Goal: Task Accomplishment & Management: Manage account settings

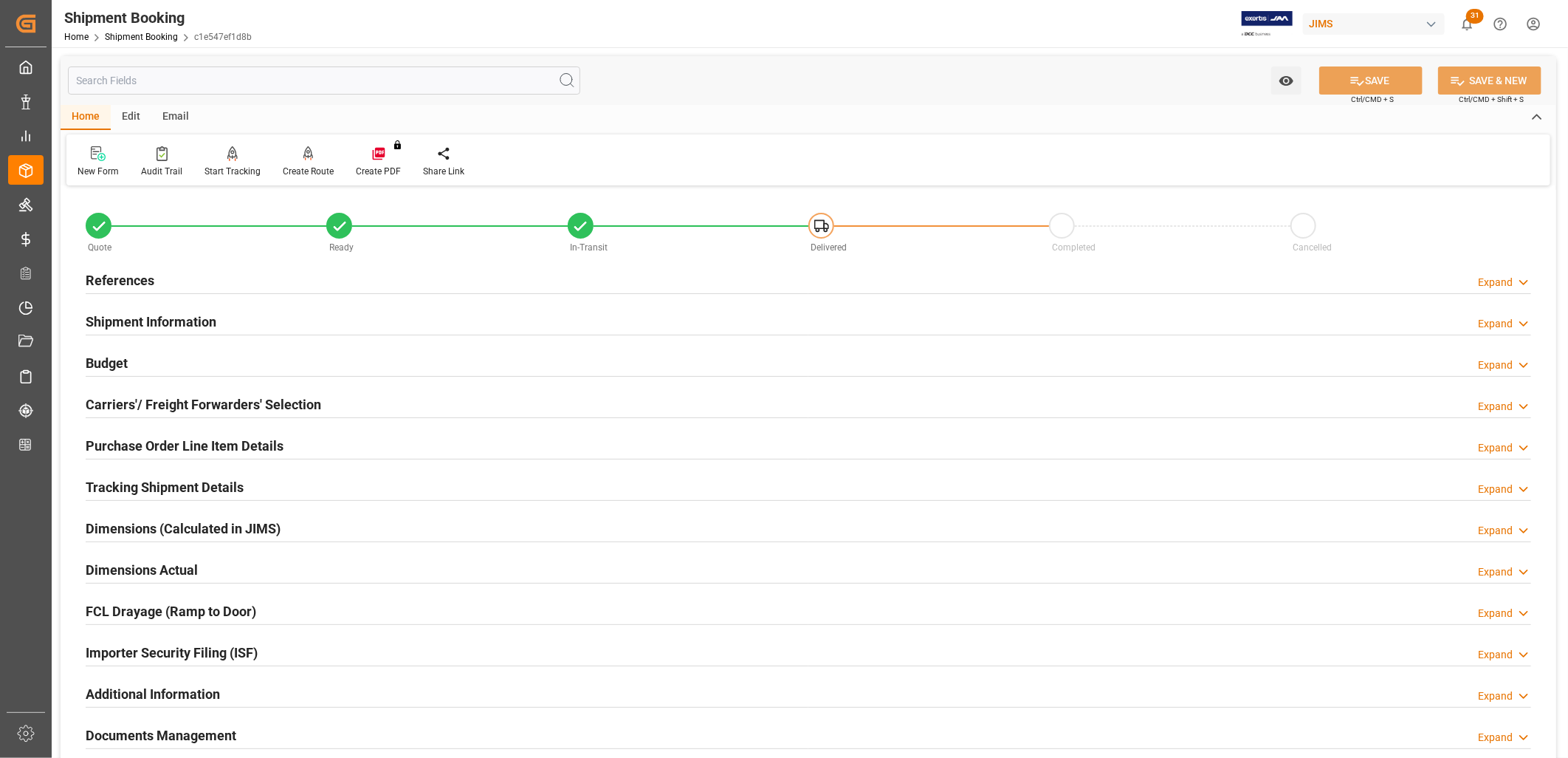
click at [133, 268] on div "References" at bounding box center [120, 279] width 68 height 28
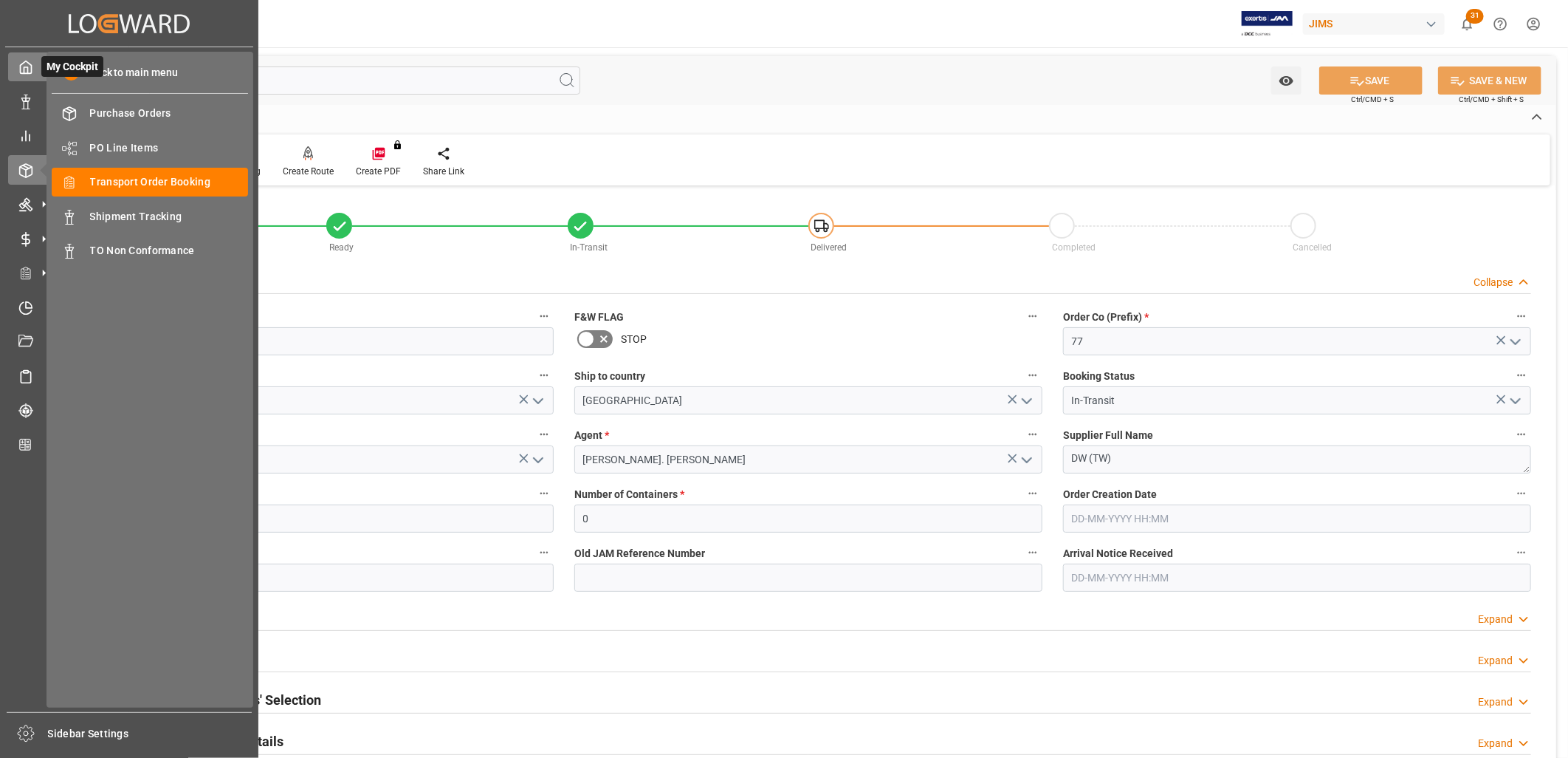
click at [31, 60] on icon at bounding box center [25, 67] width 15 height 15
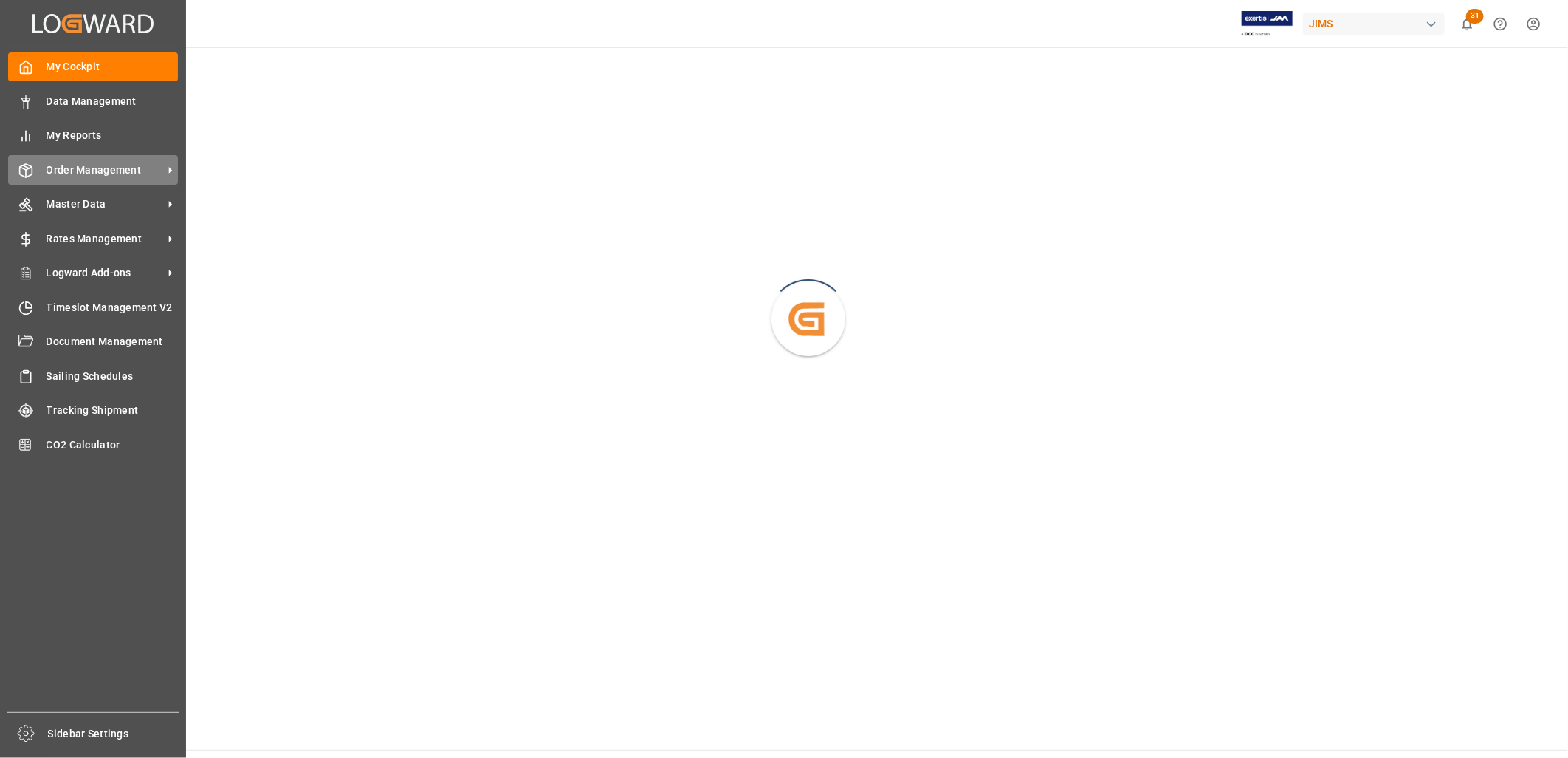
click at [117, 167] on span "Order Management" at bounding box center [105, 170] width 117 height 16
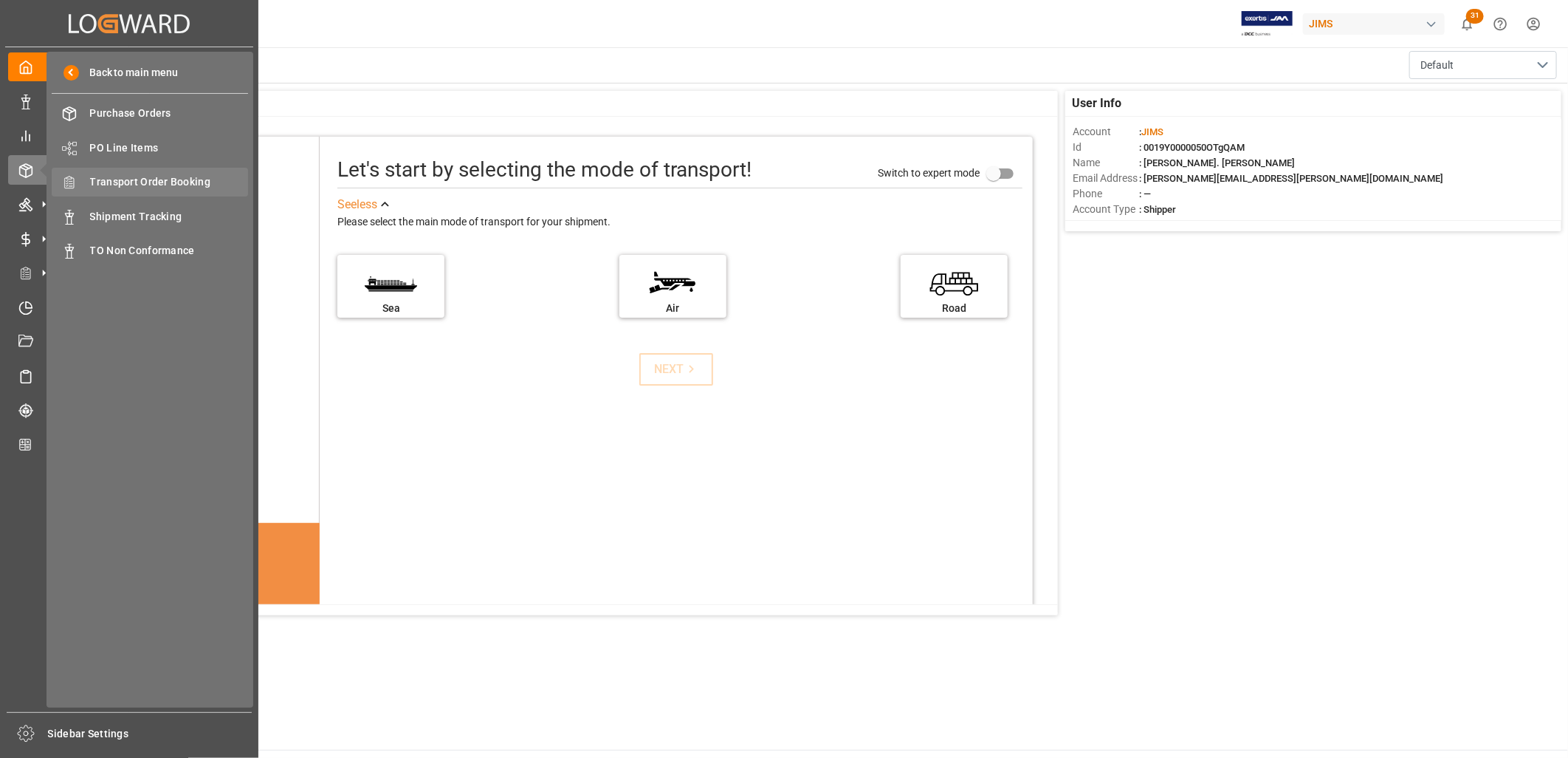
click at [157, 180] on span "Transport Order Booking" at bounding box center [169, 182] width 159 height 16
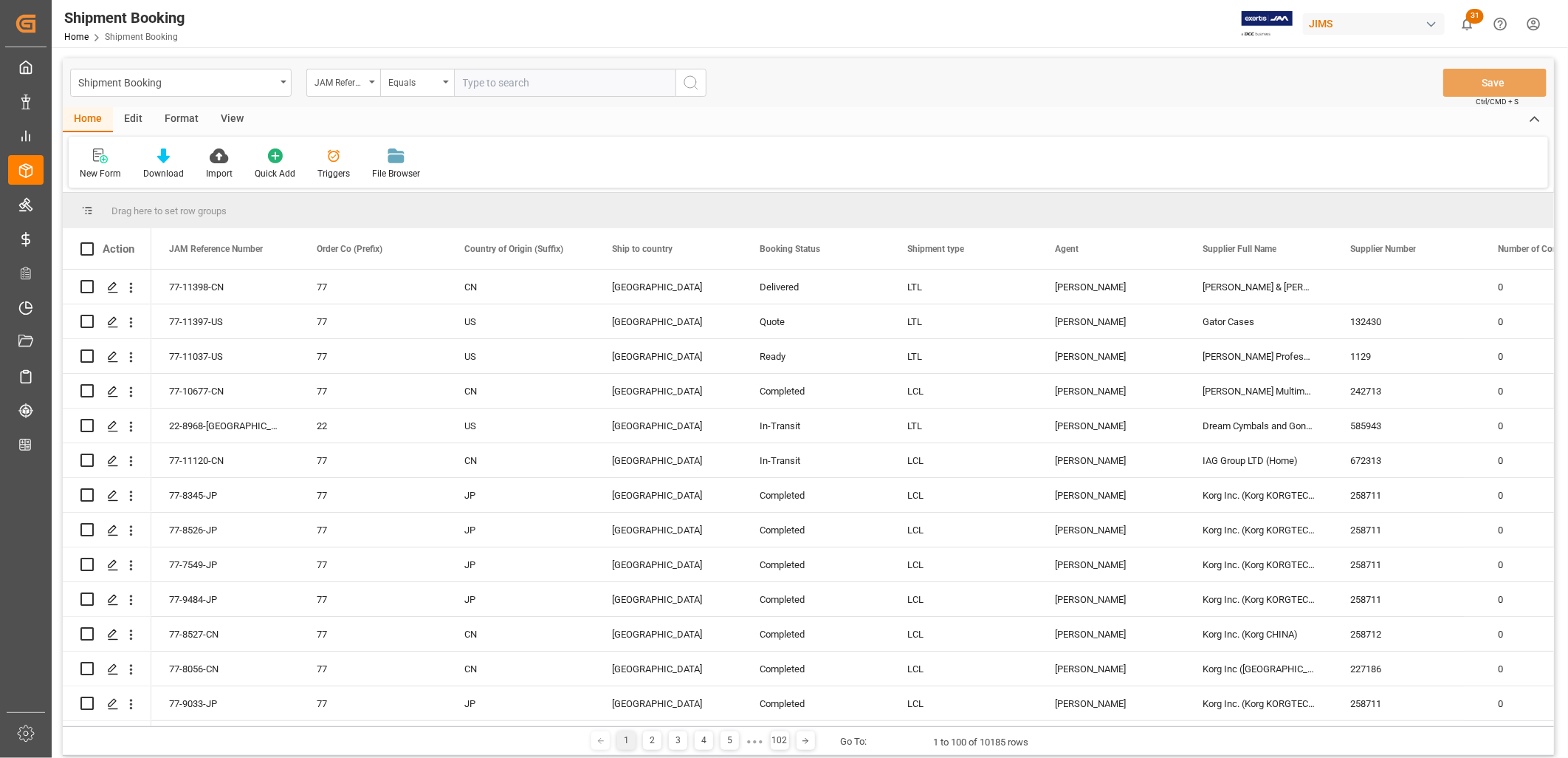
click at [472, 82] on input "text" at bounding box center [564, 82] width 221 height 28
type input "77-11010-TW"
click at [697, 77] on icon "search button" at bounding box center [691, 82] width 17 height 17
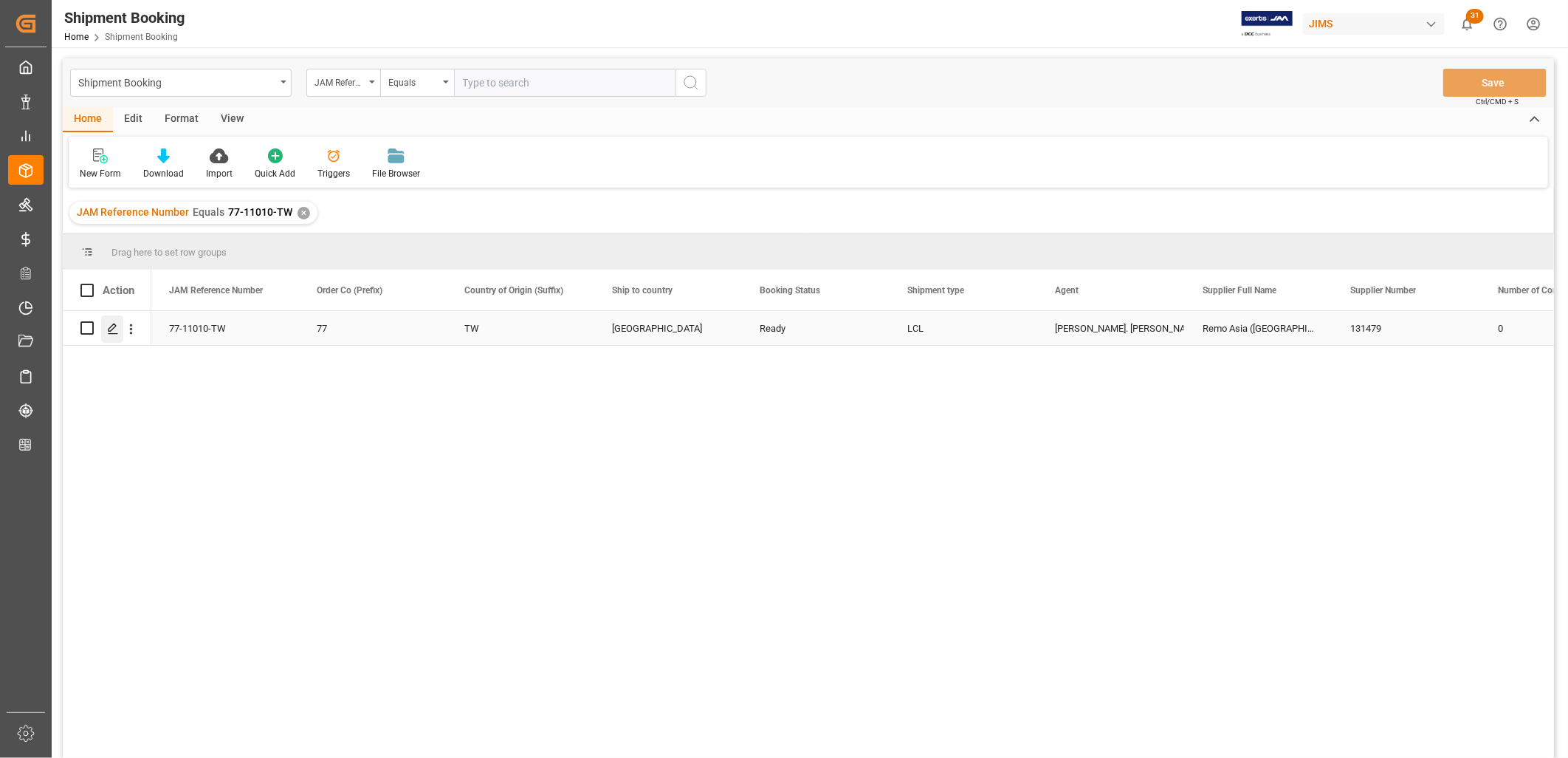
click at [112, 328] on polygon "Press SPACE to select this row." at bounding box center [112, 327] width 8 height 8
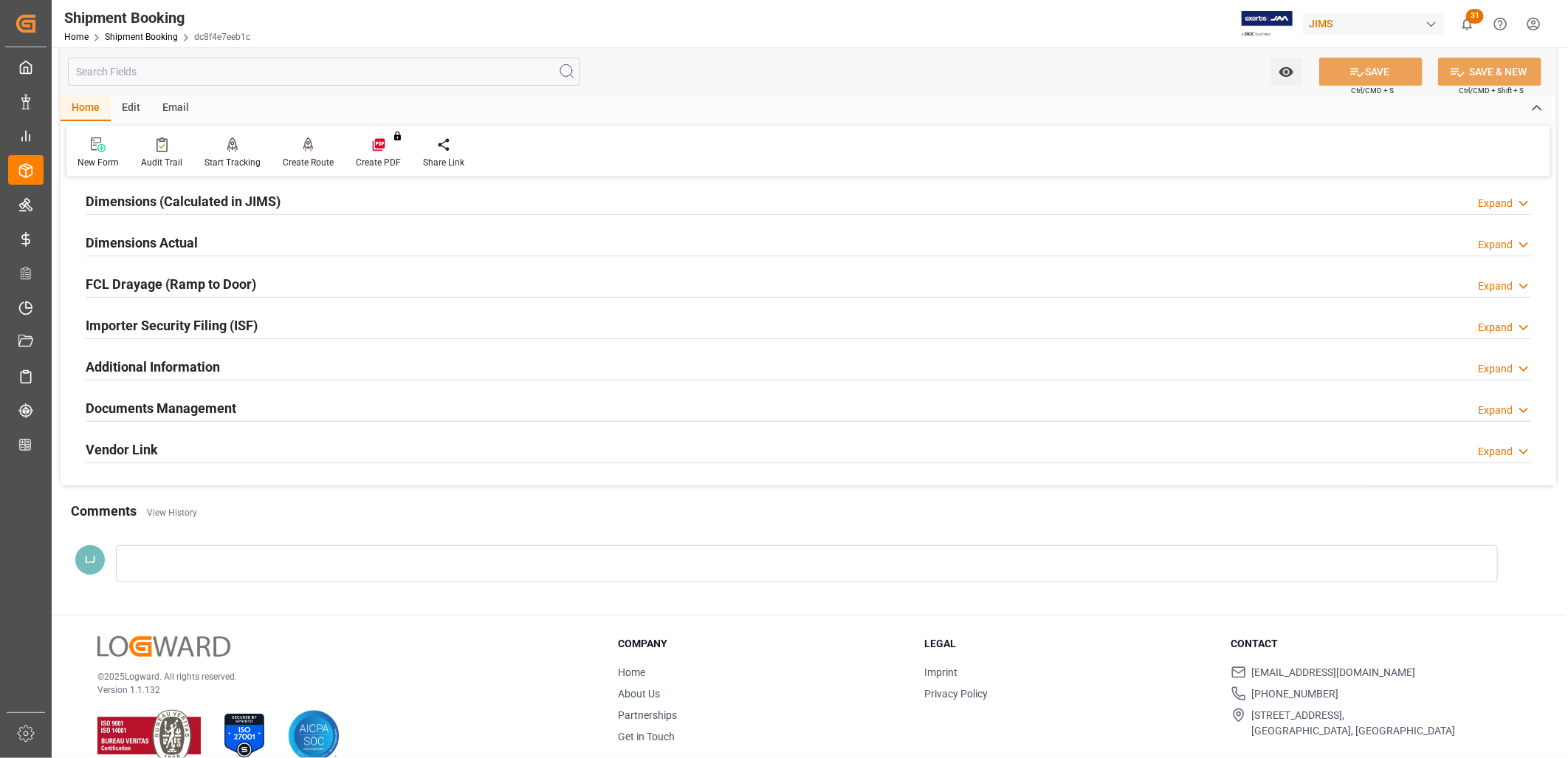
scroll to position [328, 0]
click at [197, 403] on h2 "Documents Management" at bounding box center [161, 407] width 151 height 20
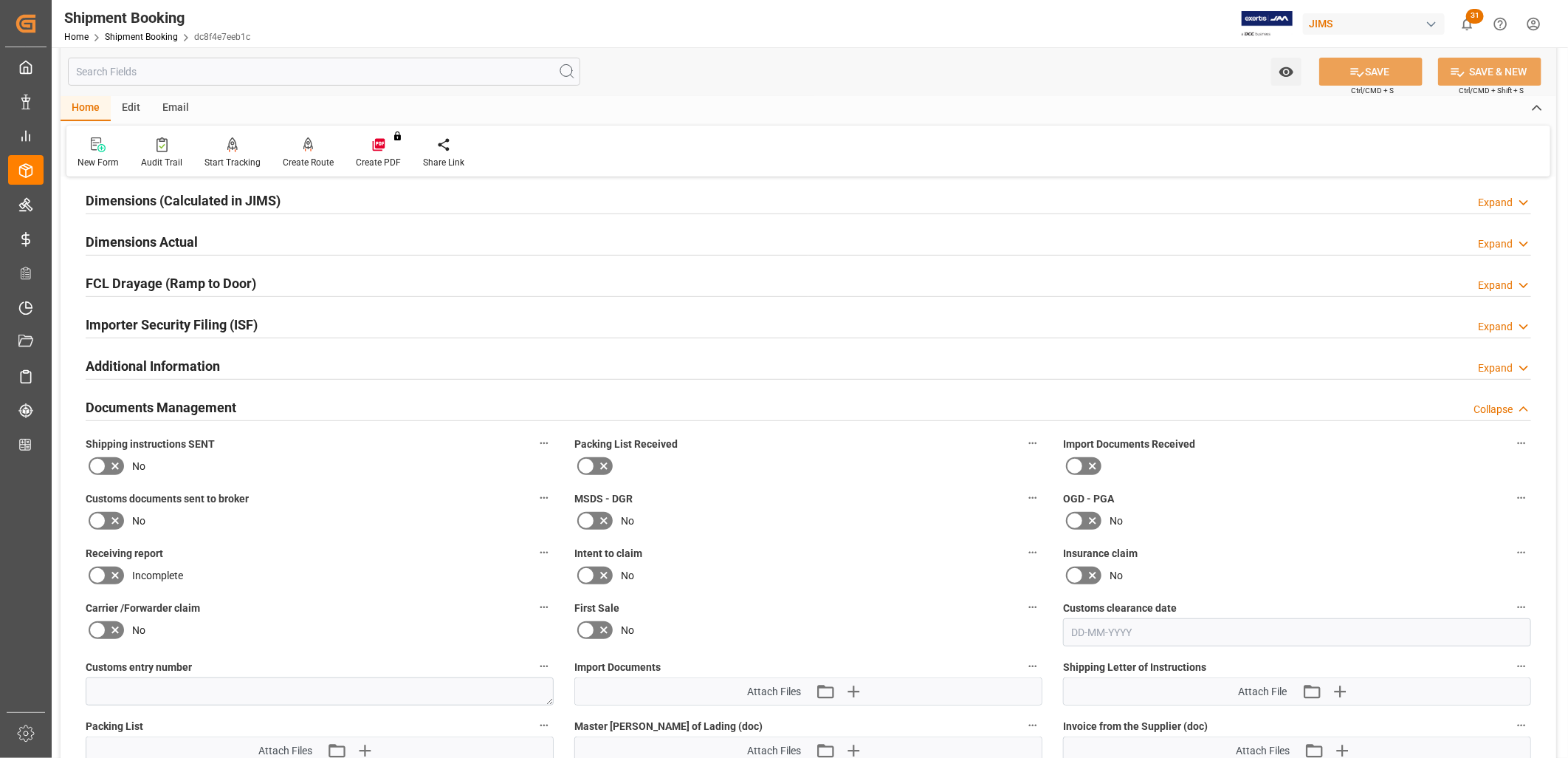
click at [94, 462] on icon at bounding box center [97, 466] width 17 height 17
click at [0, 0] on input "checkbox" at bounding box center [0, 0] width 0 height 0
click at [584, 466] on icon at bounding box center [586, 466] width 17 height 17
click at [0, 0] on input "checkbox" at bounding box center [0, 0] width 0 height 0
click at [1077, 462] on icon at bounding box center [1075, 466] width 9 height 7
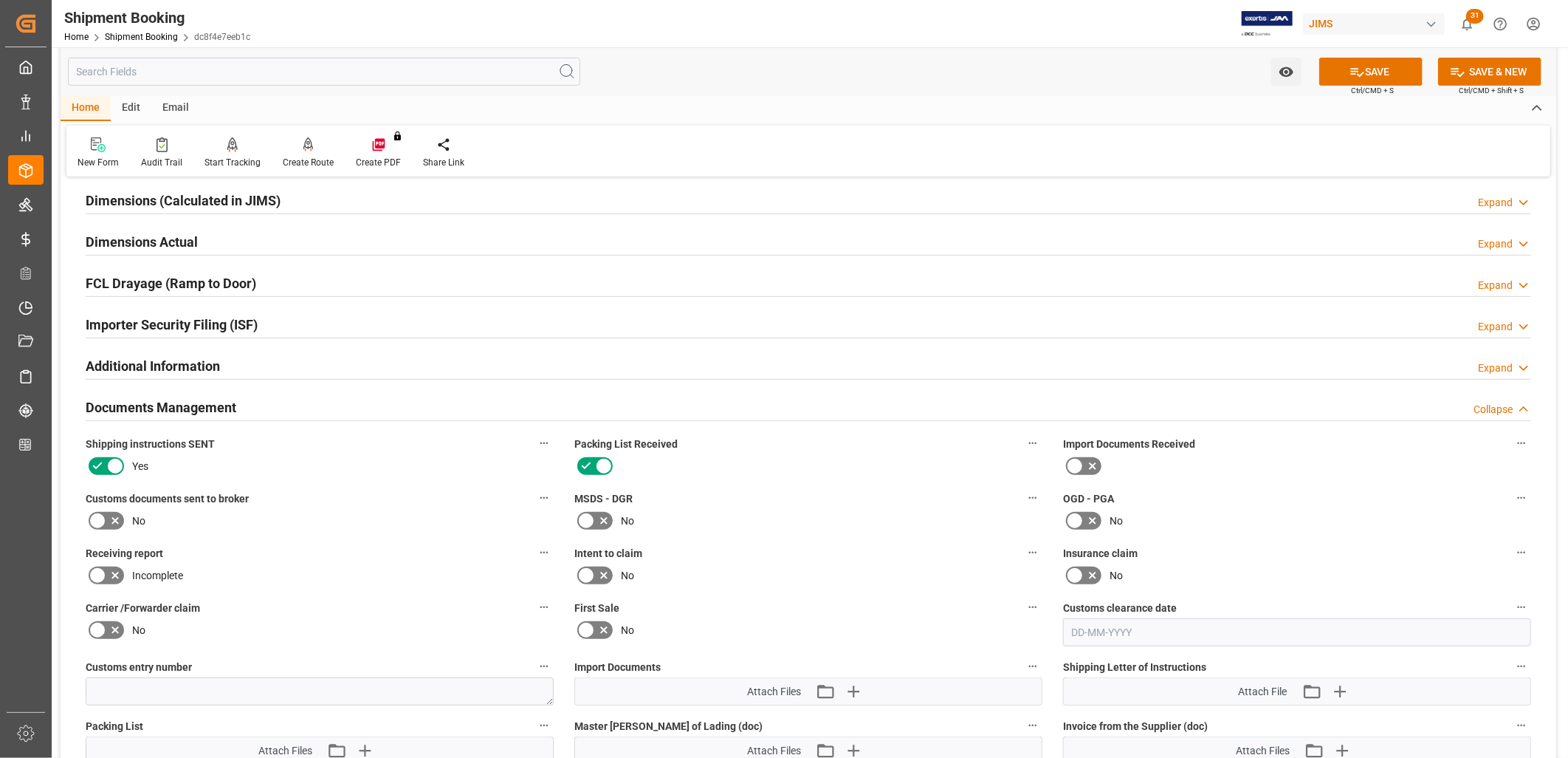
click at [0, 0] on input "checkbox" at bounding box center [0, 0] width 0 height 0
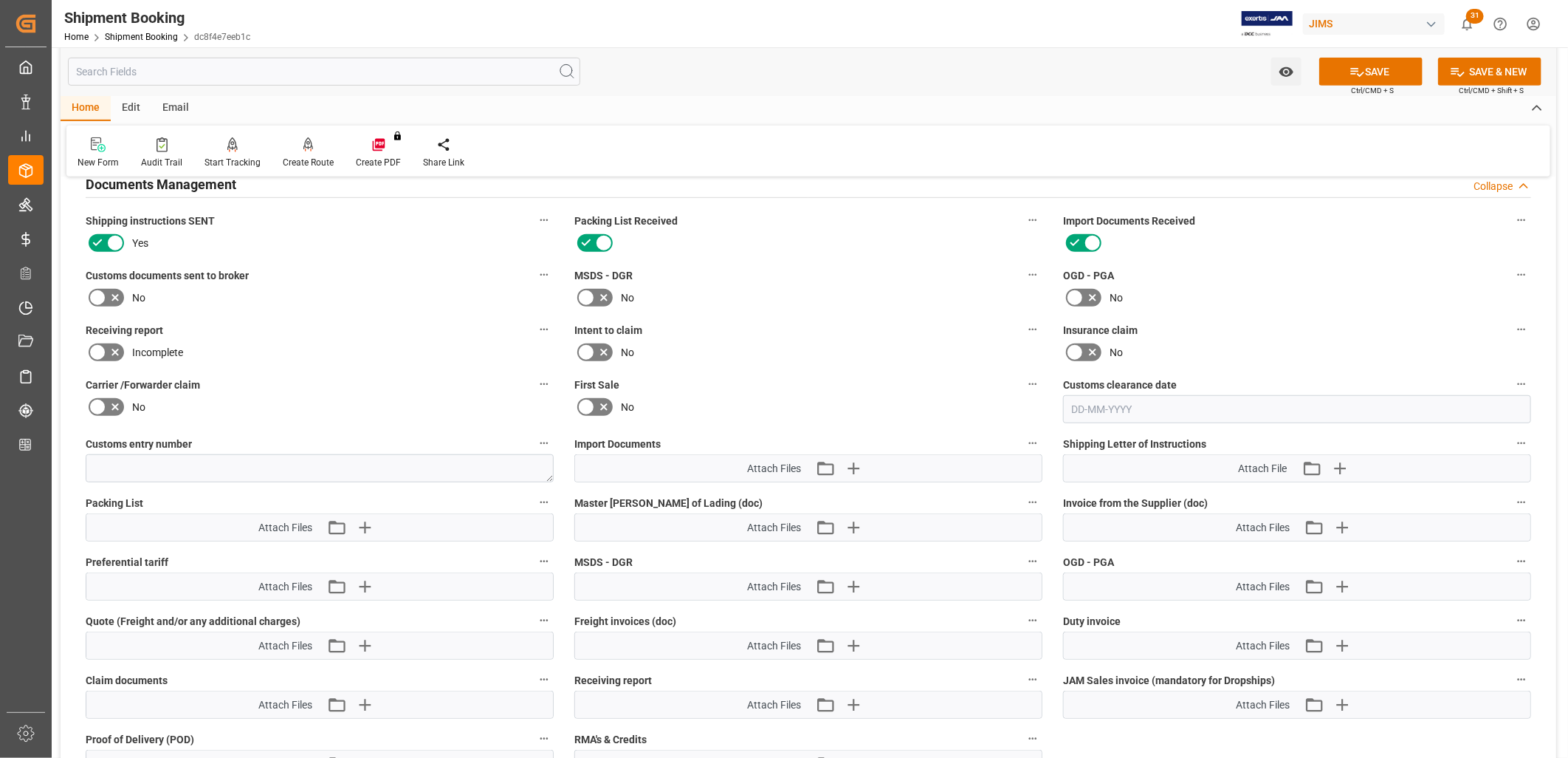
scroll to position [574, 0]
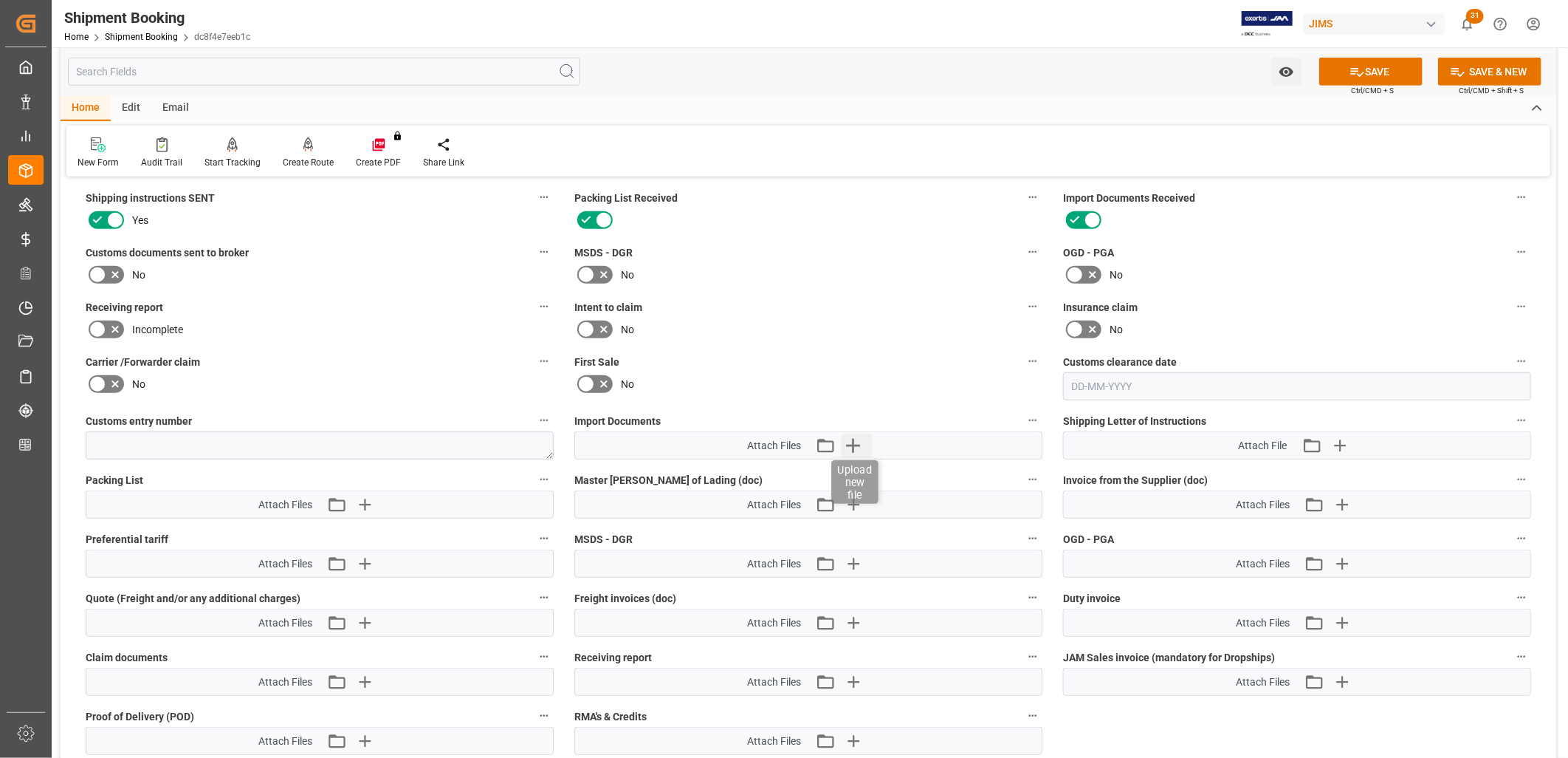
click at [855, 438] on icon "button" at bounding box center [853, 445] width 23 height 23
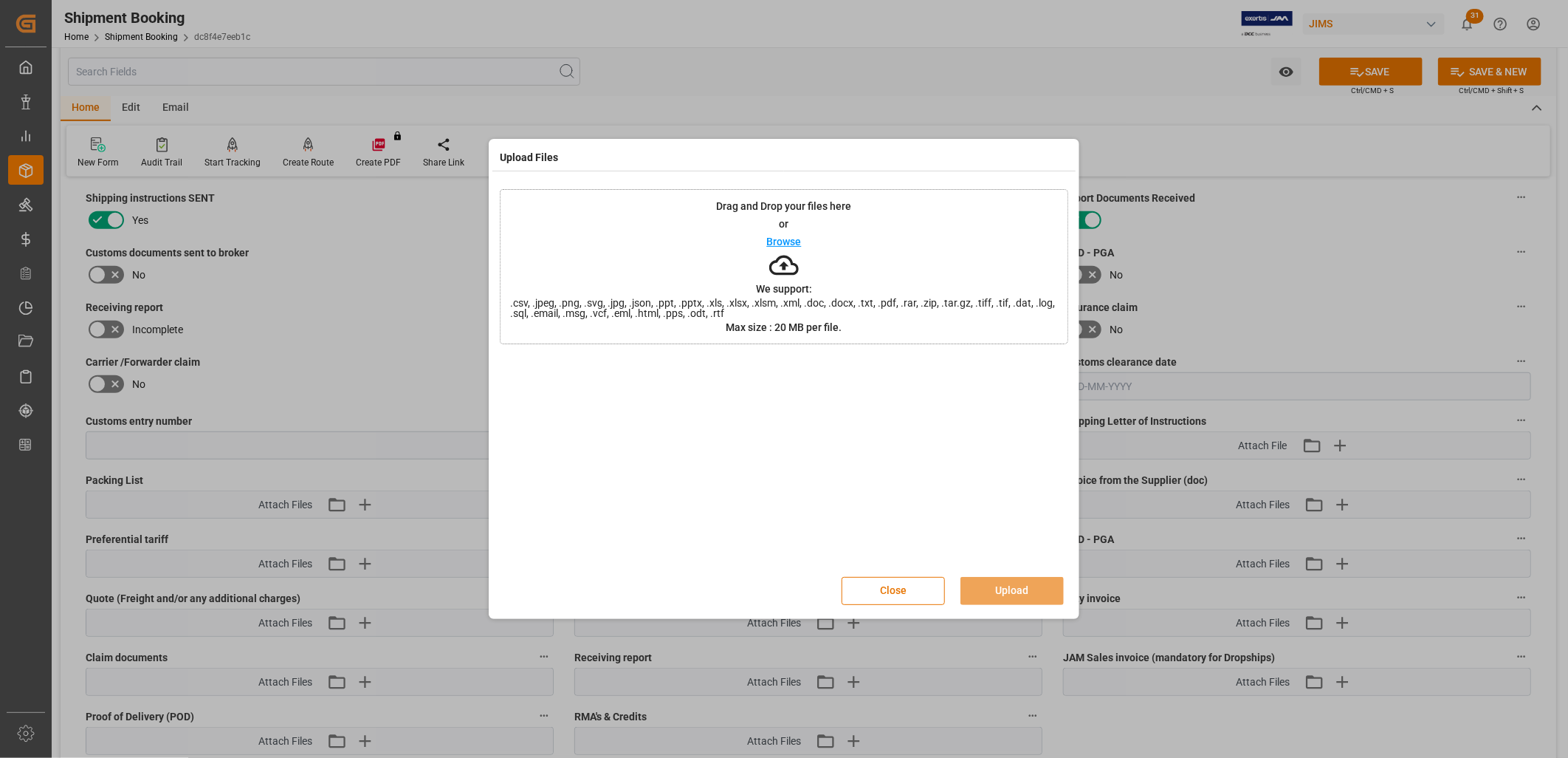
click at [784, 236] on p "Browse" at bounding box center [784, 241] width 35 height 10
click at [783, 245] on p "Browse" at bounding box center [784, 241] width 35 height 10
click at [786, 241] on p "Browse" at bounding box center [784, 241] width 35 height 10
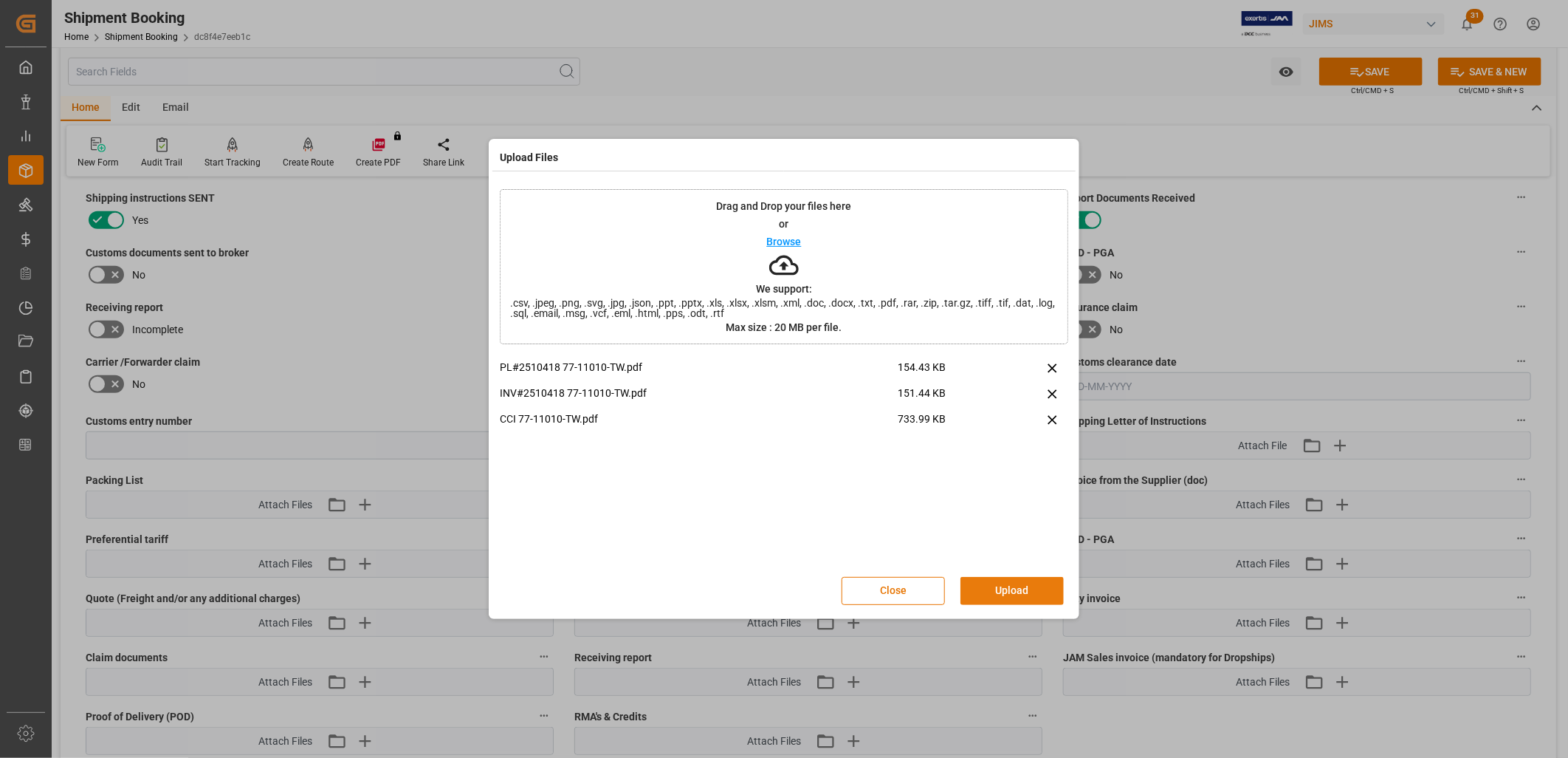
click at [1027, 589] on button "Upload" at bounding box center [1012, 591] width 103 height 28
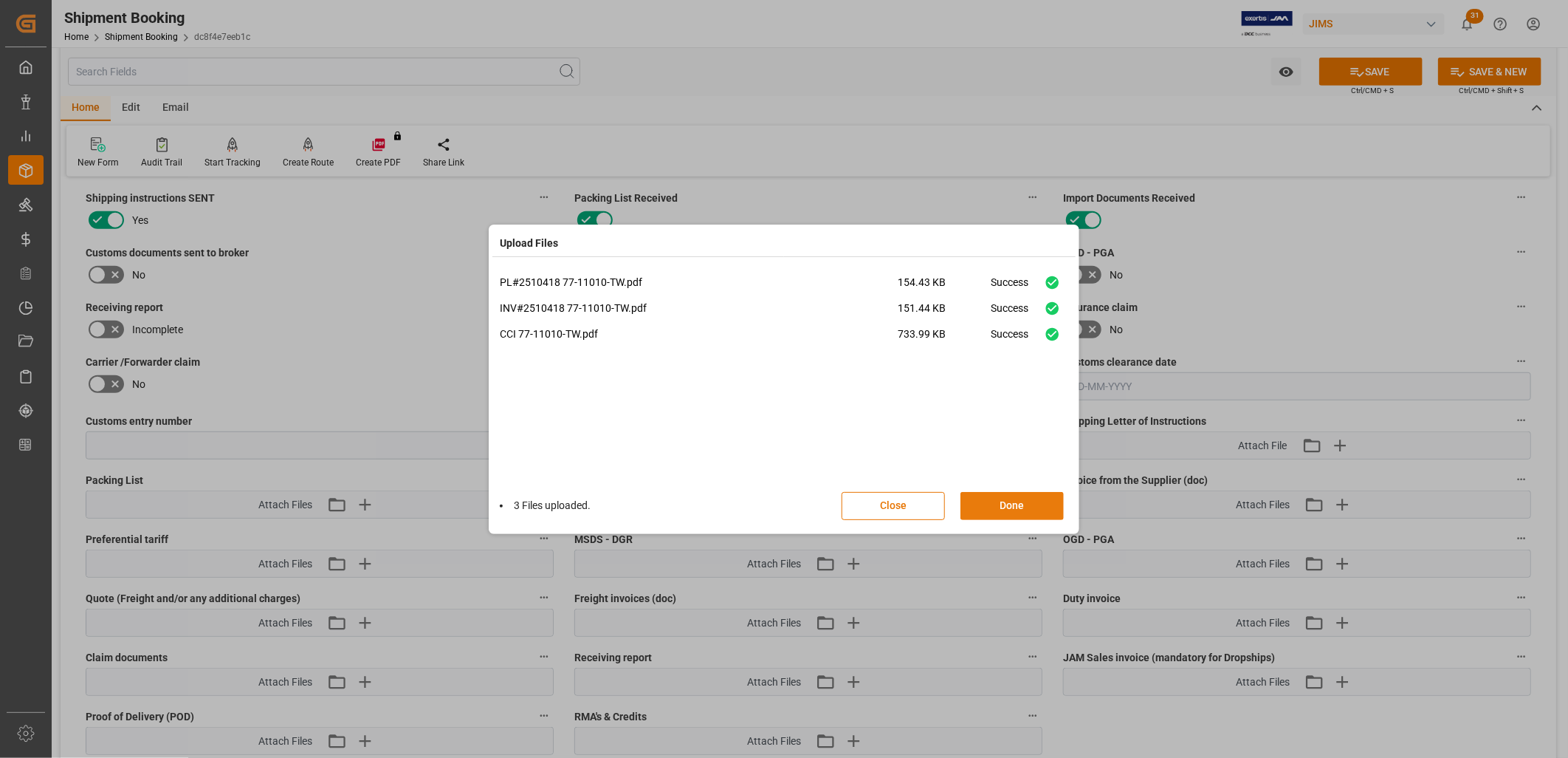
click at [1014, 506] on button "Done" at bounding box center [1012, 506] width 103 height 28
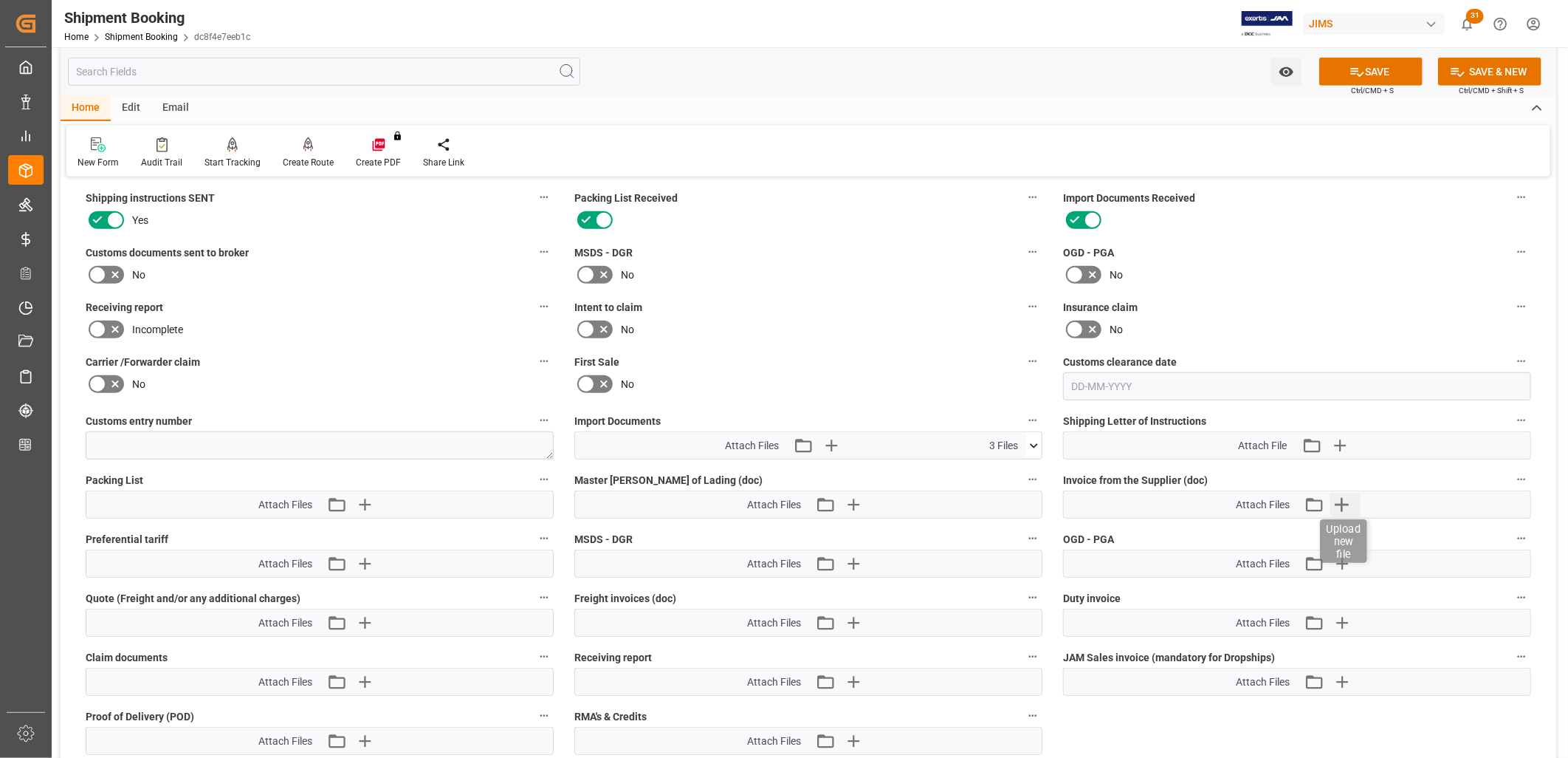
click at [1341, 498] on icon "button" at bounding box center [1342, 505] width 14 height 14
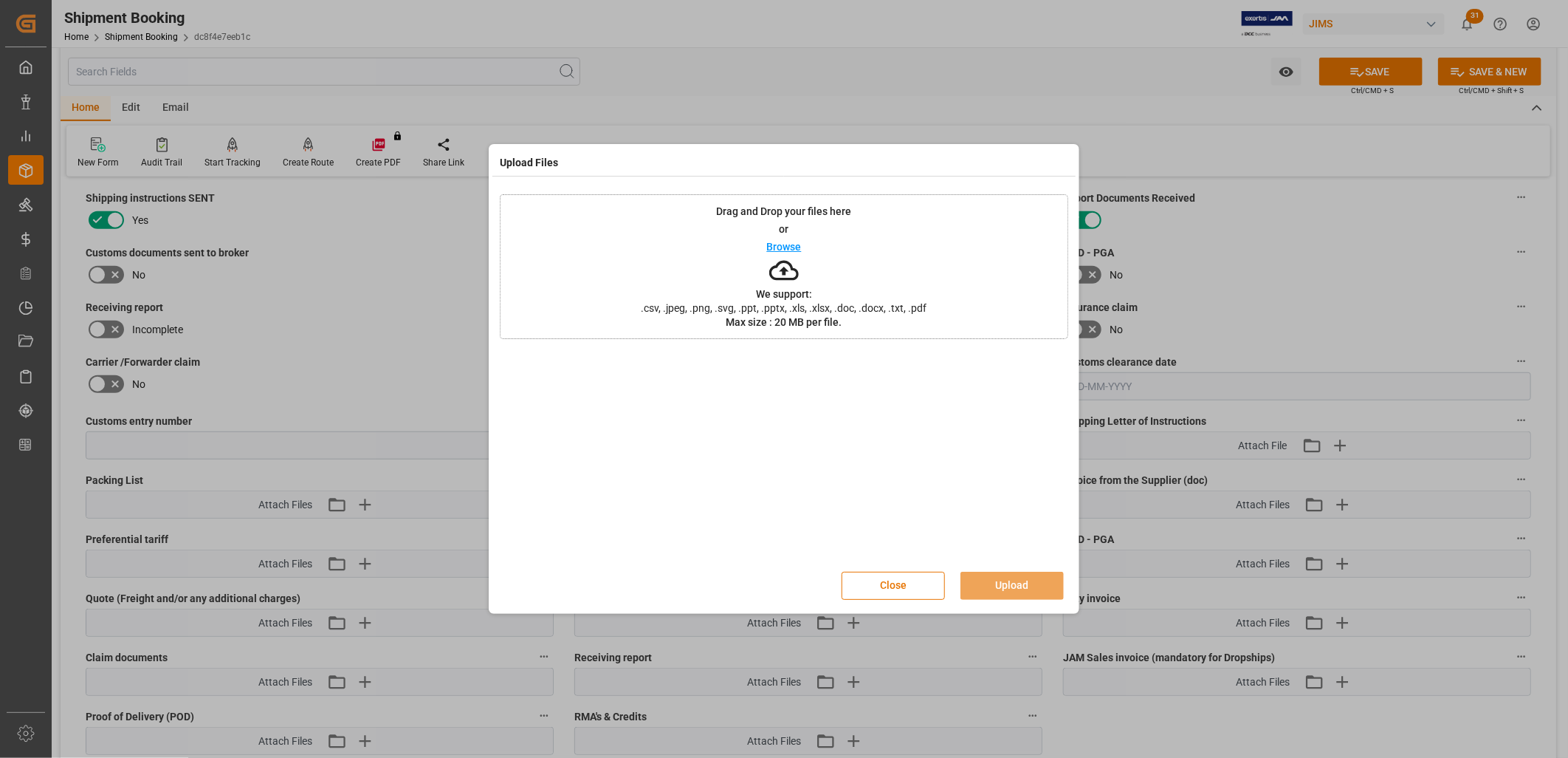
click at [785, 246] on p "Browse" at bounding box center [784, 246] width 35 height 10
click at [1014, 574] on button "Upload" at bounding box center [1012, 585] width 103 height 28
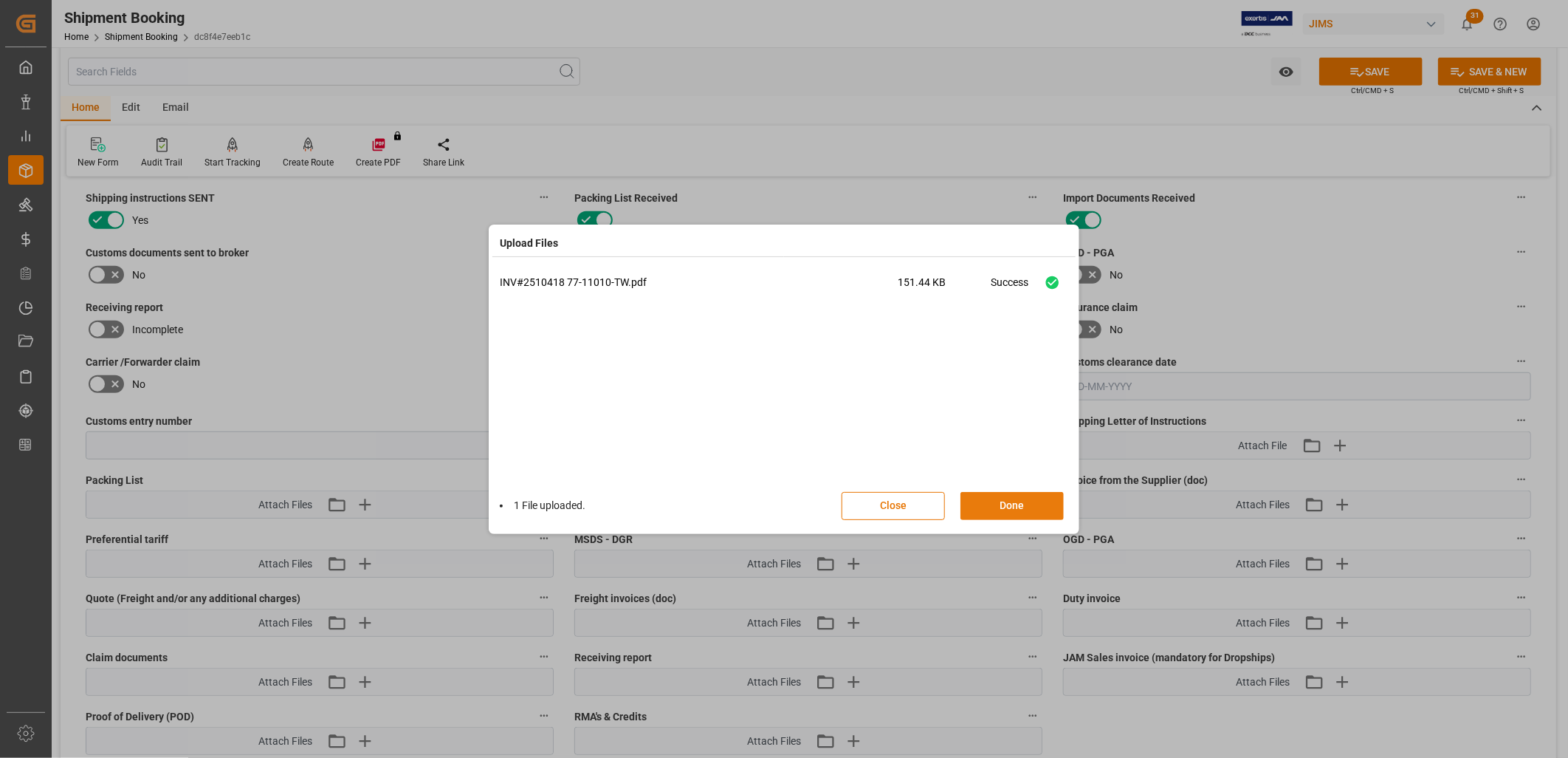
click at [1013, 505] on button "Done" at bounding box center [1012, 506] width 103 height 28
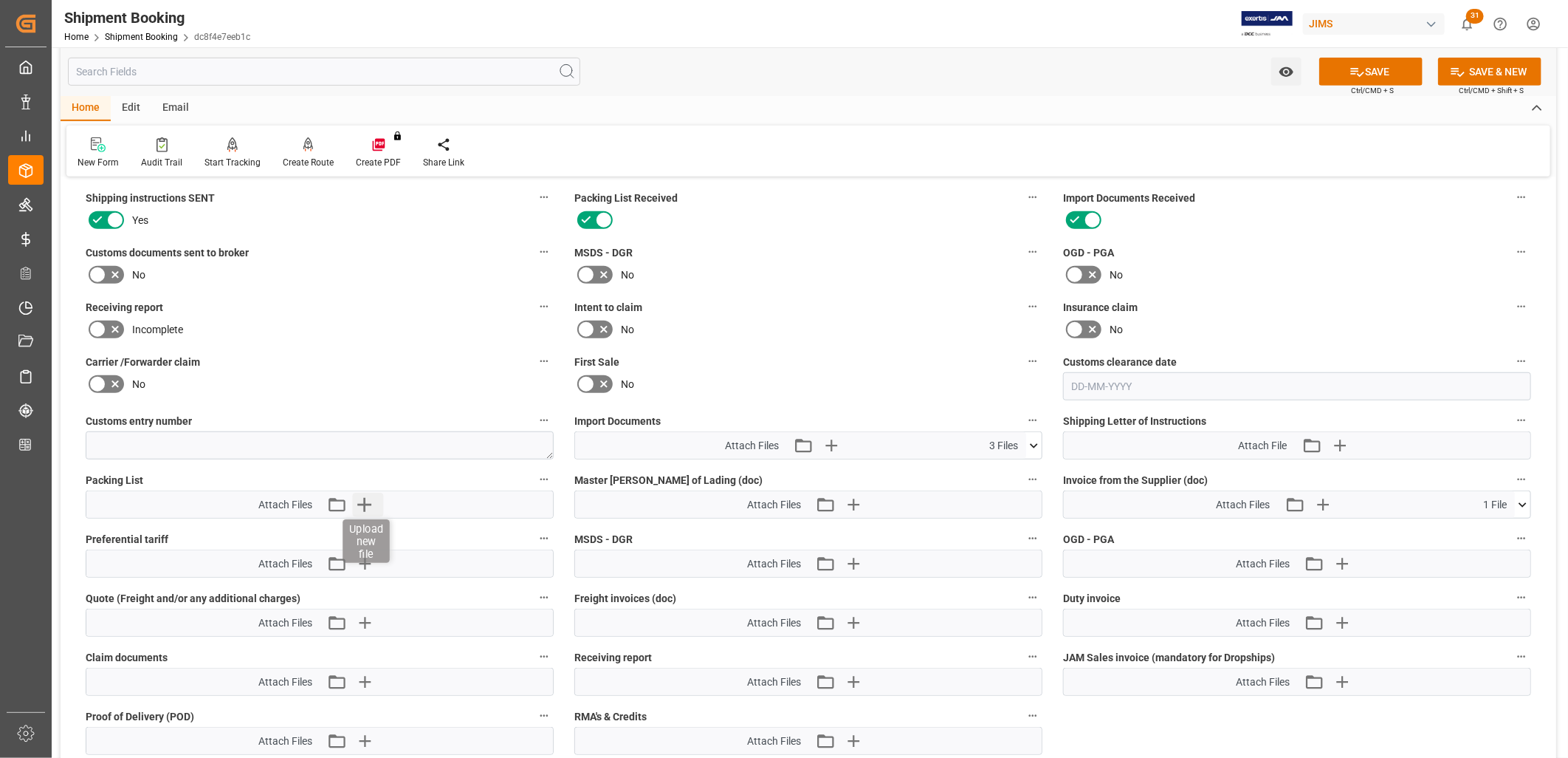
click at [360, 497] on icon "button" at bounding box center [364, 504] width 23 height 23
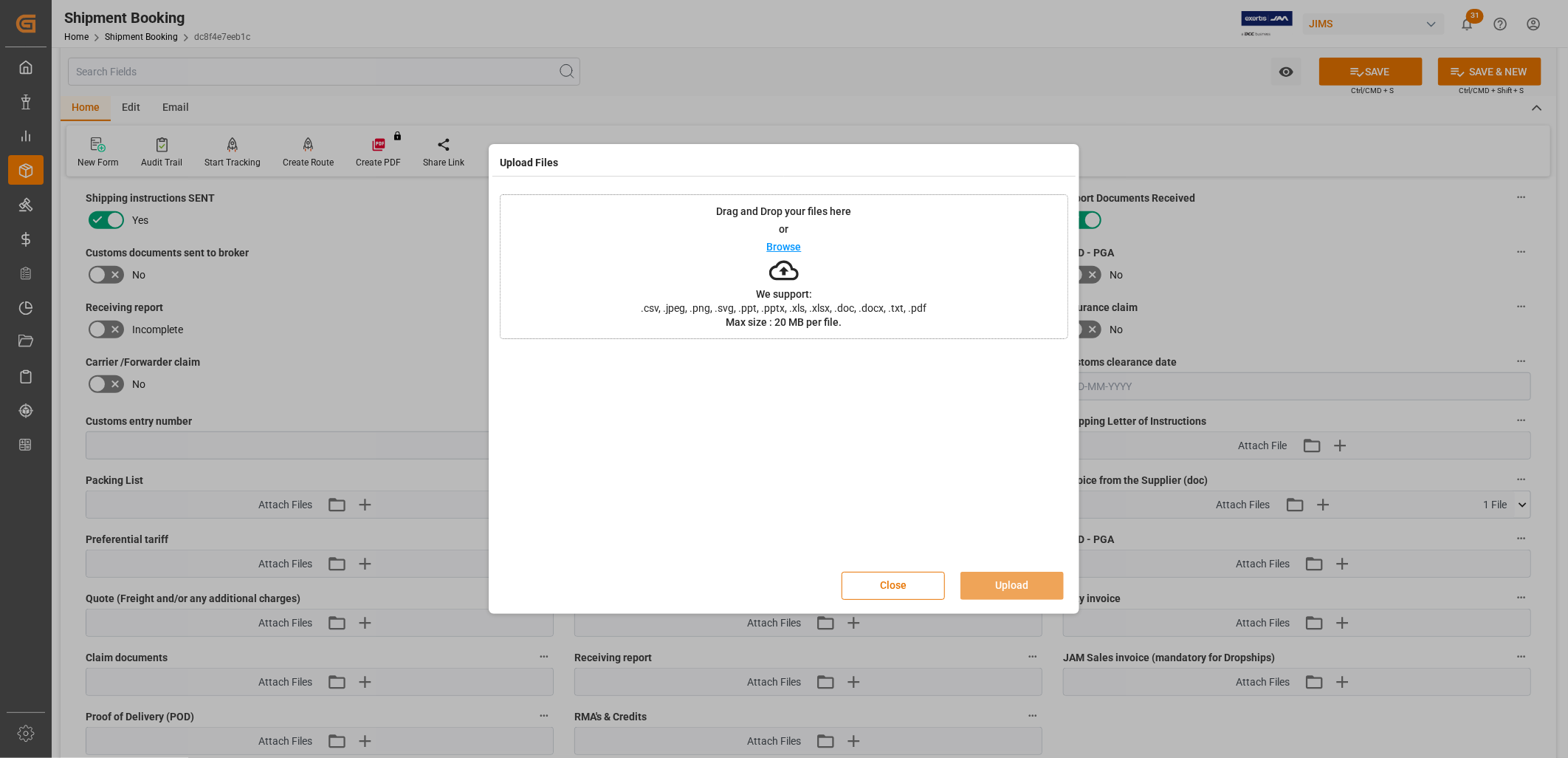
click at [768, 242] on p "Browse" at bounding box center [784, 246] width 35 height 10
click at [1013, 581] on button "Upload" at bounding box center [1012, 585] width 103 height 28
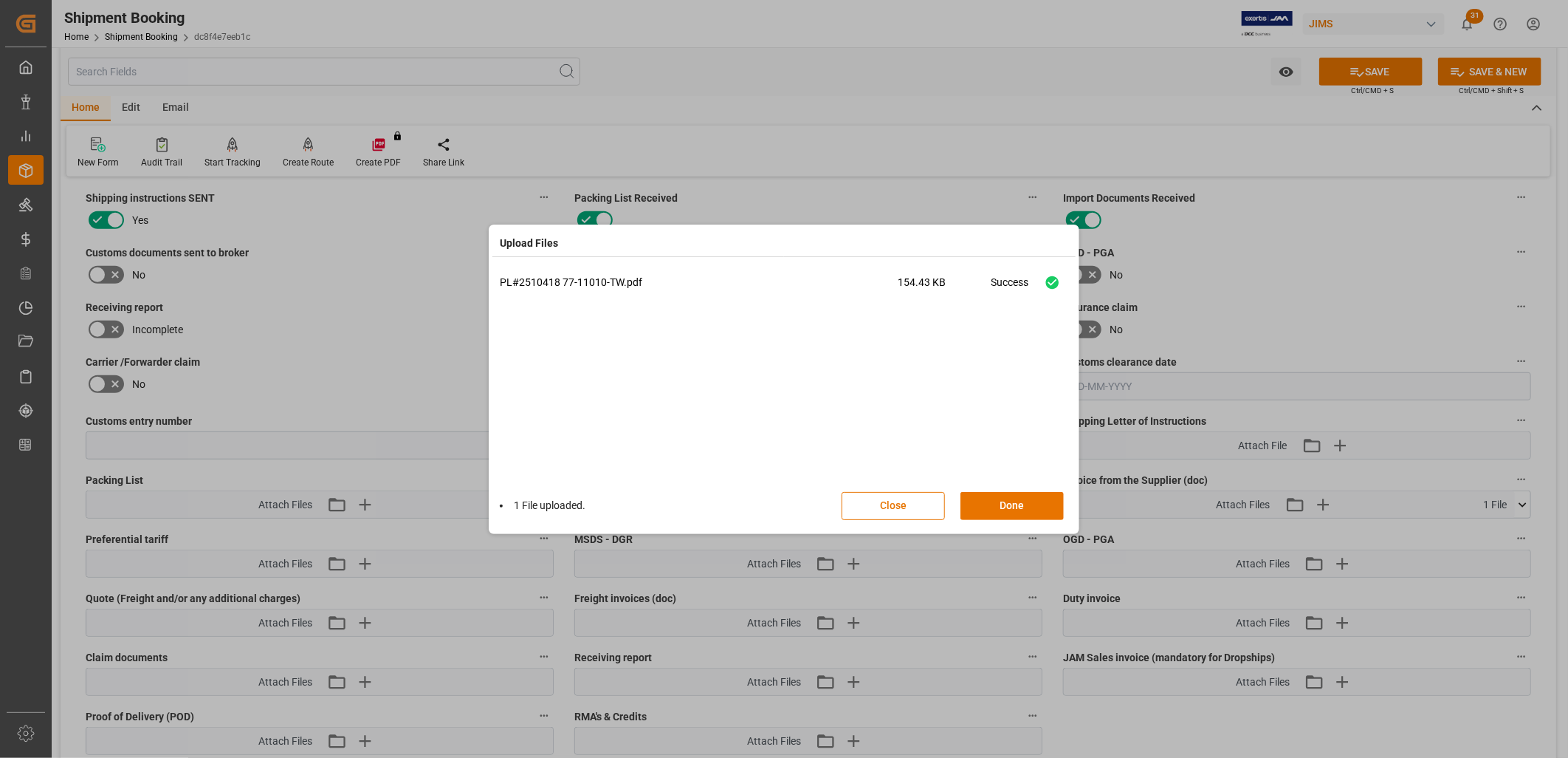
click at [1018, 490] on div "1 File uploaded. Close Done" at bounding box center [784, 506] width 569 height 49
click at [1022, 492] on button "Done" at bounding box center [1012, 506] width 103 height 28
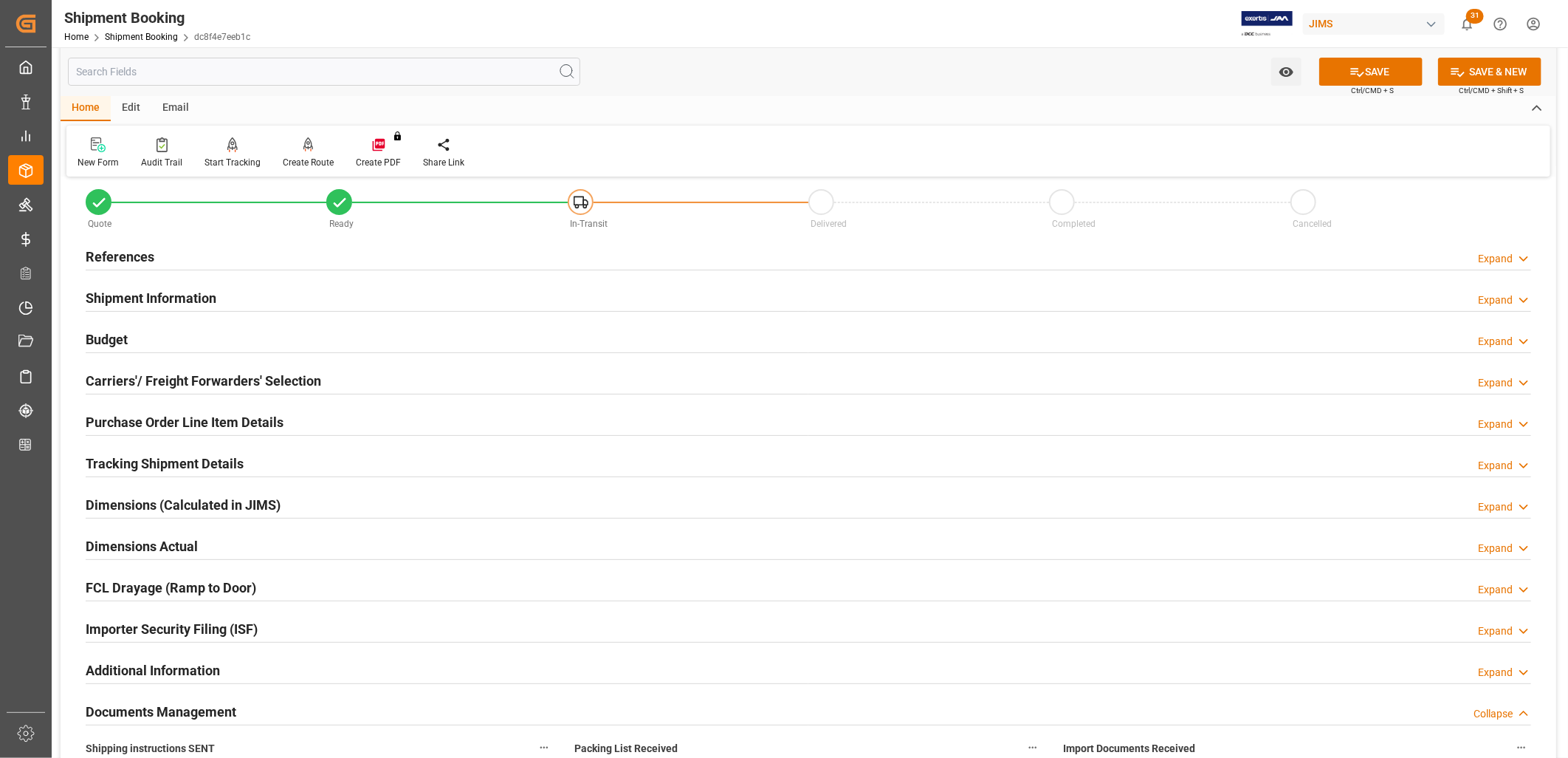
scroll to position [0, 0]
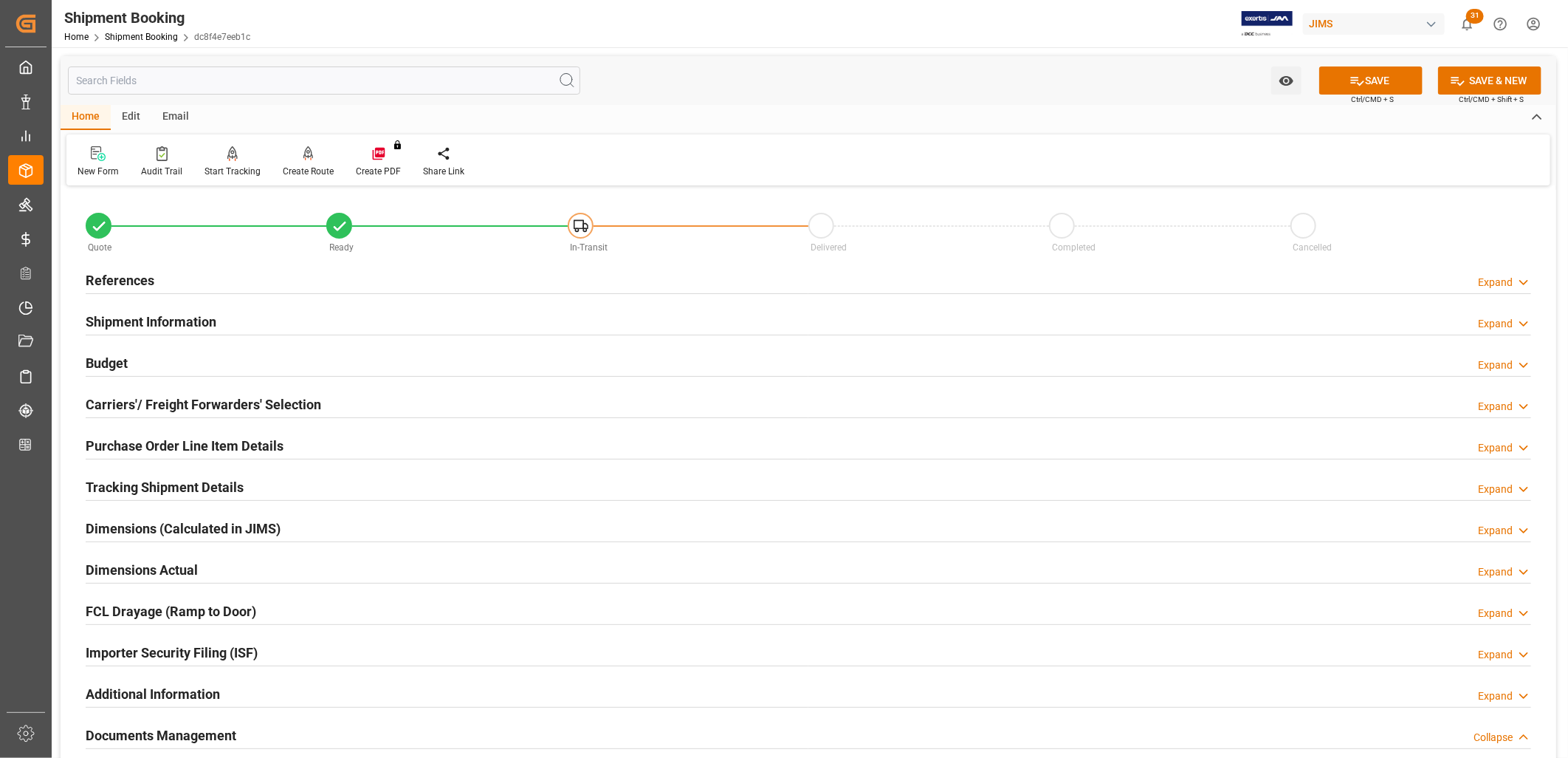
click at [138, 271] on h2 "References" at bounding box center [120, 280] width 68 height 20
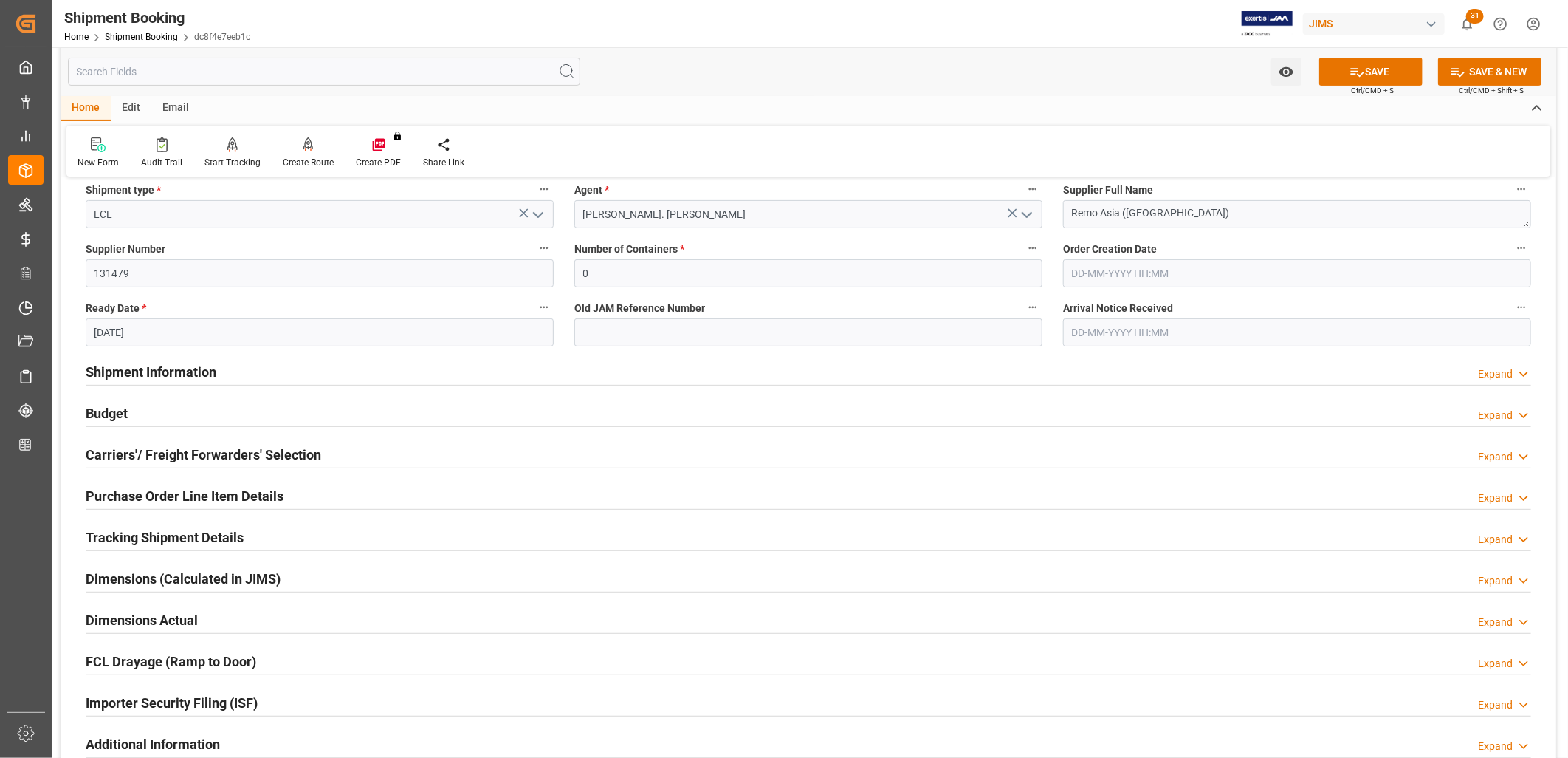
scroll to position [328, 0]
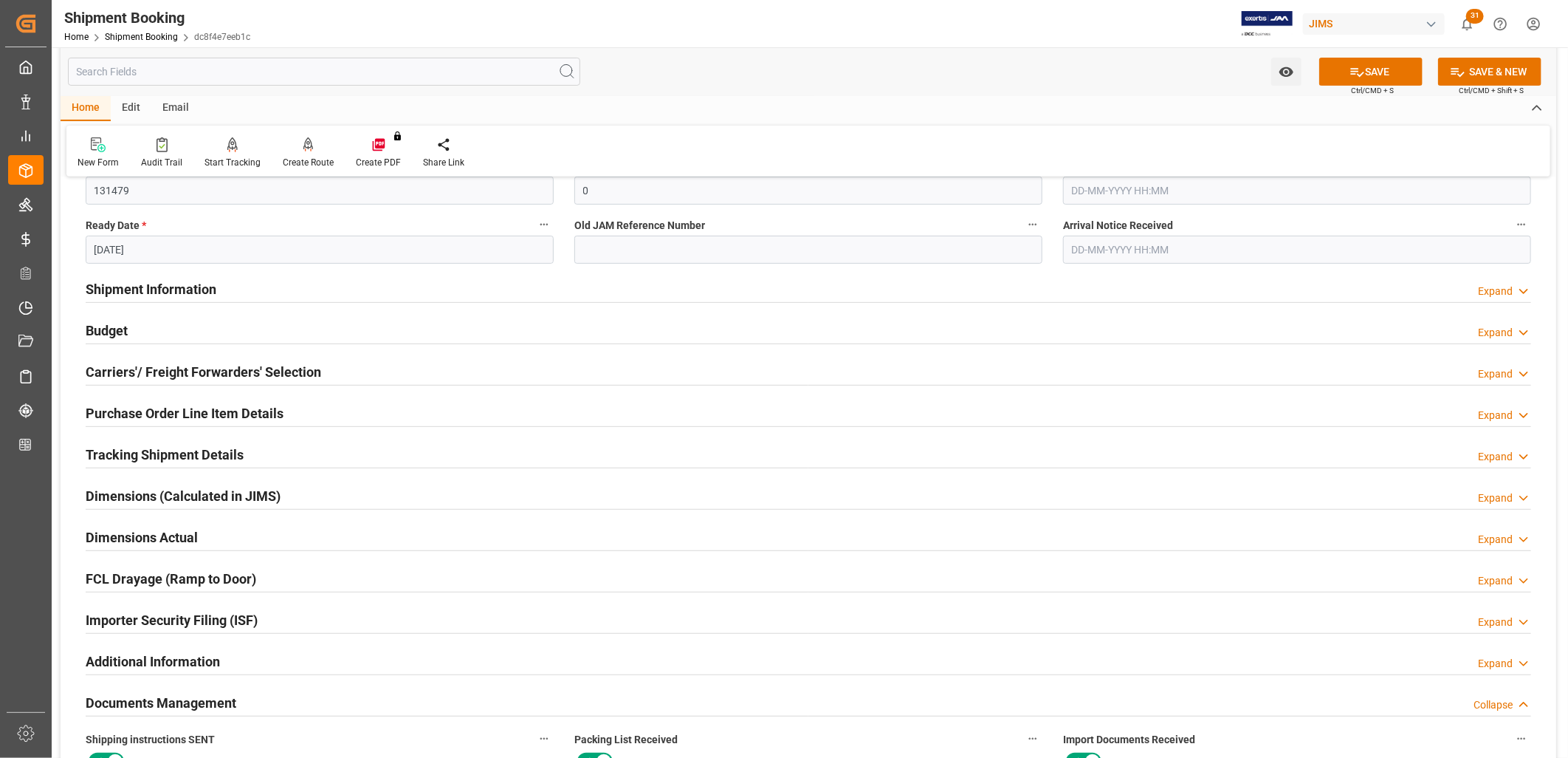
click at [164, 288] on h2 "Shipment Information" at bounding box center [151, 289] width 131 height 20
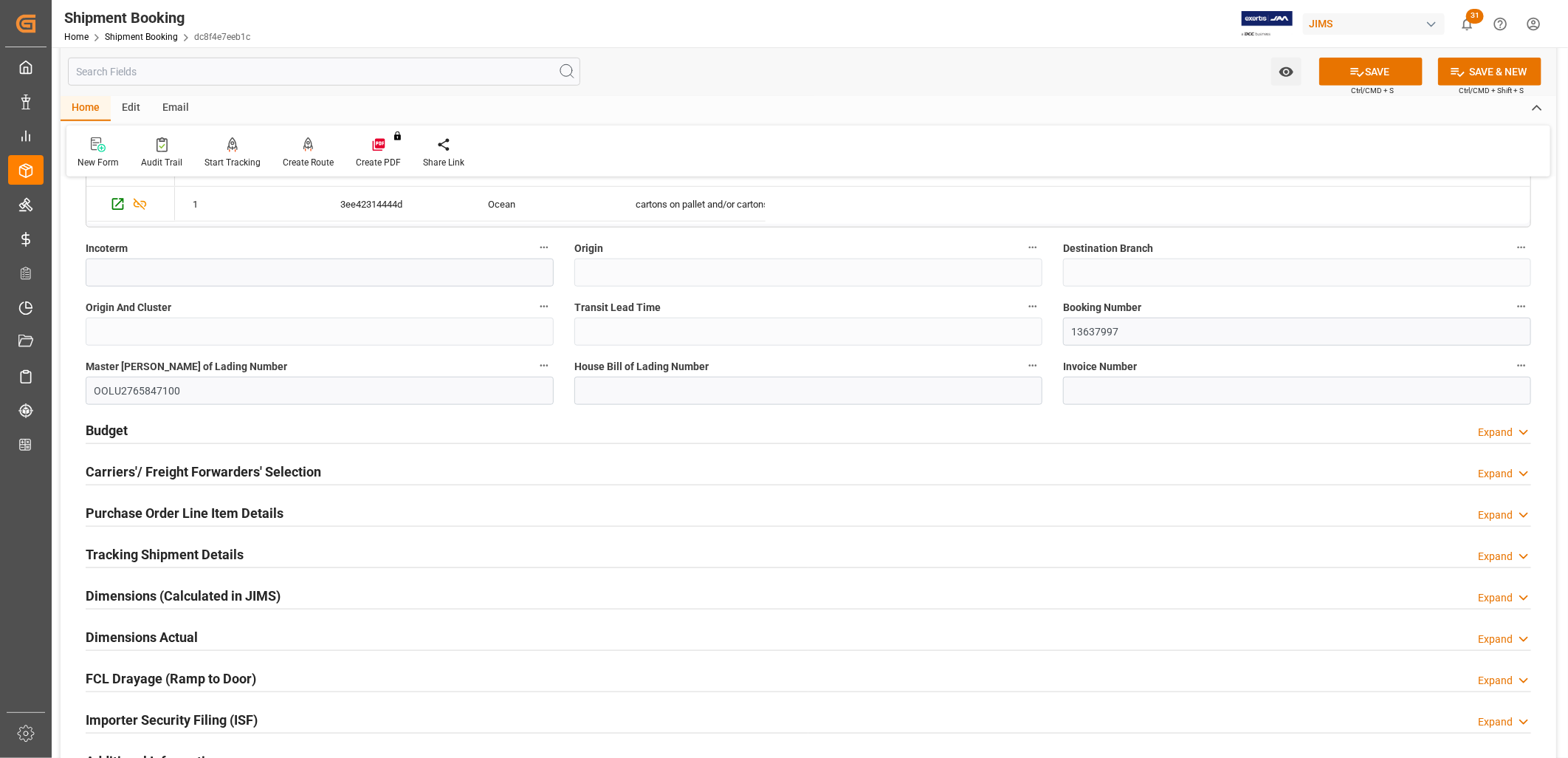
scroll to position [903, 0]
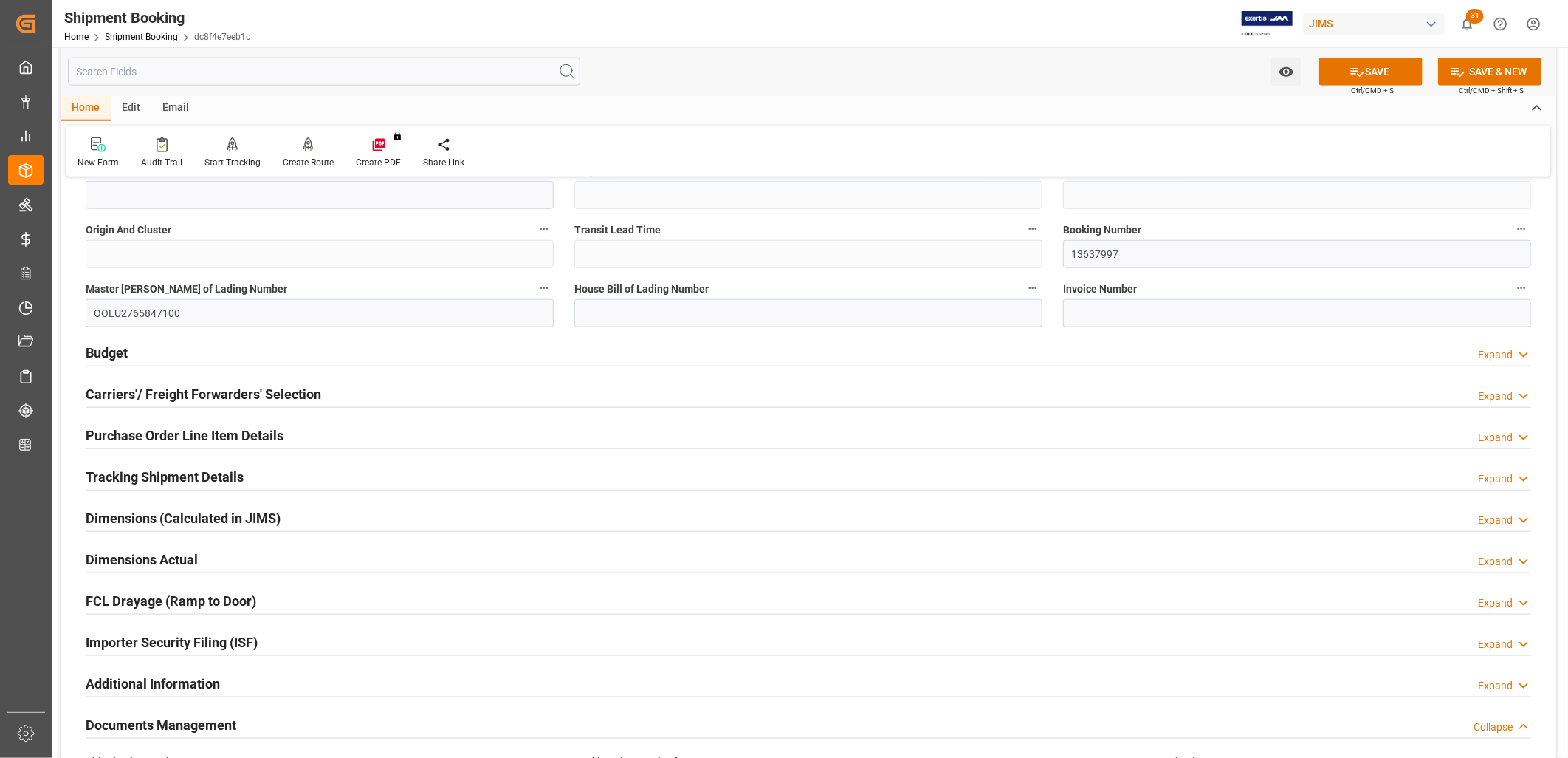
click at [114, 349] on h2 "Budget" at bounding box center [107, 352] width 42 height 20
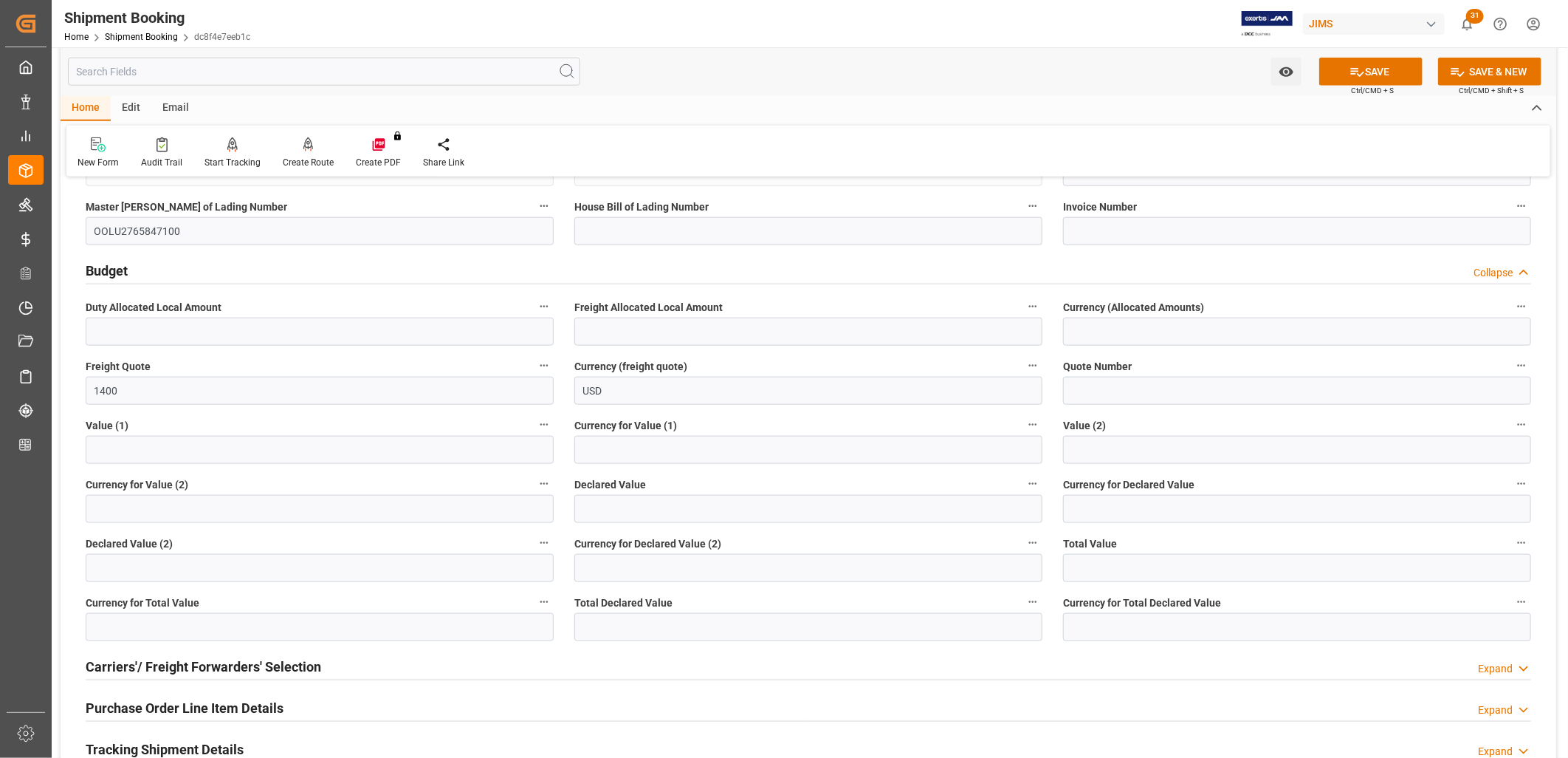
scroll to position [1067, 0]
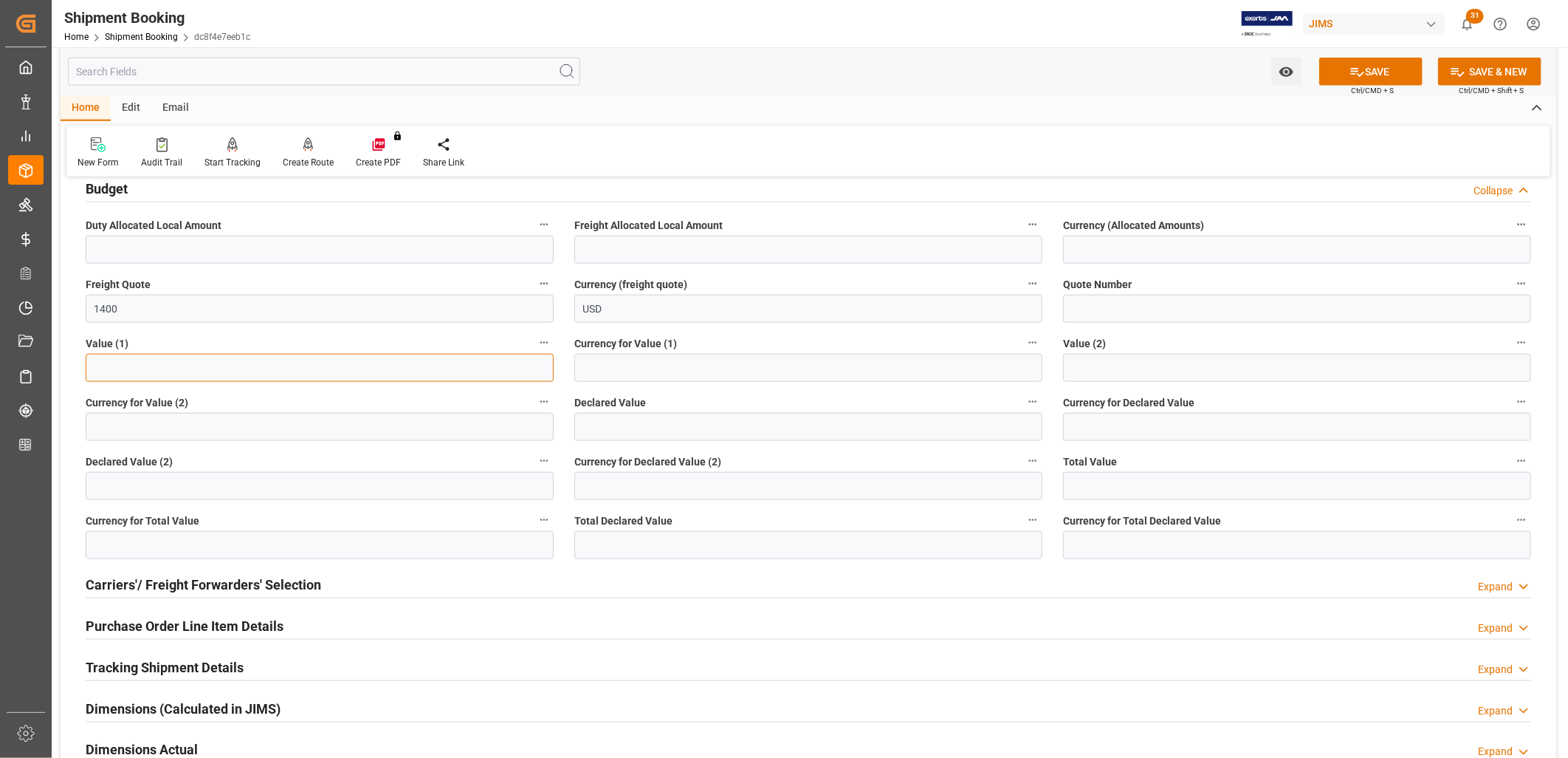
click at [112, 376] on input "text" at bounding box center [320, 368] width 468 height 28
click at [116, 366] on input "807229" at bounding box center [320, 368] width 468 height 28
type input "8072.29"
click at [654, 368] on input at bounding box center [809, 368] width 468 height 28
type input "USD"
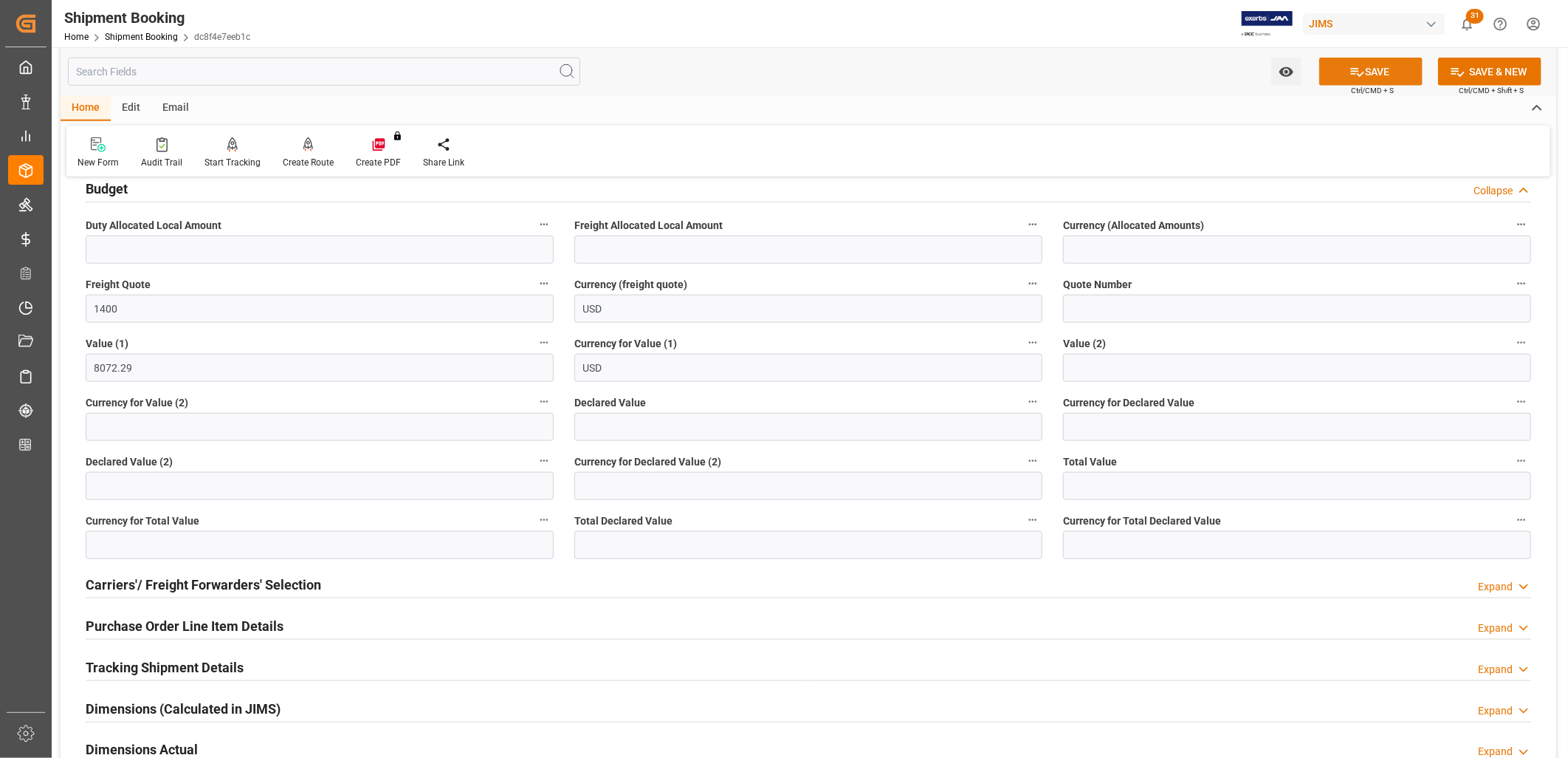
click at [1389, 59] on button "SAVE" at bounding box center [1370, 71] width 103 height 28
click at [202, 585] on h2 "Carriers'/ Freight Forwarders' Selection" at bounding box center [204, 585] width 236 height 20
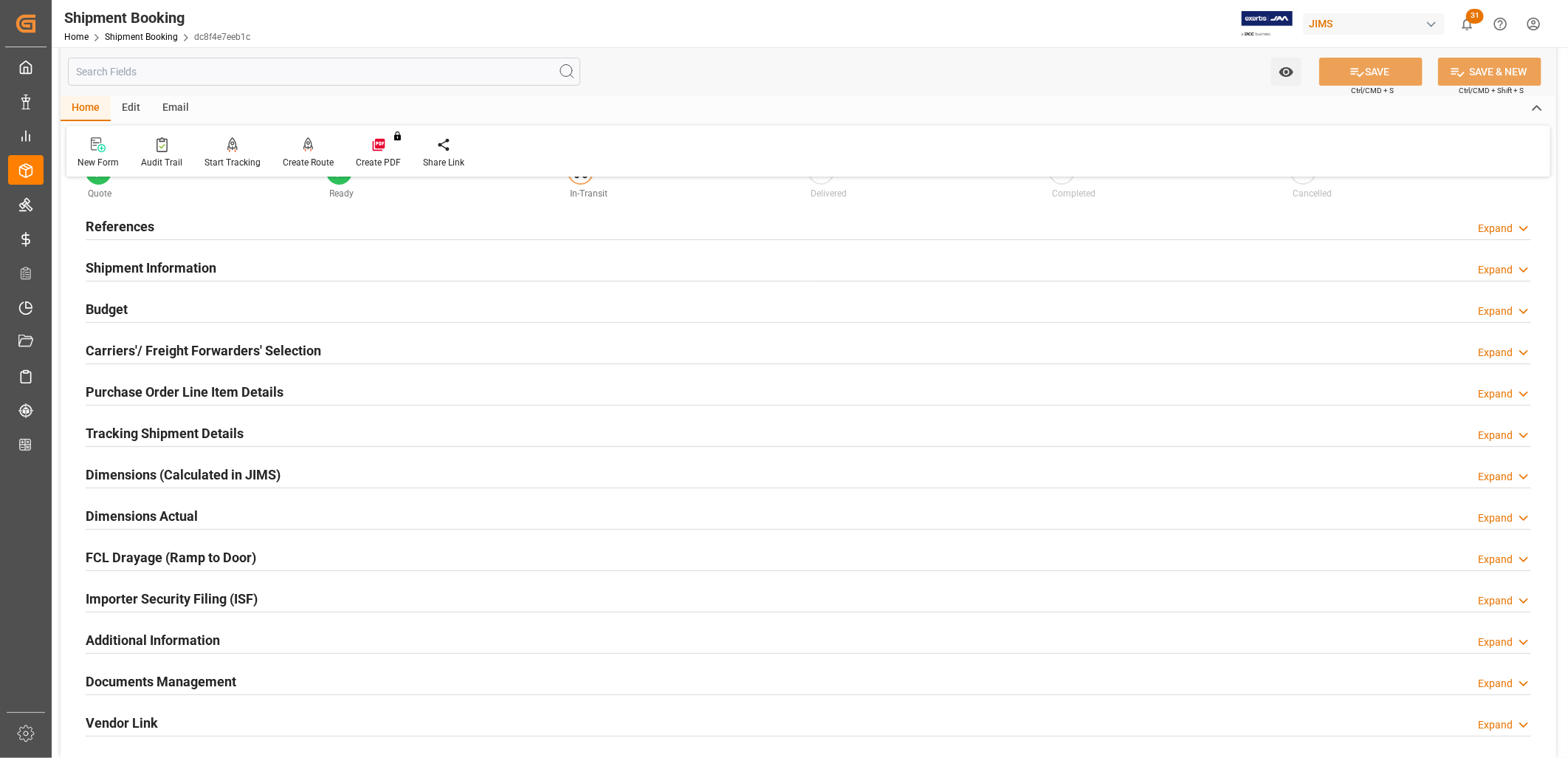
scroll to position [10, 0]
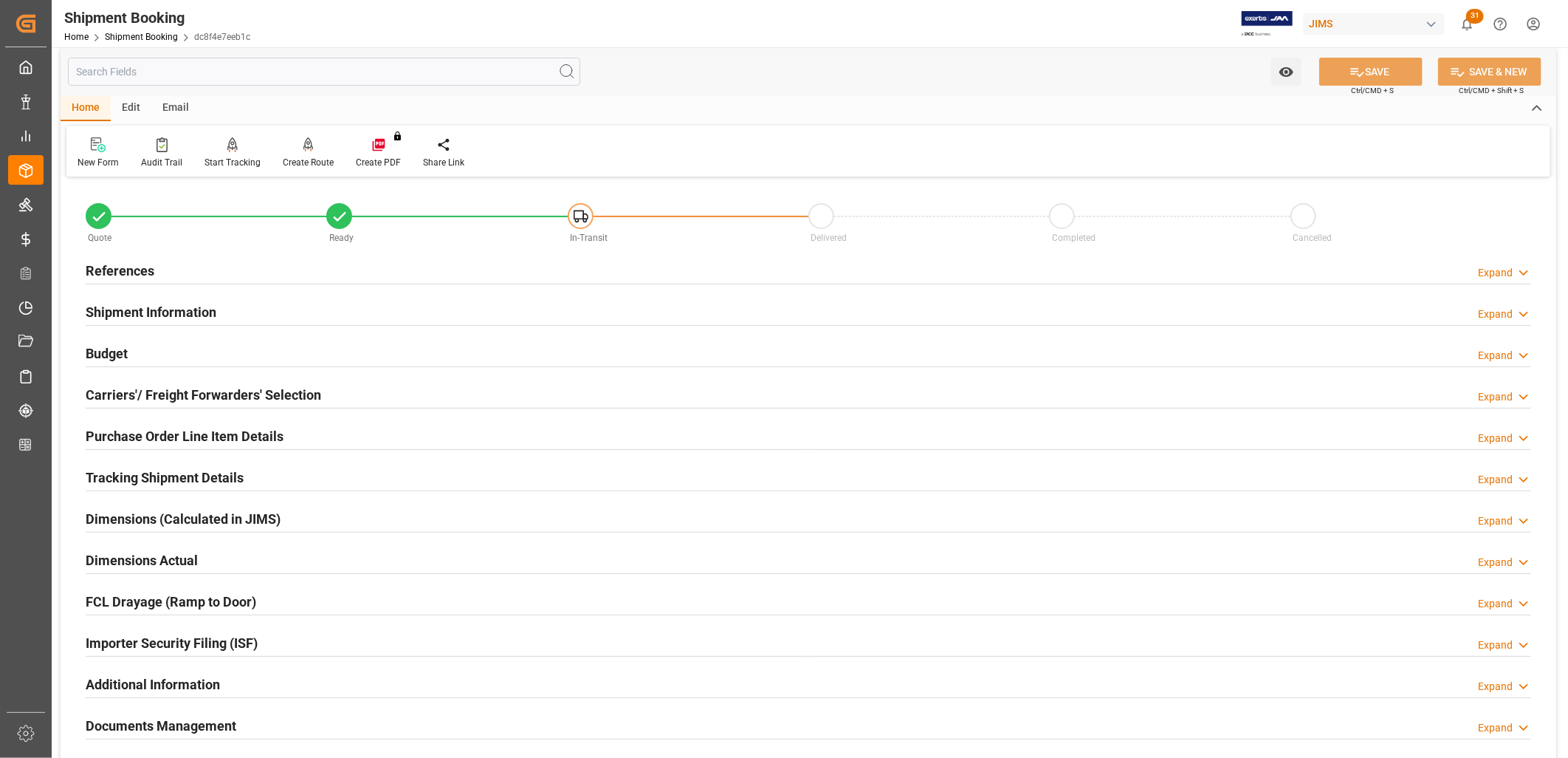
click at [227, 395] on h2 "Carriers'/ Freight Forwarders' Selection" at bounding box center [204, 395] width 236 height 20
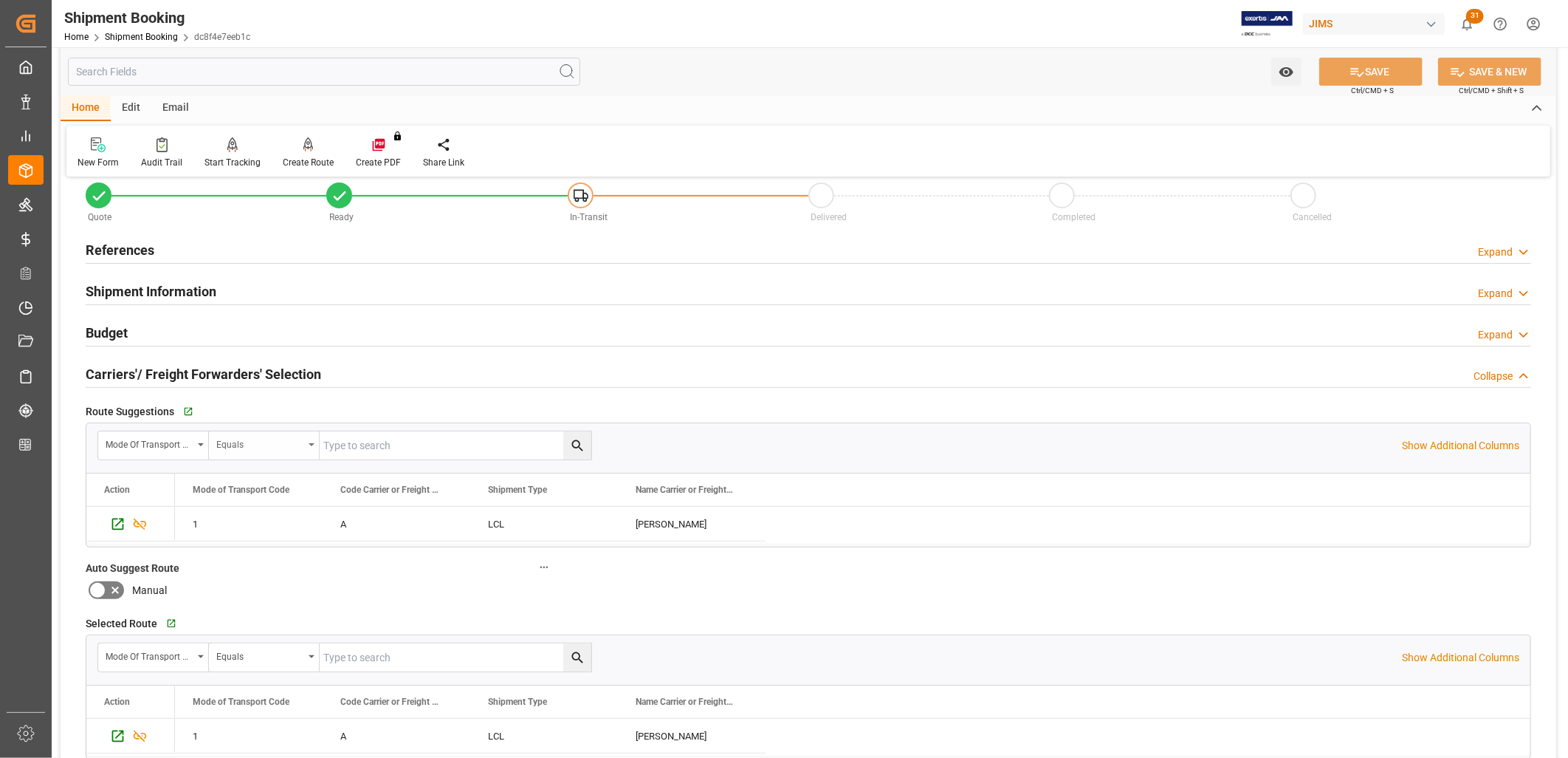
scroll to position [92, 0]
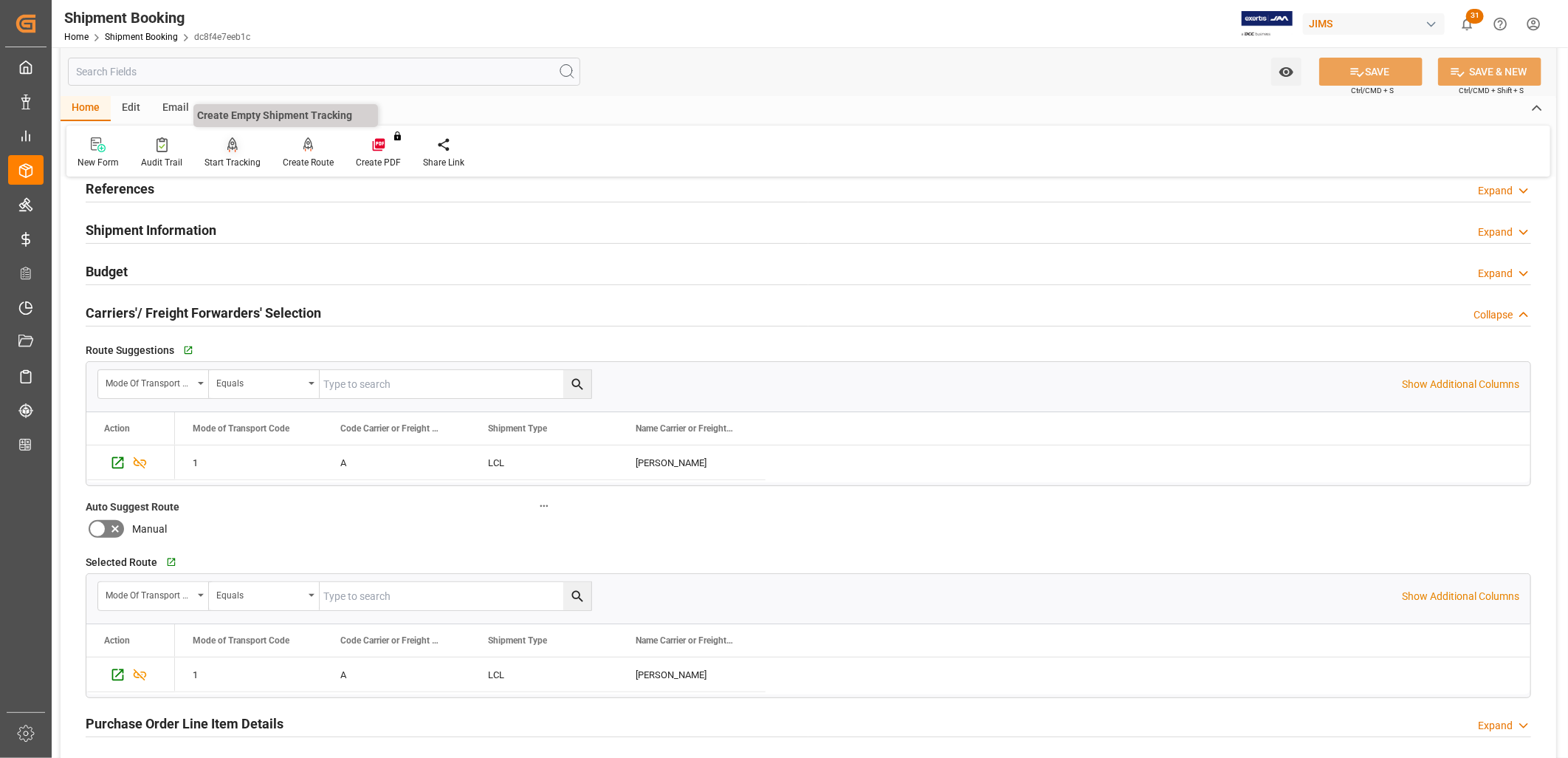
click at [236, 152] on div at bounding box center [232, 145] width 56 height 16
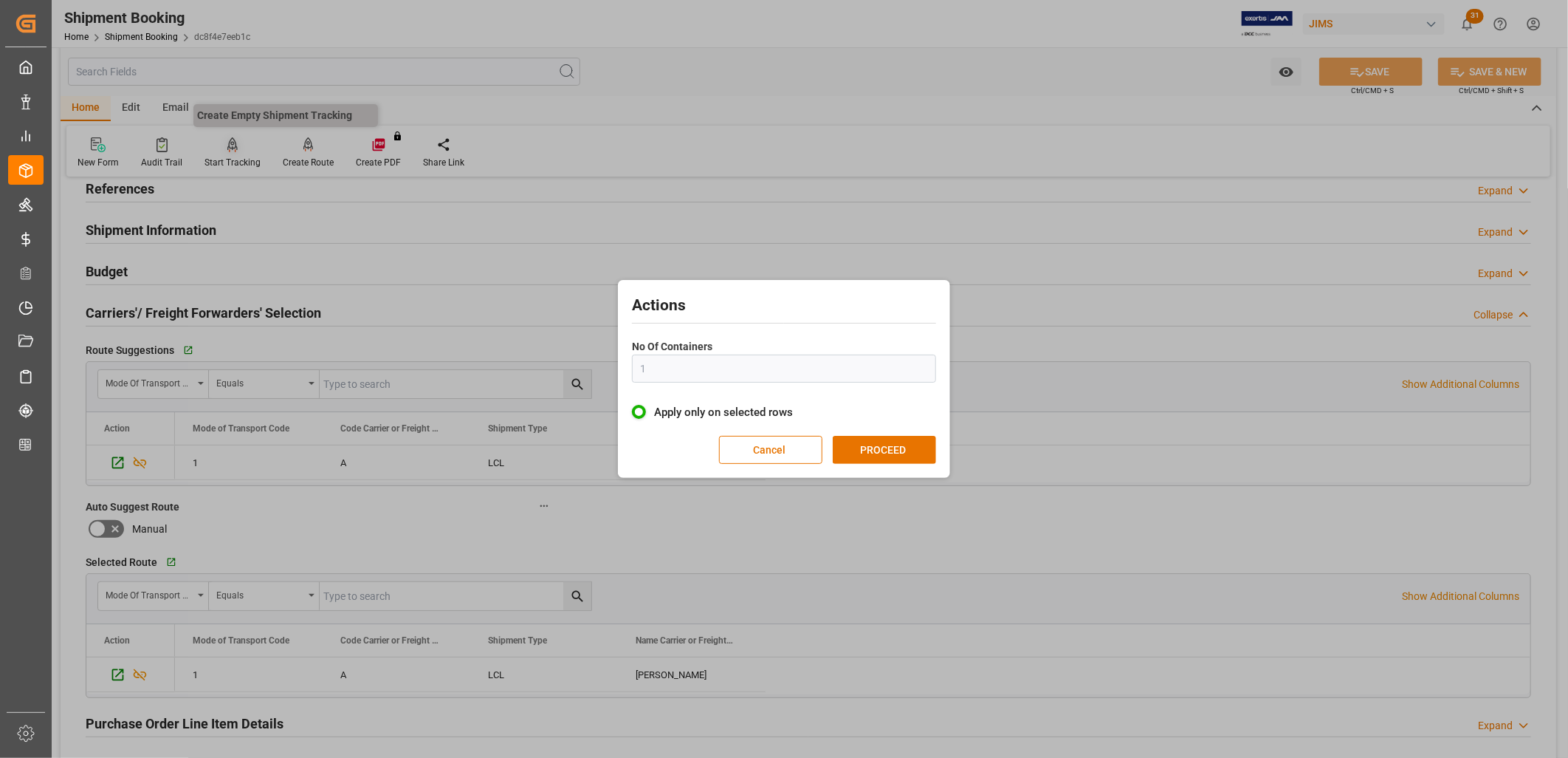
type input "1"
click at [882, 445] on button "PROCEED" at bounding box center [884, 449] width 103 height 28
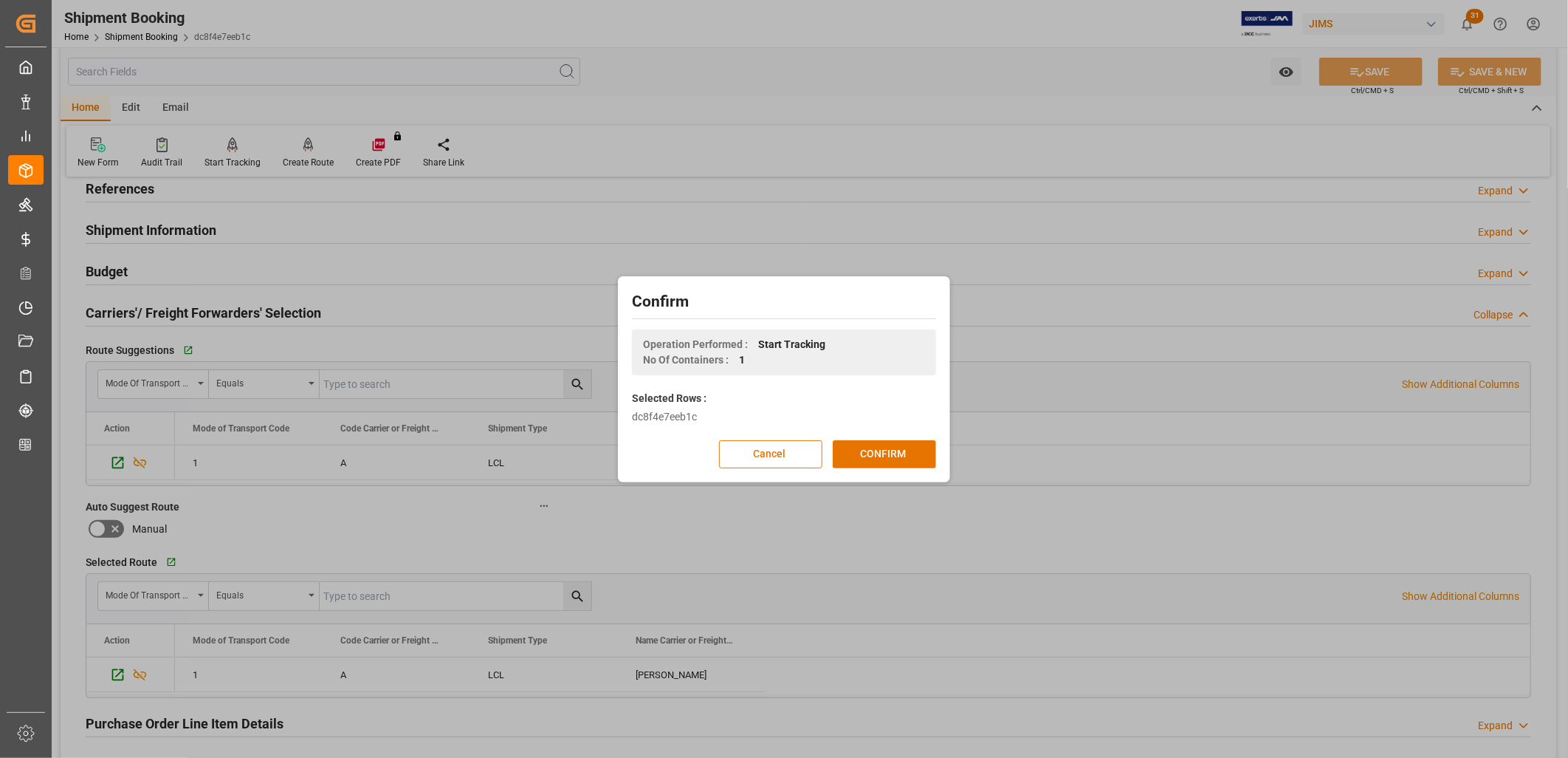
click at [882, 445] on button "CONFIRM" at bounding box center [884, 454] width 103 height 28
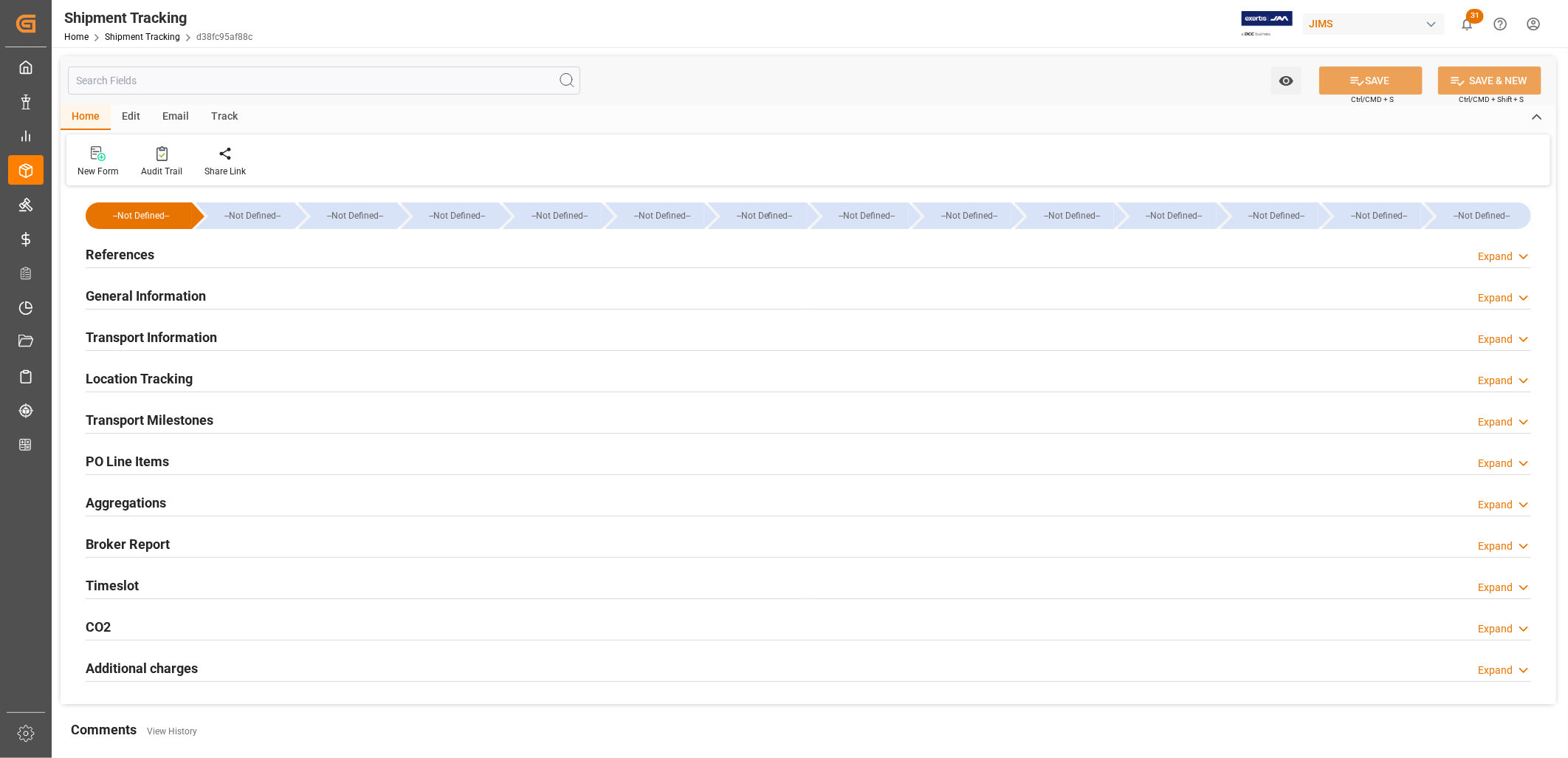
type input "07-10-2025"
click at [137, 252] on h2 "References" at bounding box center [120, 254] width 68 height 20
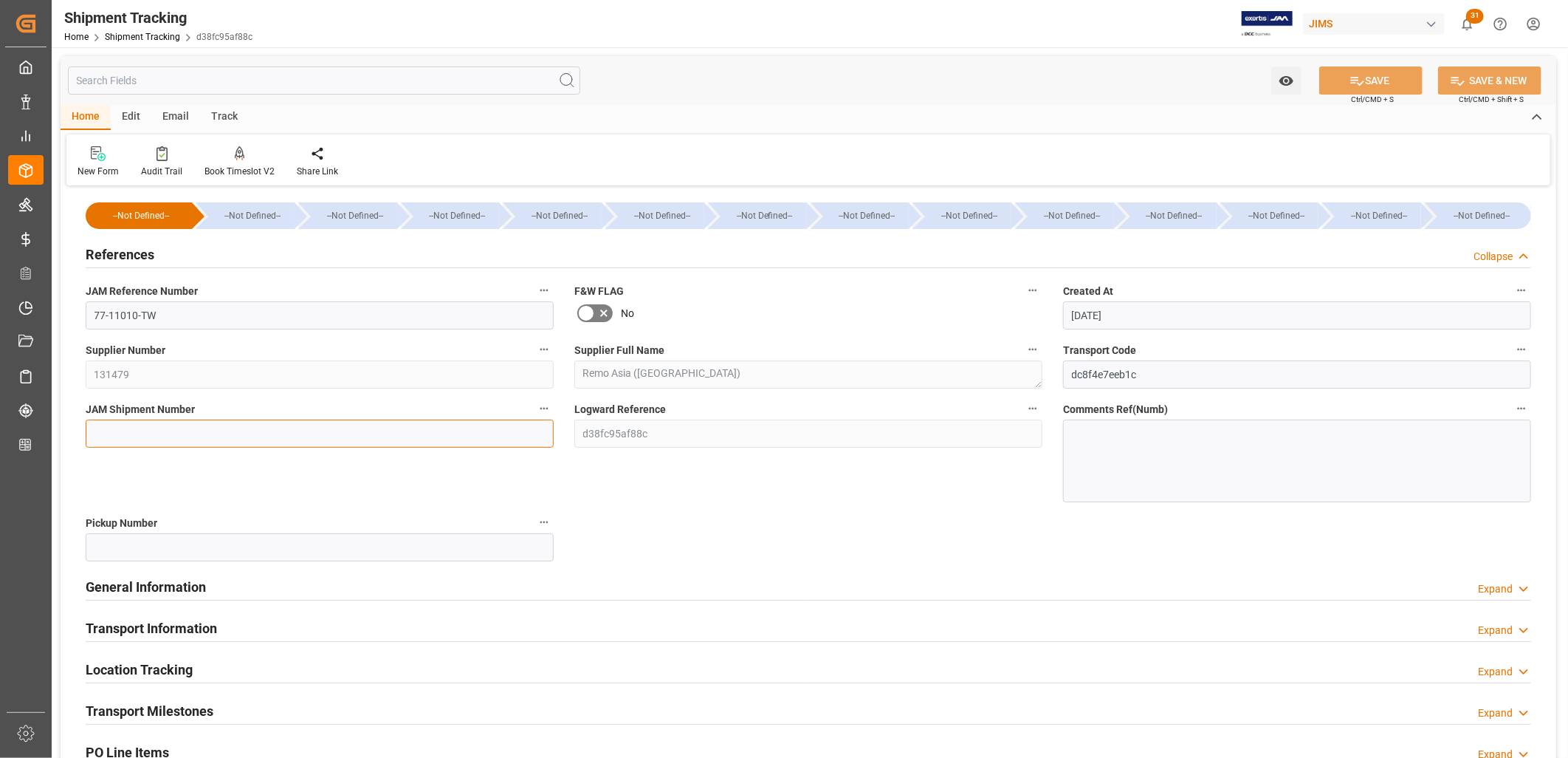
click at [96, 435] on input at bounding box center [320, 434] width 468 height 28
type input "73336"
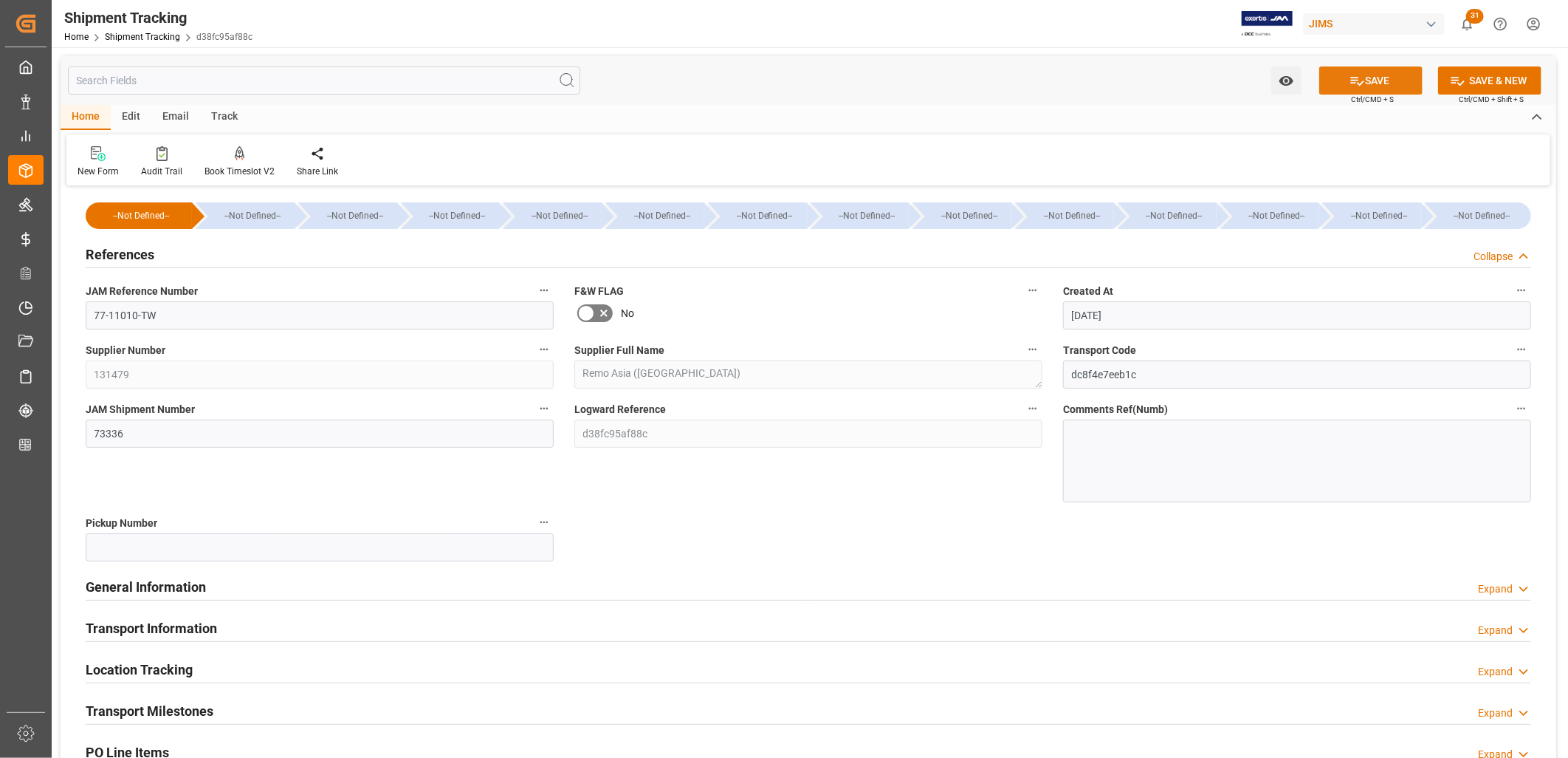
click at [1364, 84] on button "SAVE" at bounding box center [1370, 81] width 103 height 28
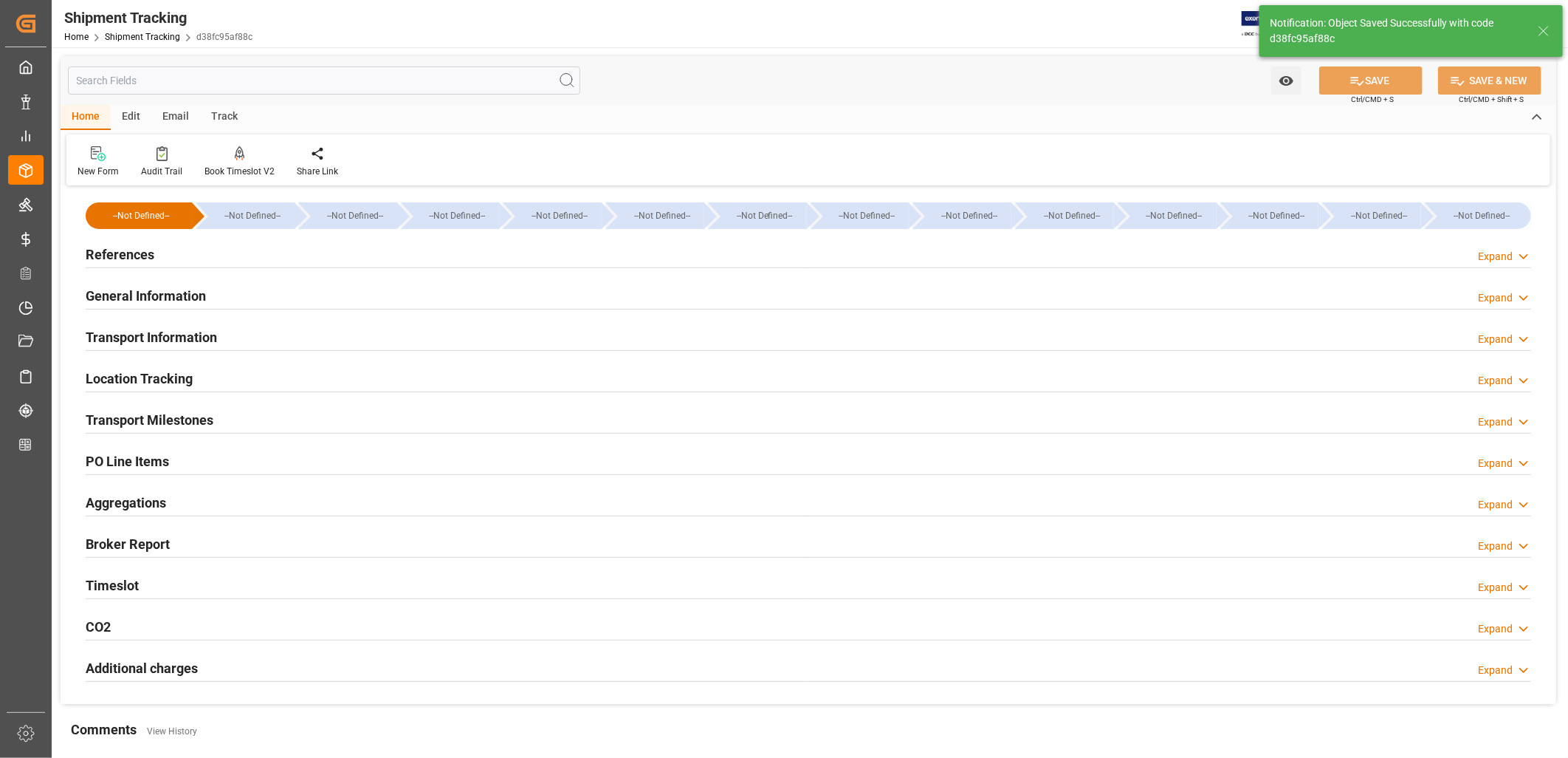
click at [164, 334] on h2 "Transport Information" at bounding box center [152, 337] width 132 height 20
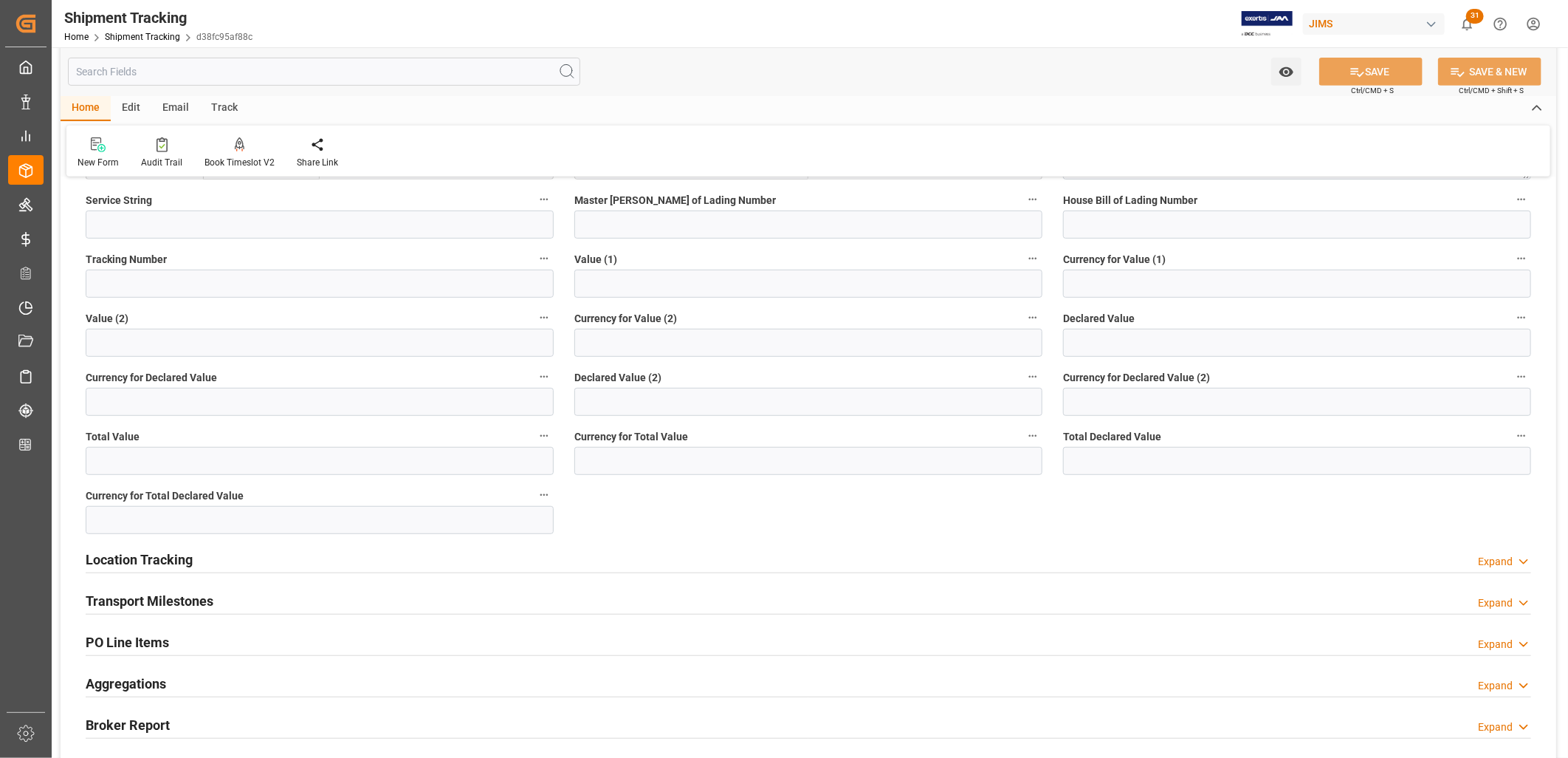
scroll to position [492, 0]
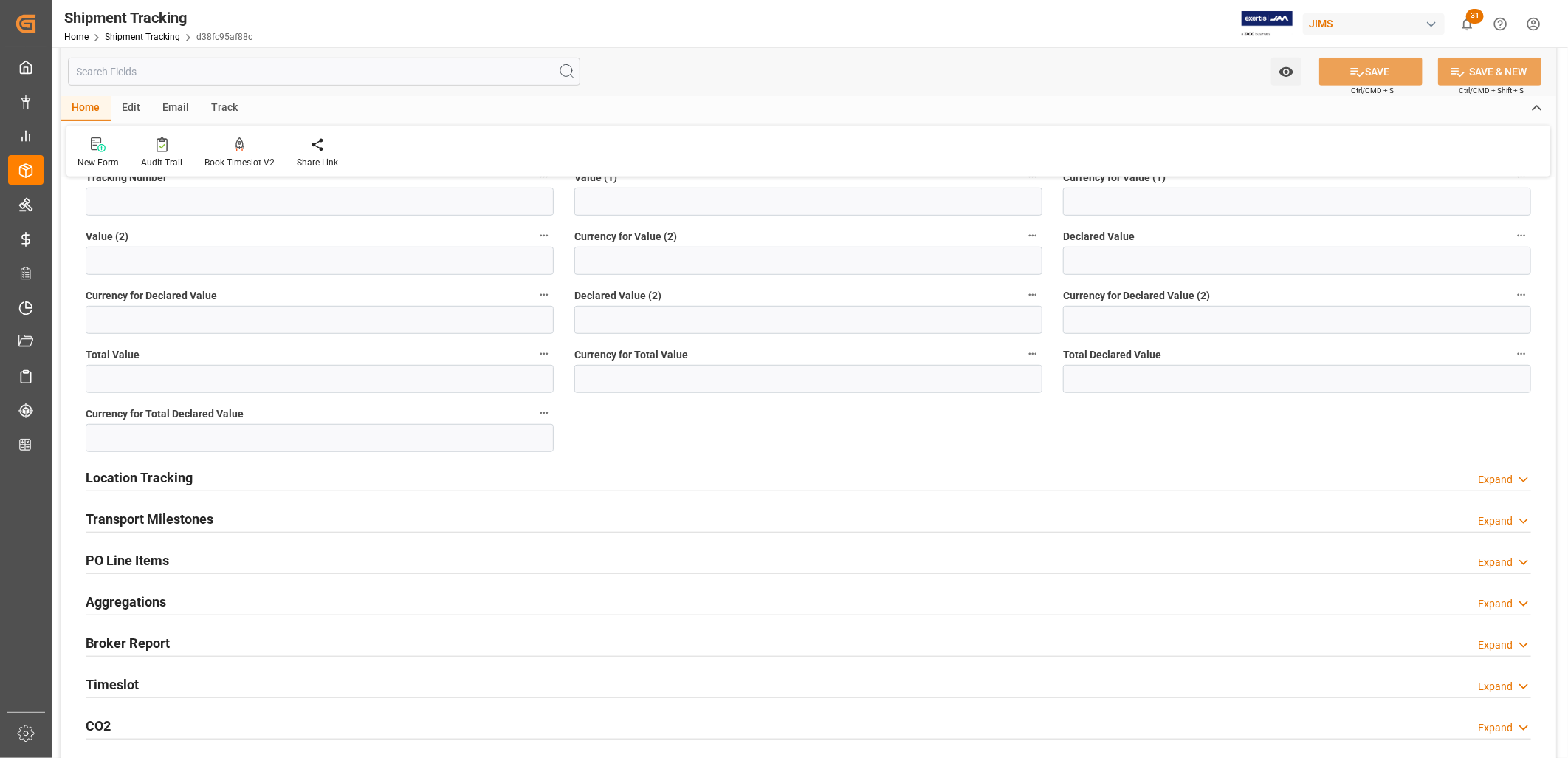
click at [172, 517] on h2 "Transport Milestones" at bounding box center [149, 519] width 127 height 20
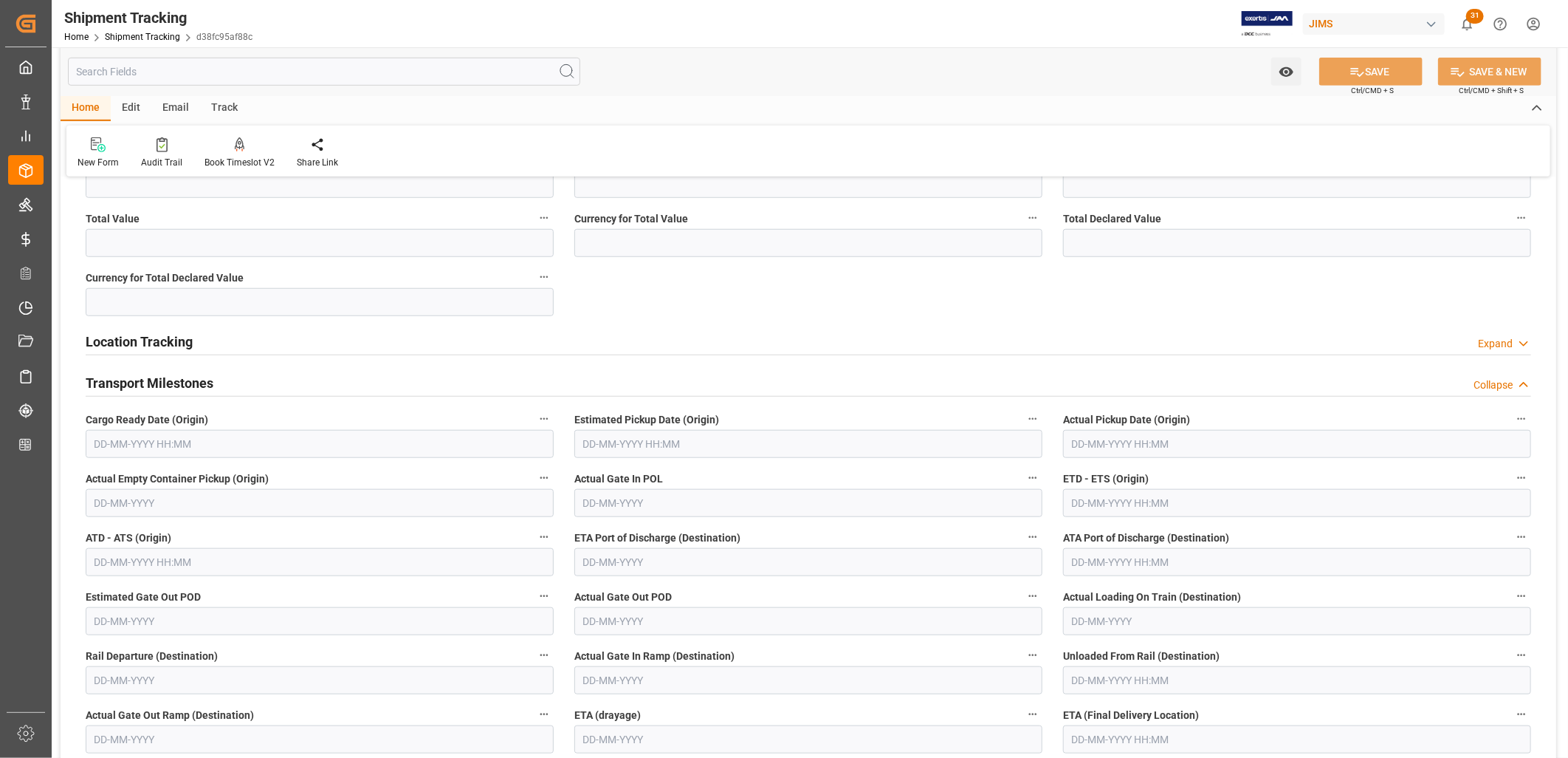
scroll to position [656, 0]
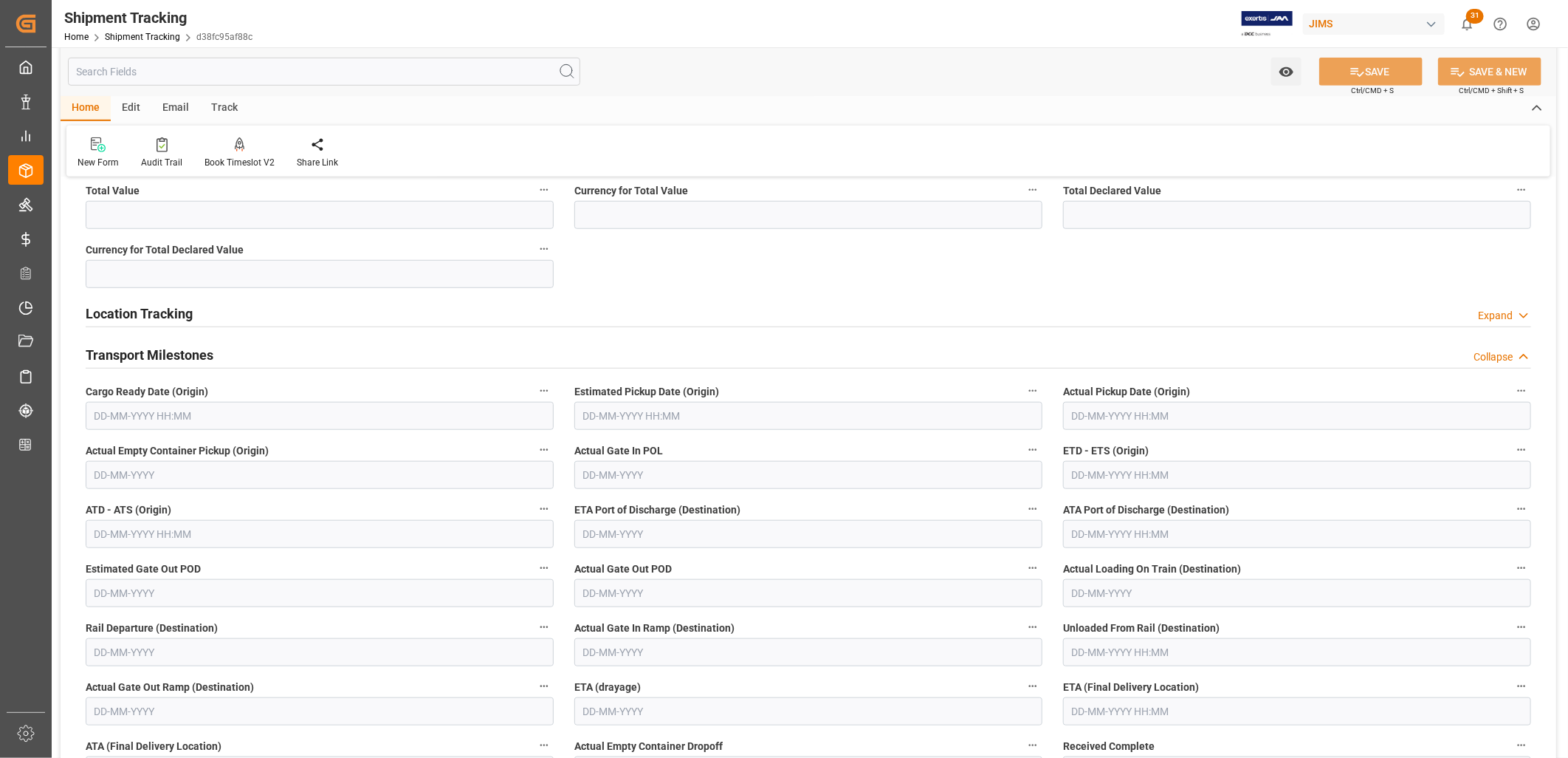
click at [116, 402] on input "text" at bounding box center [320, 415] width 468 height 28
click at [107, 497] on div "29 30 1 2 3 4 5" at bounding box center [192, 504] width 201 height 29
click at [160, 500] on span "1" at bounding box center [163, 505] width 5 height 10
type input "01-10-2025 00:00"
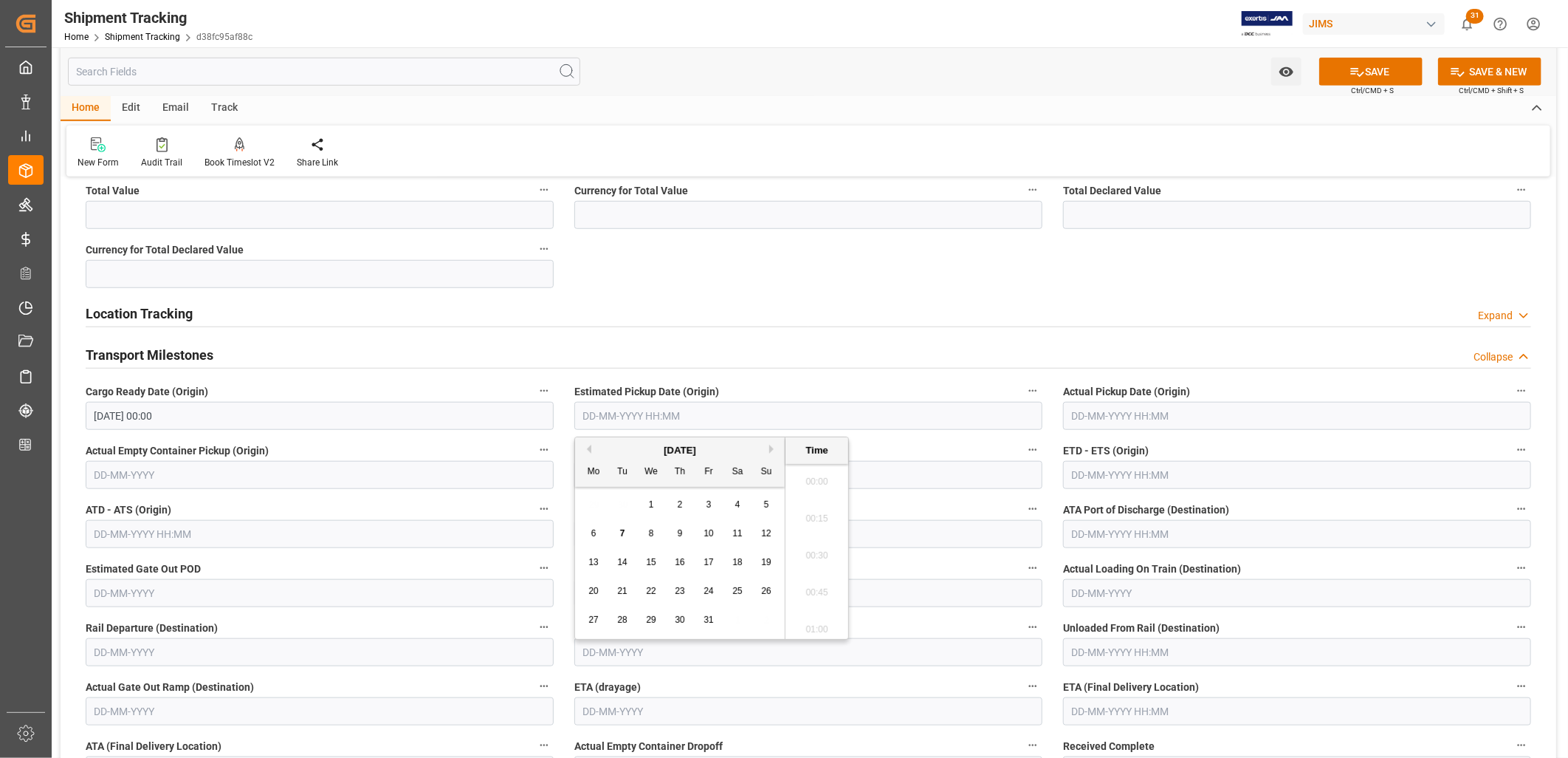
click at [645, 408] on input "text" at bounding box center [809, 415] width 468 height 28
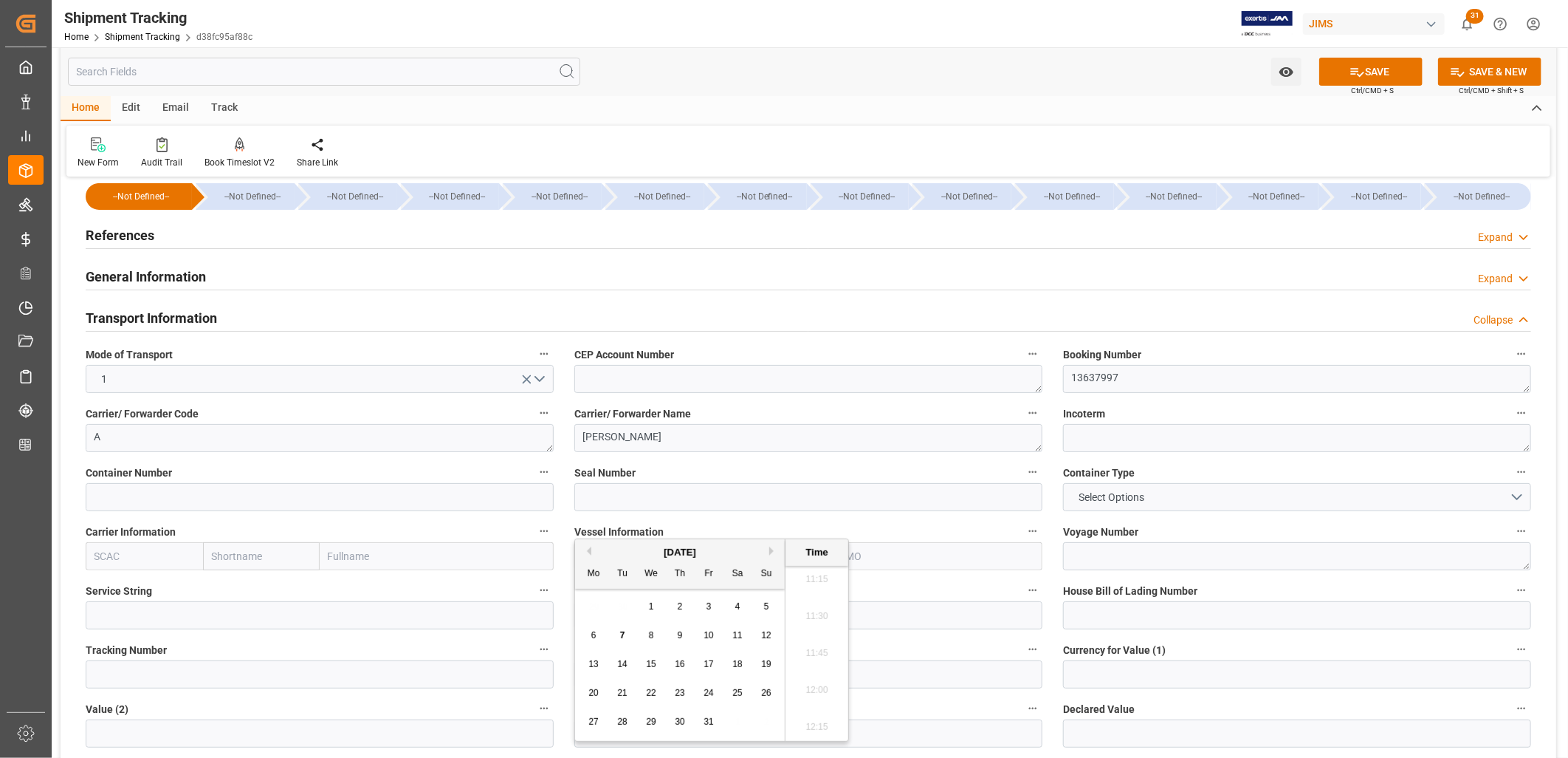
scroll to position [0, 0]
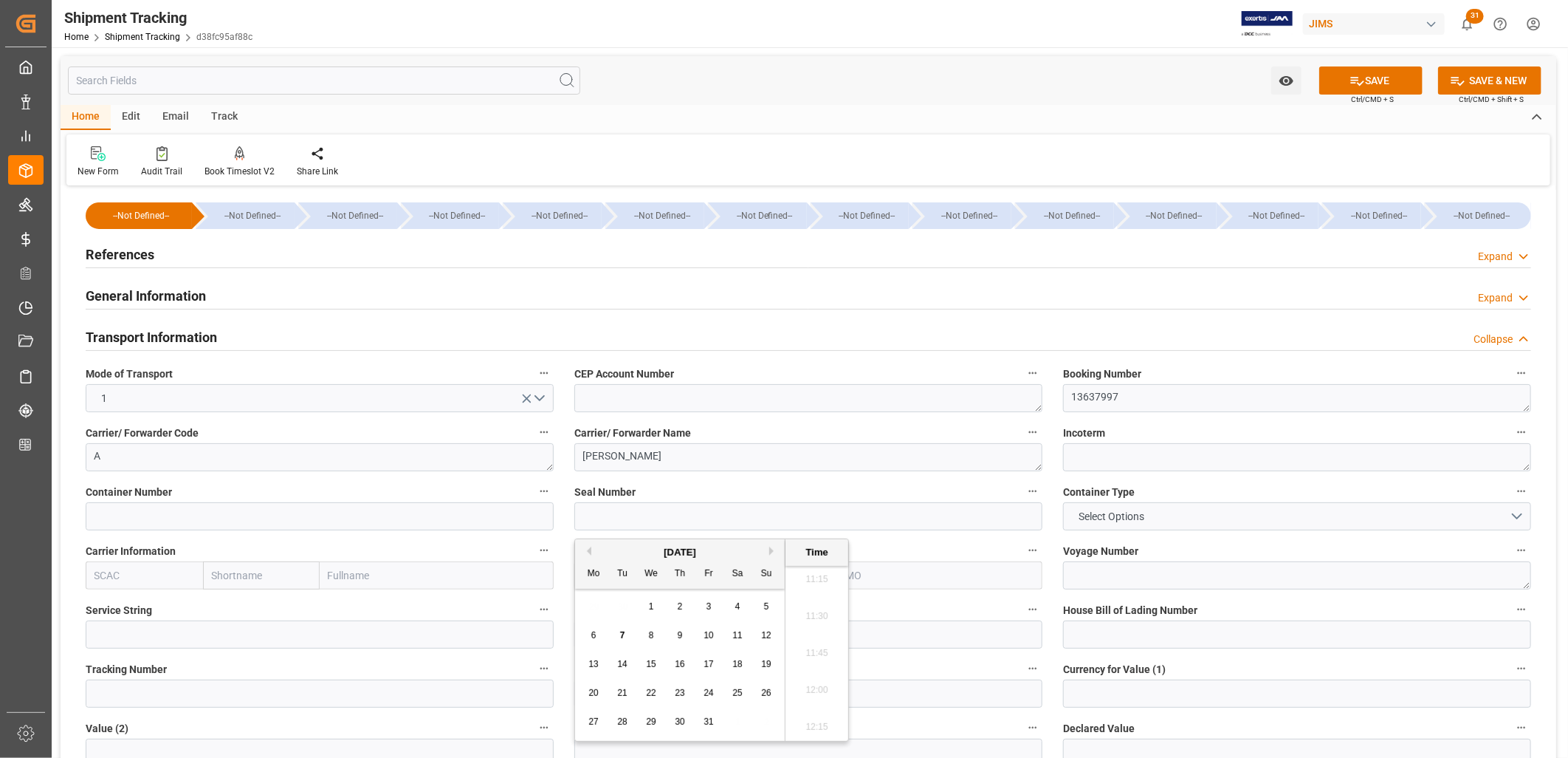
click at [135, 253] on h2 "References" at bounding box center [120, 254] width 68 height 20
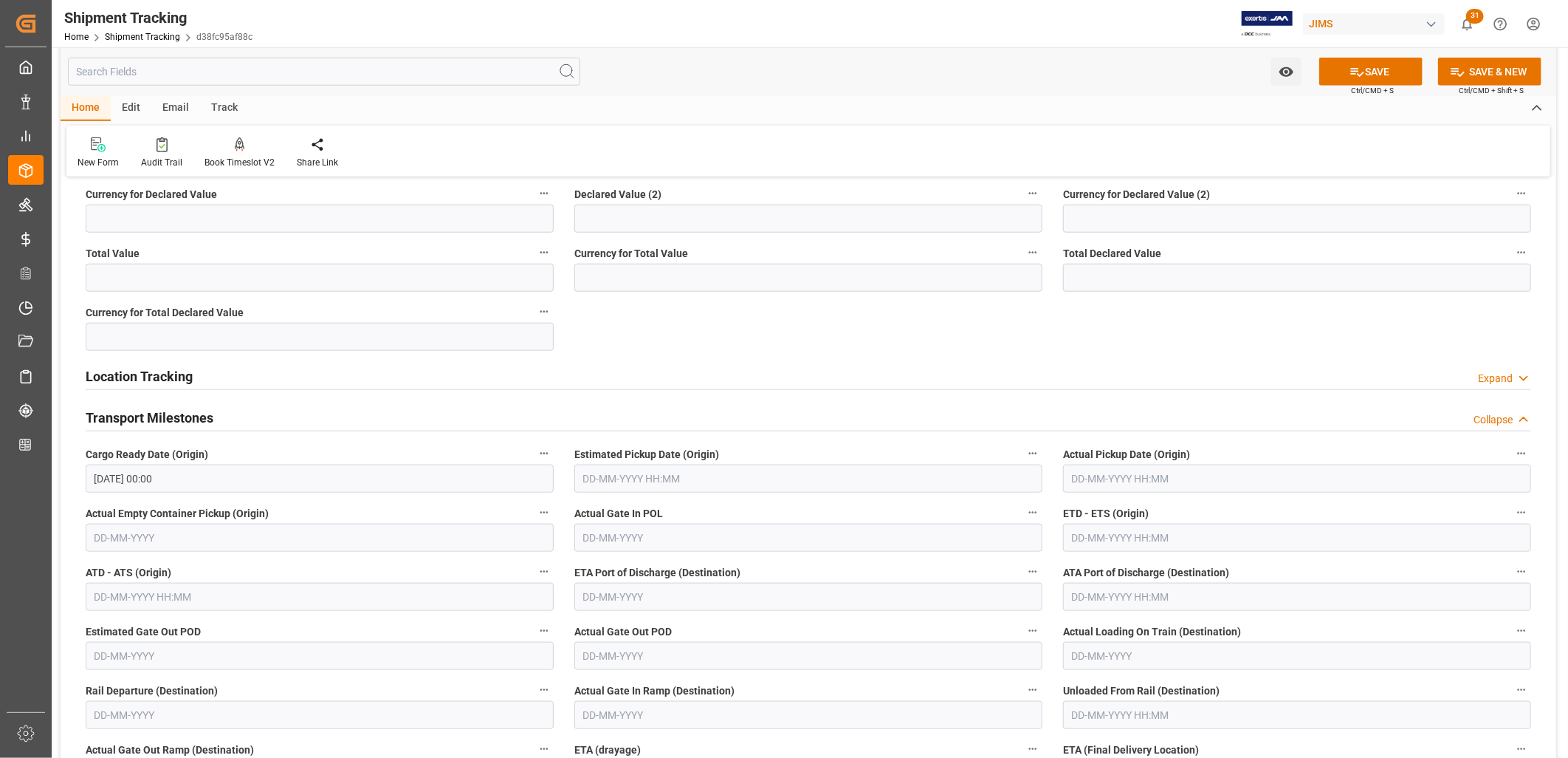
scroll to position [903, 0]
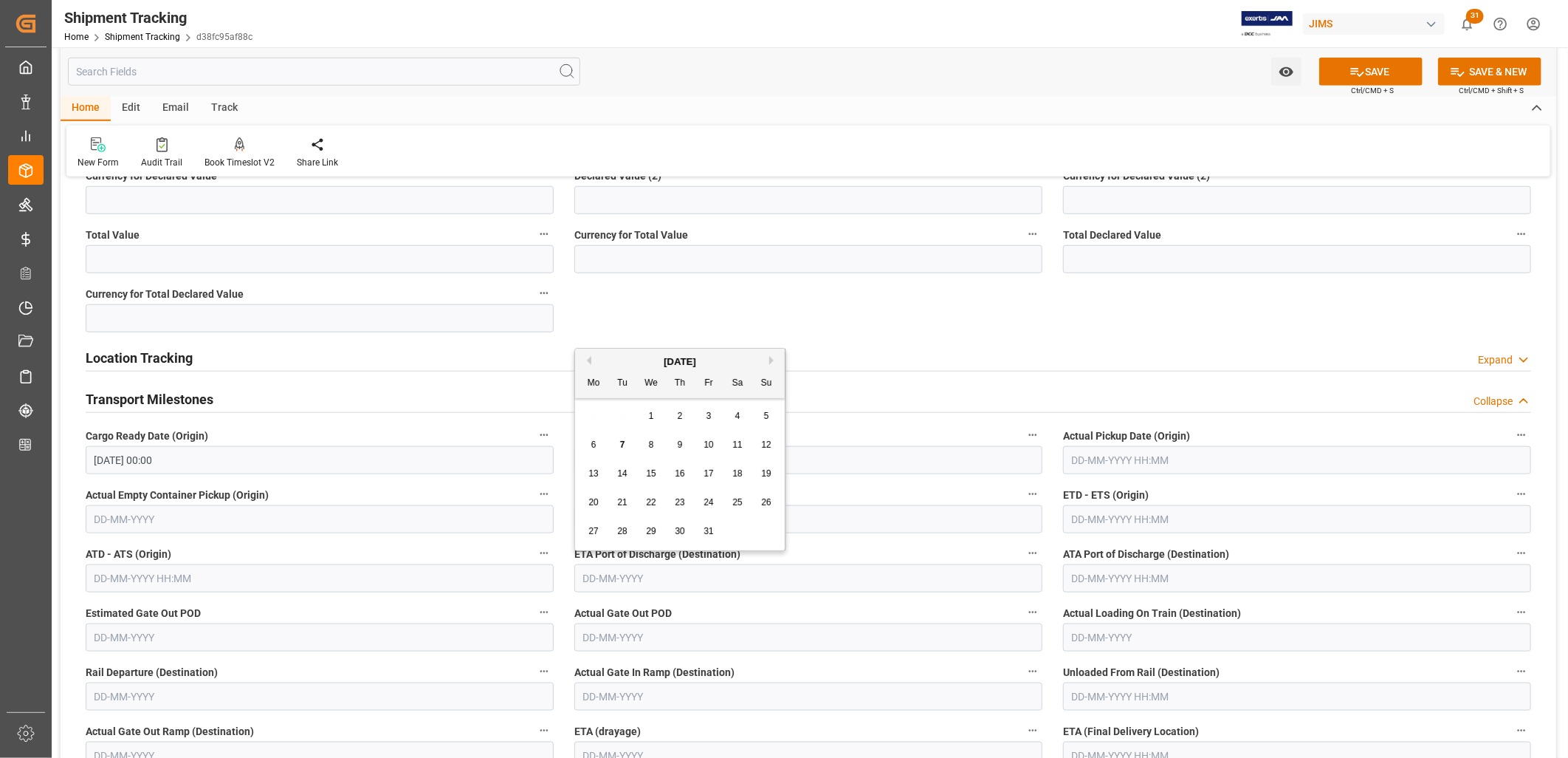
click at [603, 573] on input "text" at bounding box center [809, 578] width 468 height 28
click at [758, 638] on input "text" at bounding box center [809, 637] width 468 height 28
type input "27-10-2025"
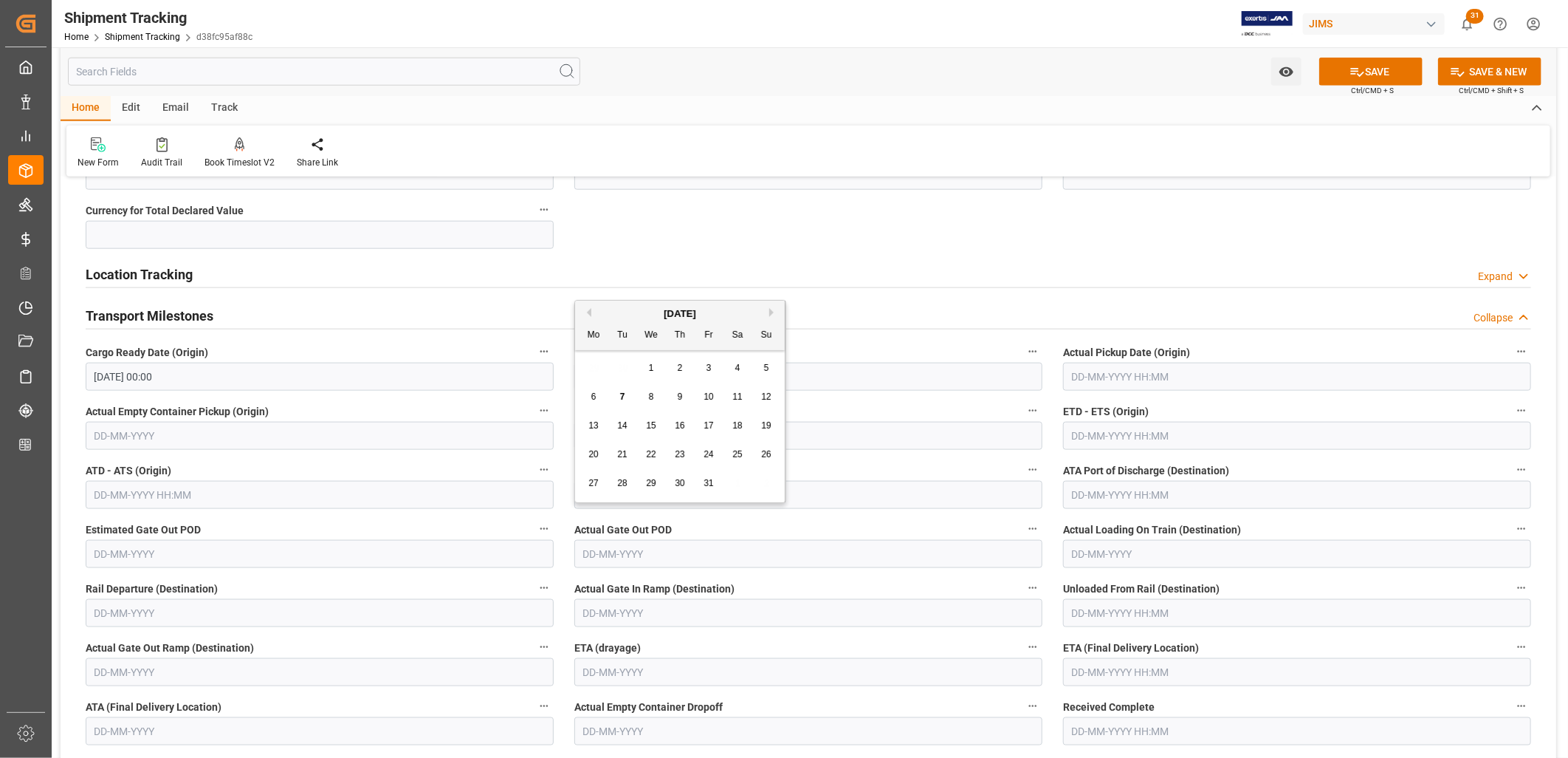
scroll to position [1067, 0]
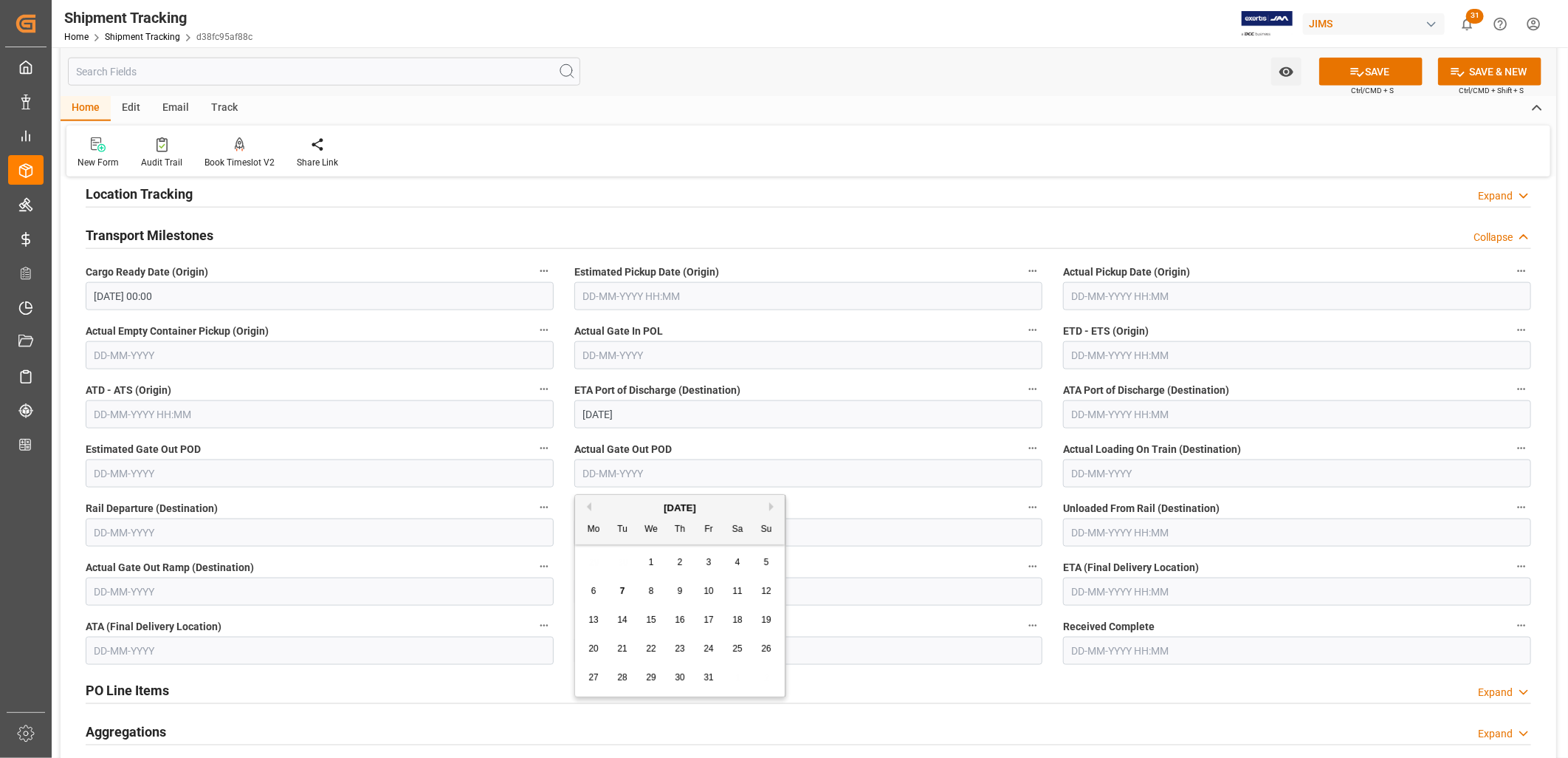
click at [1082, 589] on input "text" at bounding box center [1297, 591] width 468 height 28
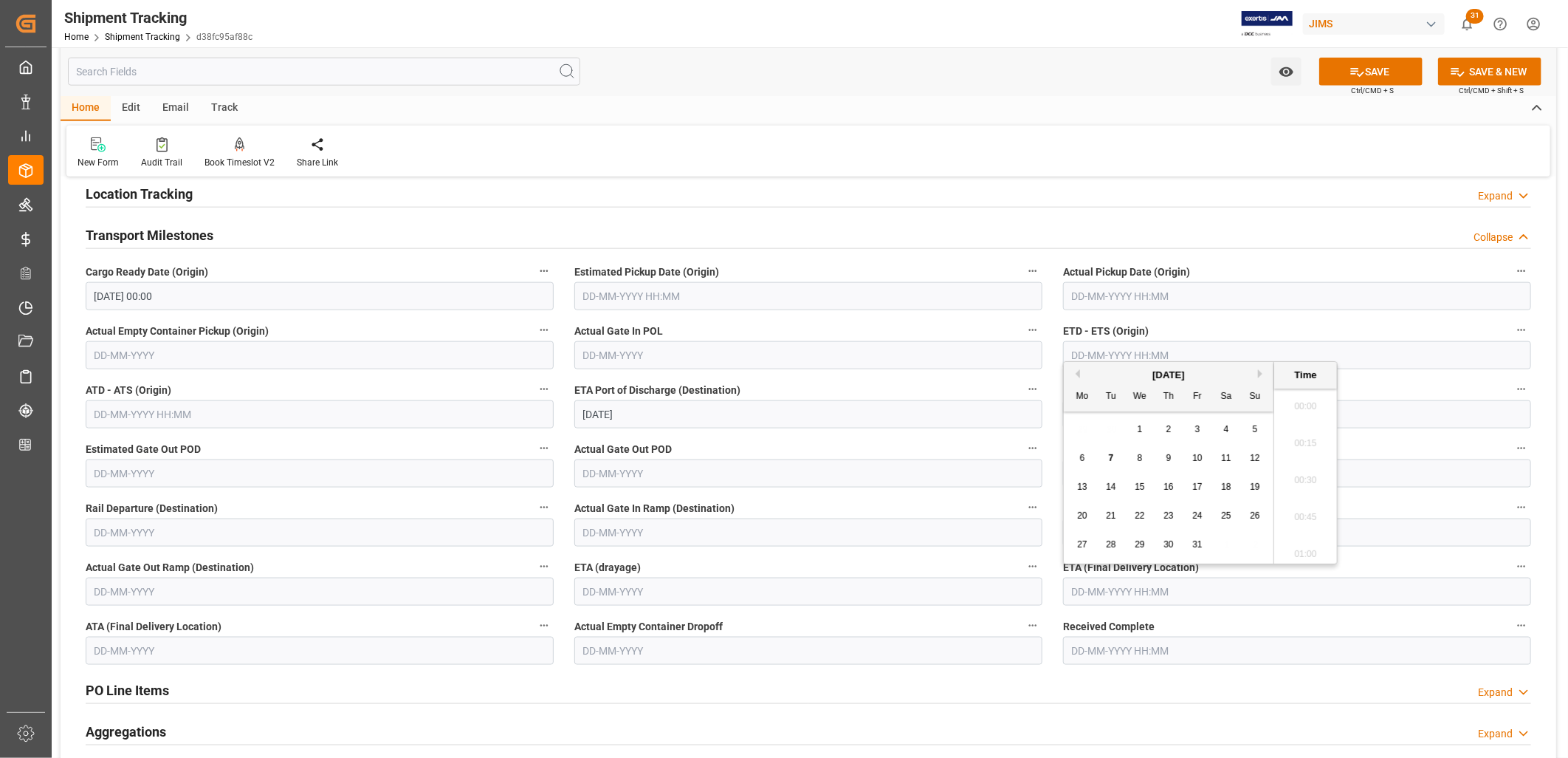
scroll to position [1666, 0]
click at [1077, 530] on div "27 28 29 30 31 1 2" at bounding box center [1168, 544] width 201 height 29
click at [1258, 375] on button "Next Month" at bounding box center [1262, 374] width 9 height 9
click at [1112, 540] on span "25" at bounding box center [1110, 545] width 10 height 10
type input "25-11-2025 00:00"
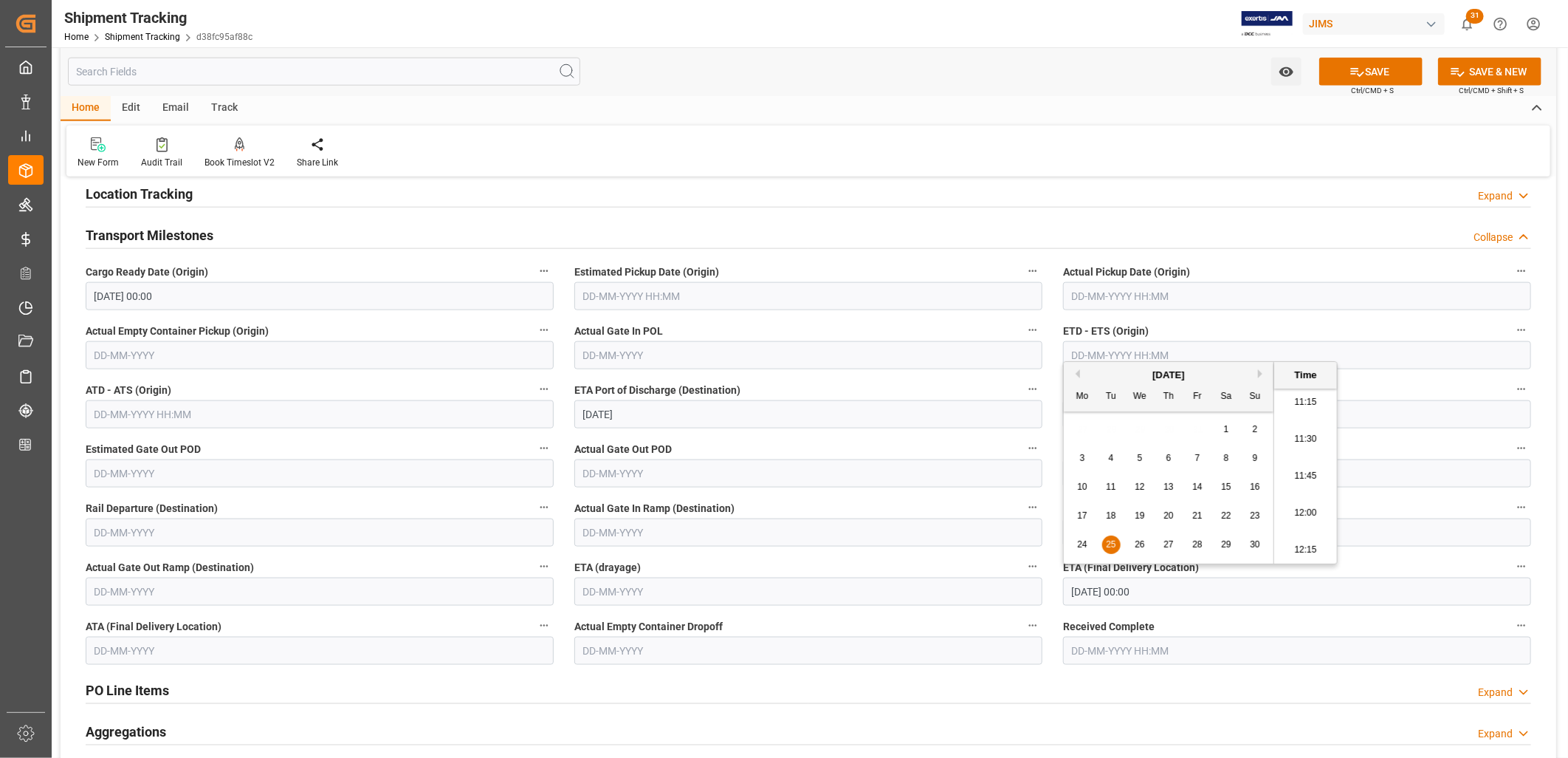
click at [603, 296] on input "text" at bounding box center [809, 296] width 468 height 28
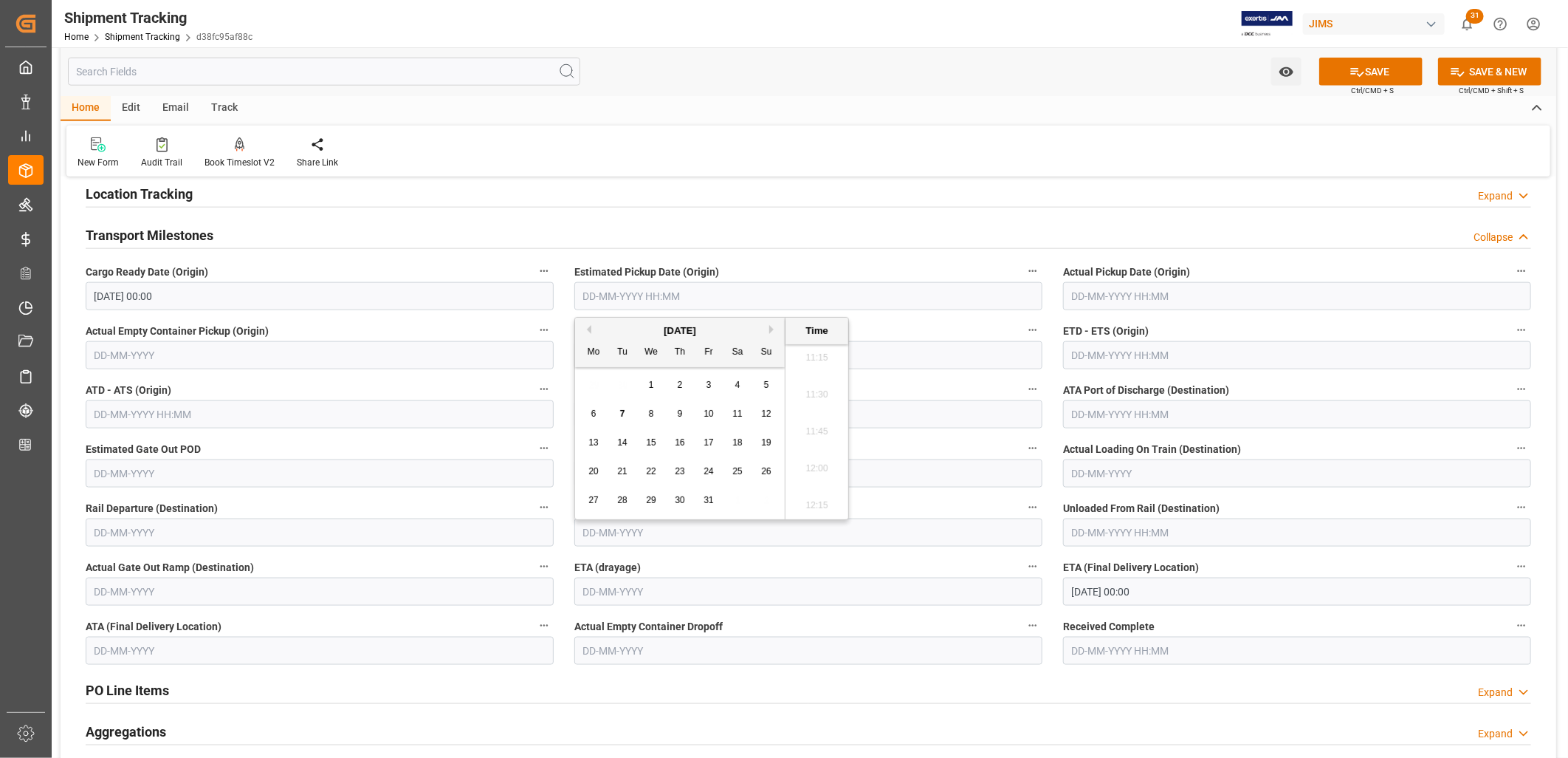
click at [583, 381] on div "29 30 1 2 3 4 5" at bounding box center [680, 384] width 201 height 29
click at [683, 385] on div "2" at bounding box center [680, 385] width 18 height 17
type input "02-10-2025 00:00"
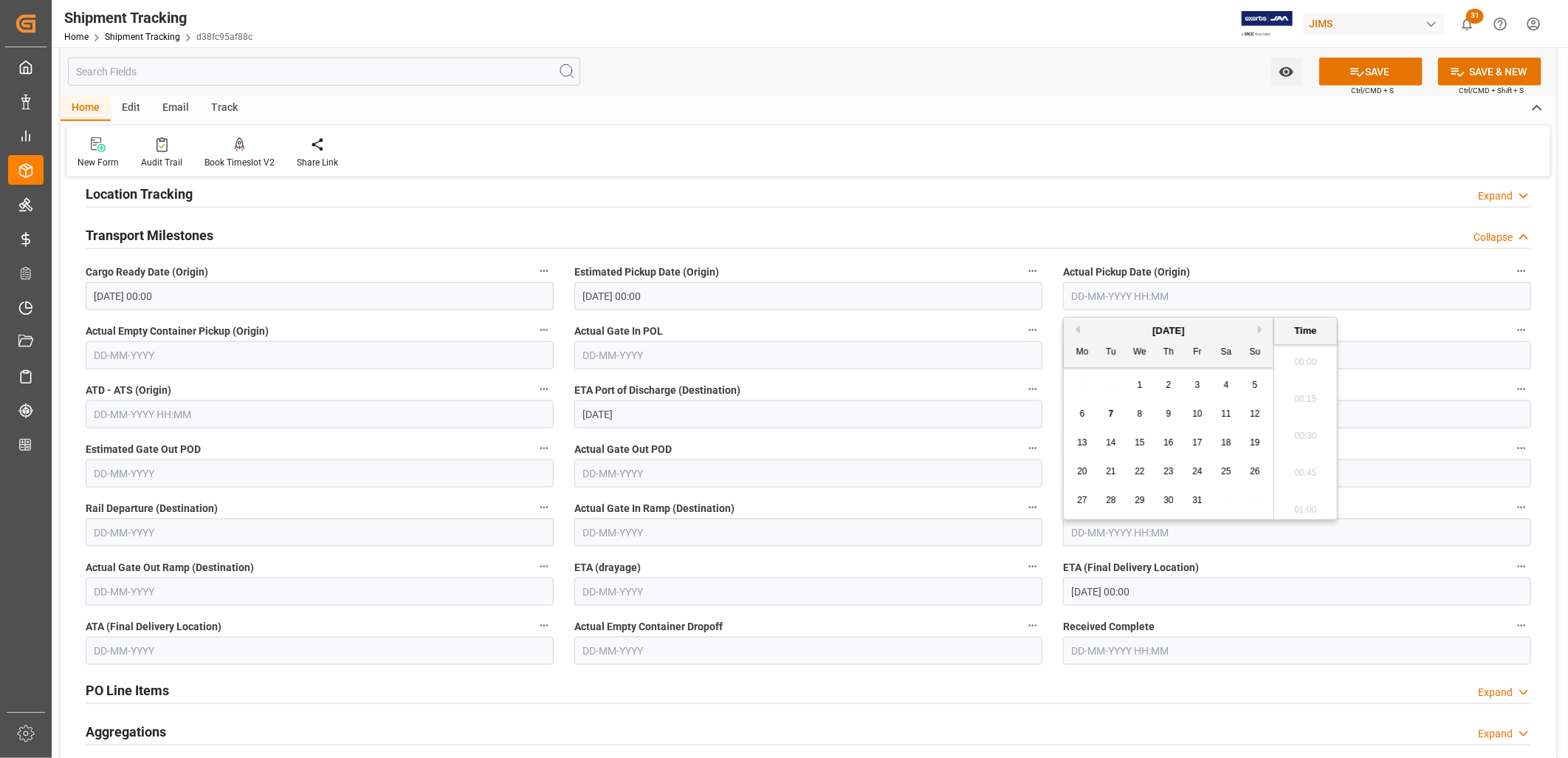
click at [1082, 293] on input "text" at bounding box center [1297, 296] width 468 height 28
click at [1074, 384] on div "29 30 1 2 3 4 5" at bounding box center [1168, 384] width 201 height 29
click at [1171, 382] on div "2" at bounding box center [1168, 385] width 18 height 17
type input "02-10-2025 00:00"
click at [1370, 68] on button "SAVE" at bounding box center [1370, 71] width 103 height 28
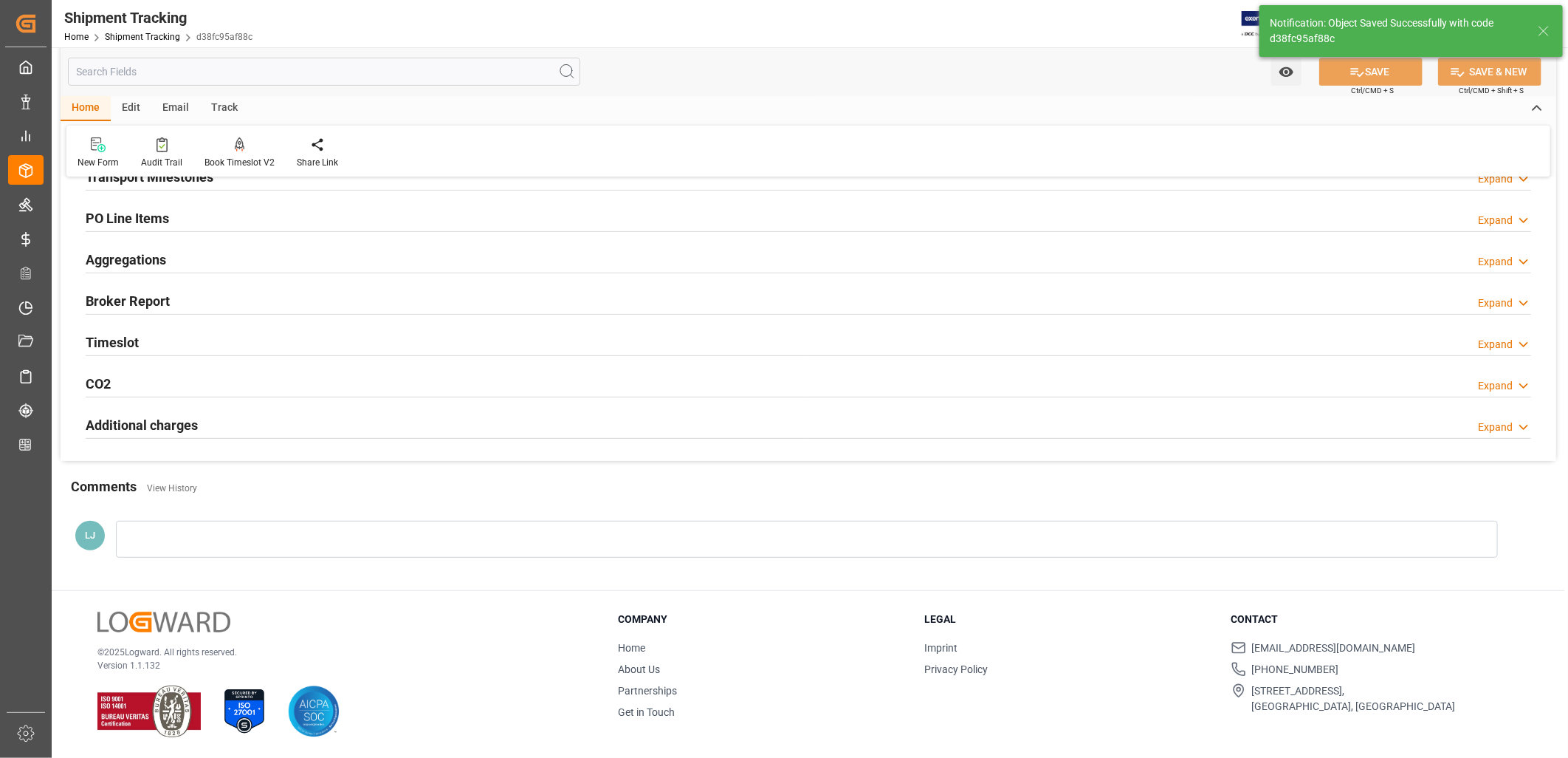
scroll to position [186, 0]
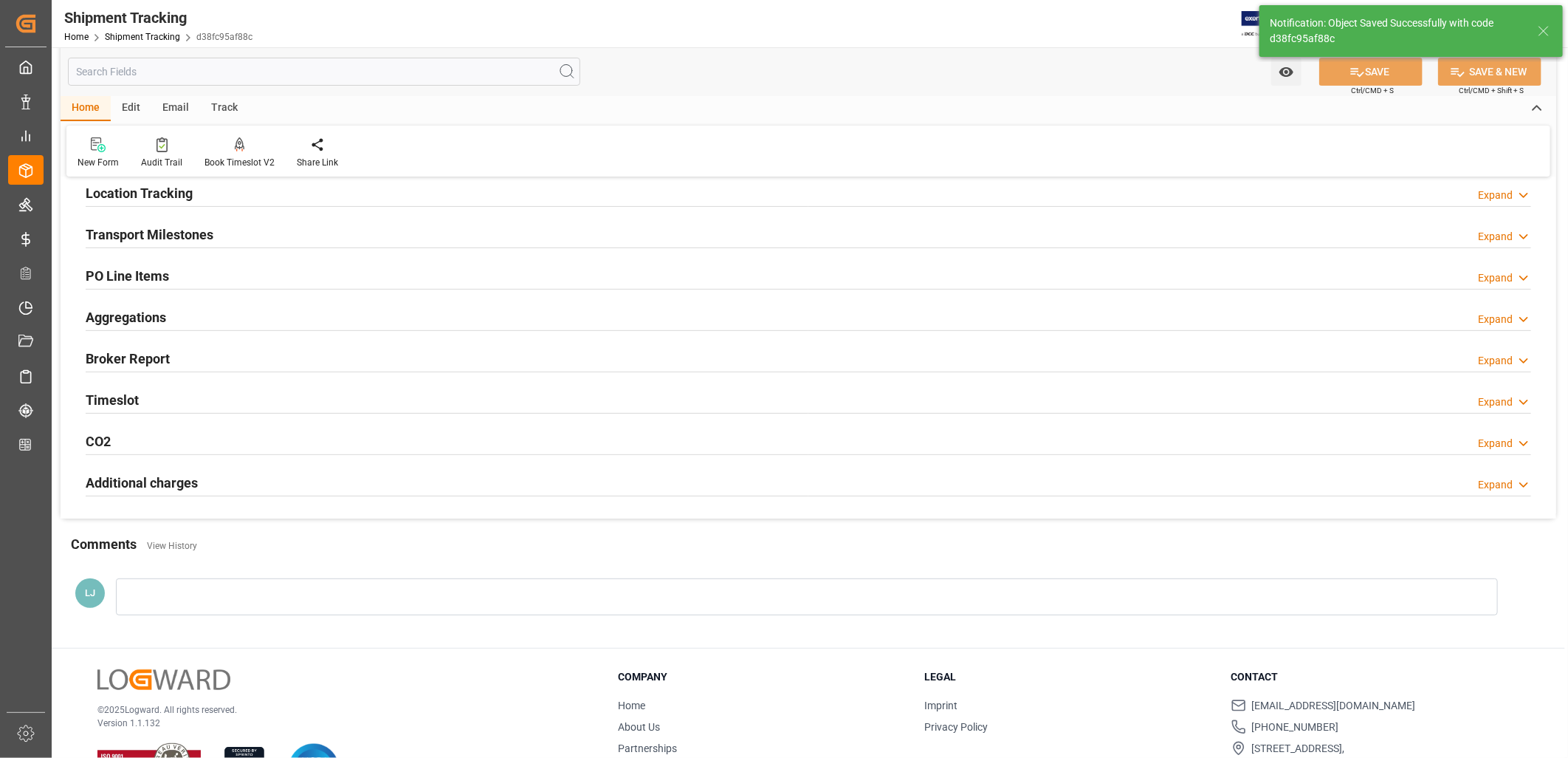
click at [183, 232] on h2 "Transport Milestones" at bounding box center [149, 234] width 127 height 20
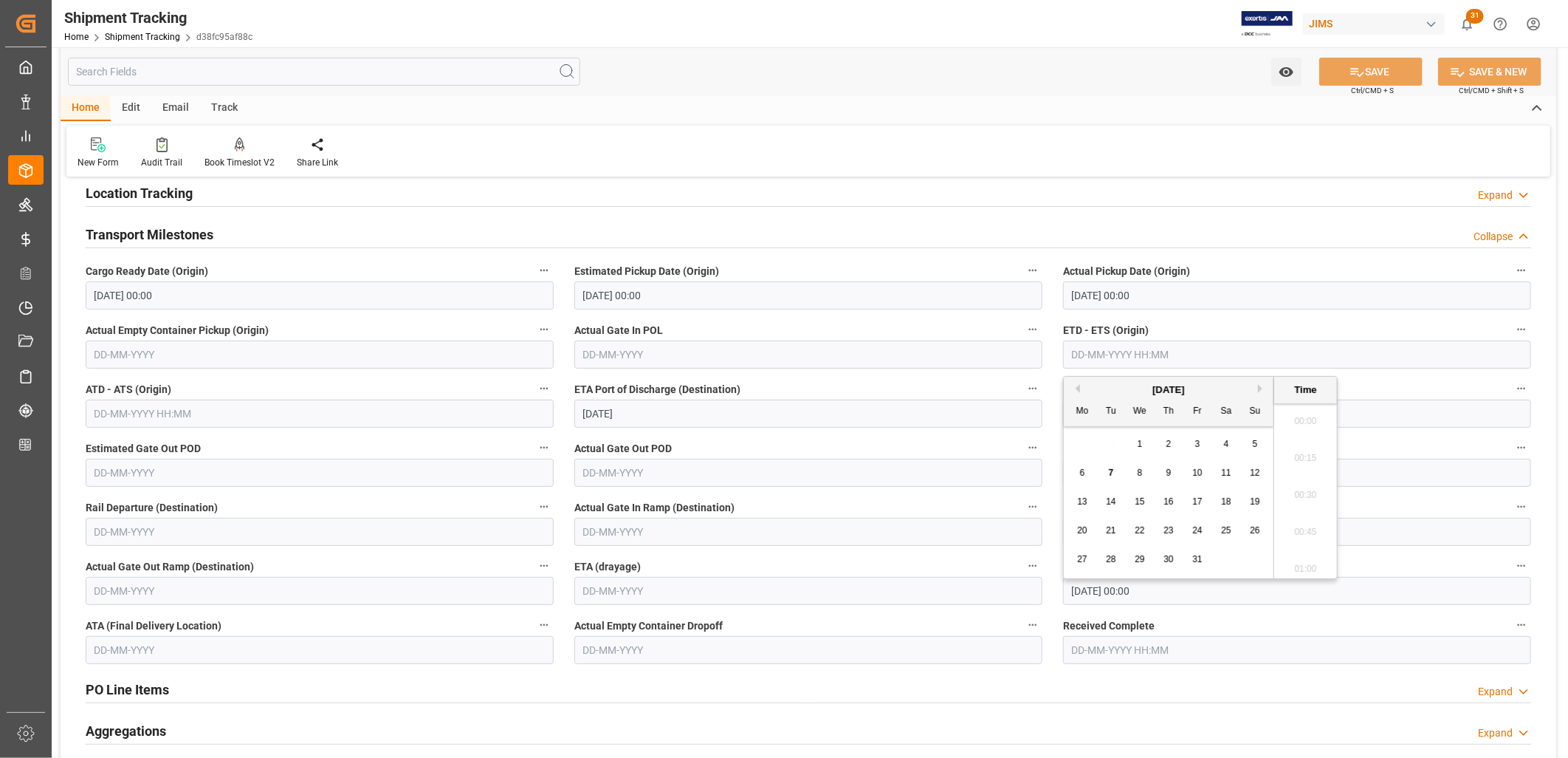
click at [1076, 357] on input "text" at bounding box center [1297, 355] width 468 height 28
click at [1018, 402] on input "27-10-2025" at bounding box center [809, 414] width 468 height 28
type input "10-12-2025 00:00"
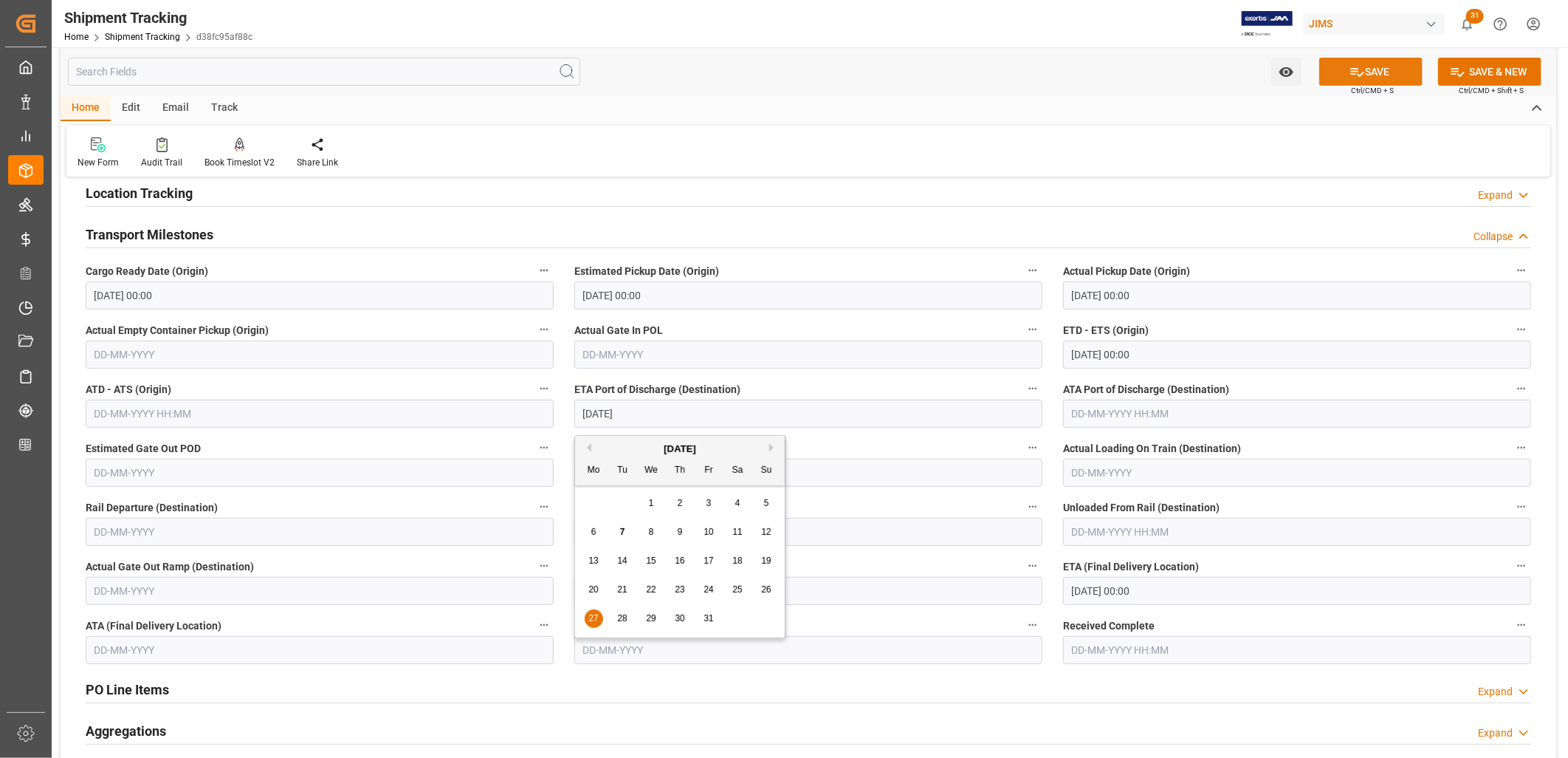
click at [1370, 69] on button "SAVE" at bounding box center [1370, 71] width 103 height 28
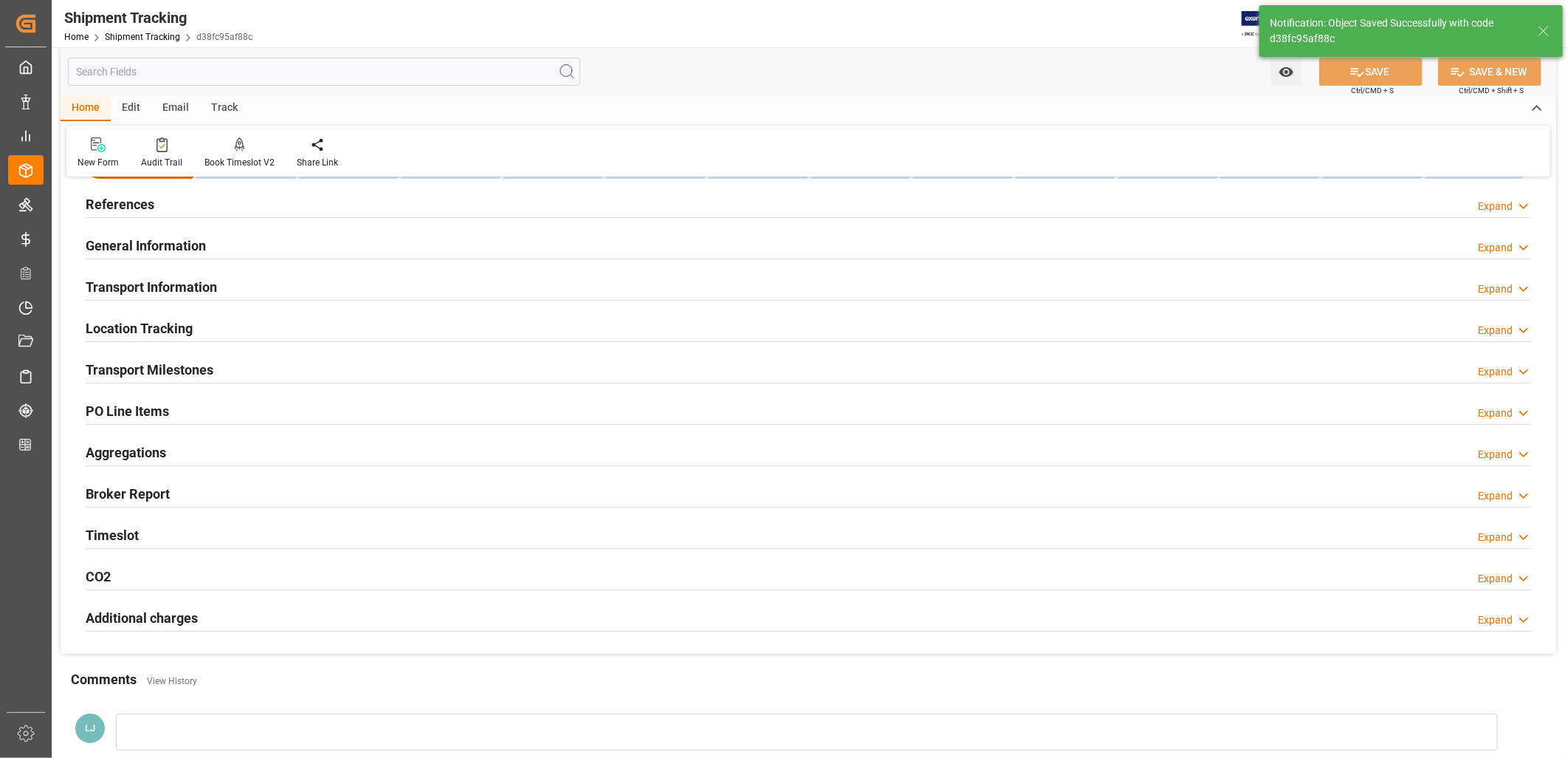
scroll to position [21, 0]
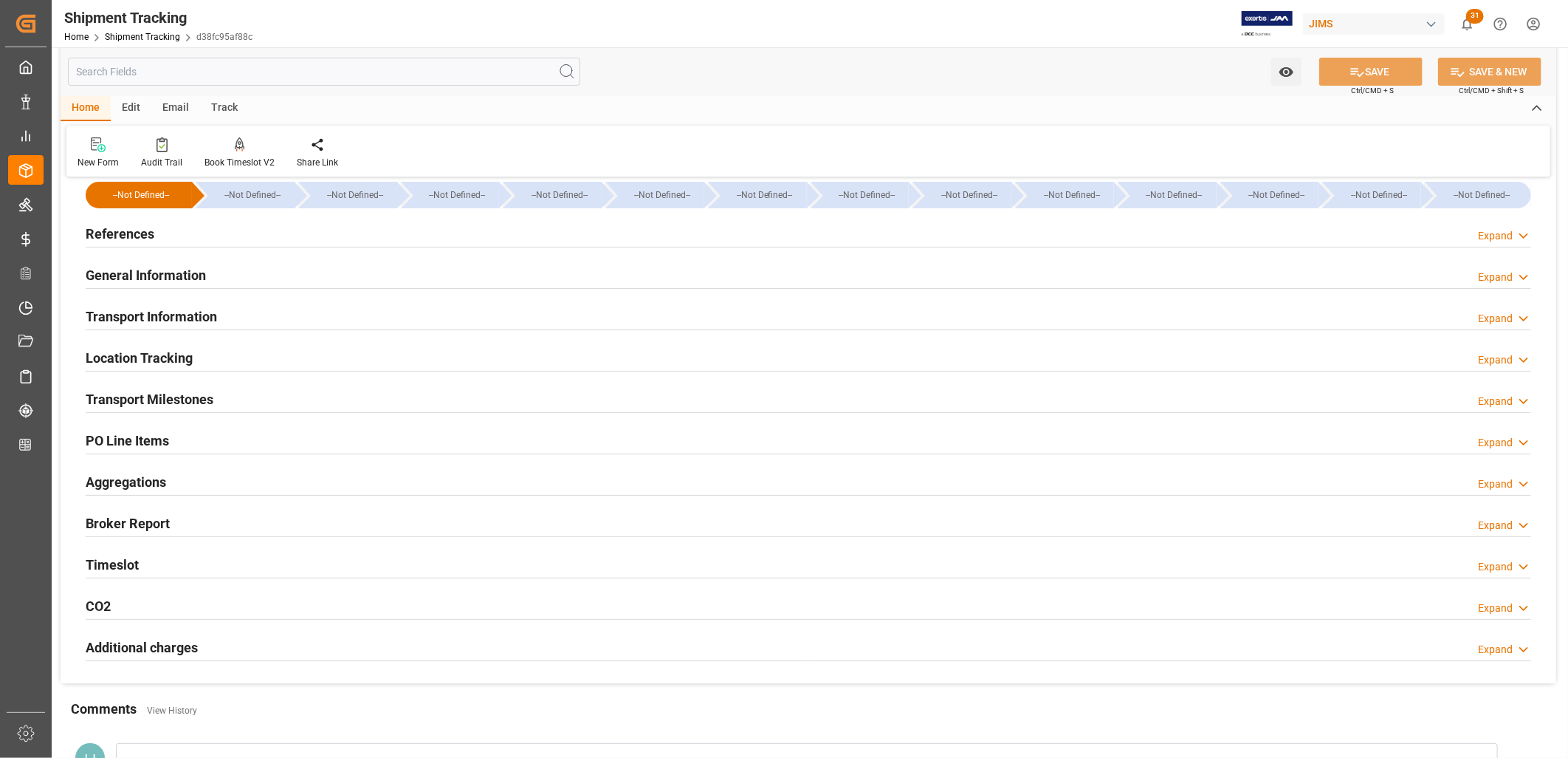
click at [173, 276] on h2 "General Information" at bounding box center [146, 275] width 120 height 20
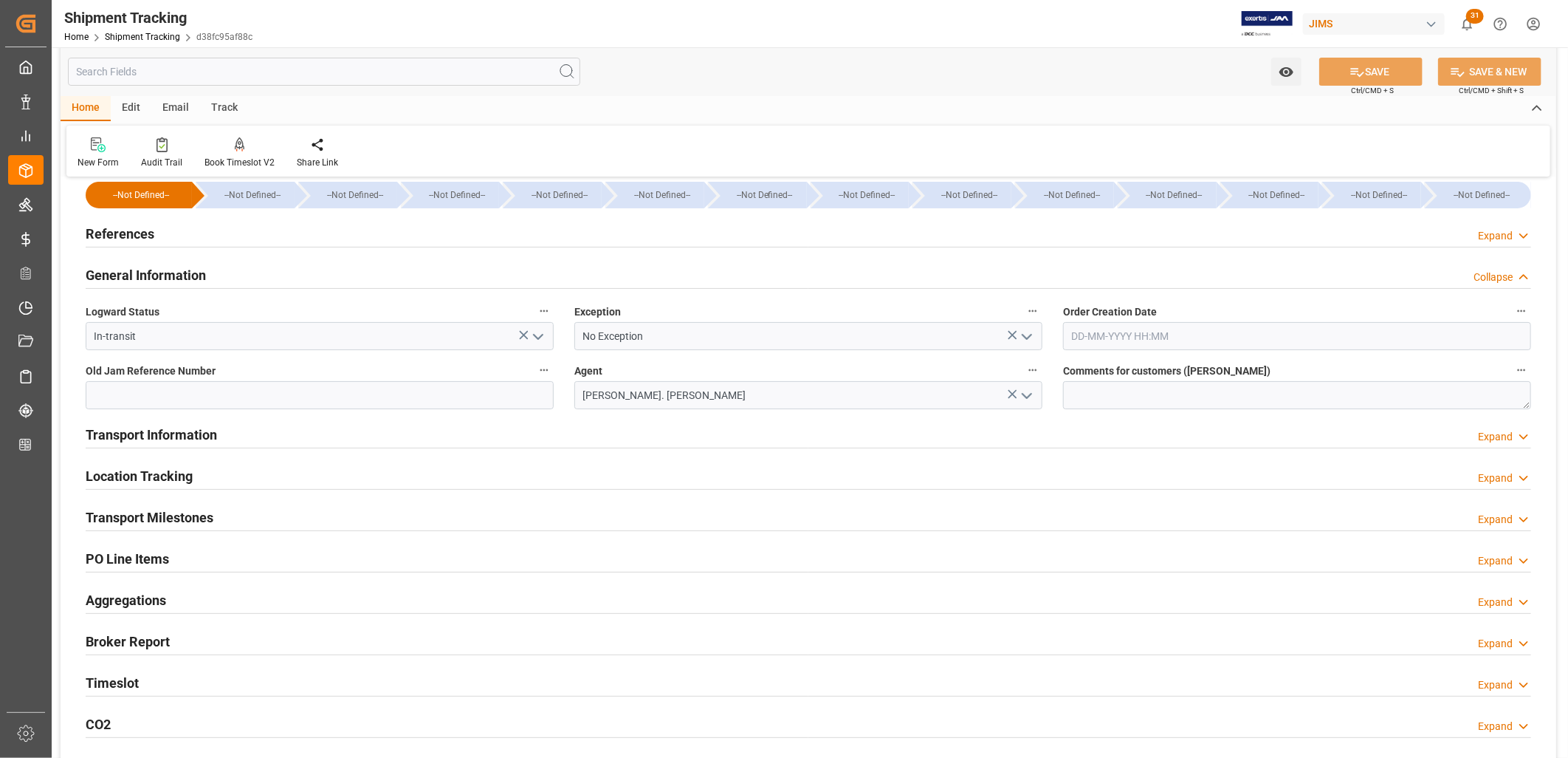
click at [167, 439] on h2 "Transport Information" at bounding box center [152, 435] width 132 height 20
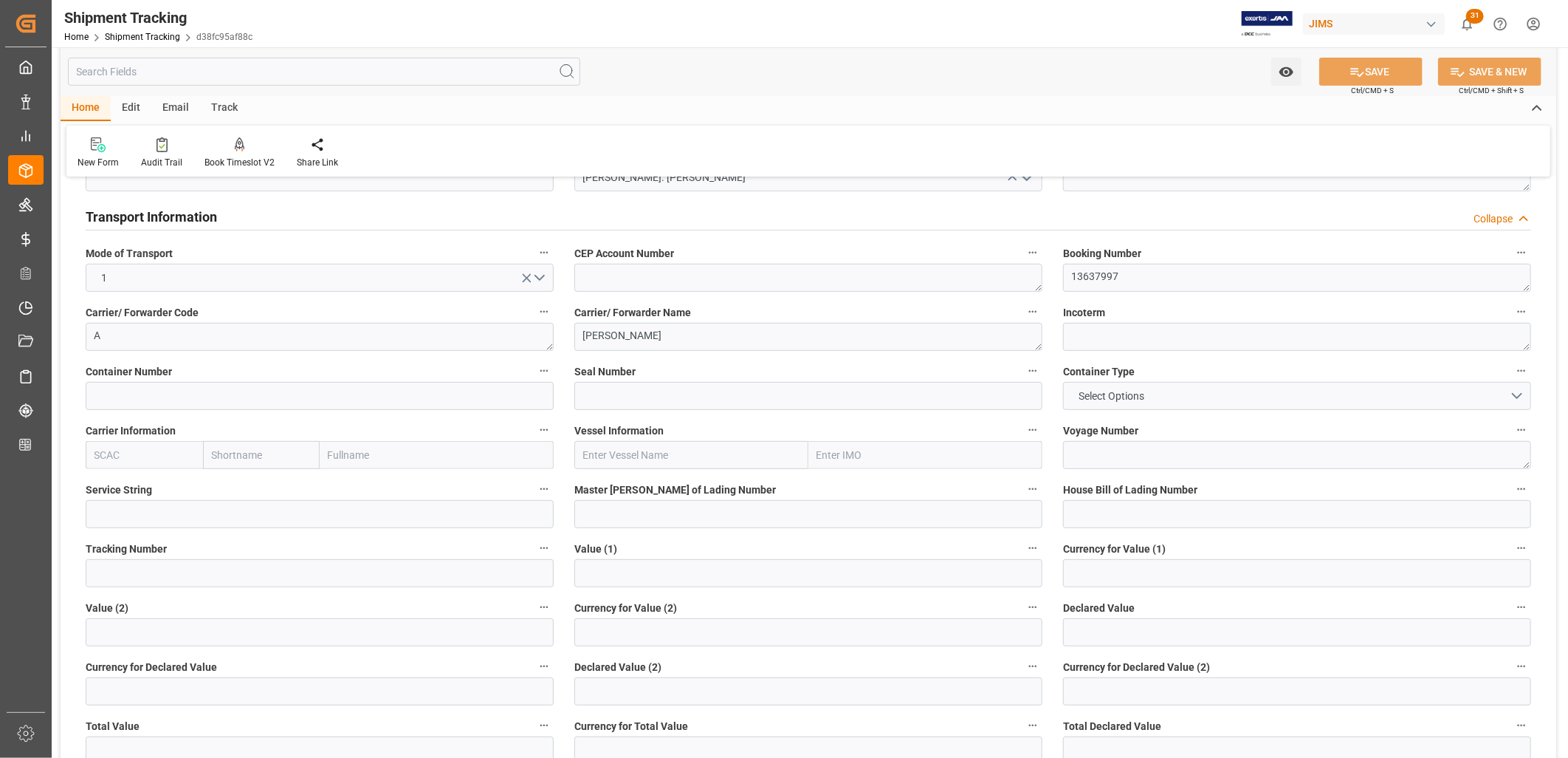
scroll to position [267, 0]
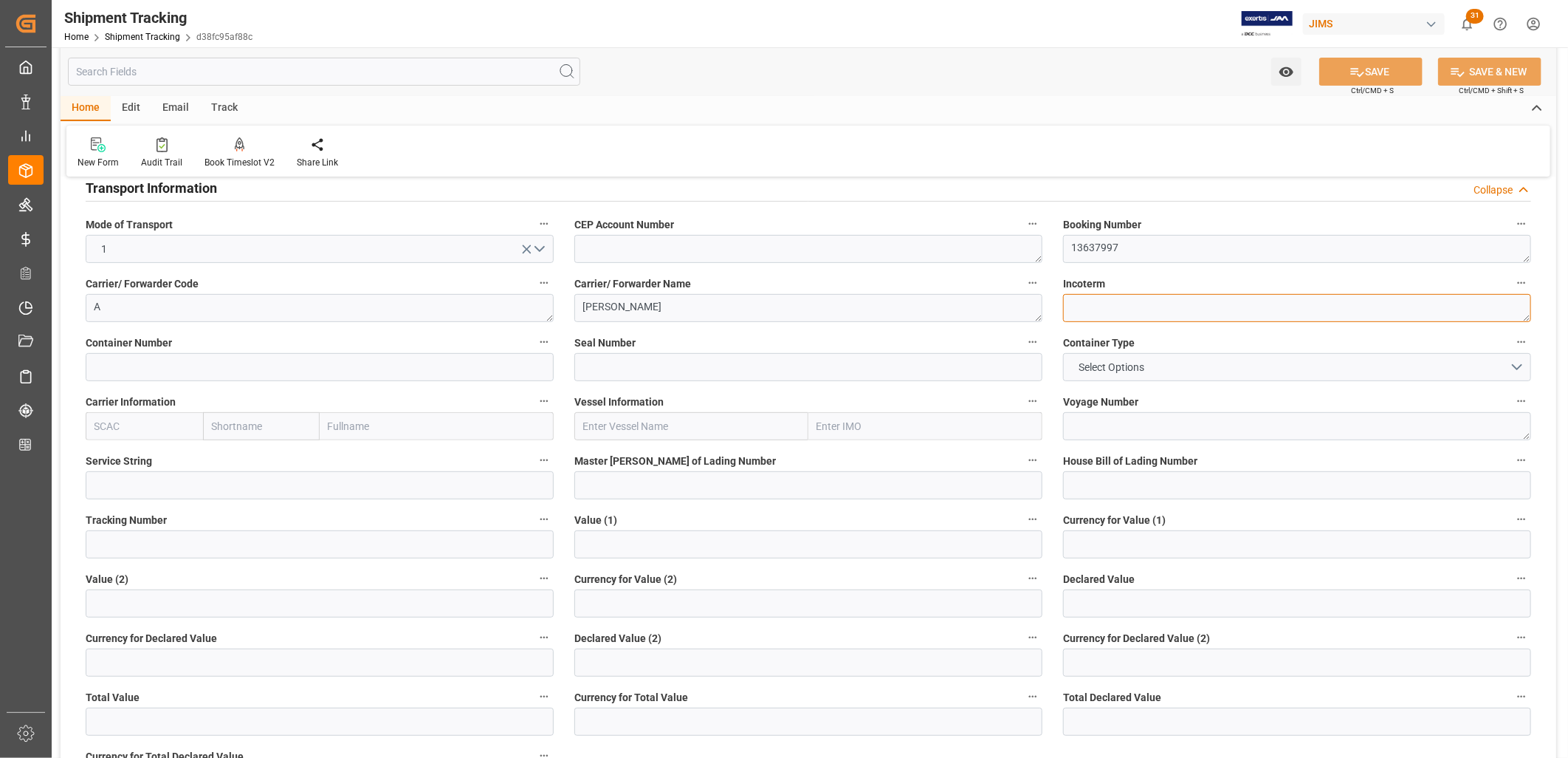
click at [1082, 307] on textarea at bounding box center [1297, 308] width 468 height 28
type textarea "EXW TW"
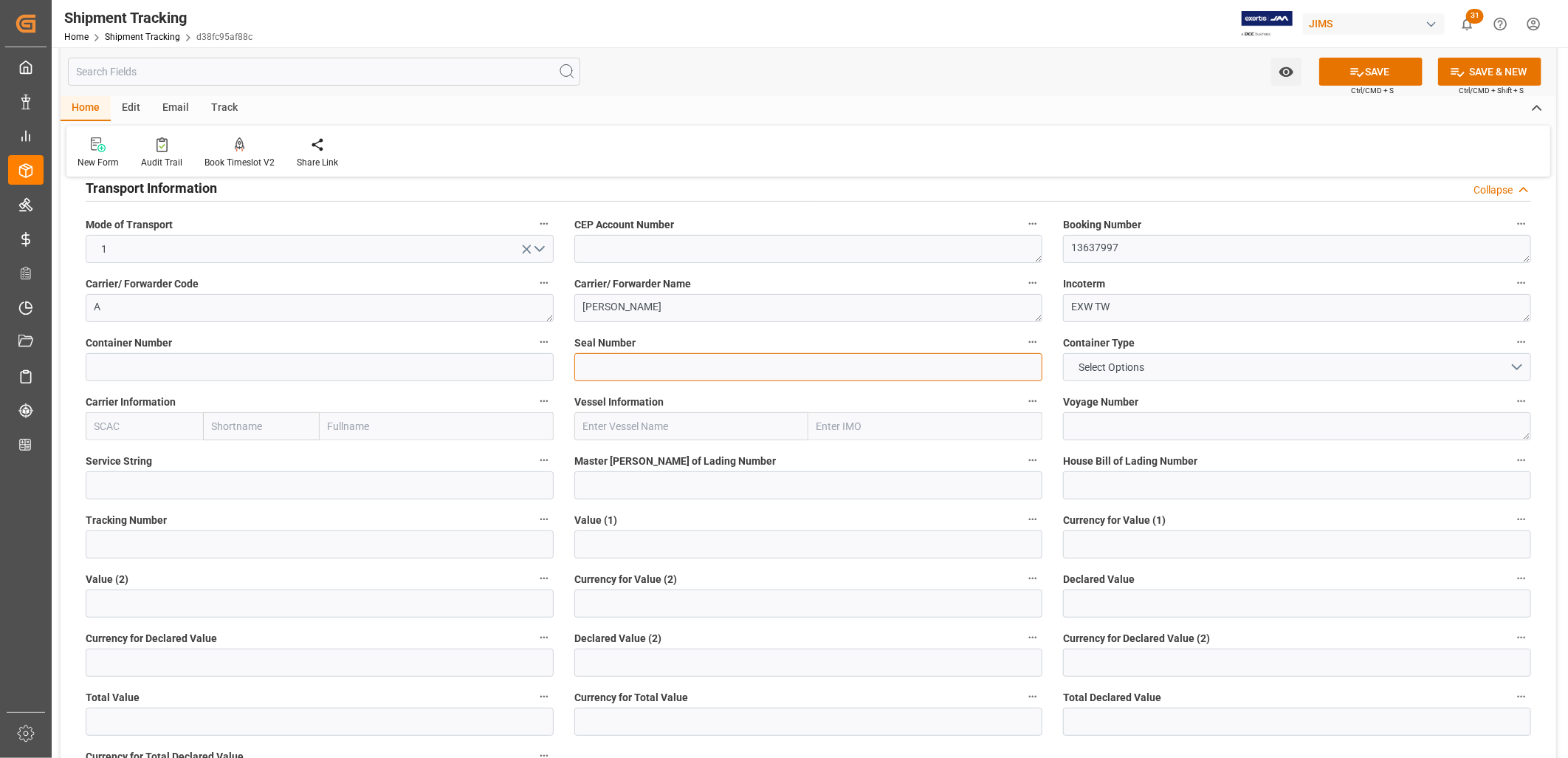
click at [610, 363] on input at bounding box center [809, 367] width 468 height 28
click at [590, 423] on input "text" at bounding box center [692, 426] width 234 height 28
type input "OOCL New York"
click at [1090, 427] on textarea at bounding box center [1297, 426] width 468 height 28
type textarea "114E"
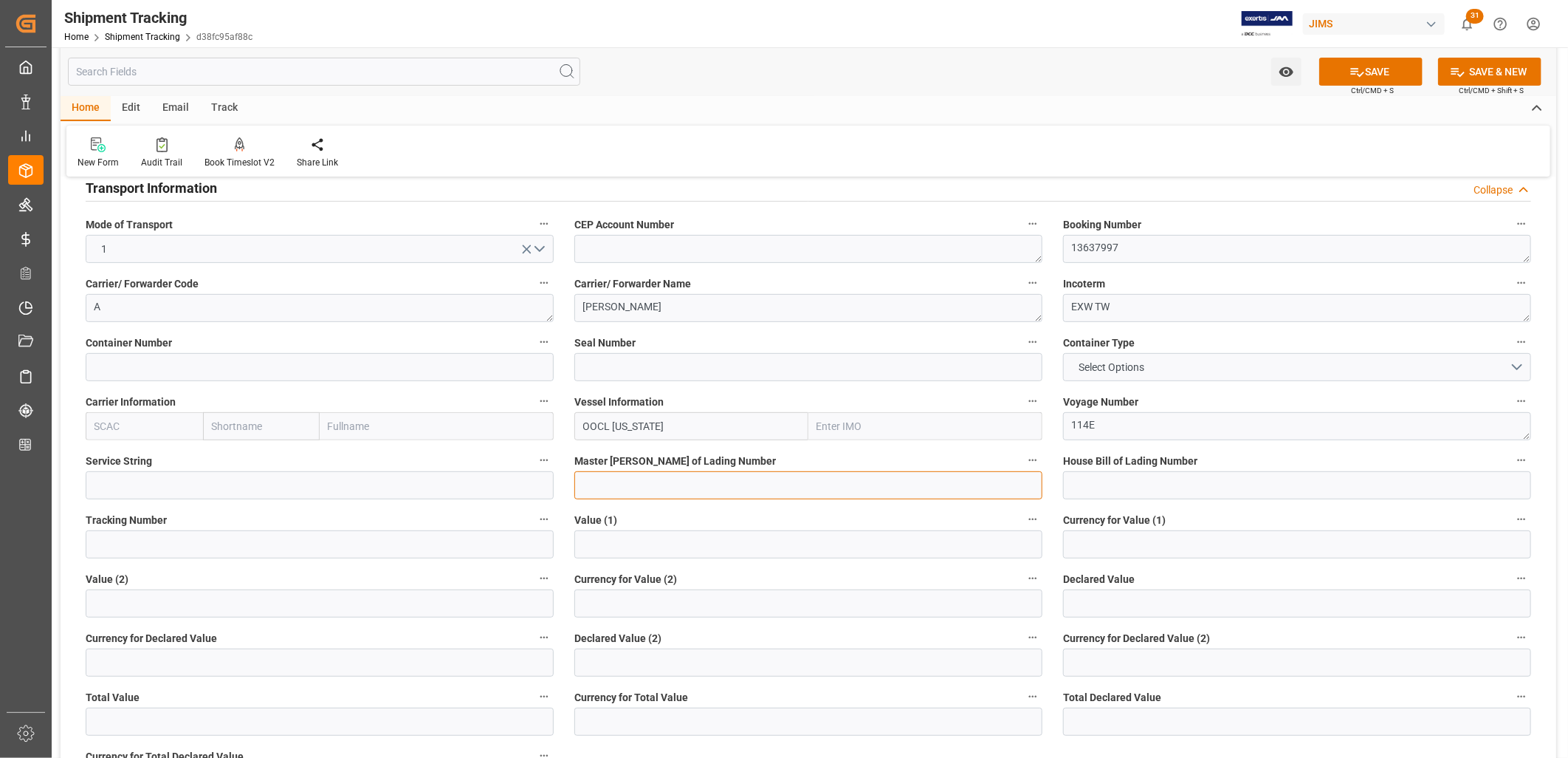
click at [596, 484] on input at bounding box center [809, 485] width 468 height 28
type input "13637997"
click at [1081, 480] on input at bounding box center [1297, 485] width 468 height 28
type input "133637997"
click at [592, 550] on input "text" at bounding box center [809, 544] width 468 height 28
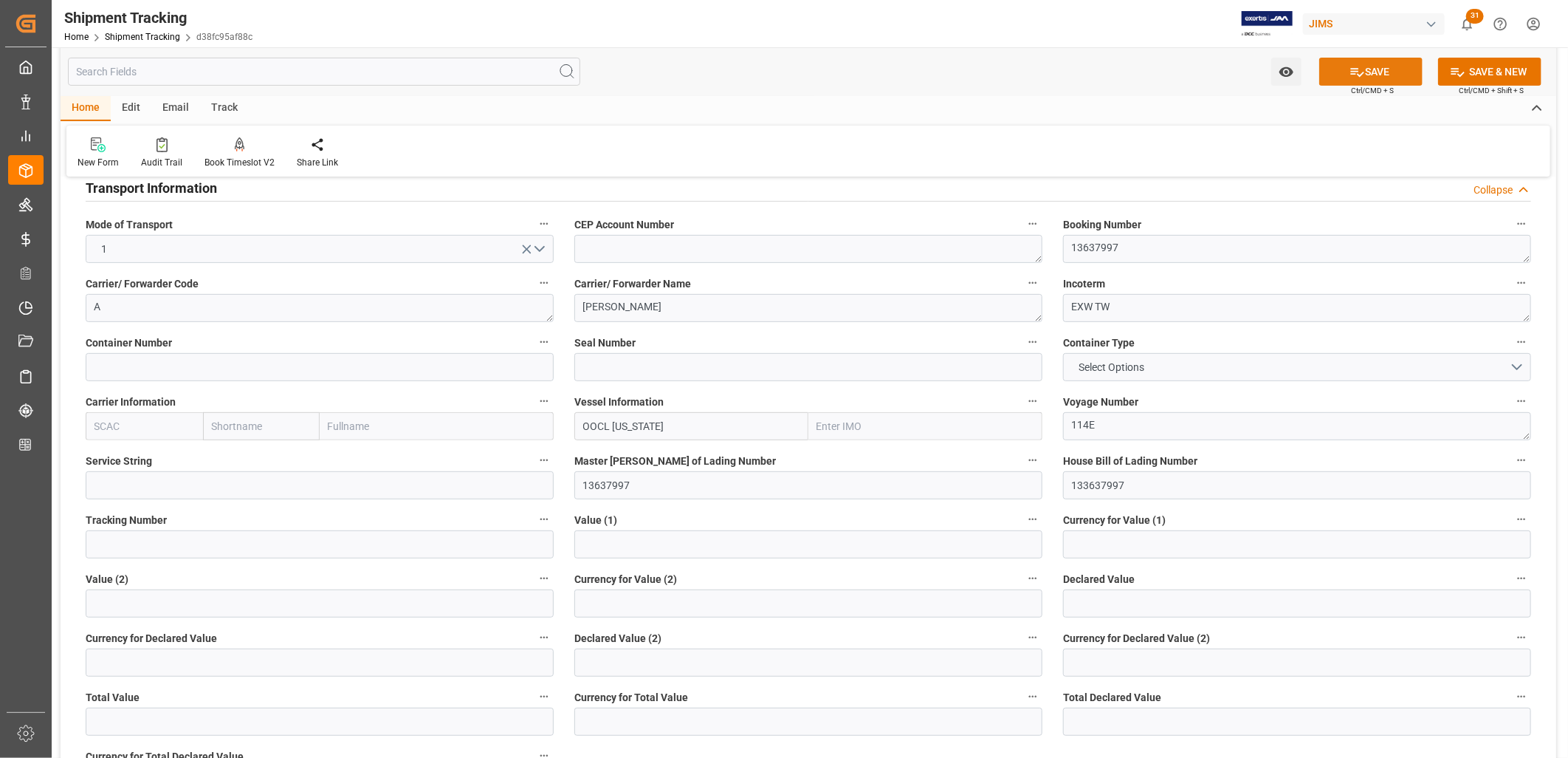
click at [1375, 76] on button "SAVE" at bounding box center [1370, 71] width 103 height 28
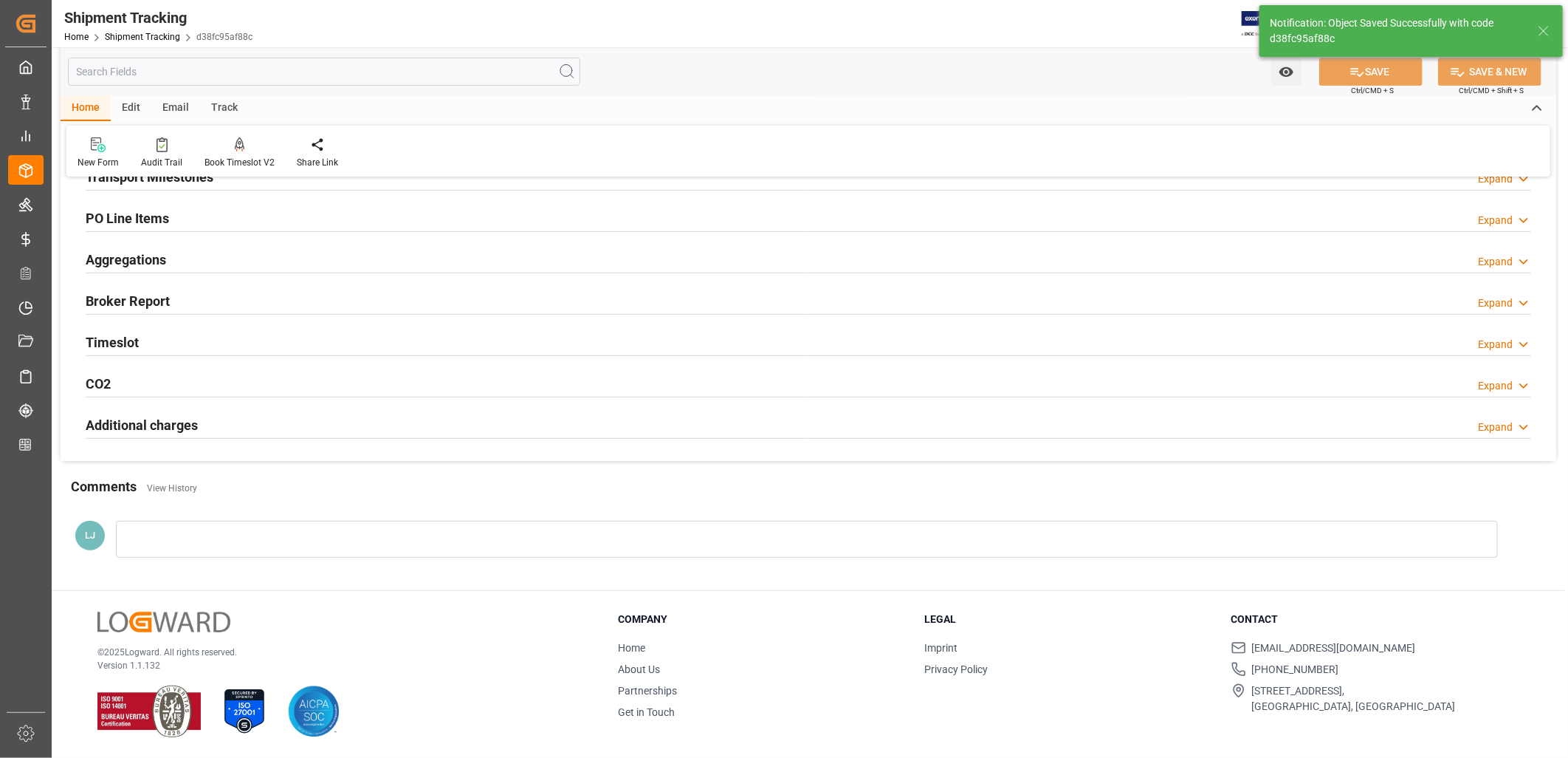
scroll to position [0, 0]
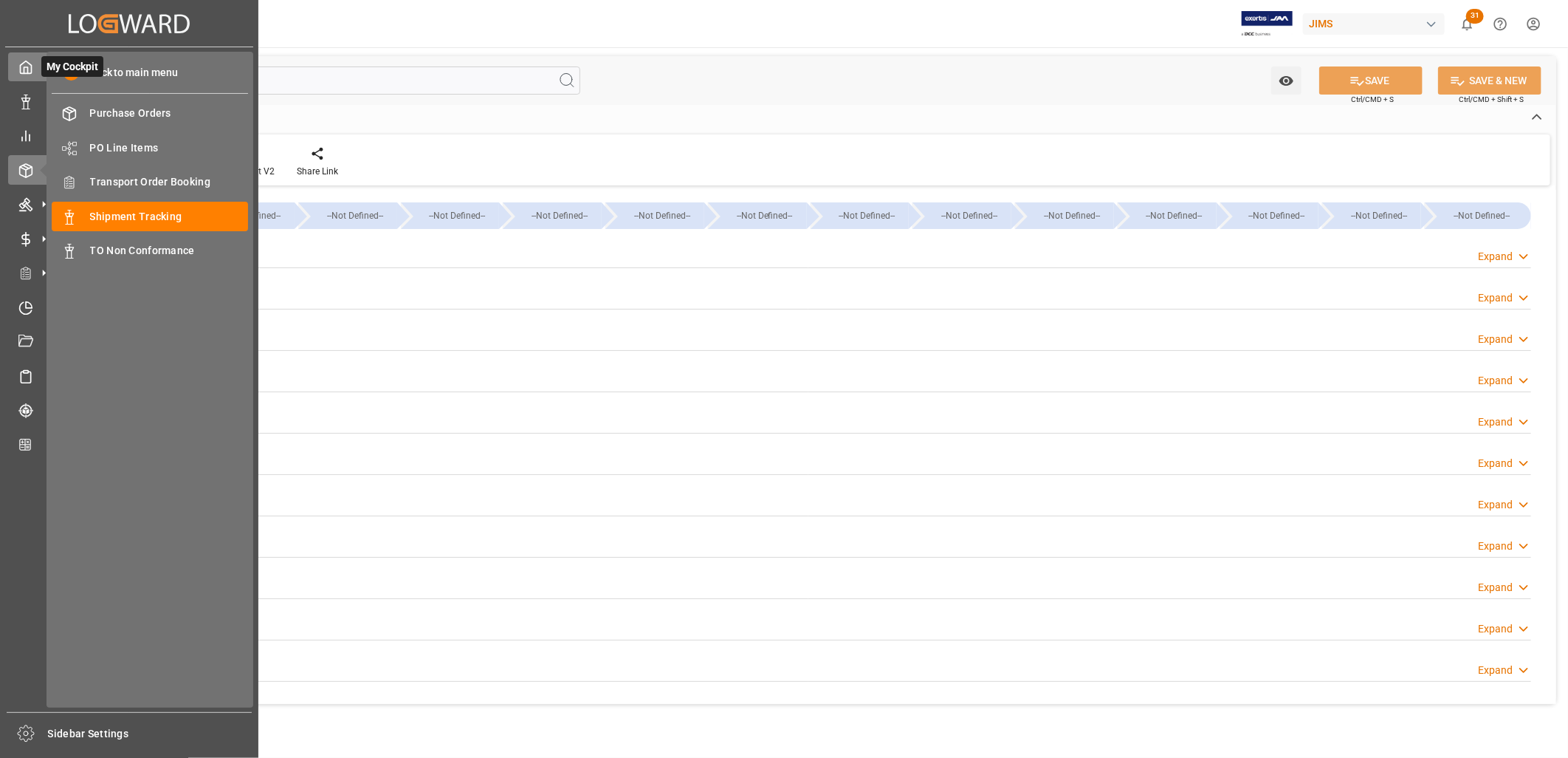
click at [25, 67] on icon at bounding box center [25, 67] width 15 height 15
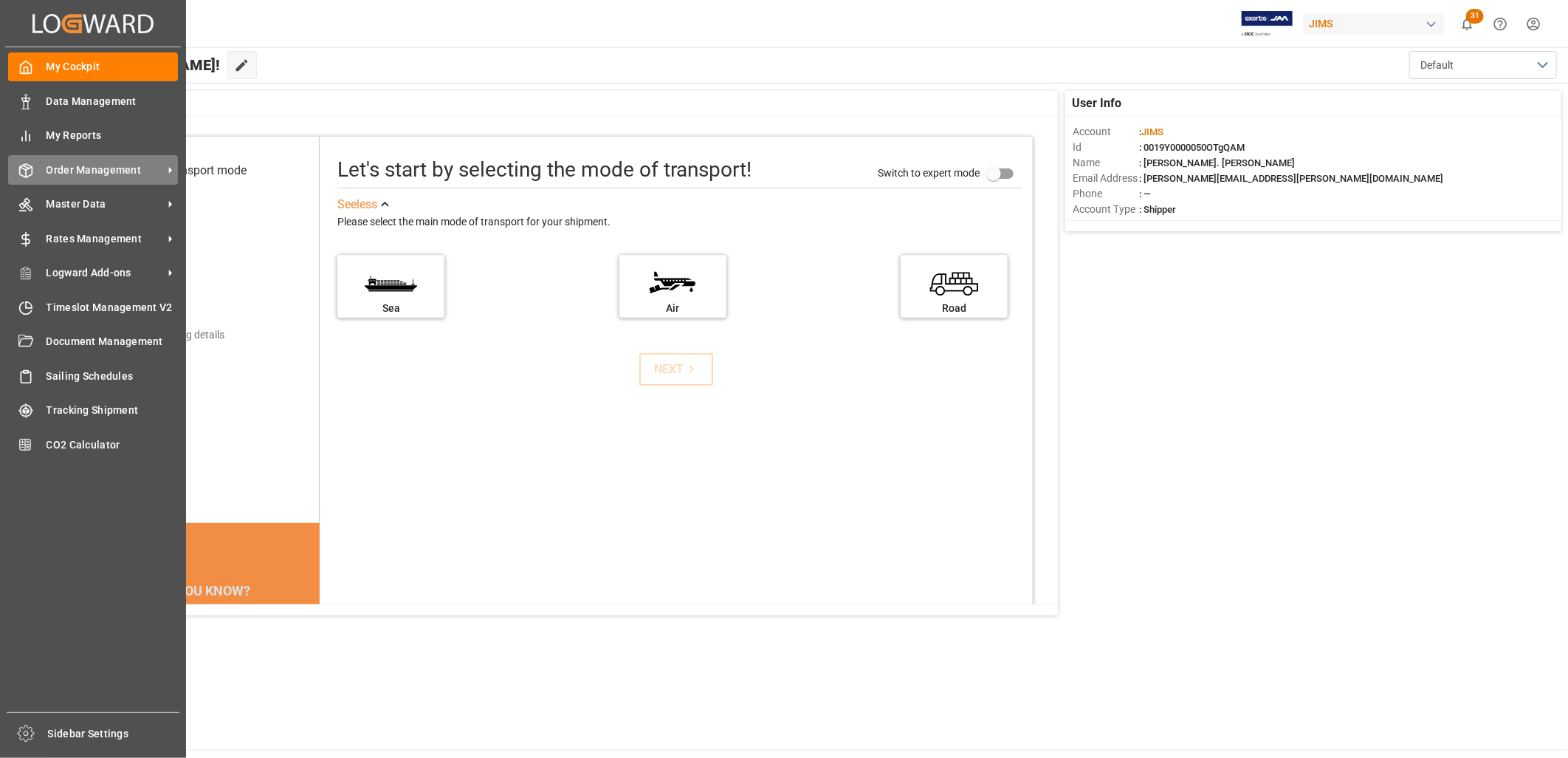
click at [78, 162] on span "Order Management" at bounding box center [105, 170] width 117 height 16
click at [128, 165] on span "Order Management" at bounding box center [105, 170] width 117 height 16
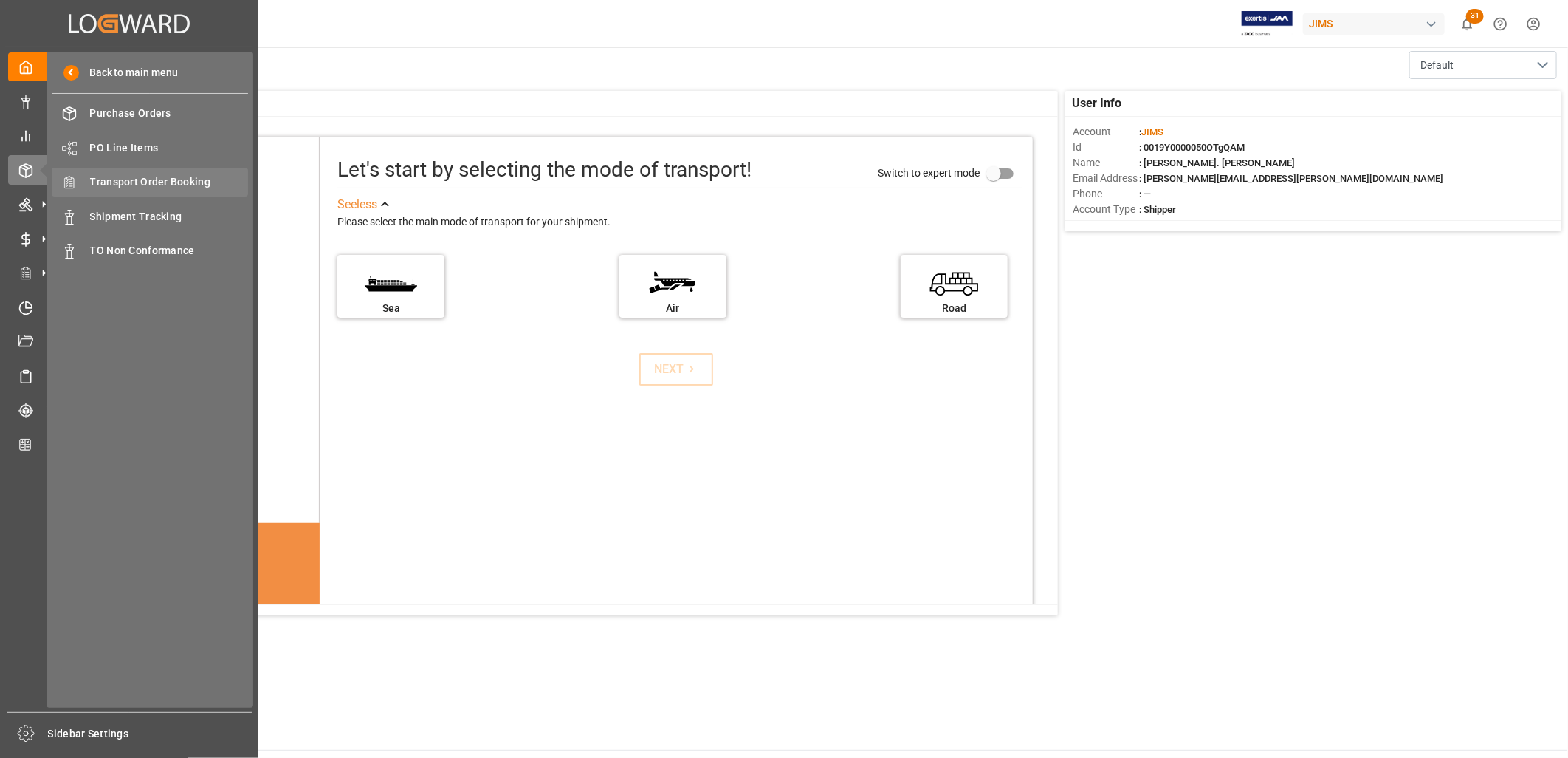
click at [173, 180] on span "Transport Order Booking" at bounding box center [169, 182] width 159 height 16
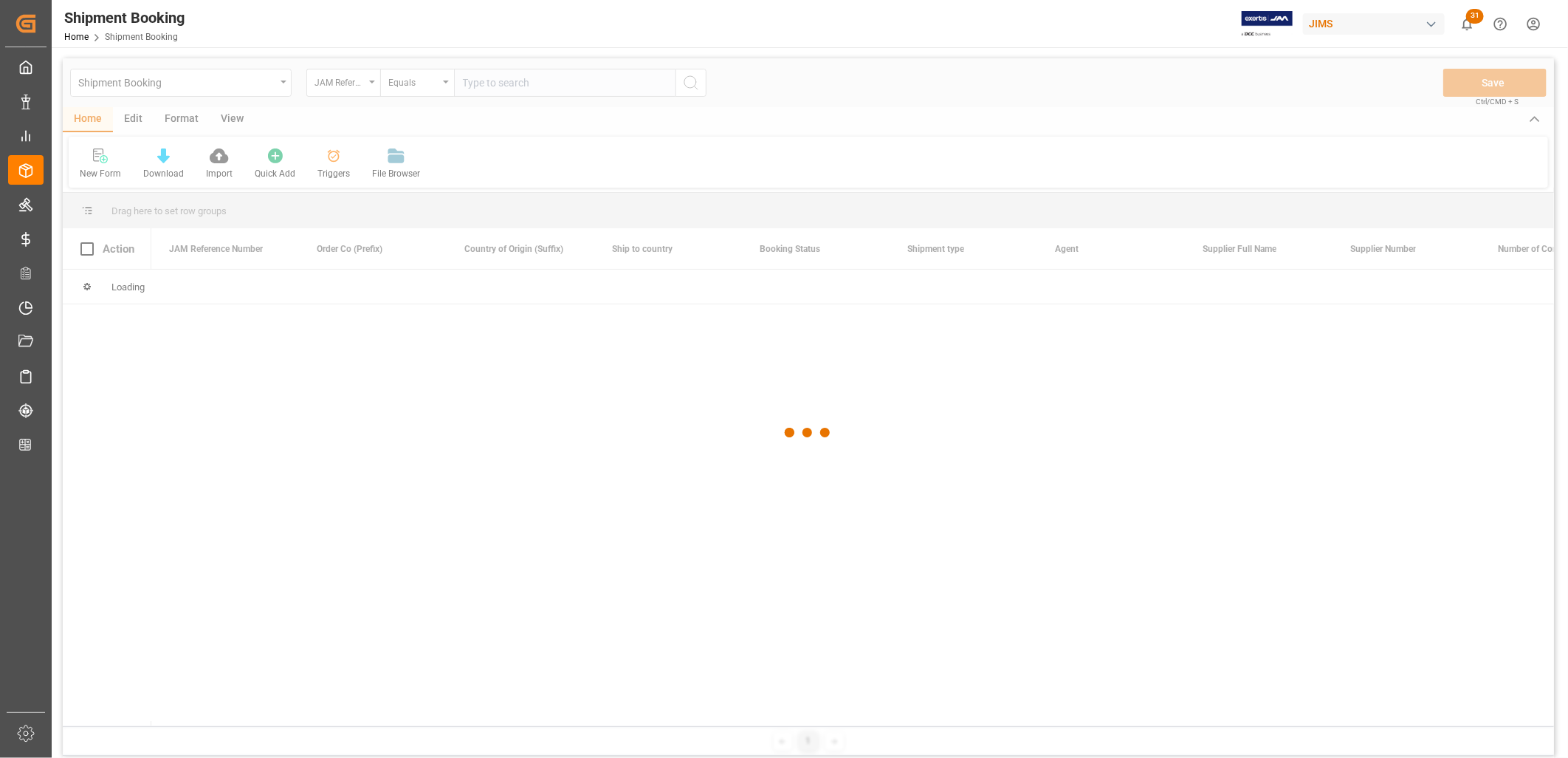
click at [485, 80] on div at bounding box center [808, 432] width 1491 height 748
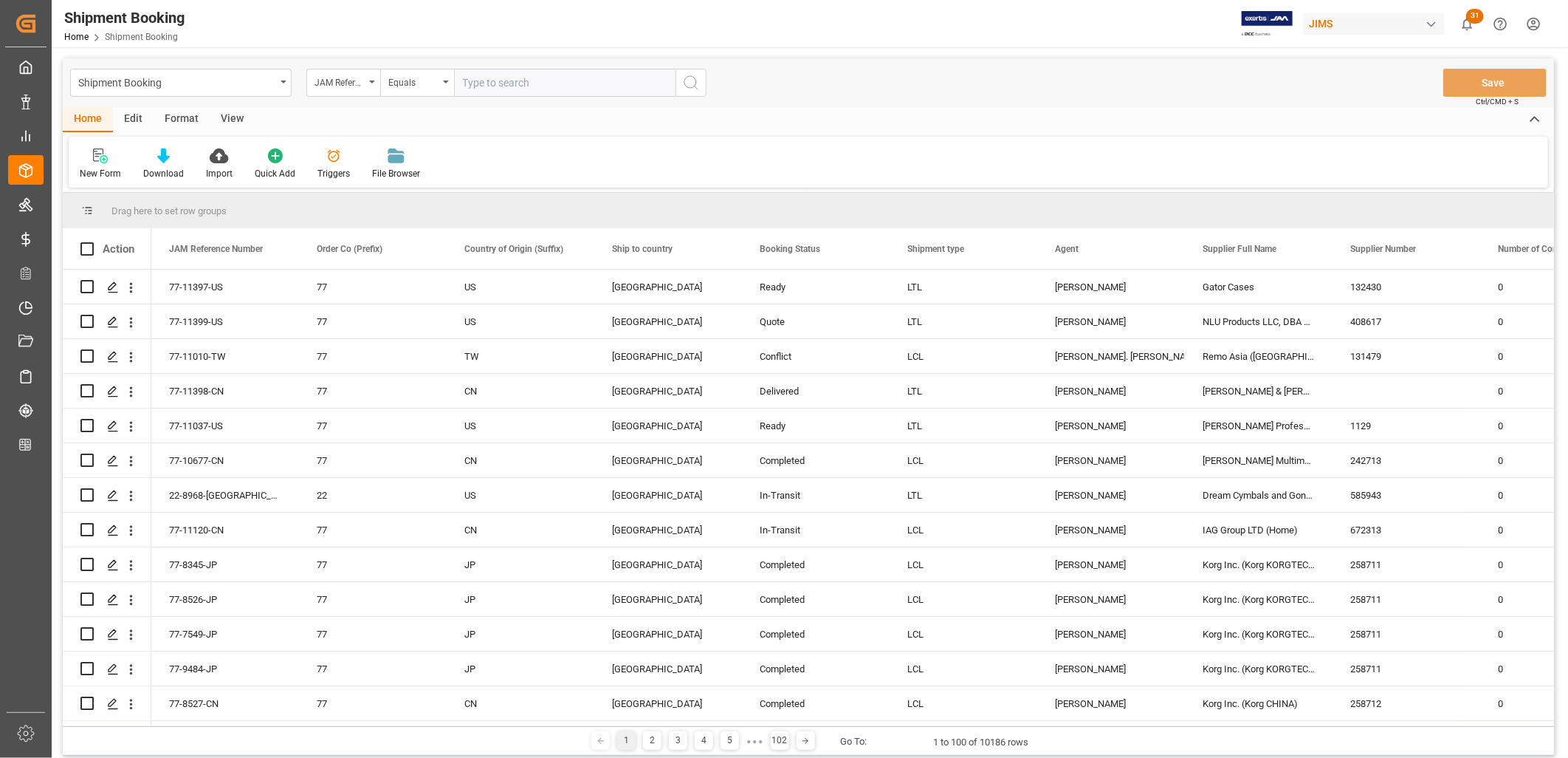
click at [475, 82] on input "text" at bounding box center [564, 82] width 221 height 28
click at [112, 357] on polygon "Press SPACE to select this row." at bounding box center [112, 355] width 8 height 8
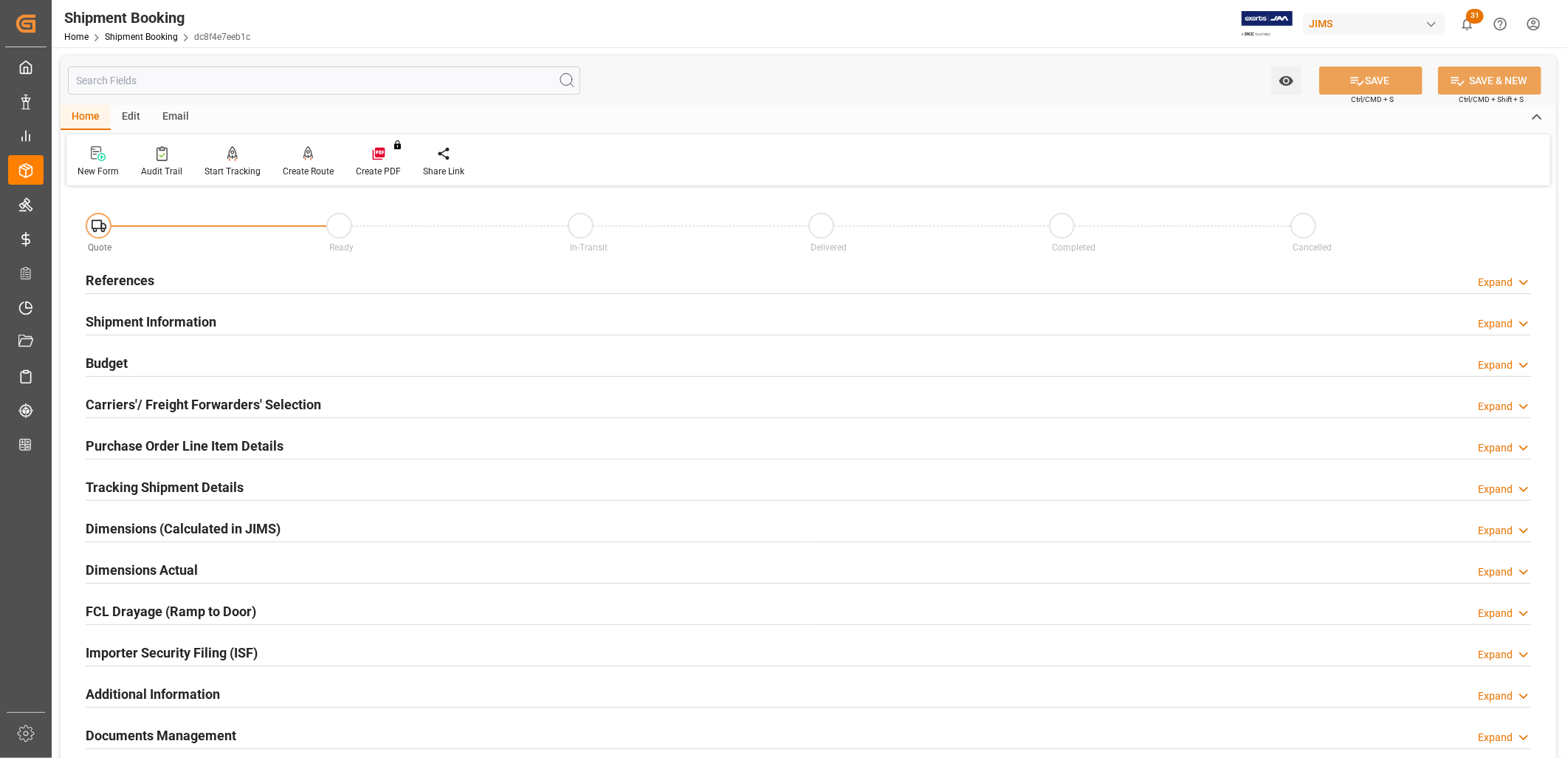
scroll to position [82, 0]
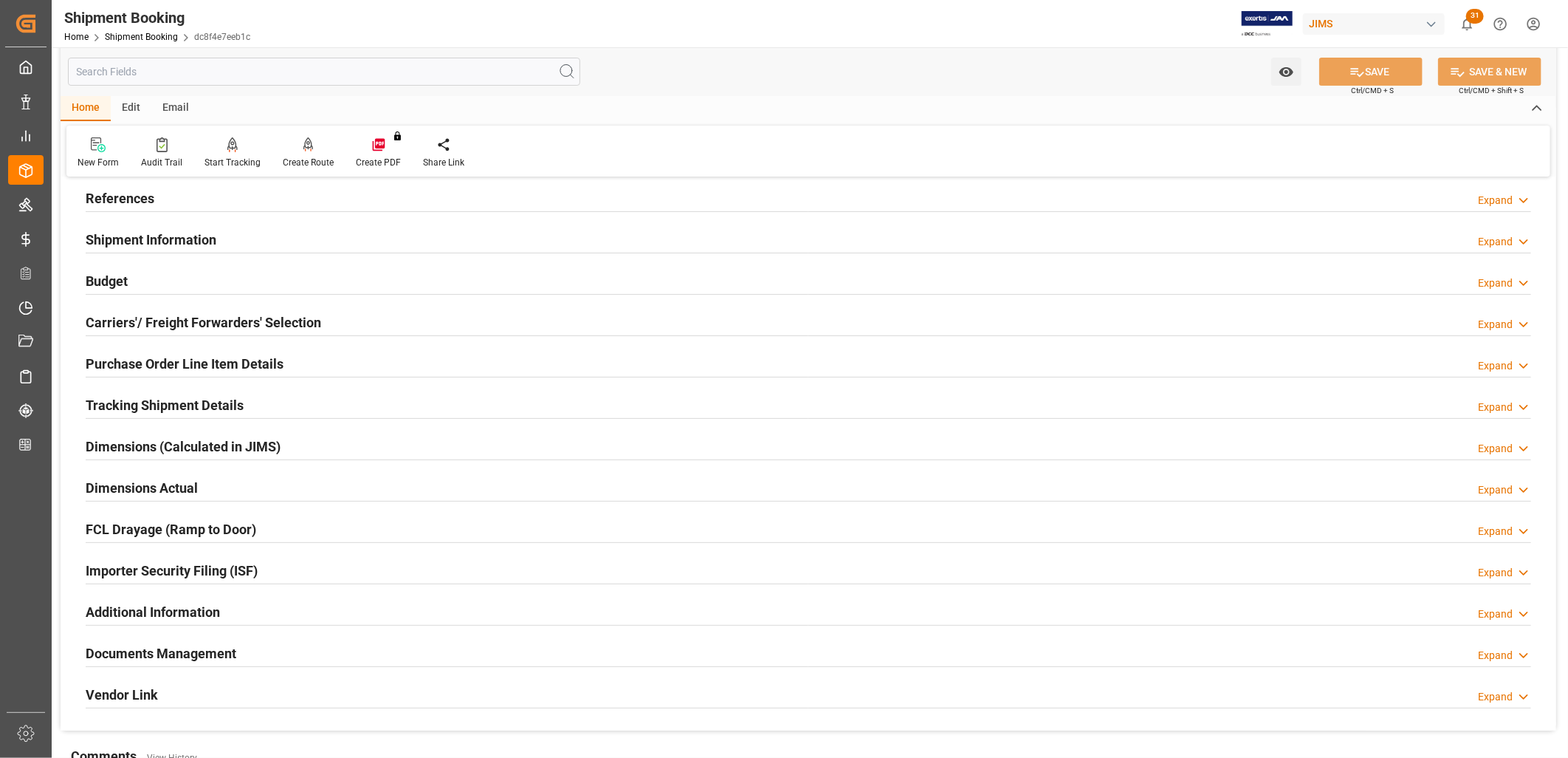
click at [231, 321] on h2 "Carriers'/ Freight Forwarders' Selection" at bounding box center [204, 322] width 236 height 20
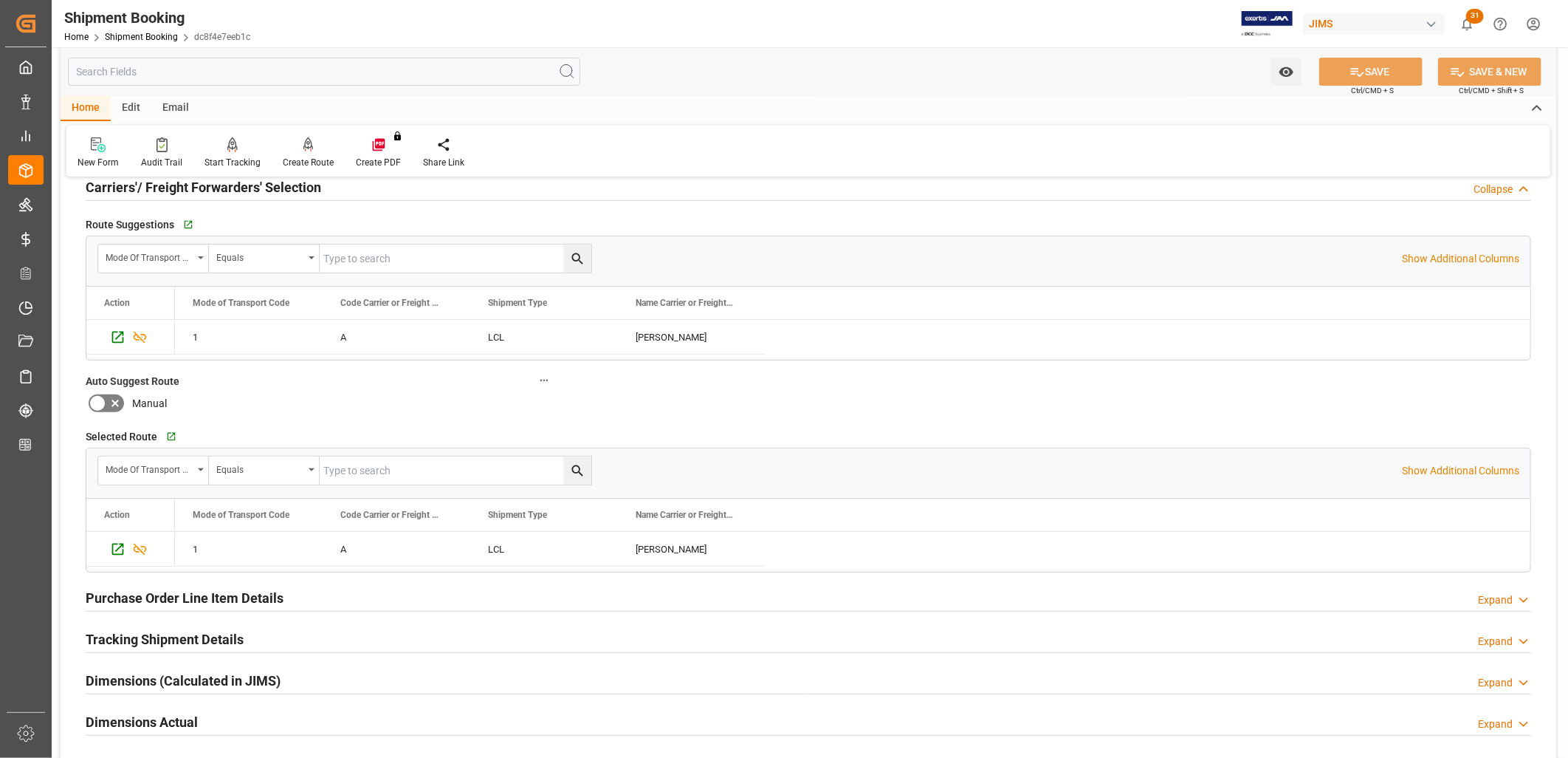
scroll to position [246, 0]
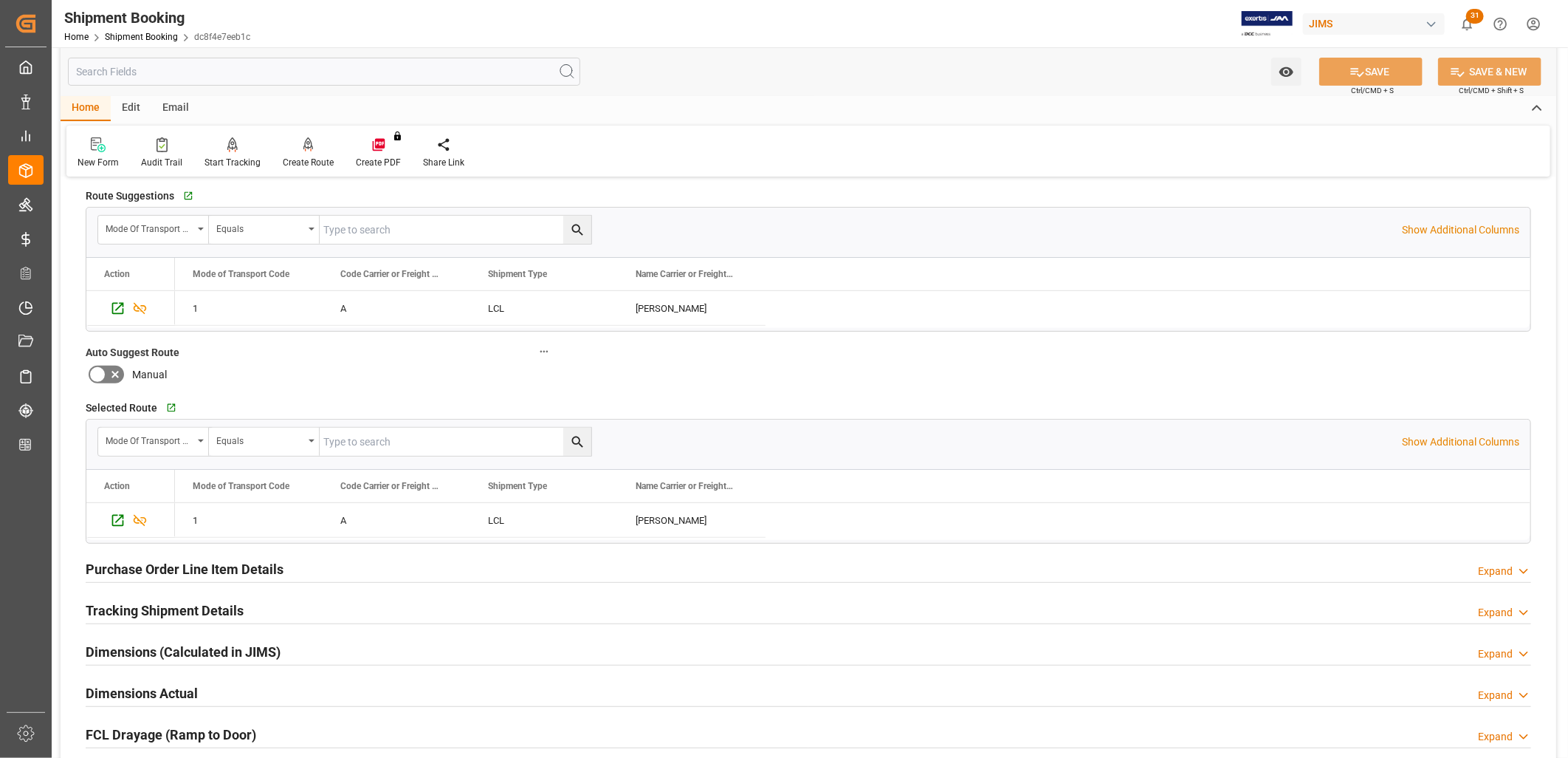
click at [172, 602] on h2 "Tracking Shipment Details" at bounding box center [165, 610] width 158 height 20
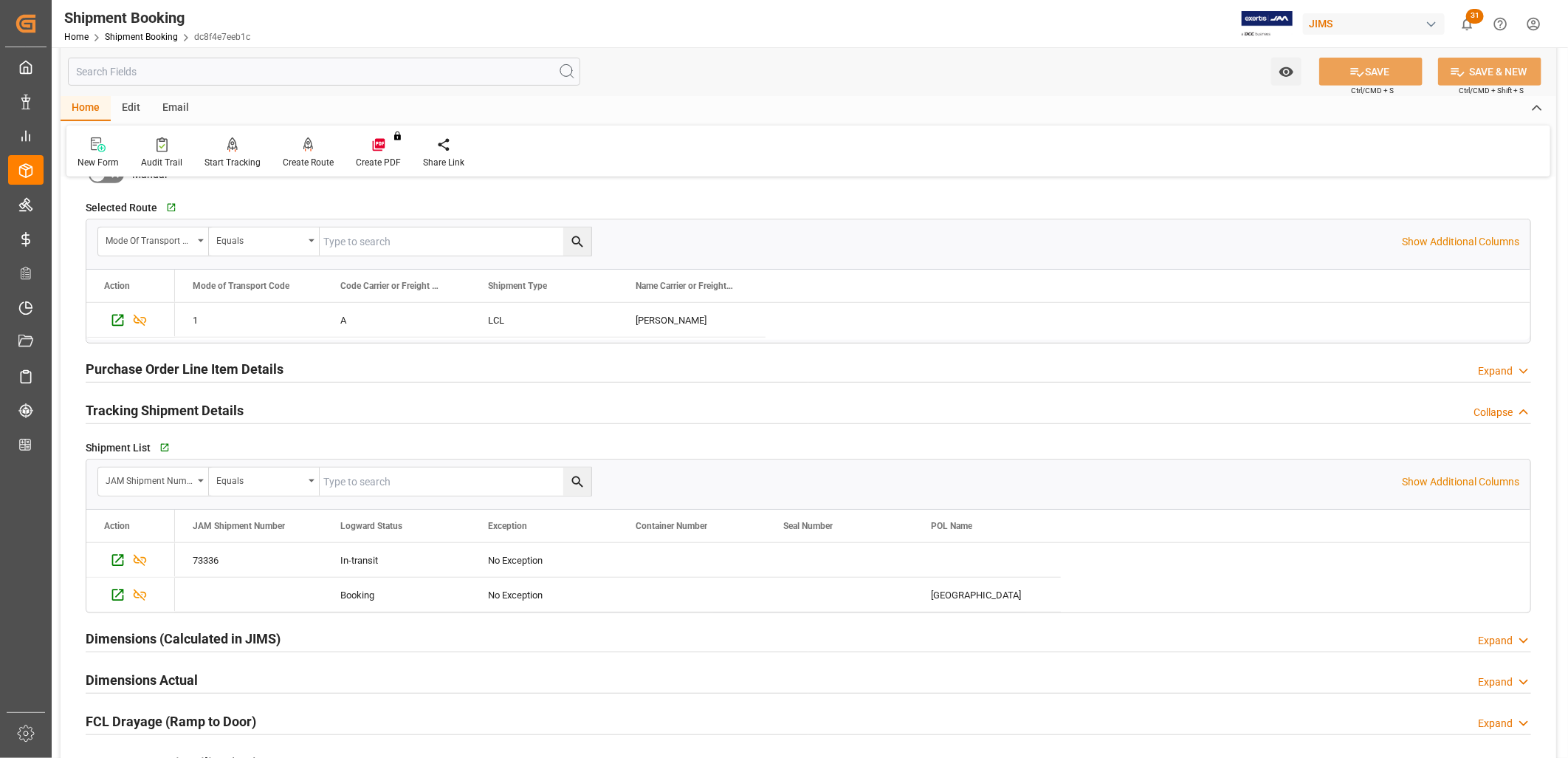
scroll to position [492, 0]
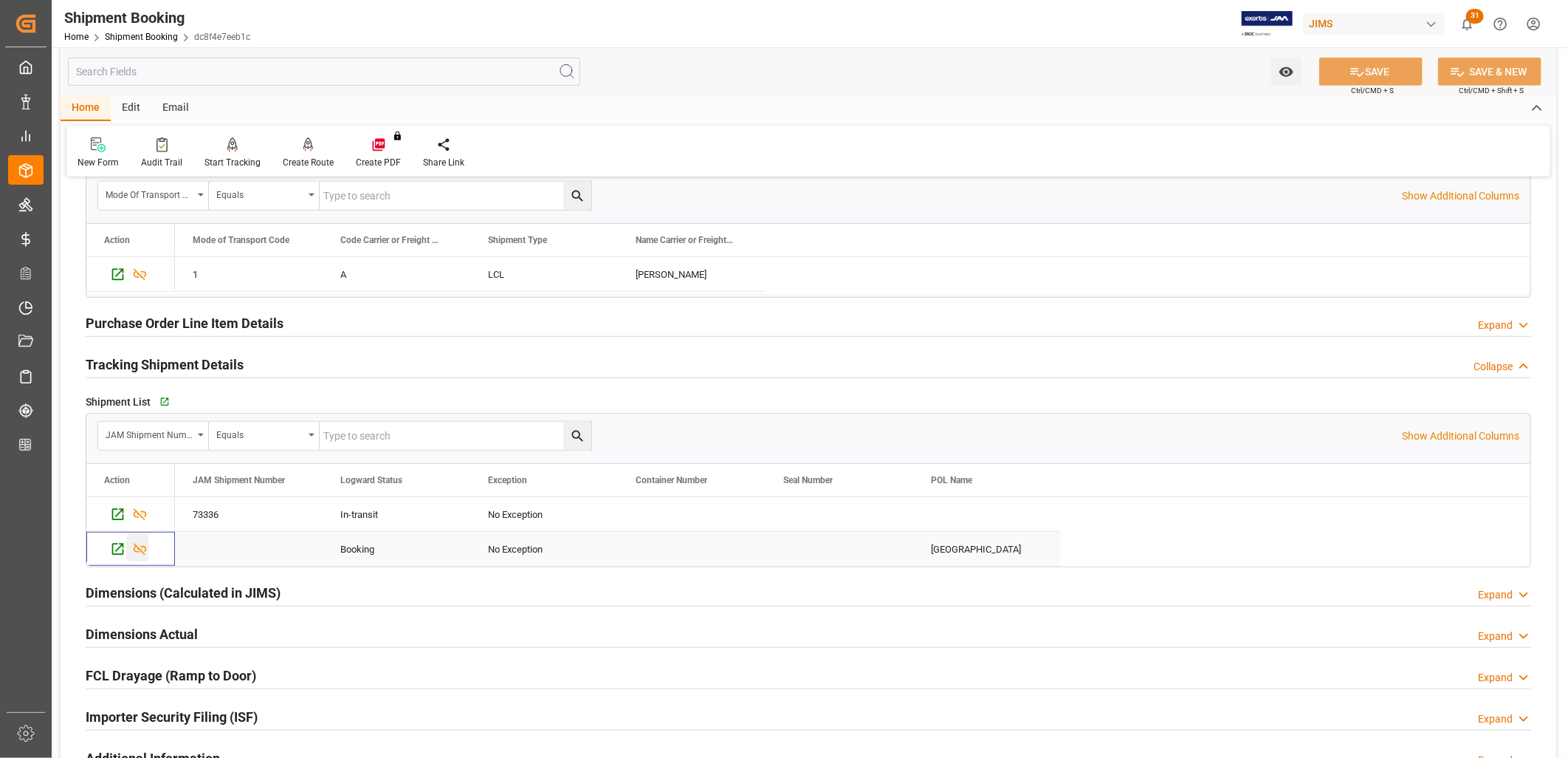
click at [139, 546] on icon "Press SPACE to select this row." at bounding box center [140, 549] width 16 height 16
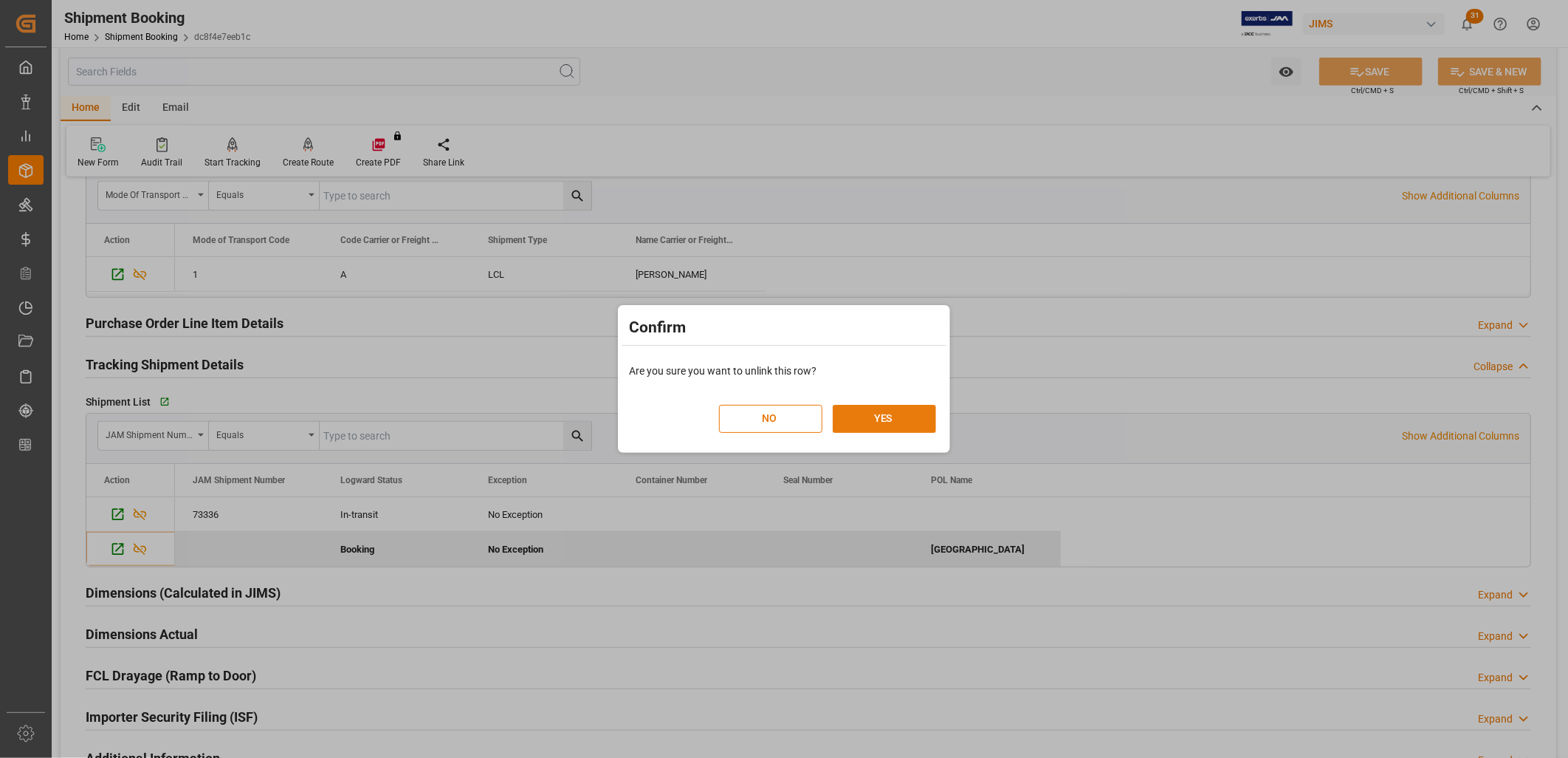
click at [873, 408] on button "YES" at bounding box center [884, 419] width 103 height 28
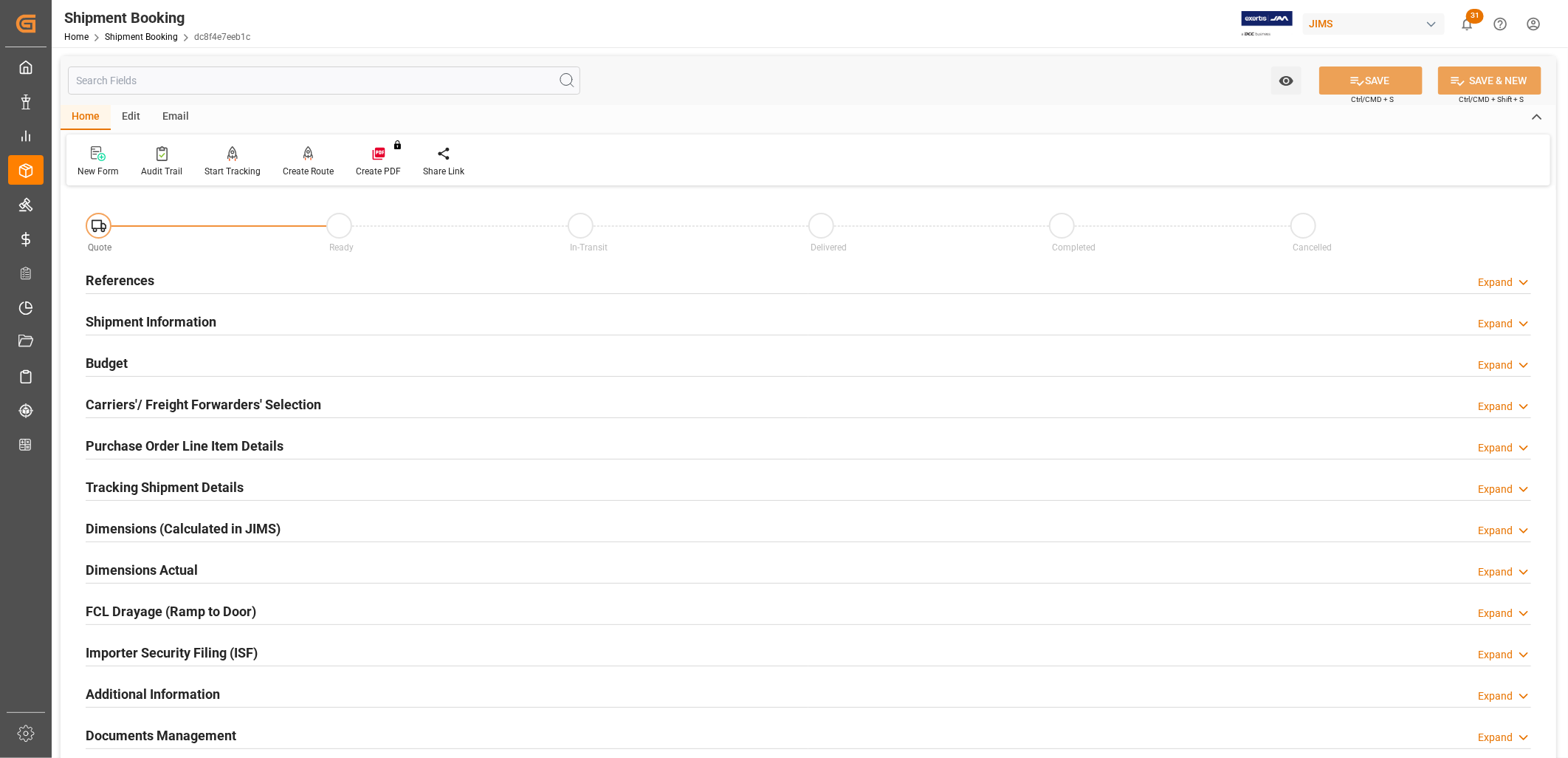
click at [147, 275] on h2 "References" at bounding box center [120, 280] width 68 height 20
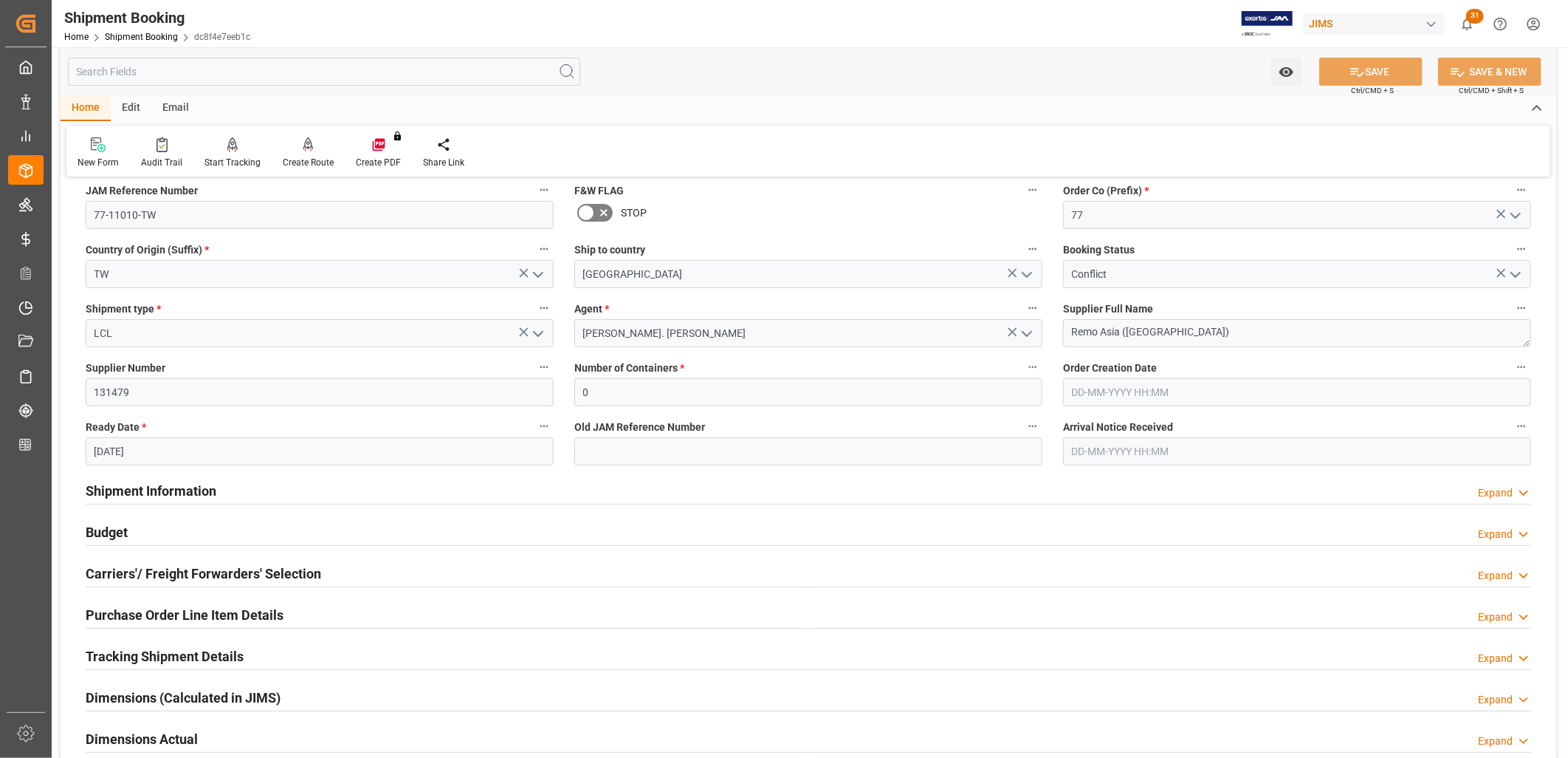
scroll to position [164, 0]
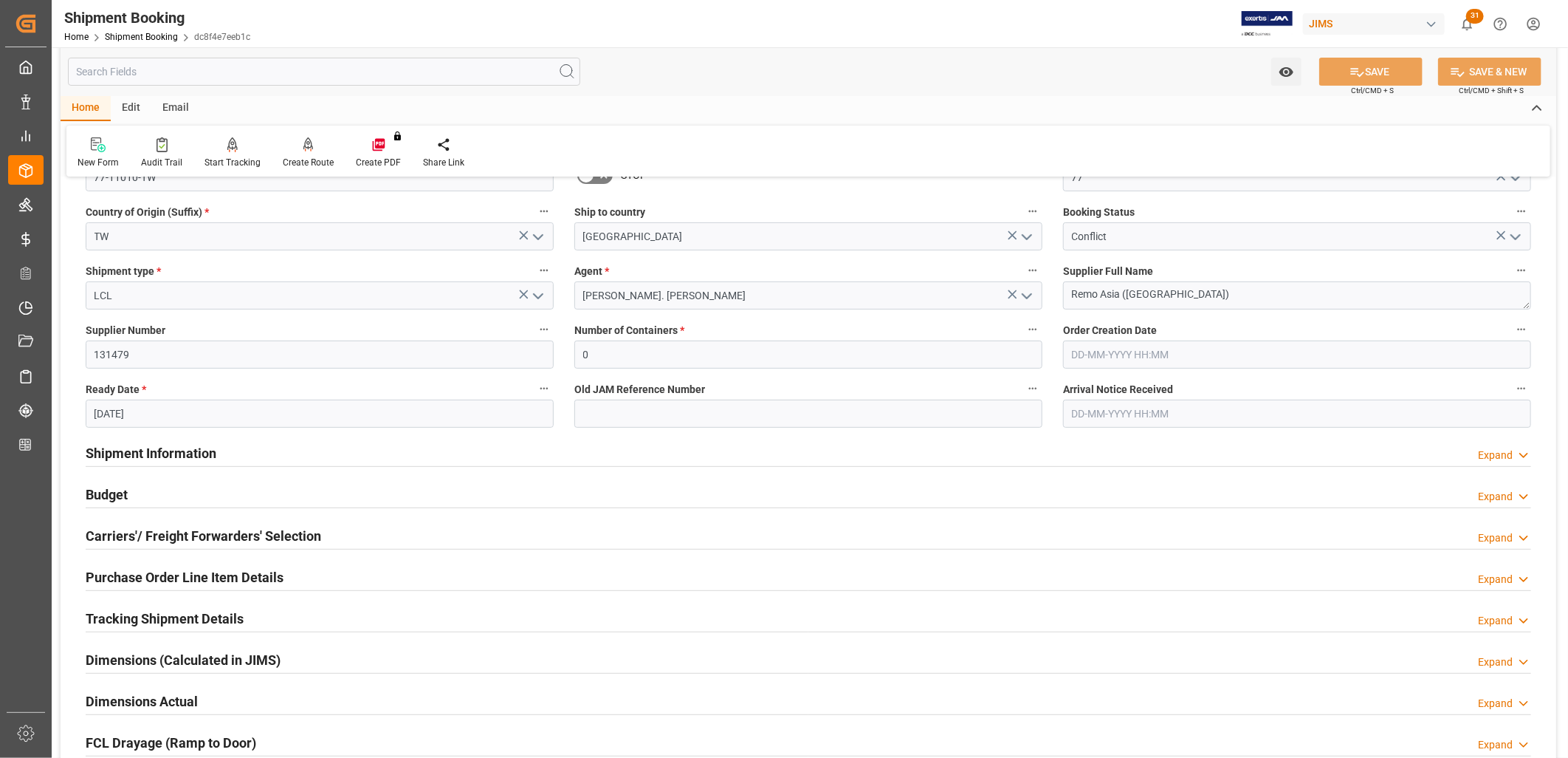
click at [151, 412] on input "14-10-2025" at bounding box center [320, 414] width 468 height 28
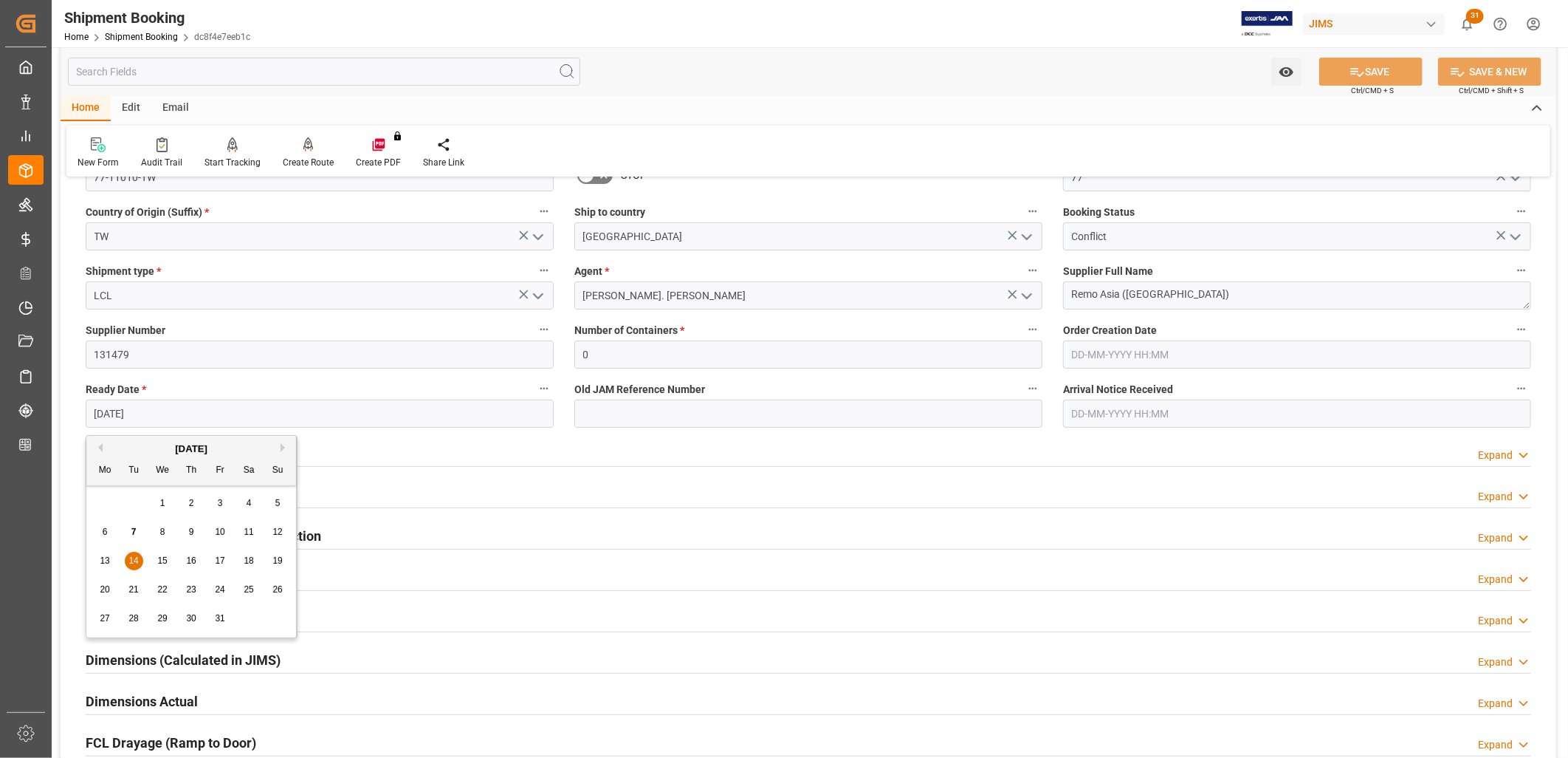
click at [159, 502] on div "1" at bounding box center [162, 504] width 18 height 17
type input "[DATE]"
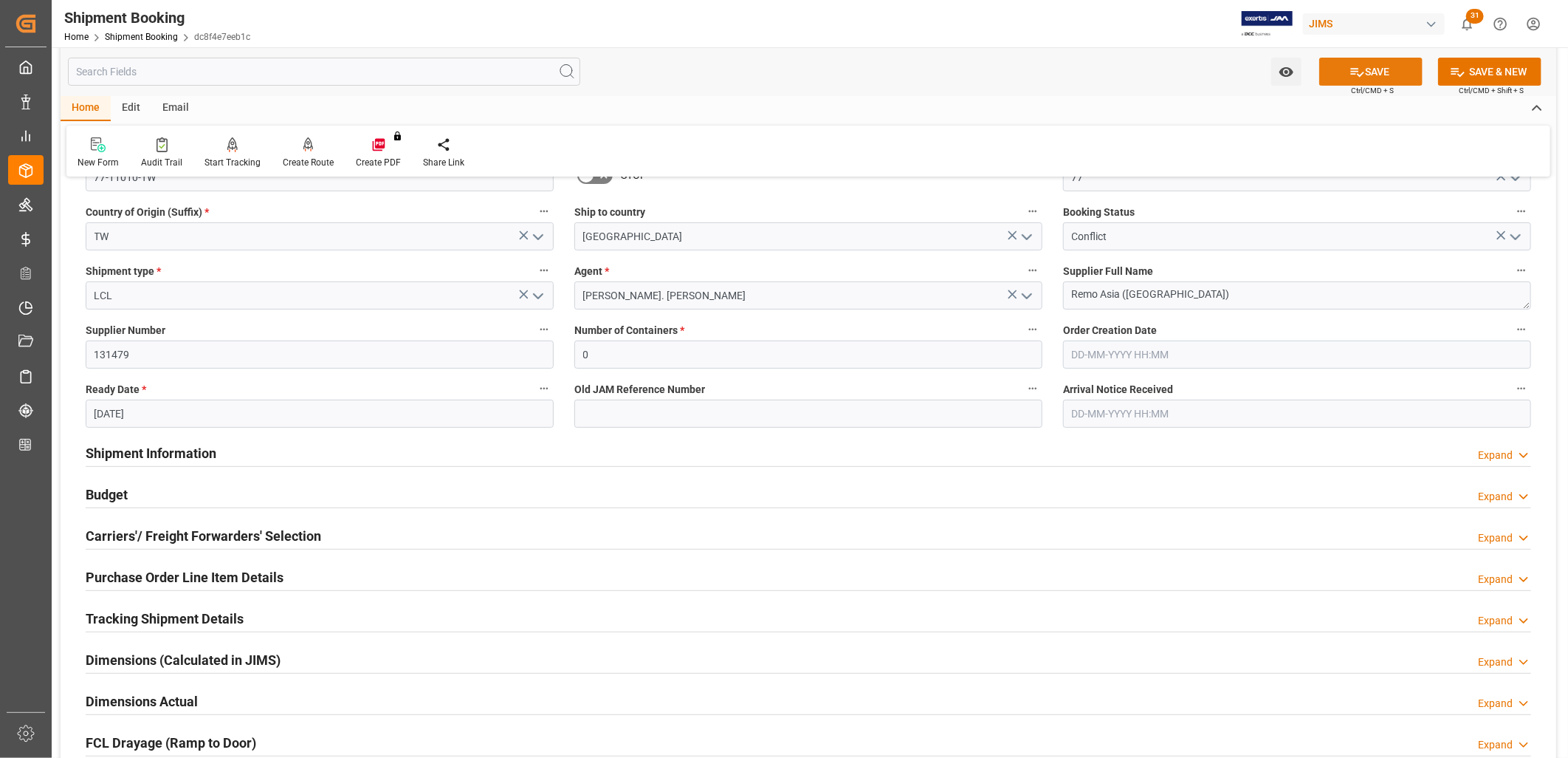
click at [1350, 69] on icon at bounding box center [1357, 72] width 16 height 16
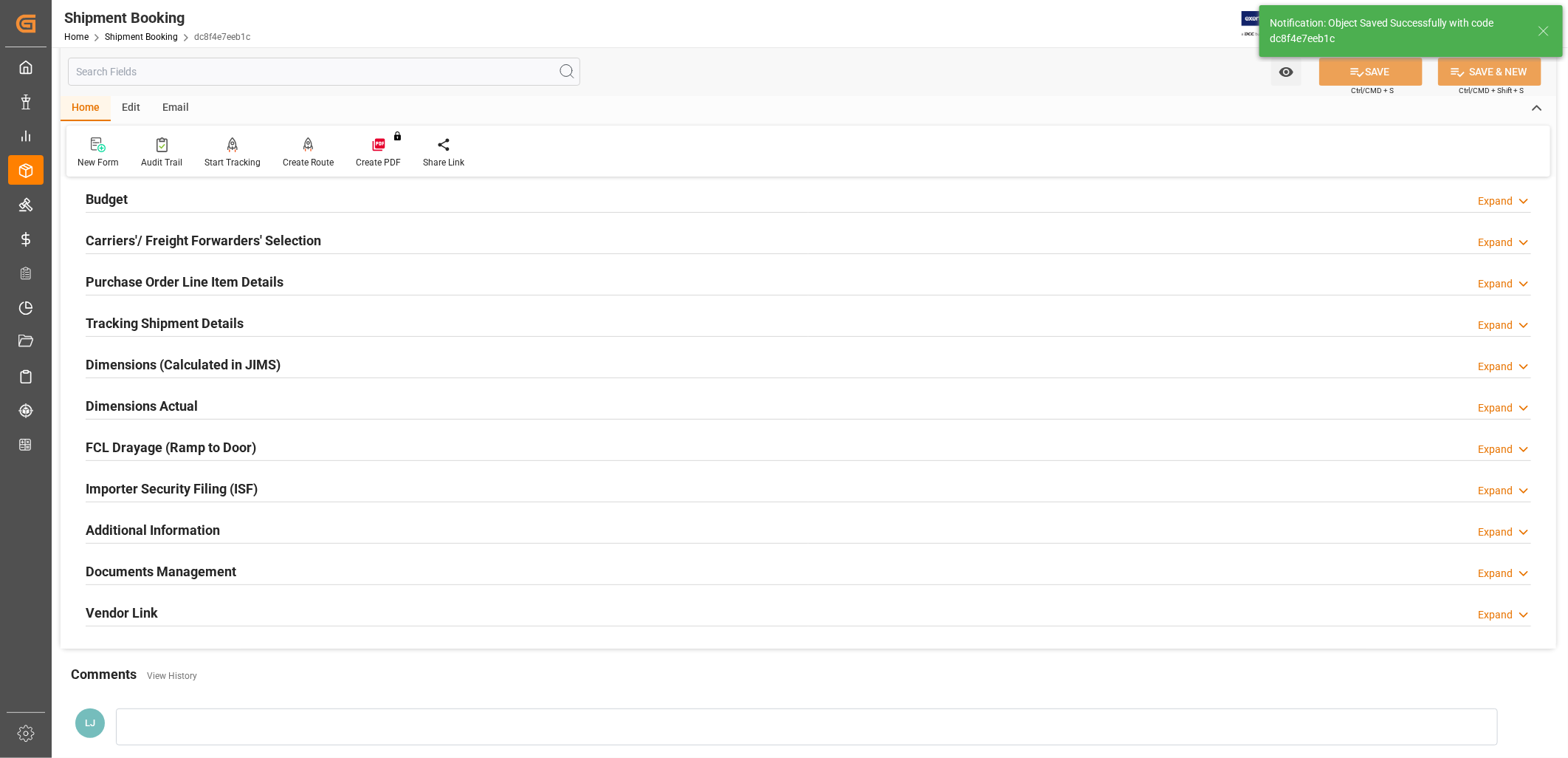
click at [199, 244] on h2 "Carriers'/ Freight Forwarders' Selection" at bounding box center [204, 240] width 236 height 20
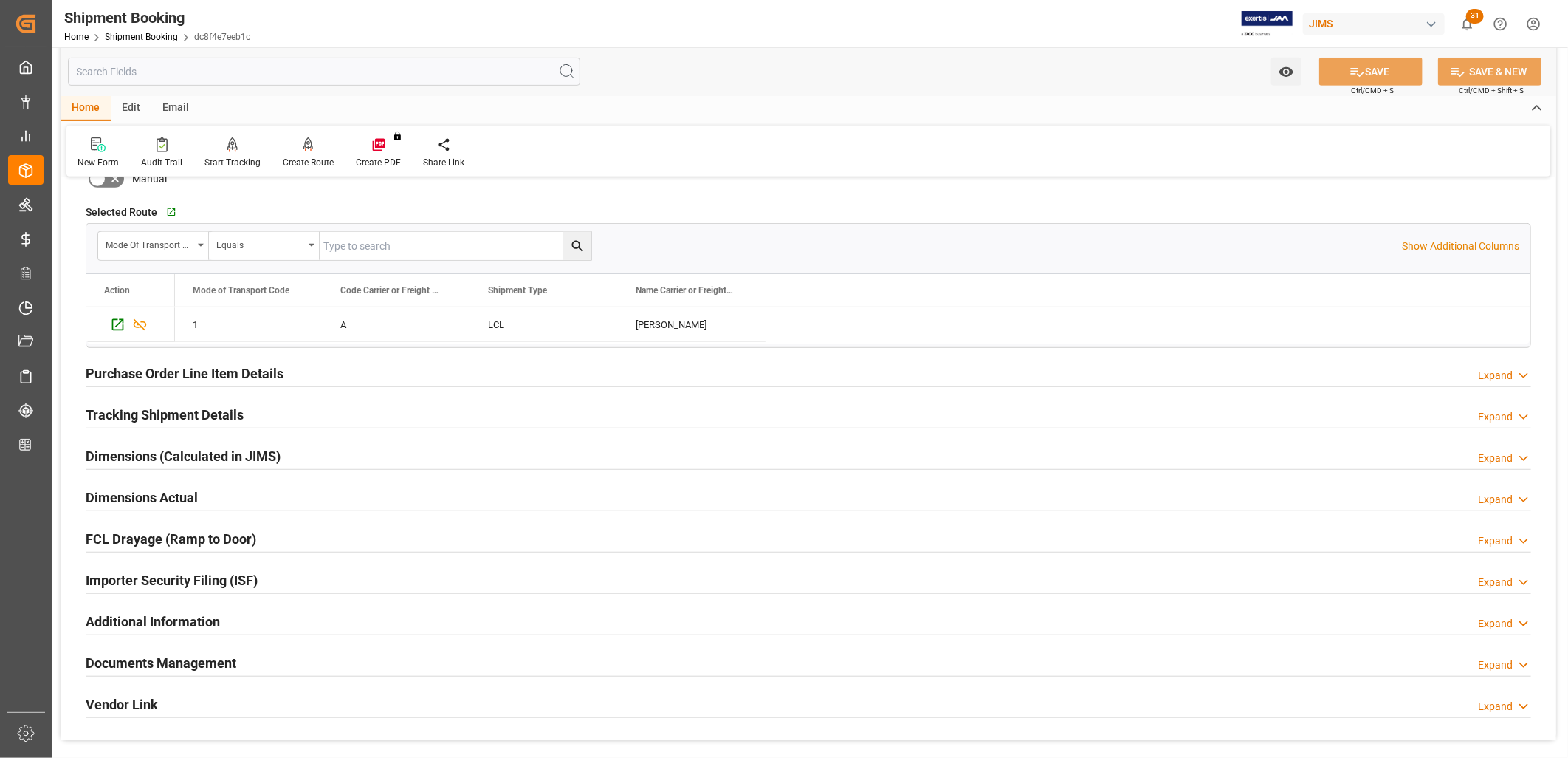
scroll to position [492, 0]
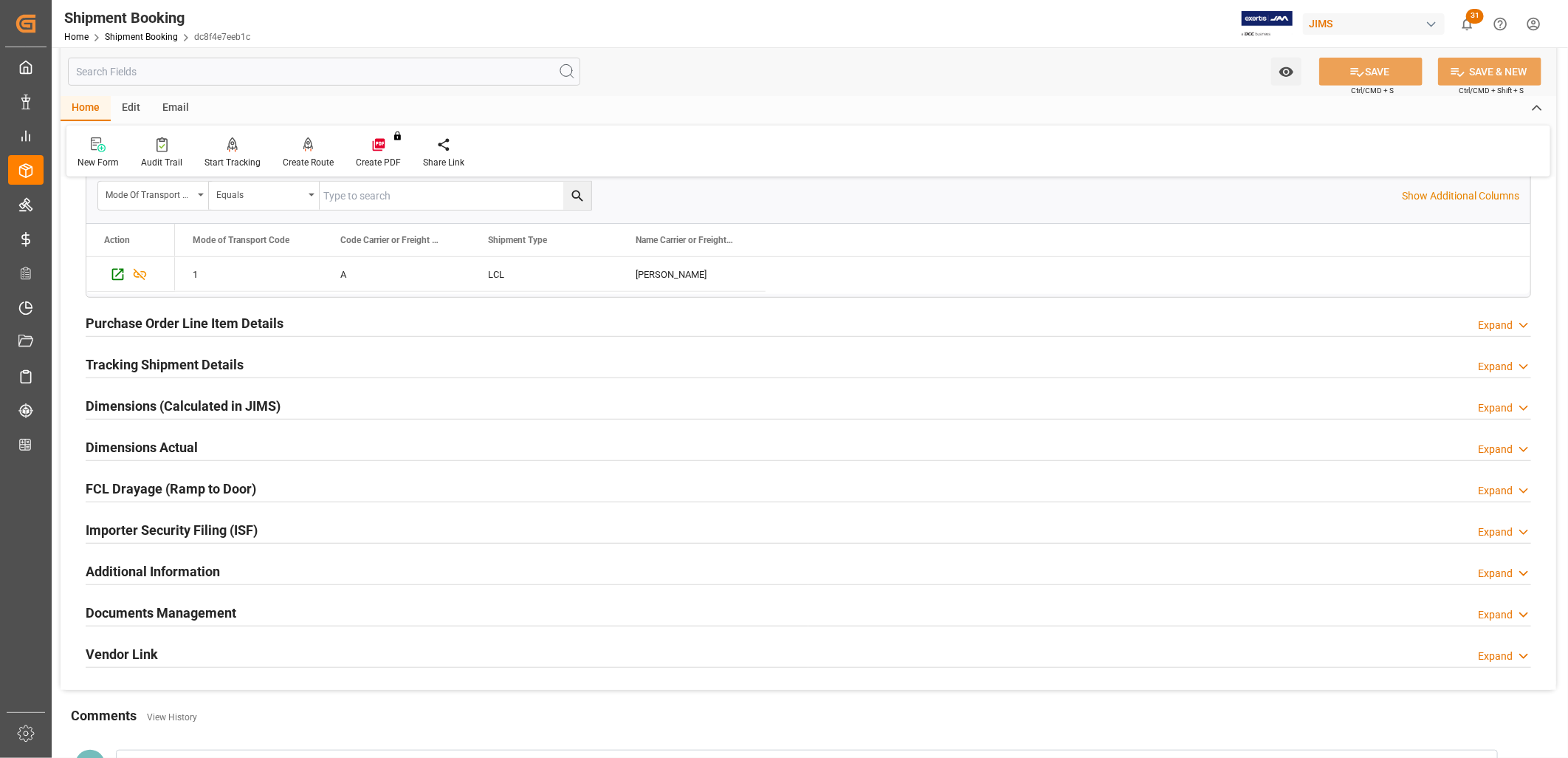
click at [192, 359] on h2 "Tracking Shipment Details" at bounding box center [165, 364] width 158 height 20
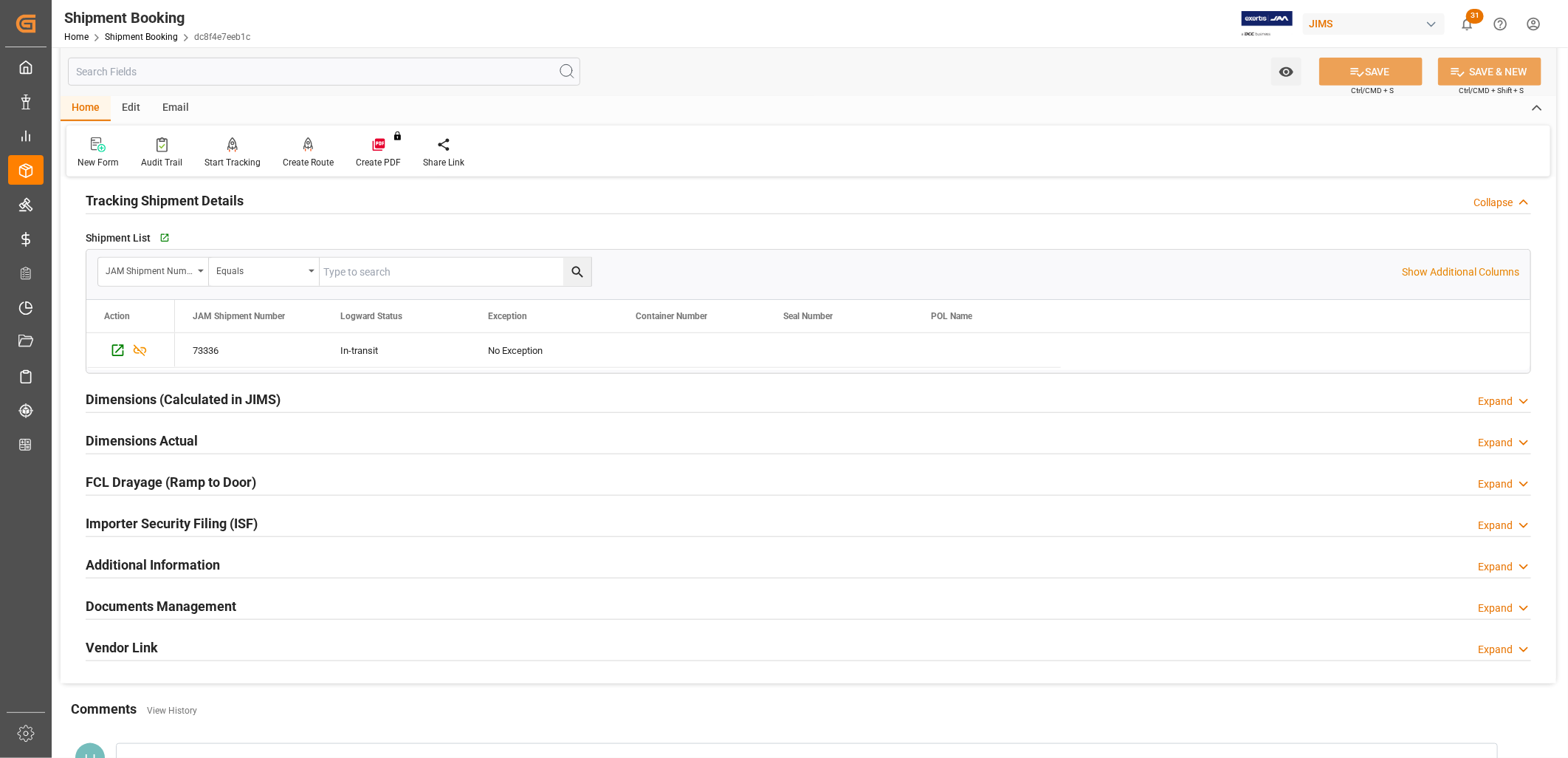
scroll to position [739, 0]
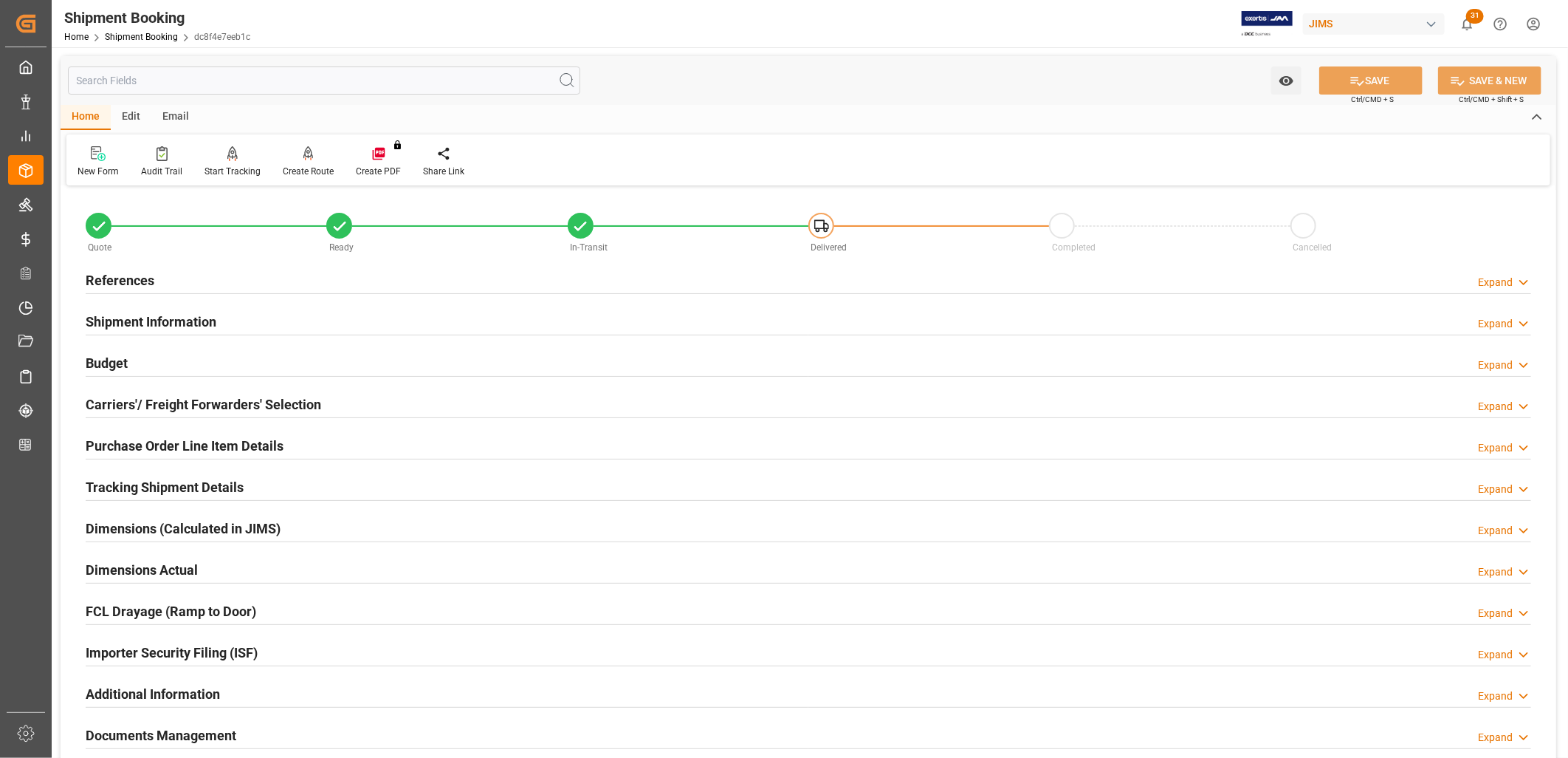
click at [211, 404] on h2 "Carriers'/ Freight Forwarders' Selection" at bounding box center [204, 404] width 236 height 20
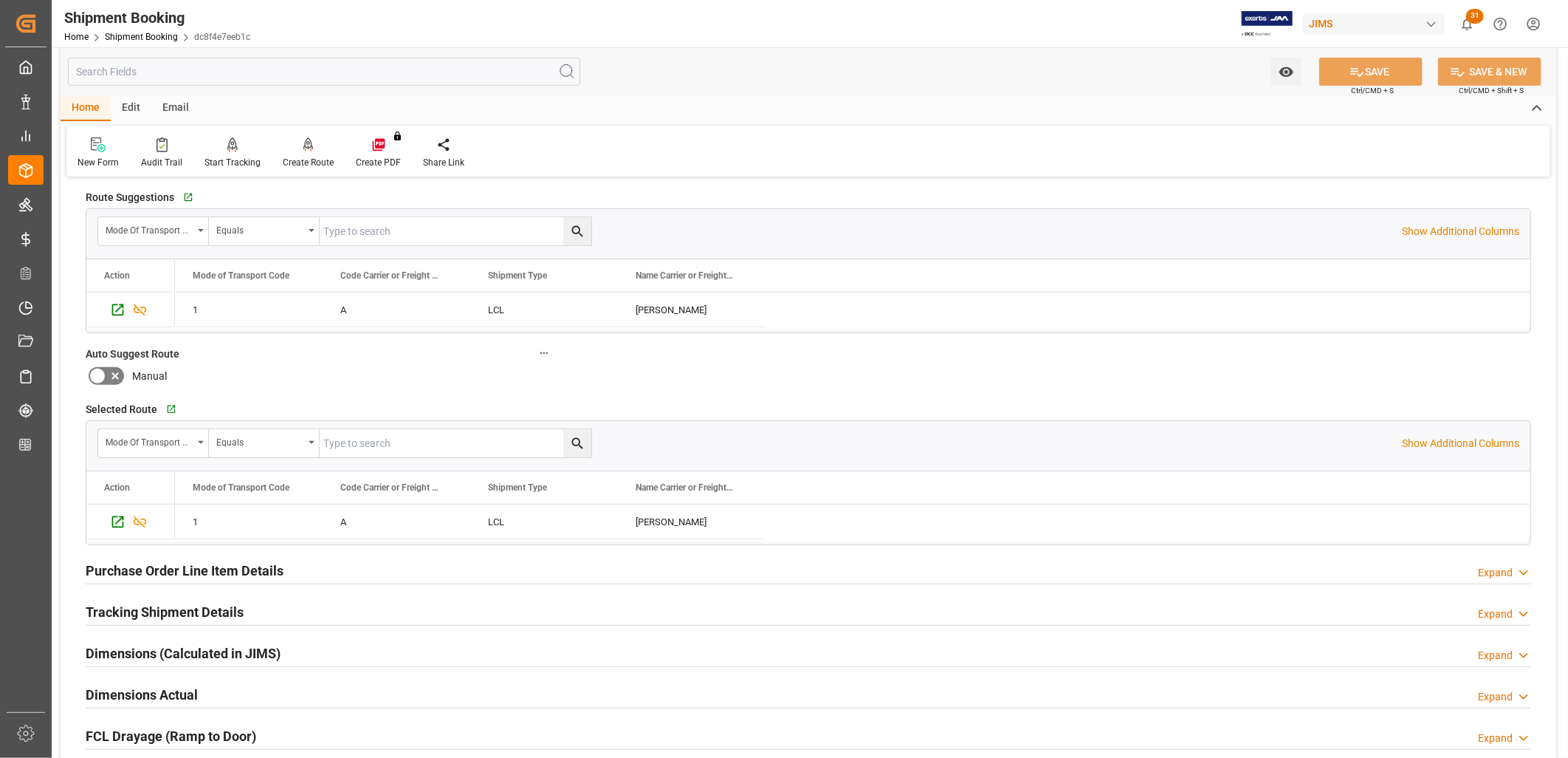
scroll to position [246, 0]
click at [120, 519] on icon "Press SPACE to select this row." at bounding box center [118, 520] width 16 height 16
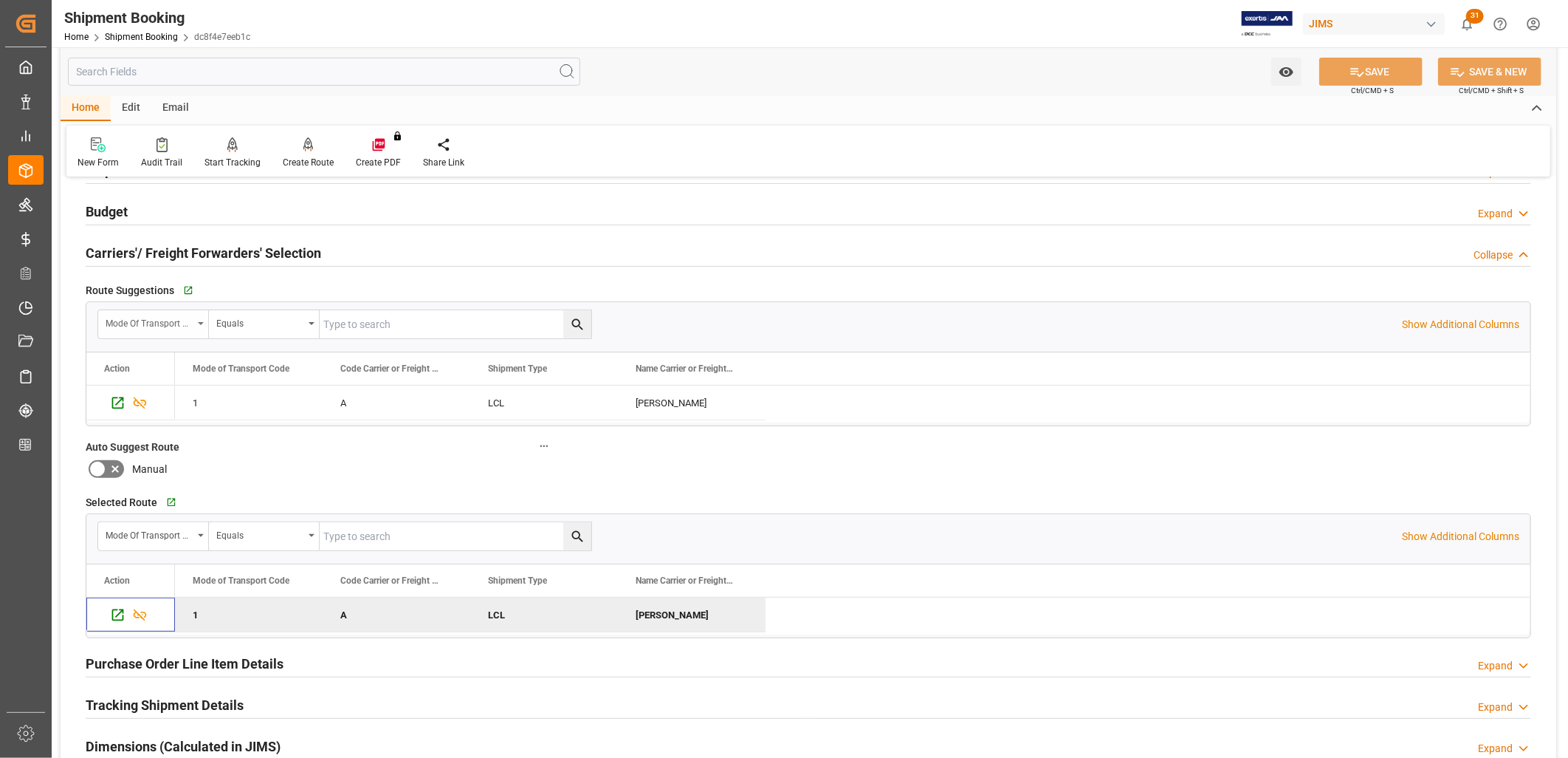
scroll to position [0, 0]
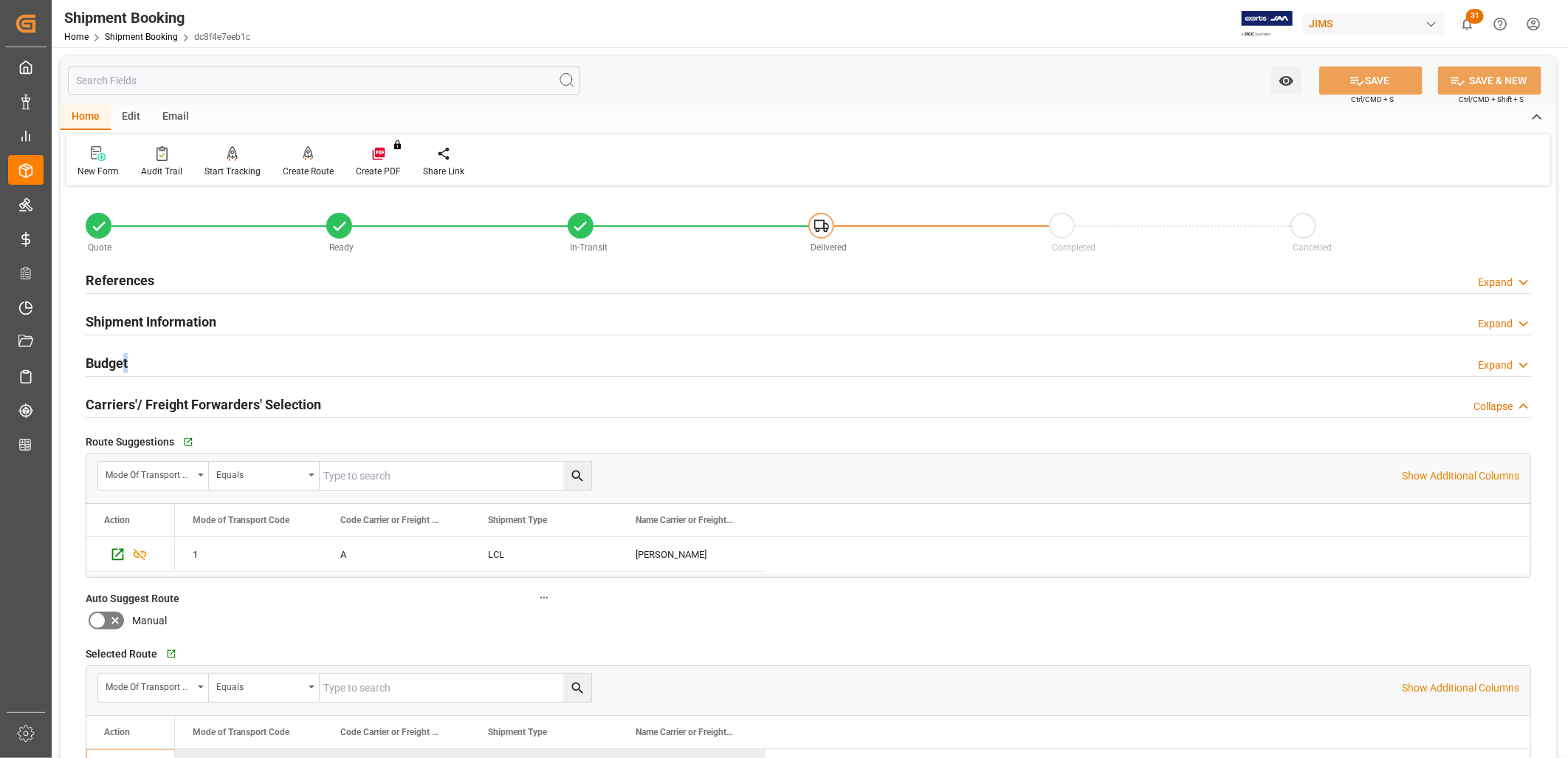
click at [126, 360] on h2 "Budget" at bounding box center [107, 363] width 42 height 20
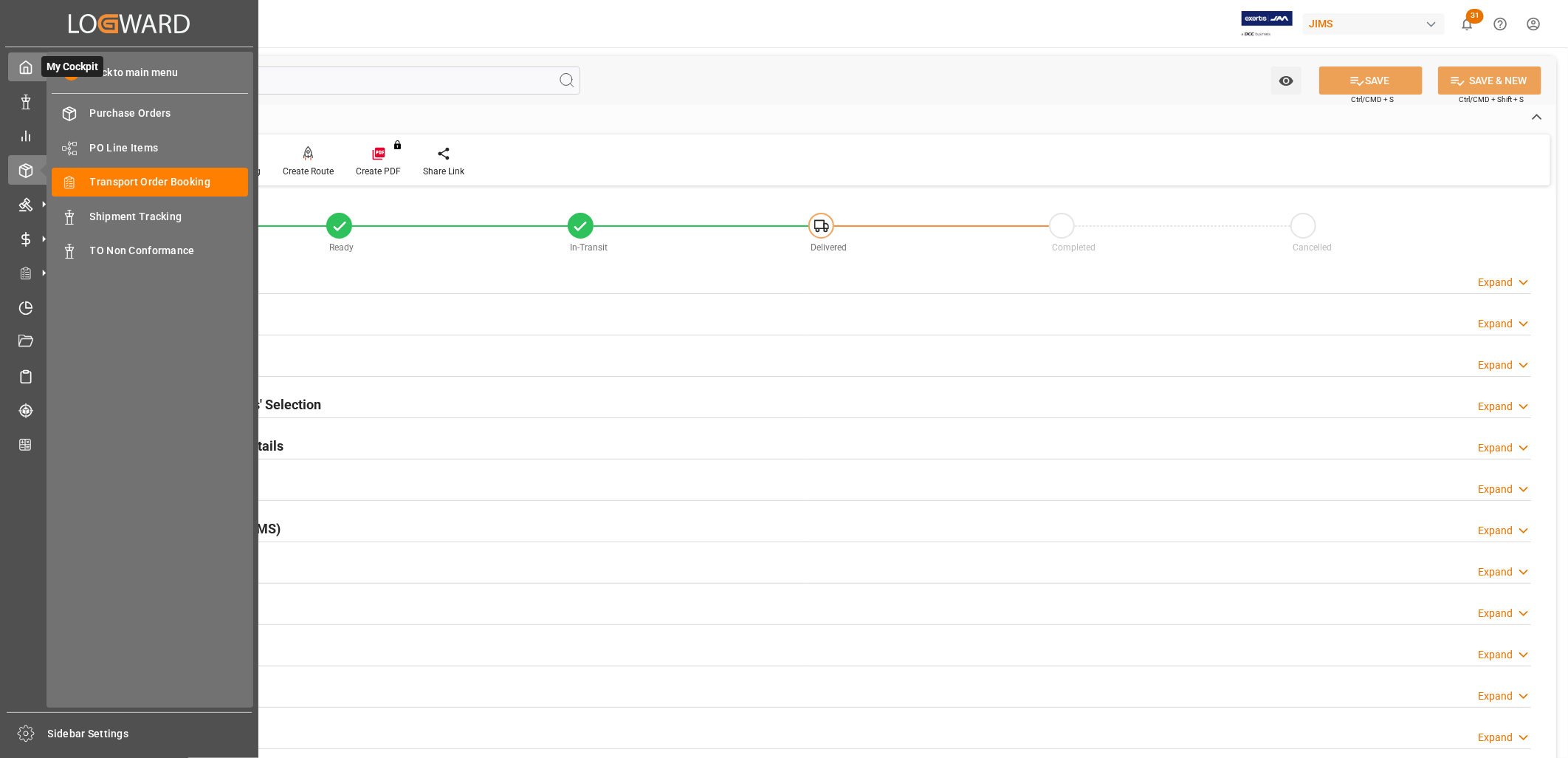
click at [27, 67] on icon at bounding box center [25, 67] width 15 height 15
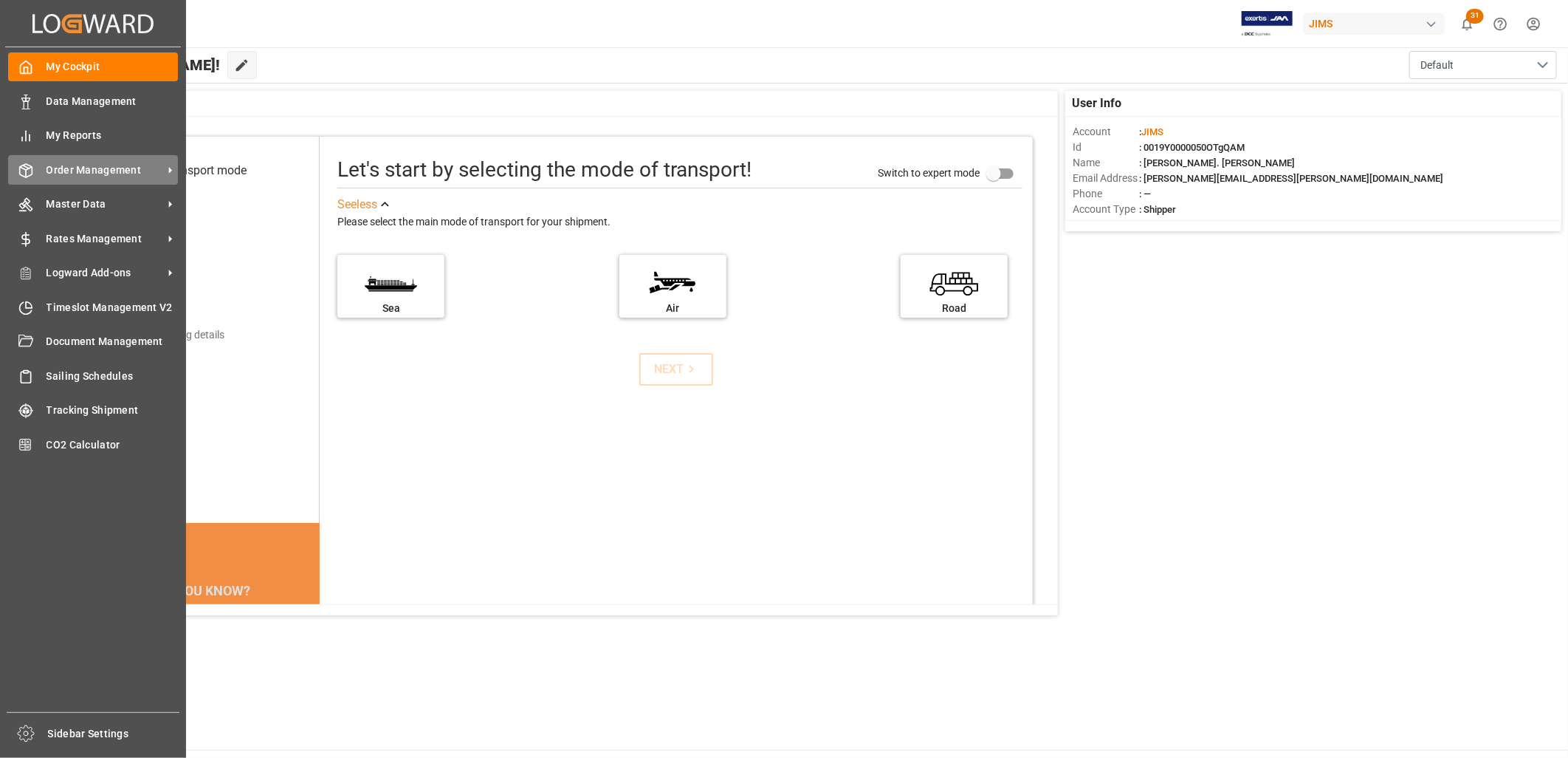
click at [122, 162] on span "Order Management" at bounding box center [105, 170] width 117 height 16
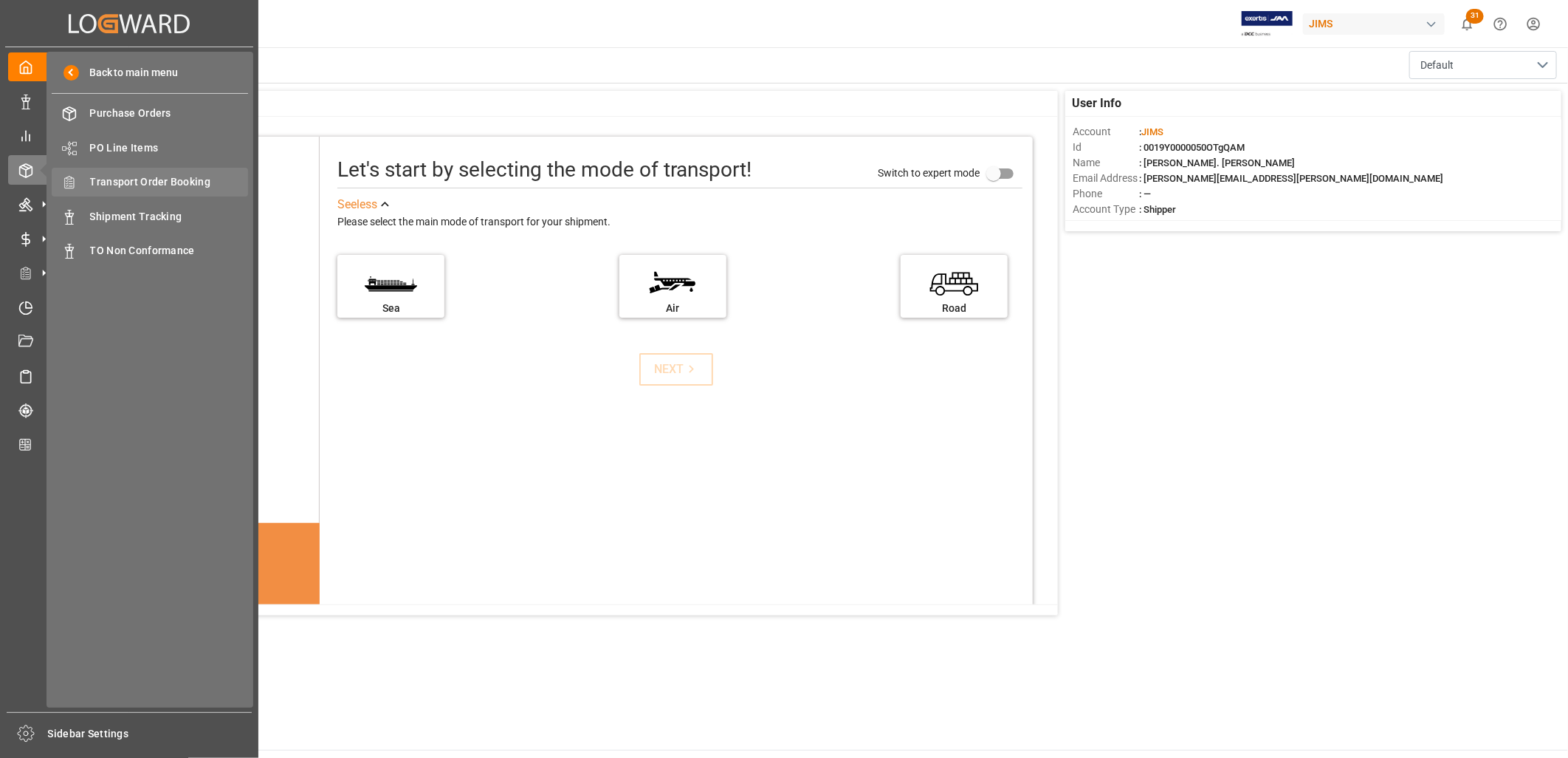
click at [174, 181] on span "Transport Order Booking" at bounding box center [169, 182] width 159 height 16
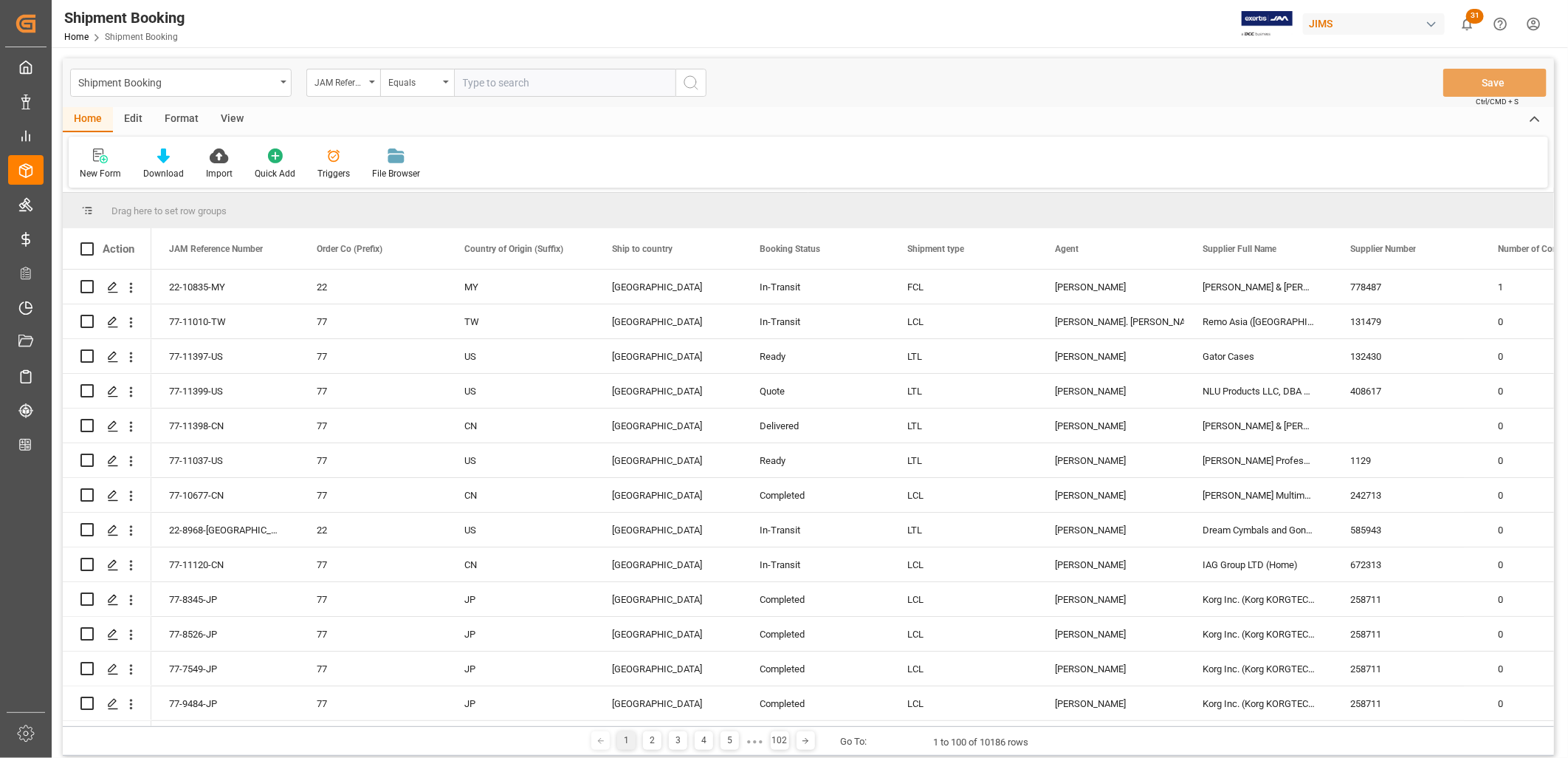
click at [482, 78] on input "text" at bounding box center [564, 82] width 221 height 28
type input "22-11288-ID"
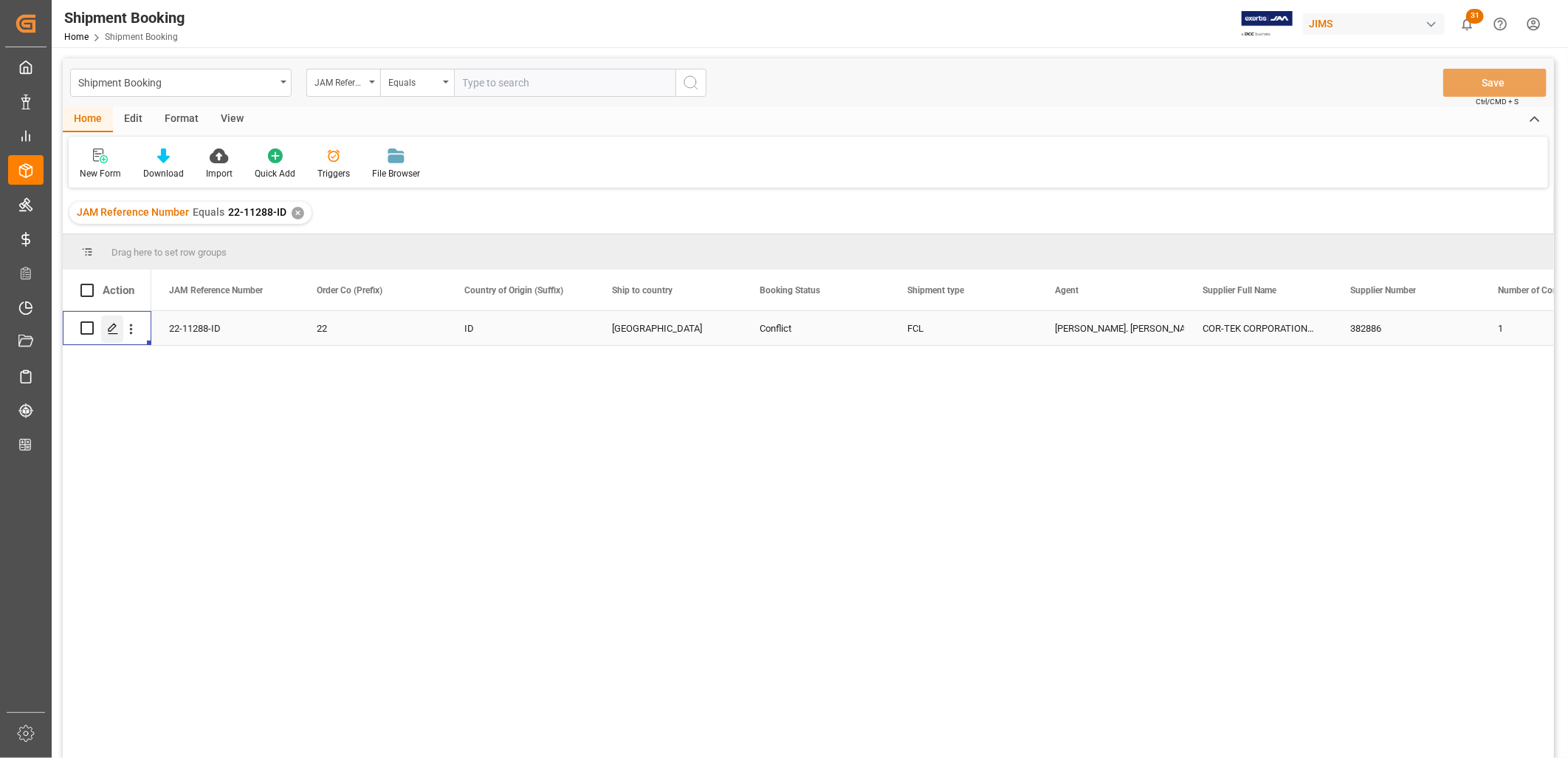
click at [112, 325] on icon "Press SPACE to select this row." at bounding box center [113, 329] width 12 height 12
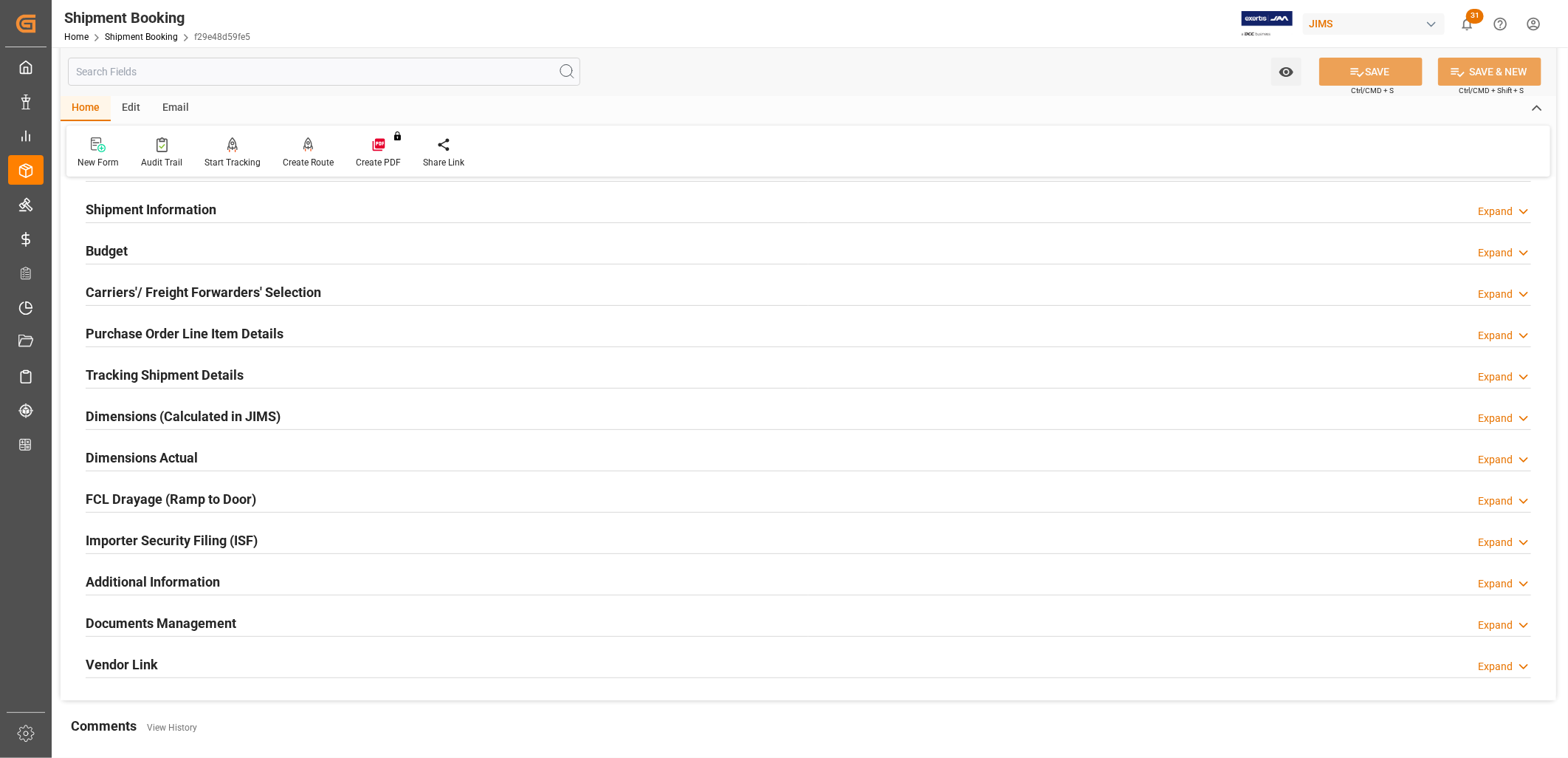
scroll to position [164, 0]
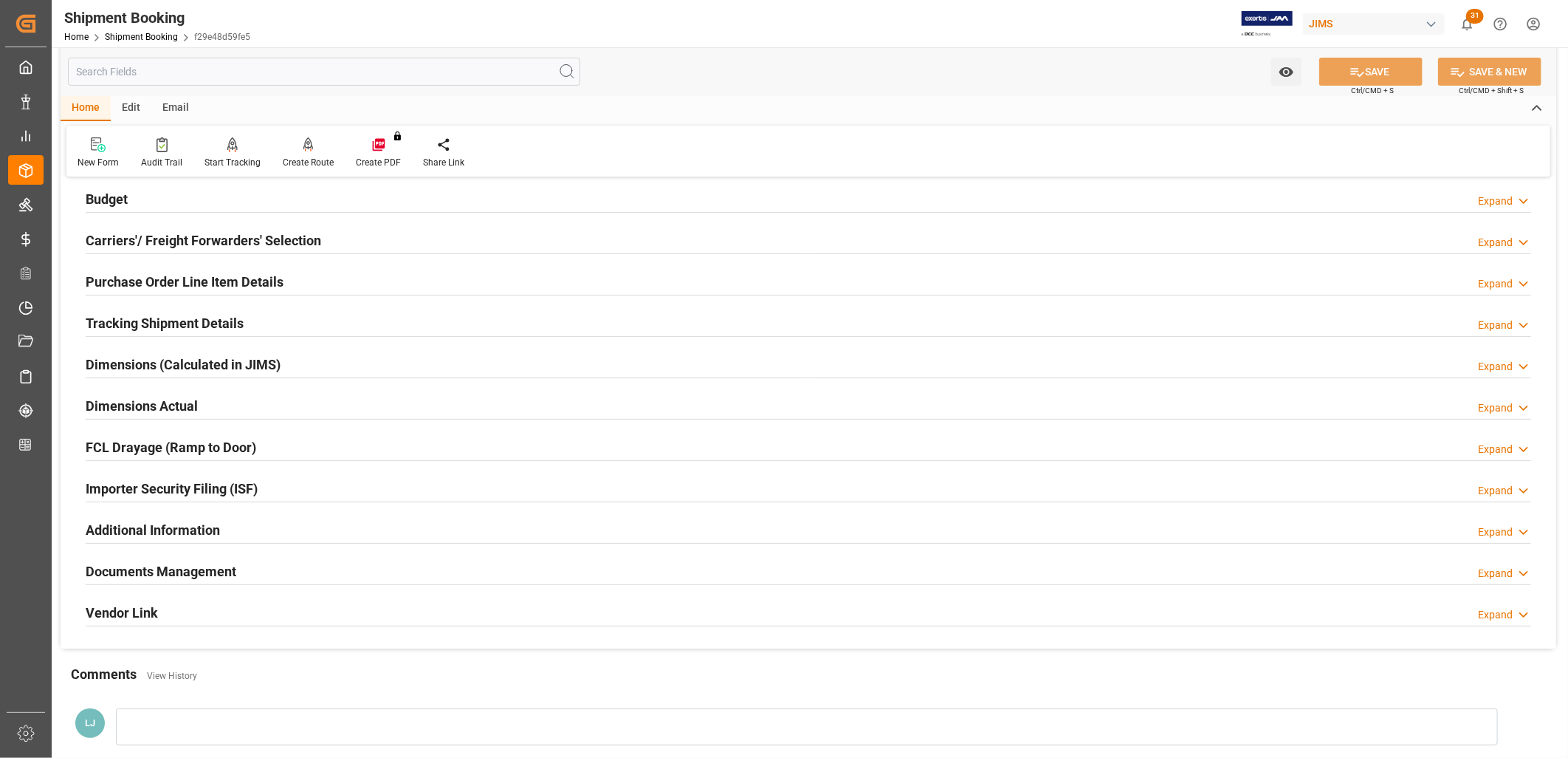
click at [185, 571] on h2 "Documents Management" at bounding box center [161, 571] width 151 height 20
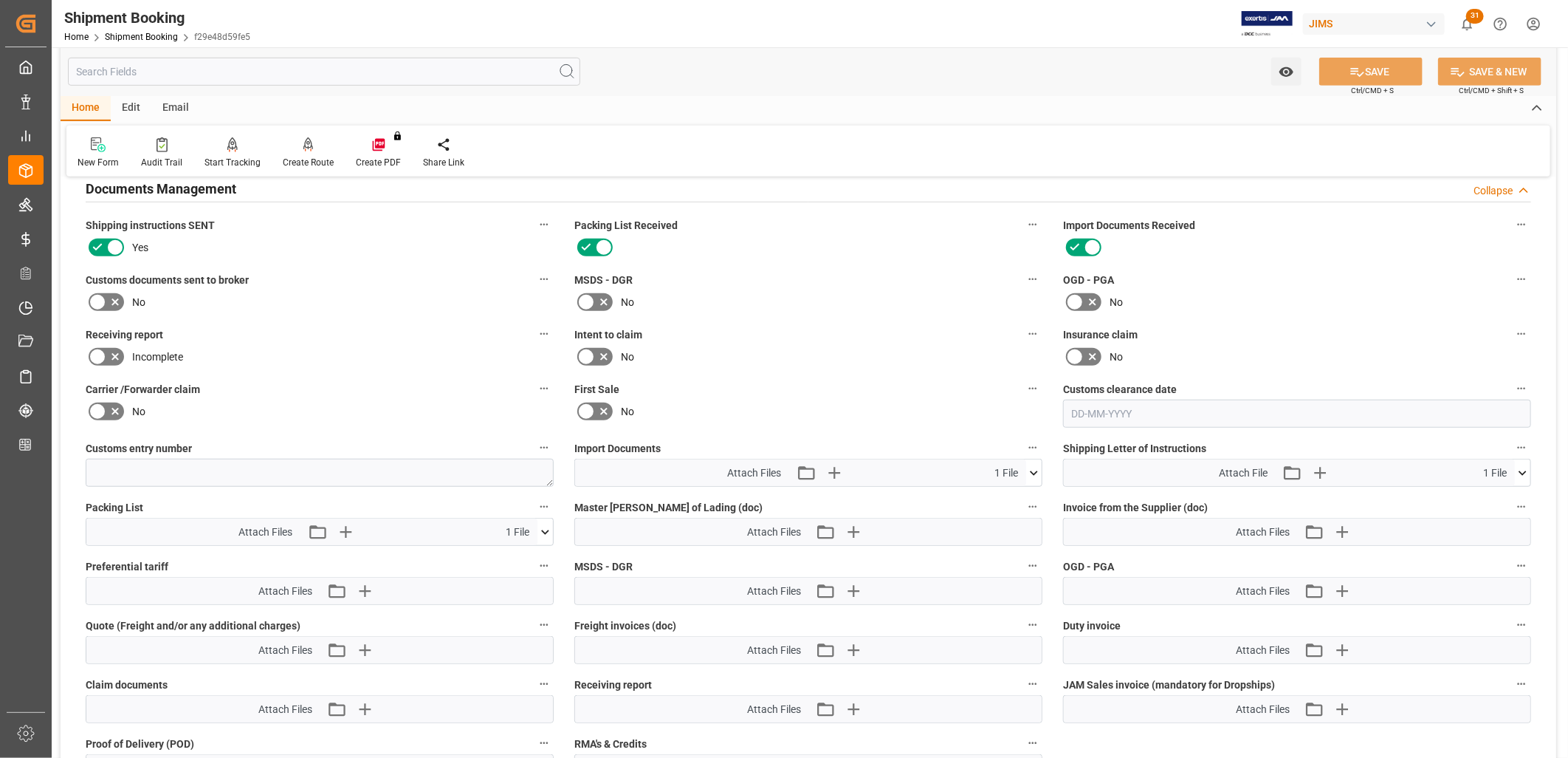
scroll to position [574, 0]
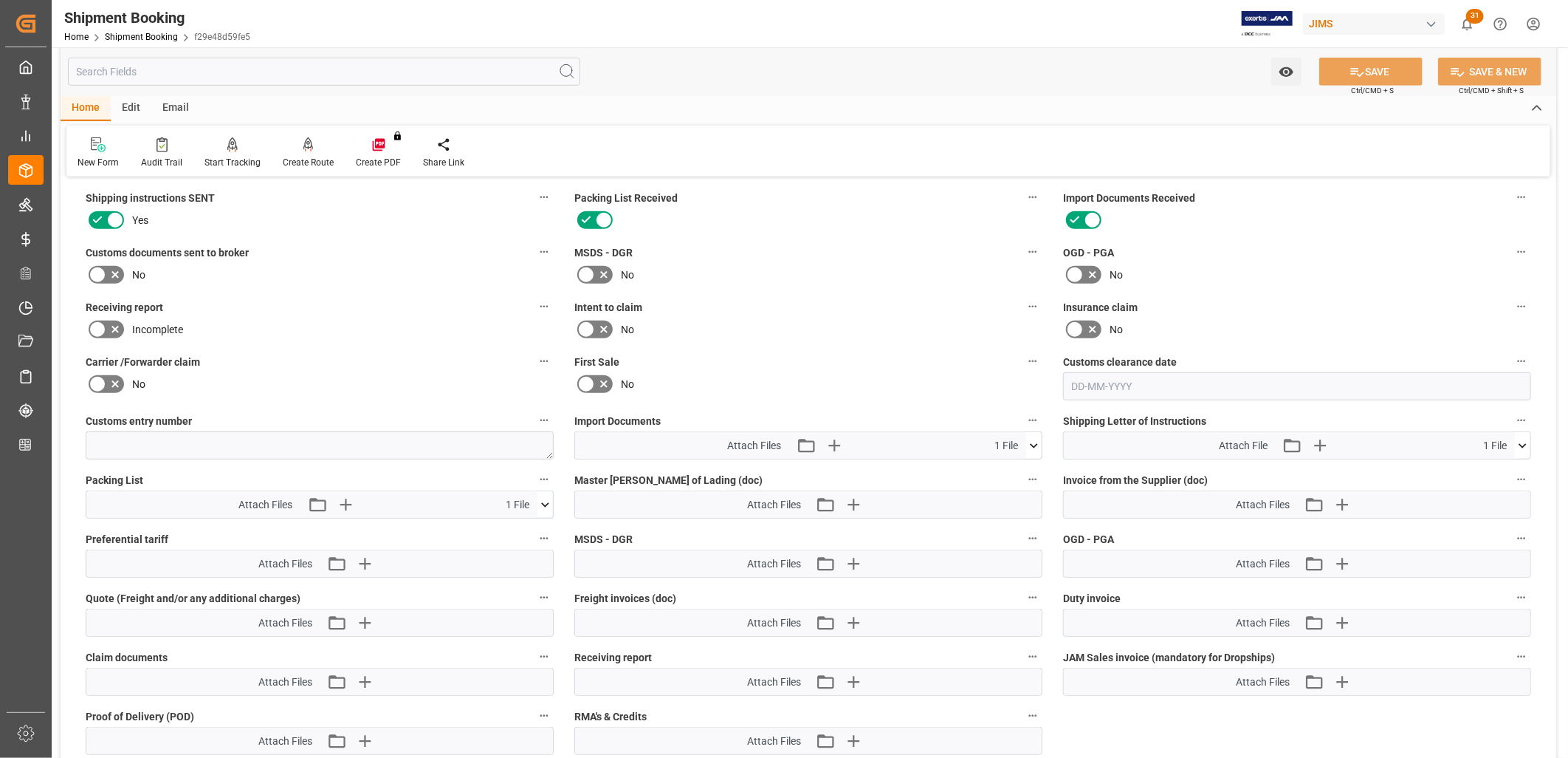
click at [1034, 441] on icon at bounding box center [1034, 446] width 16 height 16
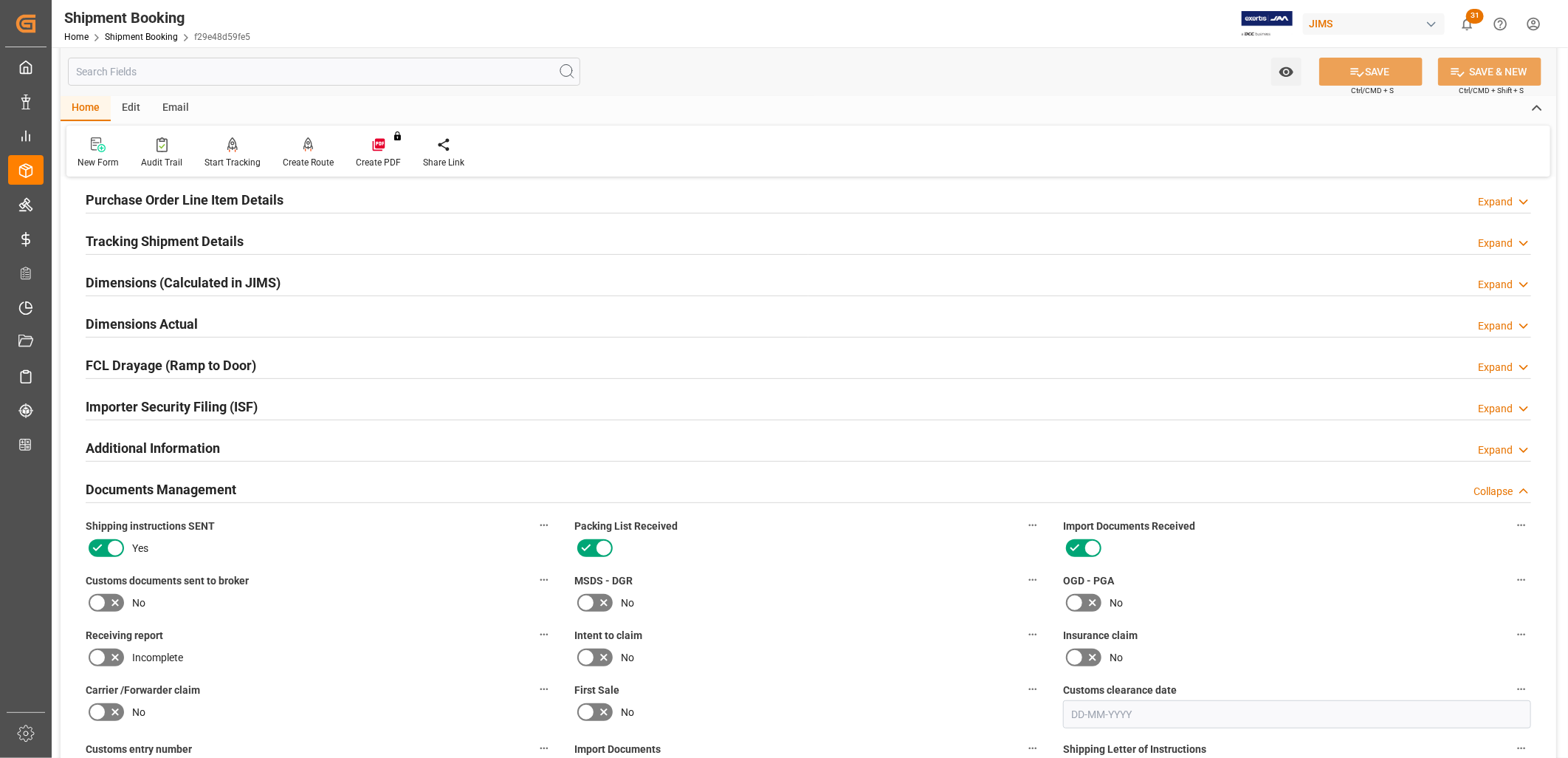
scroll to position [0, 0]
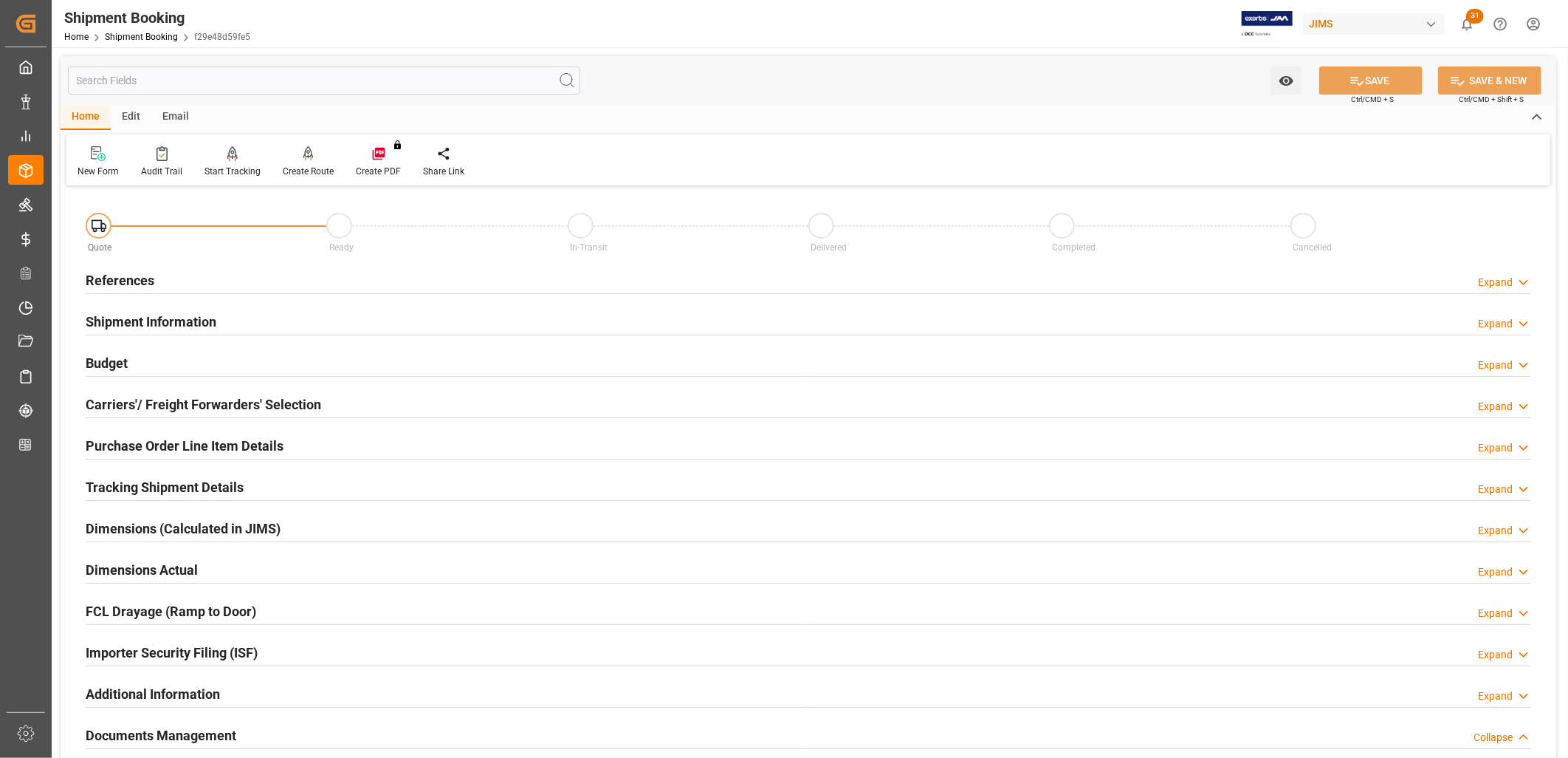
click at [128, 277] on h2 "References" at bounding box center [120, 280] width 68 height 20
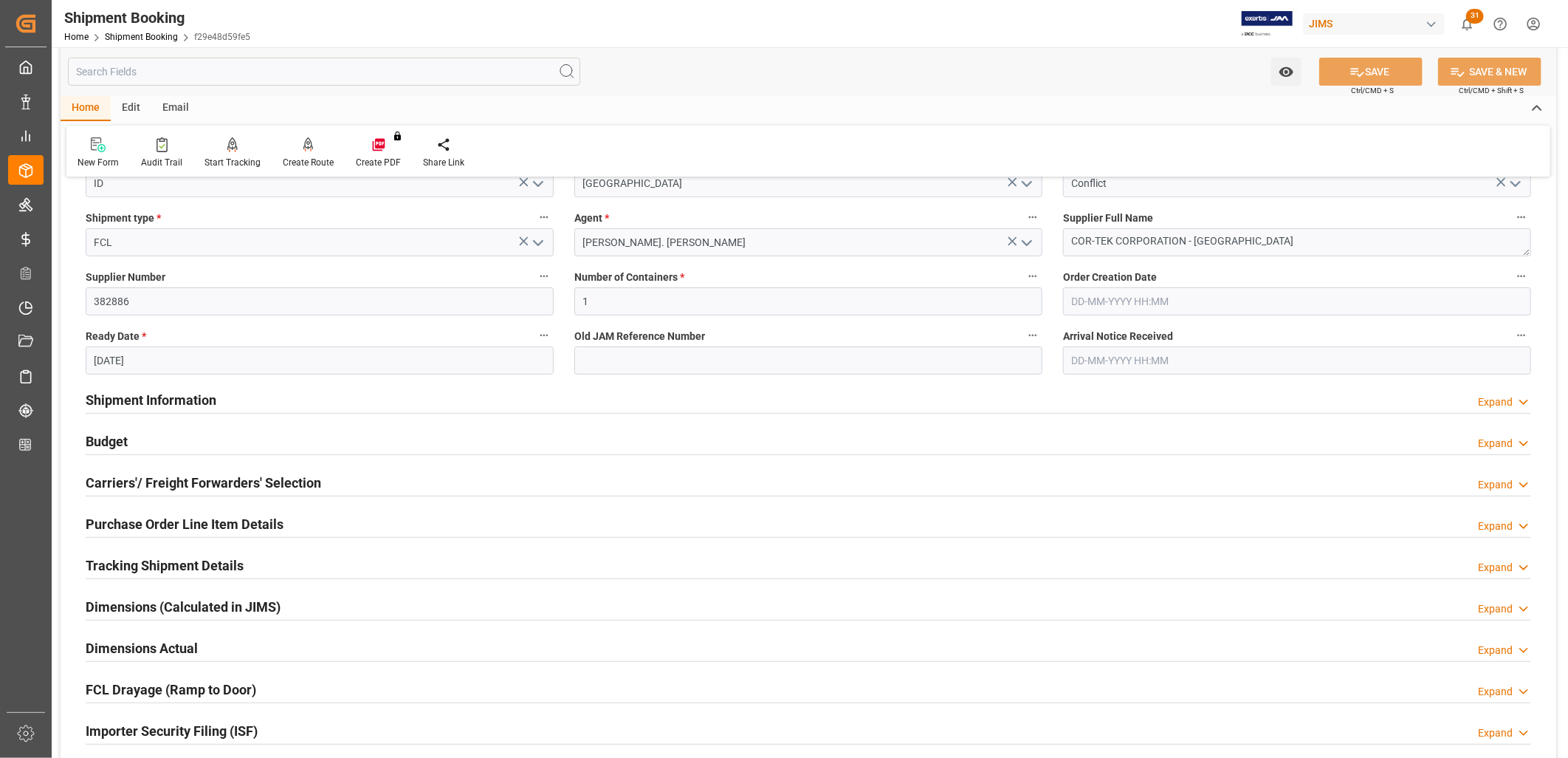
scroll to position [246, 0]
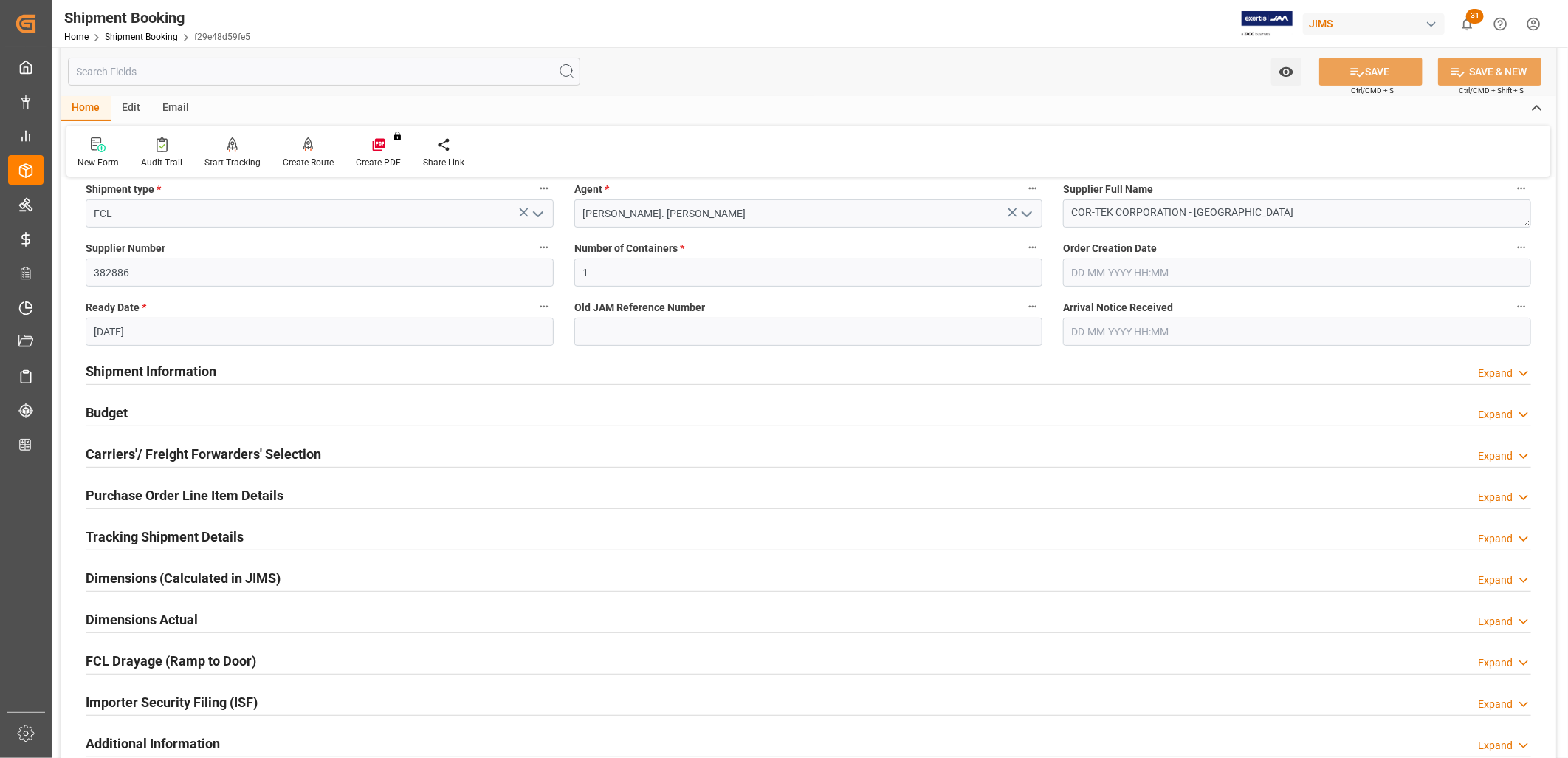
click at [119, 405] on h2 "Budget" at bounding box center [107, 412] width 42 height 20
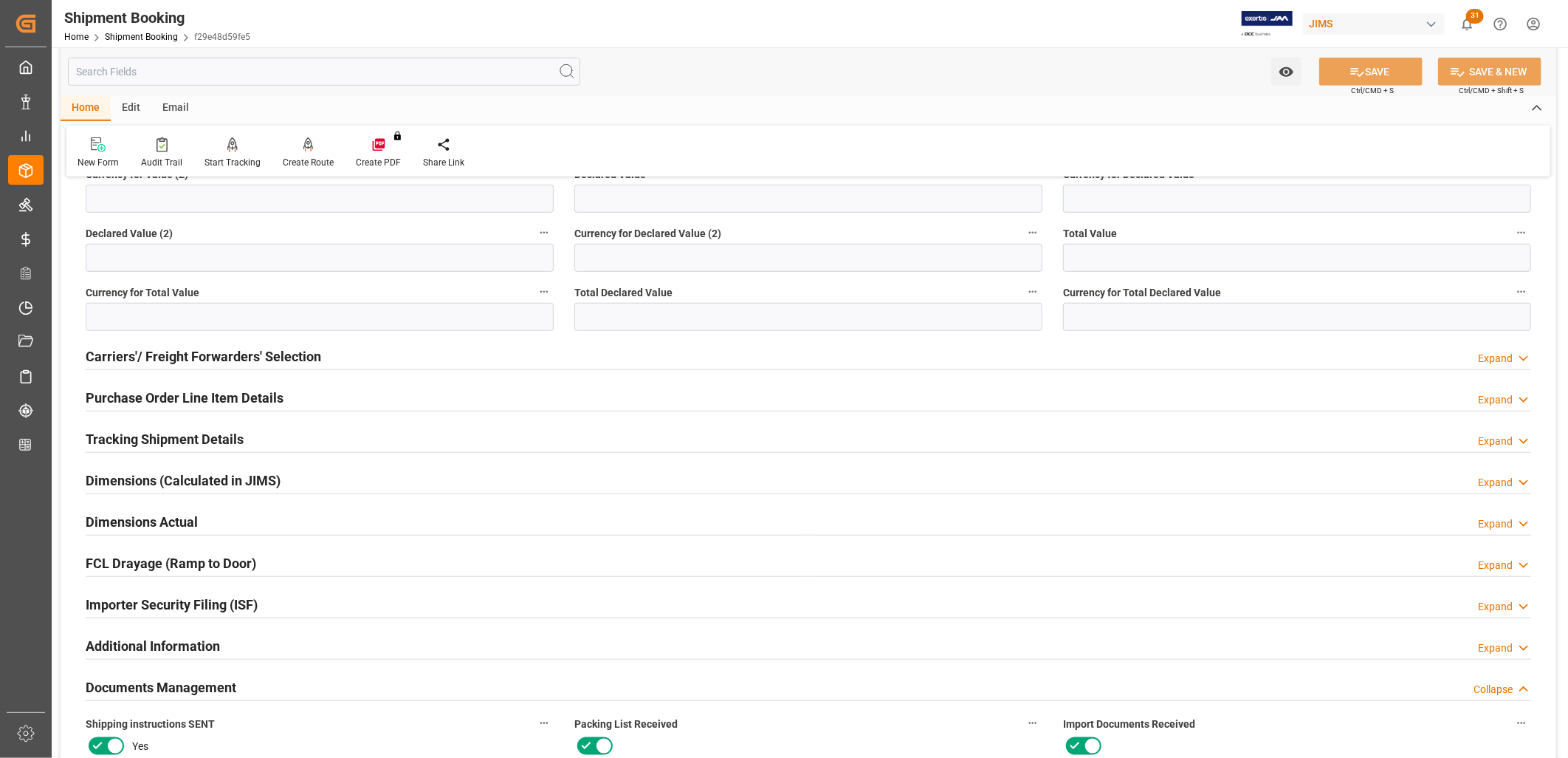
scroll to position [739, 0]
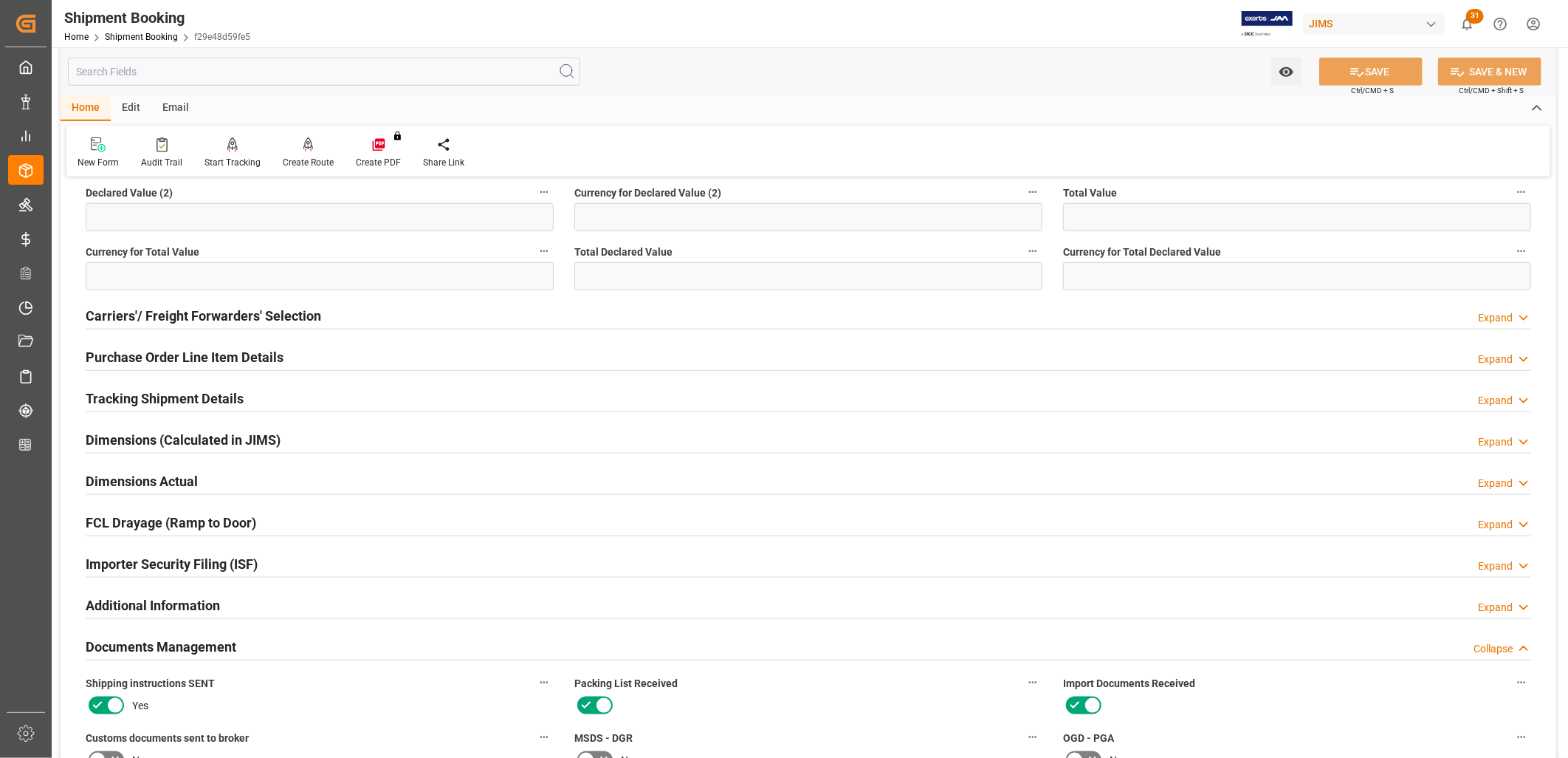
click at [211, 646] on h2 "Documents Management" at bounding box center [161, 646] width 151 height 20
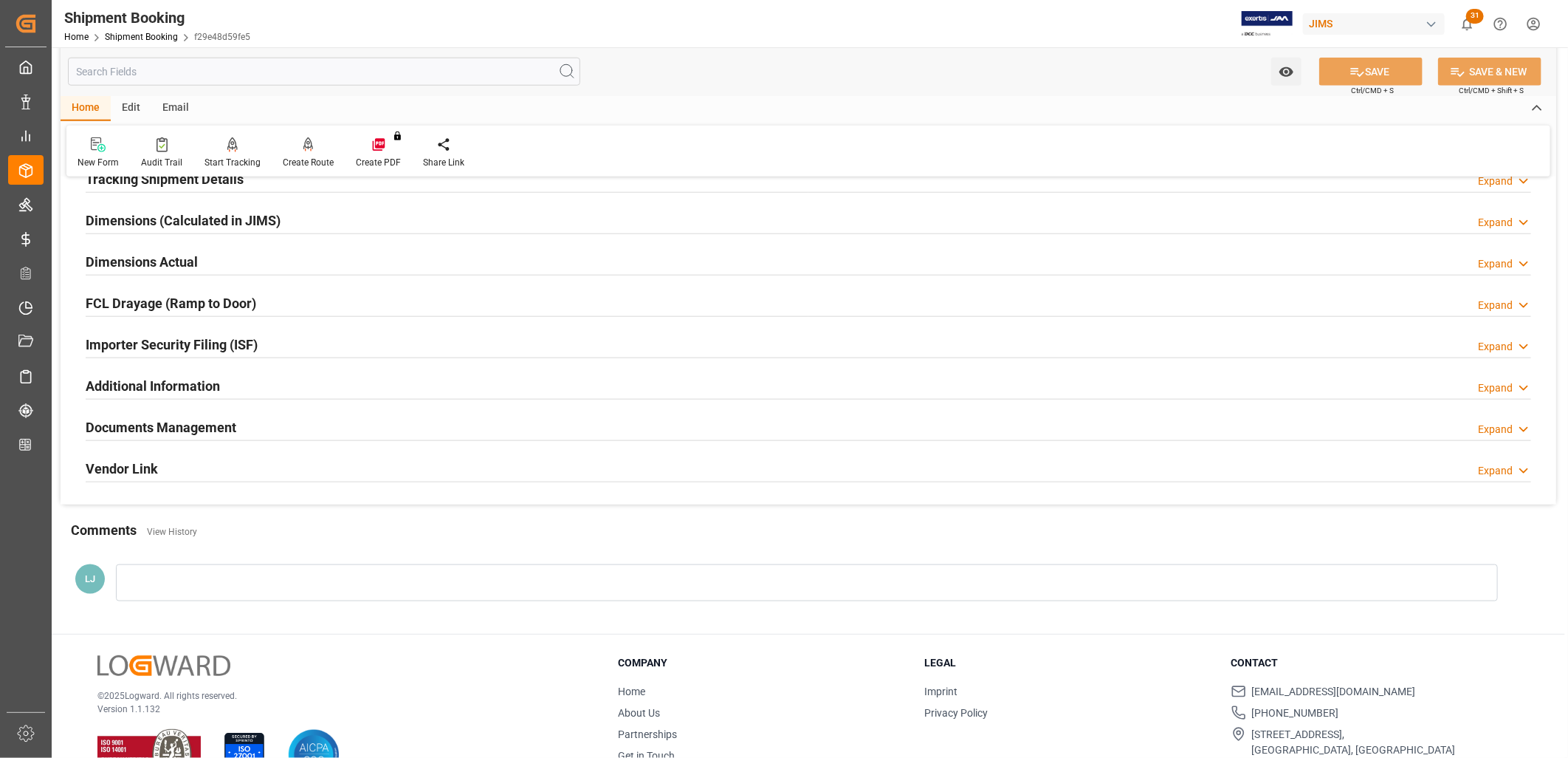
scroll to position [1001, 0]
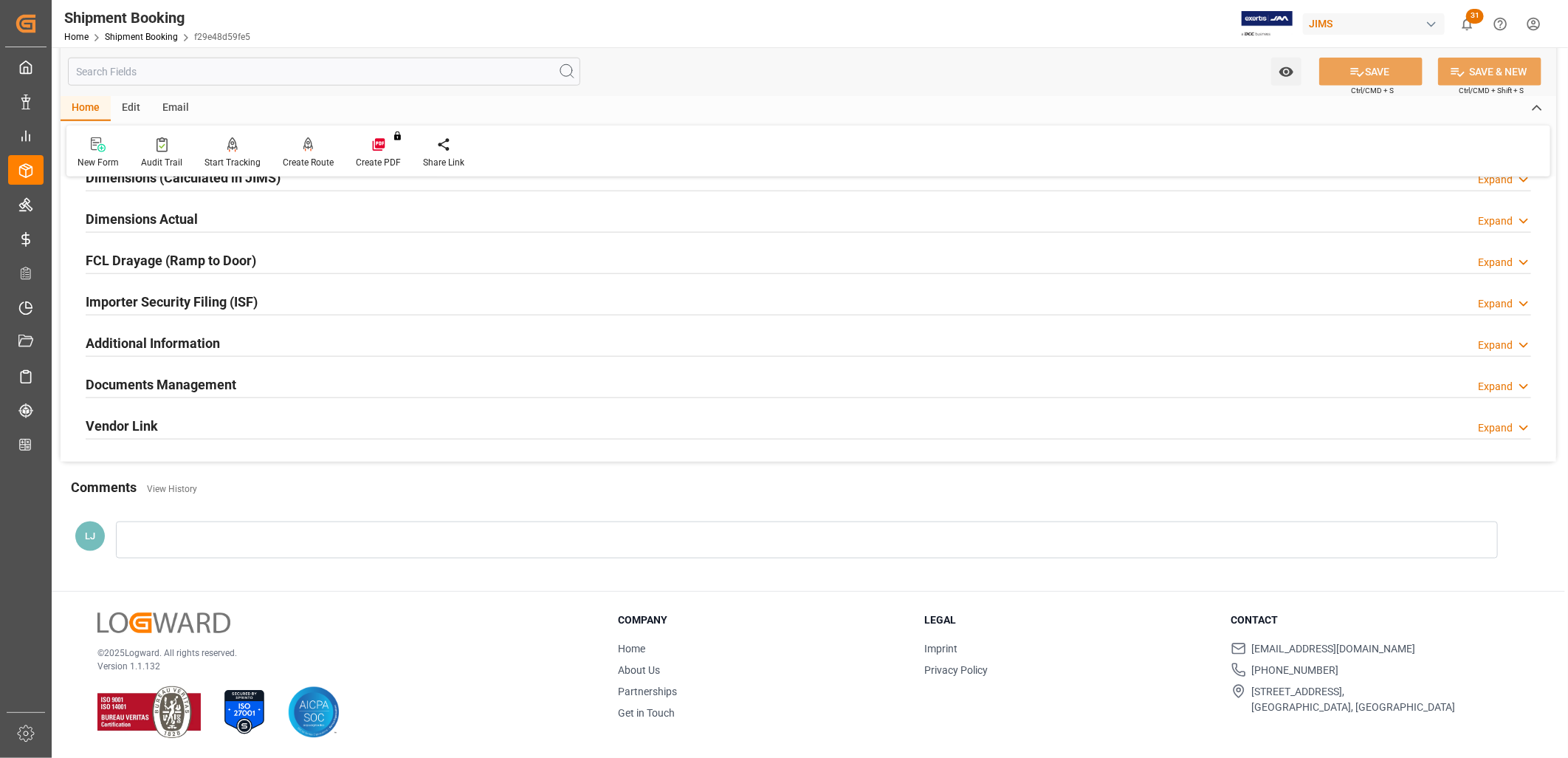
click at [211, 387] on h2 "Documents Management" at bounding box center [161, 384] width 151 height 20
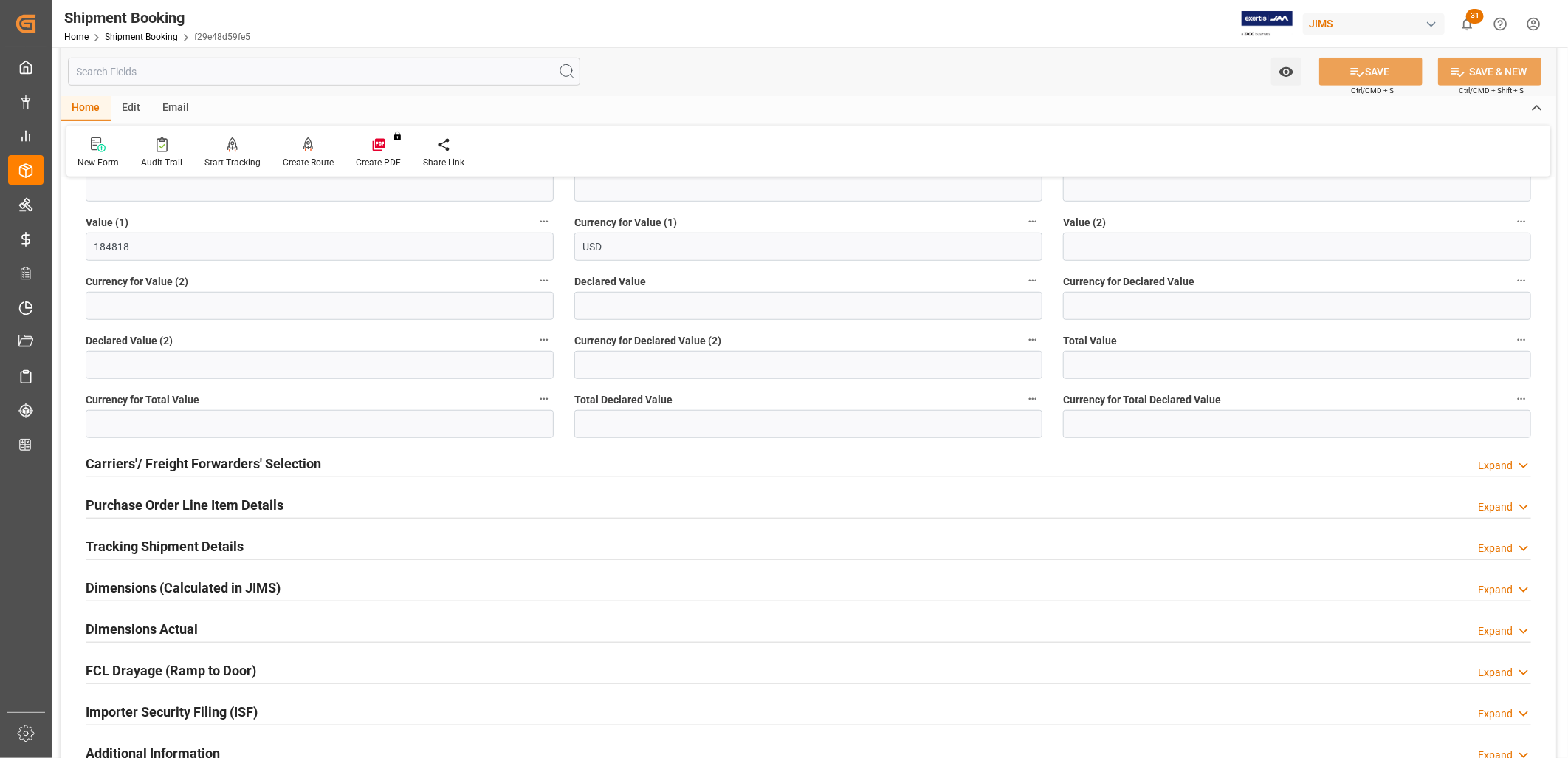
scroll to position [673, 0]
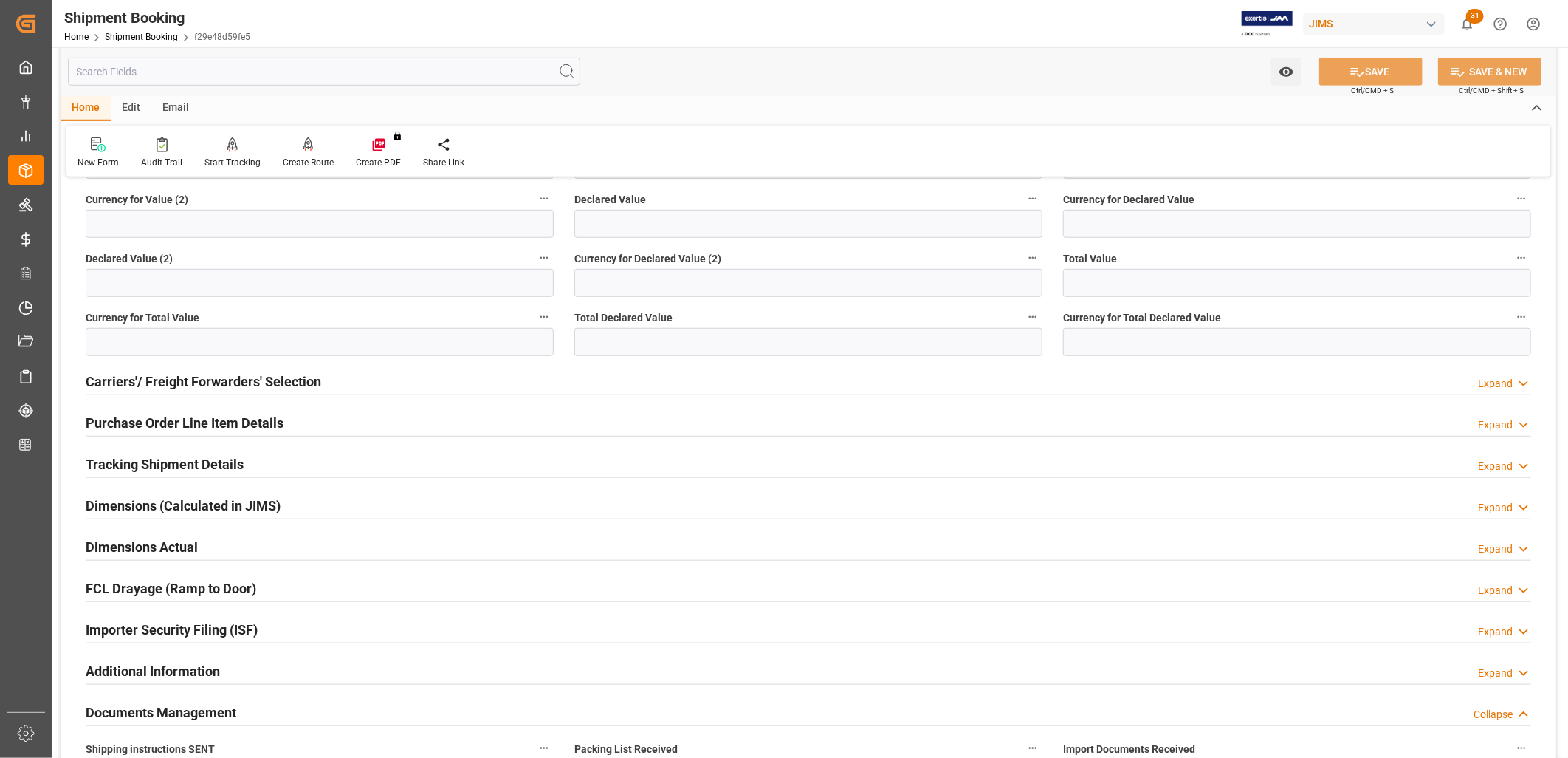
click at [245, 420] on h2 "Purchase Order Line Item Details" at bounding box center [185, 422] width 198 height 20
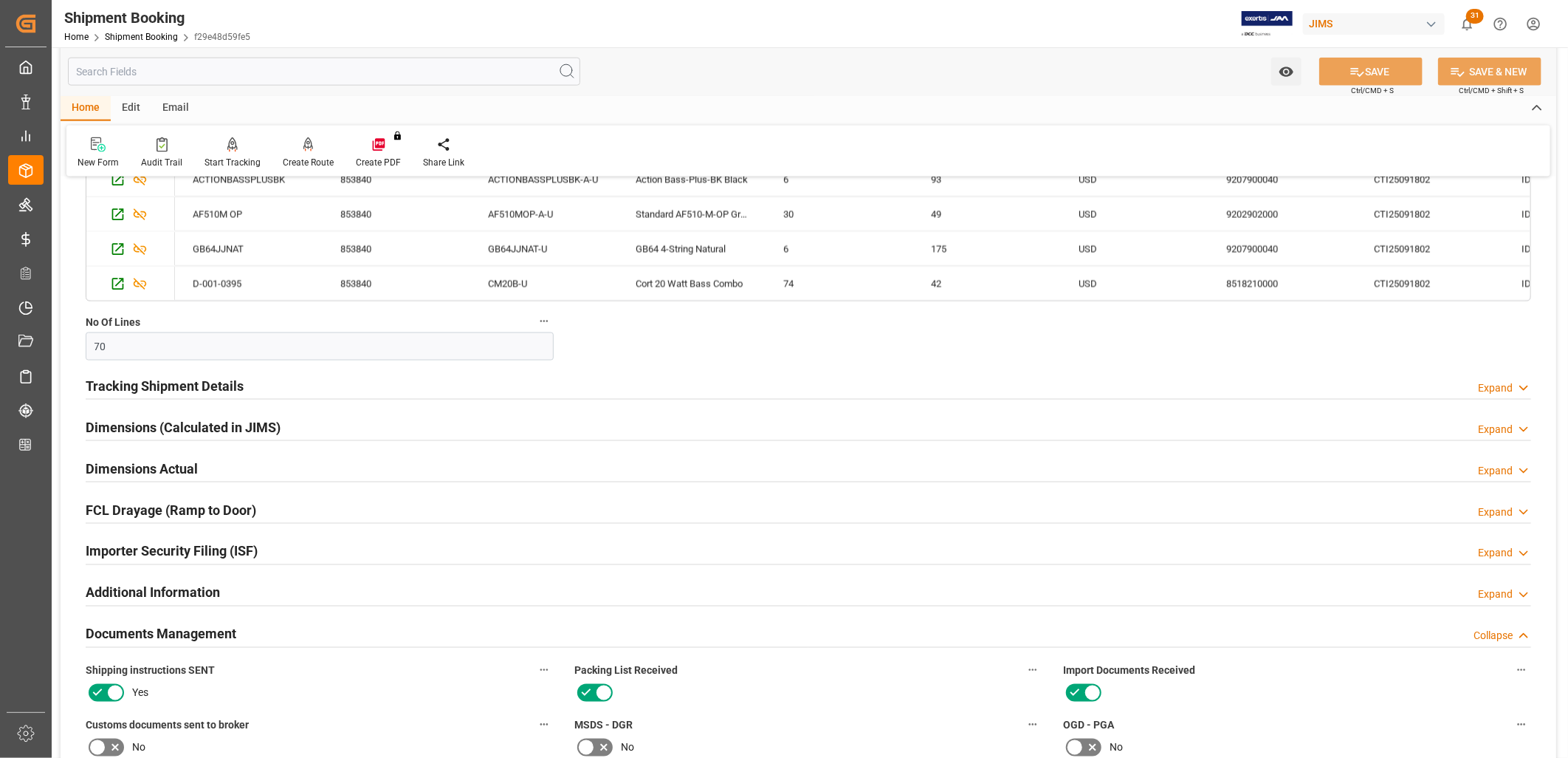
scroll to position [1575, 0]
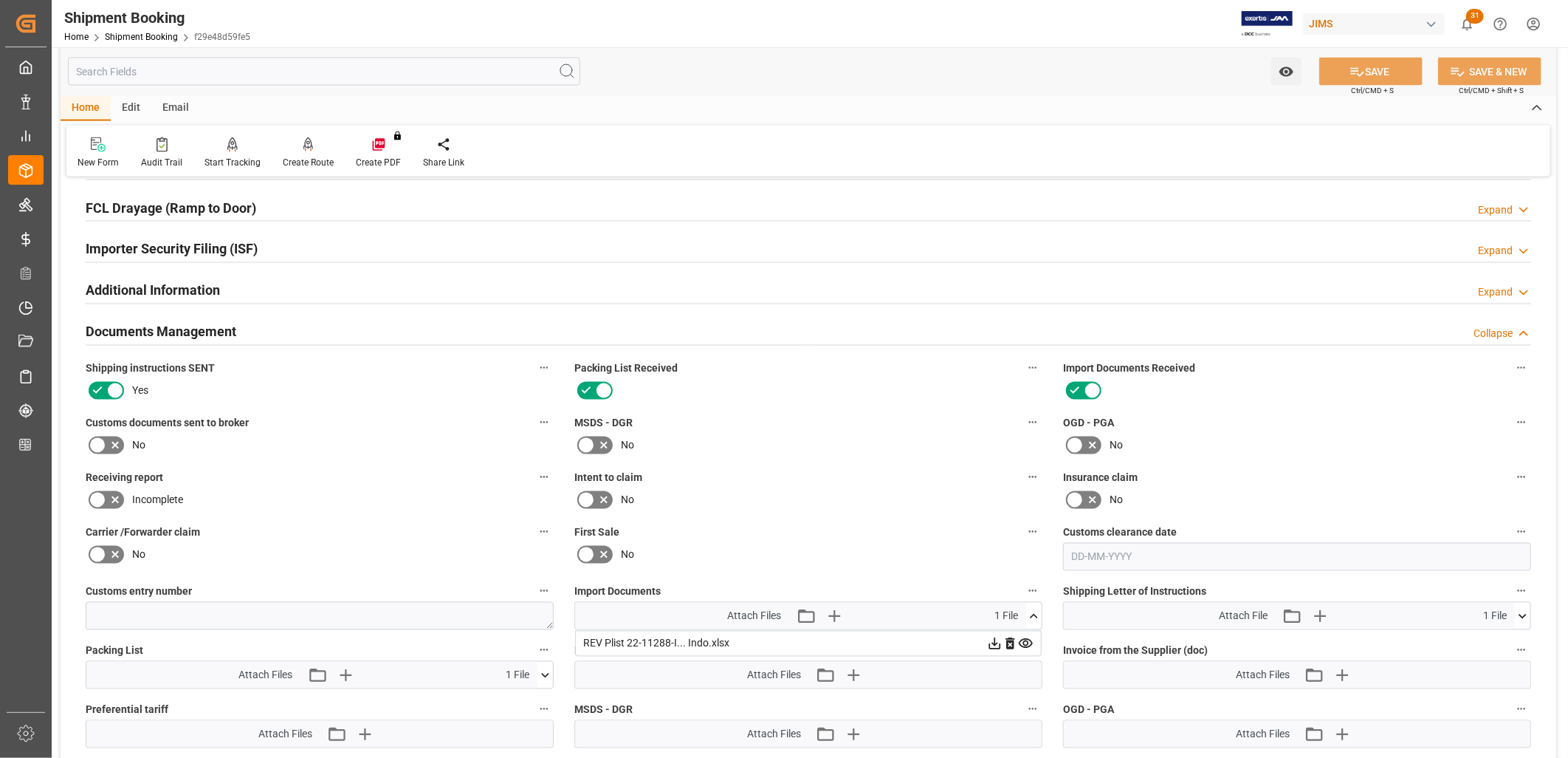
click at [1089, 392] on icon at bounding box center [1092, 390] width 17 height 17
click at [0, 0] on input "checkbox" at bounding box center [0, 0] width 0 height 0
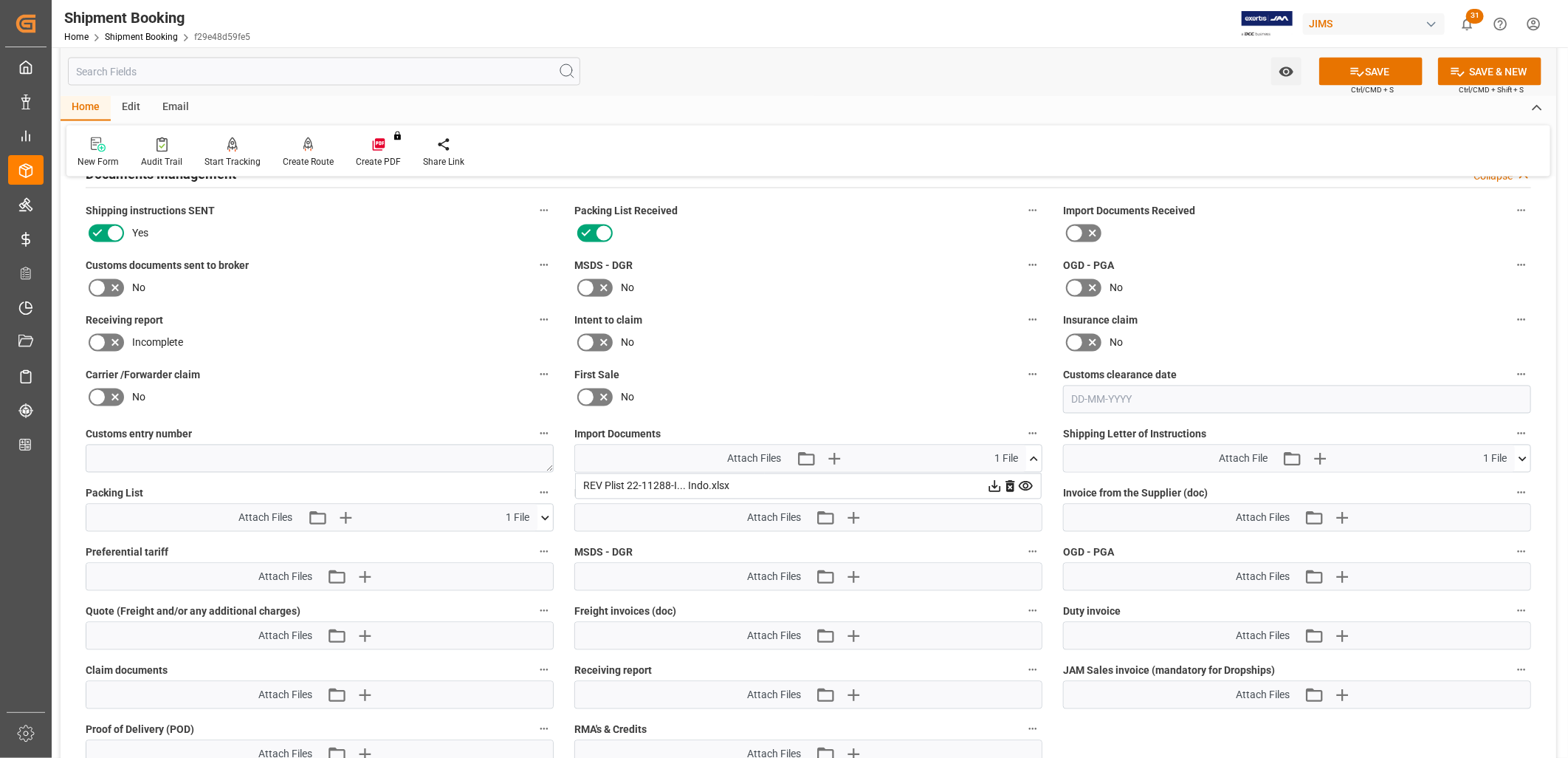
scroll to position [1739, 0]
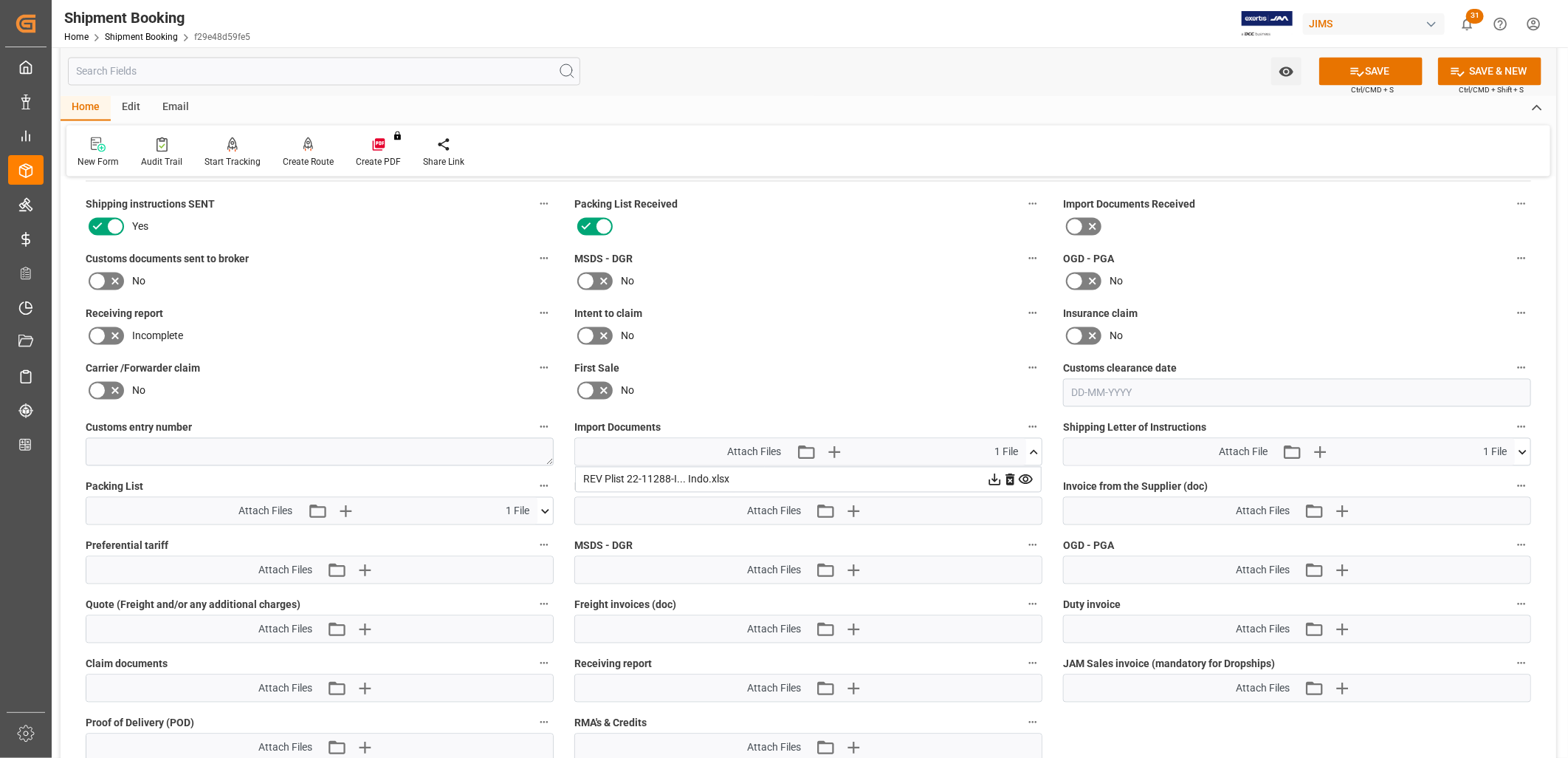
click at [1521, 447] on icon at bounding box center [1522, 453] width 16 height 16
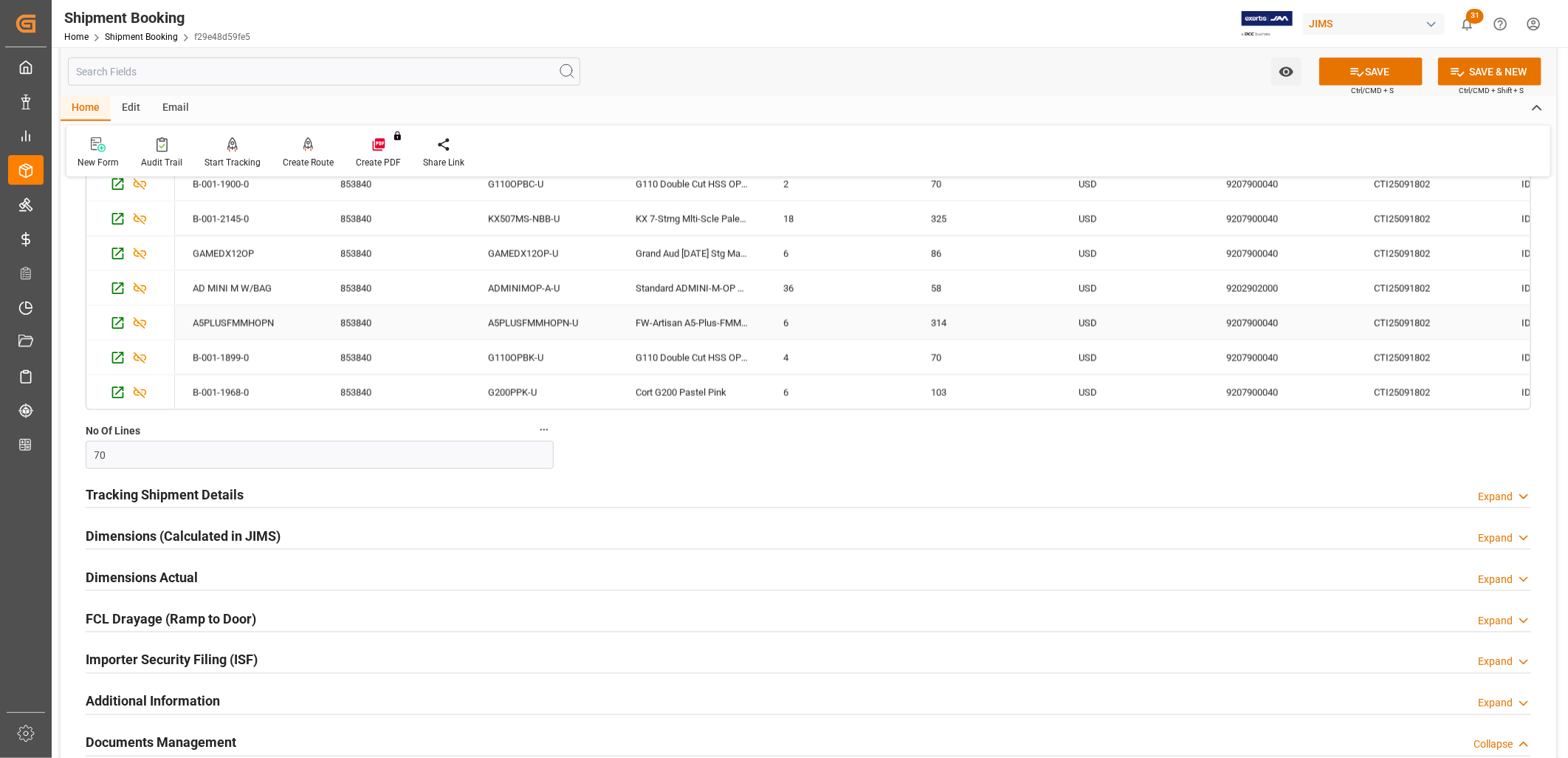
scroll to position [1755, 0]
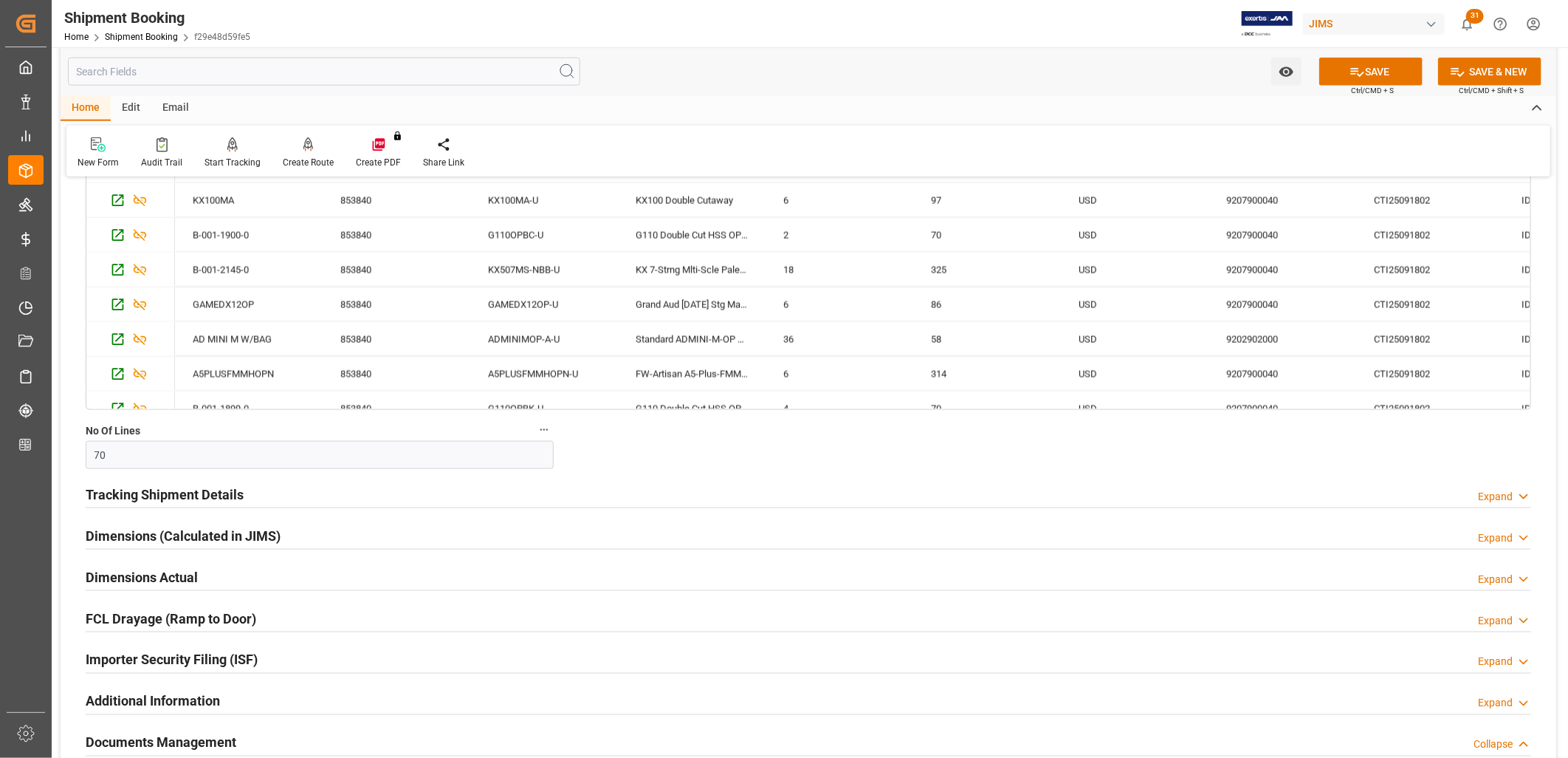
click at [186, 495] on h2 "Tracking Shipment Details" at bounding box center [165, 494] width 158 height 20
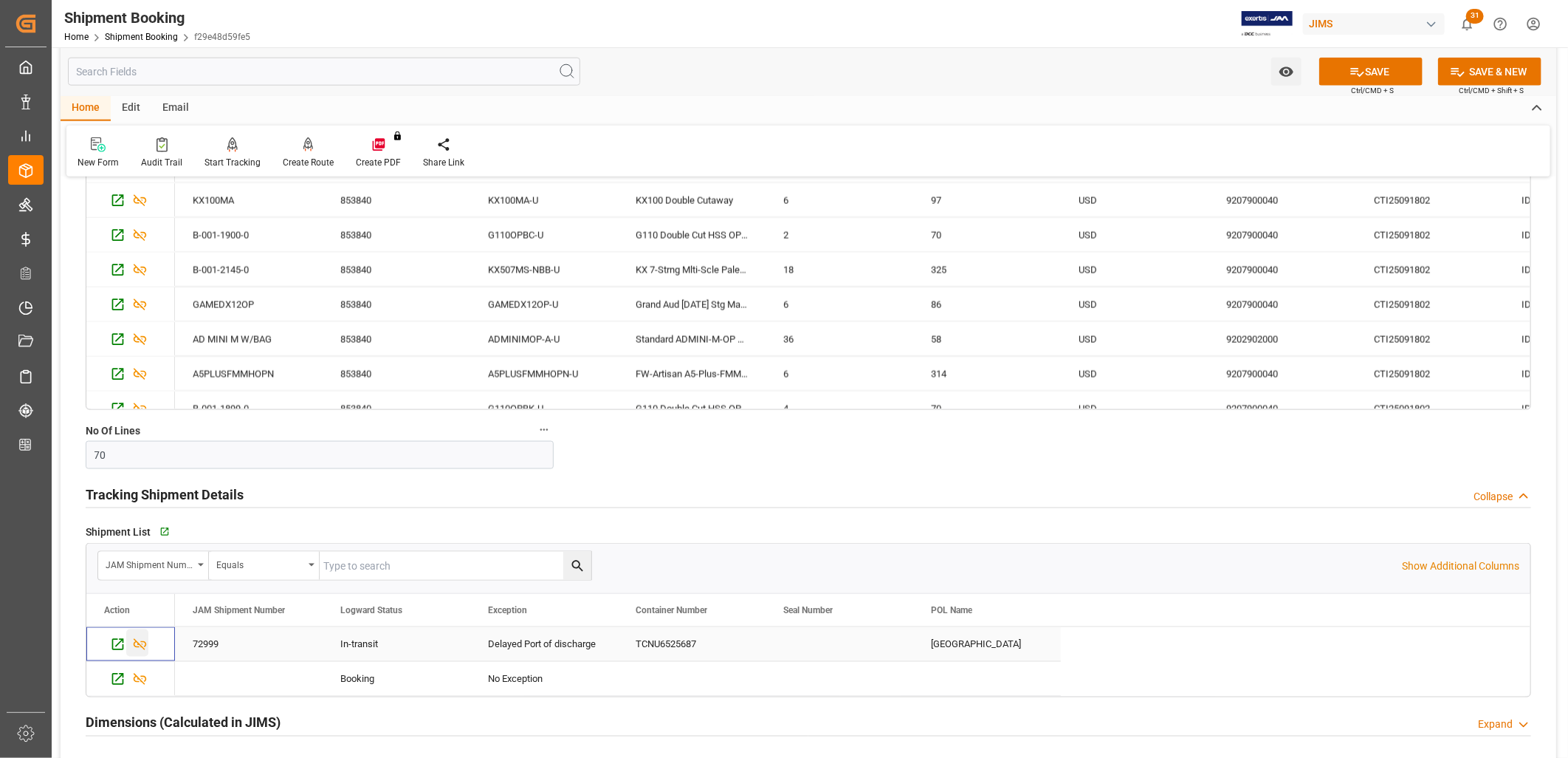
click at [141, 644] on icon "Press SPACE to select this row." at bounding box center [140, 644] width 16 height 16
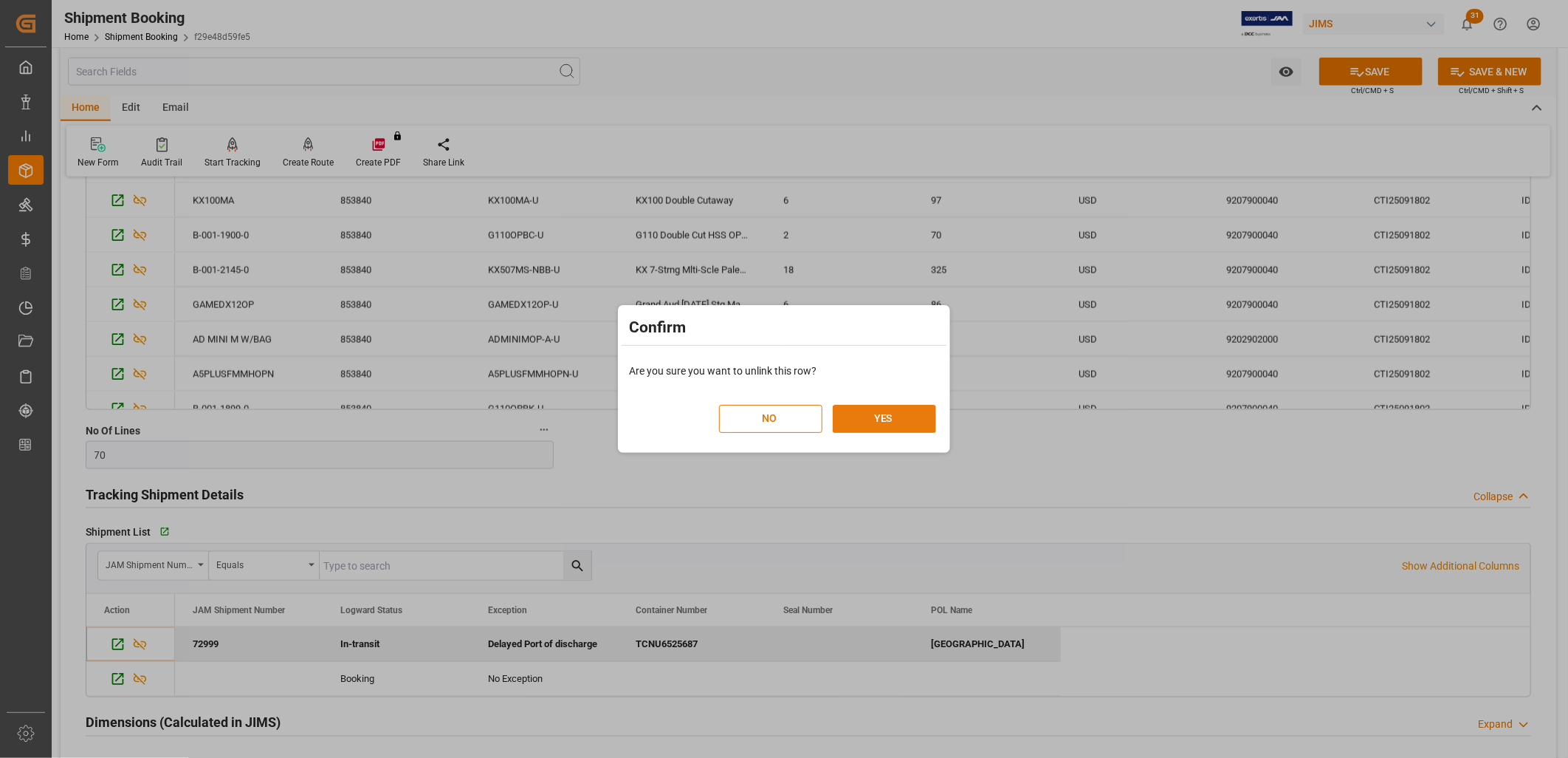
click at [875, 421] on button "YES" at bounding box center [884, 419] width 103 height 28
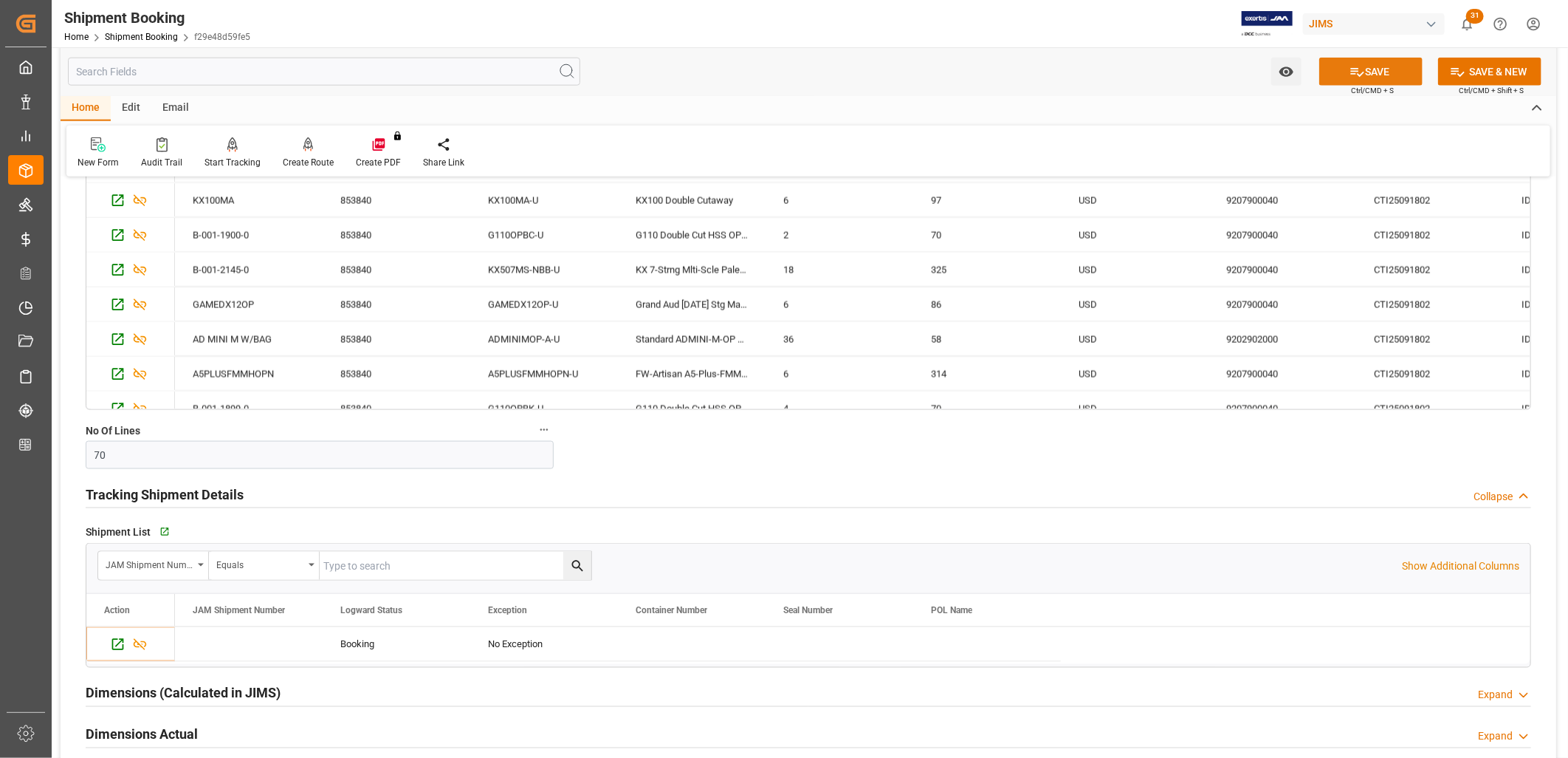
click at [1375, 72] on button "SAVE" at bounding box center [1370, 71] width 103 height 28
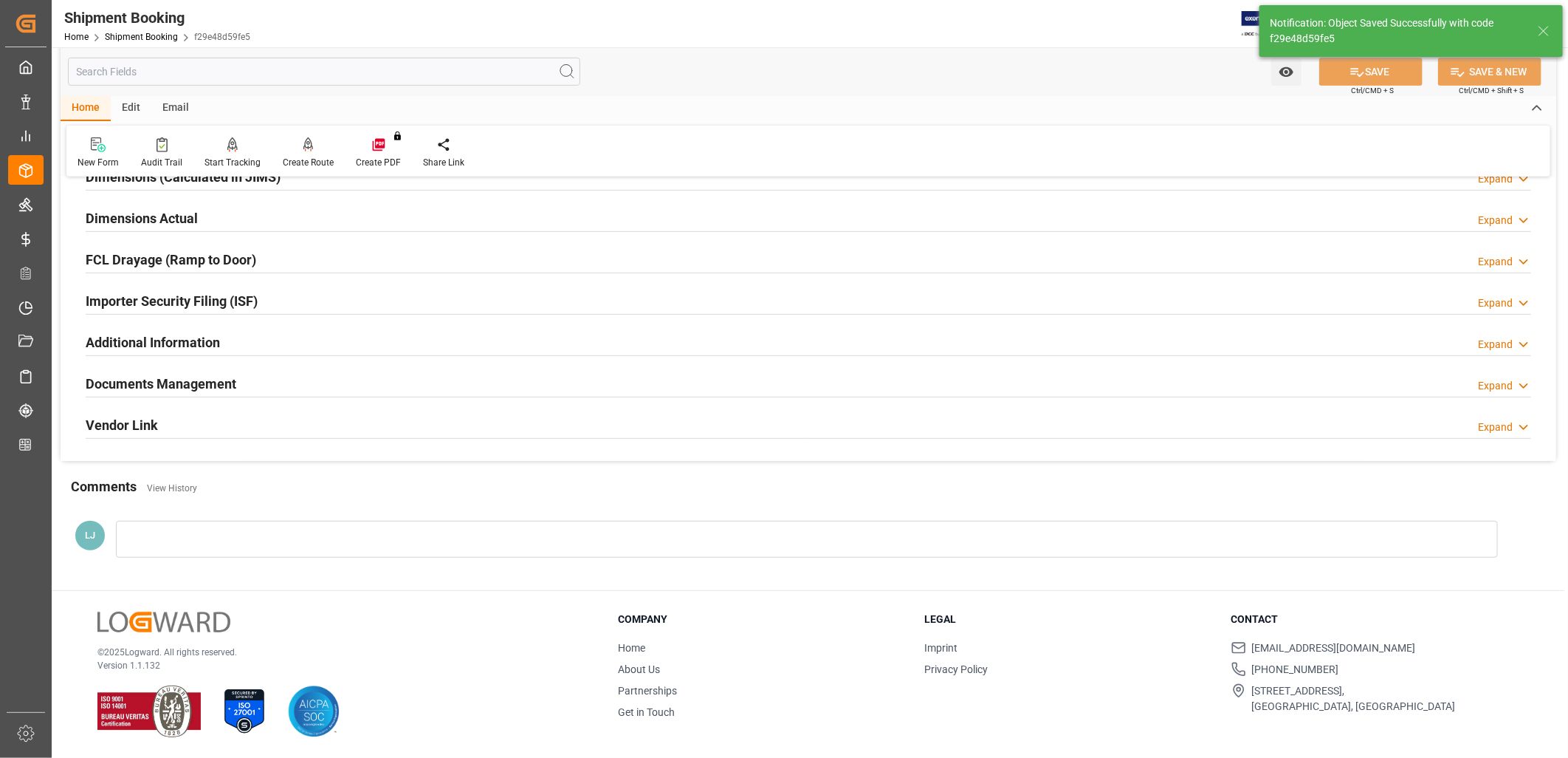
scroll to position [0, 0]
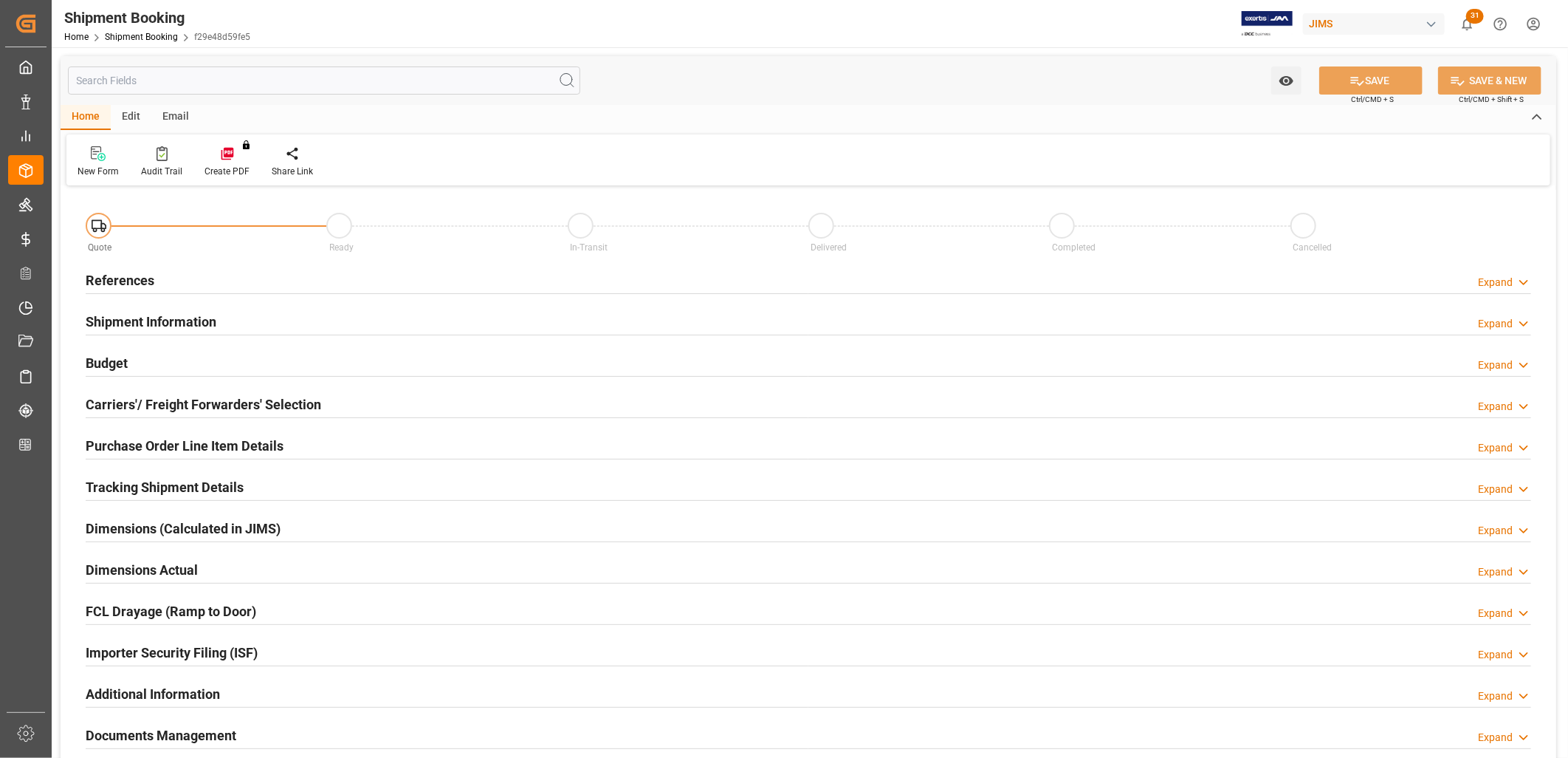
type input "1"
type input "[DATE]"
click at [144, 278] on h2 "References" at bounding box center [120, 280] width 68 height 20
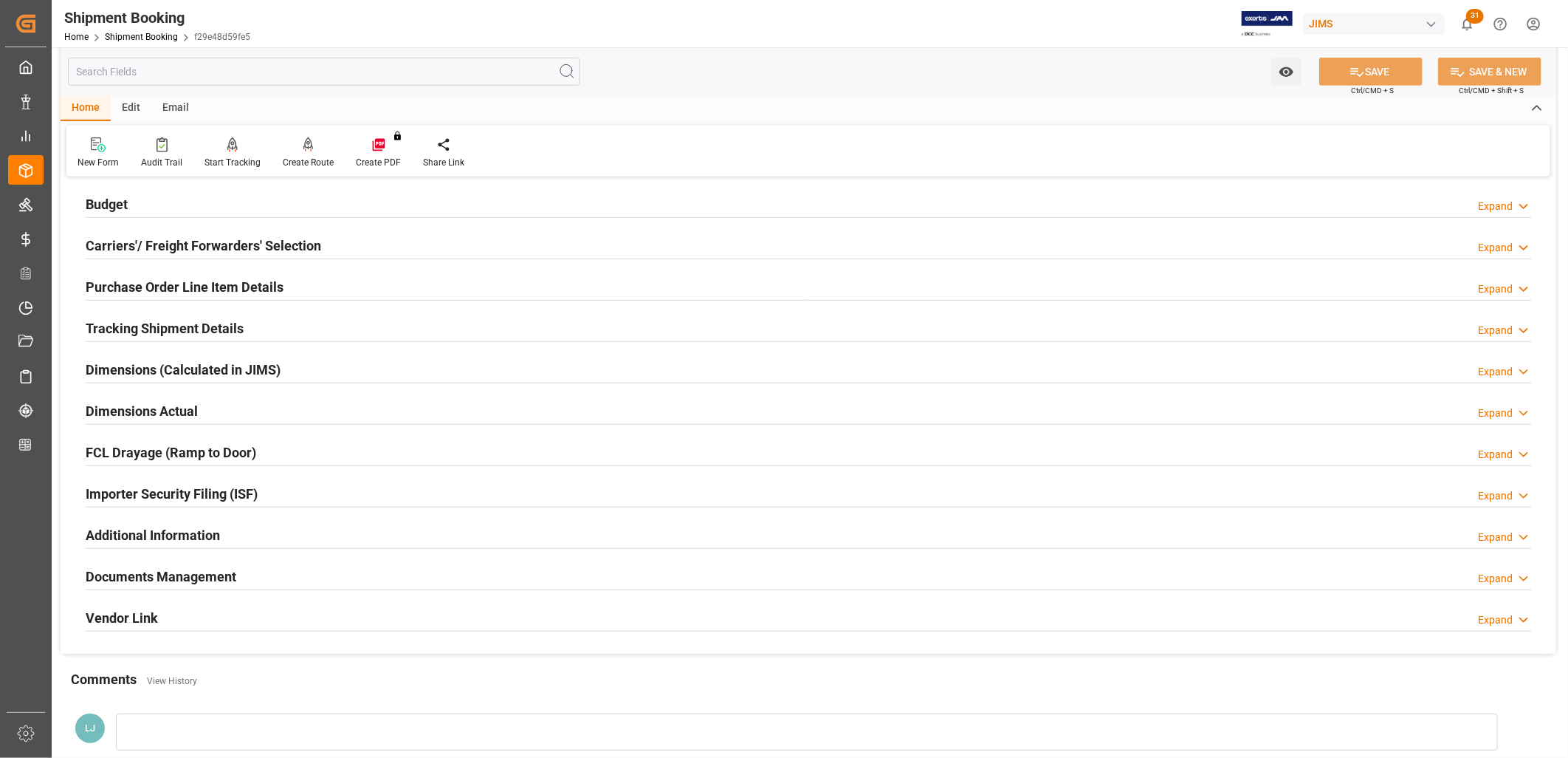
scroll to position [492, 0]
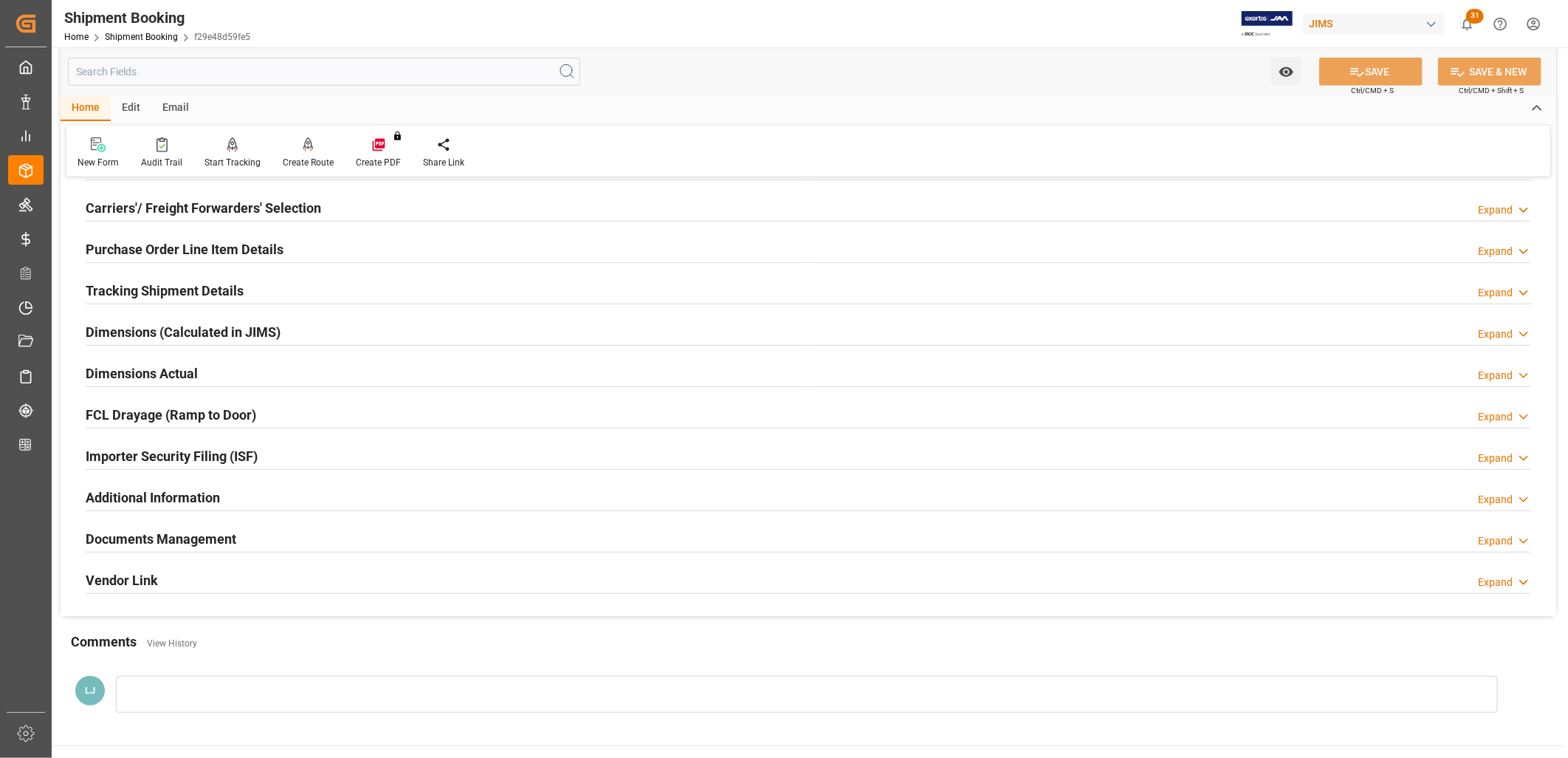
click at [201, 290] on h2 "Tracking Shipment Details" at bounding box center [165, 291] width 158 height 20
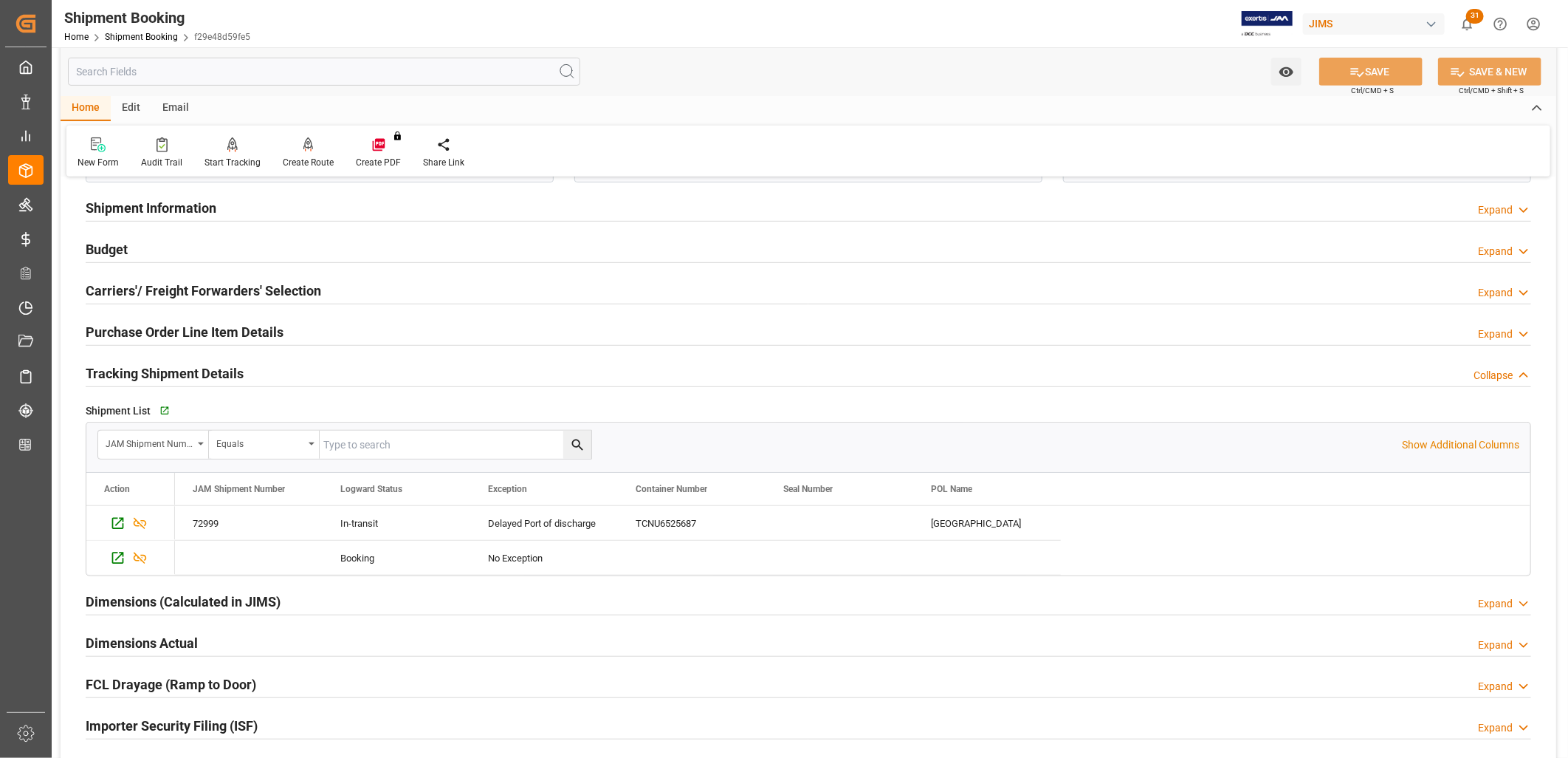
scroll to position [410, 0]
click at [136, 521] on icon "Press SPACE to select this row." at bounding box center [140, 523] width 16 height 16
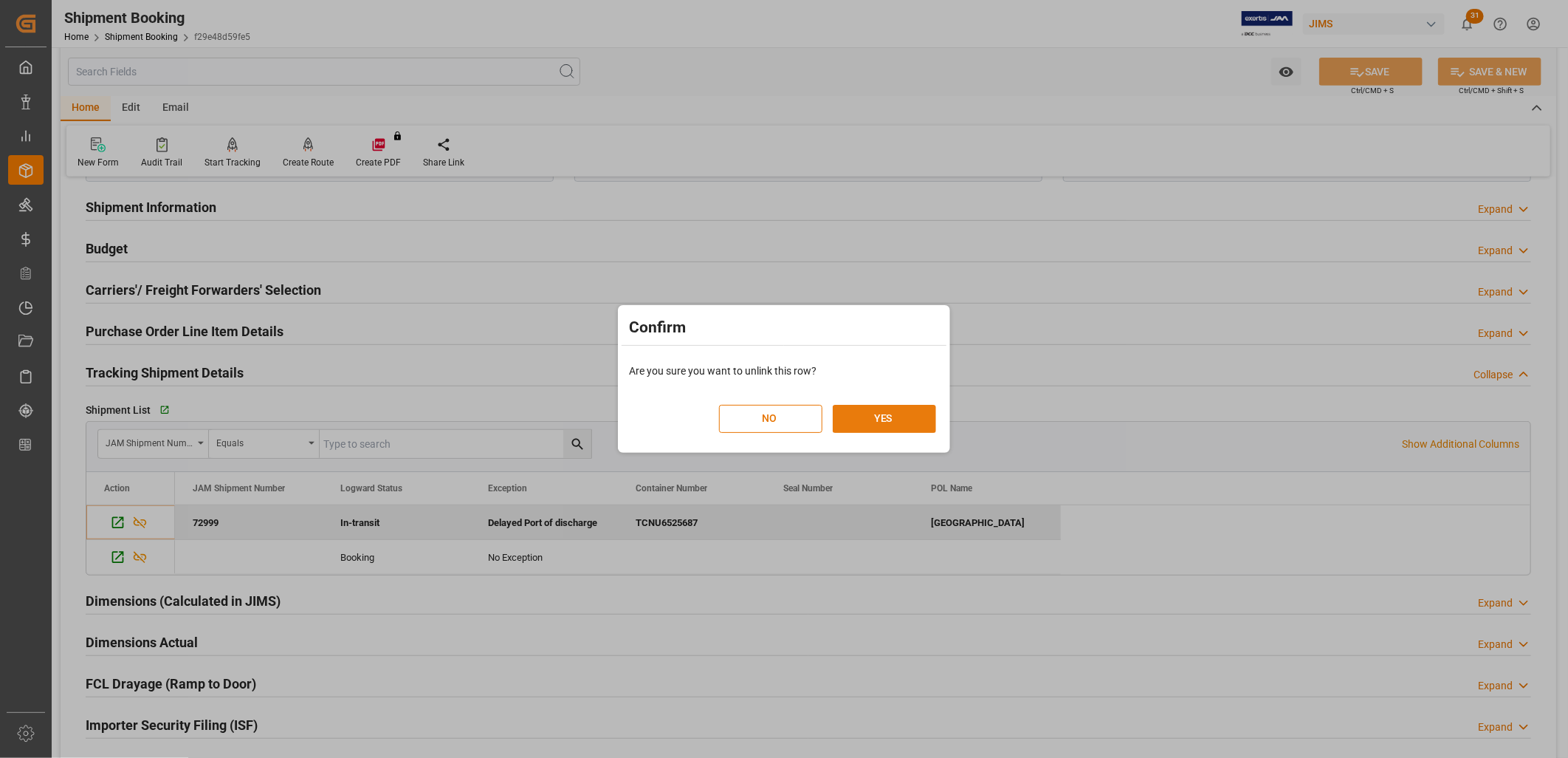
click at [872, 411] on button "YES" at bounding box center [884, 419] width 103 height 28
click at [884, 418] on button "YES" at bounding box center [884, 419] width 103 height 28
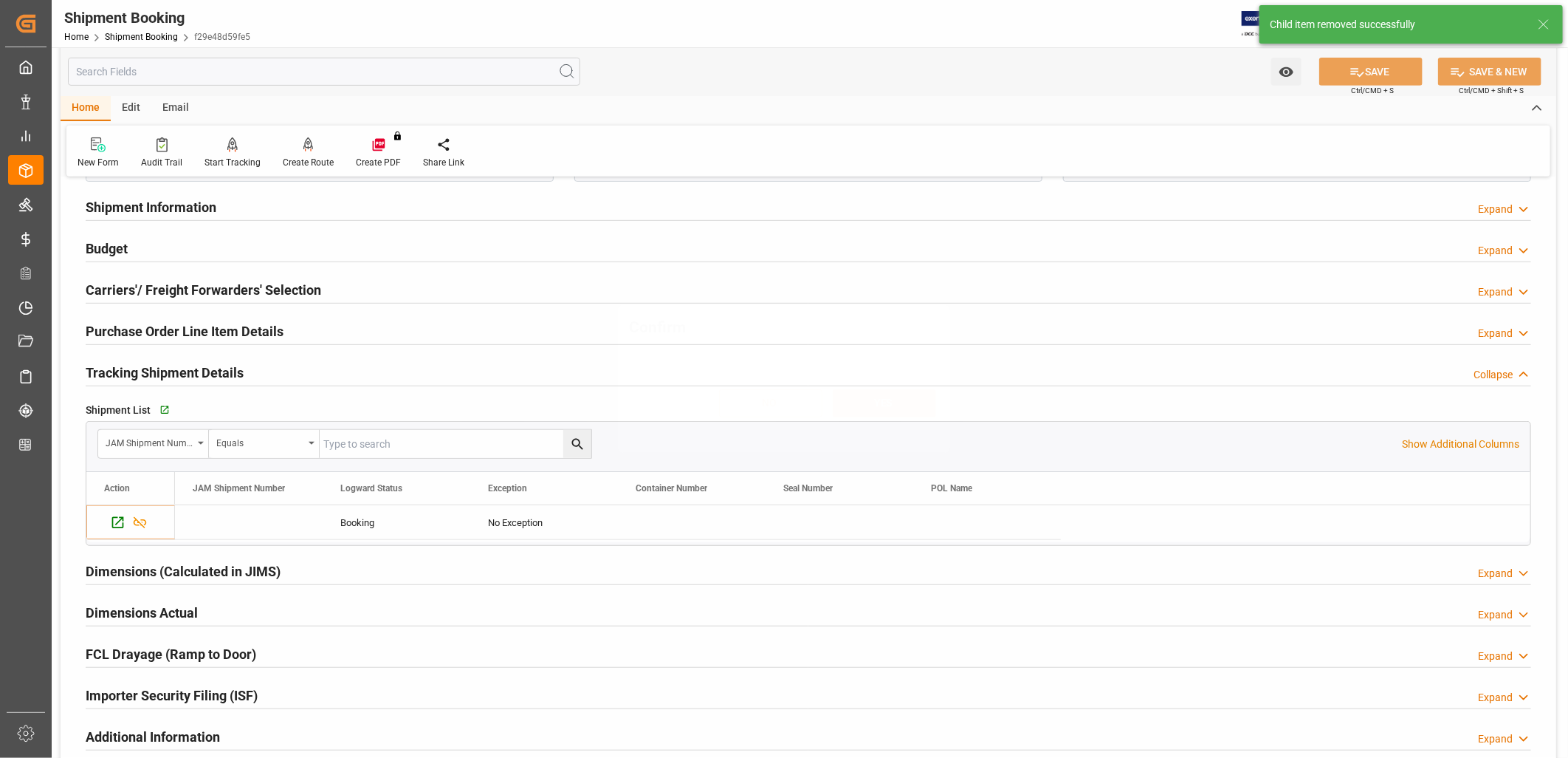
click at [897, 415] on button "YES" at bounding box center [884, 403] width 103 height 28
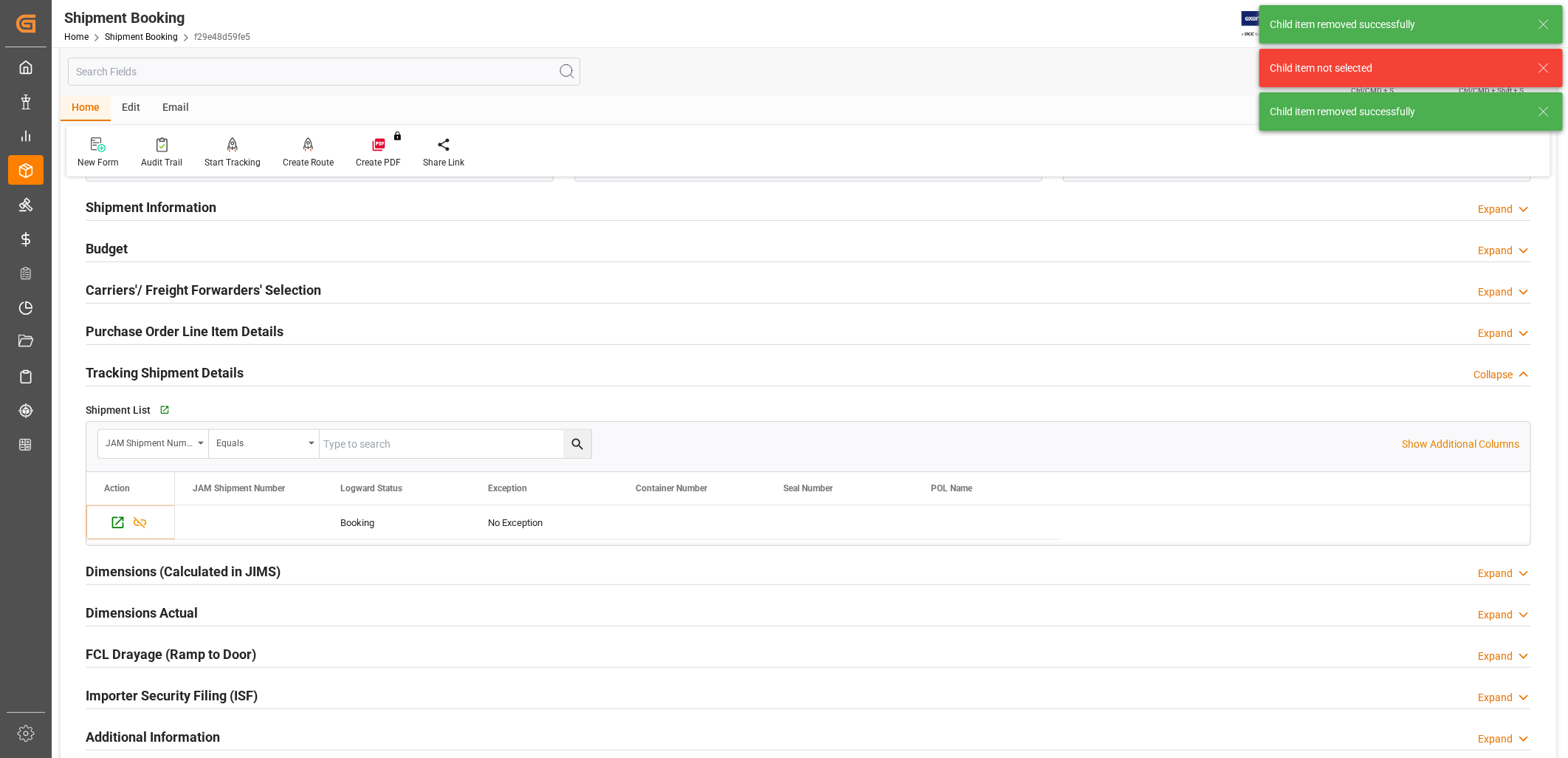
click at [1291, 207] on div "Shipment Information Expand" at bounding box center [808, 206] width 1445 height 28
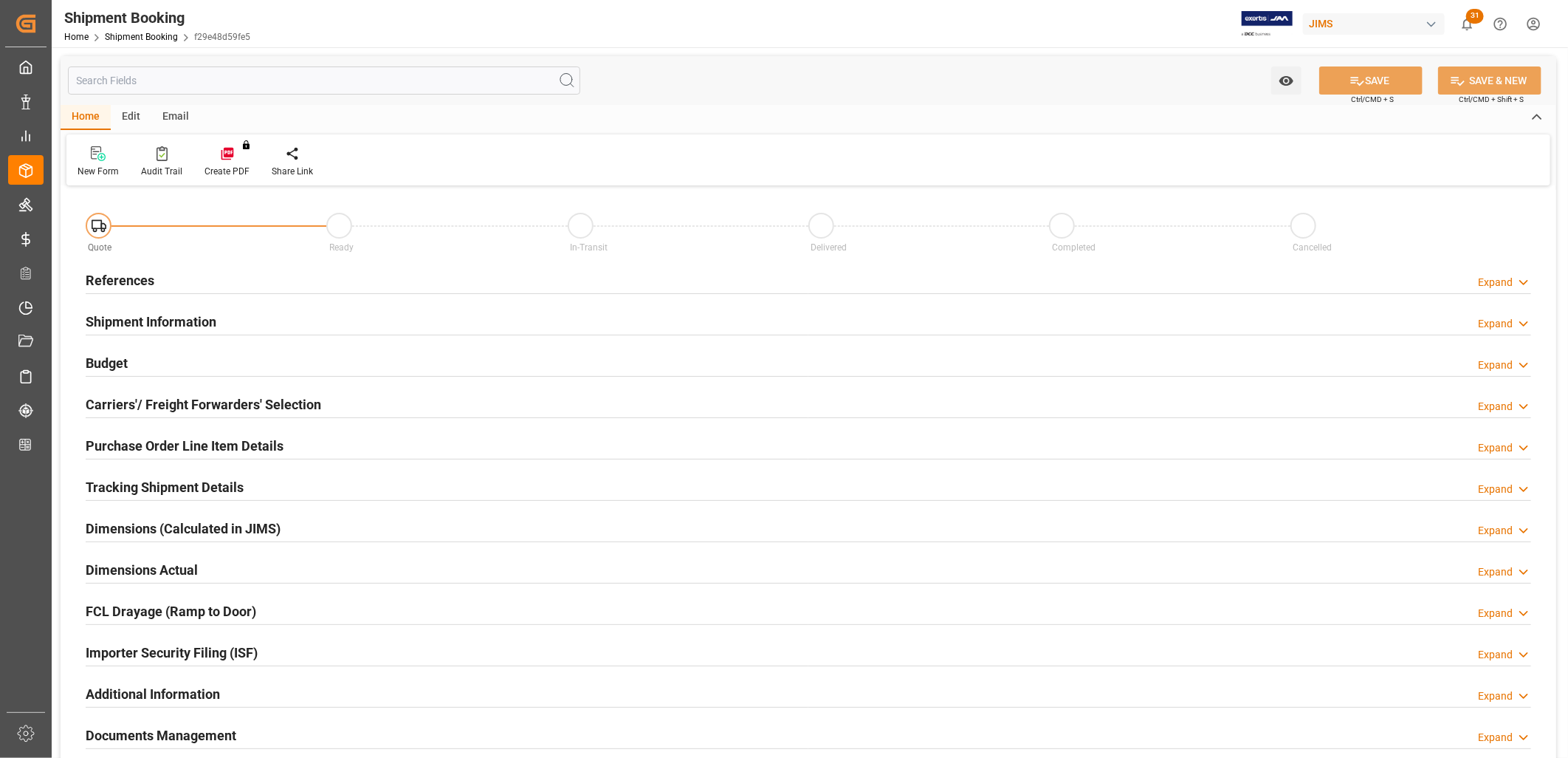
type input "1"
type input "[DATE]"
click at [127, 278] on h2 "References" at bounding box center [120, 280] width 68 height 20
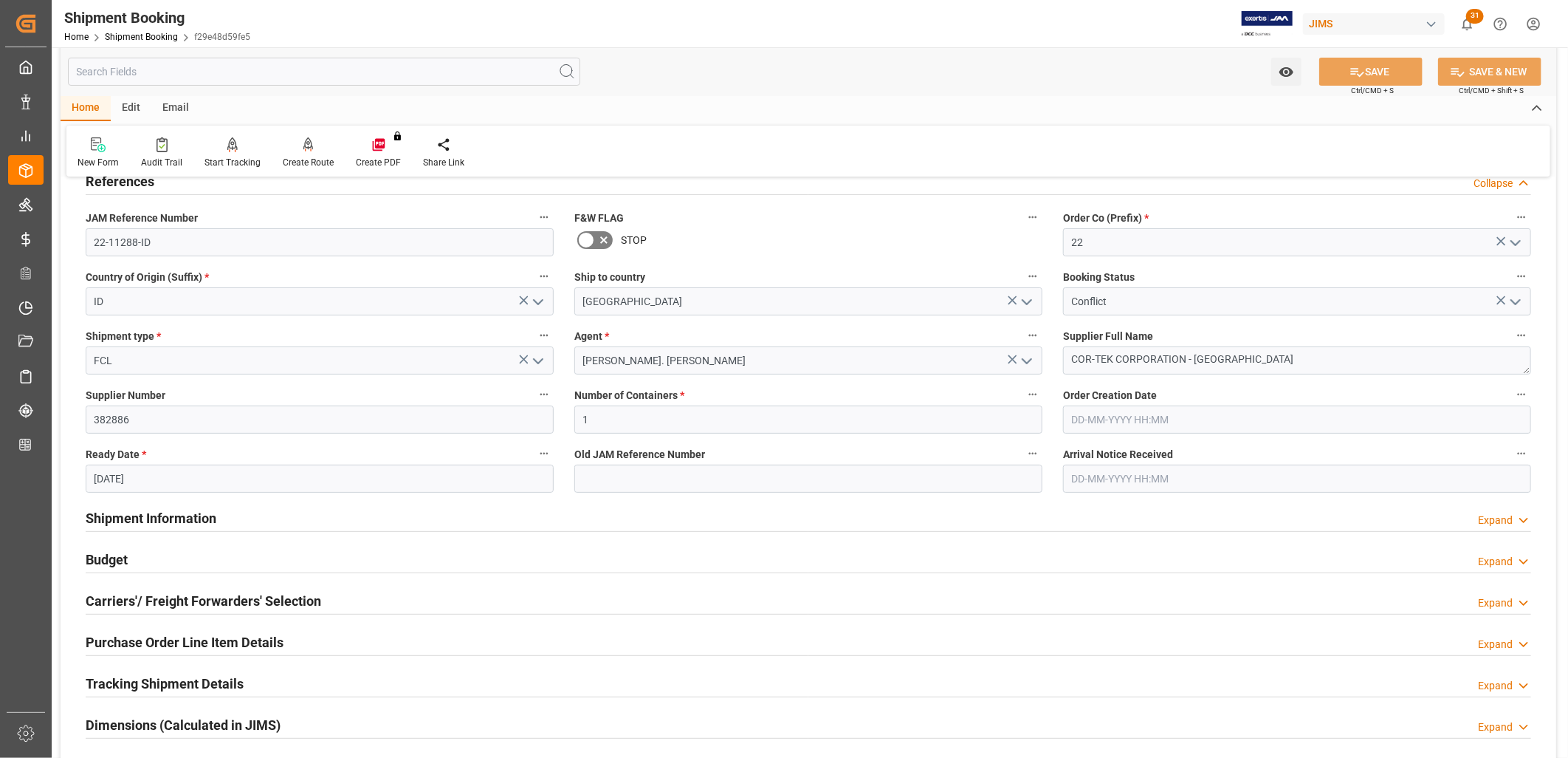
scroll to position [246, 0]
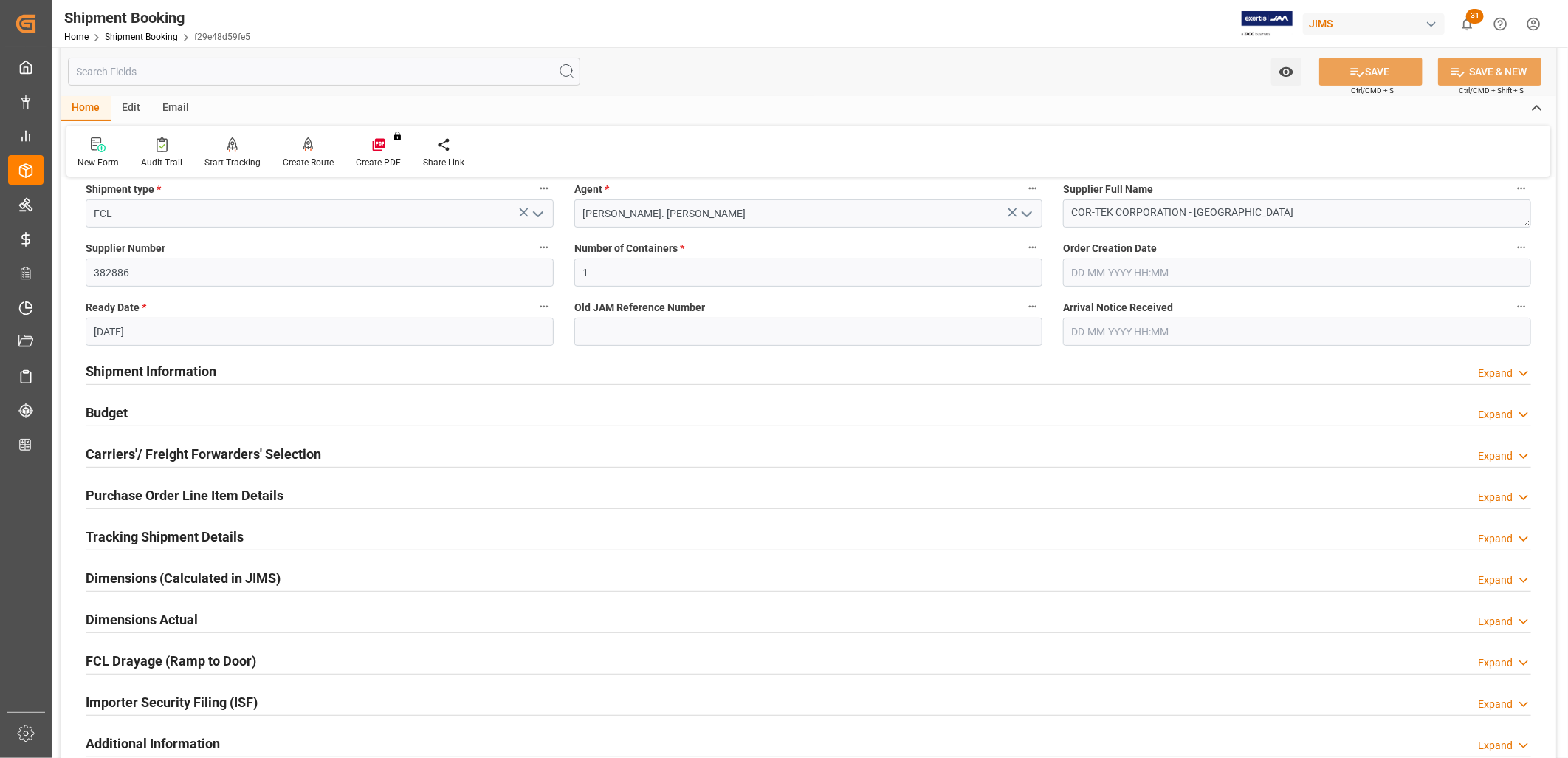
click at [246, 453] on h2 "Carriers'/ Freight Forwarders' Selection" at bounding box center [204, 454] width 236 height 20
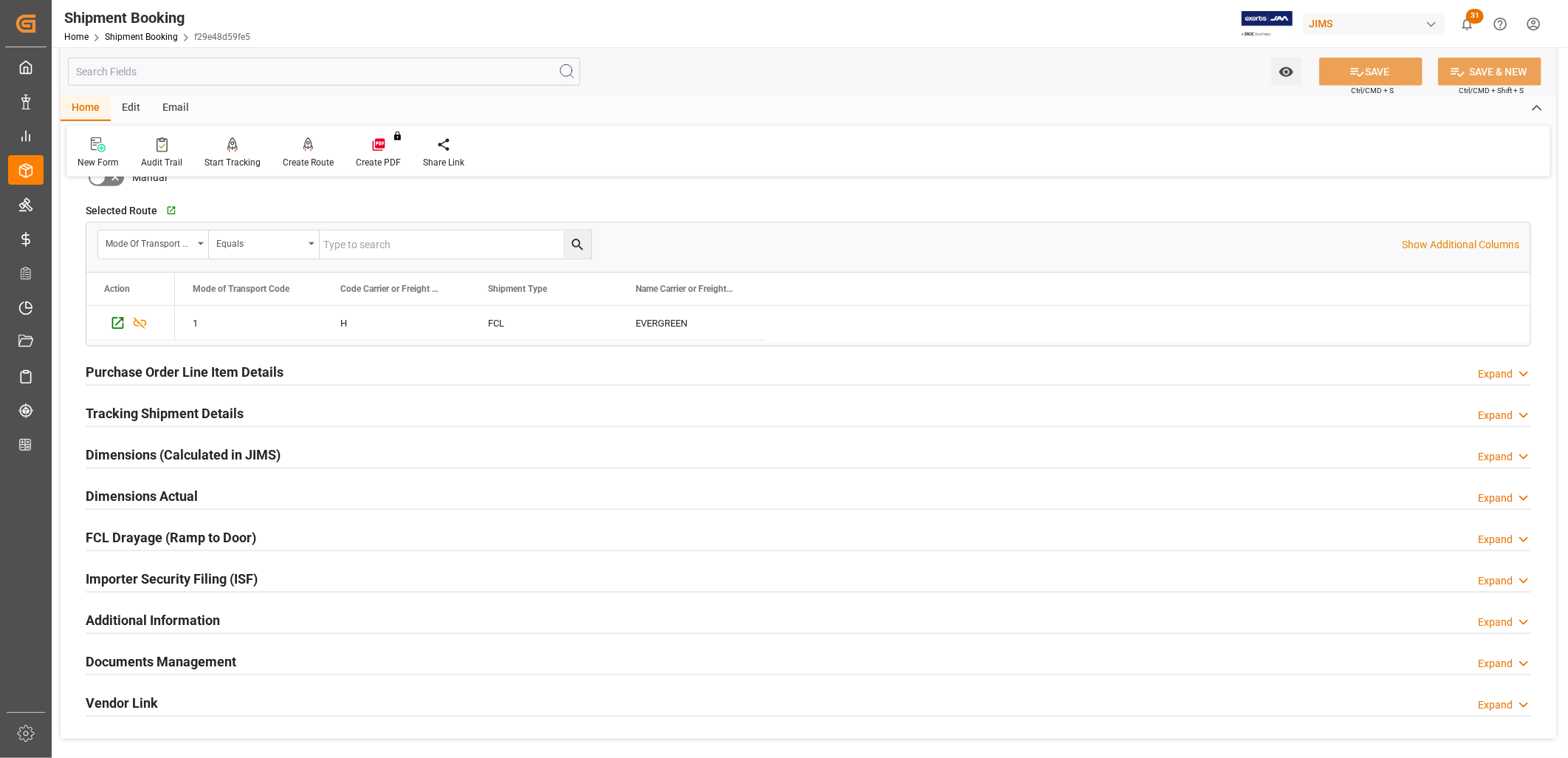
scroll to position [820, 0]
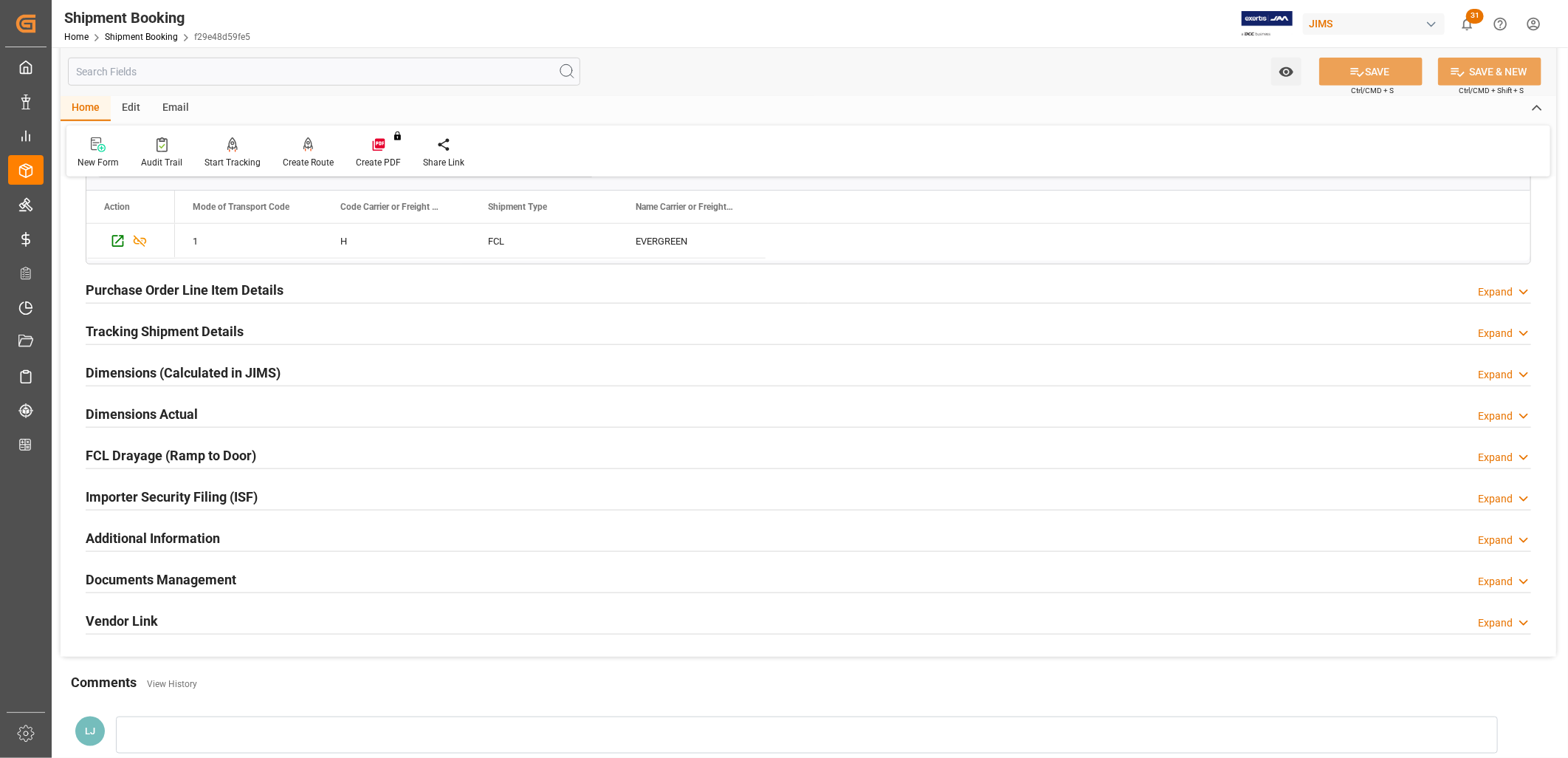
click at [211, 333] on h2 "Tracking Shipment Details" at bounding box center [165, 330] width 158 height 20
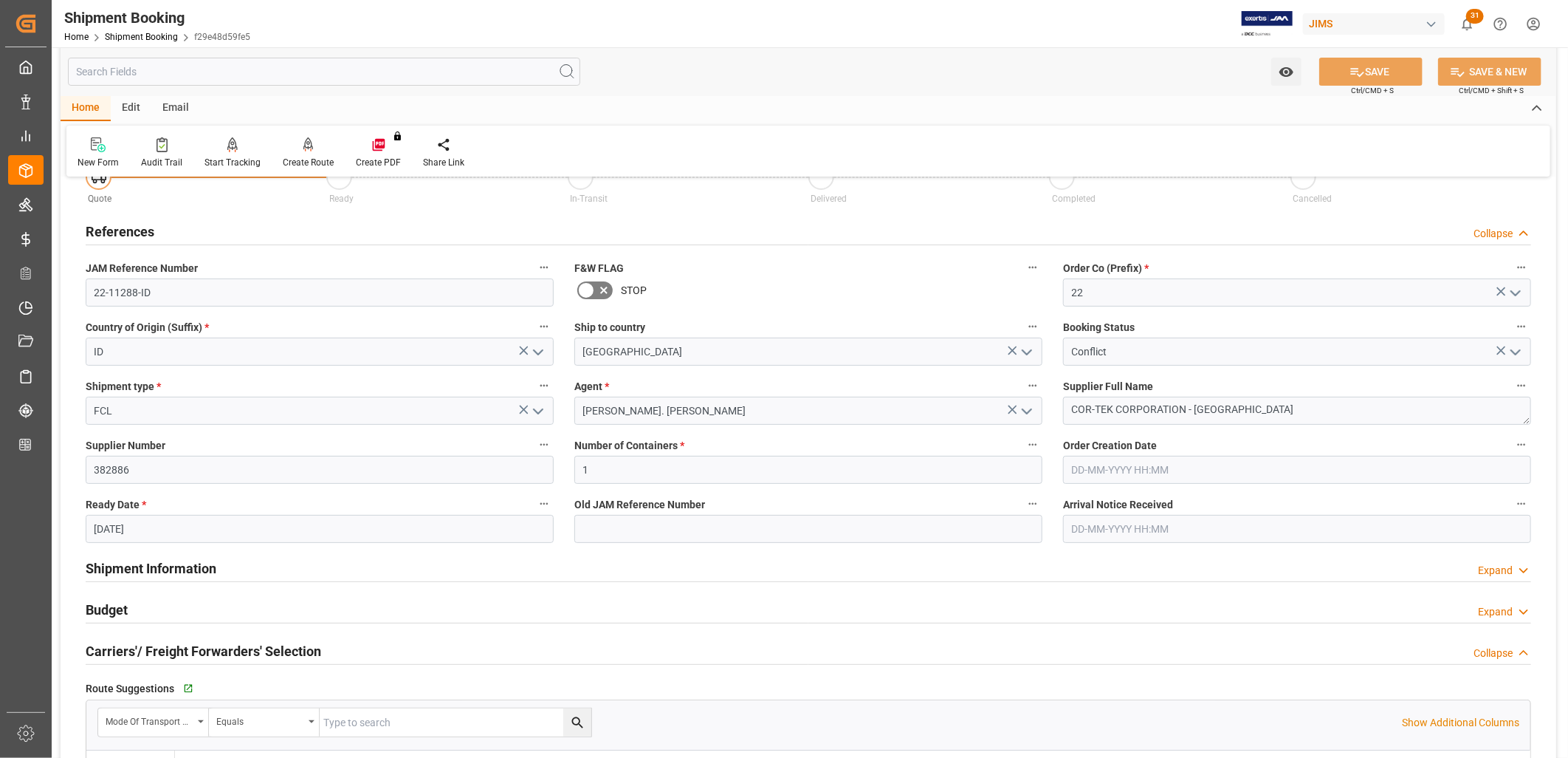
scroll to position [0, 0]
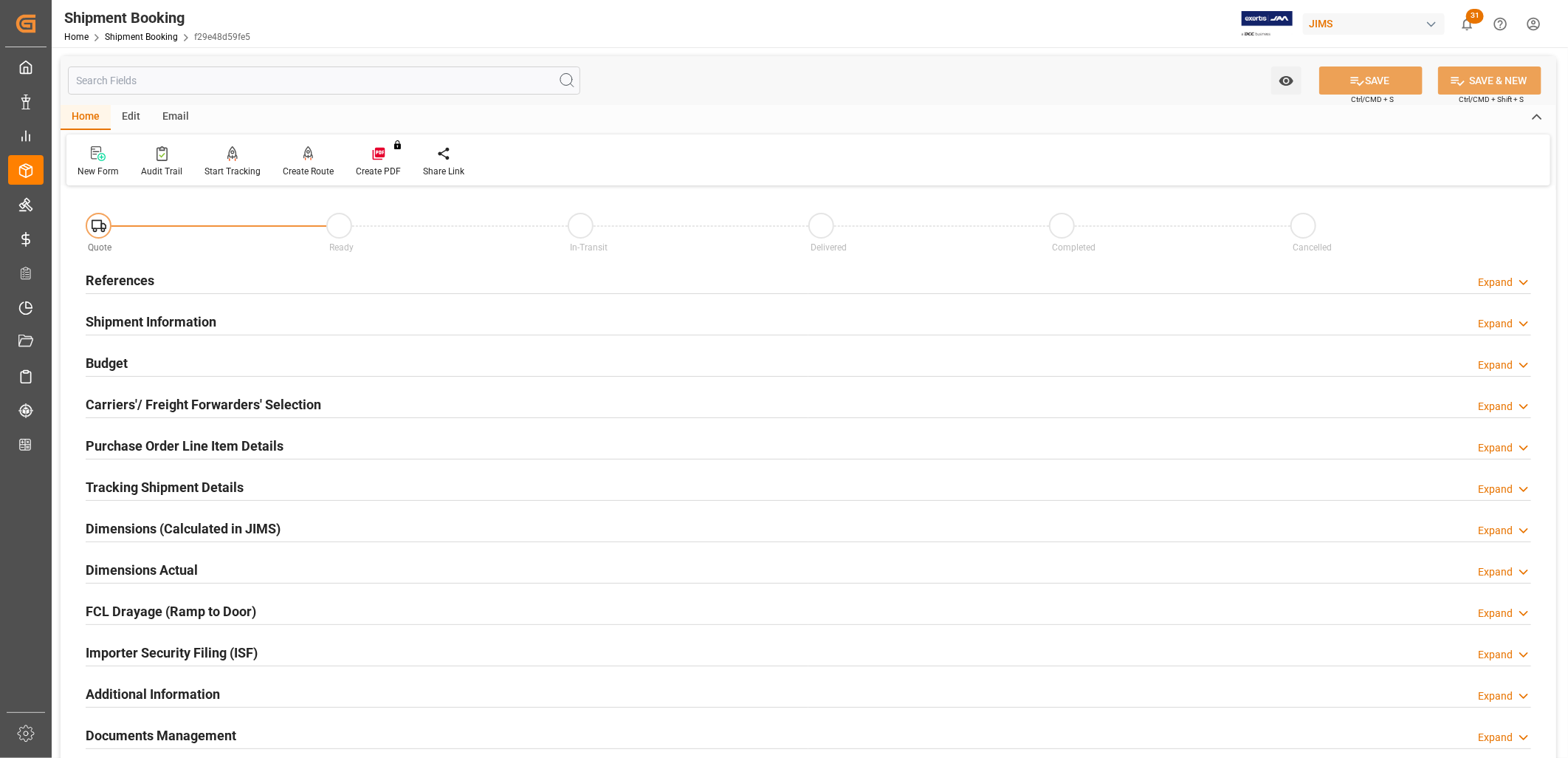
click at [141, 277] on h2 "References" at bounding box center [120, 280] width 68 height 20
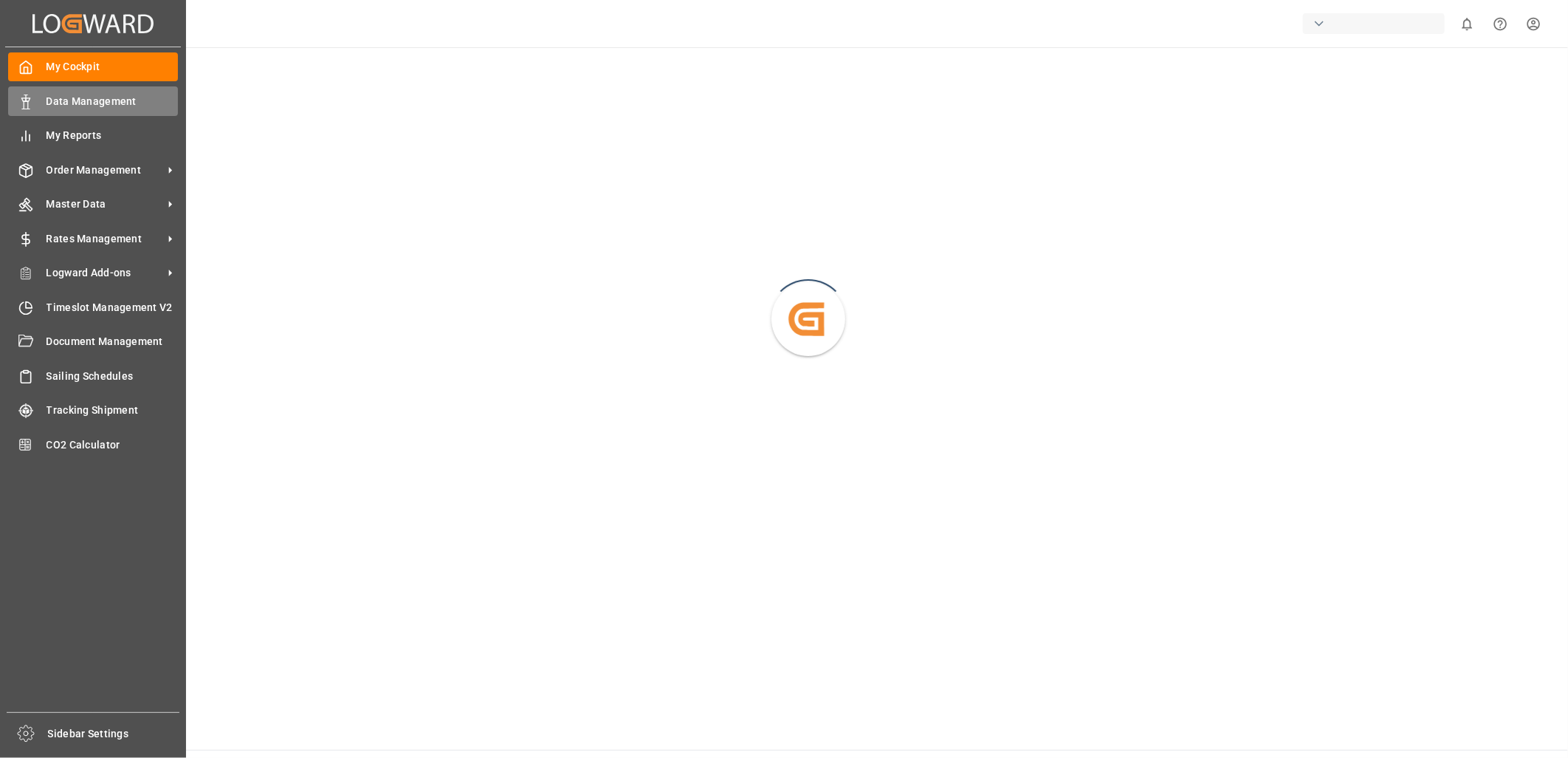
click at [108, 97] on span "Data Management" at bounding box center [113, 101] width 132 height 16
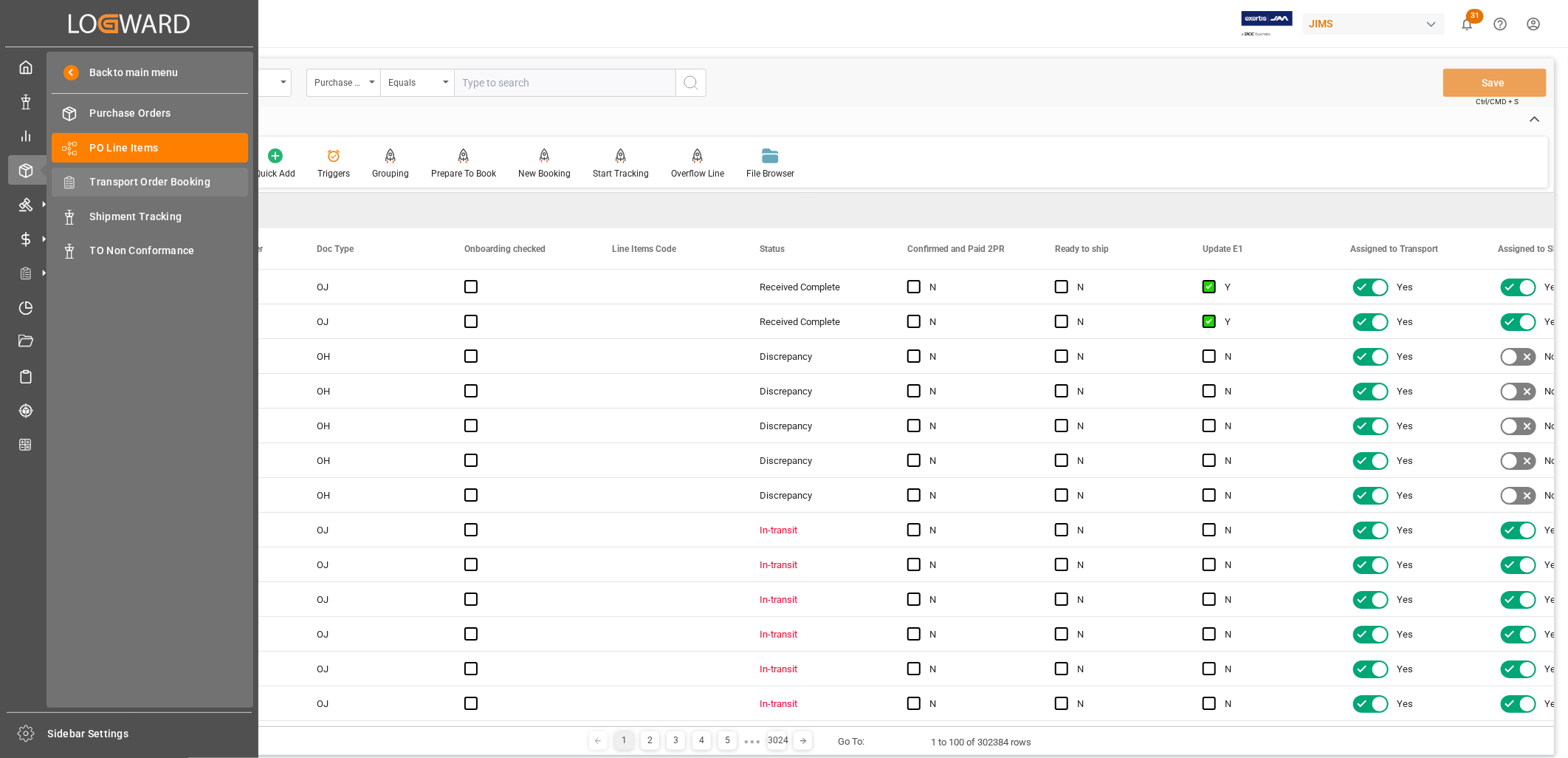
click at [99, 179] on span "Transport Order Booking" at bounding box center [169, 182] width 159 height 16
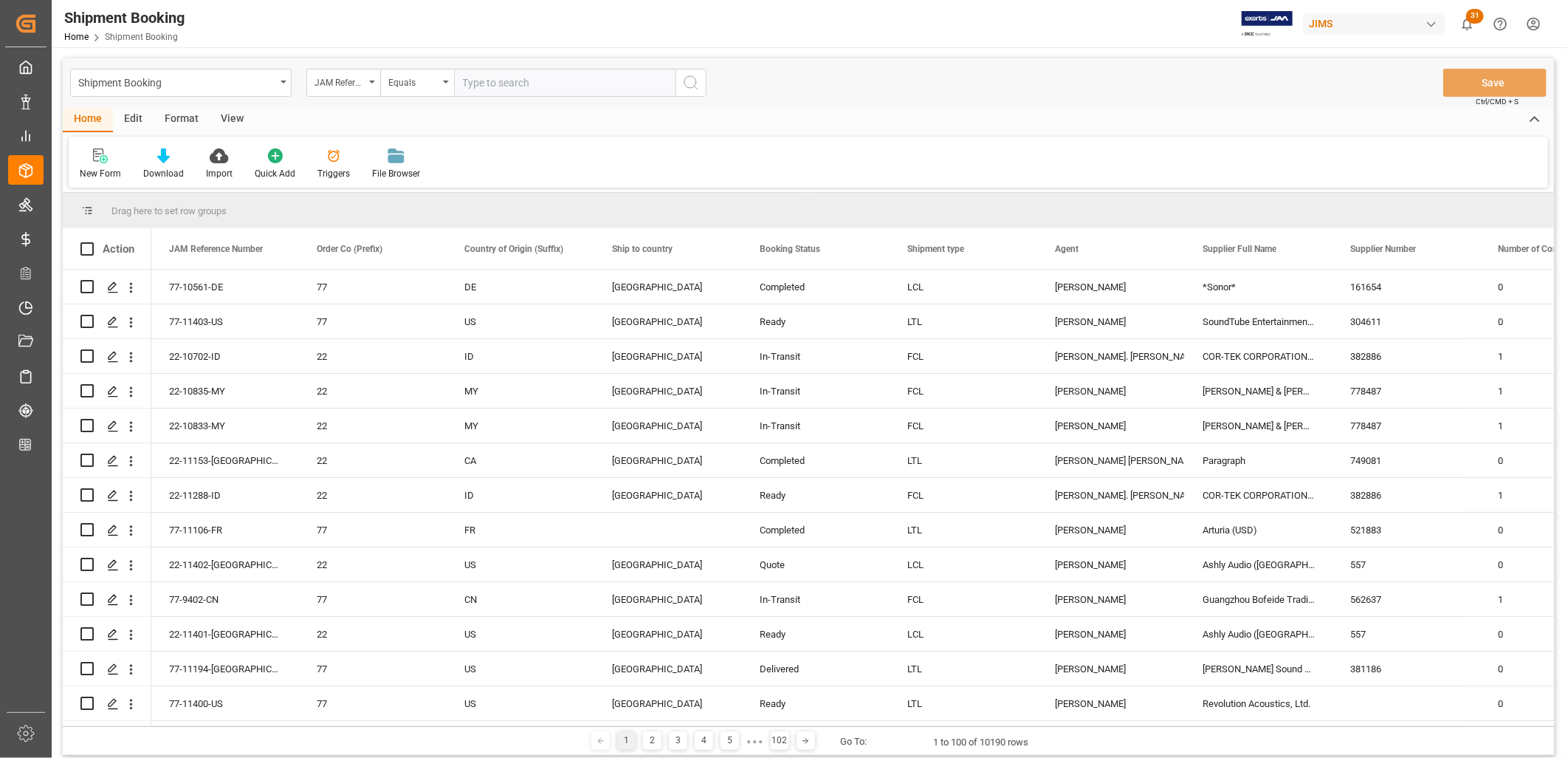
click at [466, 82] on input "text" at bounding box center [564, 82] width 221 height 28
type input "22-10702-ID"
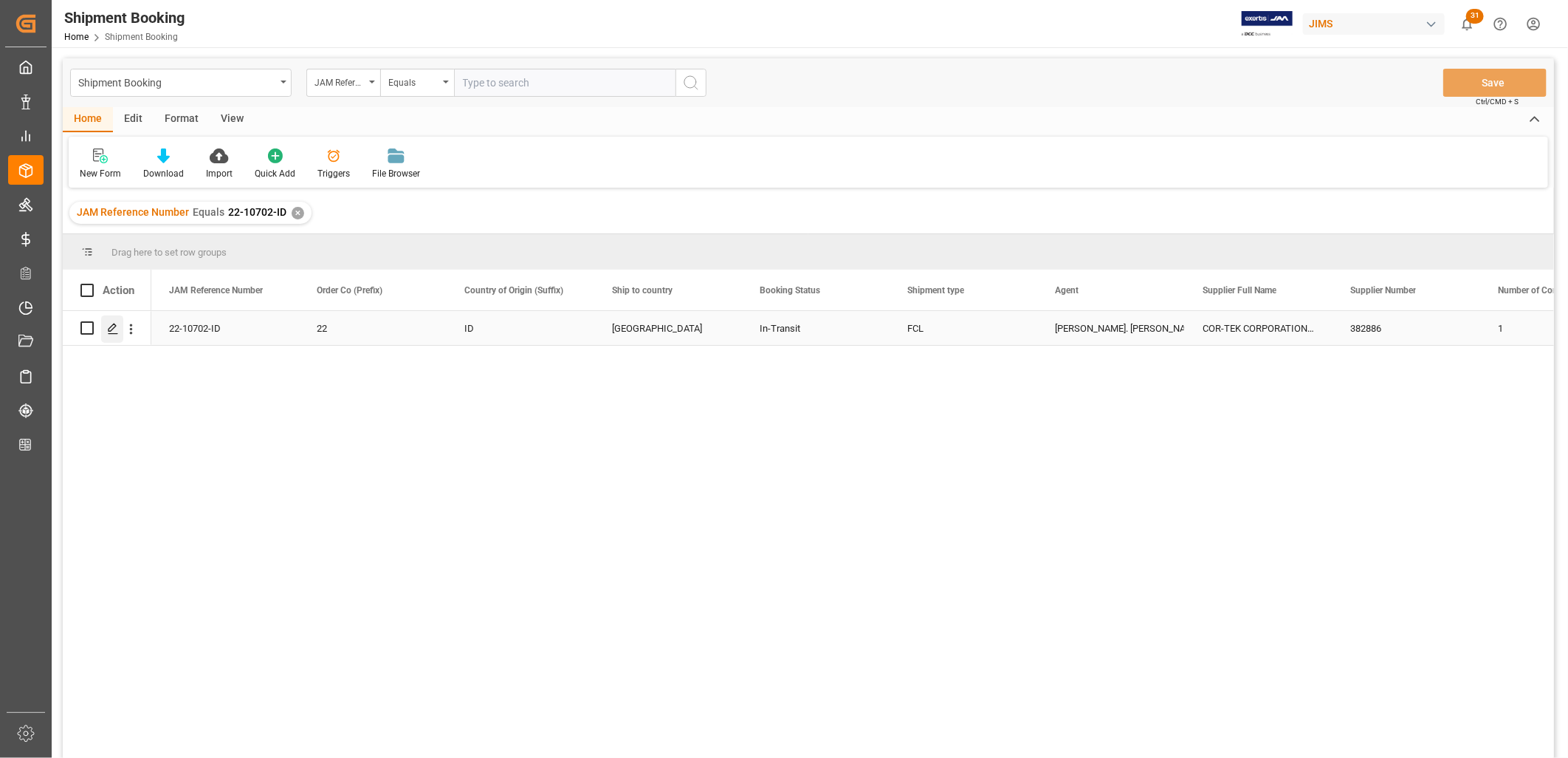
click at [113, 328] on polygon "Press SPACE to select this row." at bounding box center [112, 327] width 8 height 8
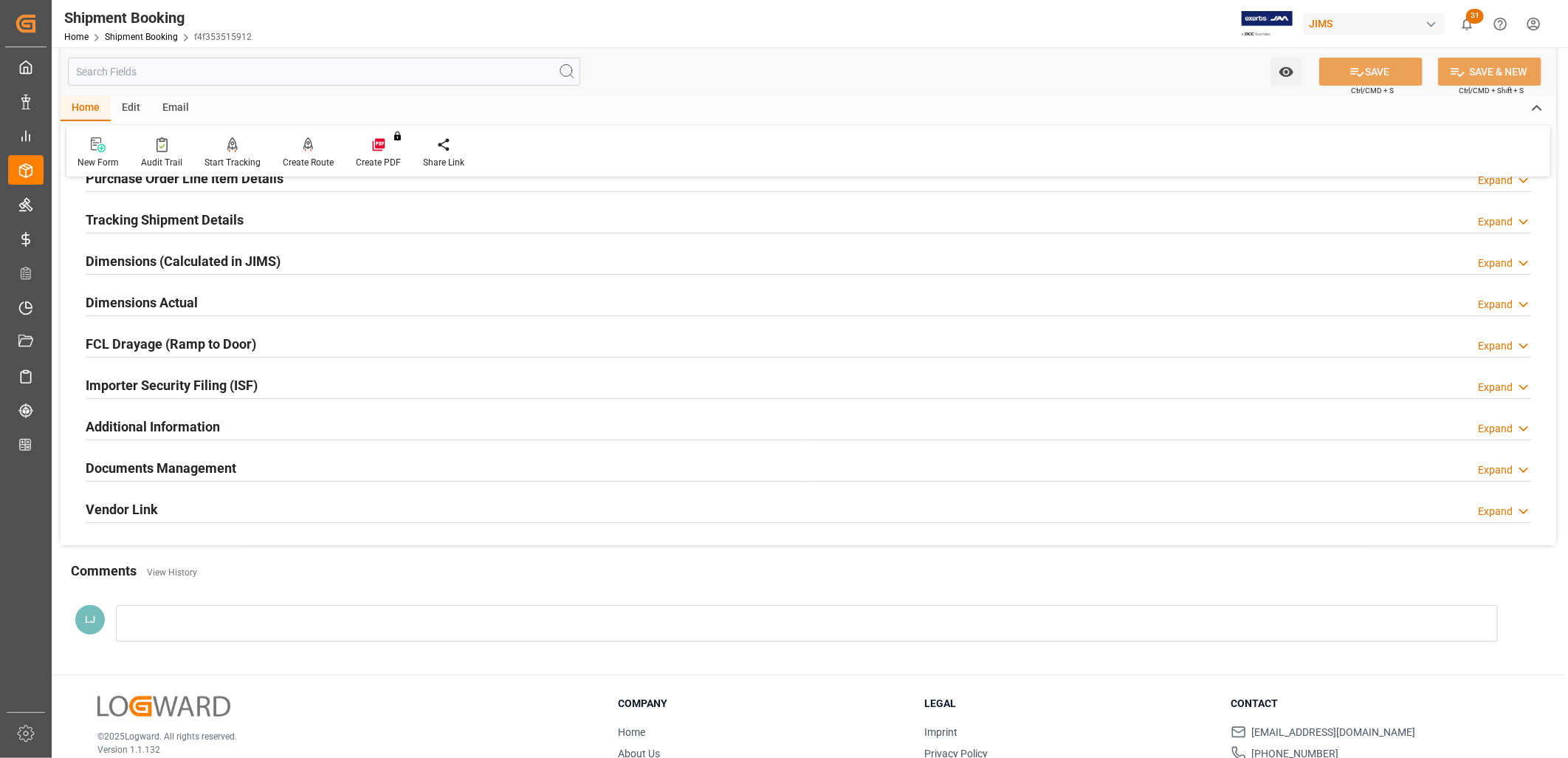
scroll to position [328, 0]
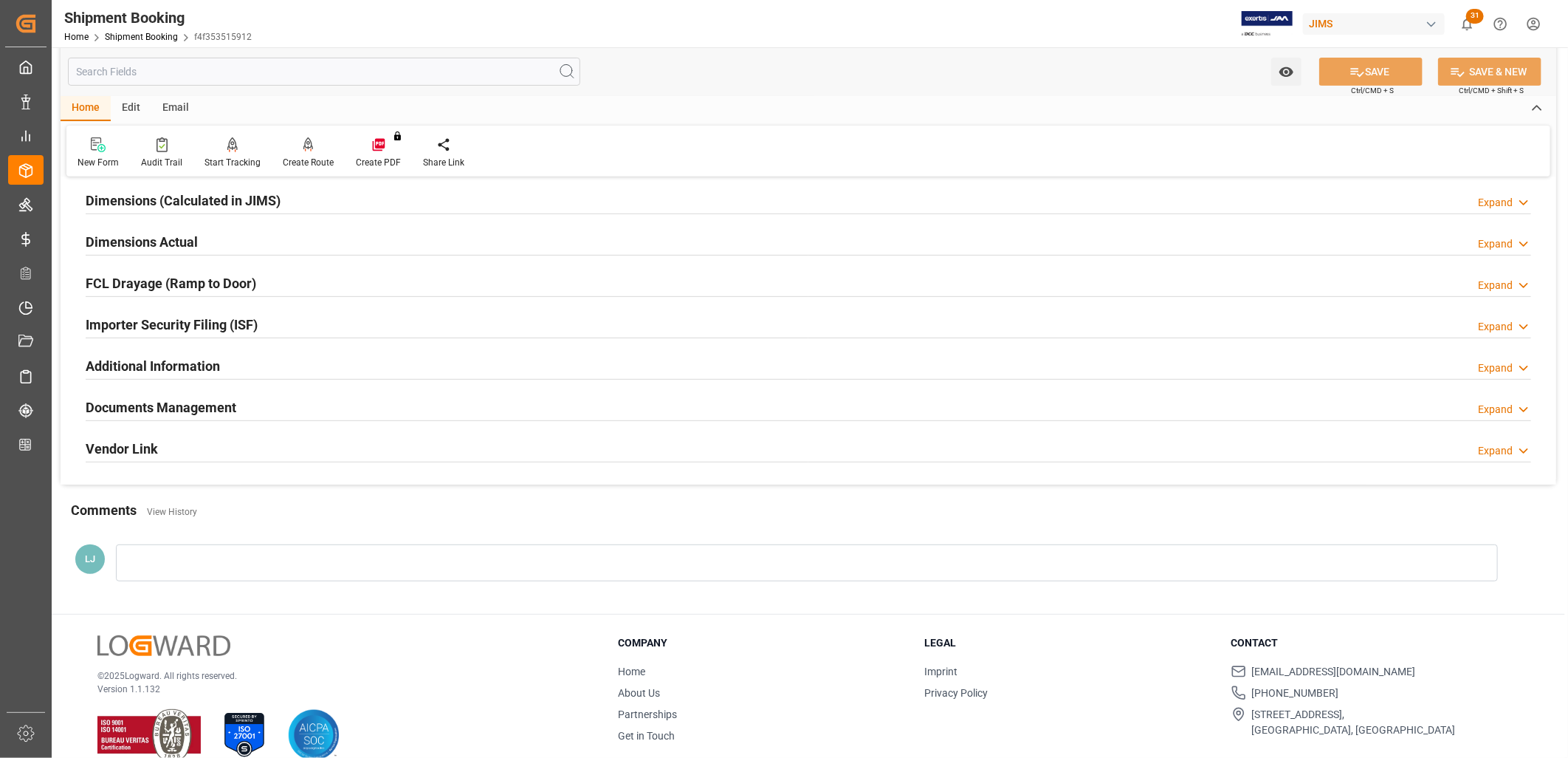
click at [208, 406] on h2 "Documents Management" at bounding box center [161, 407] width 151 height 20
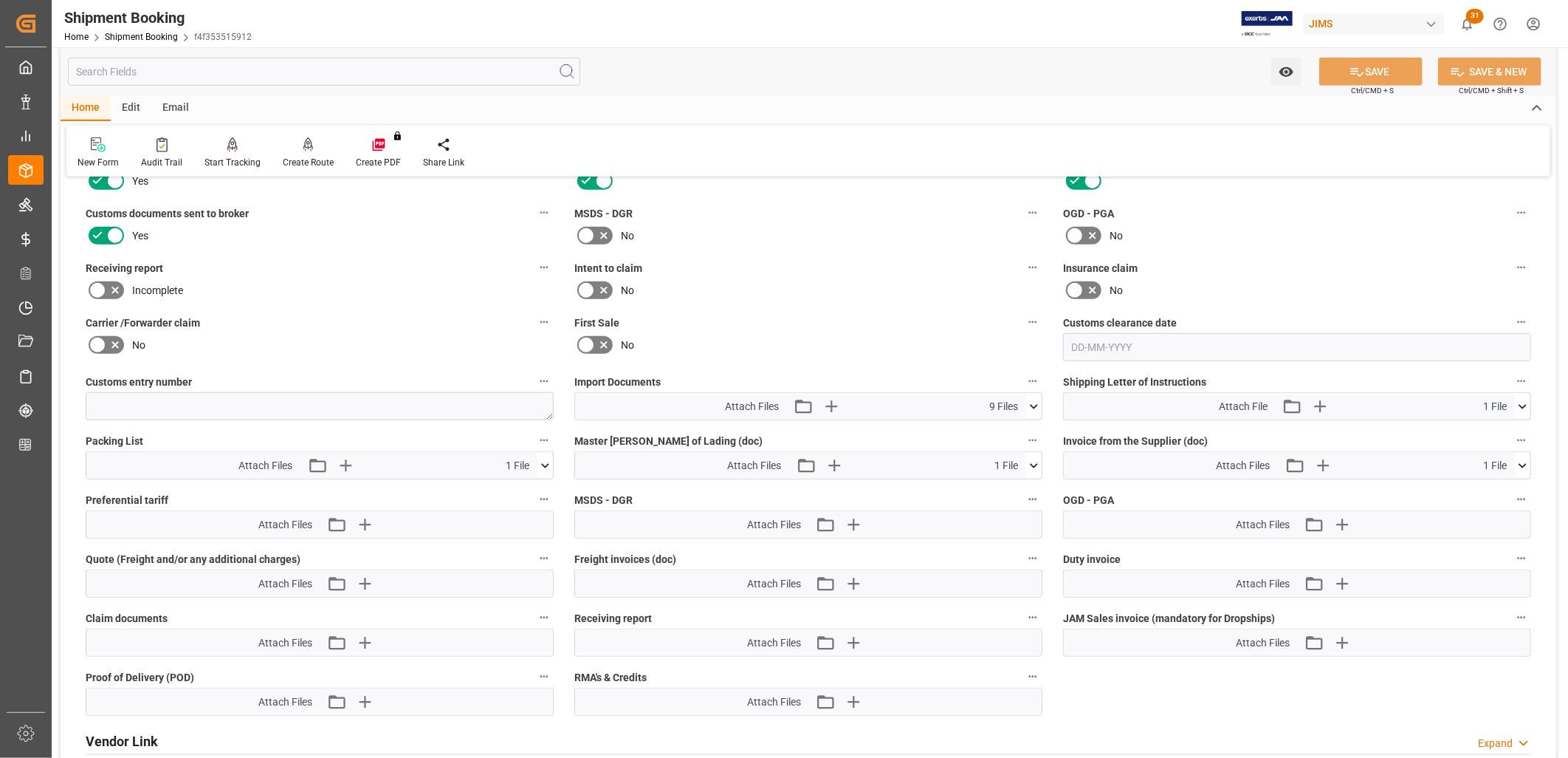
scroll to position [656, 0]
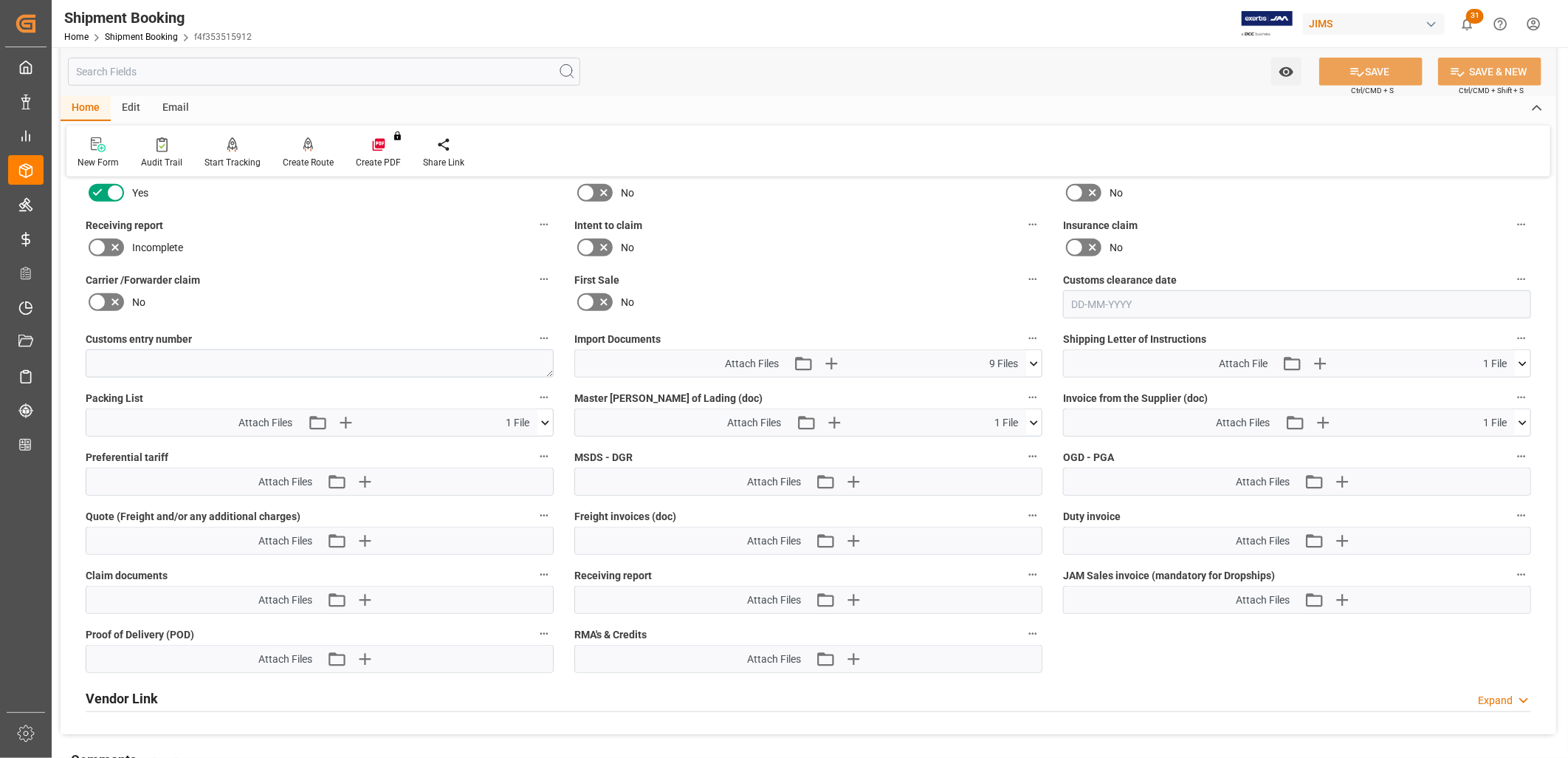
click at [1035, 361] on icon at bounding box center [1033, 363] width 8 height 4
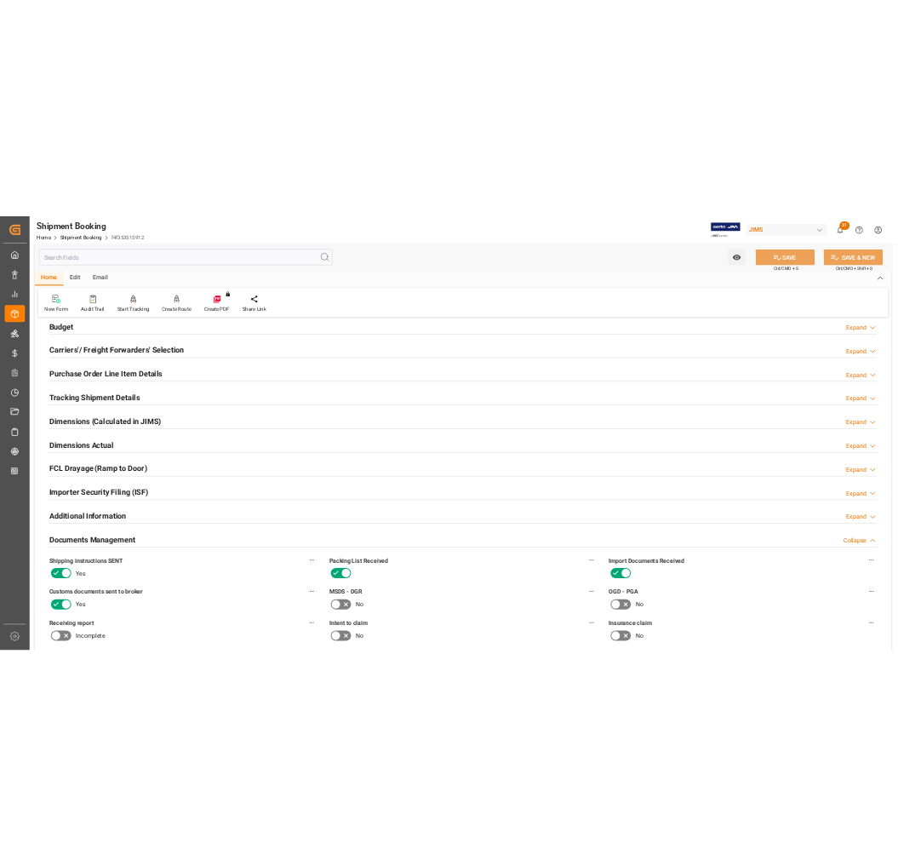
scroll to position [189, 0]
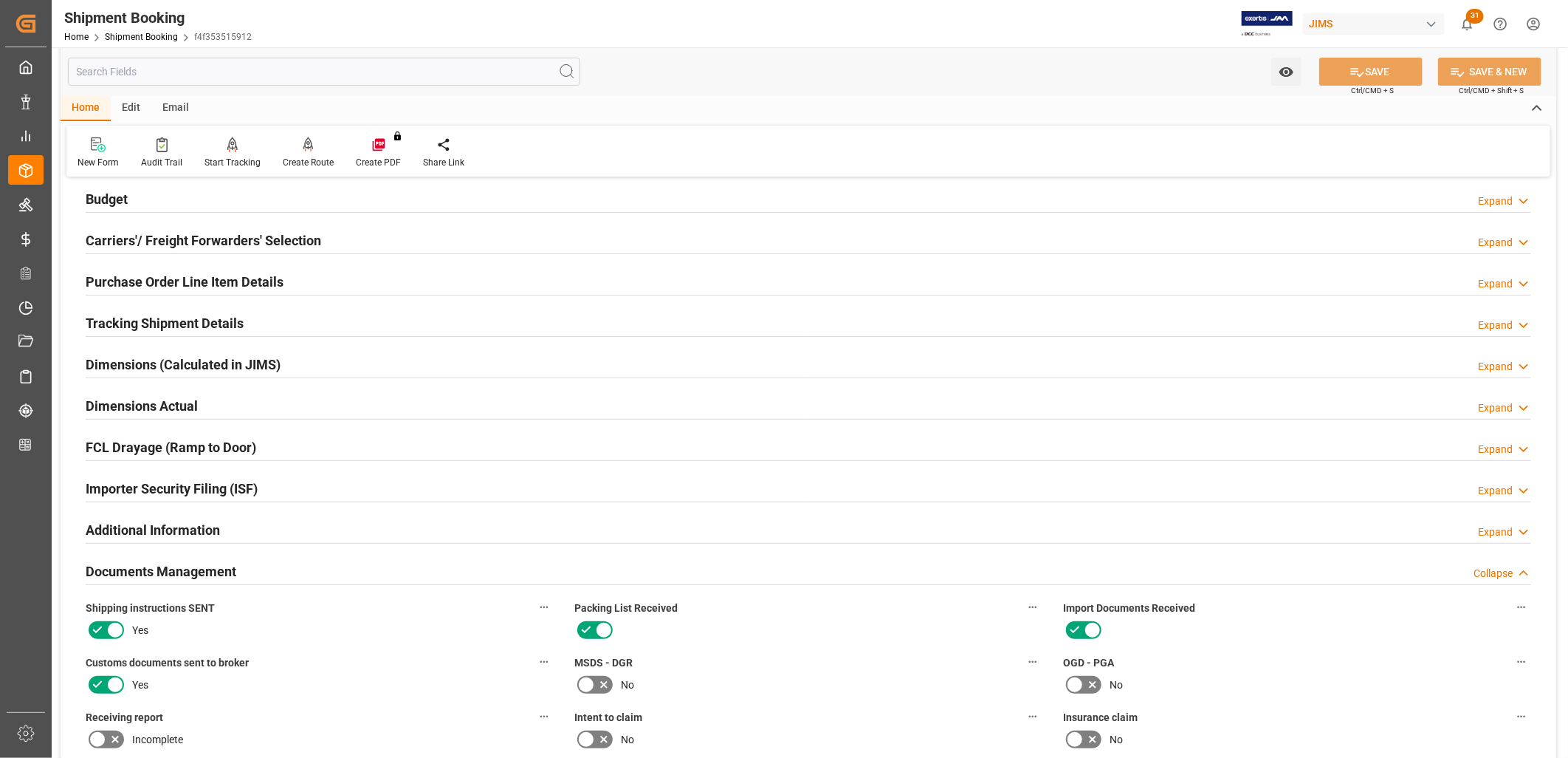
click at [201, 276] on h2 "Purchase Order Line Item Details" at bounding box center [185, 281] width 198 height 20
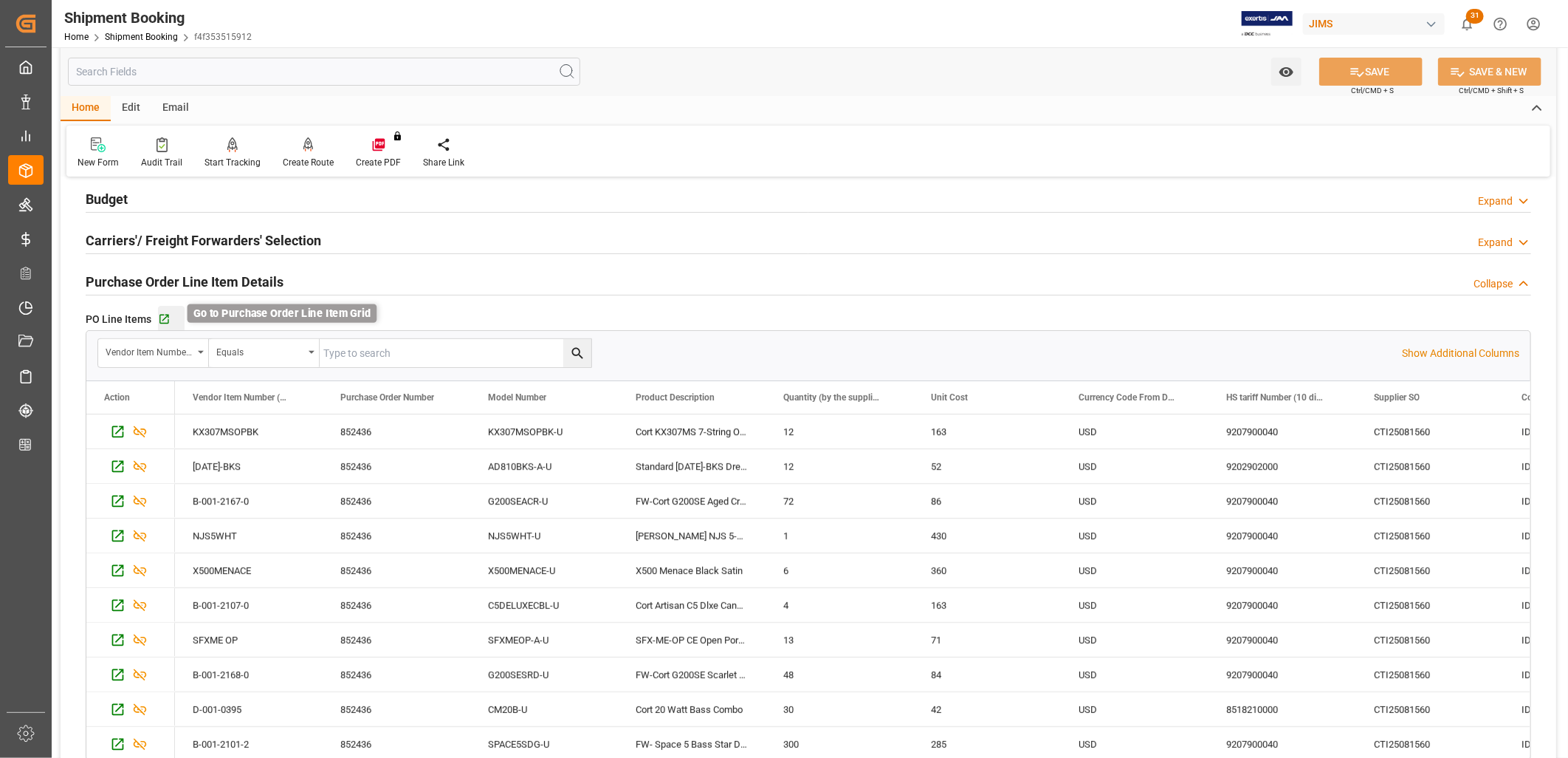
click at [166, 315] on icon "button" at bounding box center [164, 319] width 10 height 10
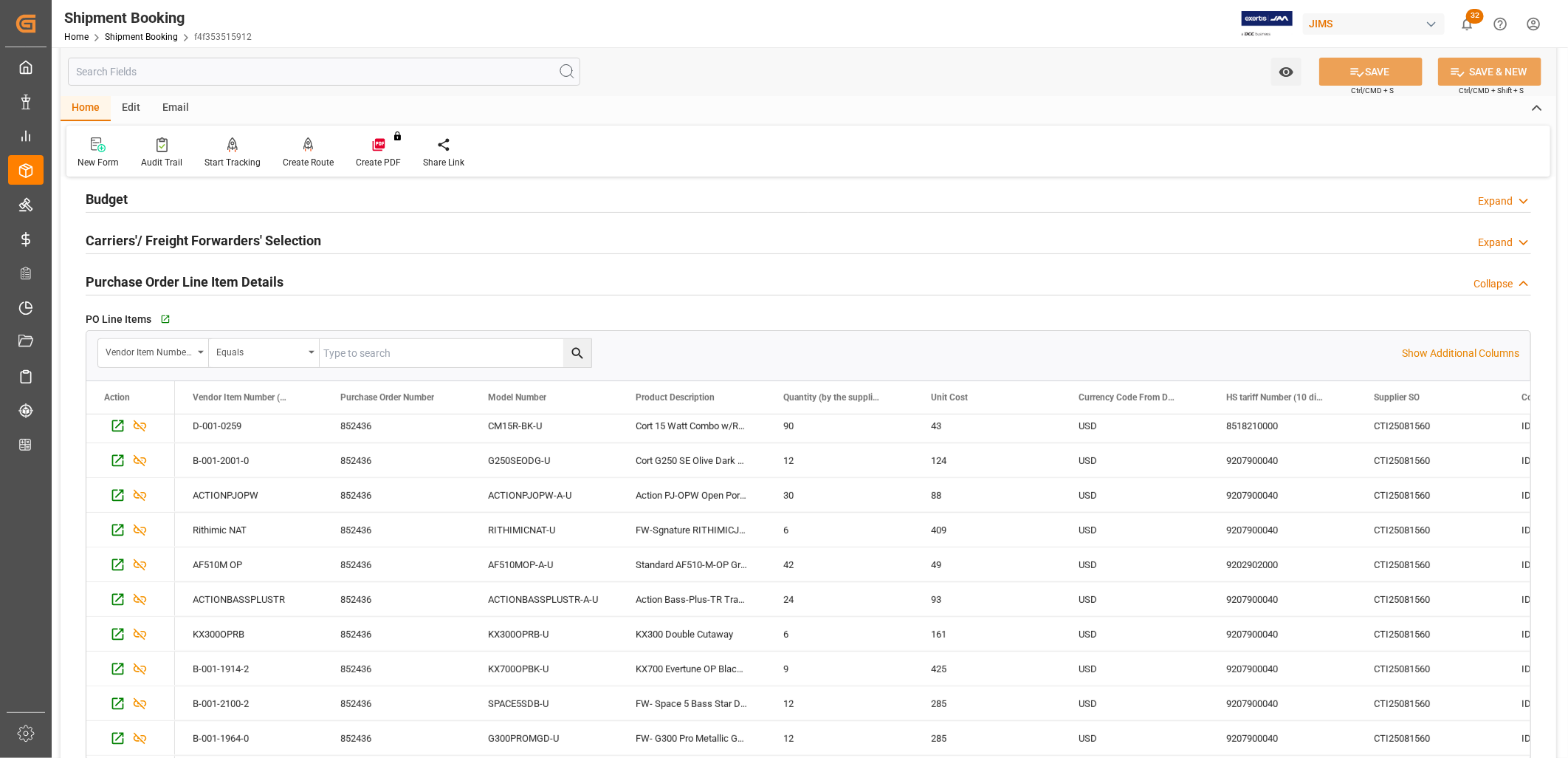
scroll to position [0, 0]
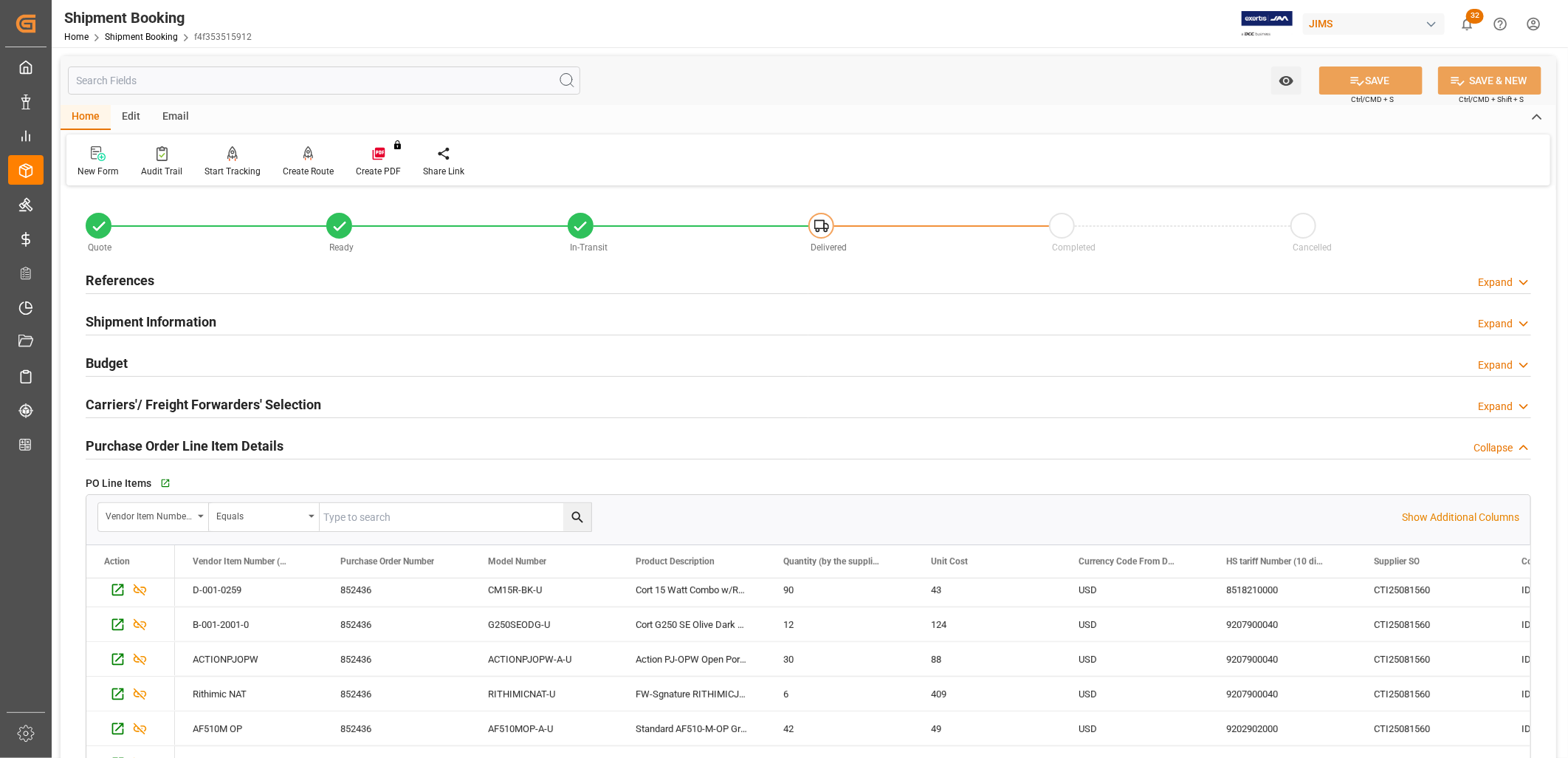
click at [120, 281] on h2 "References" at bounding box center [120, 280] width 68 height 20
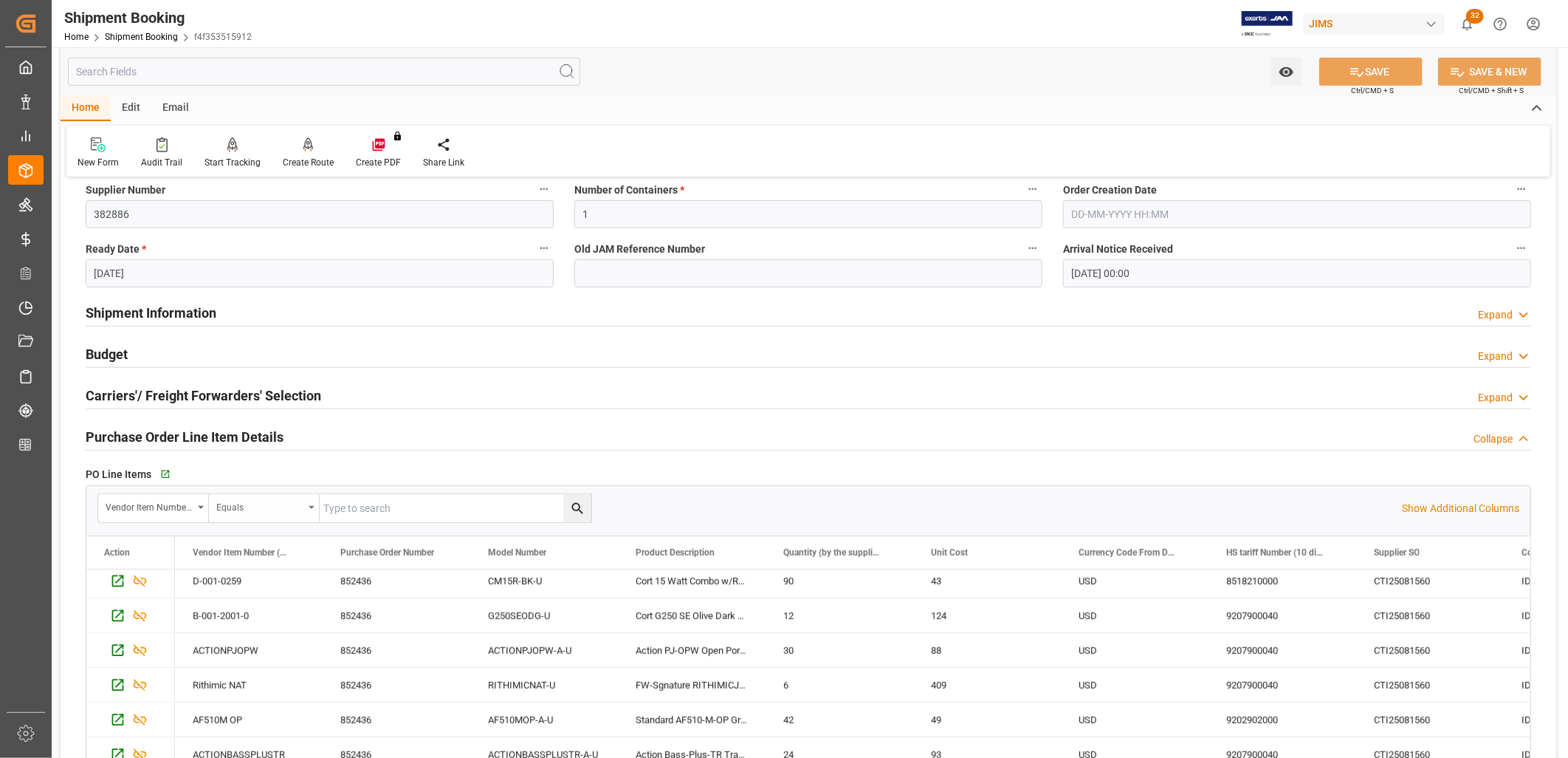
scroll to position [410, 0]
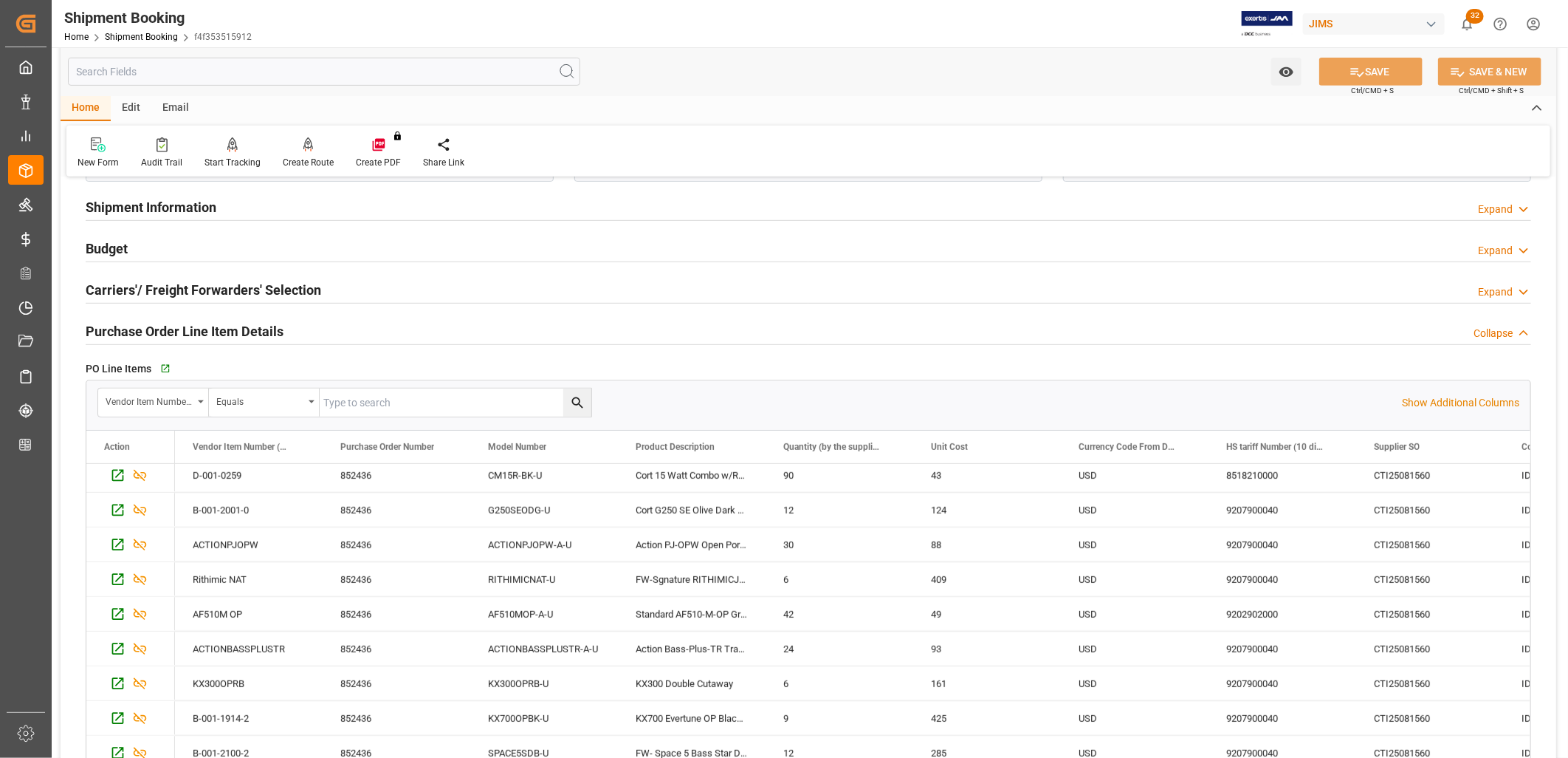
click at [246, 294] on h2 "Carriers'/ Freight Forwarders' Selection" at bounding box center [204, 290] width 236 height 20
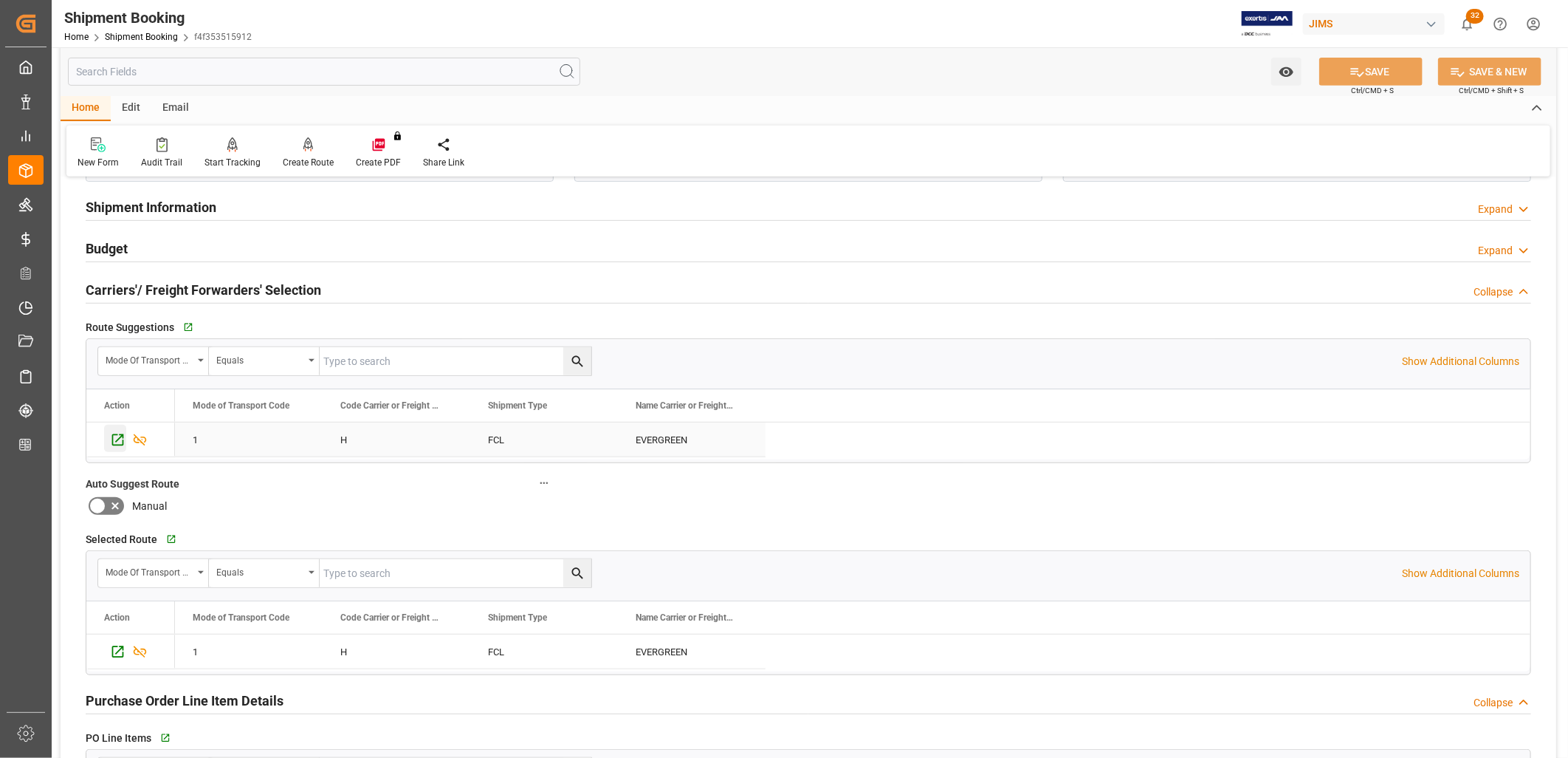
click at [114, 435] on icon "Press SPACE to select this row." at bounding box center [118, 441] width 12 height 12
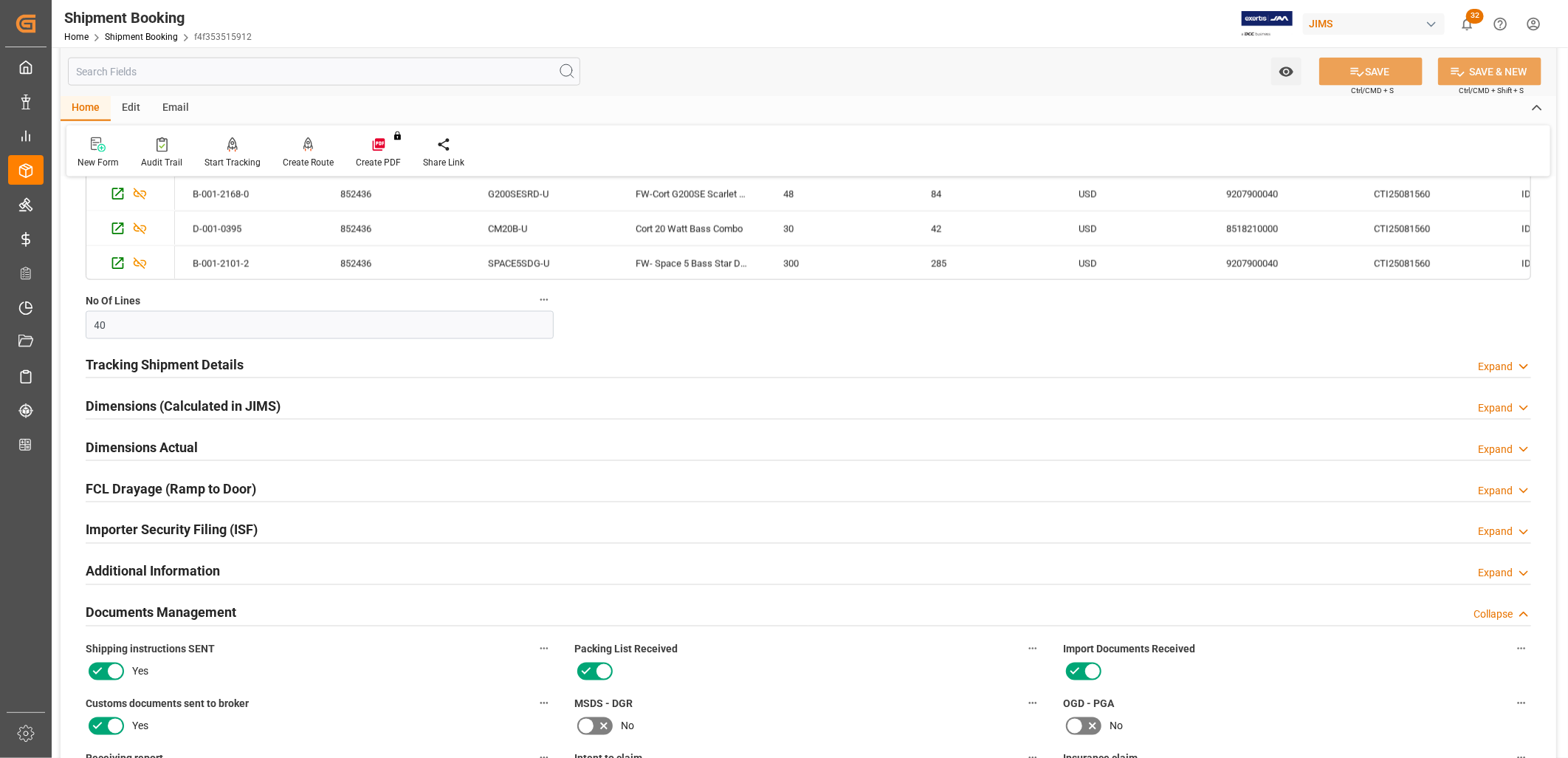
scroll to position [1312, 0]
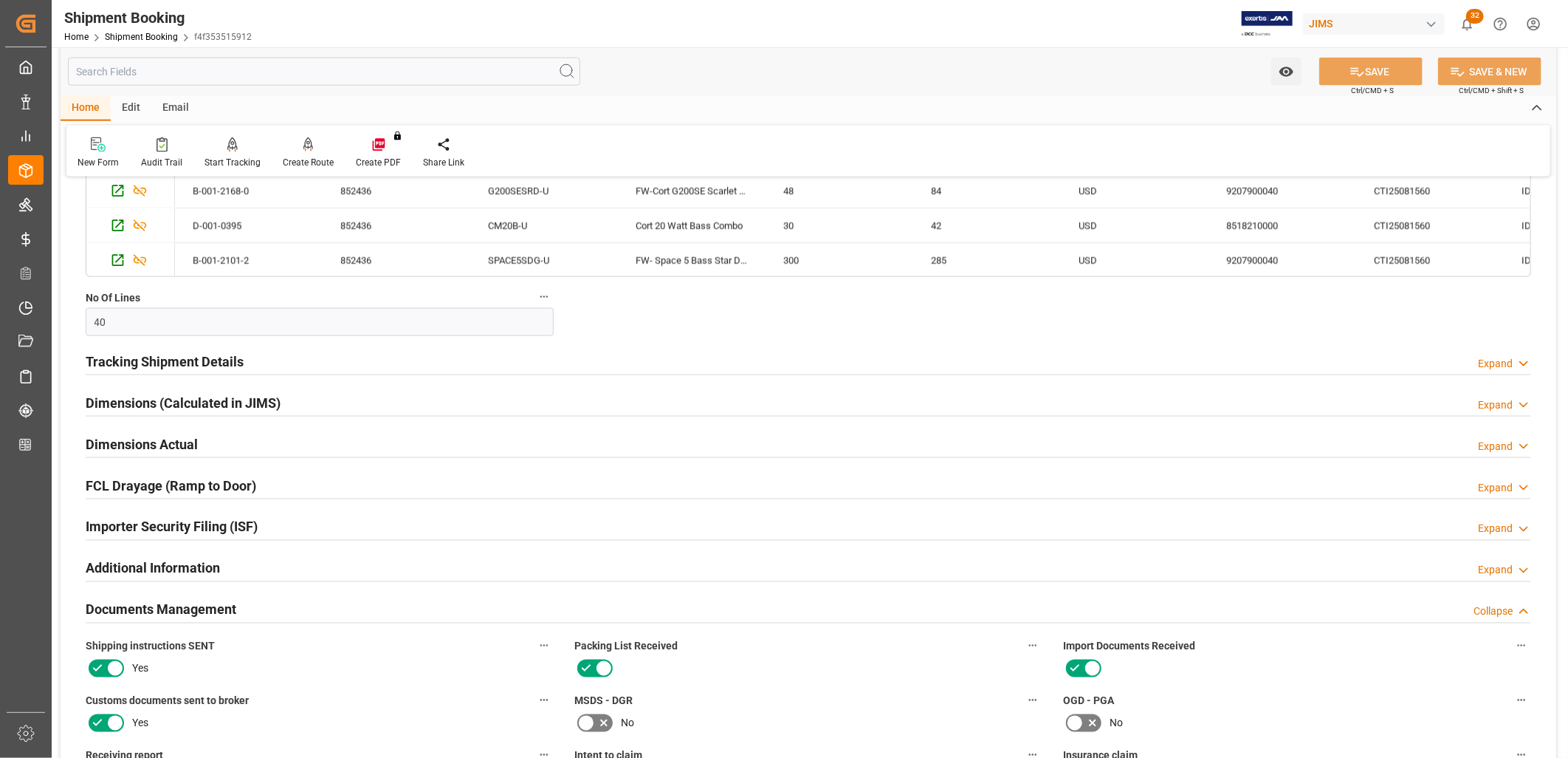
click at [199, 356] on h2 "Tracking Shipment Details" at bounding box center [165, 361] width 158 height 20
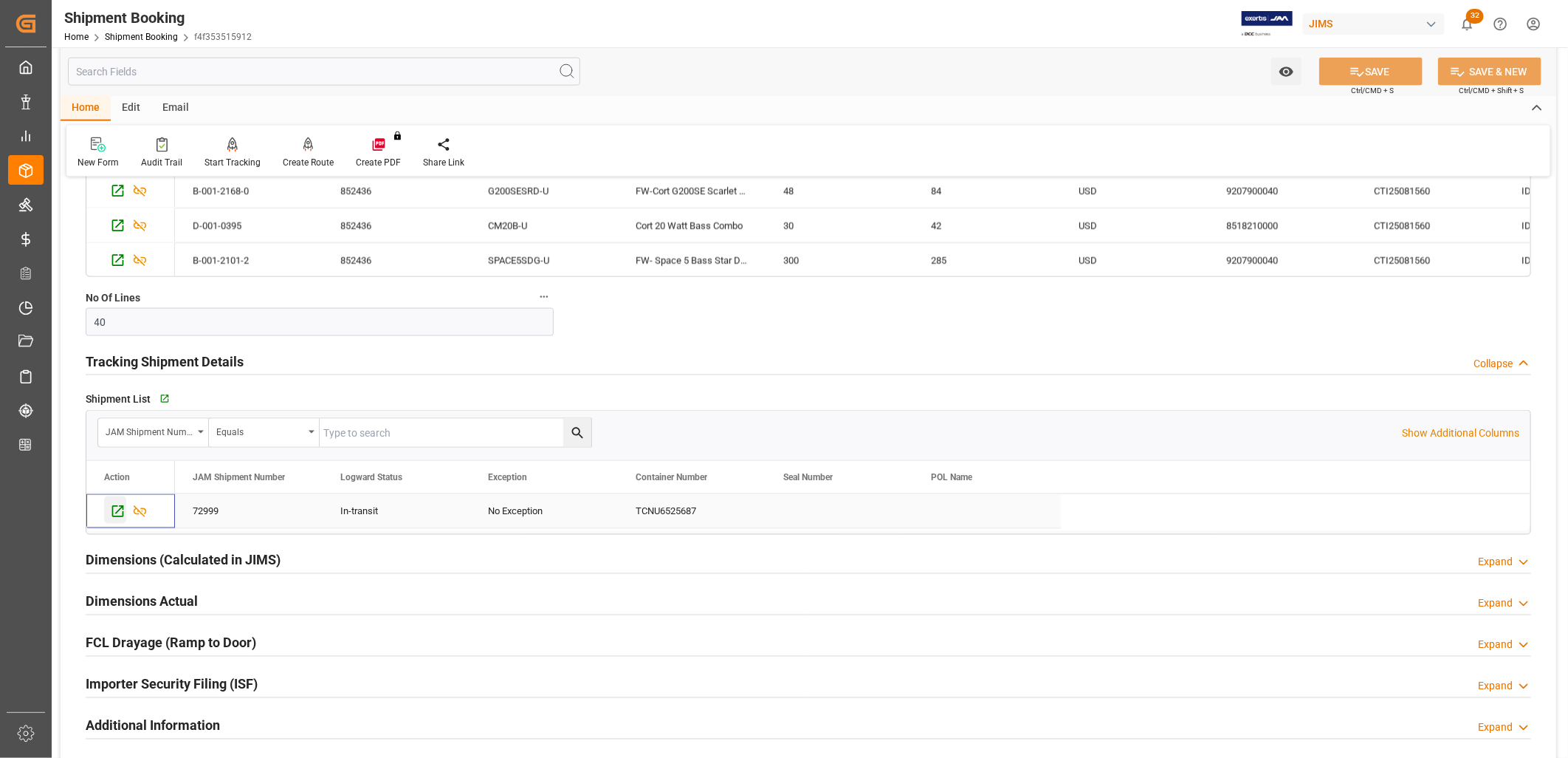
click at [120, 513] on icon "Press SPACE to select this row." at bounding box center [118, 512] width 16 height 16
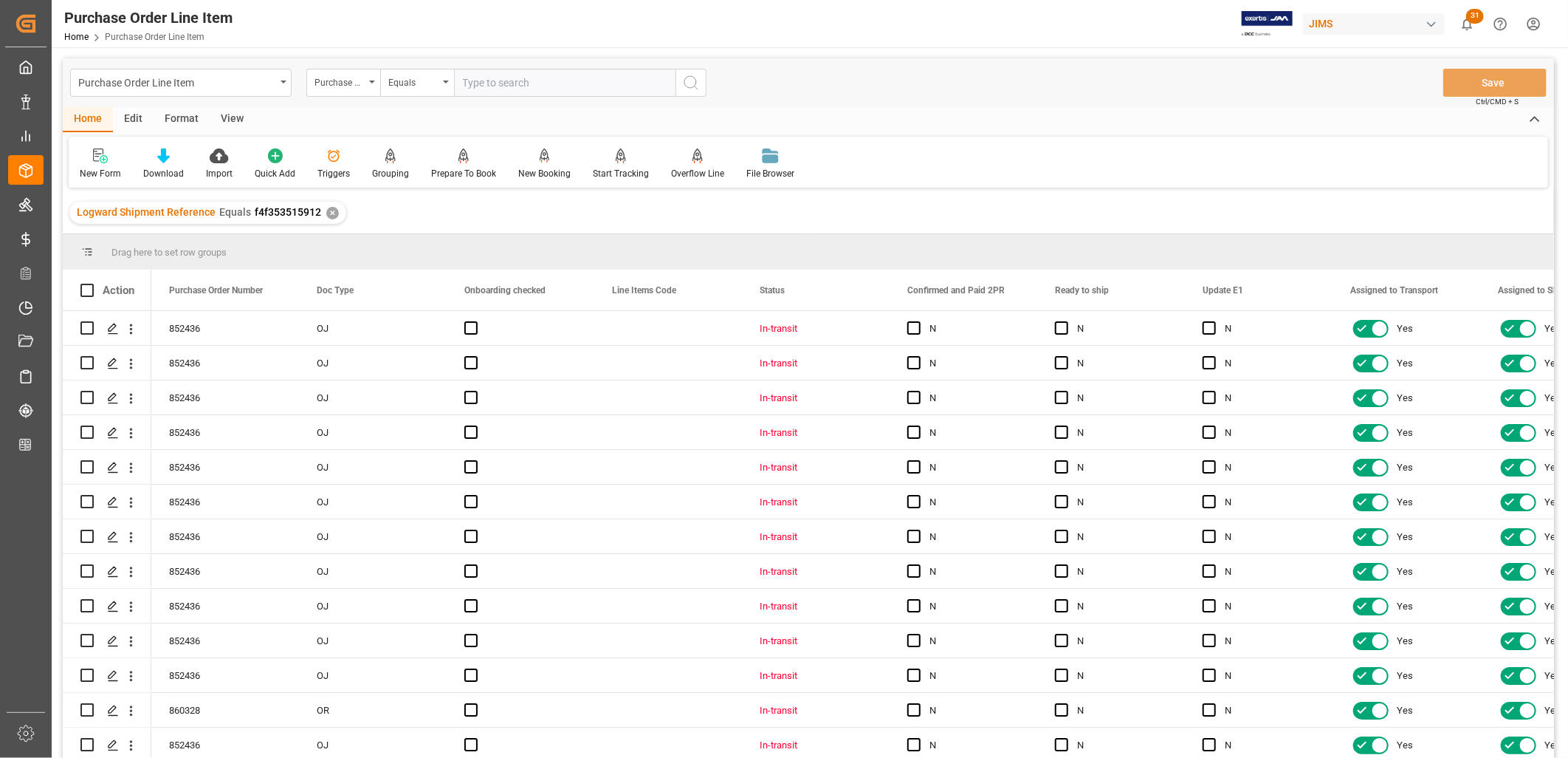
click at [236, 115] on div "View" at bounding box center [232, 119] width 45 height 25
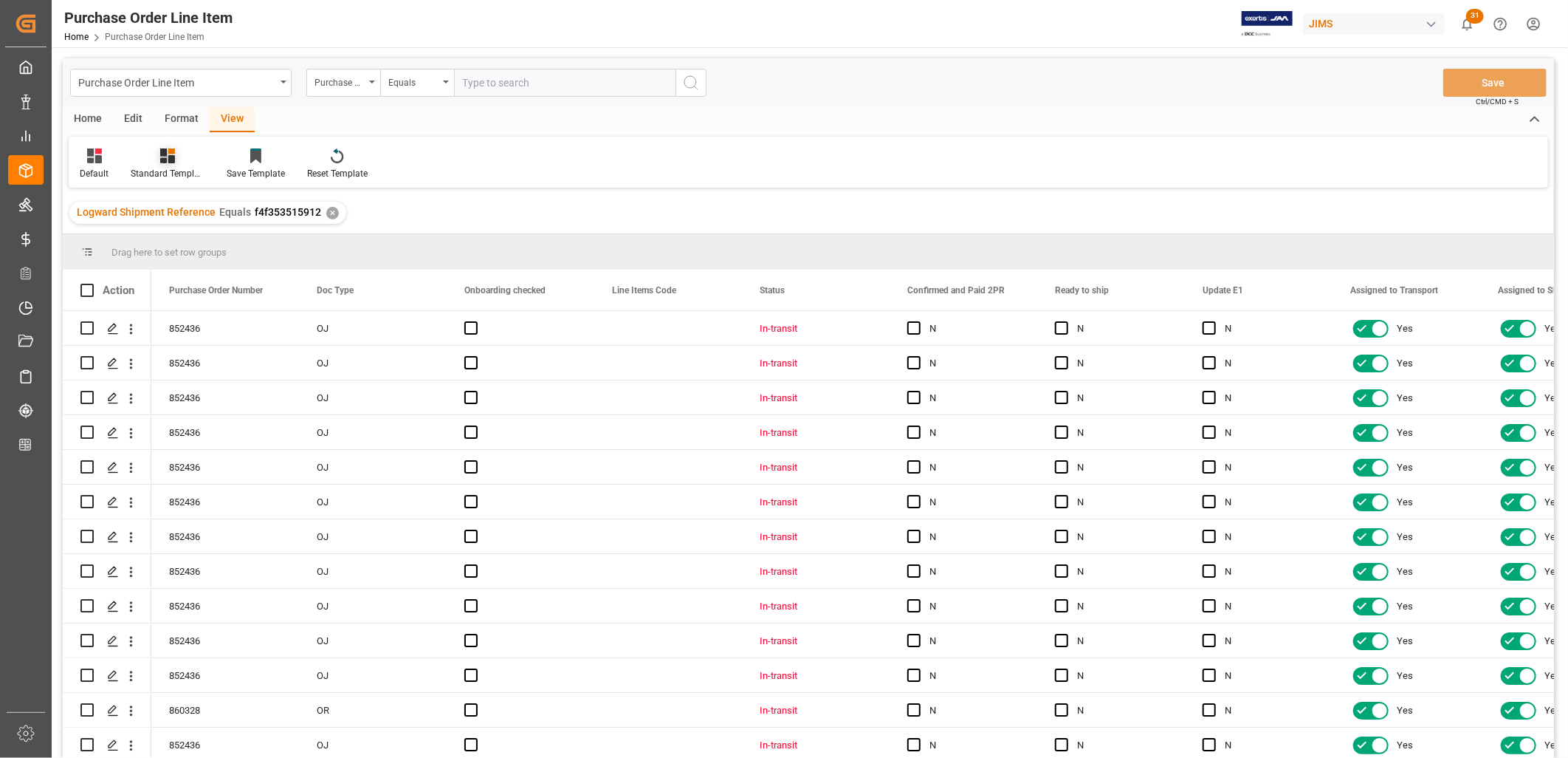
click at [167, 160] on icon at bounding box center [167, 155] width 15 height 15
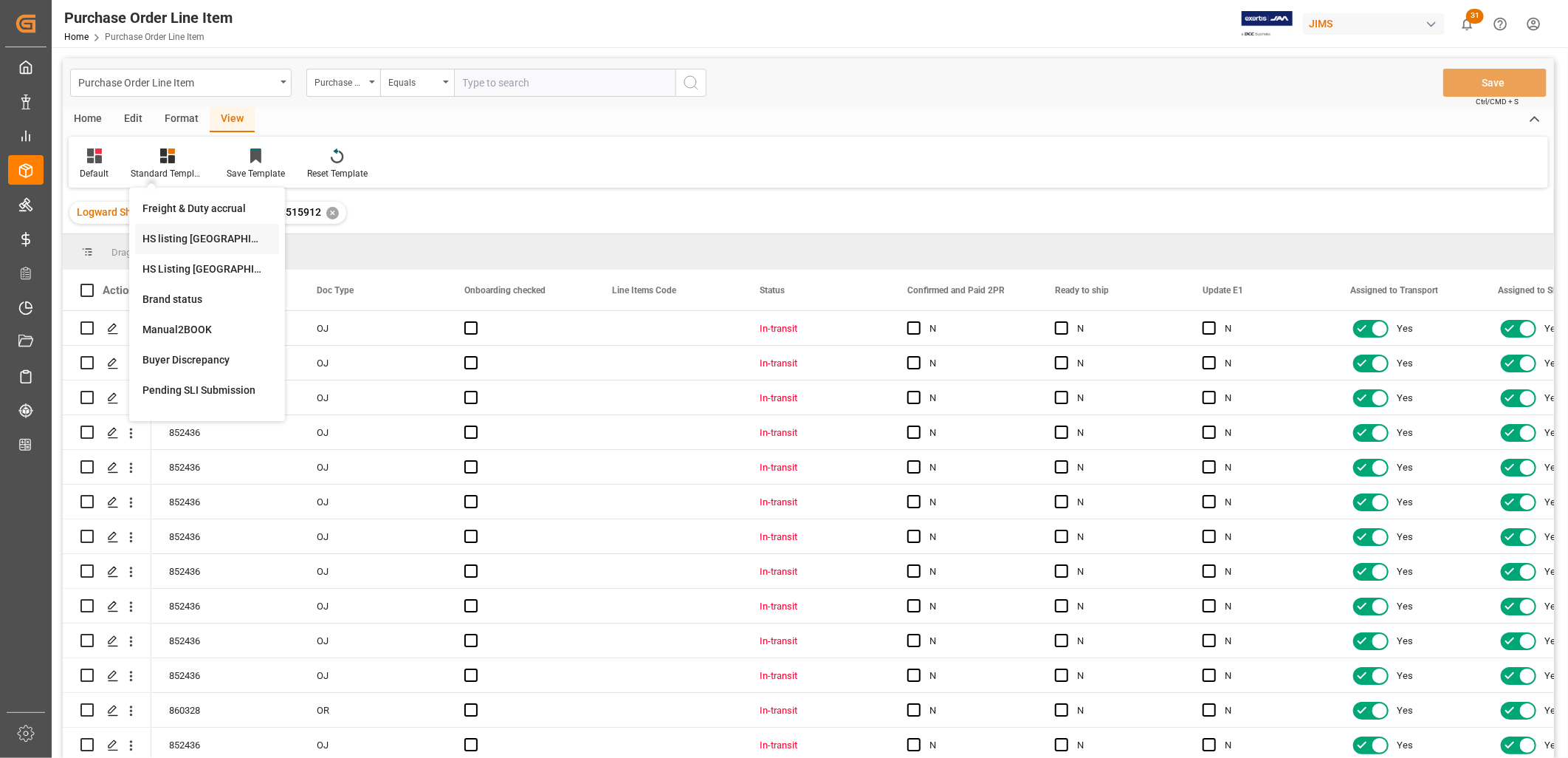
click at [187, 239] on div "HS listing [GEOGRAPHIC_DATA]" at bounding box center [206, 239] width 129 height 16
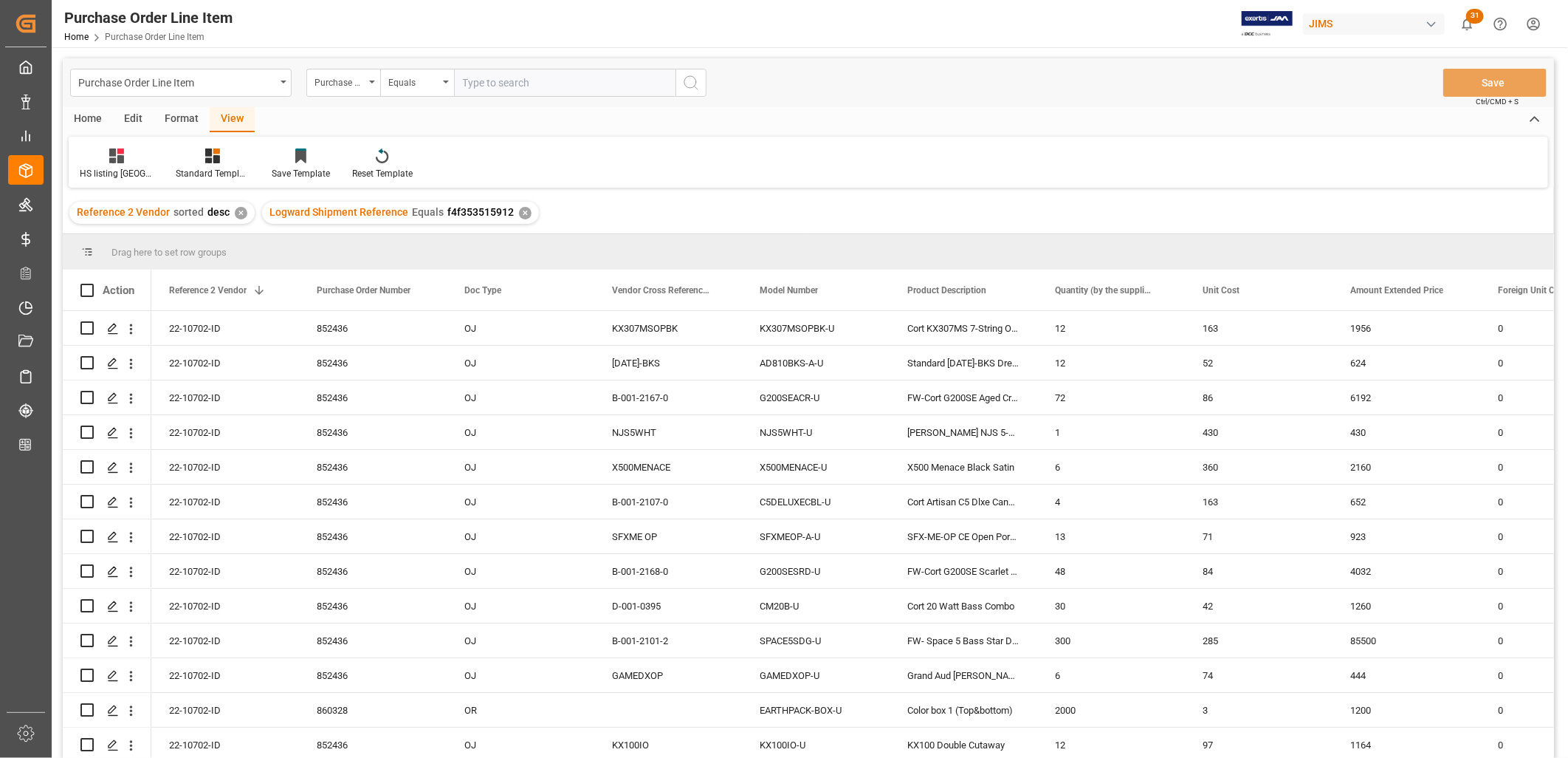
click at [87, 119] on div "Home" at bounding box center [88, 119] width 50 height 25
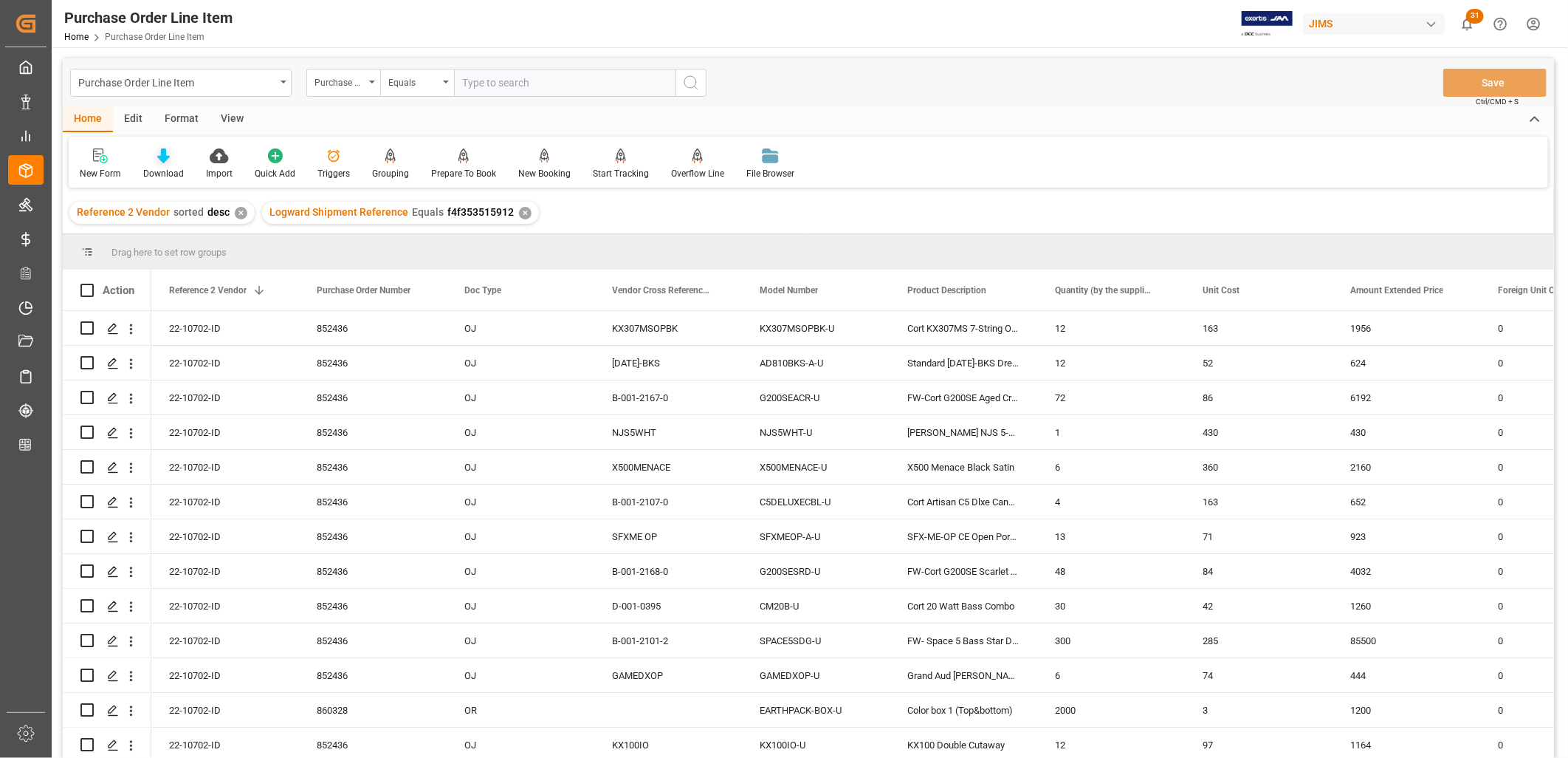
click at [162, 151] on icon at bounding box center [163, 155] width 12 height 15
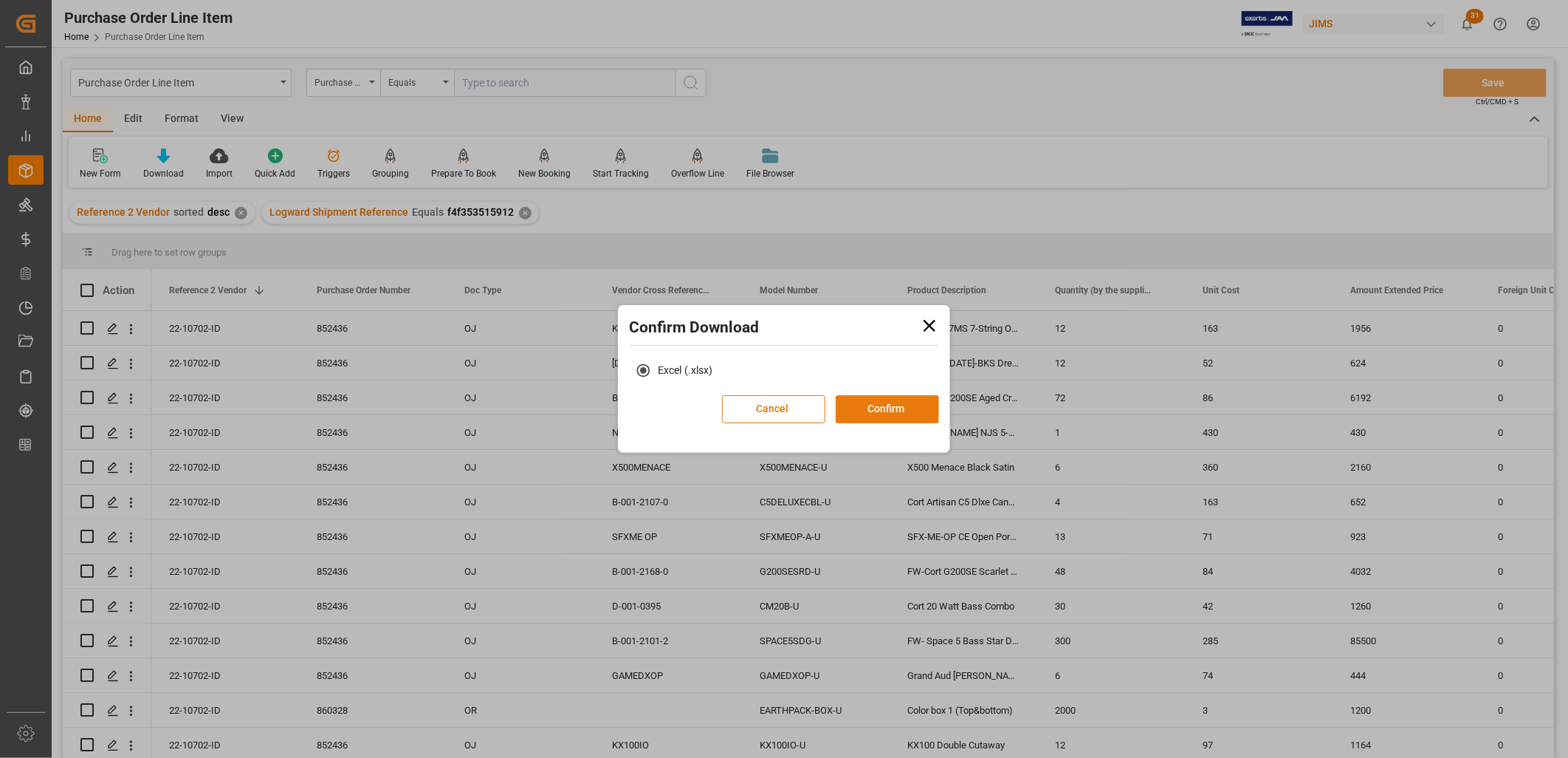
click at [888, 408] on button "Confirm" at bounding box center [887, 409] width 103 height 28
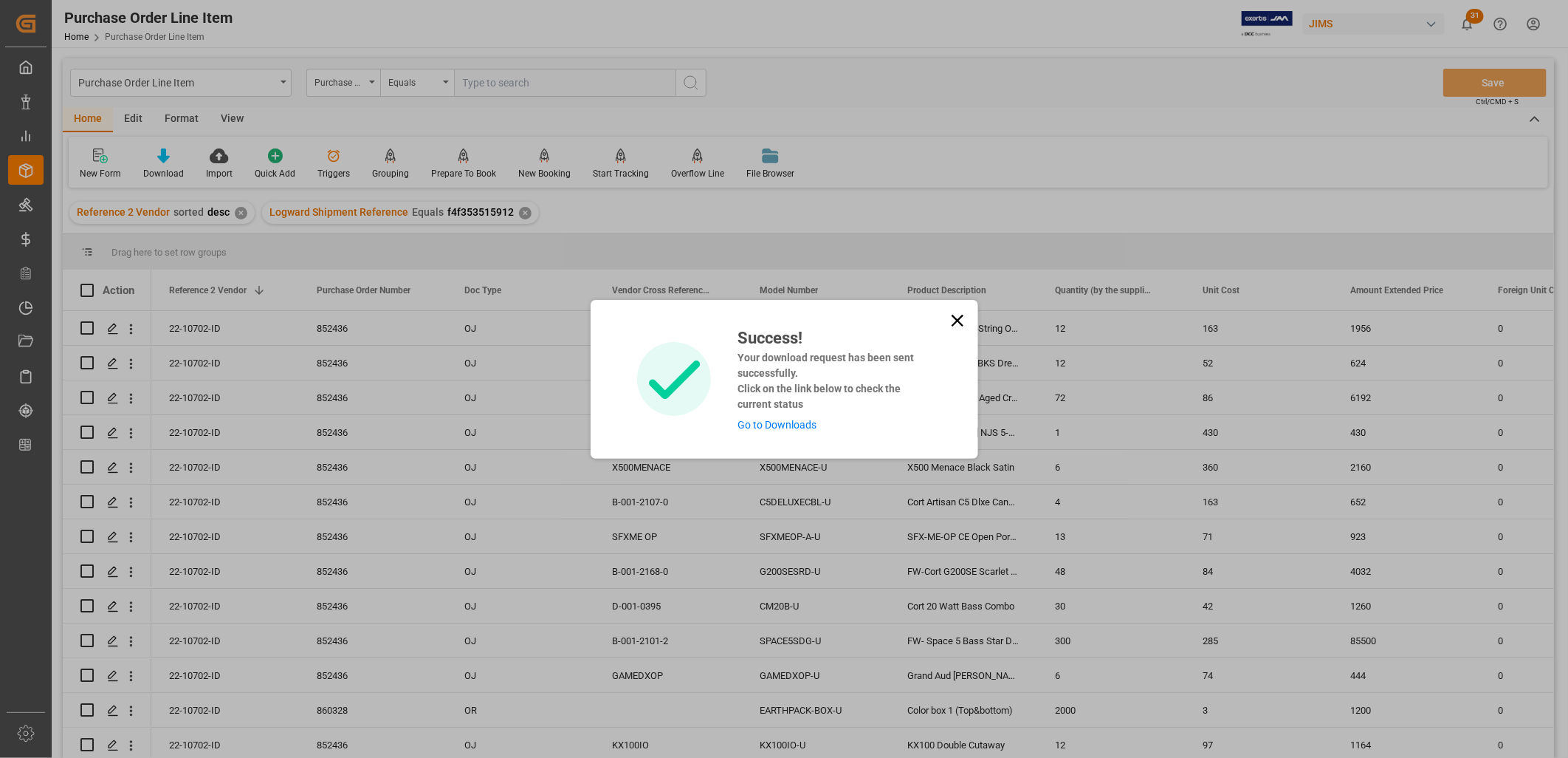
click at [784, 422] on link "Go to Downloads" at bounding box center [777, 425] width 79 height 12
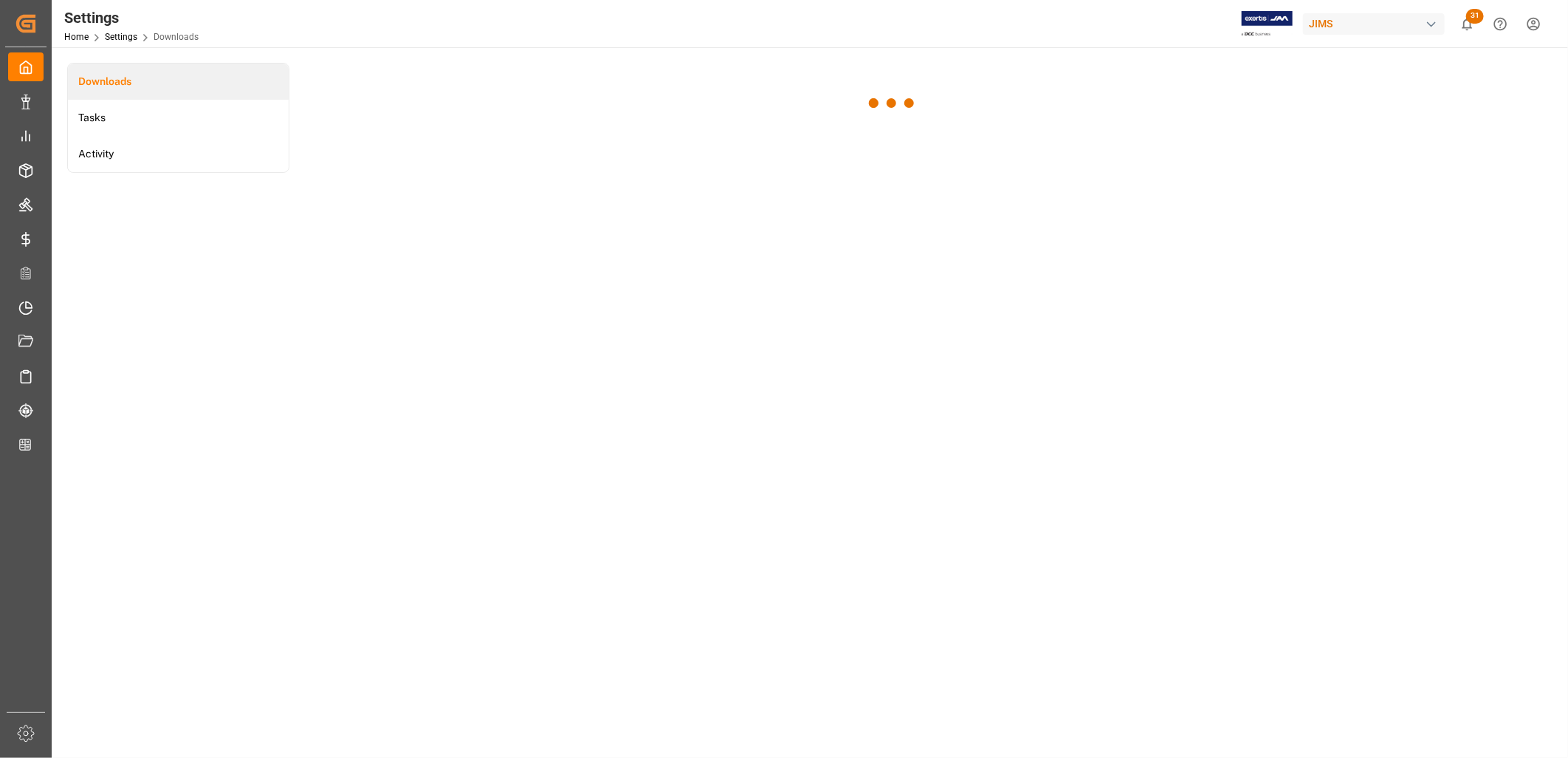
click at [784, 422] on div at bounding box center [893, 378] width 1163 height 610
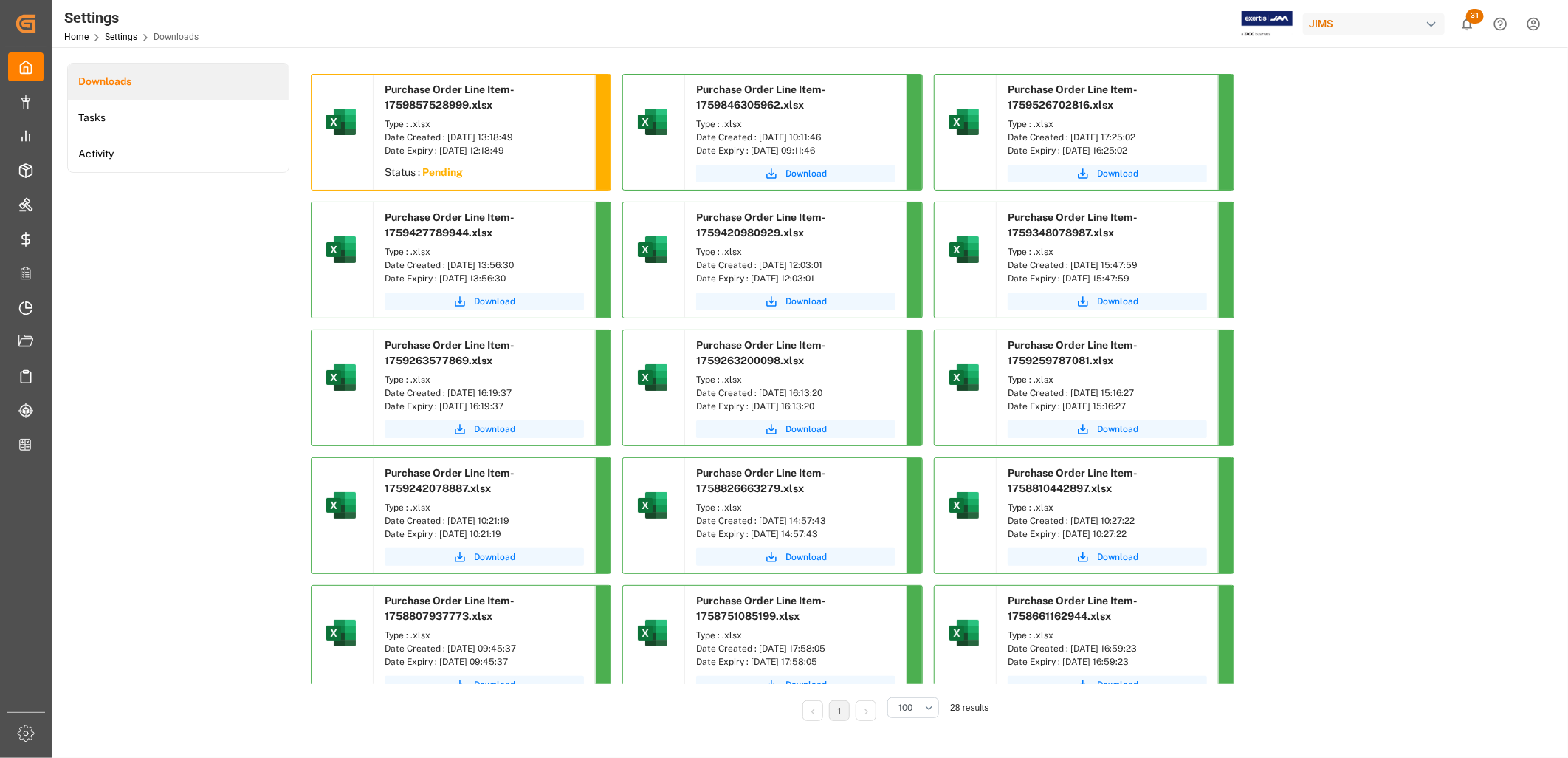
click at [450, 171] on sapn "Pending" at bounding box center [442, 173] width 41 height 12
click at [502, 167] on span "Download" at bounding box center [495, 173] width 42 height 13
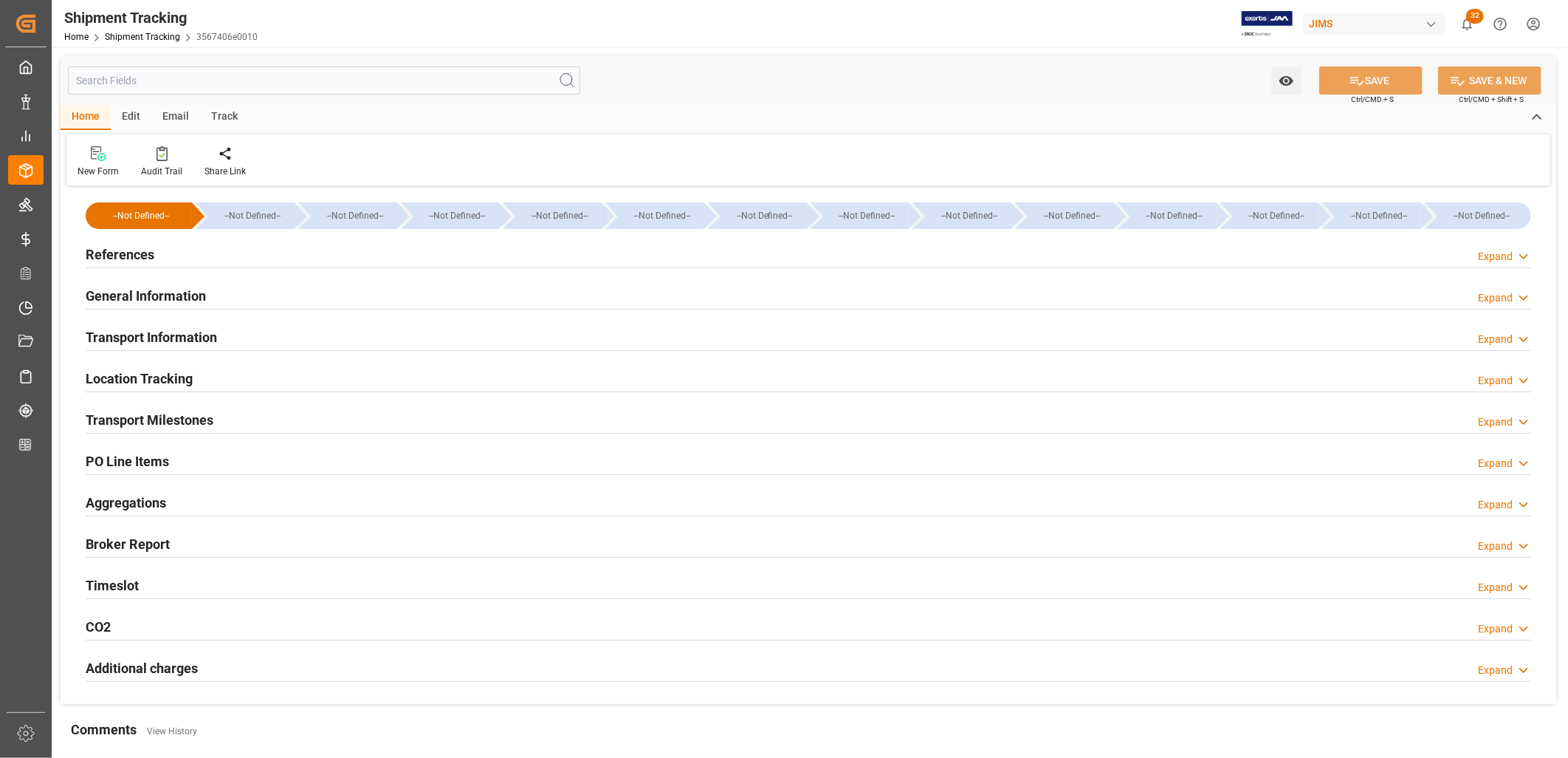
type input "[DATE]"
click at [127, 240] on div "References" at bounding box center [120, 253] width 68 height 28
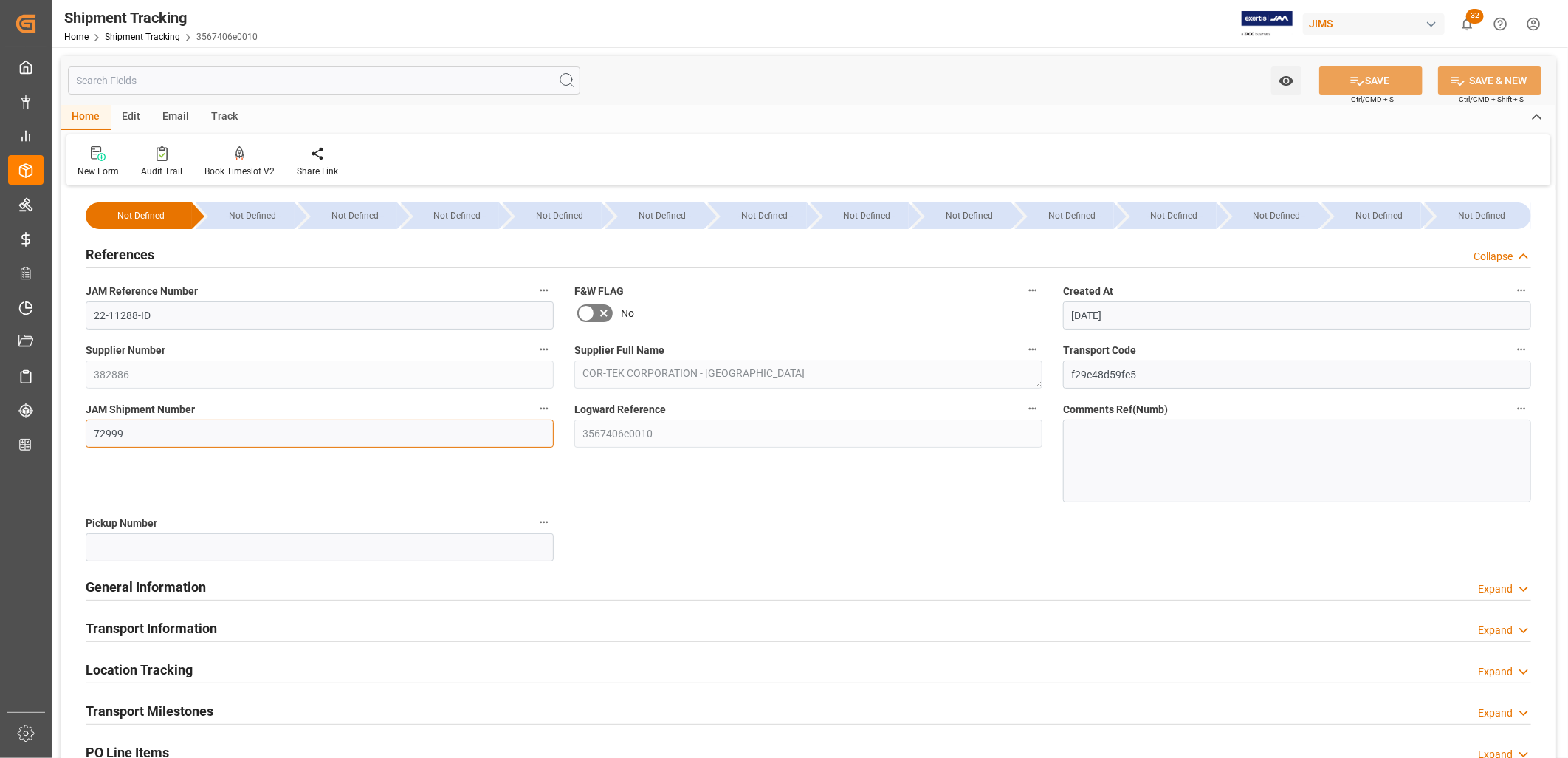
click at [127, 433] on input "72999" at bounding box center [320, 434] width 468 height 28
drag, startPoint x: 127, startPoint y: 433, endPoint x: 79, endPoint y: 436, distance: 48.1
click at [79, 436] on div "JAM Shipment Number 72999" at bounding box center [320, 450] width 489 height 114
type input "73338"
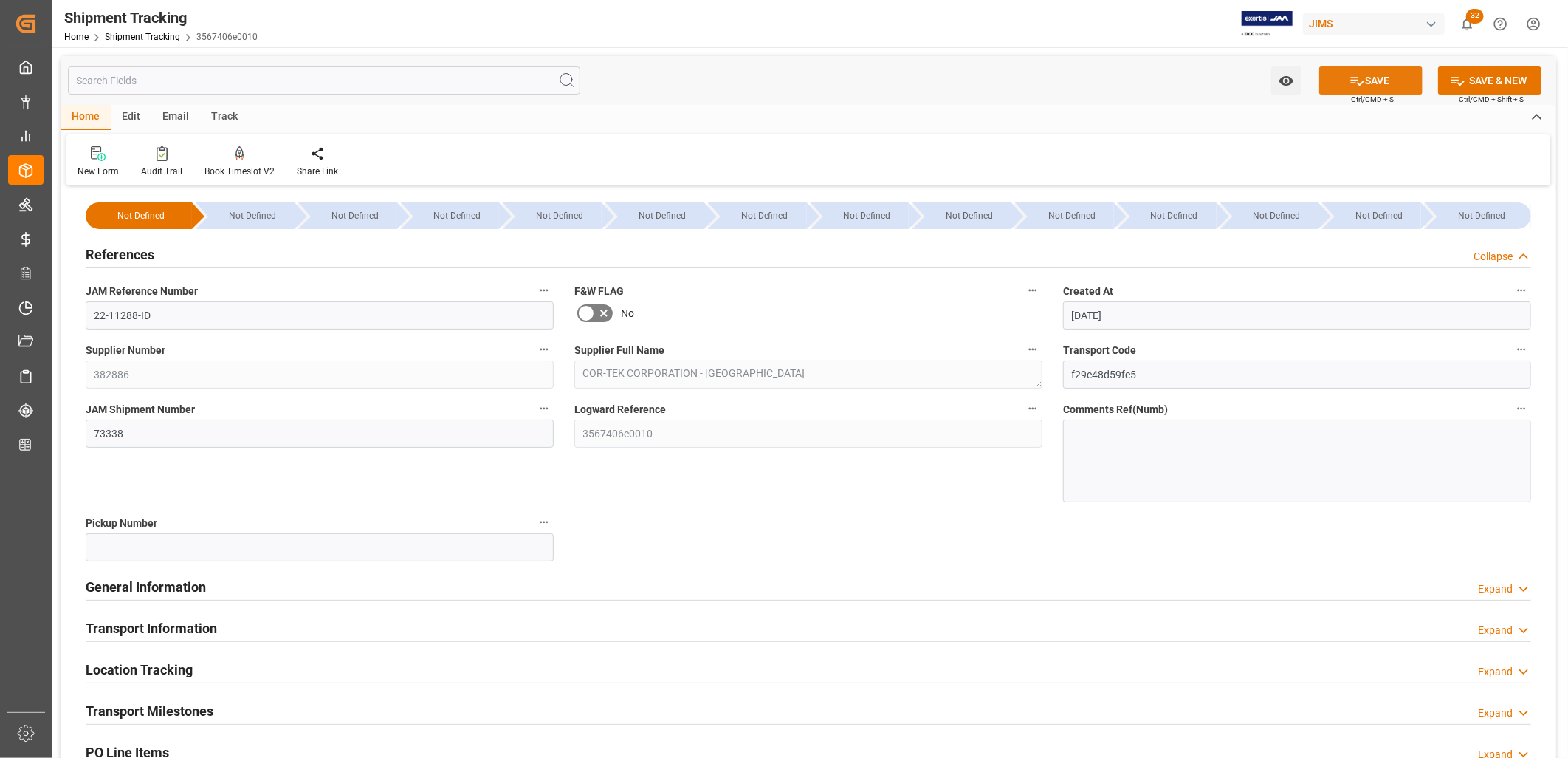
click at [1381, 75] on button "SAVE" at bounding box center [1370, 81] width 103 height 28
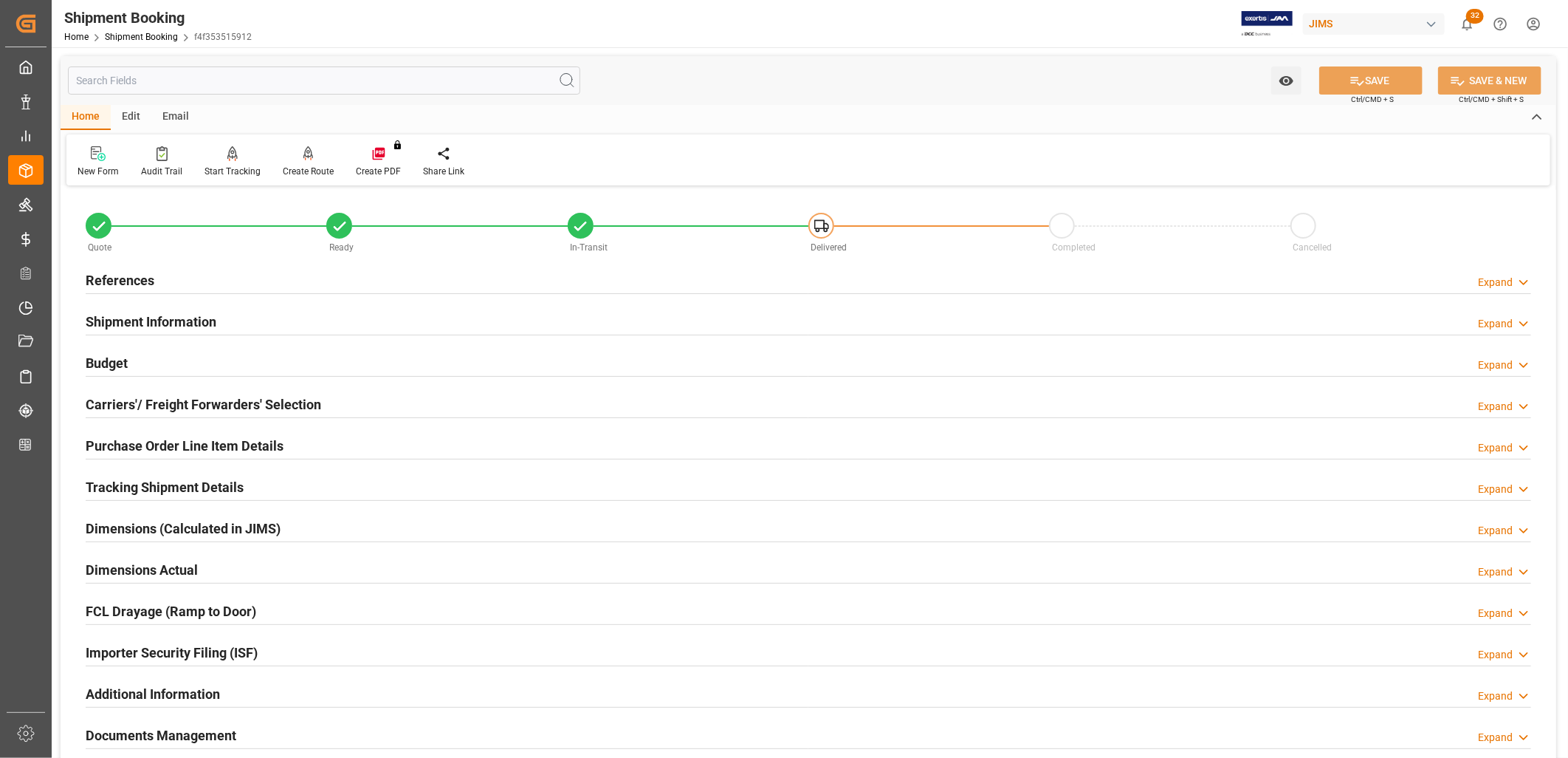
click at [203, 444] on h2 "Purchase Order Line Item Details" at bounding box center [185, 445] width 198 height 20
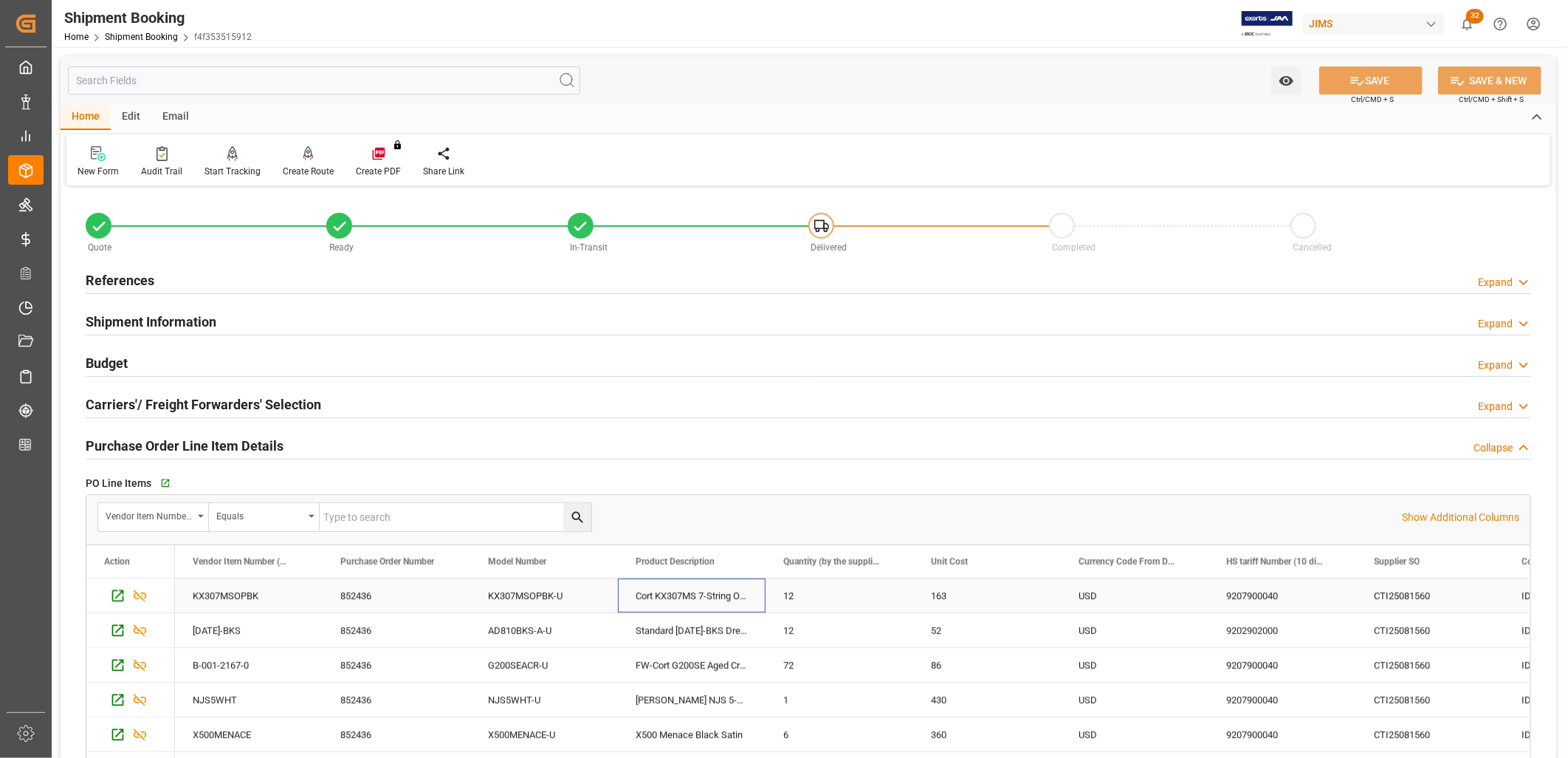
click at [684, 586] on div "Cort KX307MS 7-String OPBK" at bounding box center [692, 595] width 147 height 34
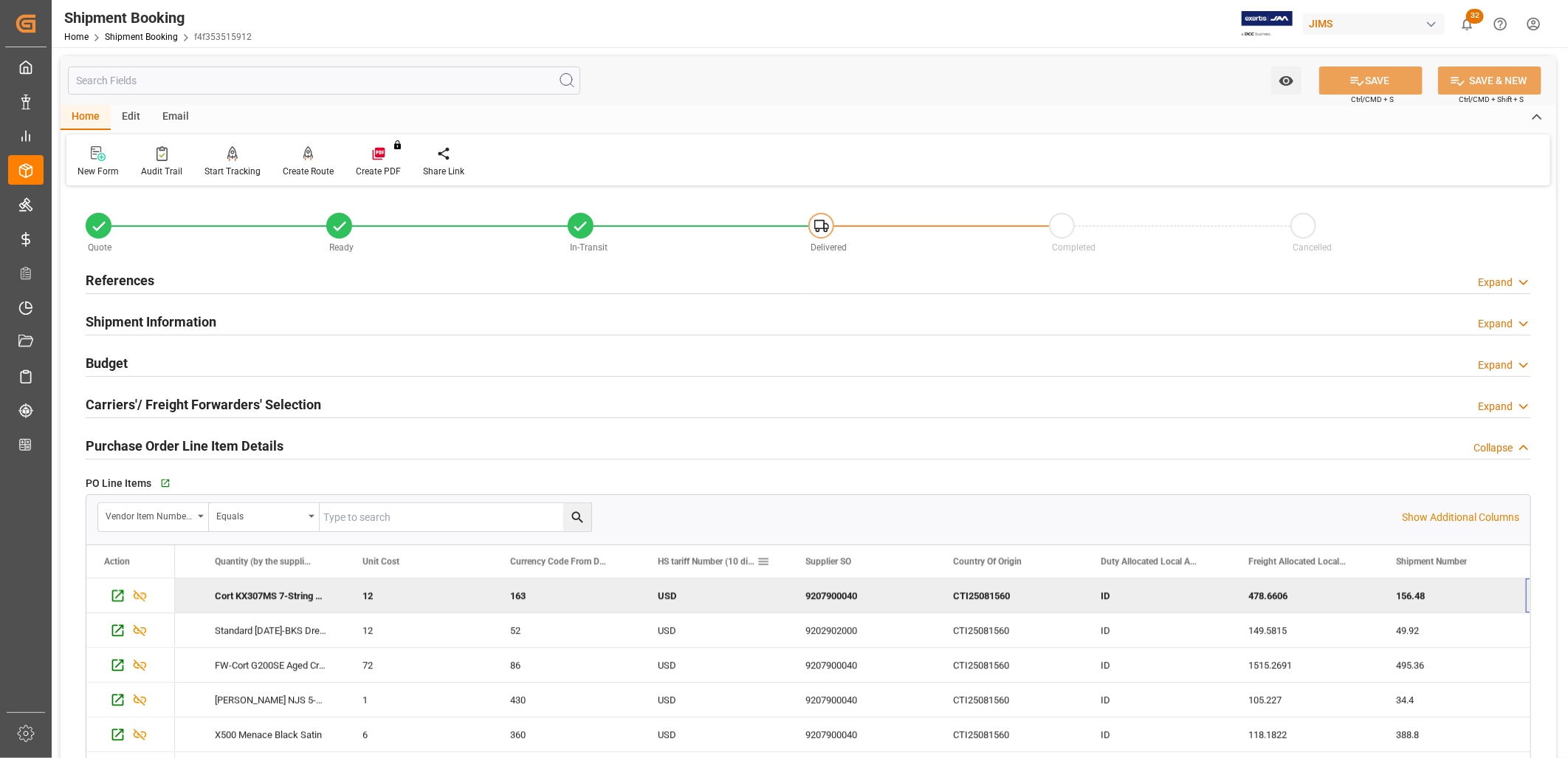
scroll to position [0, 569]
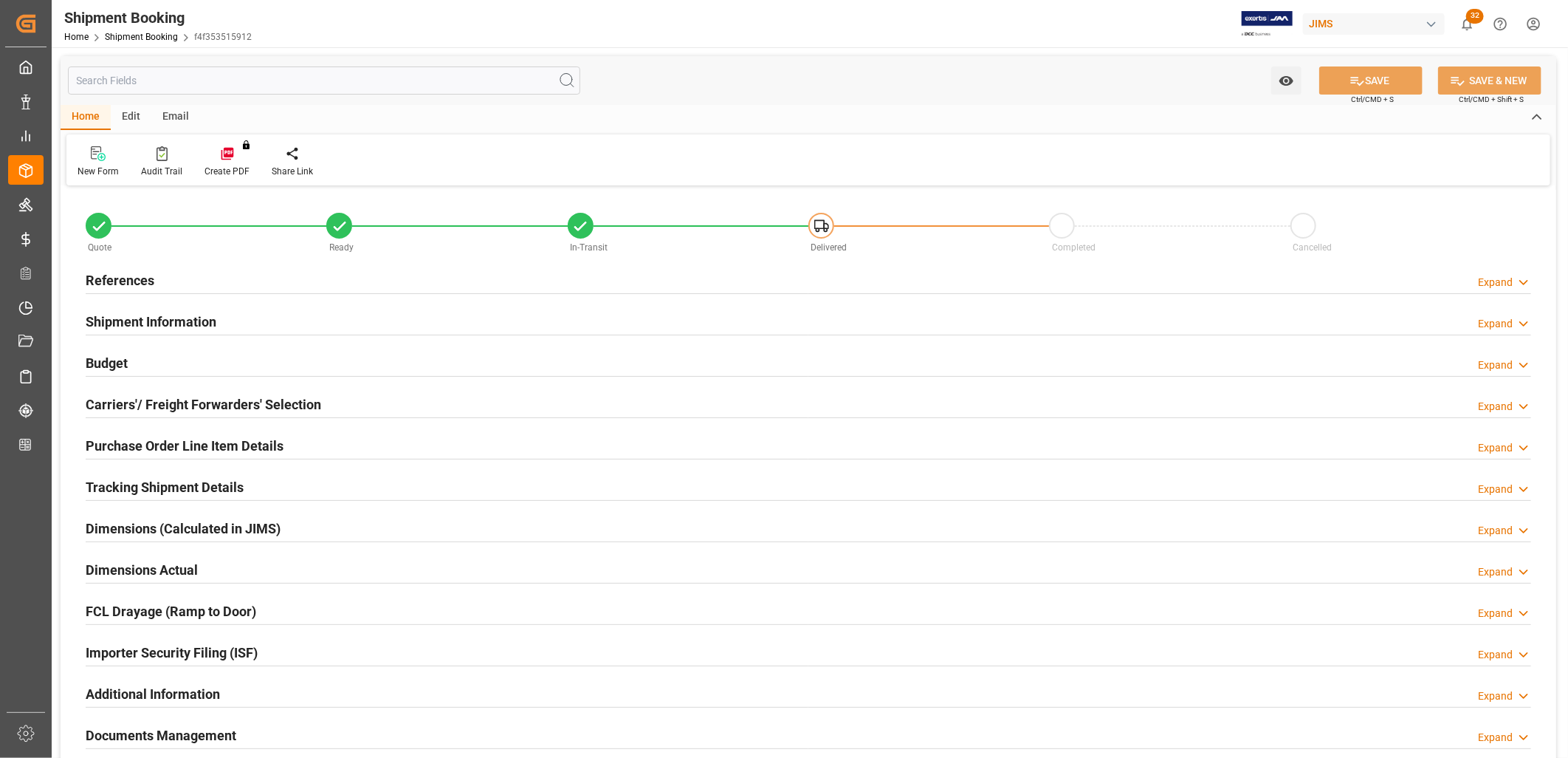
type input "40"
click at [270, 438] on h2 "Purchase Order Line Item Details" at bounding box center [185, 445] width 198 height 20
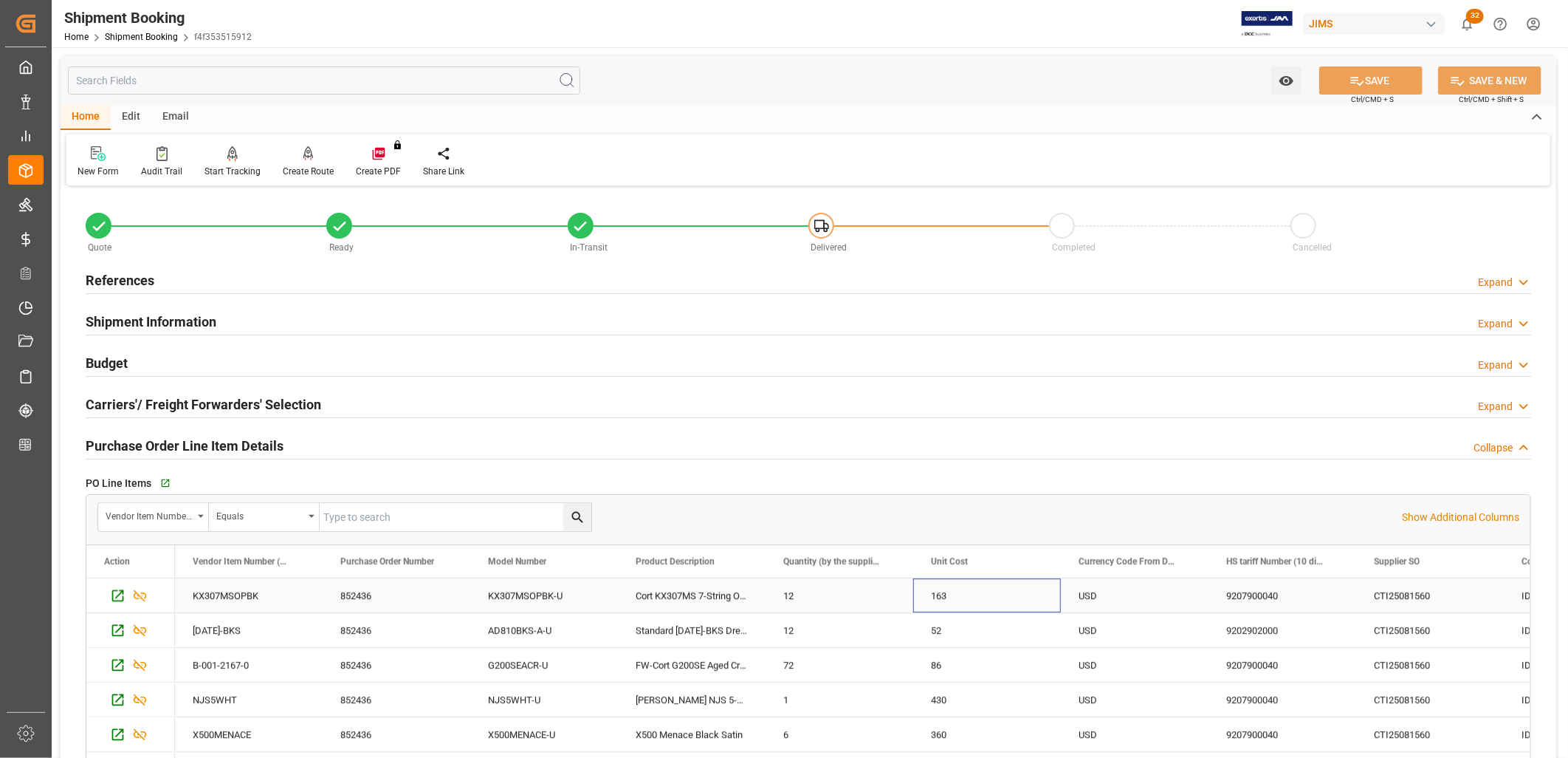
click at [943, 586] on div "163" at bounding box center [986, 595] width 147 height 34
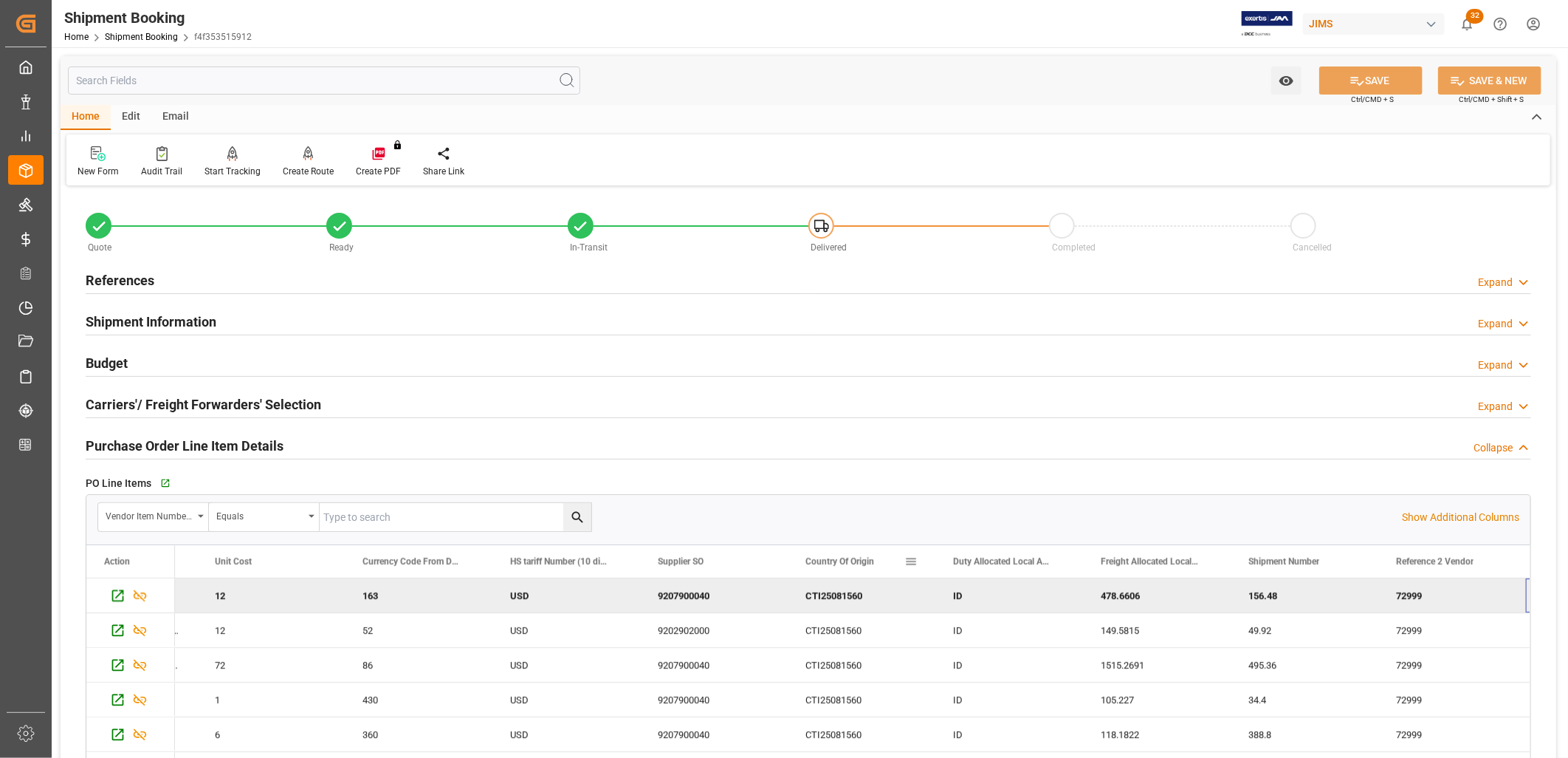
scroll to position [0, 716]
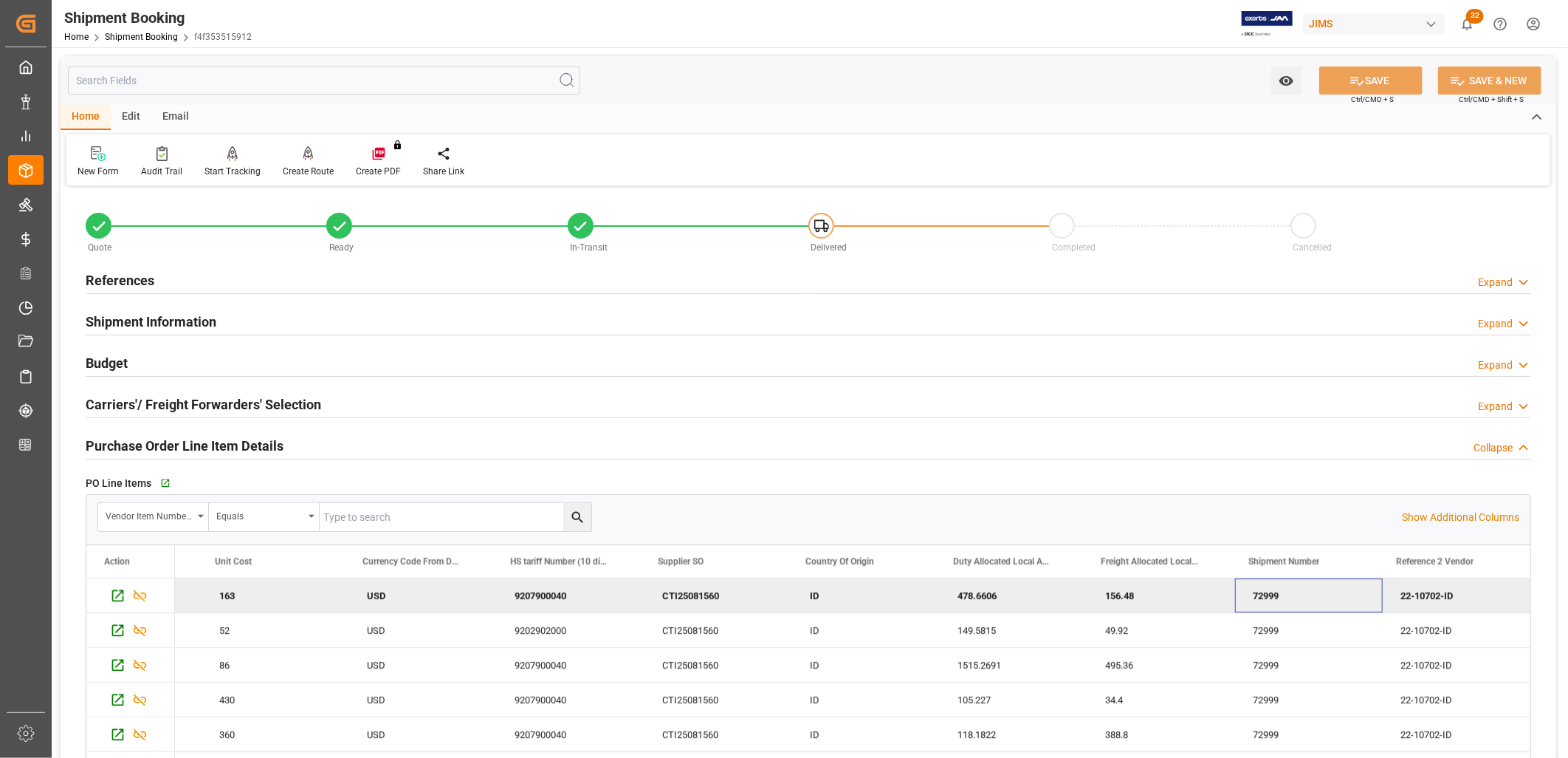
click at [1306, 599] on div "72999" at bounding box center [1309, 595] width 147 height 34
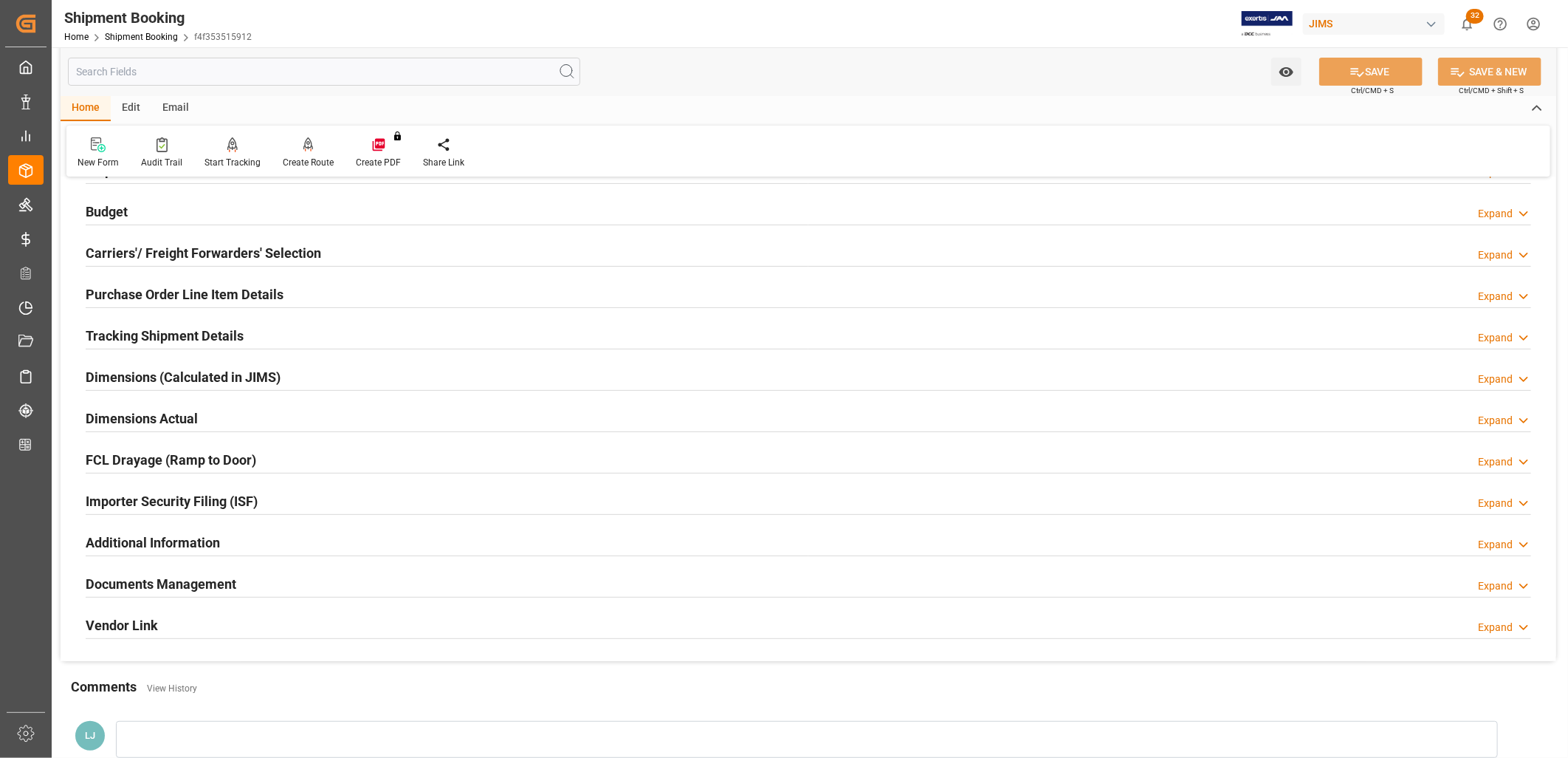
scroll to position [164, 0]
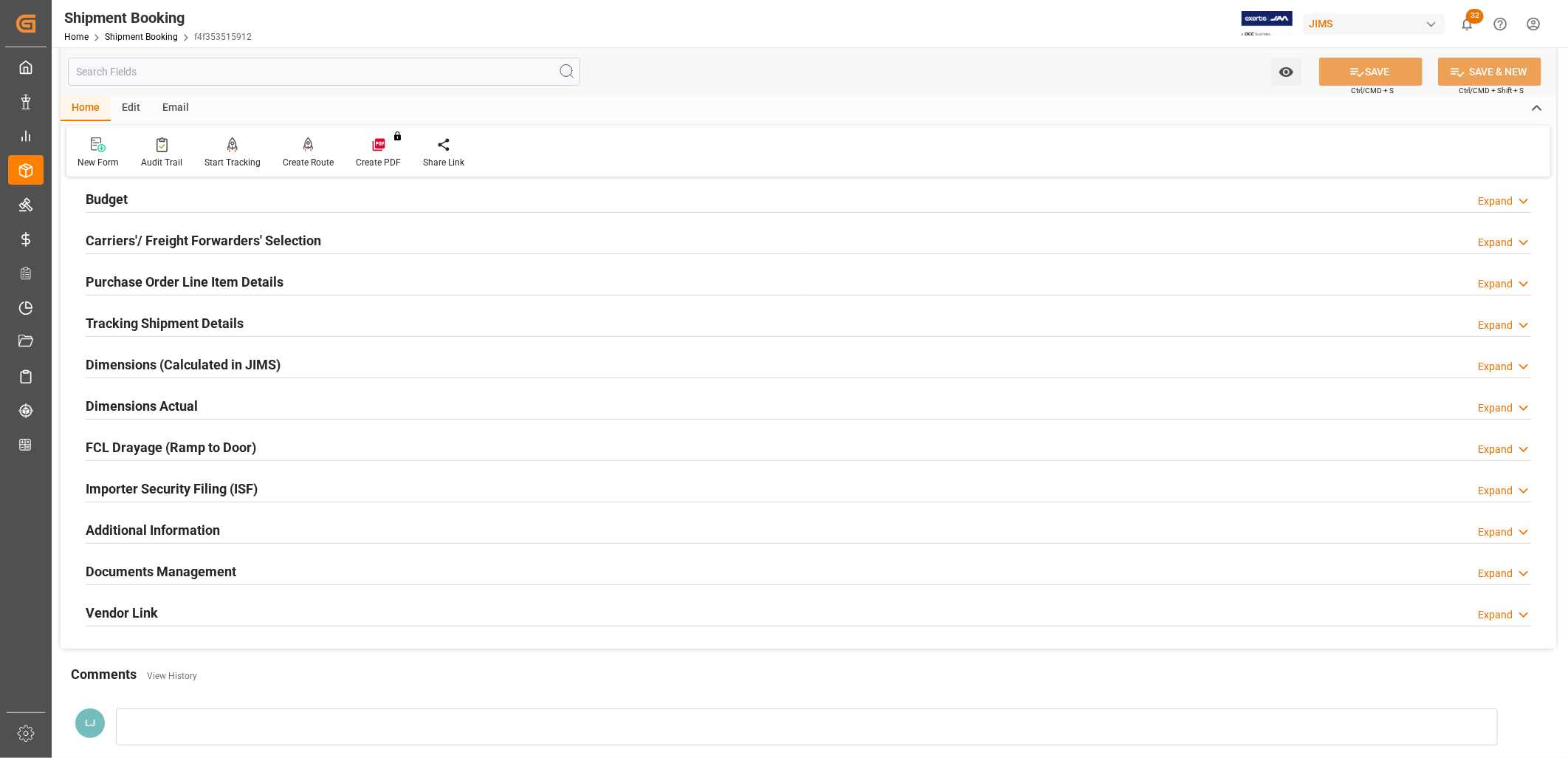
click at [206, 569] on h2 "Documents Management" at bounding box center [161, 571] width 151 height 20
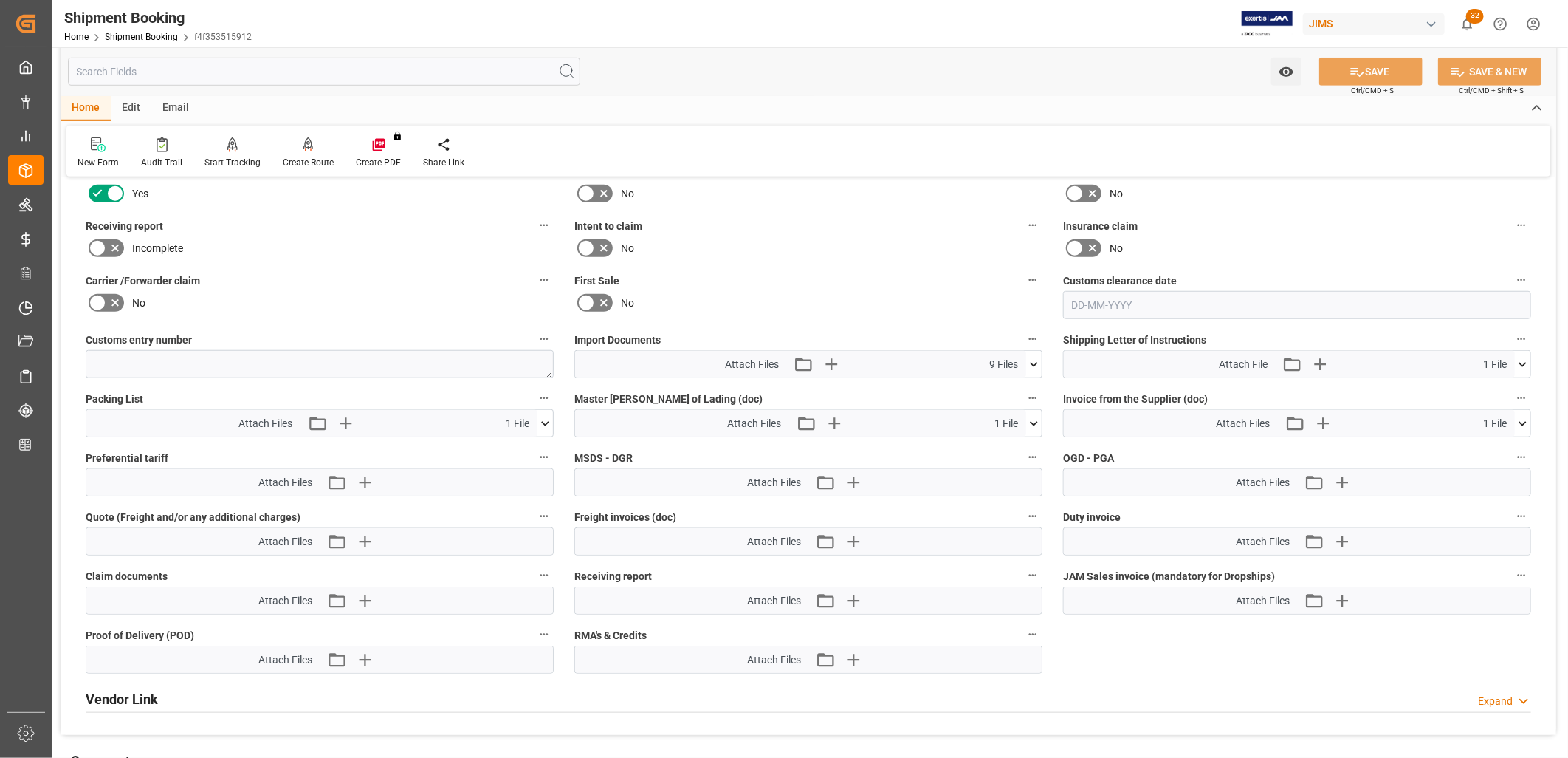
scroll to position [656, 0]
click at [1519, 419] on icon at bounding box center [1522, 423] width 16 height 16
click at [1513, 445] on icon at bounding box center [1514, 450] width 16 height 16
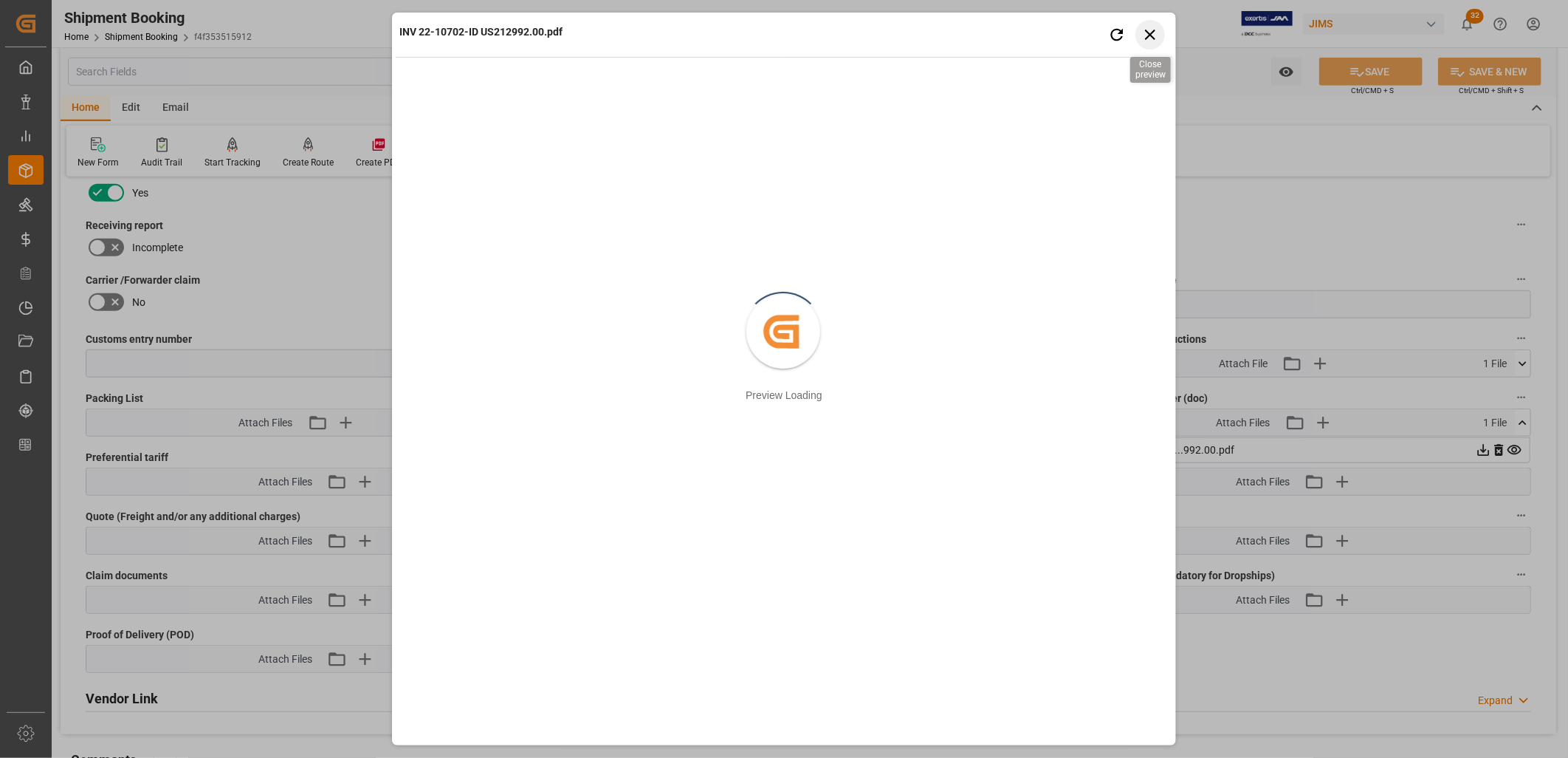
click at [1148, 29] on icon "button" at bounding box center [1149, 34] width 18 height 18
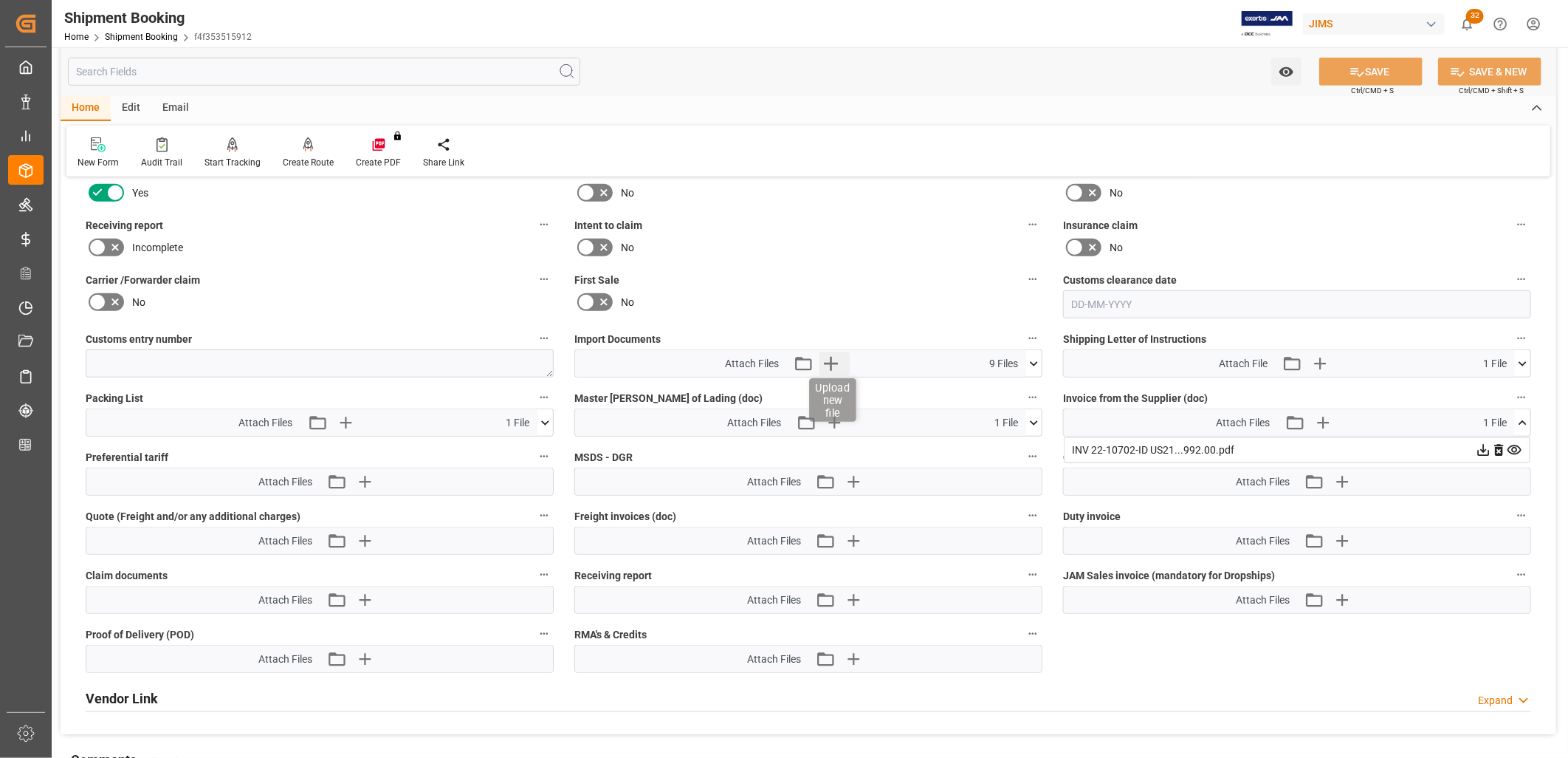
click at [835, 358] on icon "button" at bounding box center [830, 363] width 14 height 14
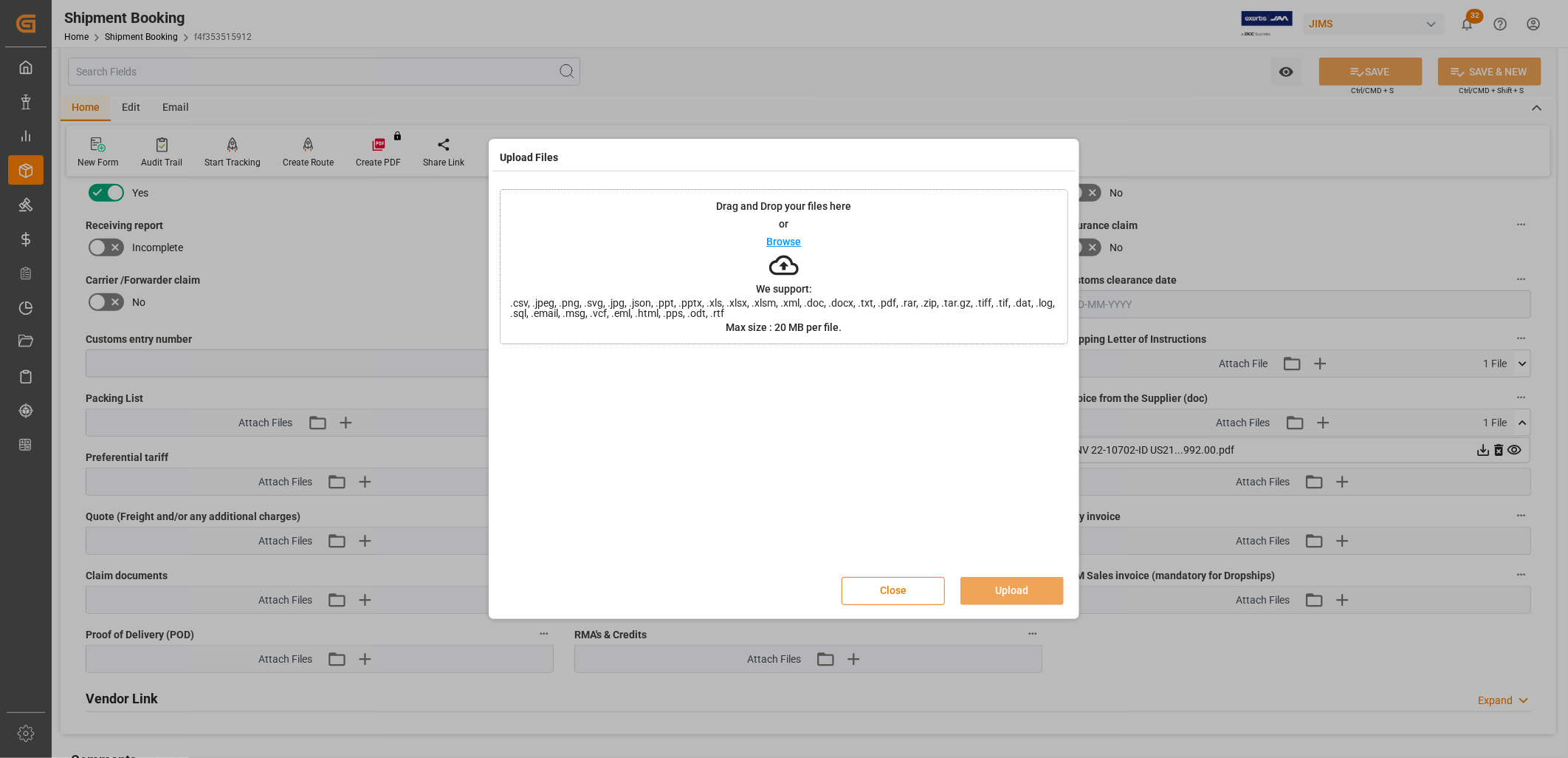
click at [902, 588] on button "Close" at bounding box center [893, 591] width 103 height 28
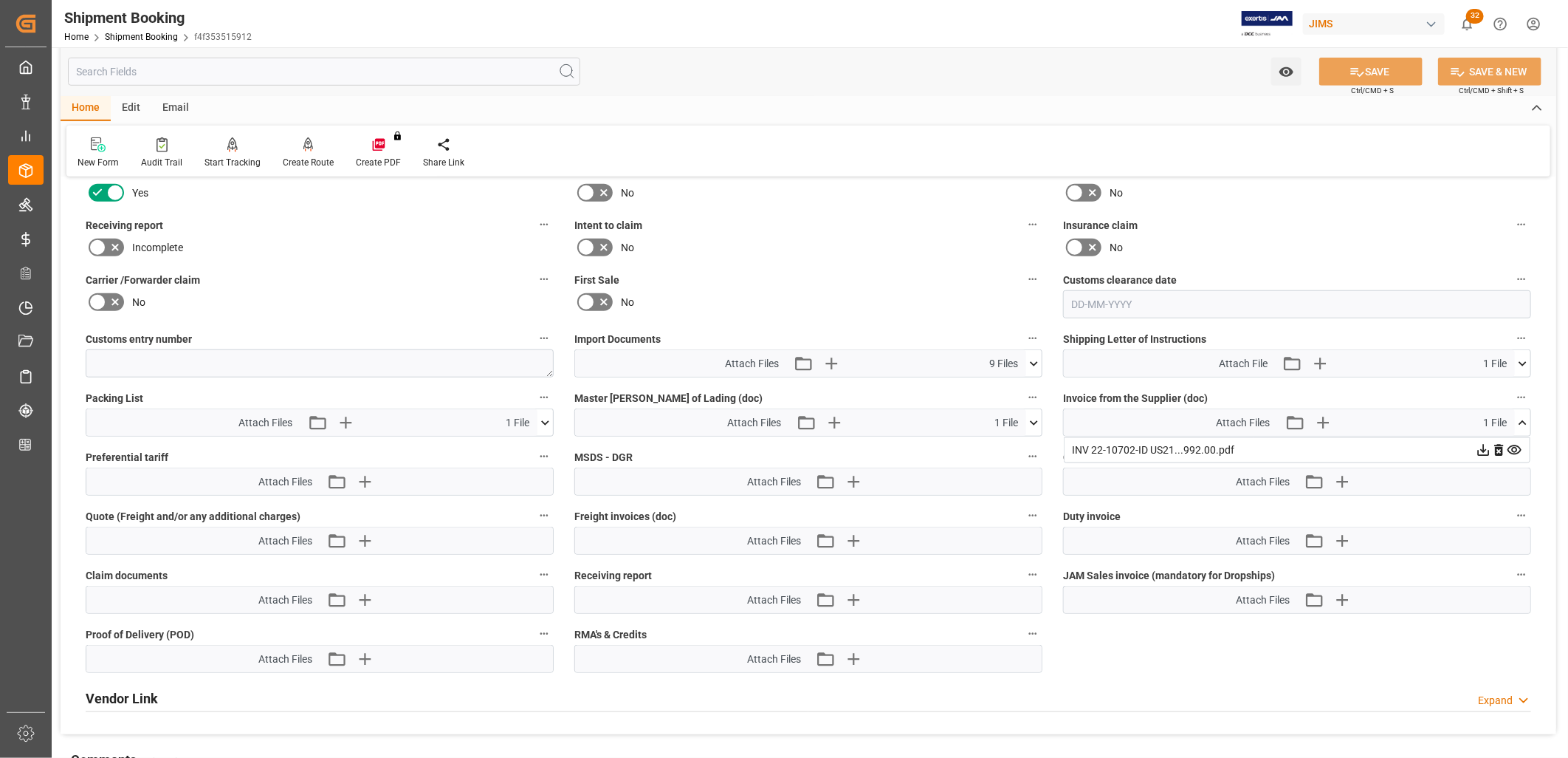
click at [1034, 359] on icon at bounding box center [1034, 363] width 16 height 16
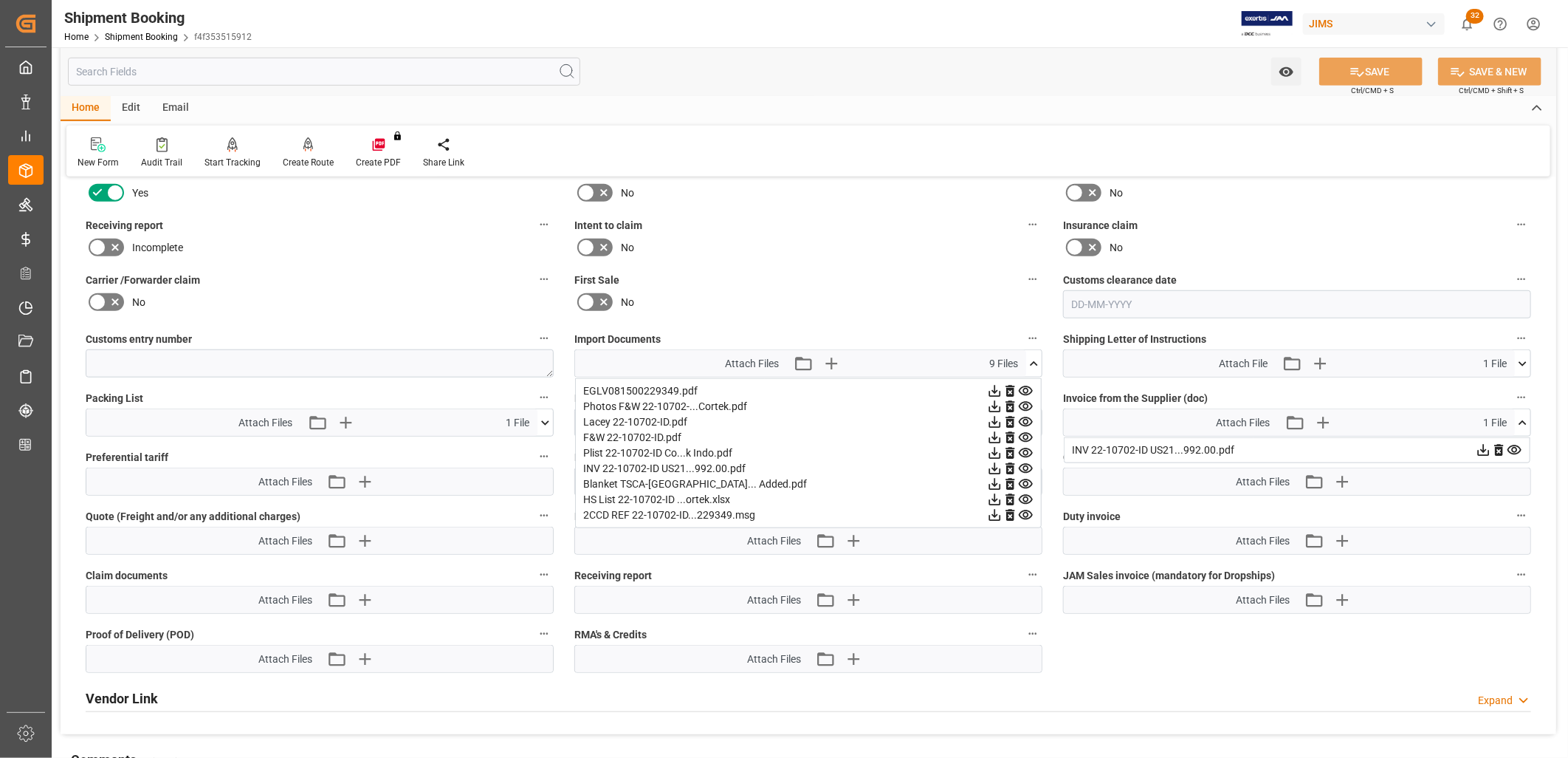
click at [1525, 415] on icon at bounding box center [1522, 423] width 16 height 16
click at [1037, 358] on icon at bounding box center [1034, 363] width 16 height 16
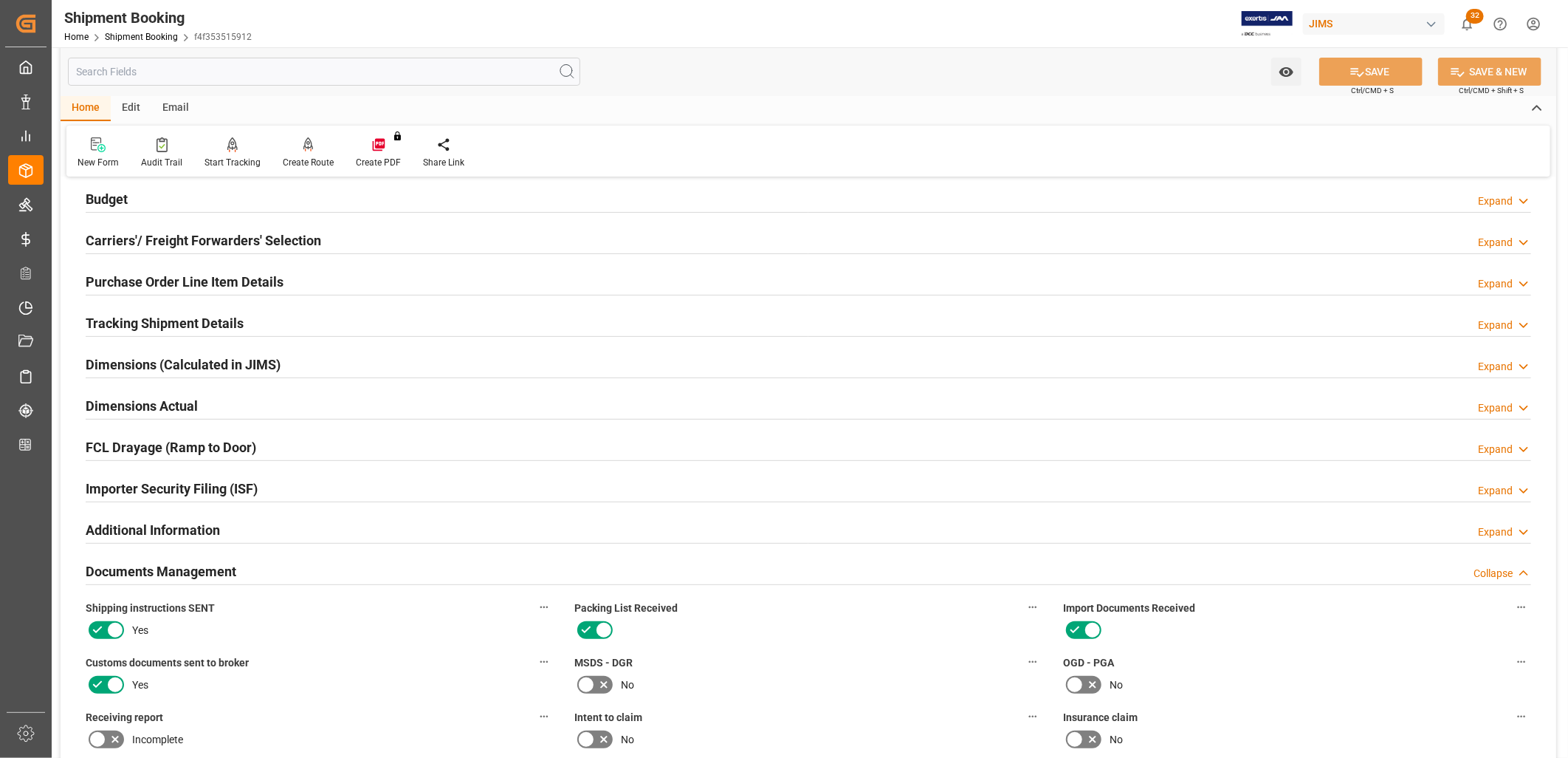
scroll to position [0, 0]
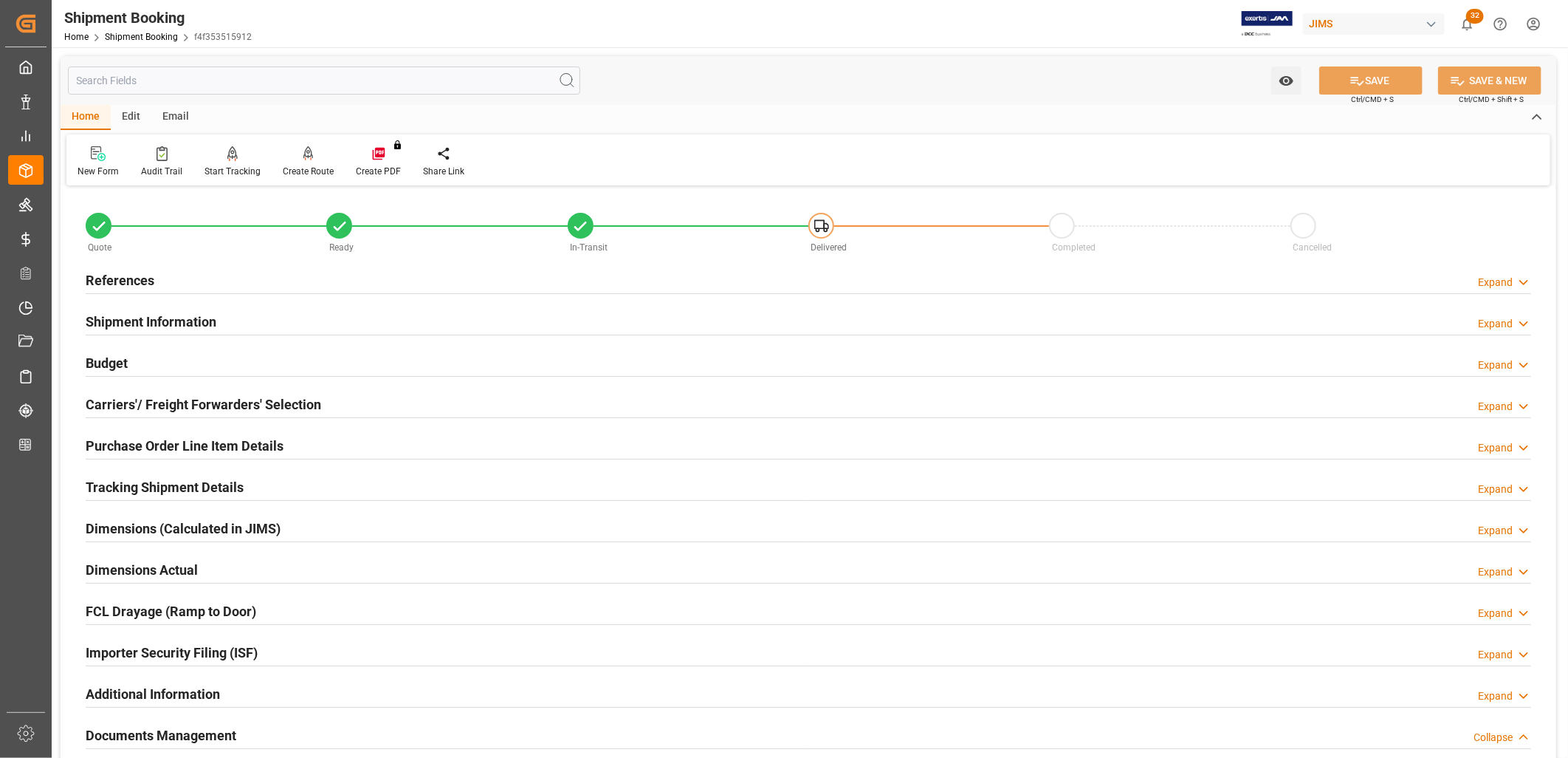
click at [183, 441] on h2 "Purchase Order Line Item Details" at bounding box center [185, 445] width 198 height 20
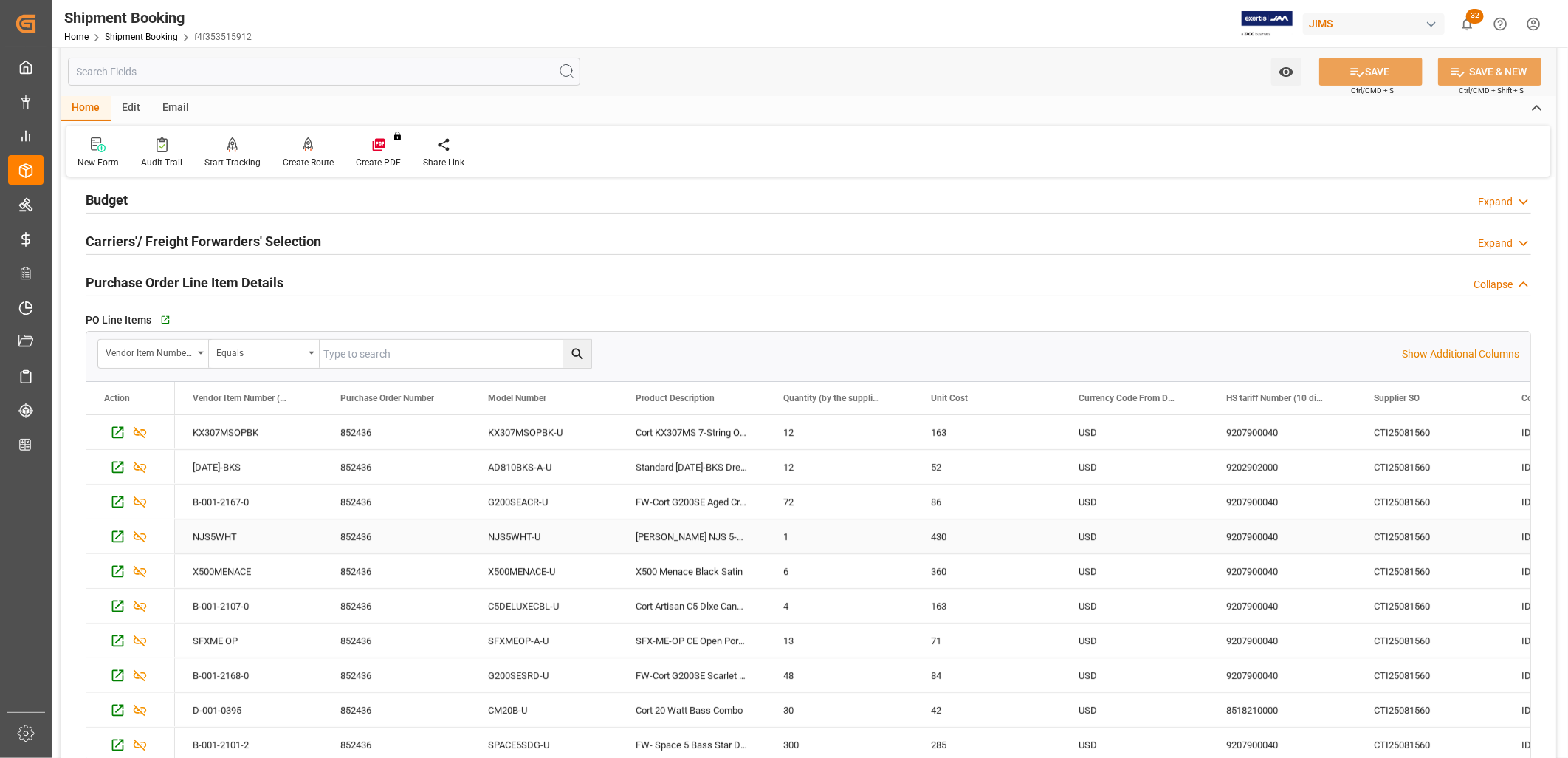
scroll to position [164, 0]
click at [719, 429] on div "Cort KX307MS 7-String OPBK" at bounding box center [692, 431] width 147 height 34
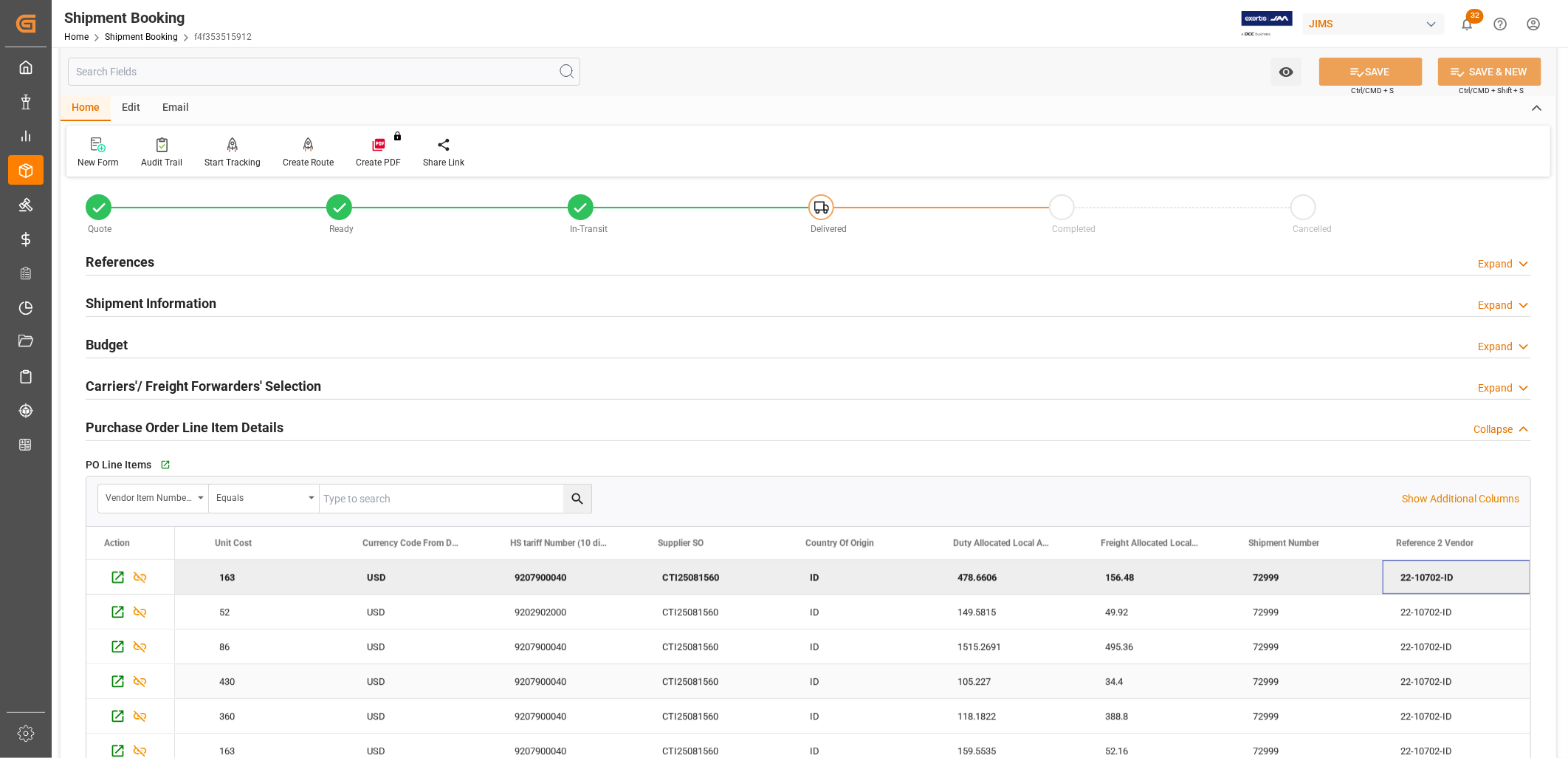
scroll to position [0, 0]
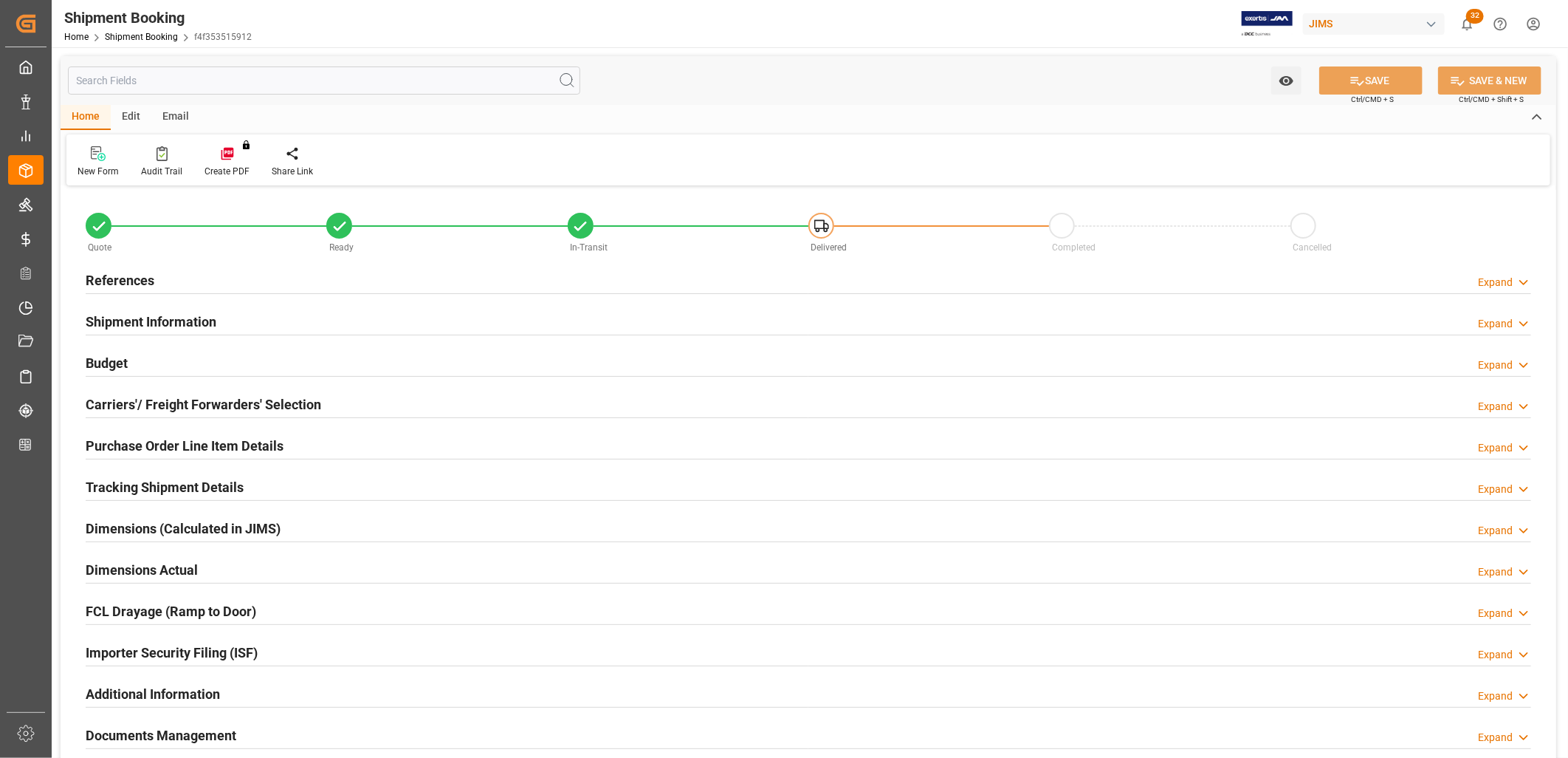
type input "[DATE]"
type input "[DATE] 00:00"
click at [138, 276] on h2 "References" at bounding box center [120, 280] width 68 height 20
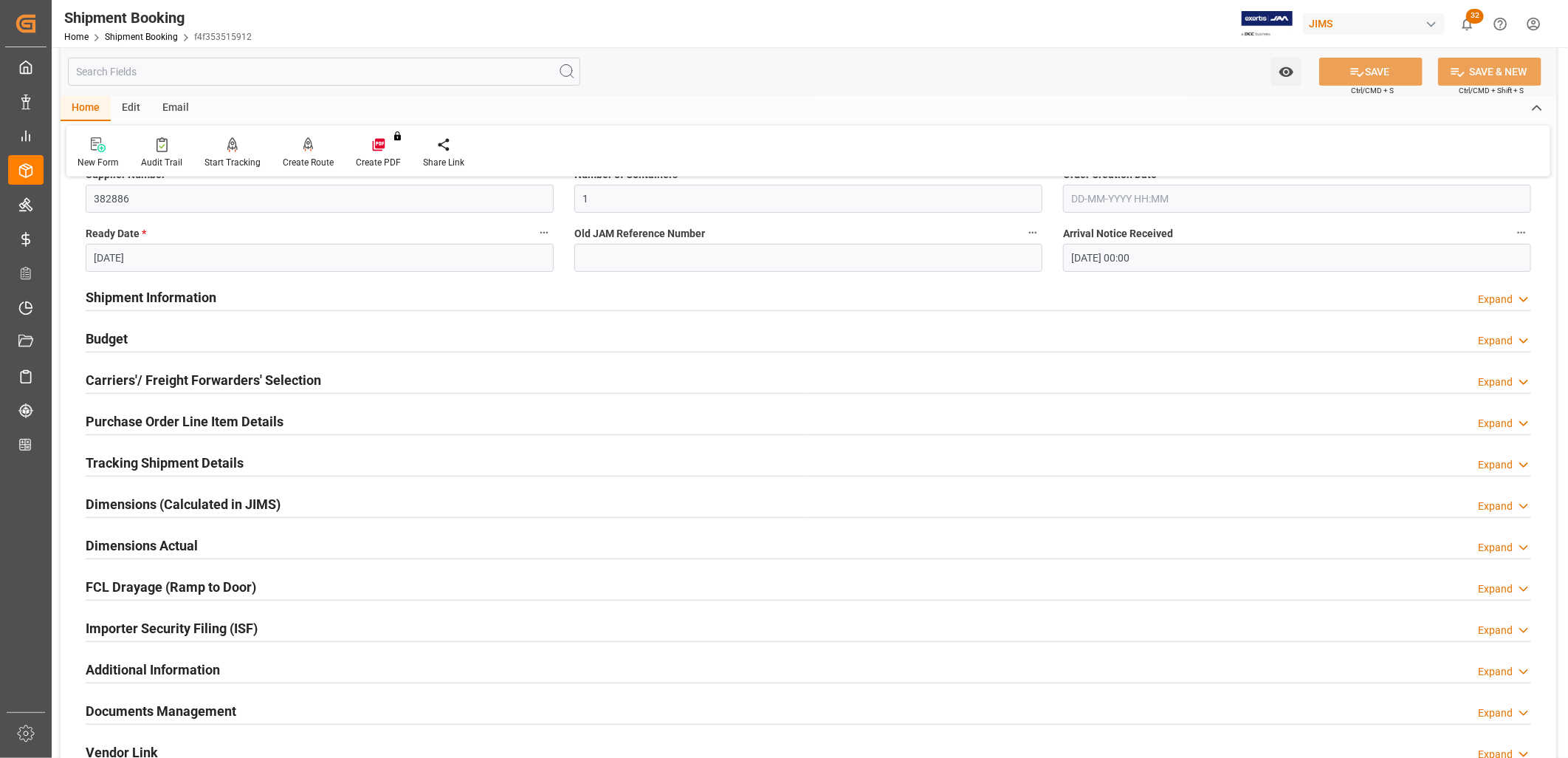
scroll to position [328, 0]
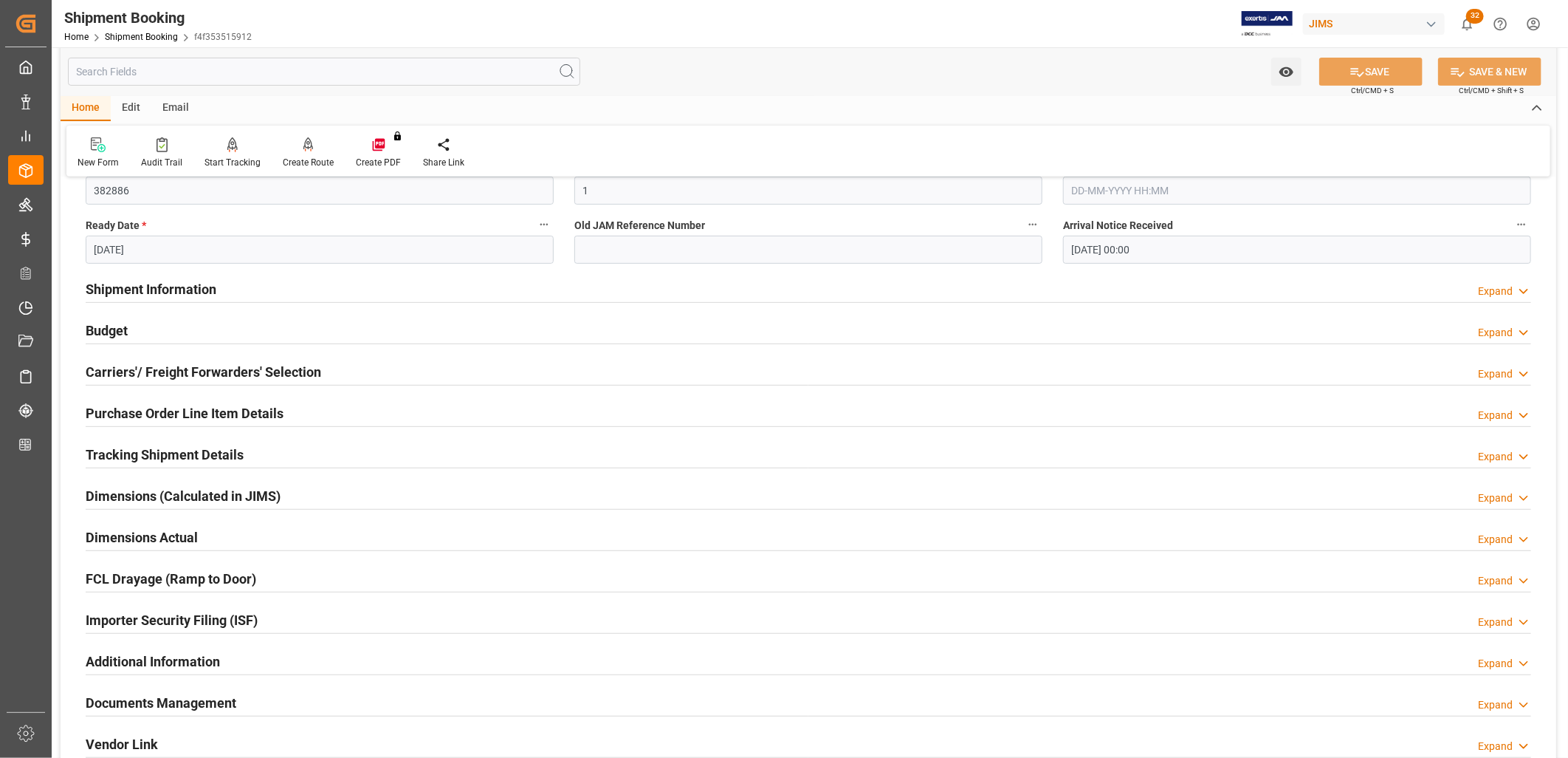
click at [178, 366] on h2 "Carriers'/ Freight Forwarders' Selection" at bounding box center [204, 371] width 236 height 20
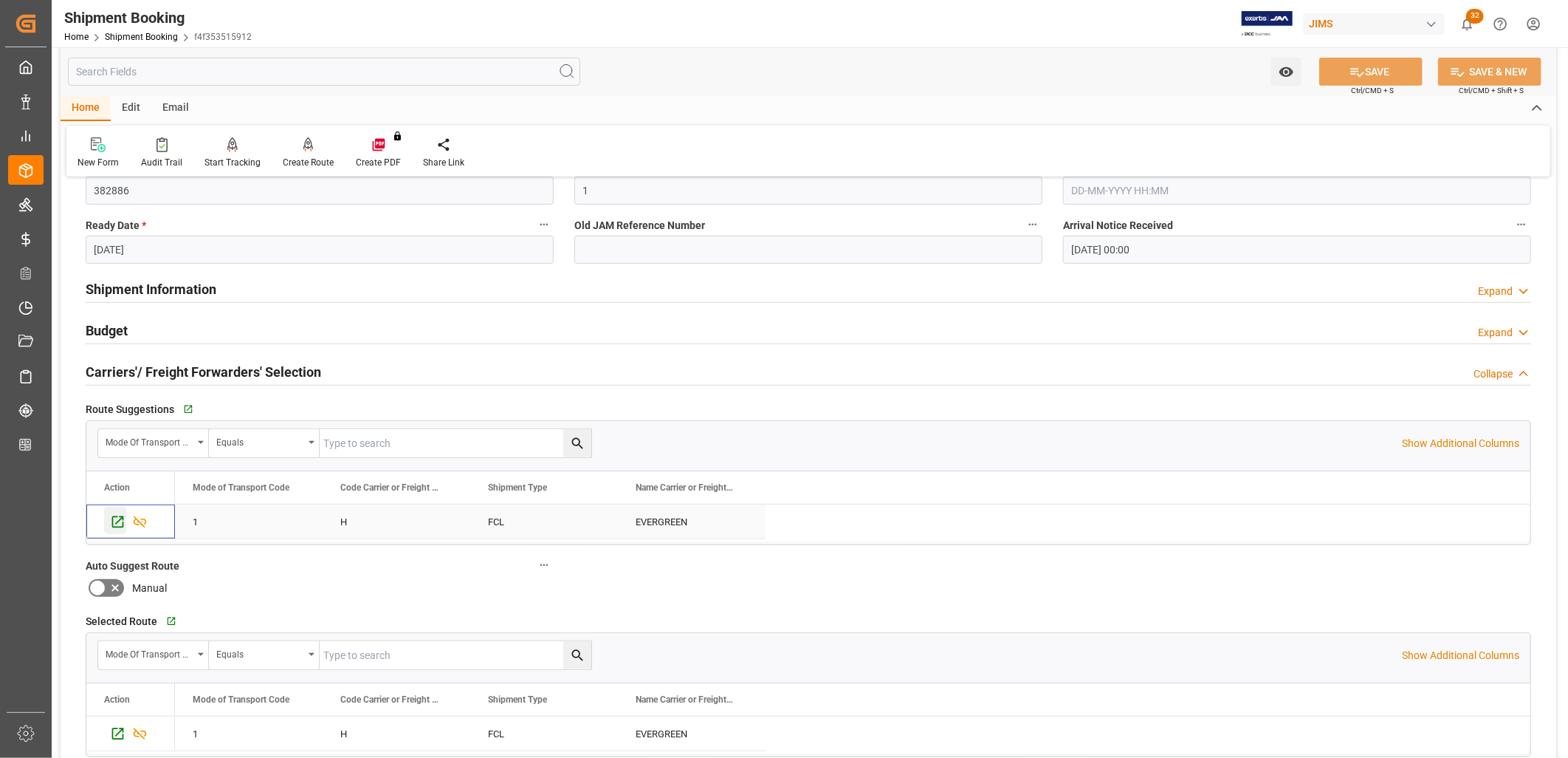
click at [117, 519] on icon "Press SPACE to select this row." at bounding box center [118, 522] width 16 height 16
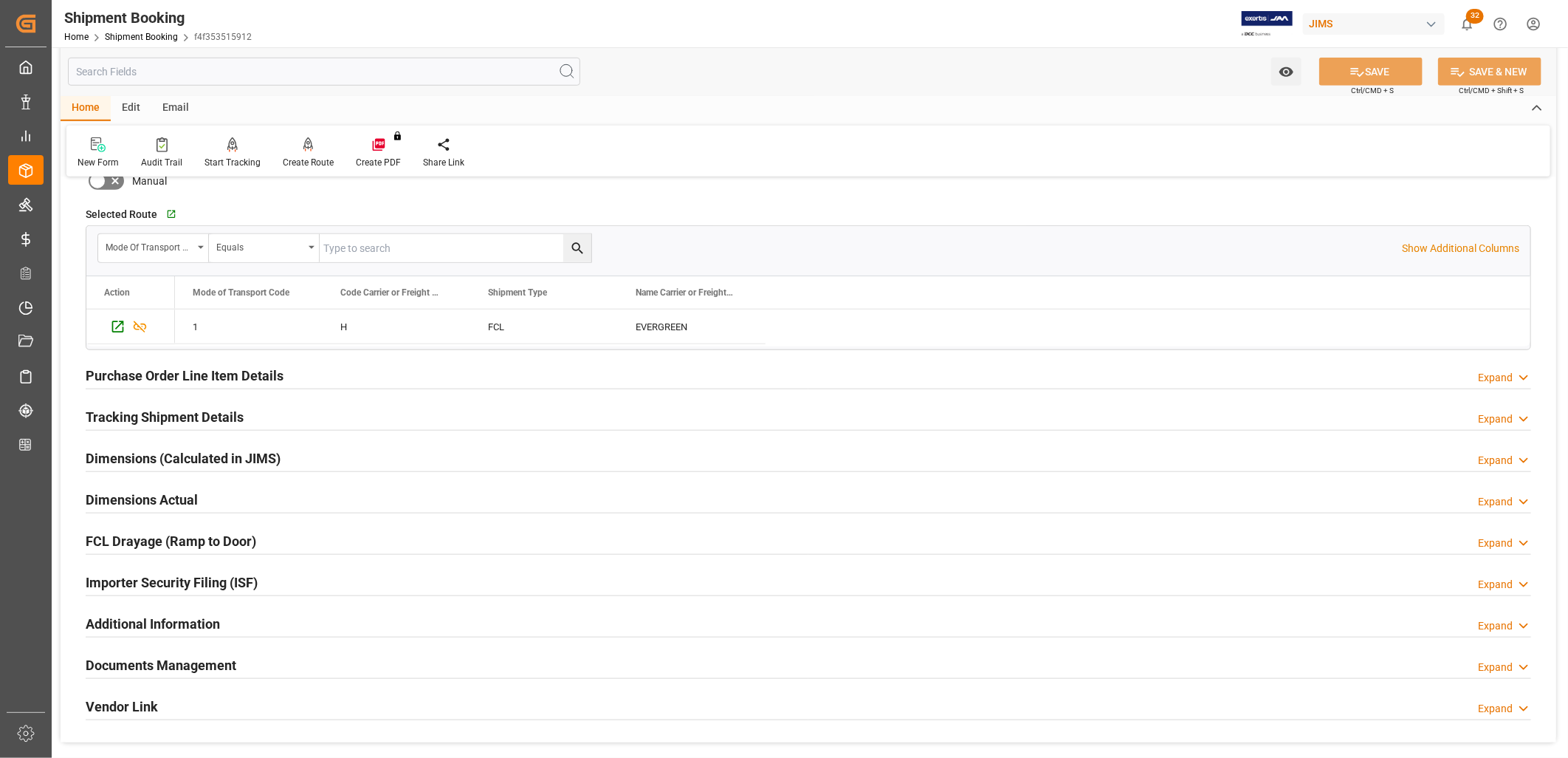
scroll to position [739, 0]
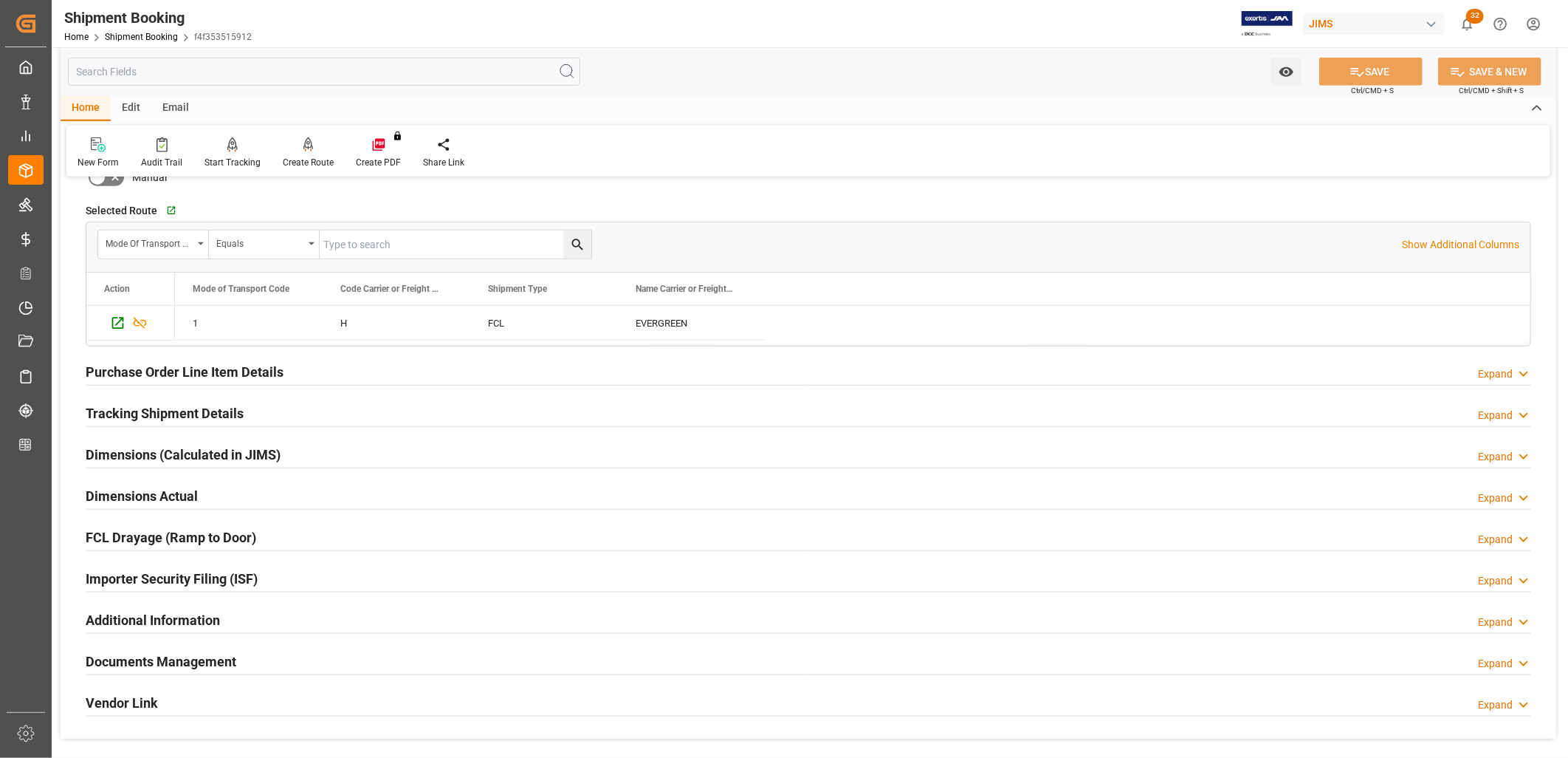
click at [211, 412] on h2 "Tracking Shipment Details" at bounding box center [165, 413] width 158 height 20
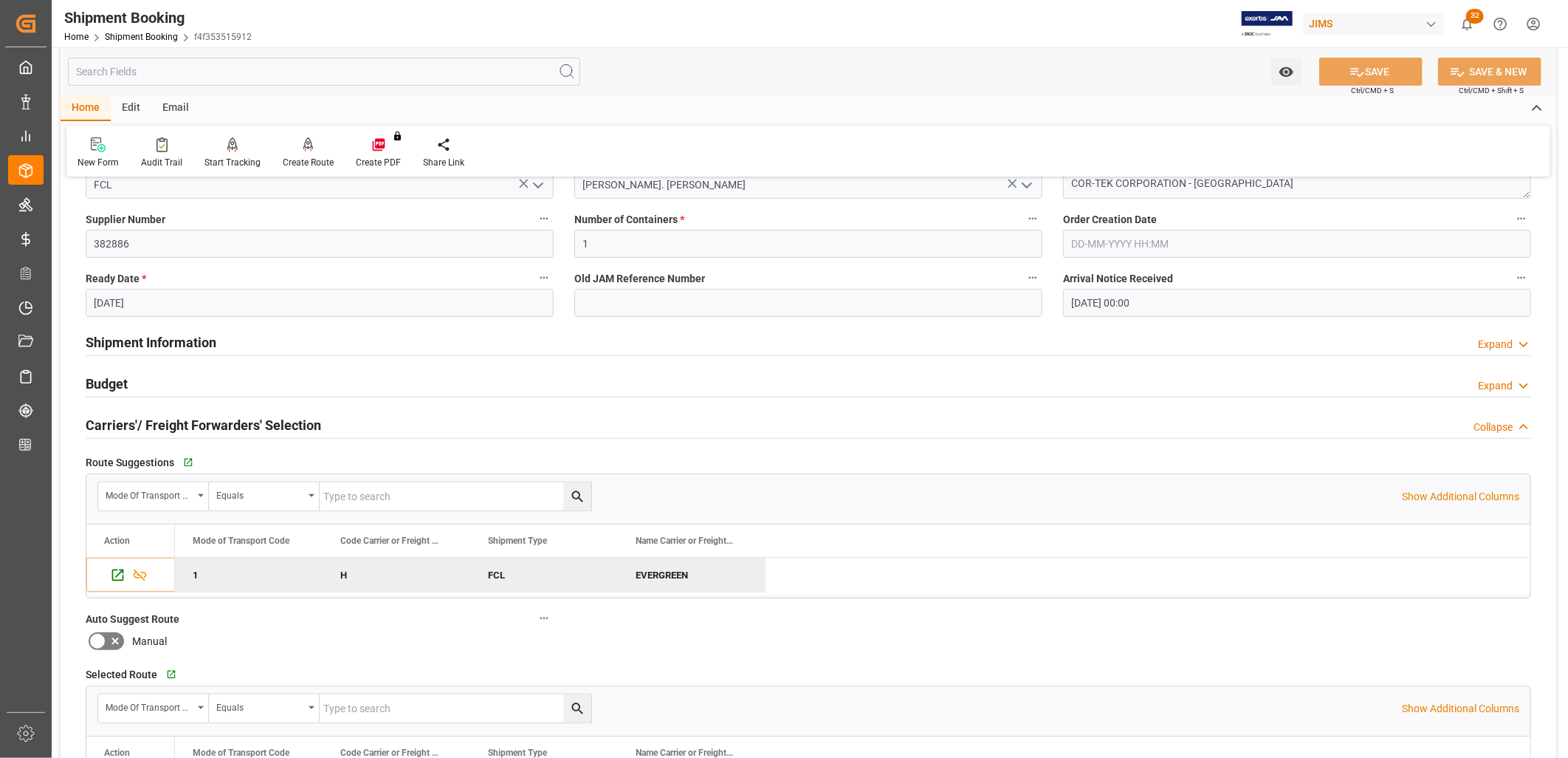
scroll to position [246, 0]
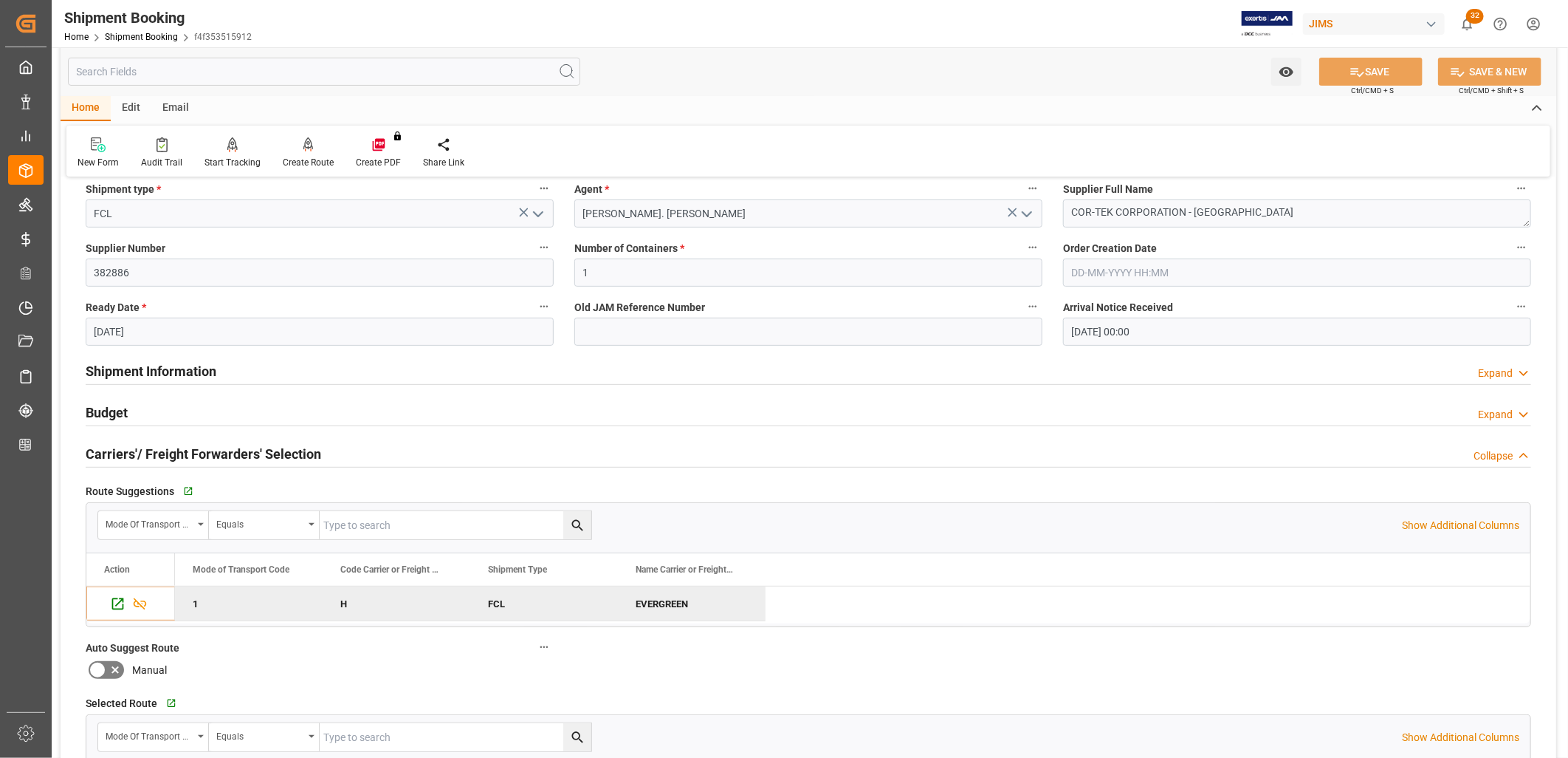
click at [197, 376] on h2 "Shipment Information" at bounding box center [151, 370] width 131 height 20
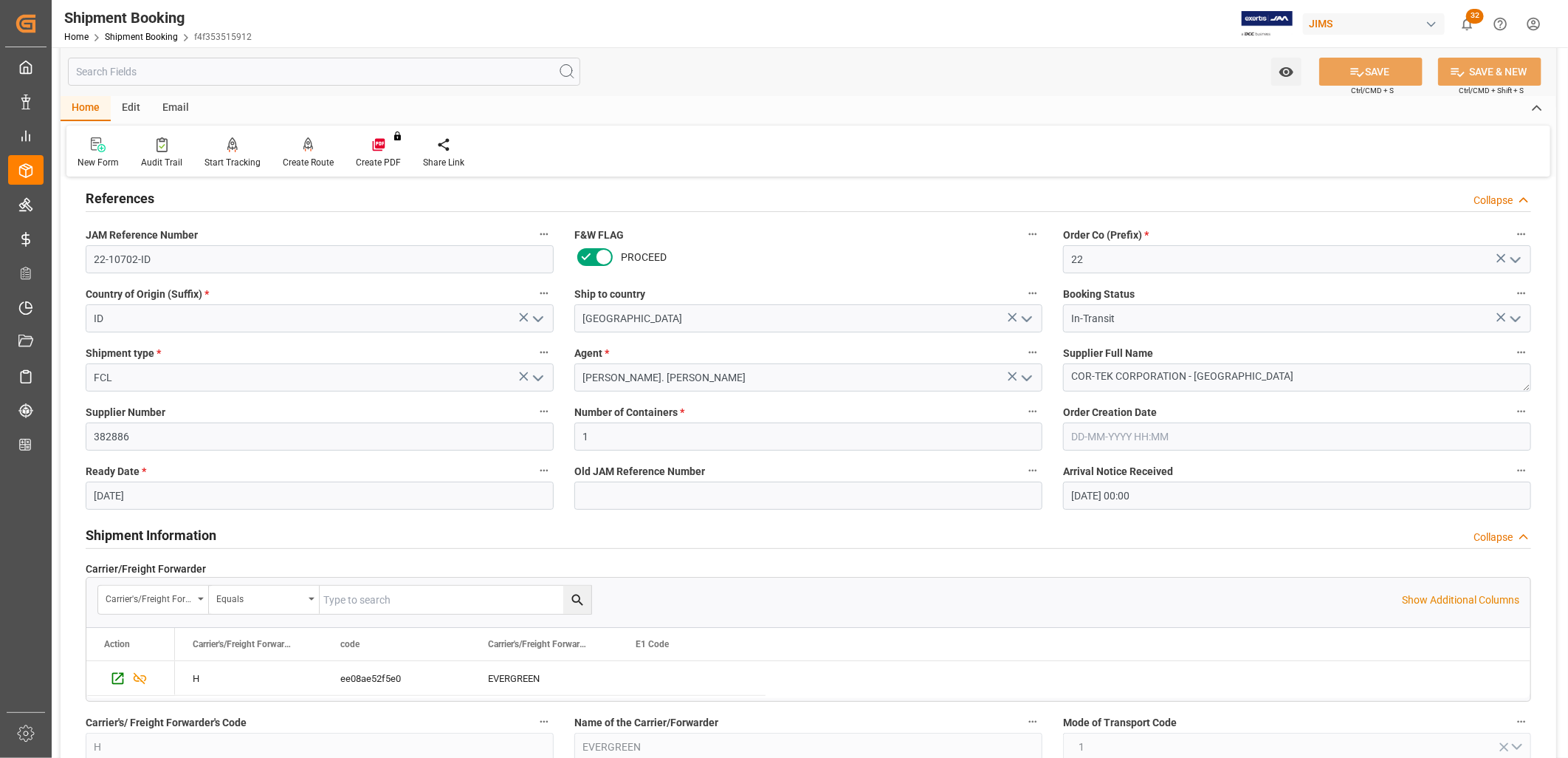
scroll to position [0, 0]
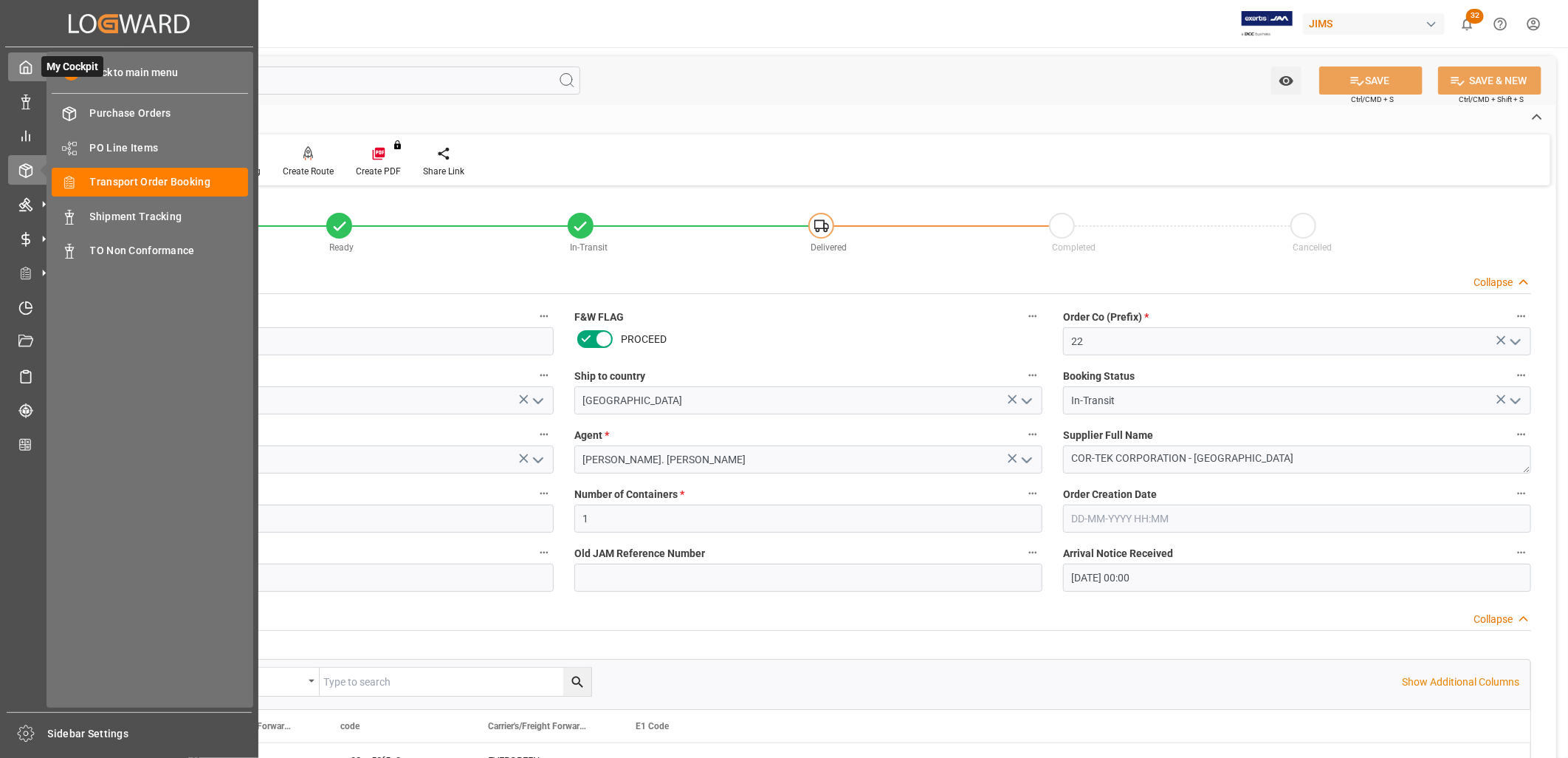
click at [24, 67] on icon at bounding box center [25, 67] width 15 height 15
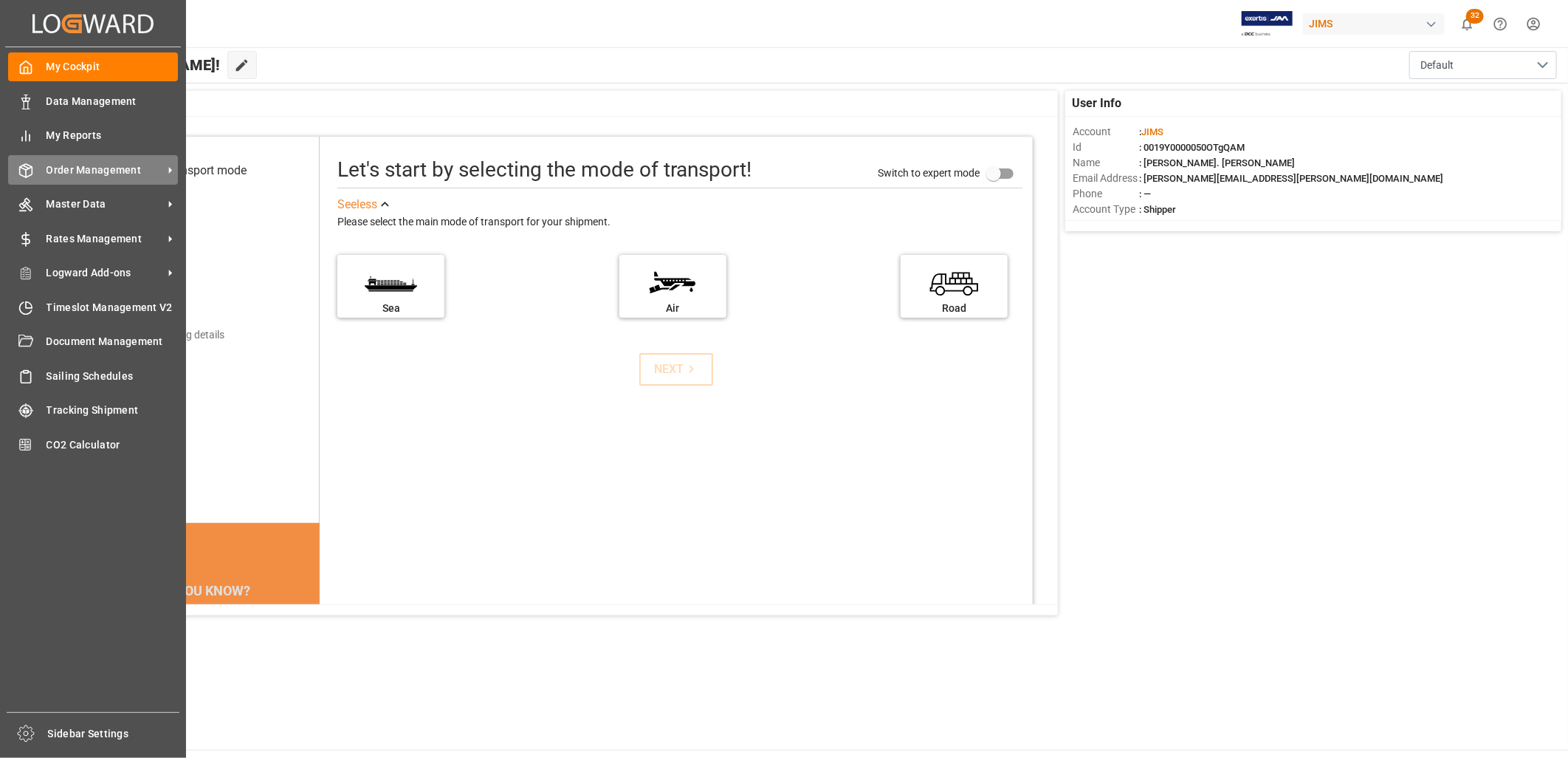
click at [109, 170] on span "Order Management" at bounding box center [105, 170] width 117 height 16
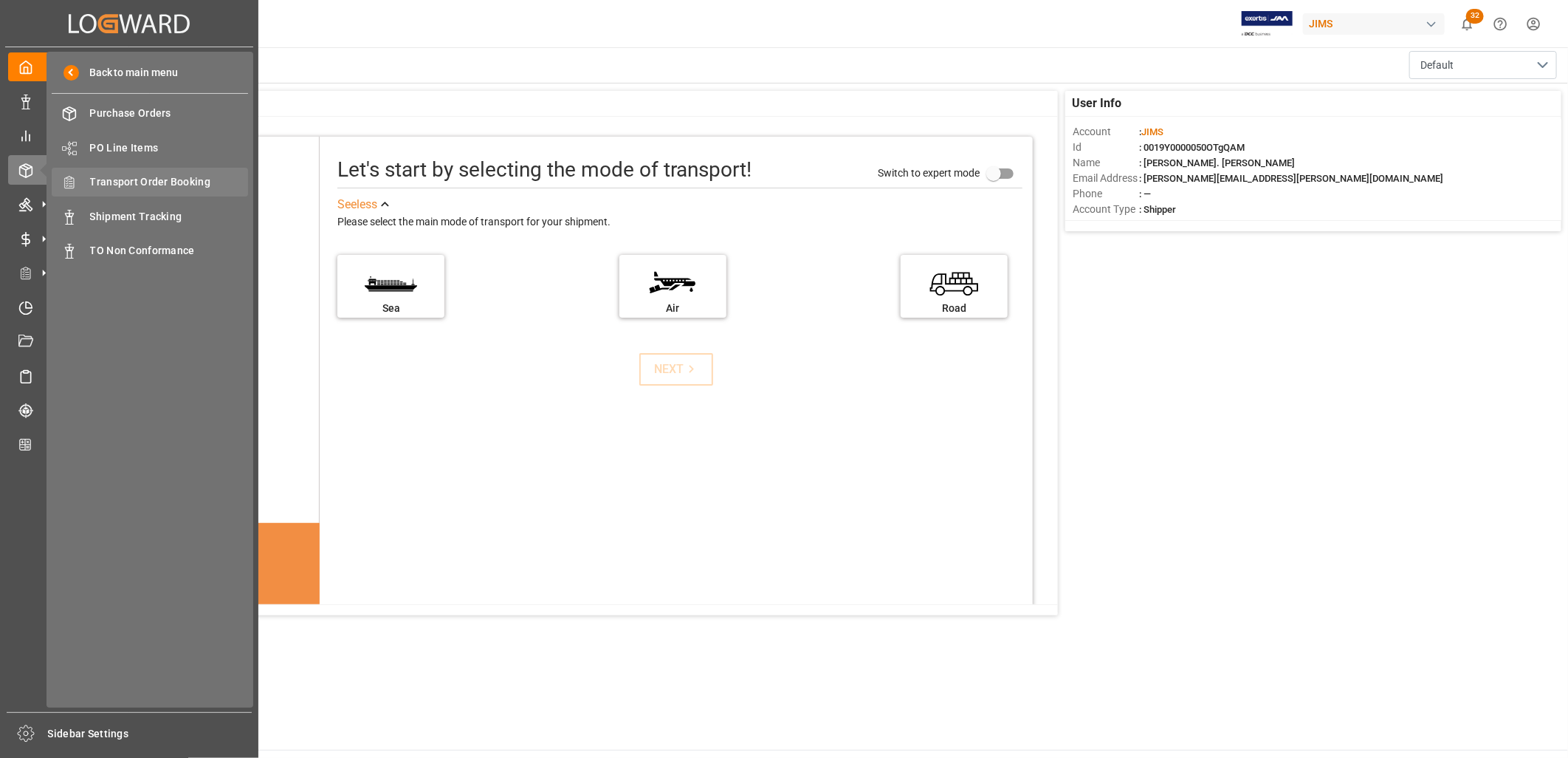
click at [187, 179] on span "Transport Order Booking" at bounding box center [169, 182] width 159 height 16
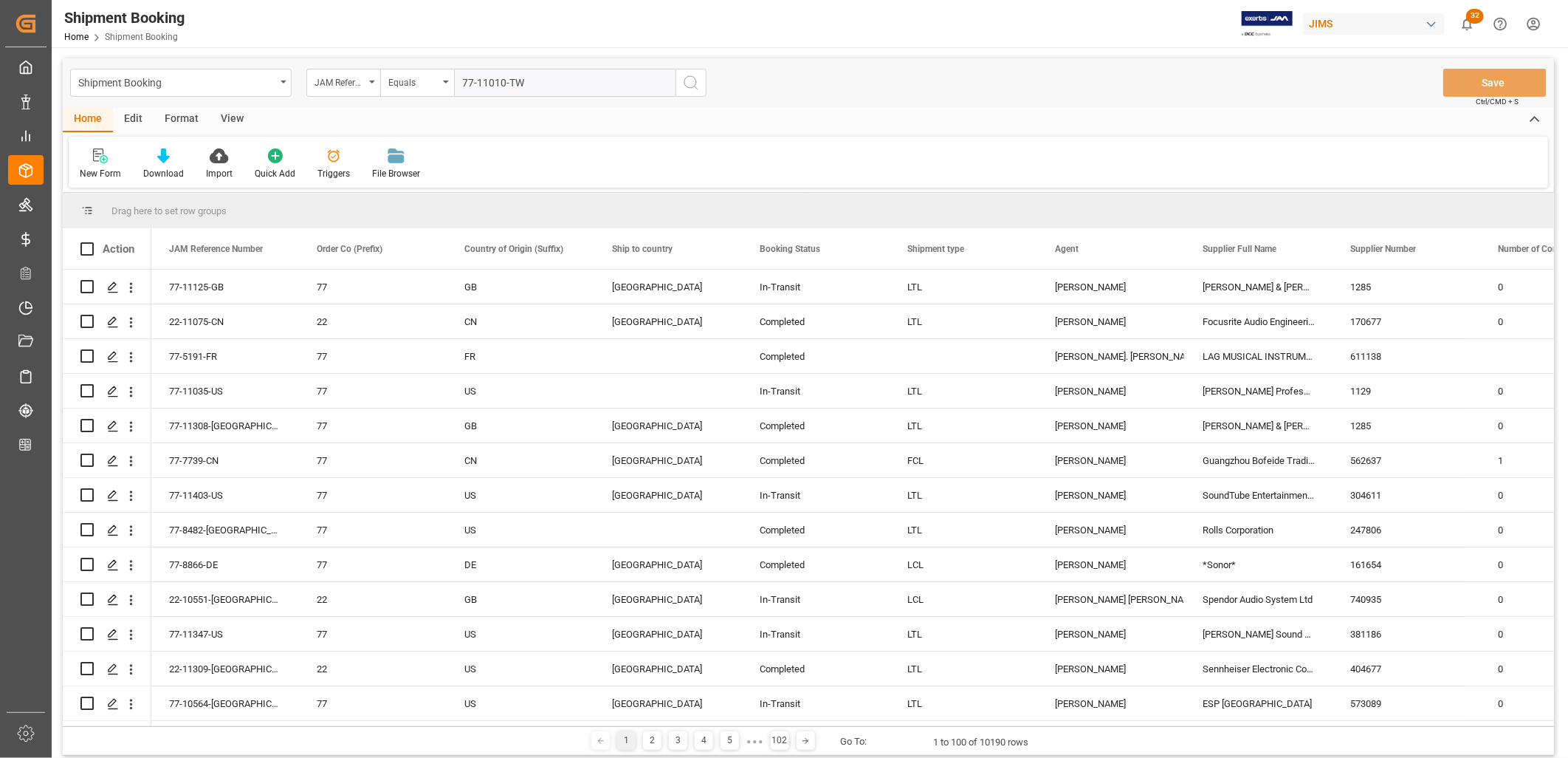
type input "77-11010-TW"
click at [693, 78] on icon "search button" at bounding box center [691, 82] width 17 height 17
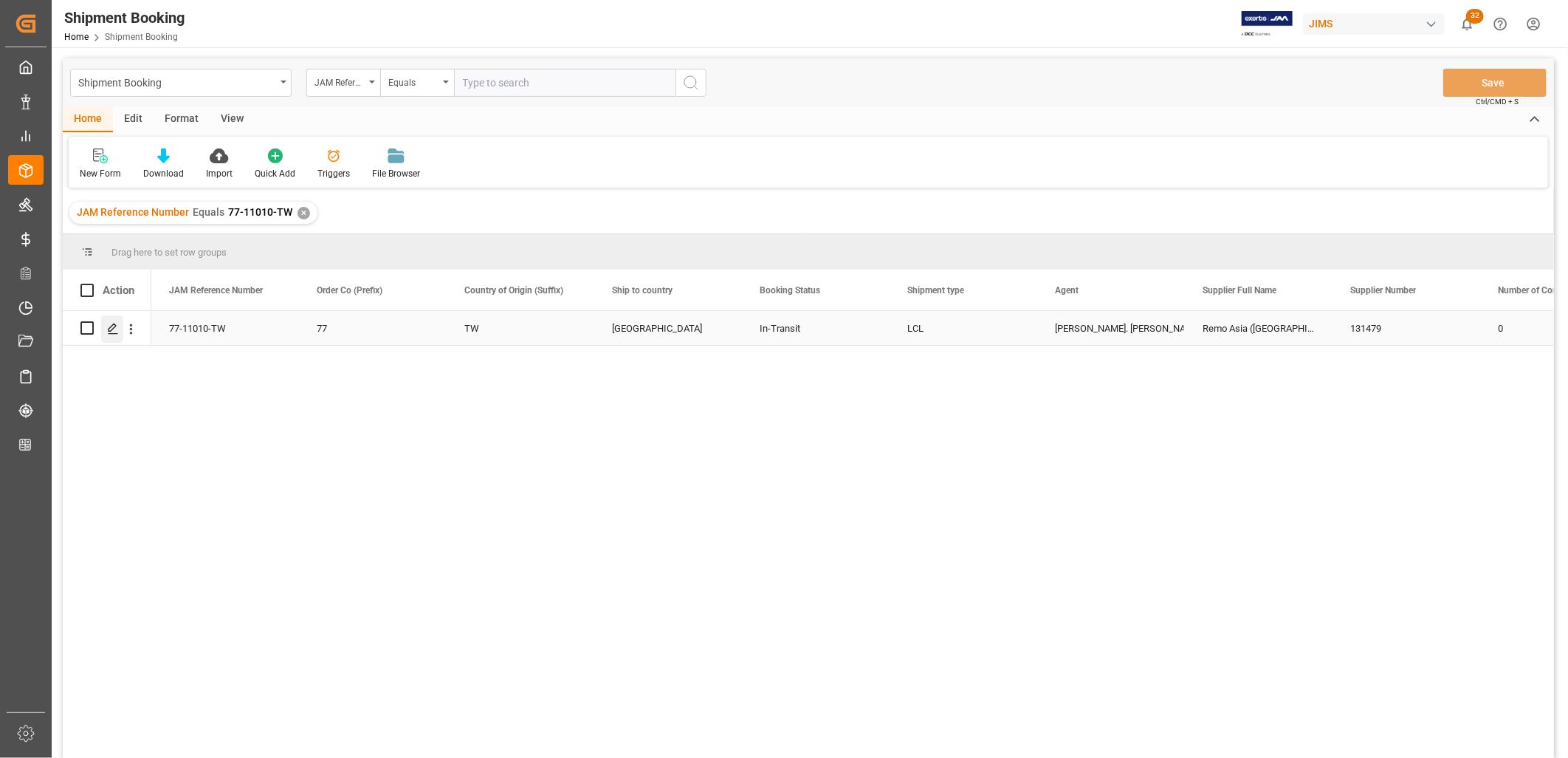
click at [112, 330] on icon "Press SPACE to select this row." at bounding box center [113, 329] width 12 height 12
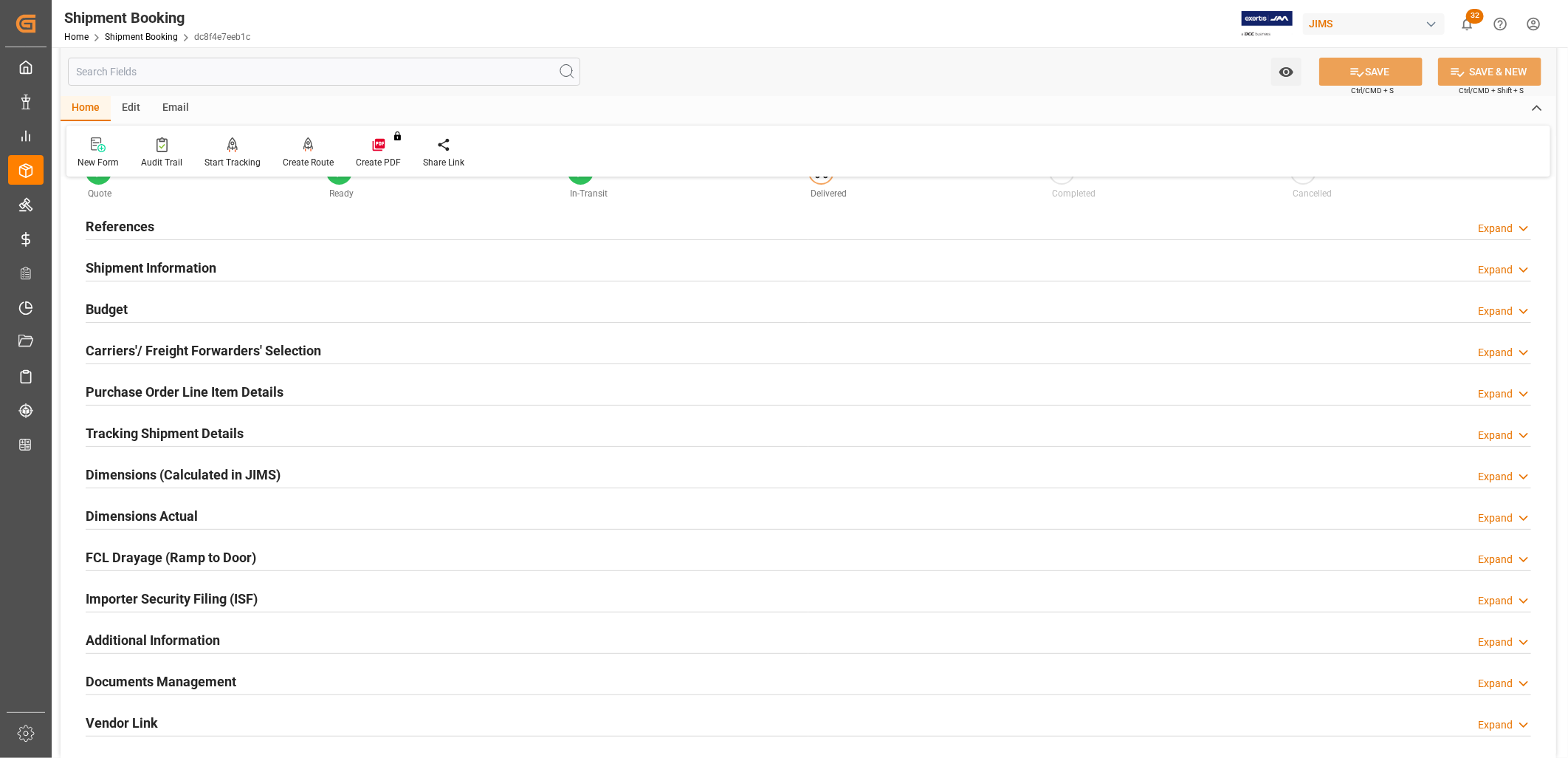
scroll to position [82, 0]
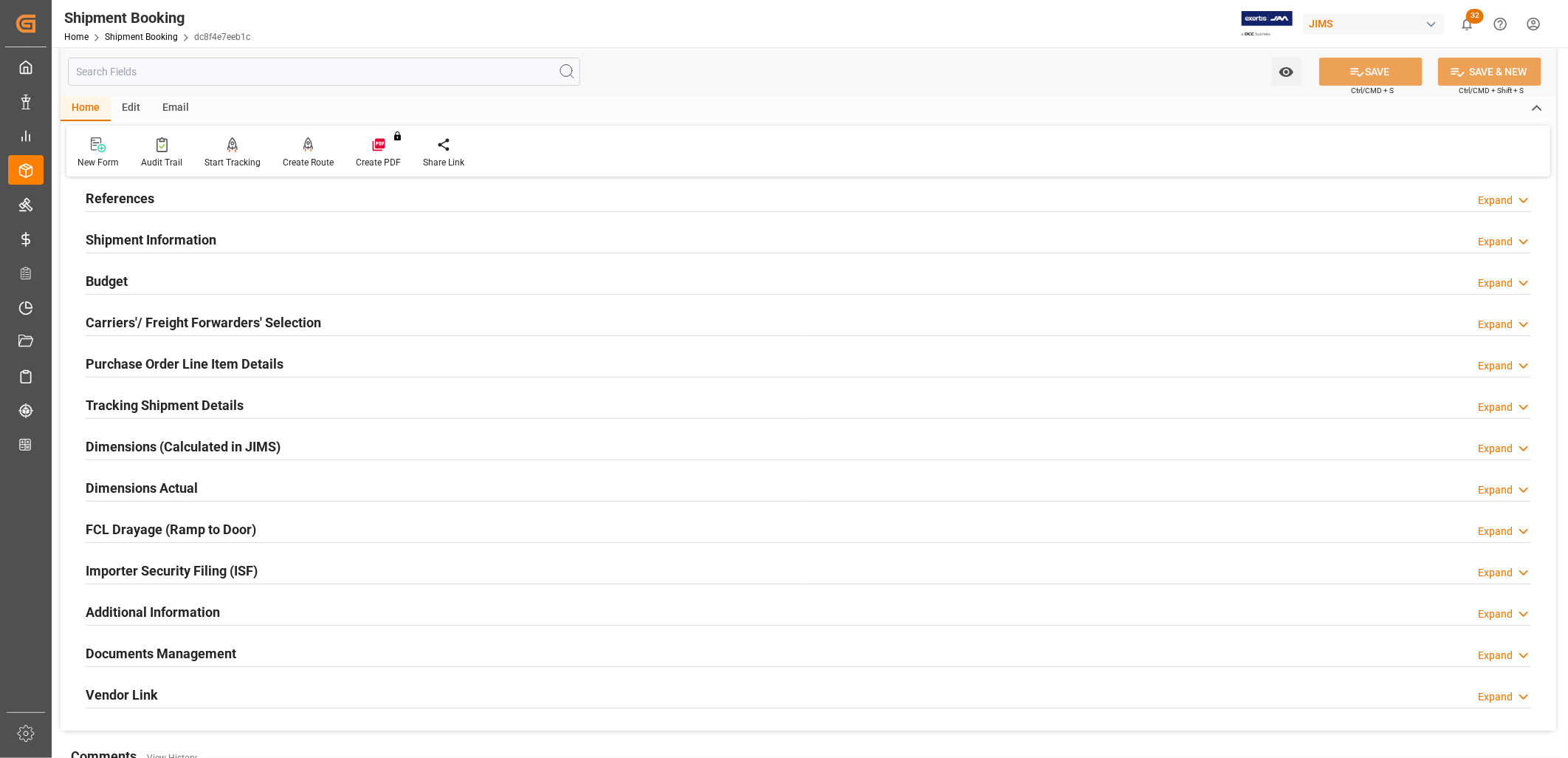
click at [205, 650] on h2 "Documents Management" at bounding box center [161, 653] width 151 height 20
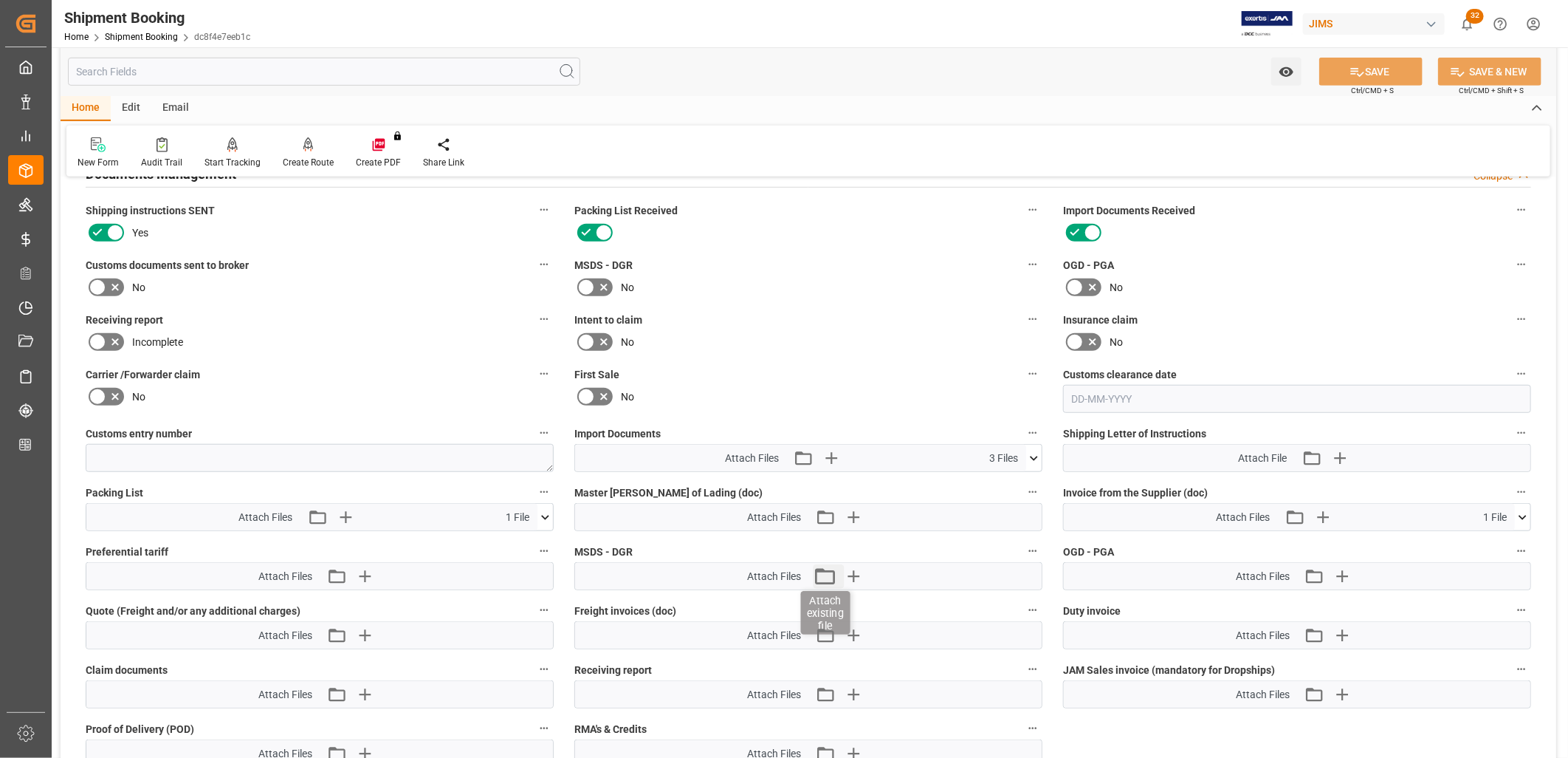
scroll to position [574, 0]
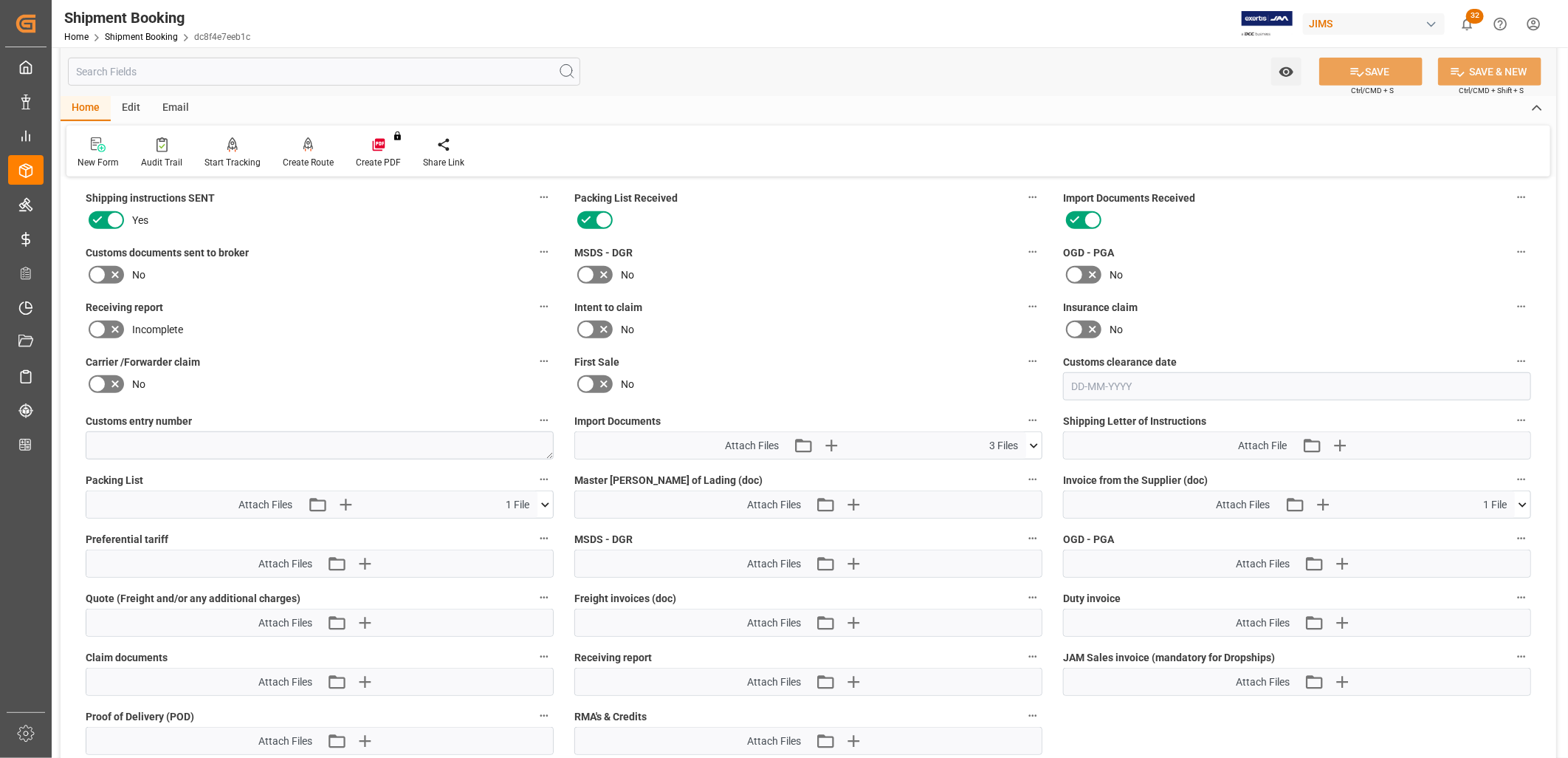
click at [1035, 443] on icon at bounding box center [1034, 446] width 16 height 16
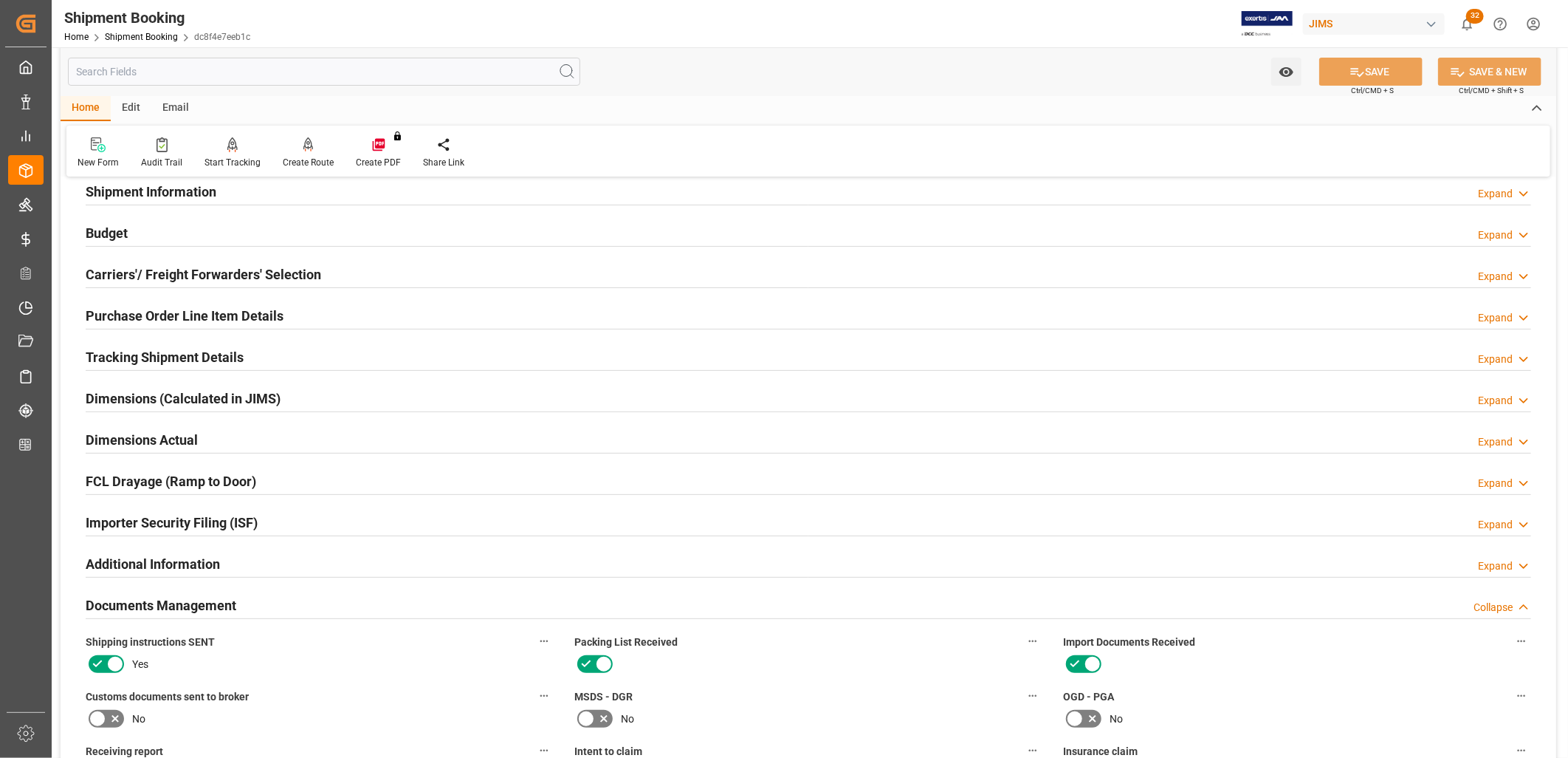
scroll to position [82, 0]
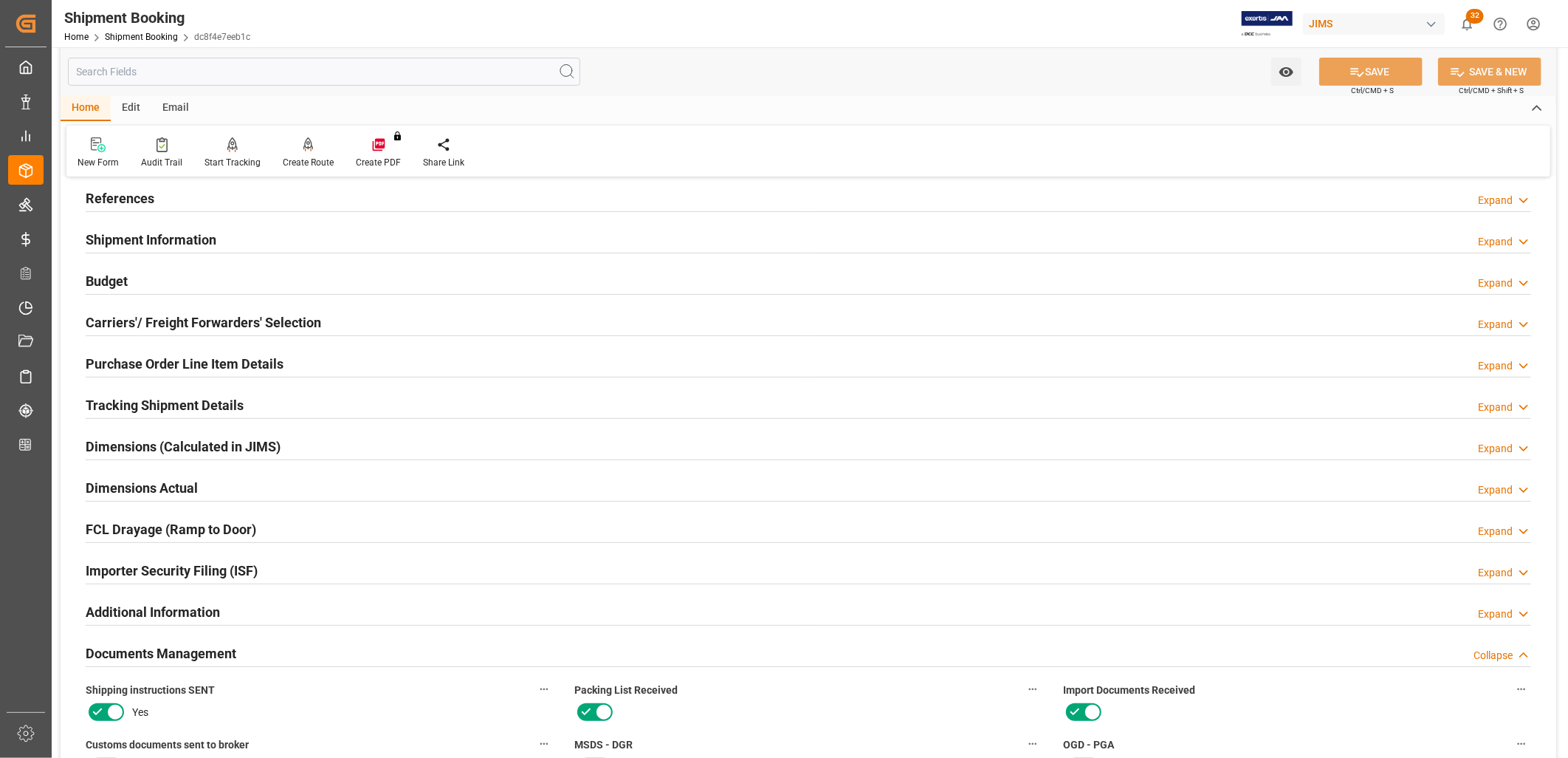
click at [197, 357] on h2 "Purchase Order Line Item Details" at bounding box center [185, 363] width 198 height 20
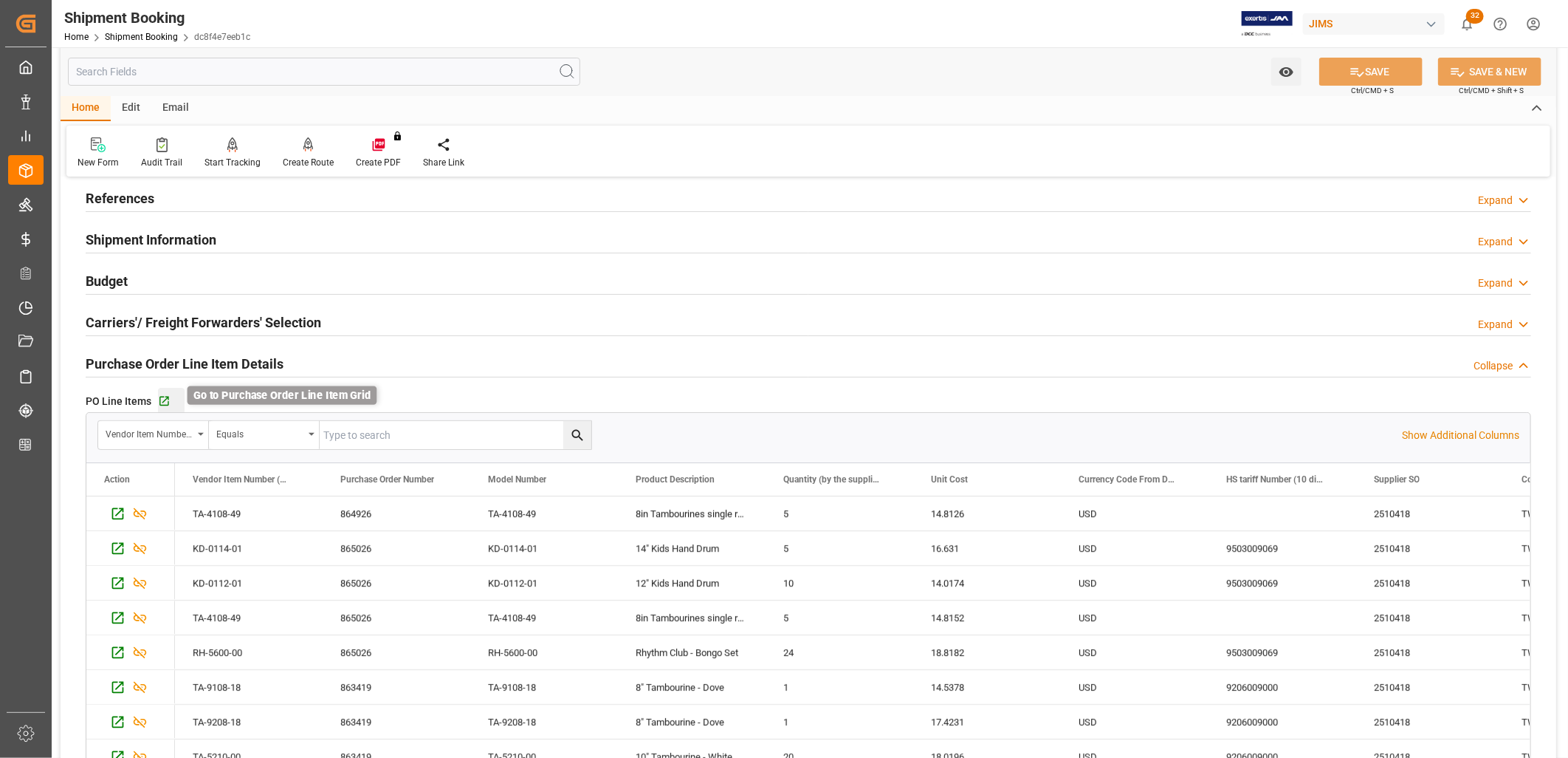
click at [163, 401] on icon "button" at bounding box center [164, 401] width 10 height 10
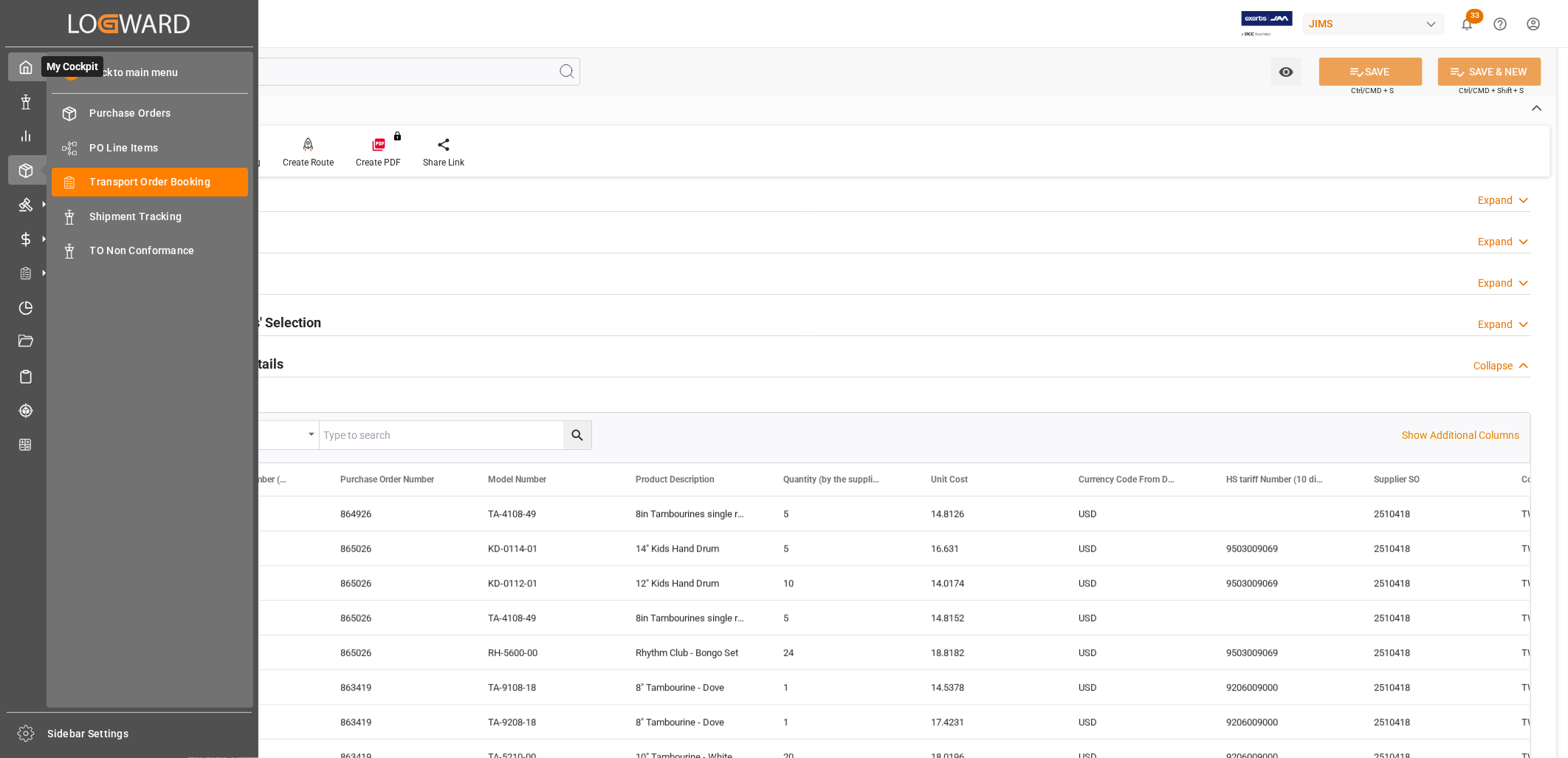
click at [24, 69] on icon at bounding box center [25, 67] width 15 height 15
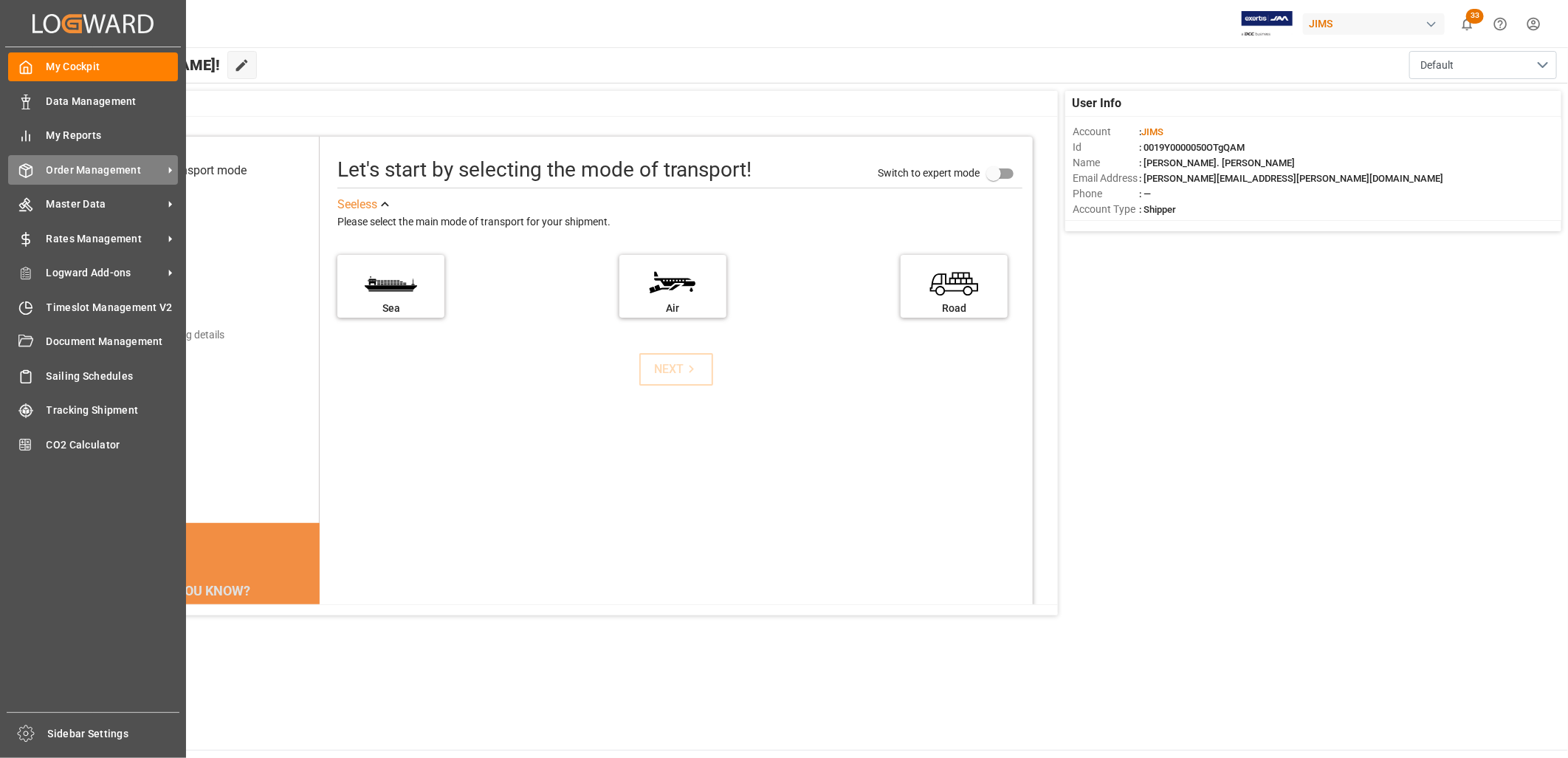
click at [91, 171] on span "Order Management" at bounding box center [105, 170] width 117 height 16
click at [131, 164] on span "Order Management" at bounding box center [105, 170] width 117 height 16
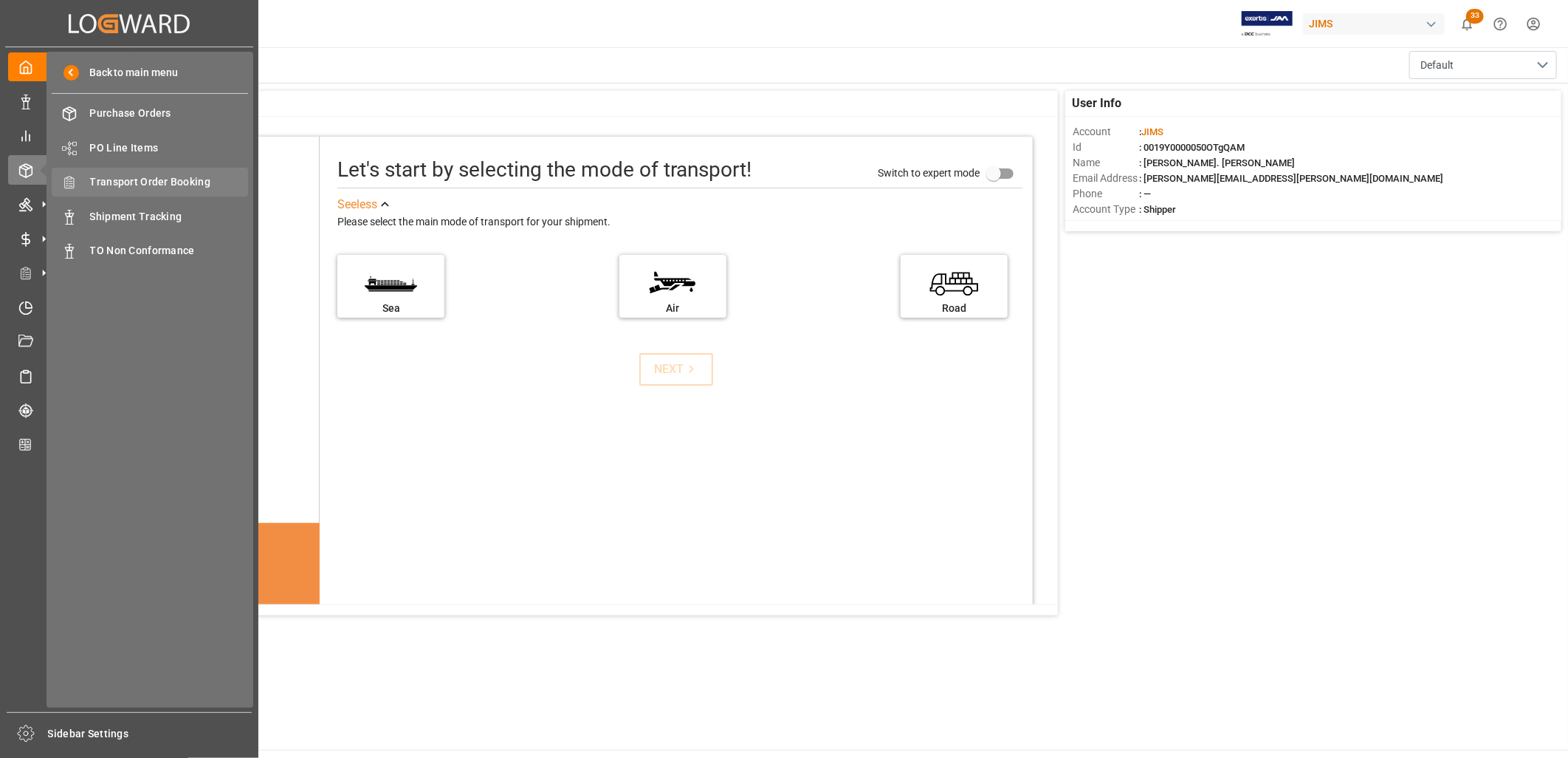
click at [179, 181] on span "Transport Order Booking" at bounding box center [169, 182] width 159 height 16
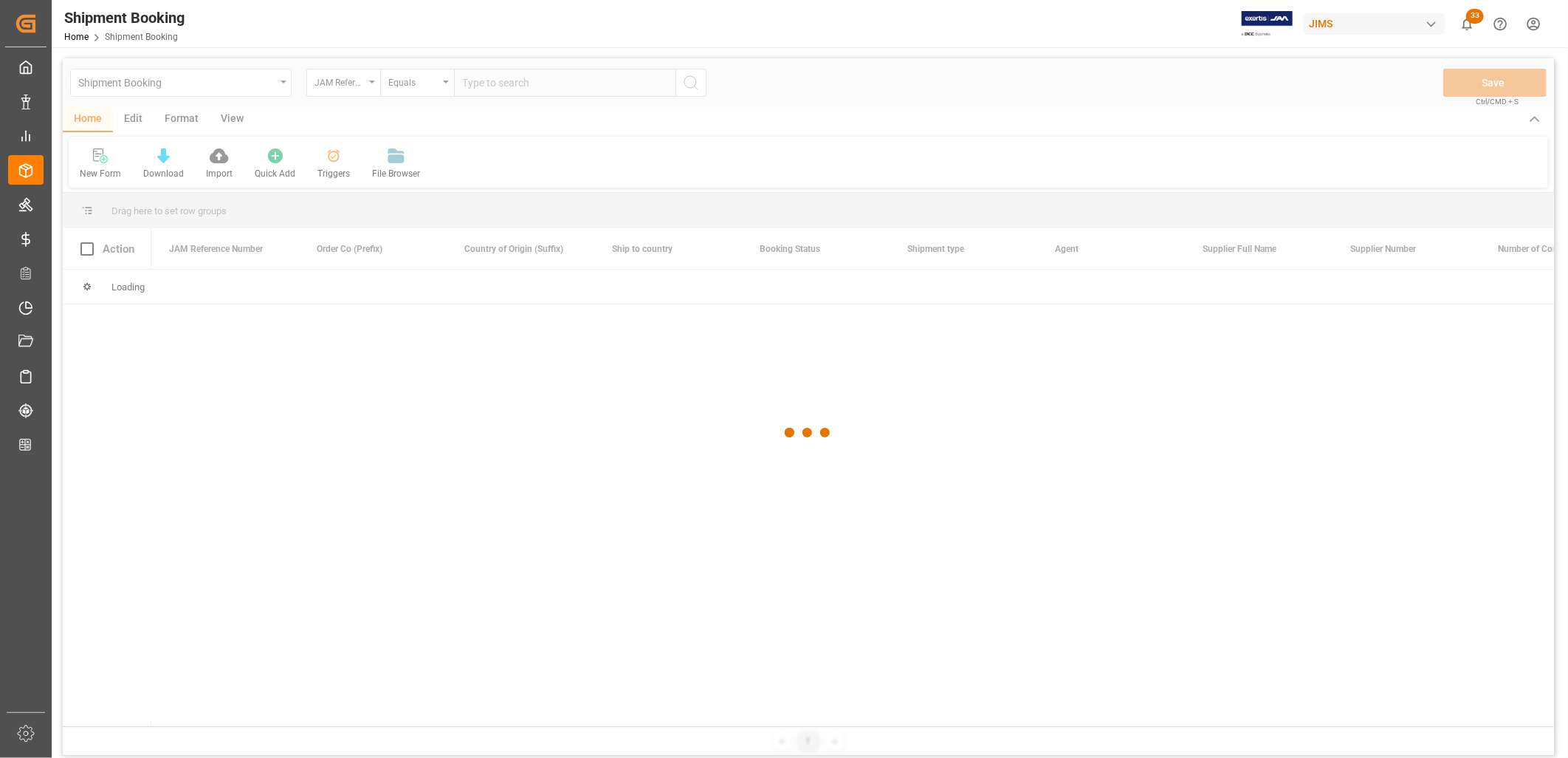
click at [472, 82] on div at bounding box center [808, 432] width 1491 height 748
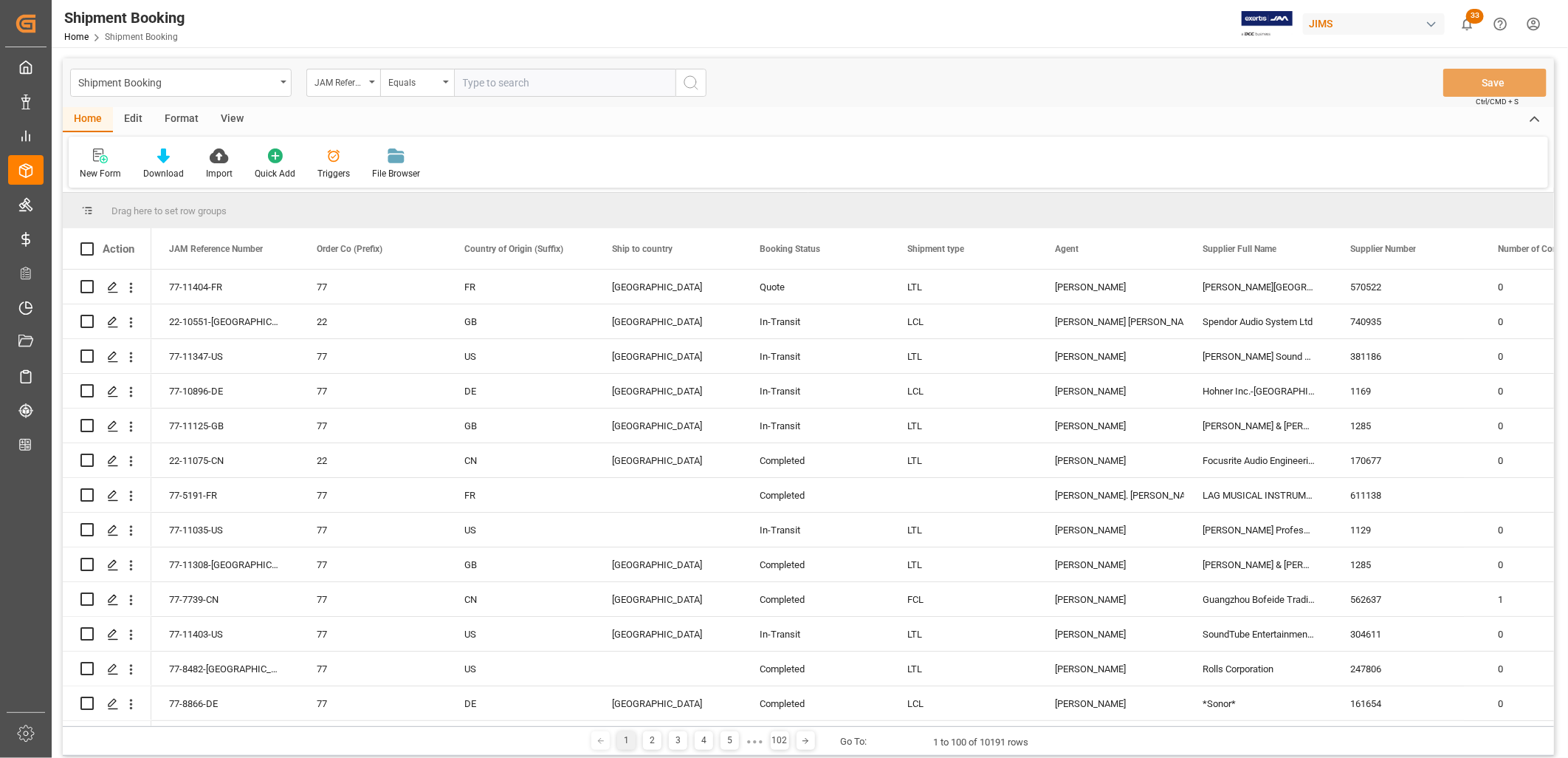
click at [468, 83] on input "text" at bounding box center [564, 82] width 221 height 28
type input "77-11010-TW"
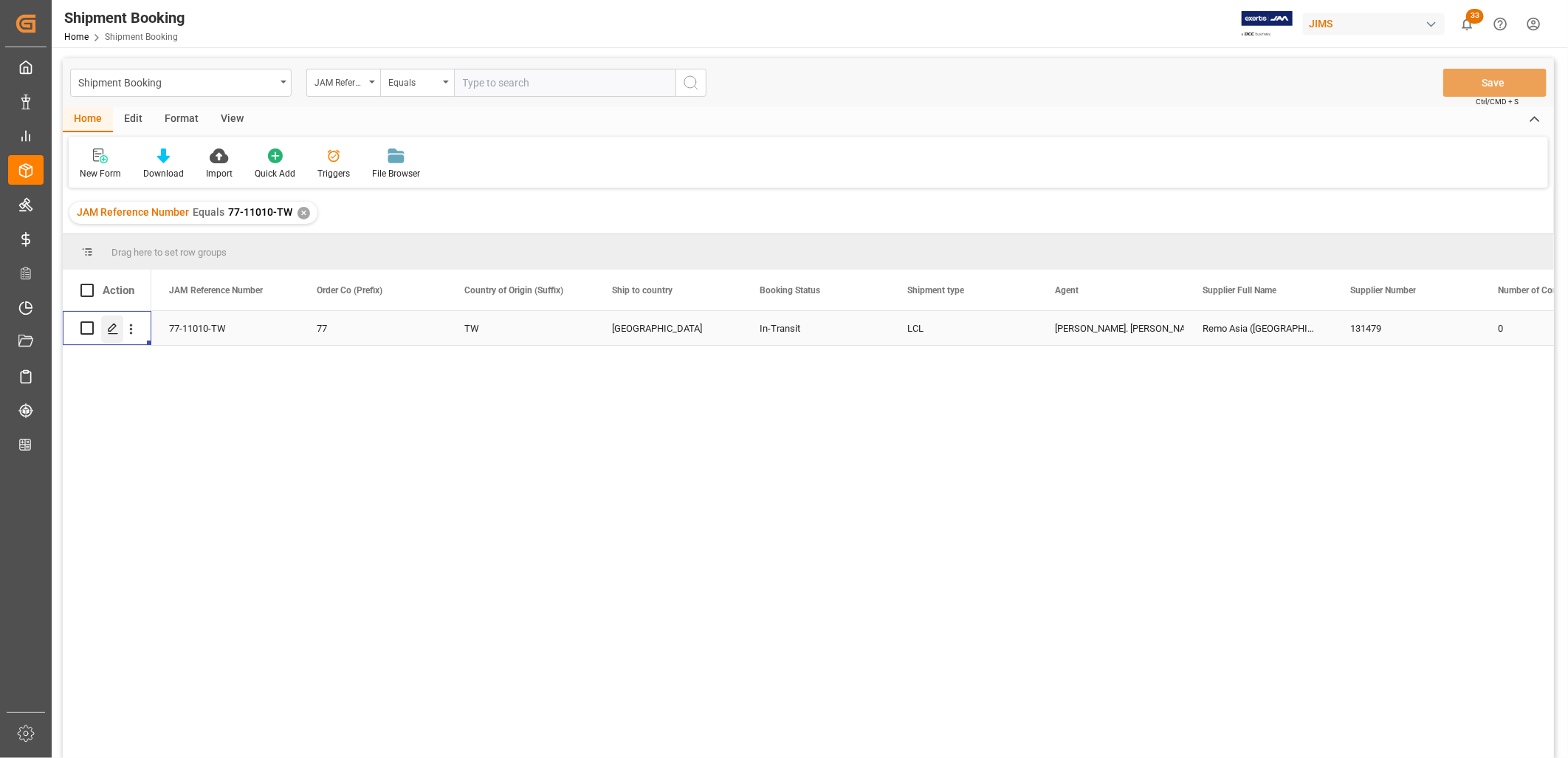
click at [112, 323] on icon "Press SPACE to select this row." at bounding box center [113, 329] width 12 height 12
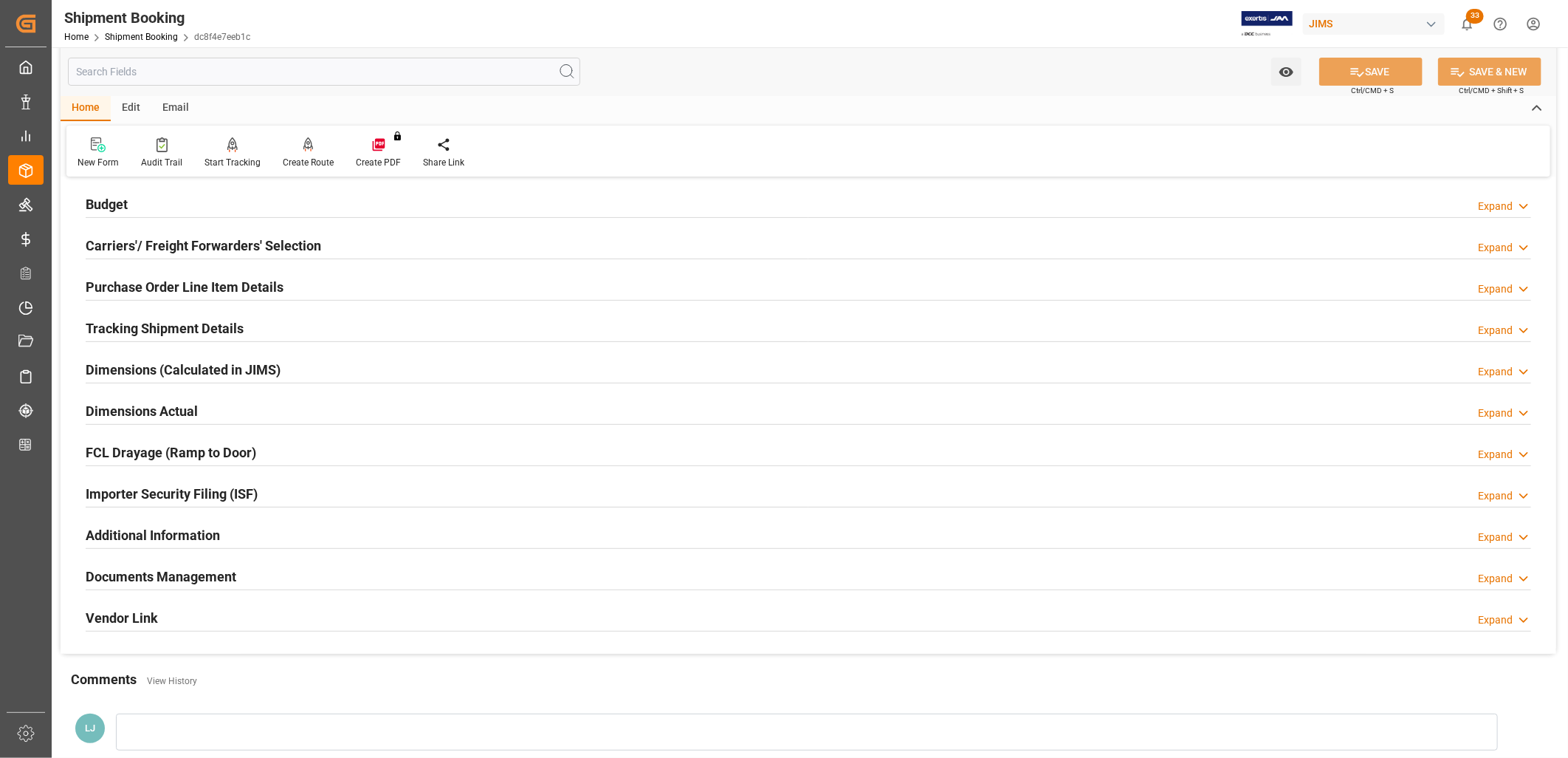
scroll to position [164, 0]
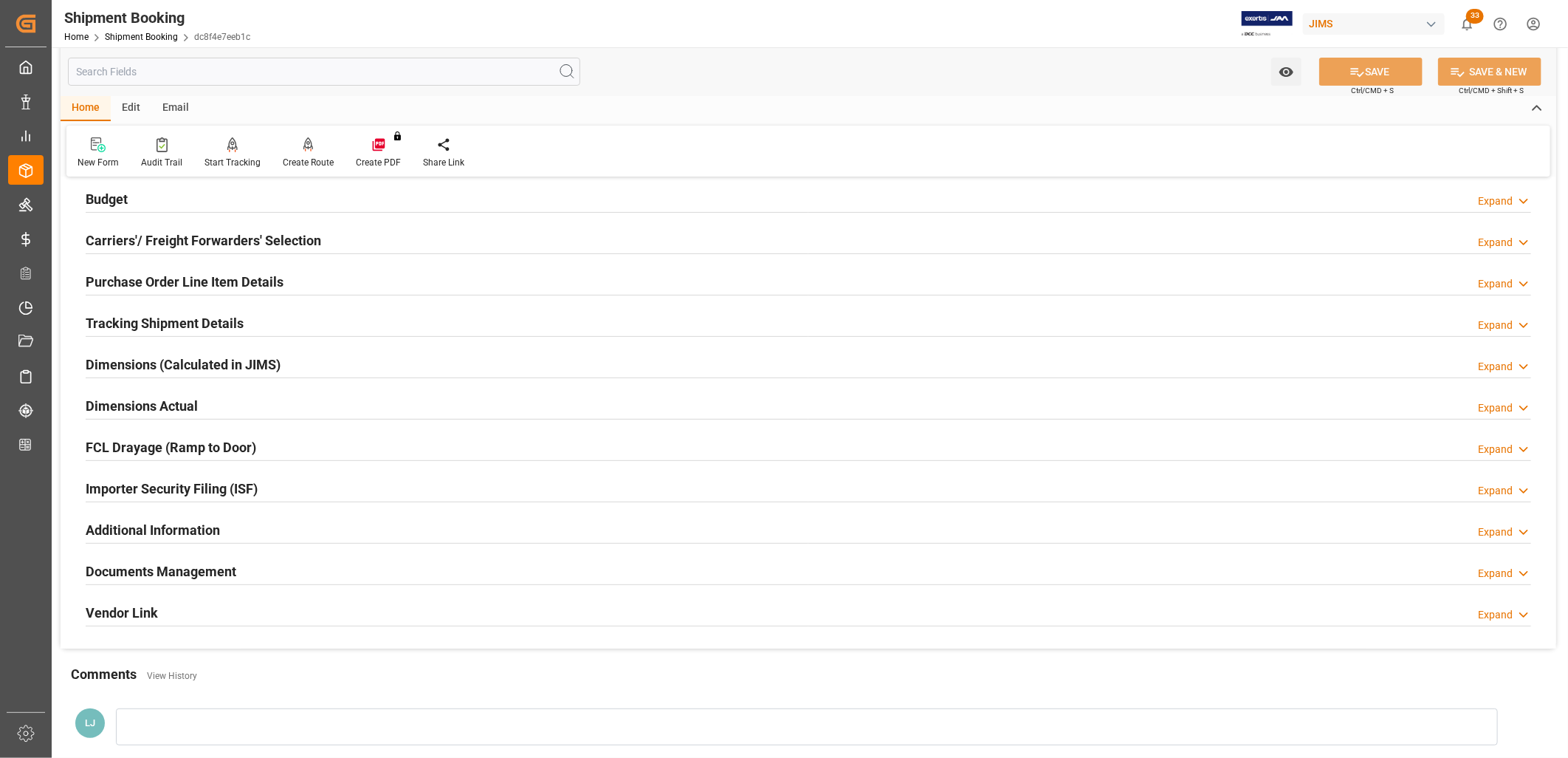
click at [218, 569] on h2 "Documents Management" at bounding box center [161, 571] width 151 height 20
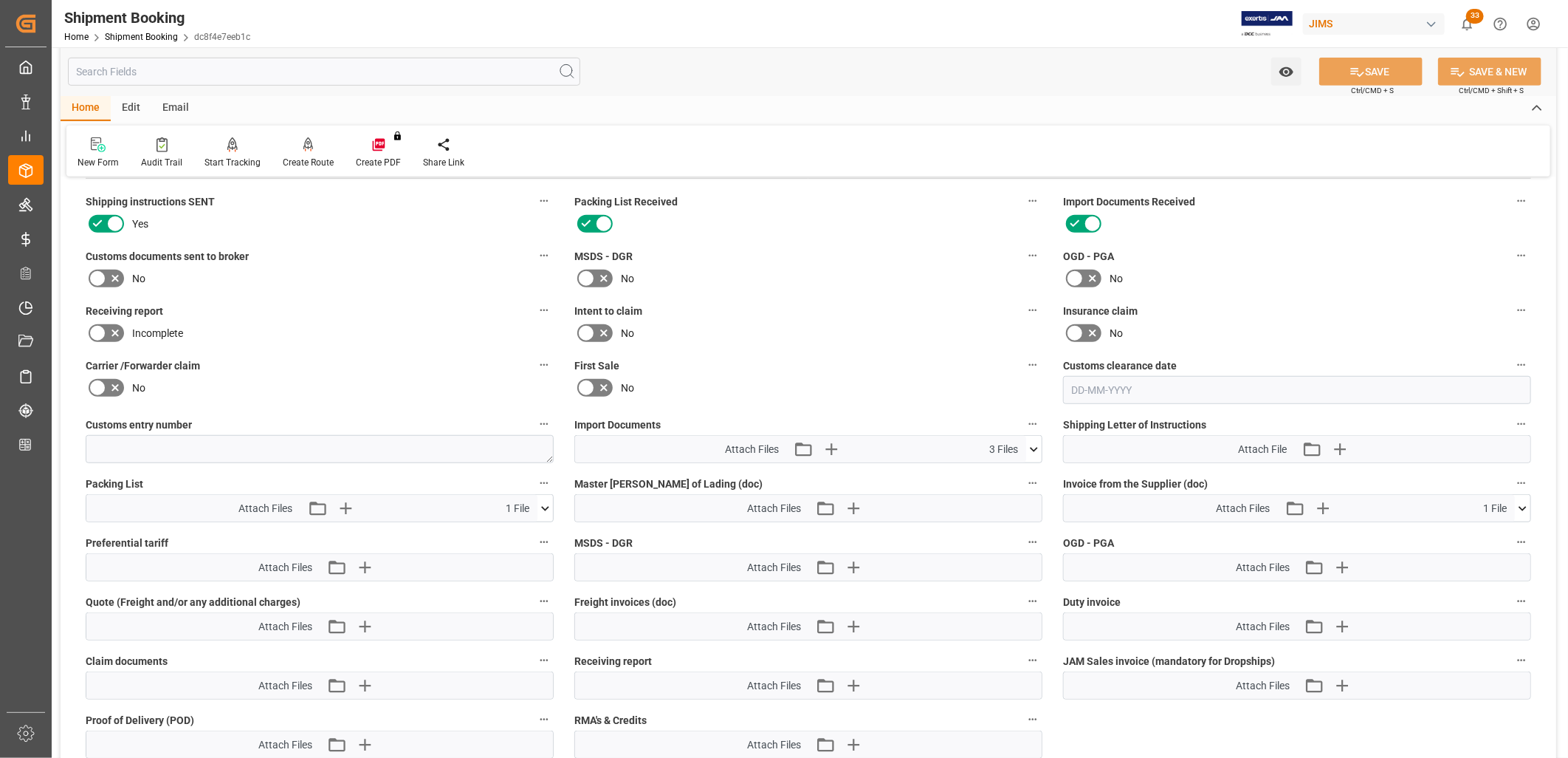
scroll to position [574, 0]
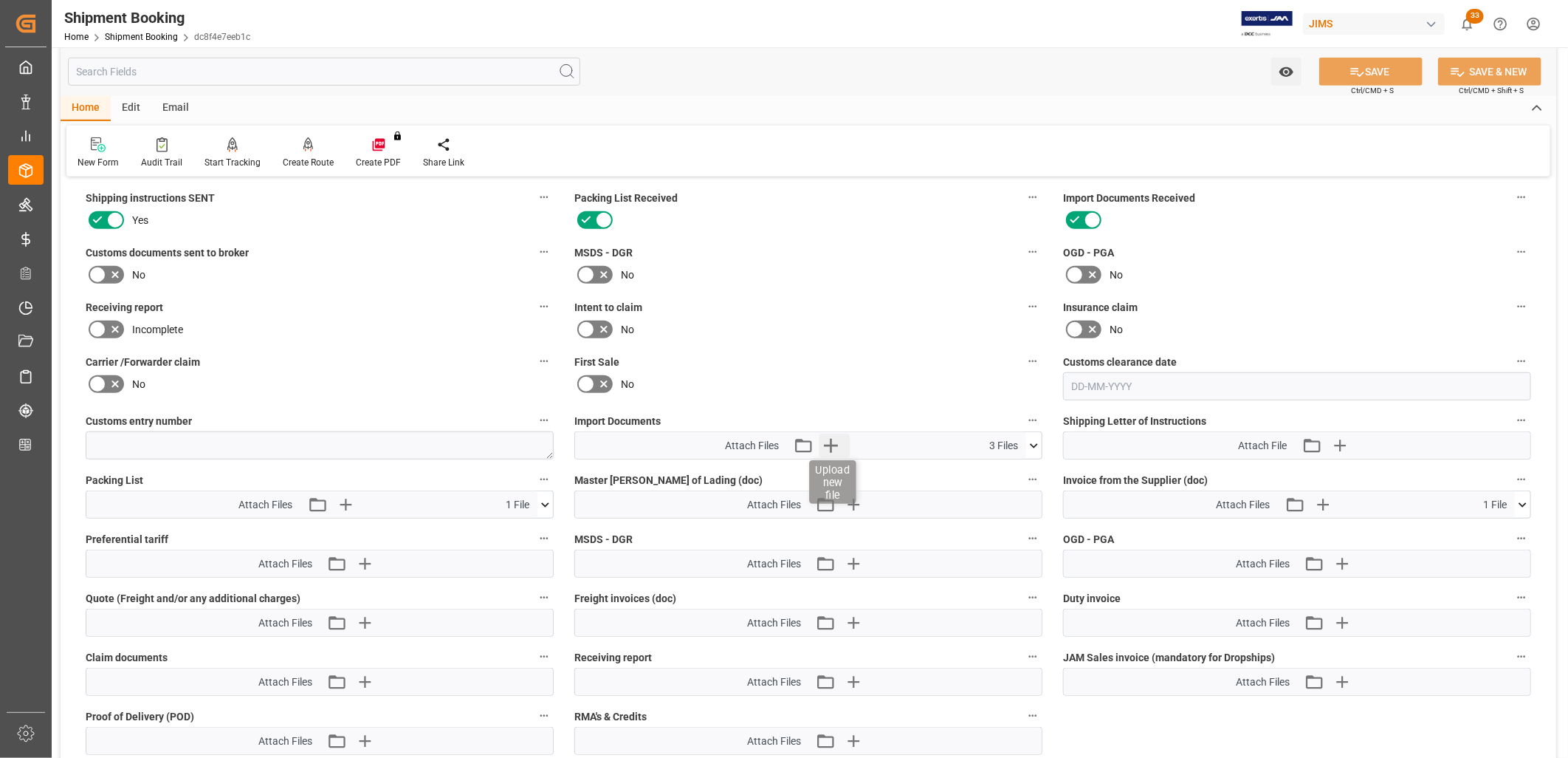
click at [829, 438] on icon "button" at bounding box center [830, 445] width 23 height 23
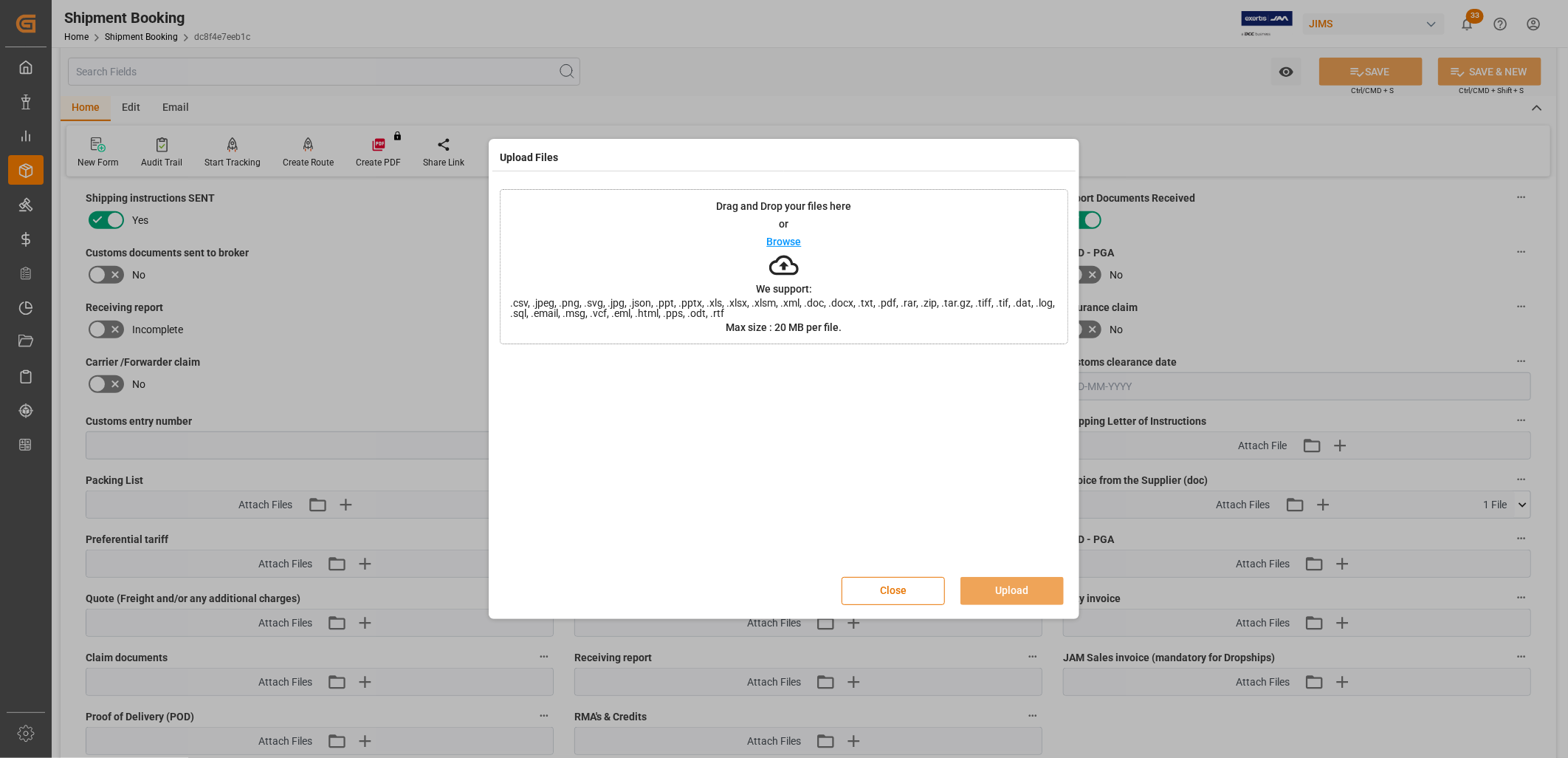
click at [784, 239] on p "Browse" at bounding box center [784, 241] width 35 height 10
click at [1020, 587] on button "Upload" at bounding box center [1012, 591] width 103 height 28
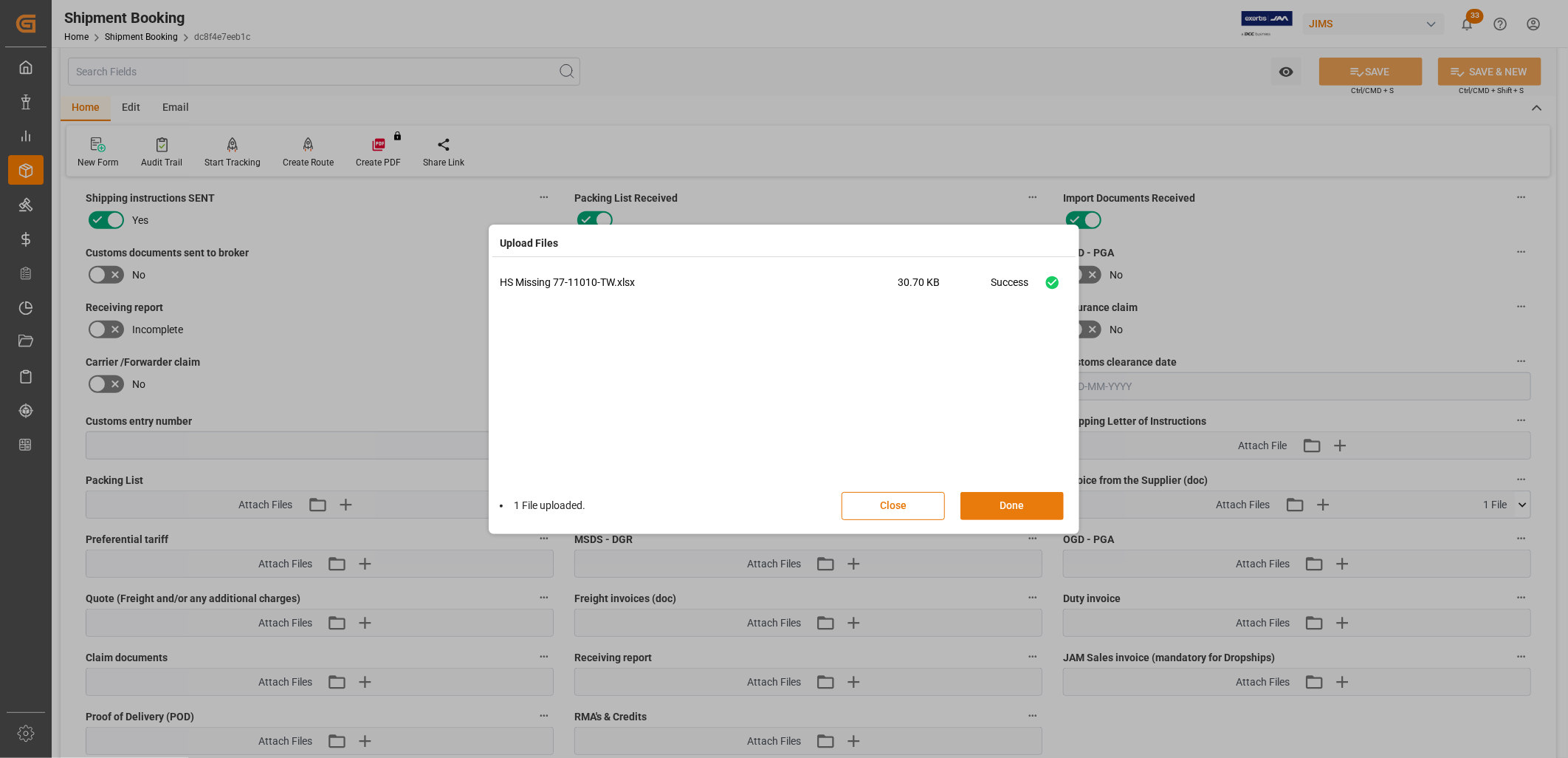
click at [1012, 505] on button "Done" at bounding box center [1012, 506] width 103 height 28
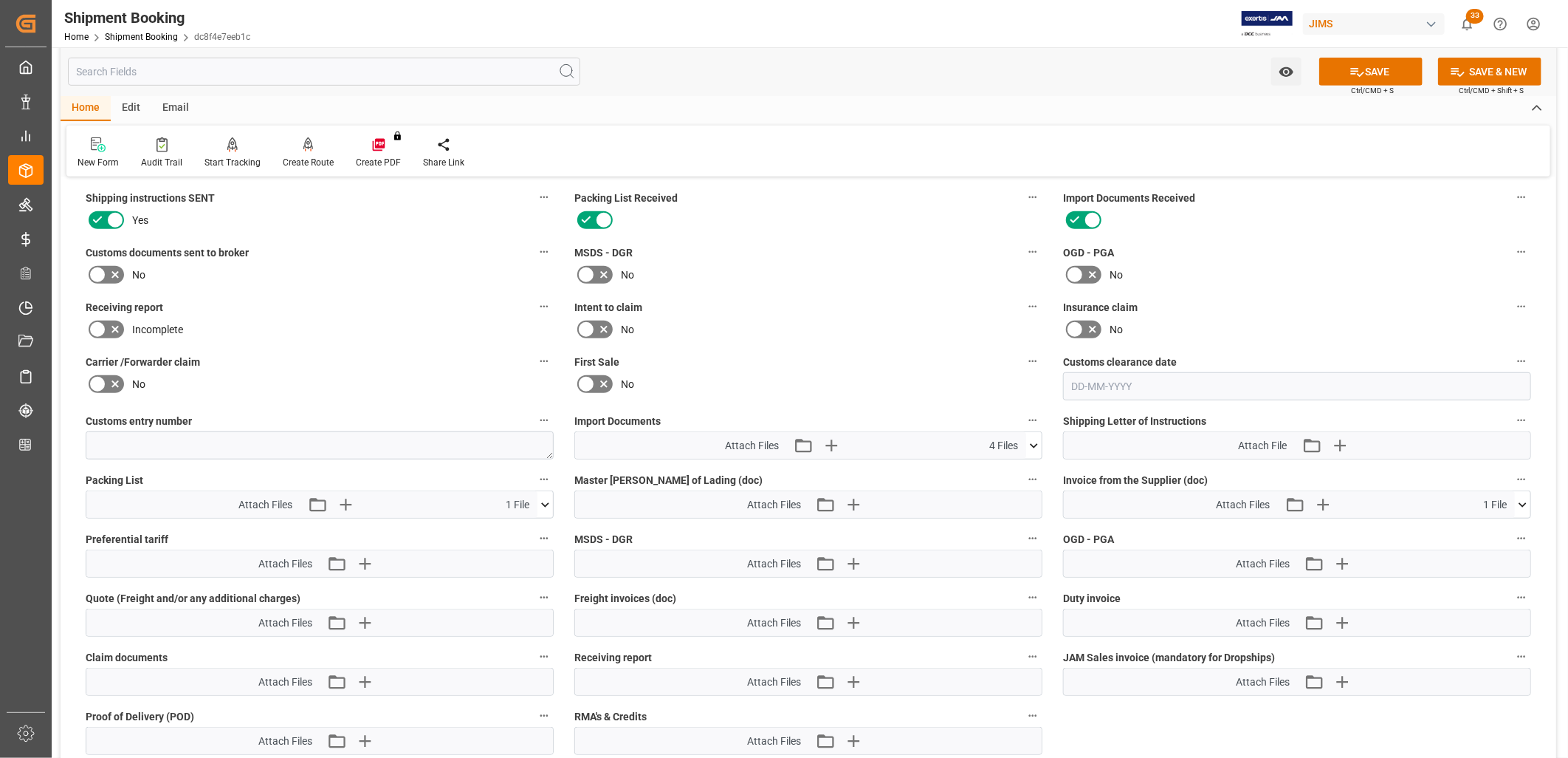
click at [1036, 438] on icon at bounding box center [1034, 446] width 16 height 16
click at [918, 306] on label "Intent to claim" at bounding box center [809, 307] width 468 height 21
click at [1023, 306] on button "Intent to claim" at bounding box center [1032, 306] width 19 height 19
click at [833, 306] on div at bounding box center [784, 379] width 1568 height 758
click at [1367, 61] on button "SAVE" at bounding box center [1370, 71] width 103 height 28
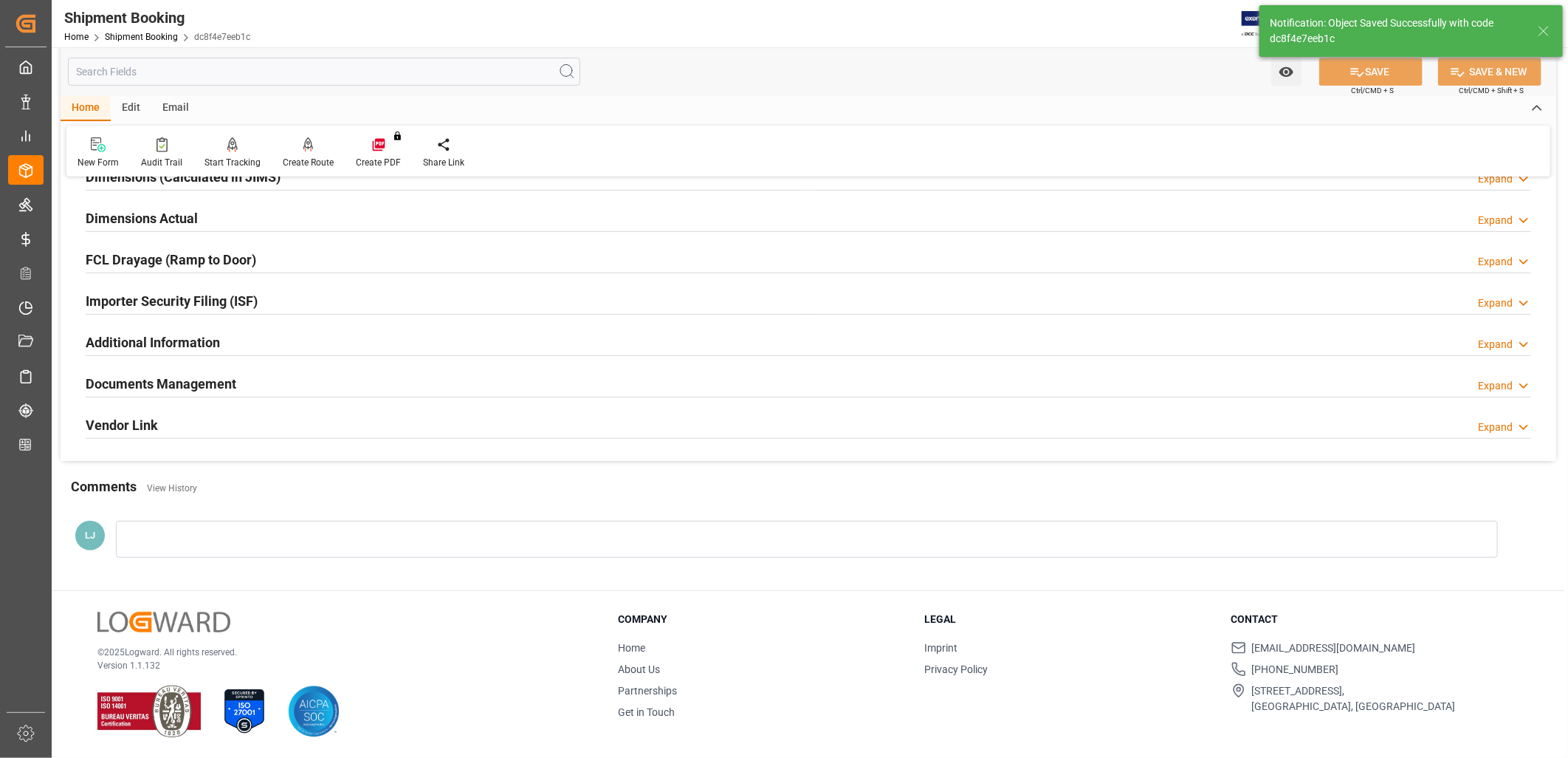
scroll to position [351, 0]
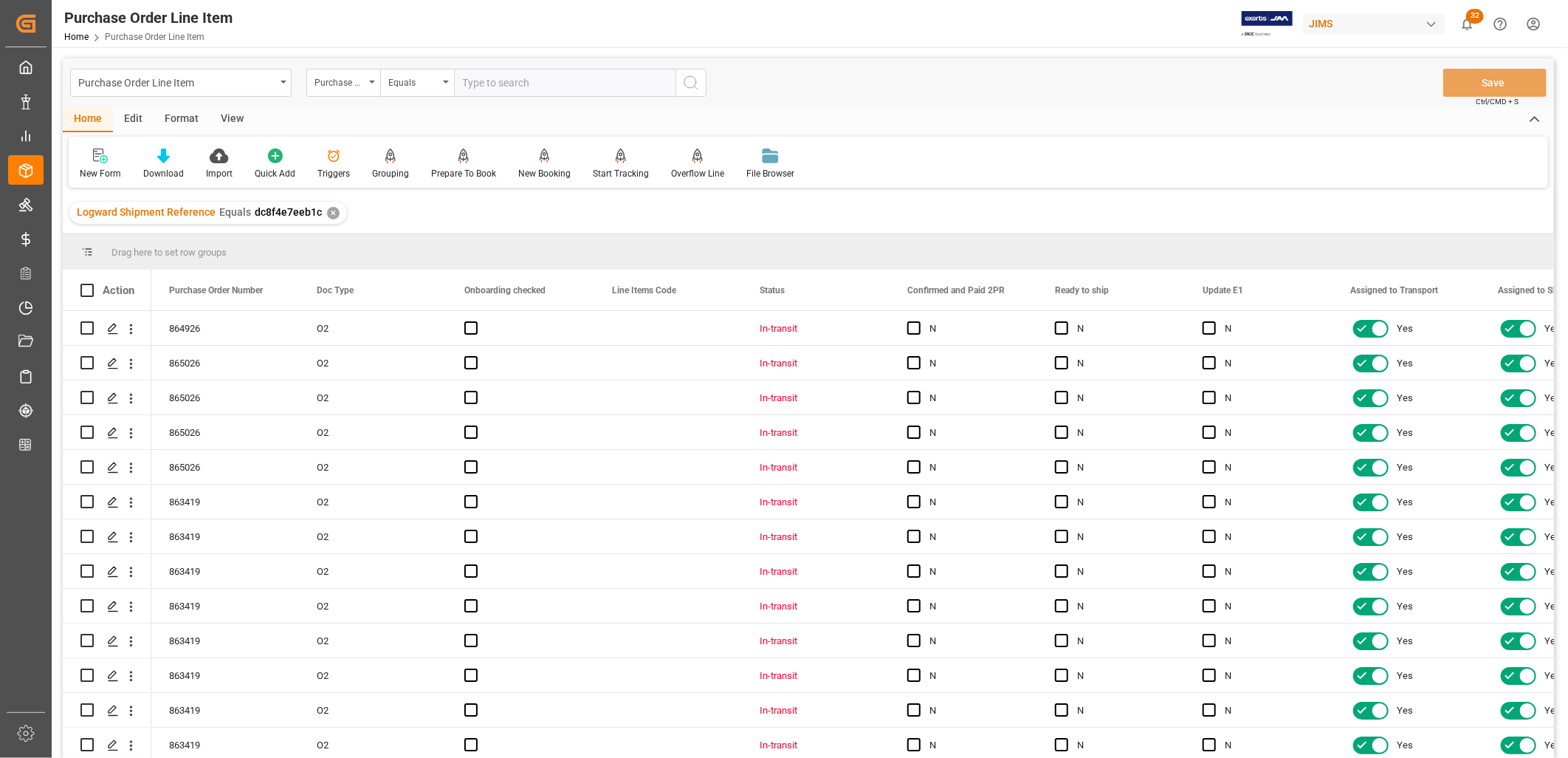
click at [231, 119] on div "View" at bounding box center [232, 119] width 45 height 25
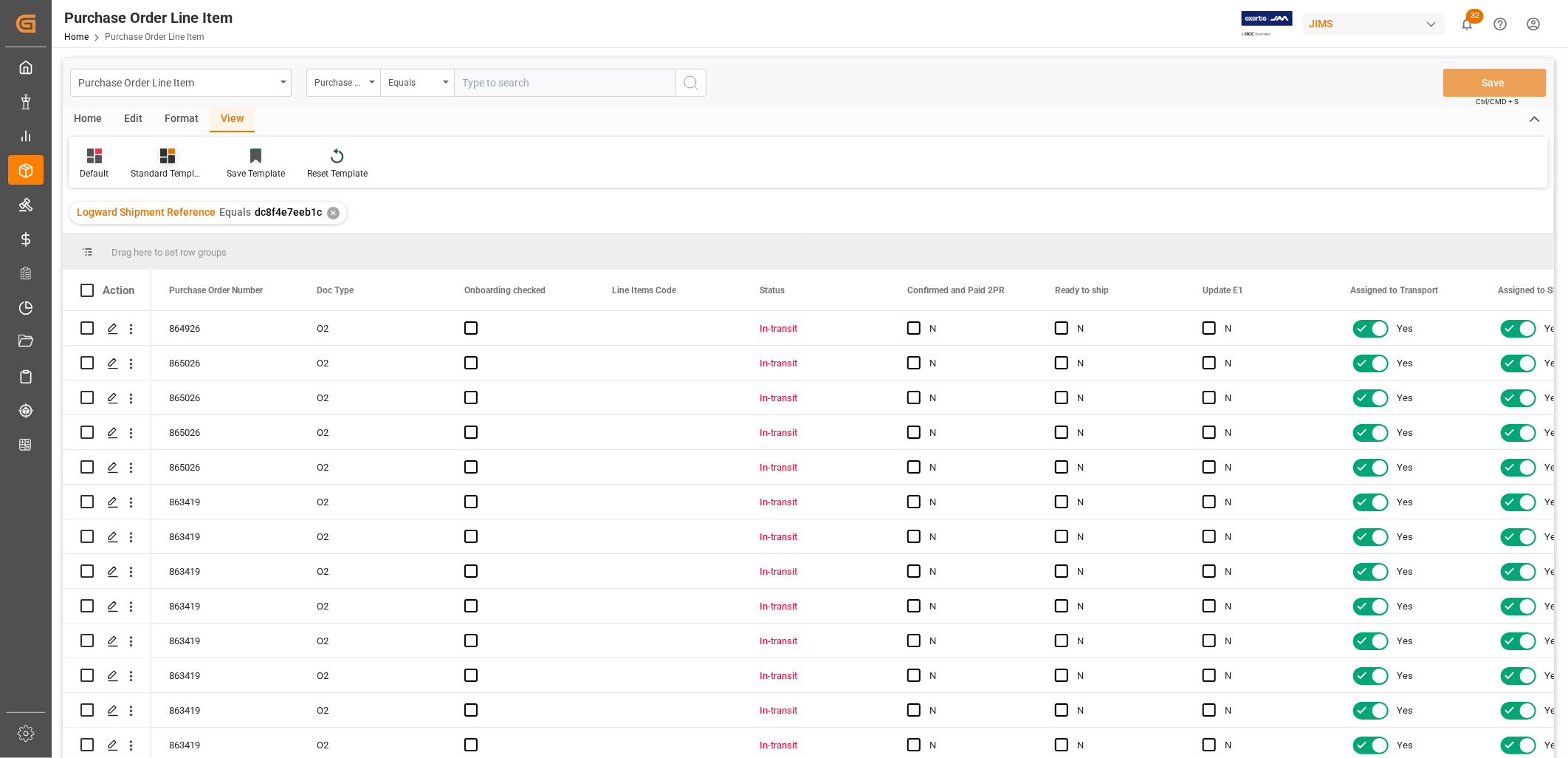
click at [162, 157] on icon at bounding box center [167, 155] width 15 height 15
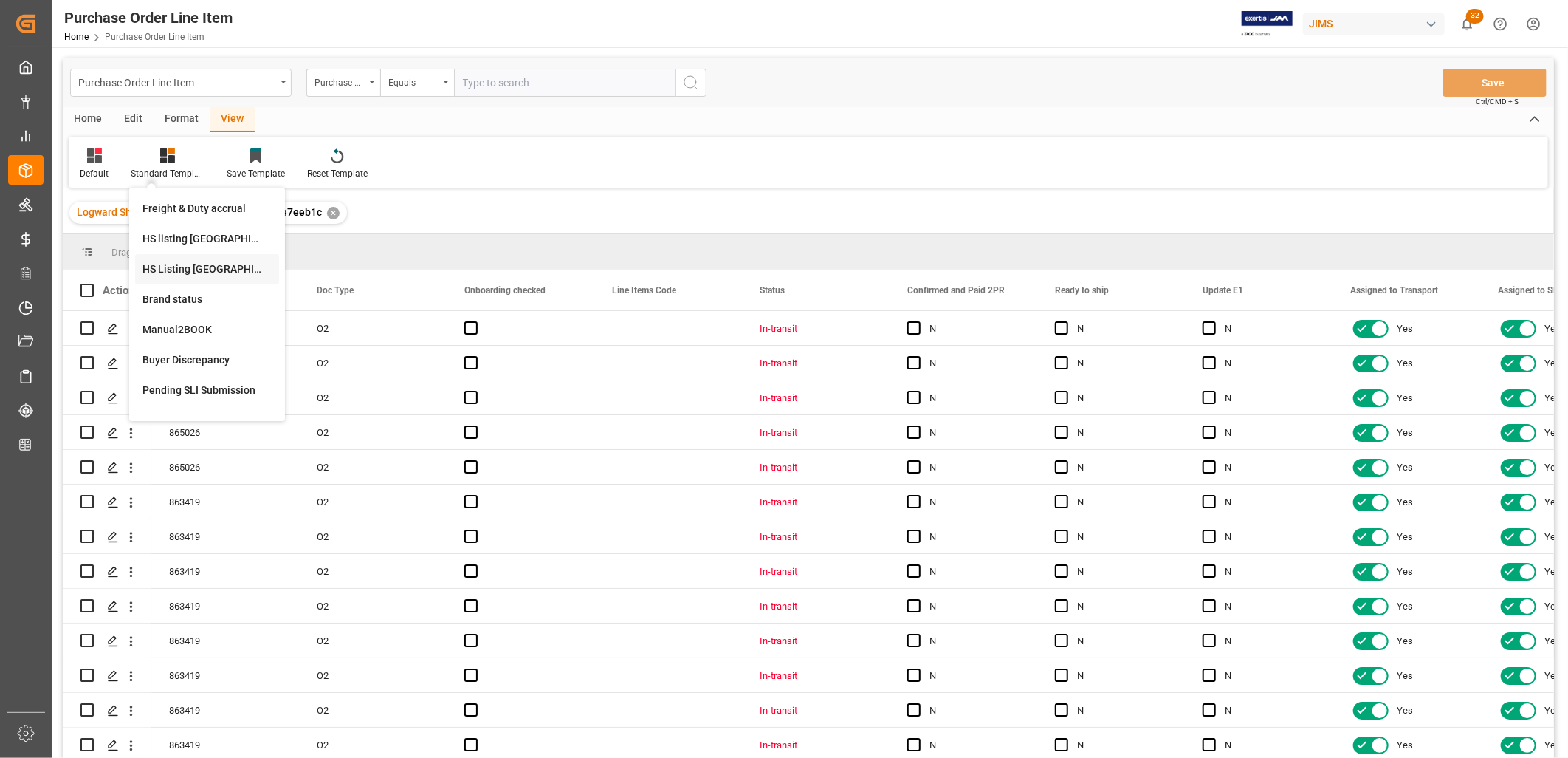
click at [204, 267] on div "HS Listing [GEOGRAPHIC_DATA]" at bounding box center [206, 269] width 129 height 16
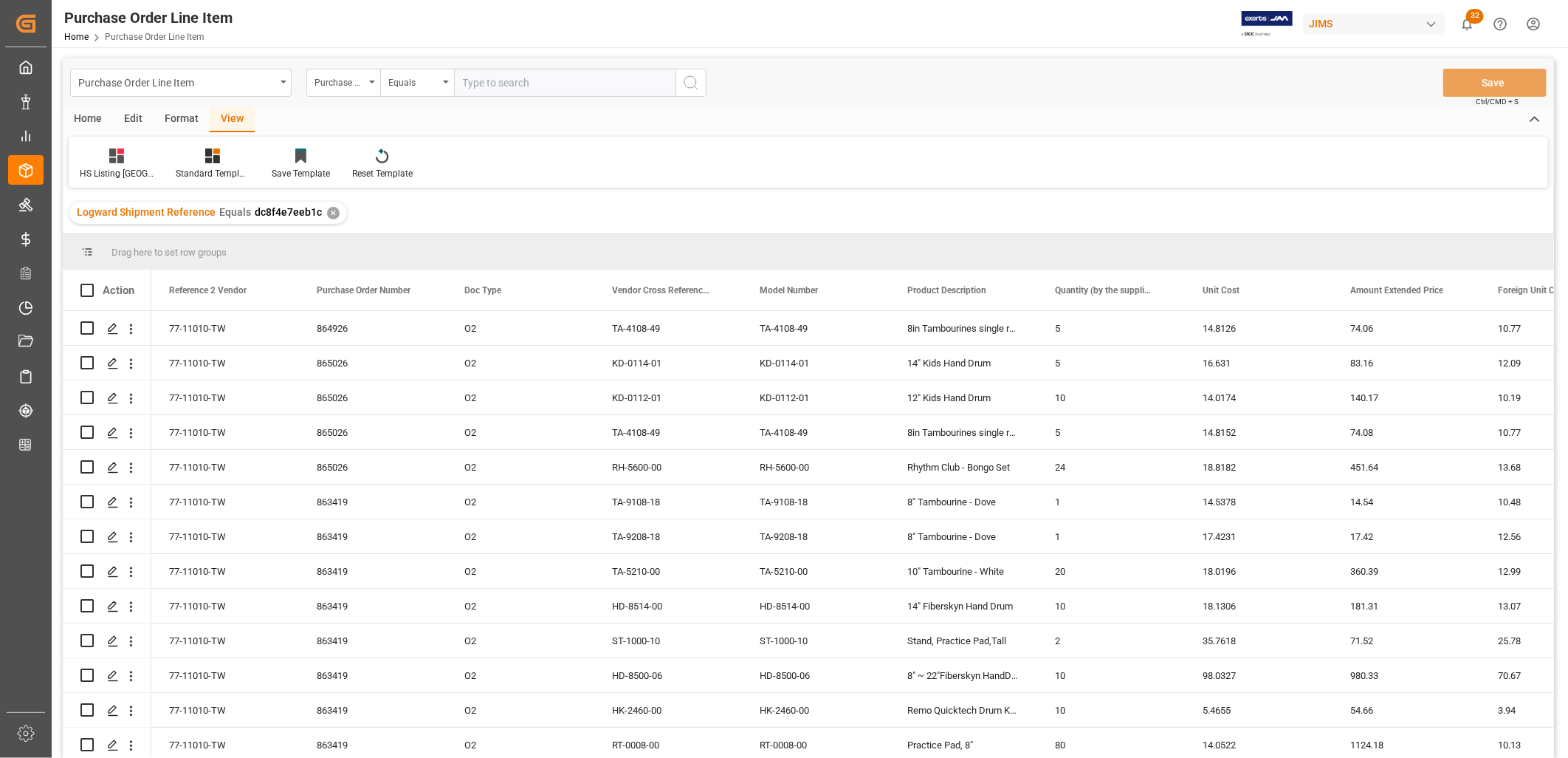
click at [92, 116] on div "Home" at bounding box center [88, 119] width 50 height 25
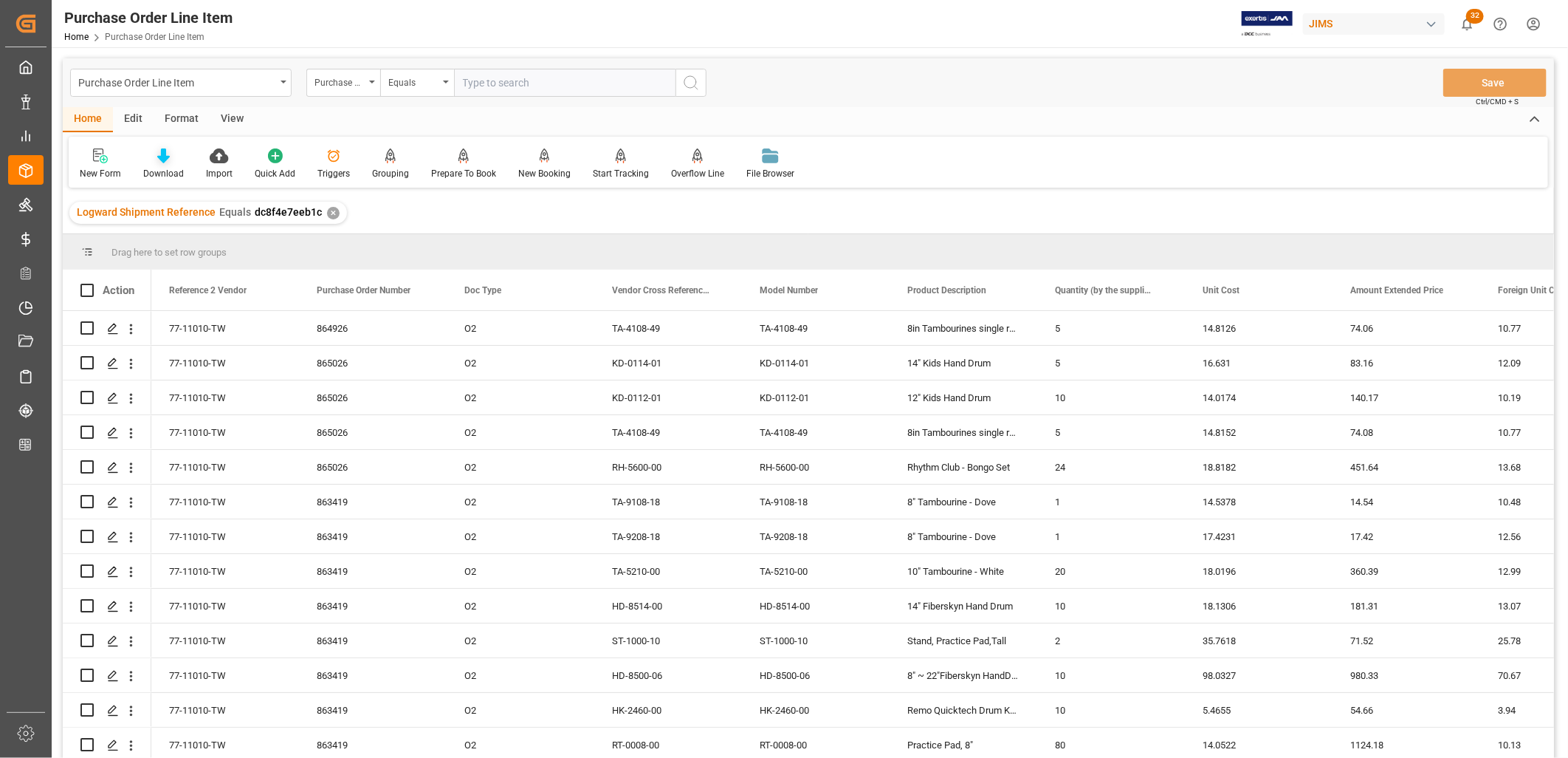
click at [162, 157] on icon at bounding box center [163, 155] width 12 height 15
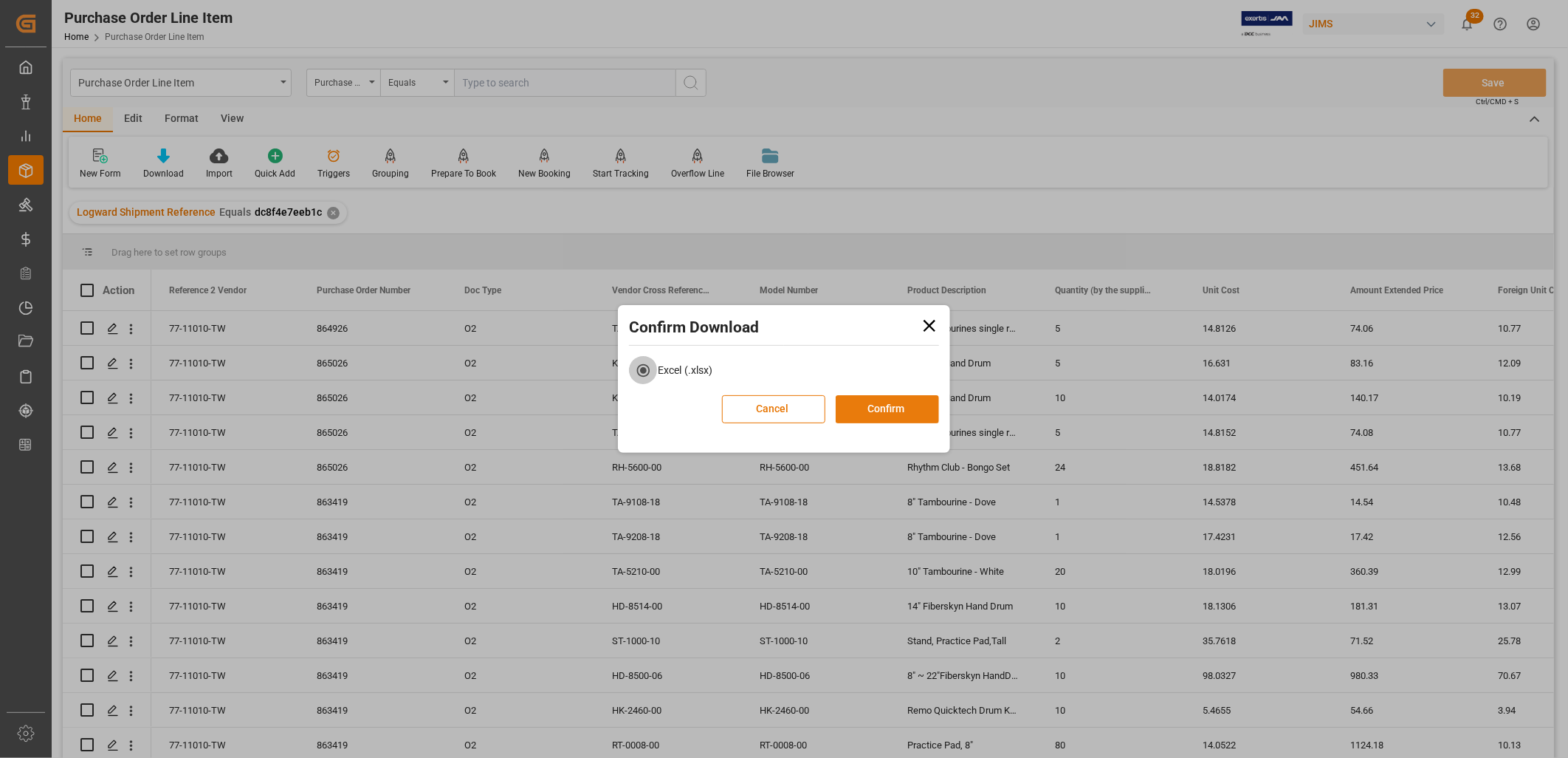
click at [896, 405] on button "Confirm" at bounding box center [887, 409] width 103 height 28
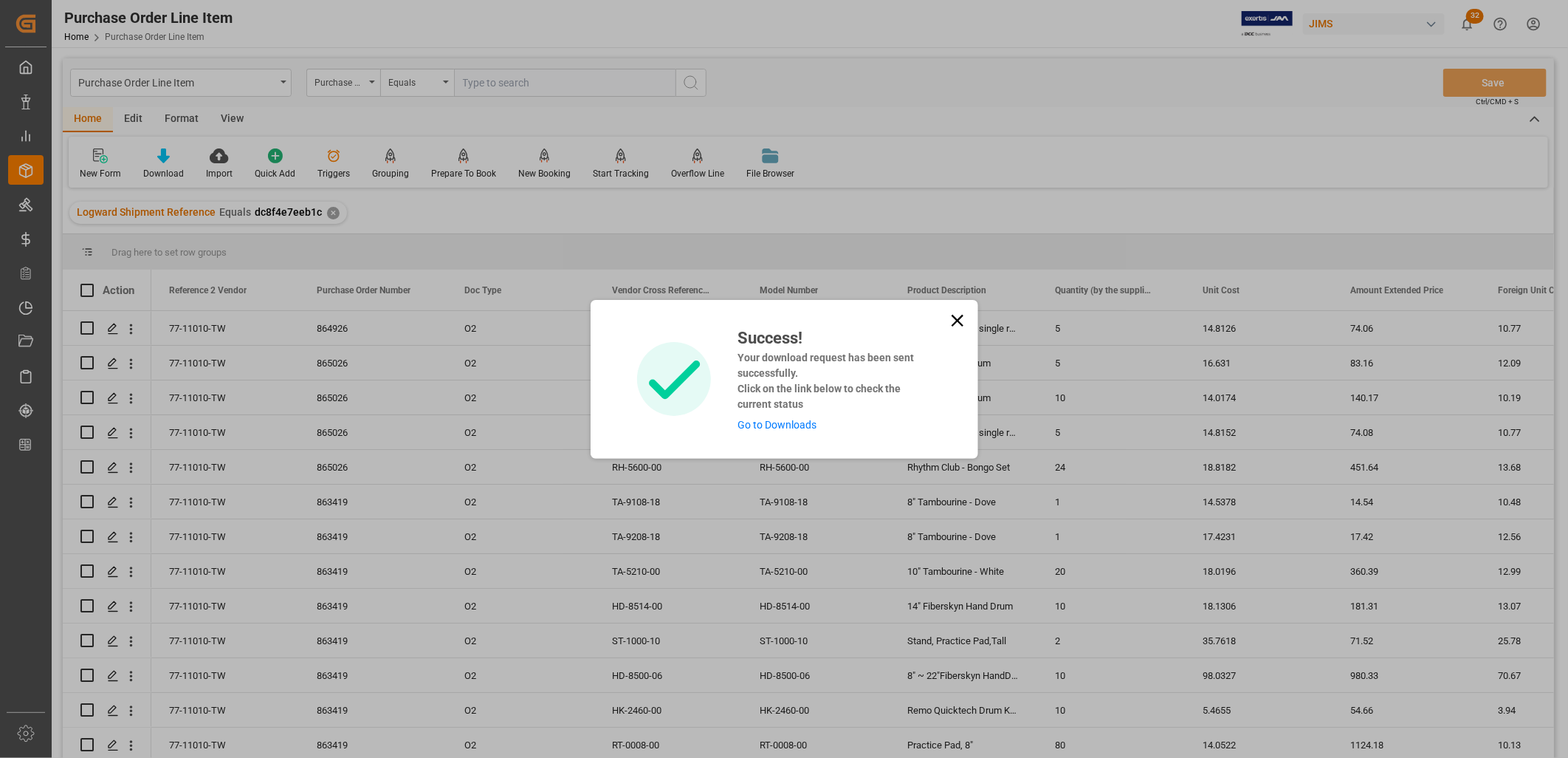
click at [784, 425] on link "Go to Downloads" at bounding box center [777, 425] width 79 height 12
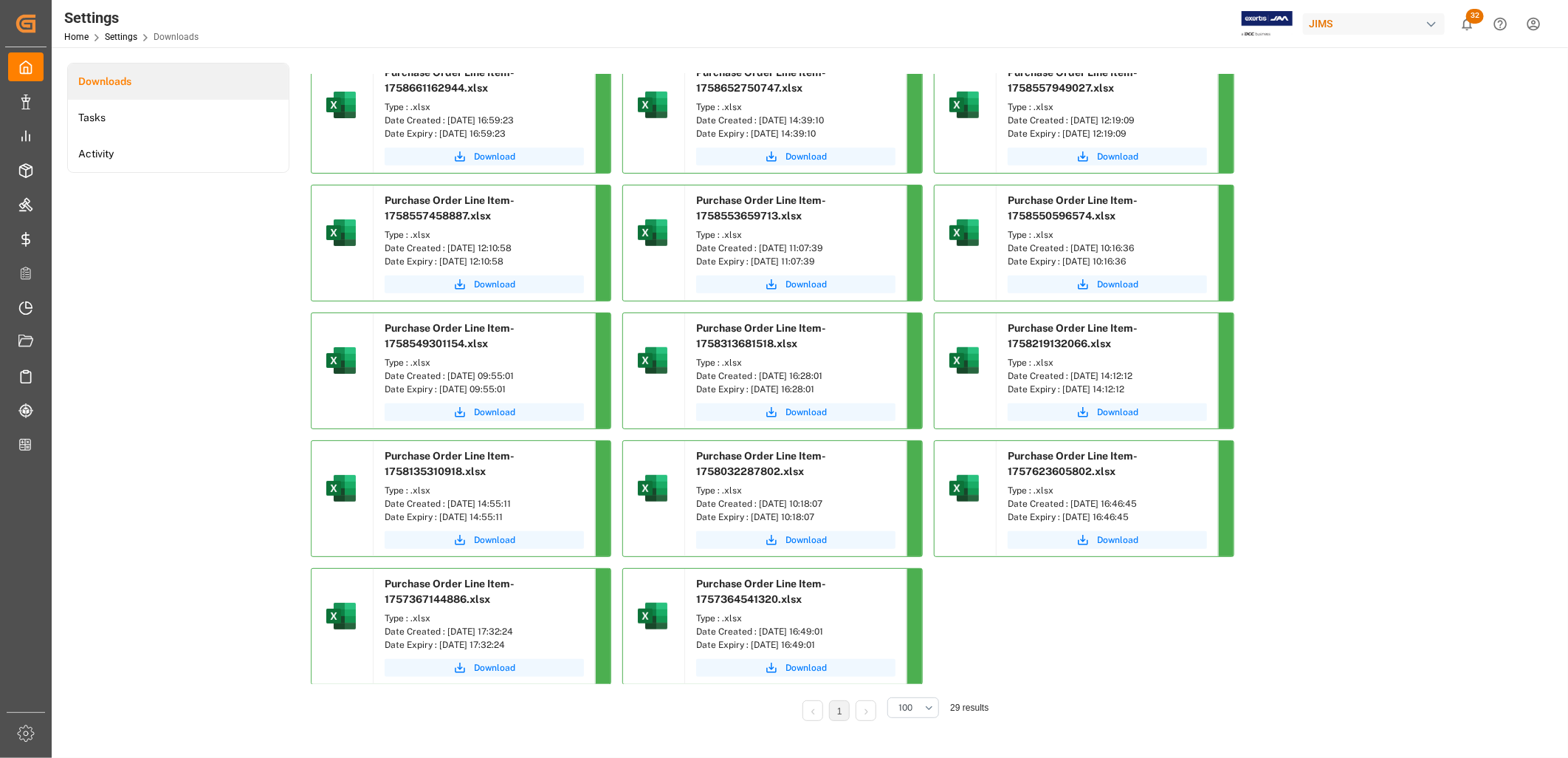
scroll to position [668, 0]
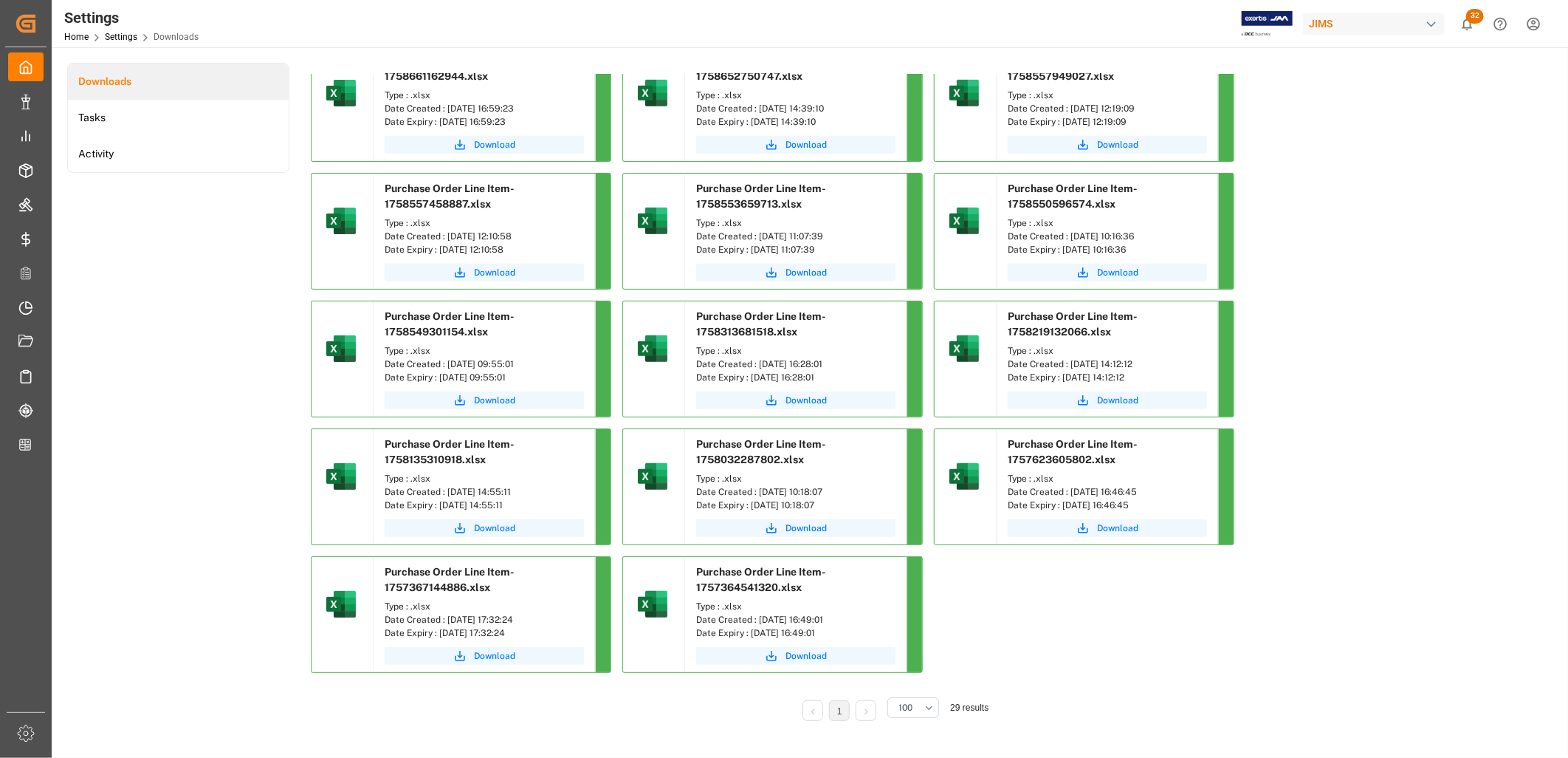
drag, startPoint x: 739, startPoint y: 581, endPoint x: 433, endPoint y: 594, distance: 306.3
click at [433, 594] on div "Purchase Order Line Item-1757367144886.xlsx" at bounding box center [484, 576] width 221 height 39
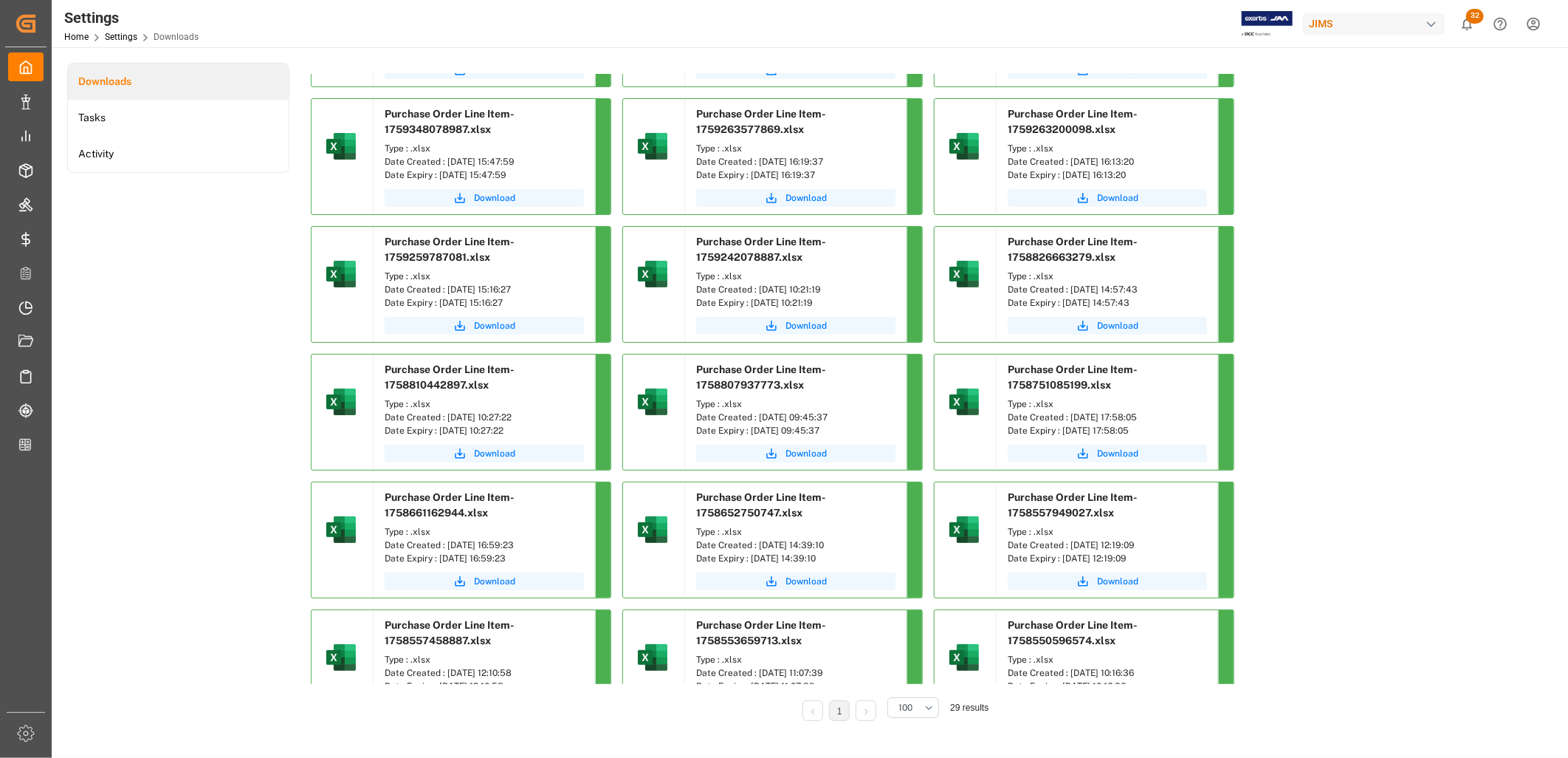
scroll to position [0, 0]
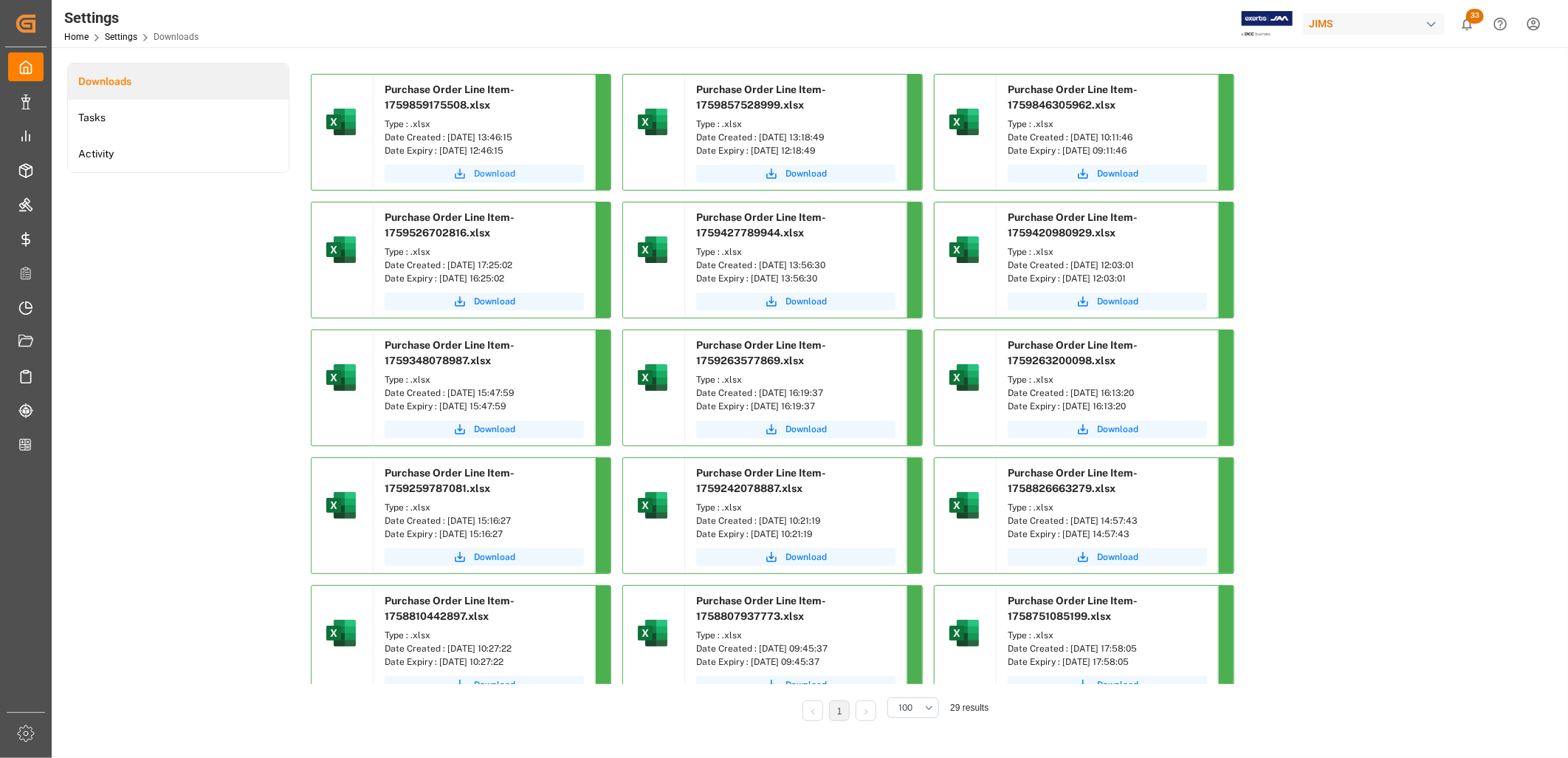
click at [488, 173] on span "Download" at bounding box center [495, 173] width 42 height 13
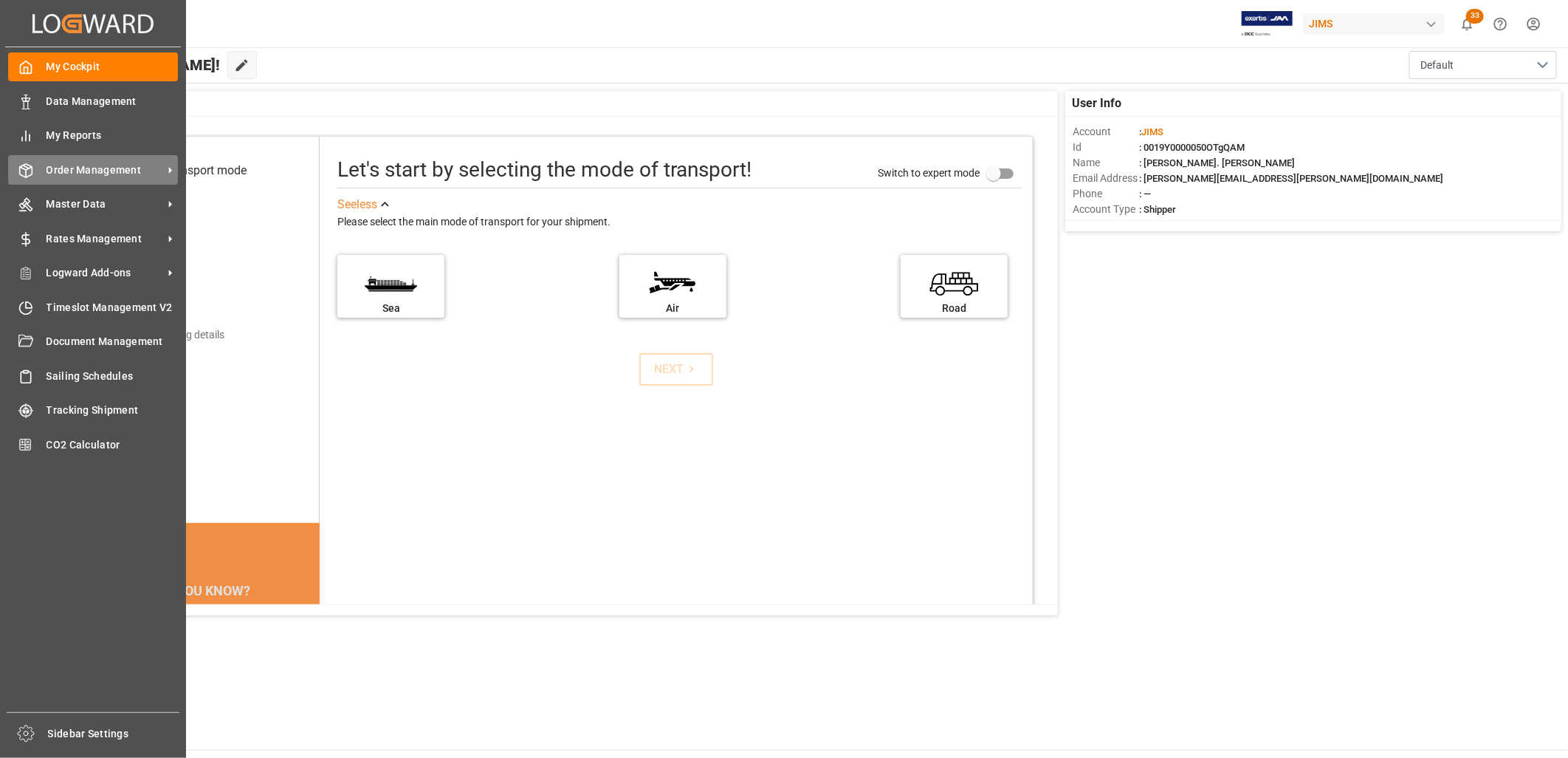
click at [63, 157] on div "Order Management Order Management" at bounding box center [93, 169] width 170 height 29
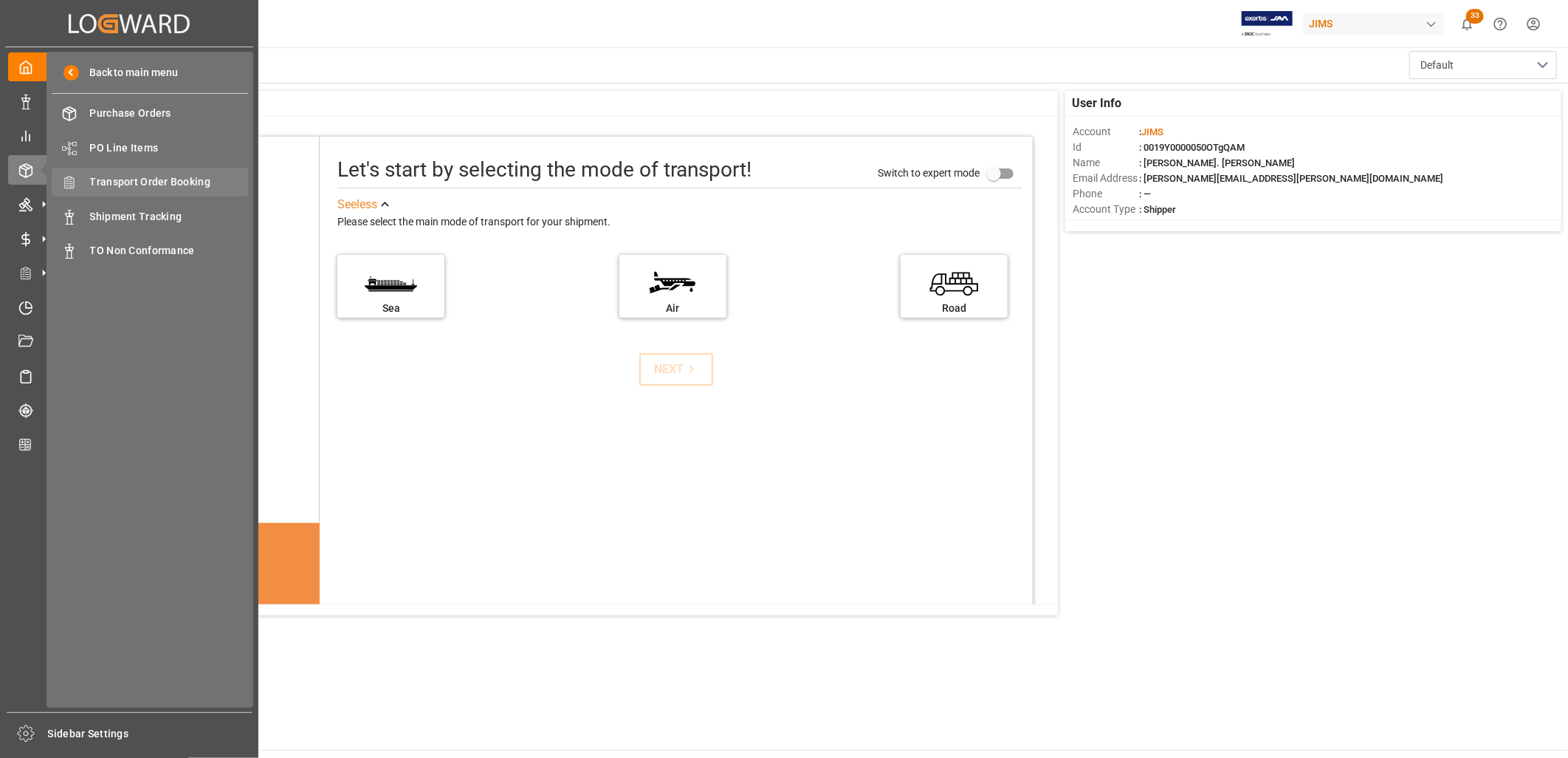
click at [134, 171] on div "Transport Order Booking Transport Order Booking" at bounding box center [150, 181] width 197 height 29
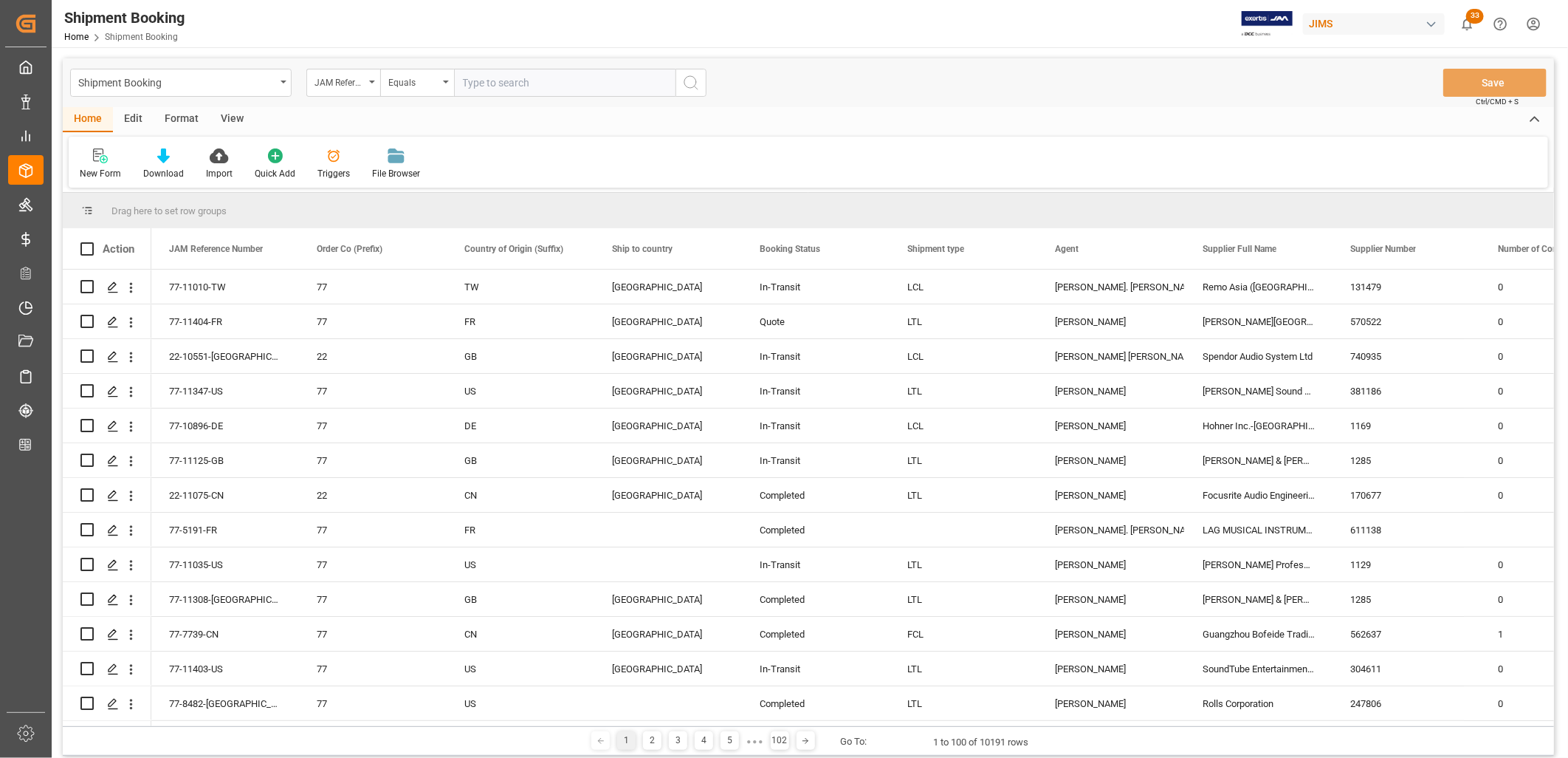
click at [464, 82] on input "text" at bounding box center [564, 82] width 221 height 28
type input "22-10702-ID"
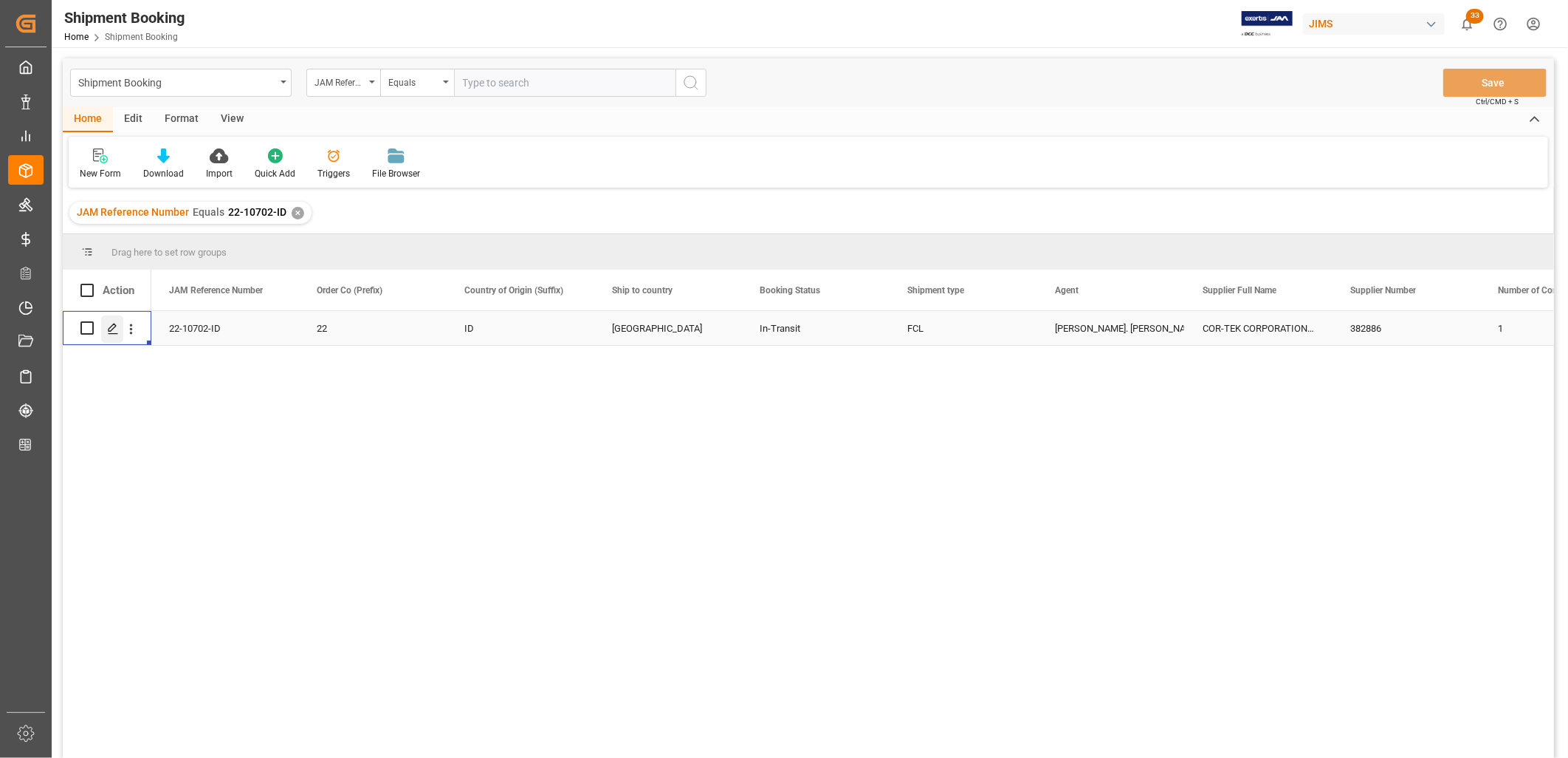
click at [107, 323] on icon "Press SPACE to select this row." at bounding box center [113, 329] width 12 height 12
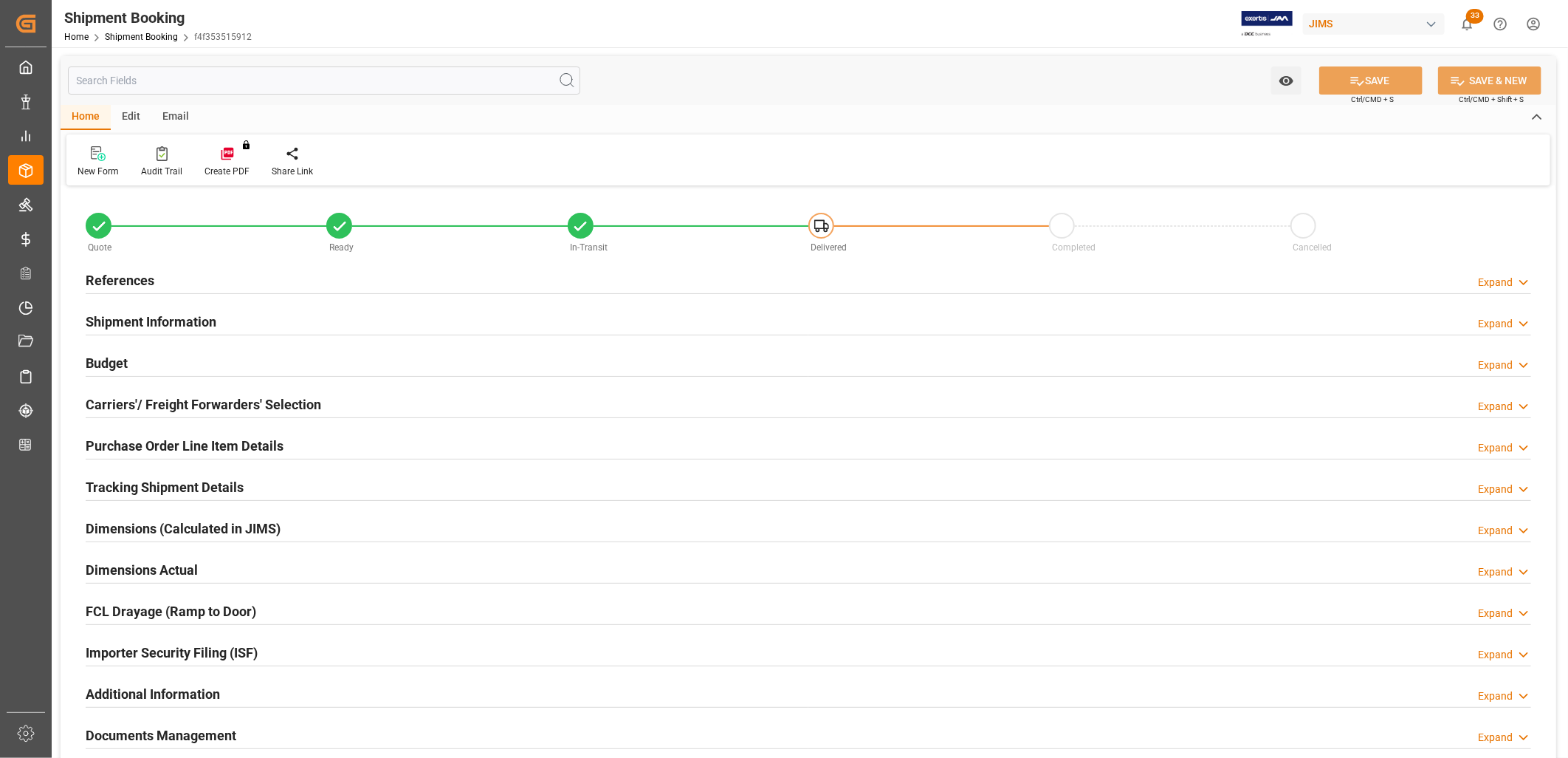
type input "40"
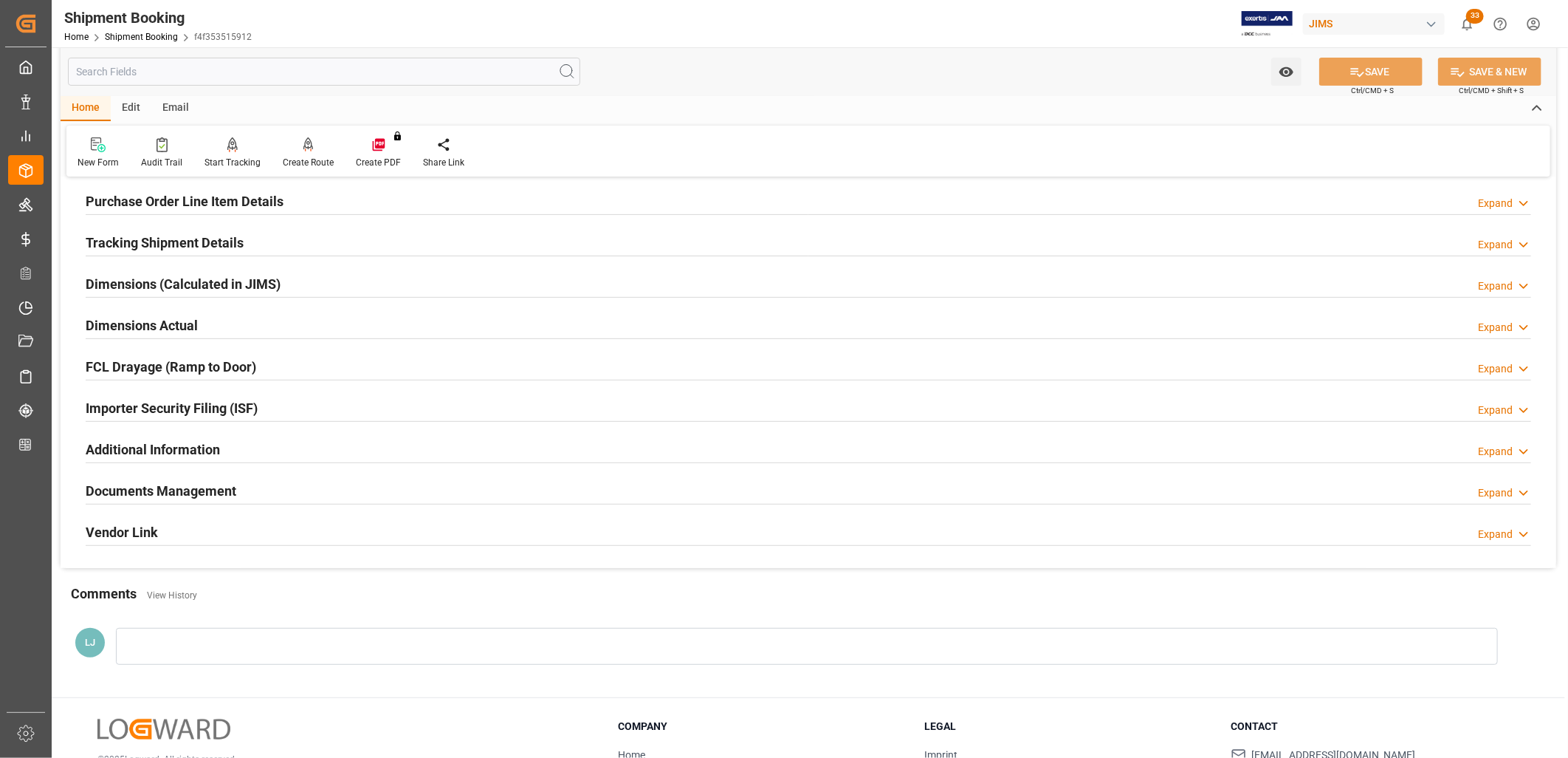
scroll to position [246, 0]
click at [201, 197] on h2 "Purchase Order Line Item Details" at bounding box center [185, 199] width 198 height 20
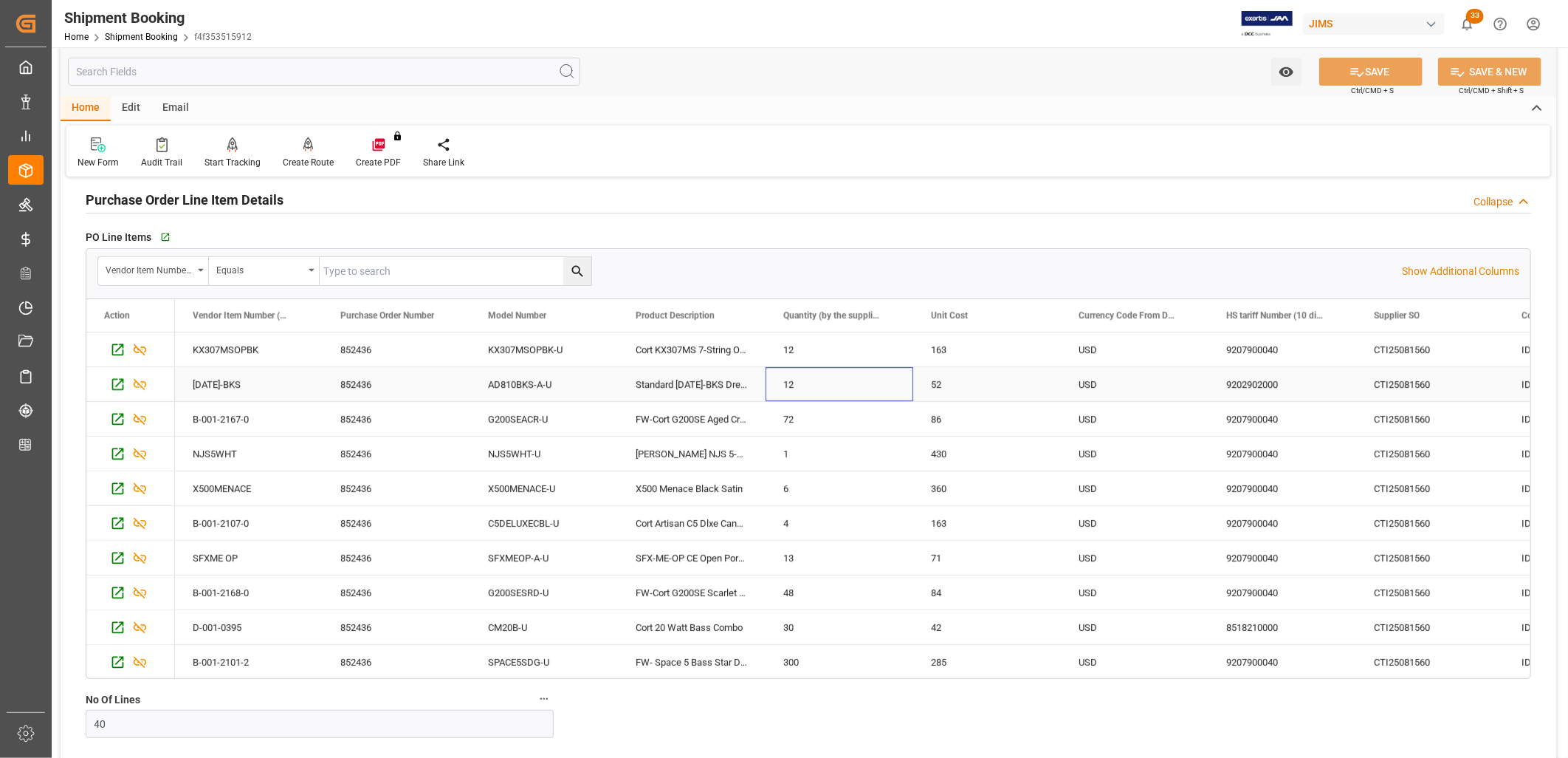
click at [786, 381] on div "12" at bounding box center [839, 383] width 147 height 34
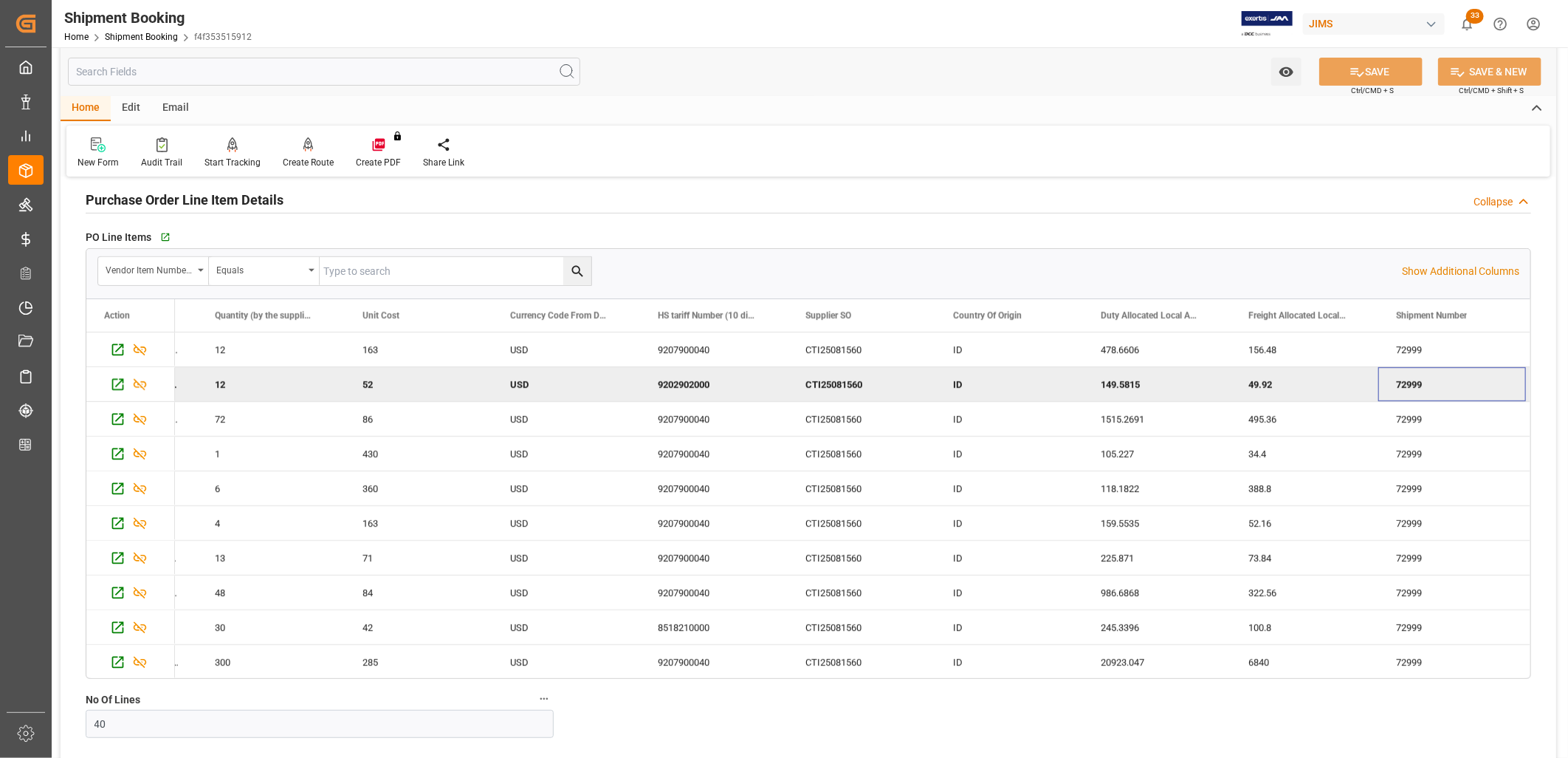
scroll to position [0, 716]
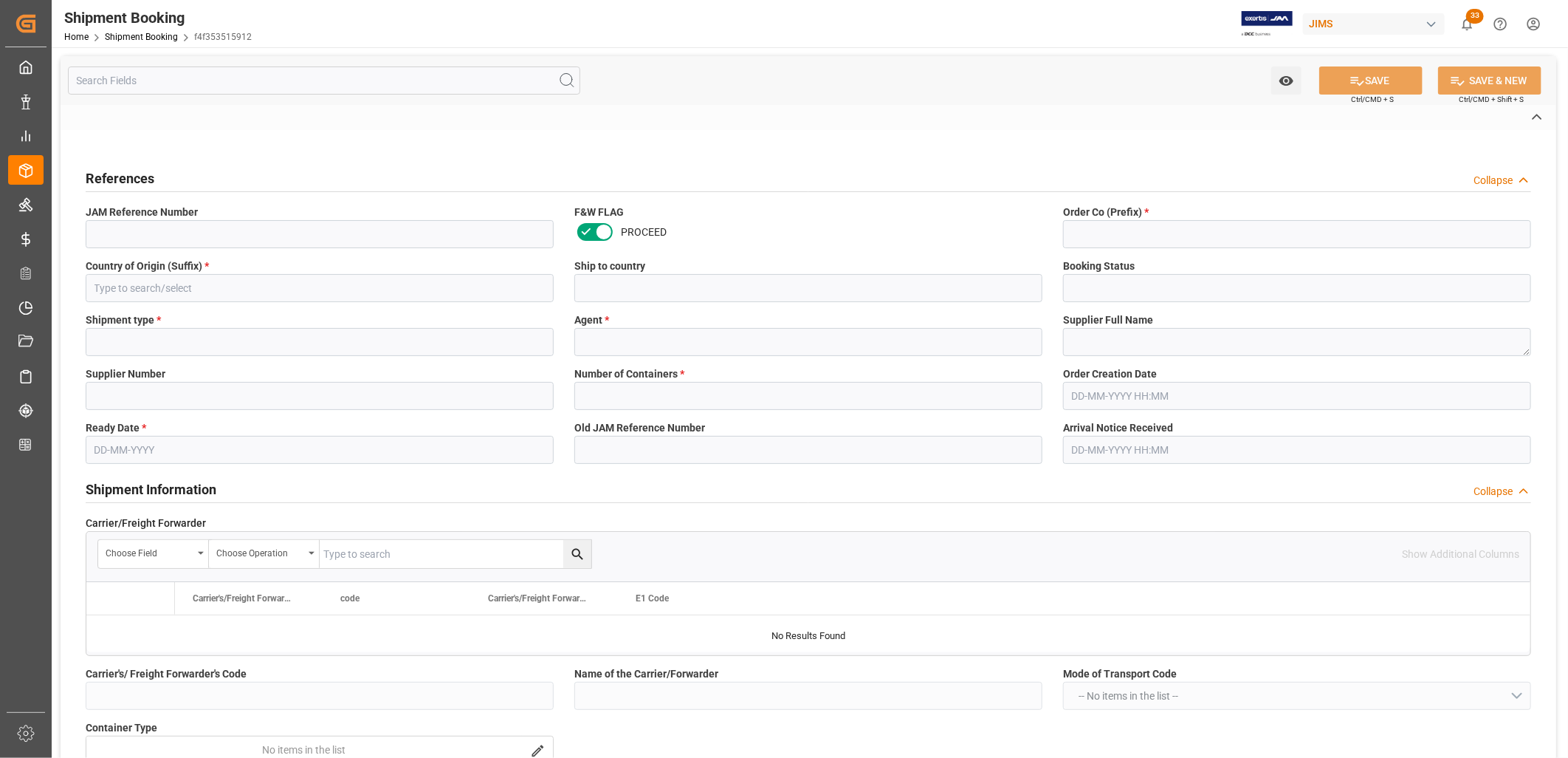
type input "22-10702-ID"
type input "22"
type input "ID"
type input "[GEOGRAPHIC_DATA]"
type input "In-Transit"
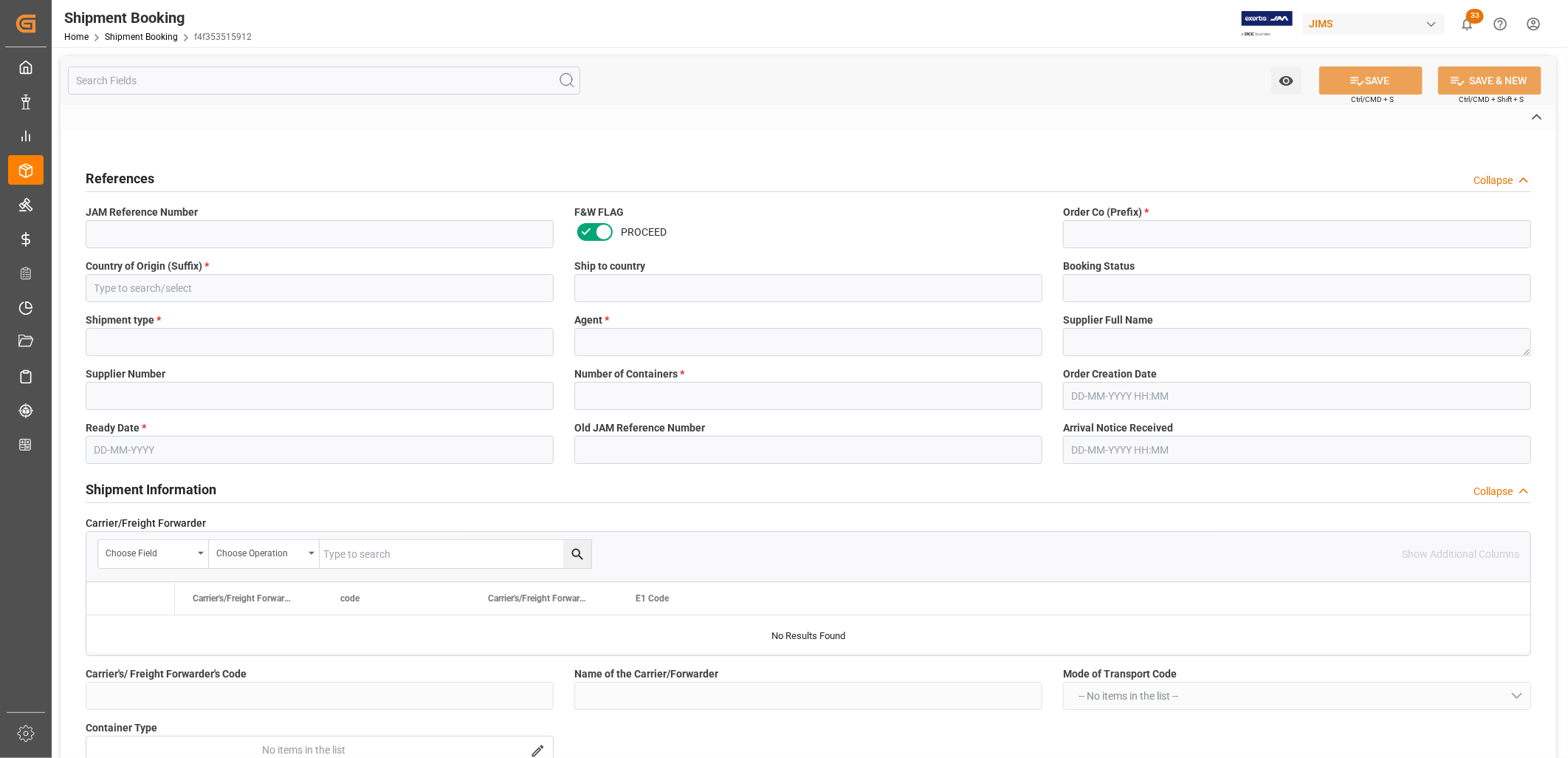
type input "FCL"
type input "[PERSON_NAME]. [PERSON_NAME]"
type textarea "COR-TEK CORPORATION - [GEOGRAPHIC_DATA]"
type input "382886"
type input "1"
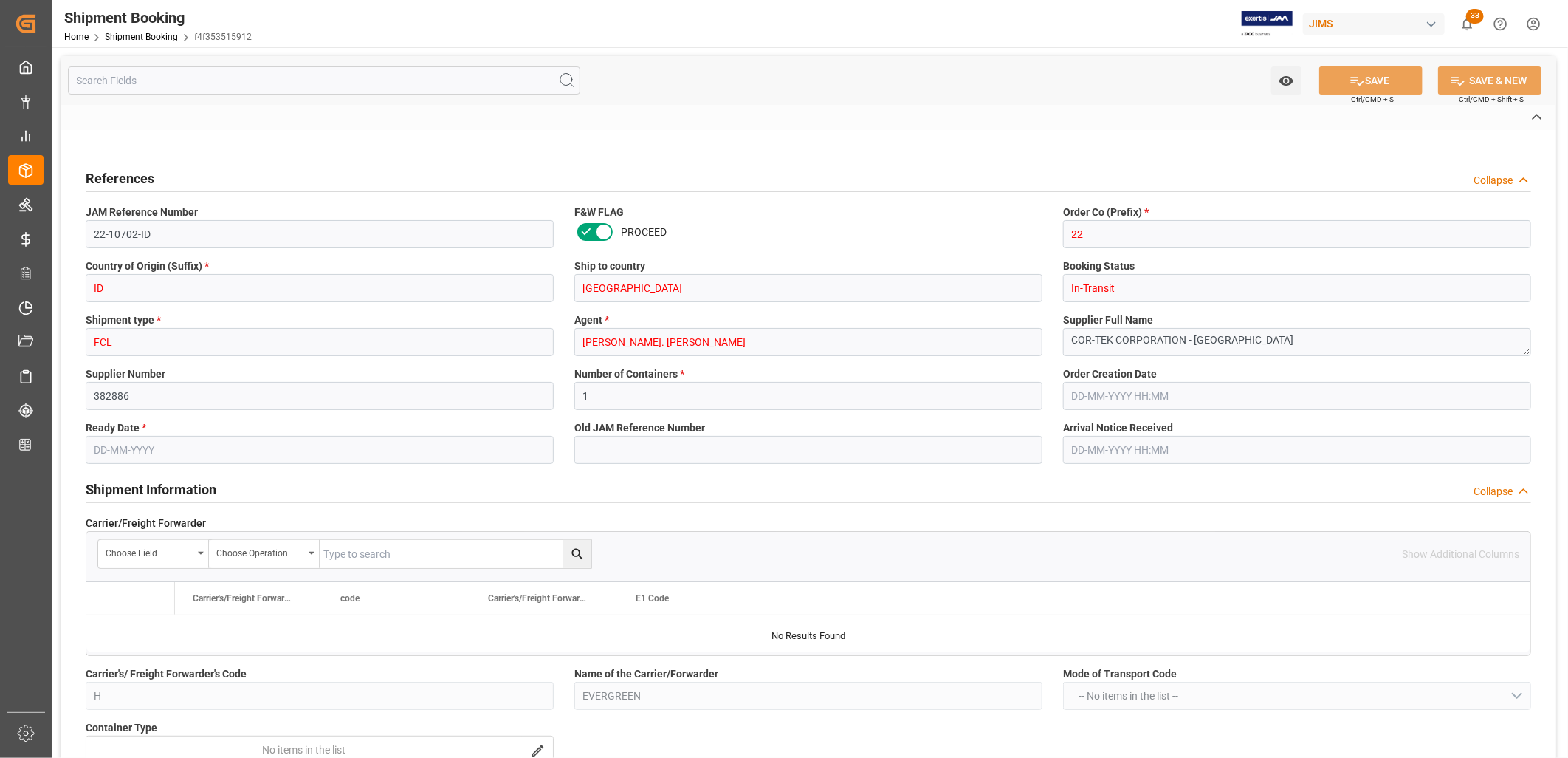
type input "[DATE]"
type input "[DATE] 00:00"
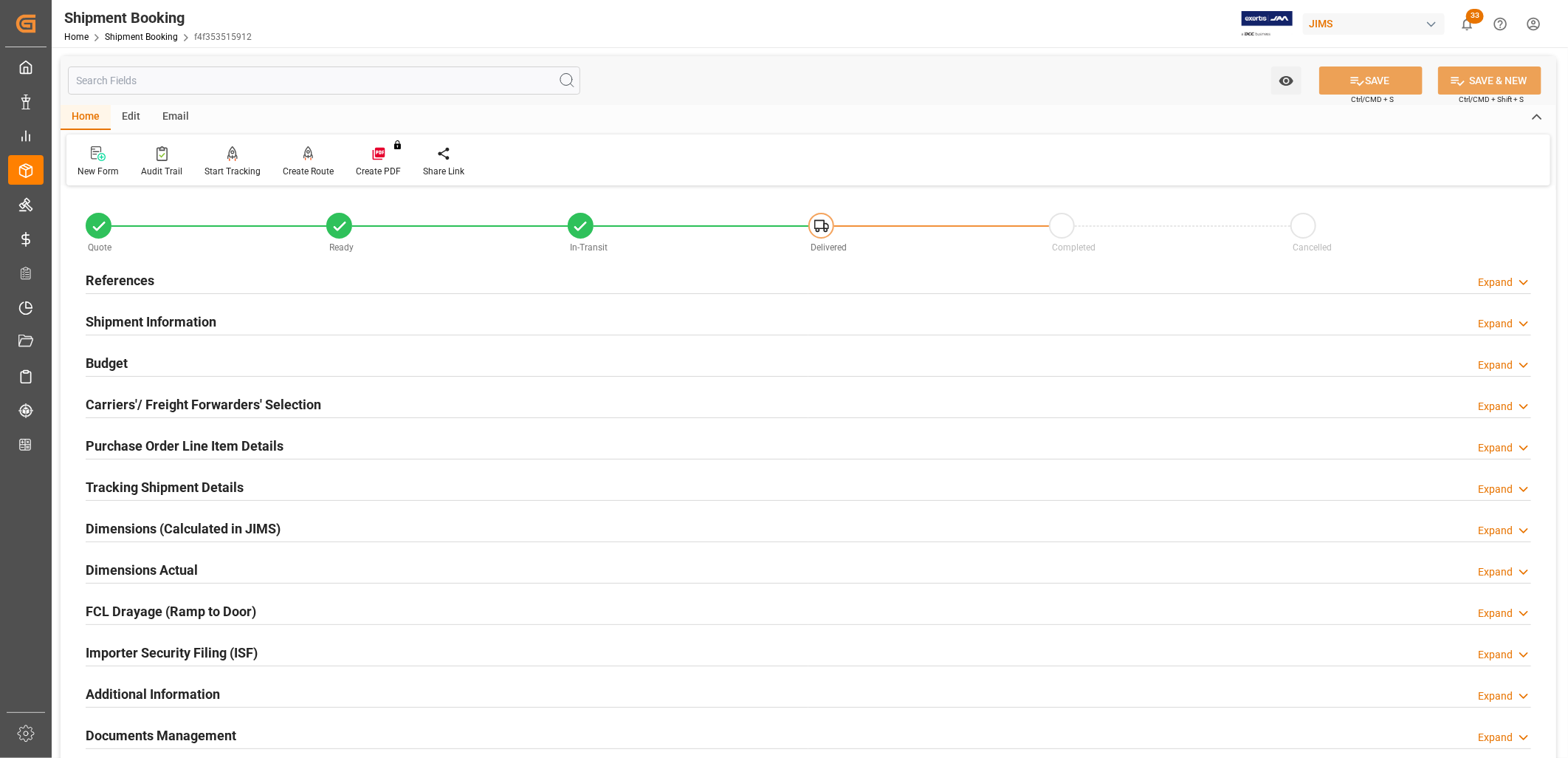
click at [127, 274] on h2 "References" at bounding box center [120, 280] width 68 height 20
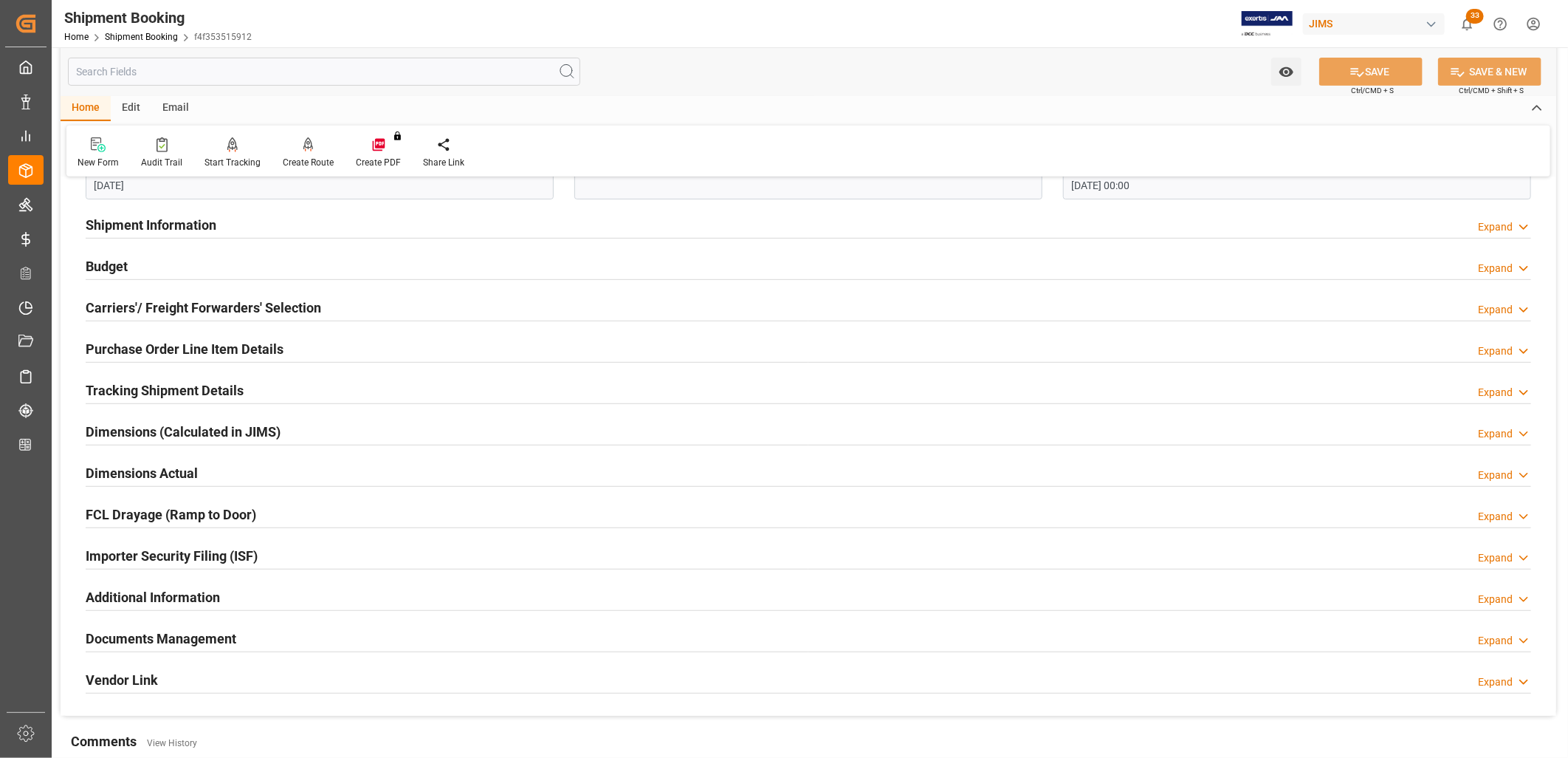
scroll to position [410, 0]
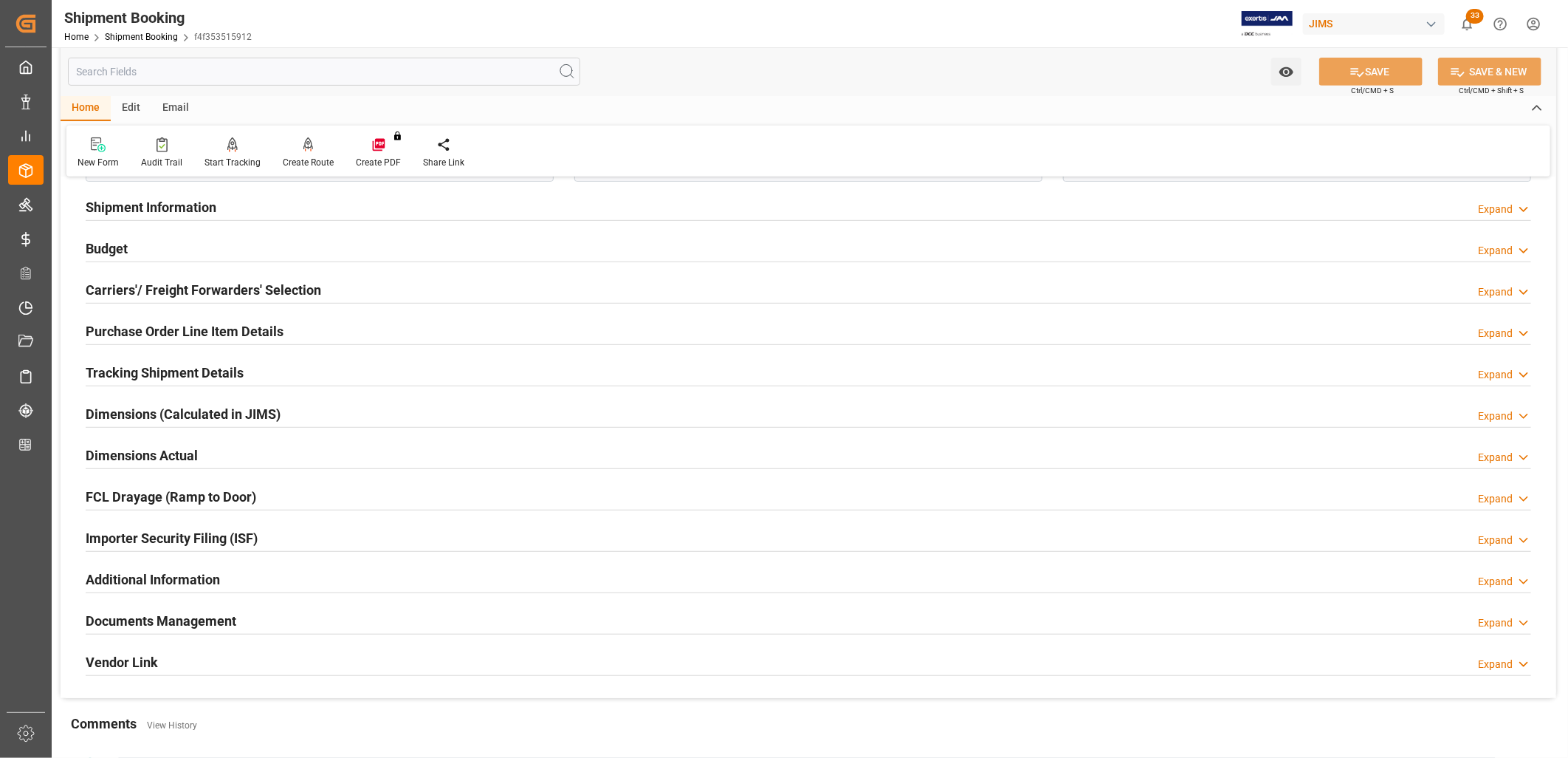
click at [209, 622] on h2 "Documents Management" at bounding box center [161, 620] width 151 height 20
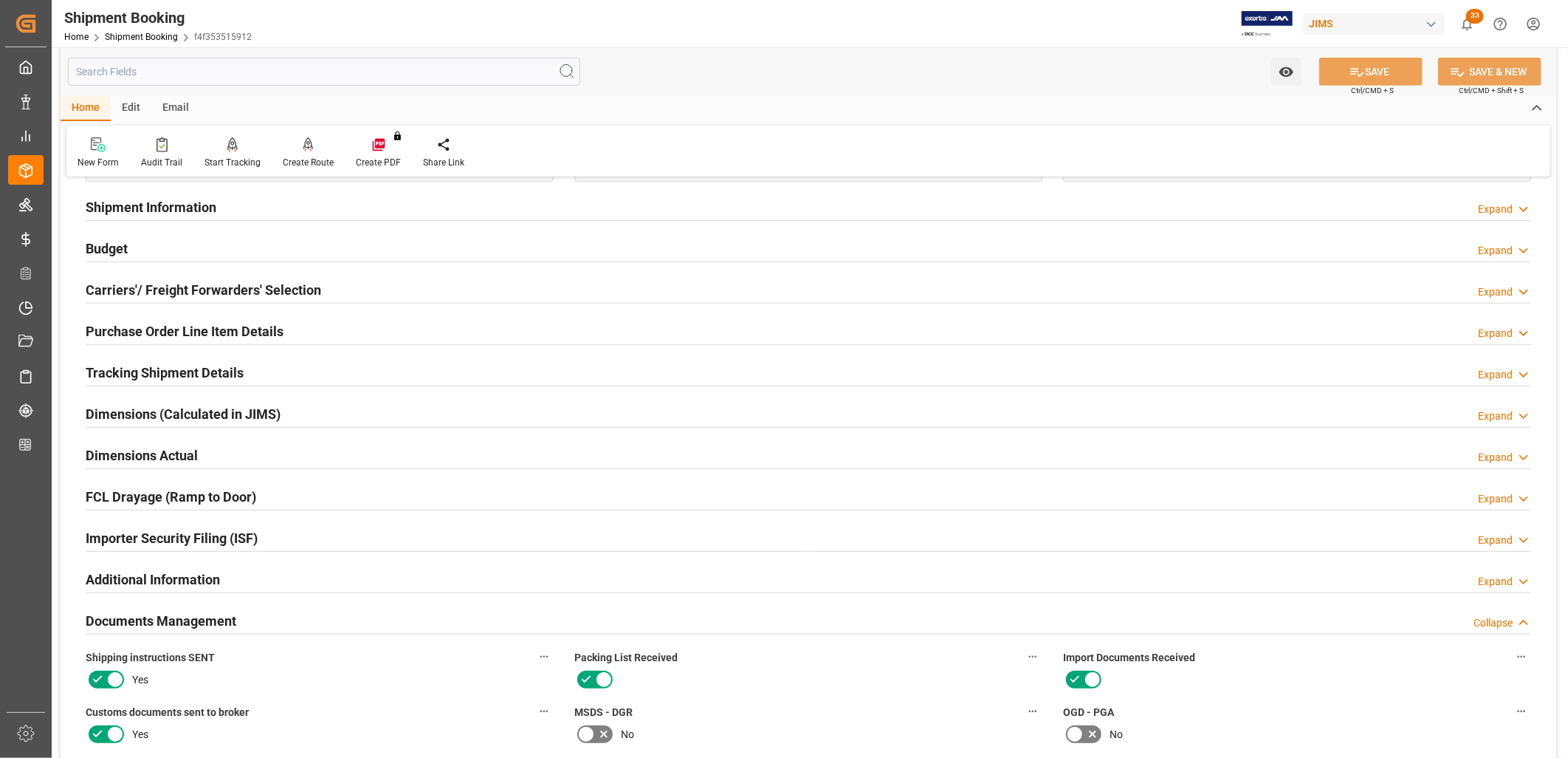
click at [201, 369] on h2 "Tracking Shipment Details" at bounding box center [165, 372] width 158 height 20
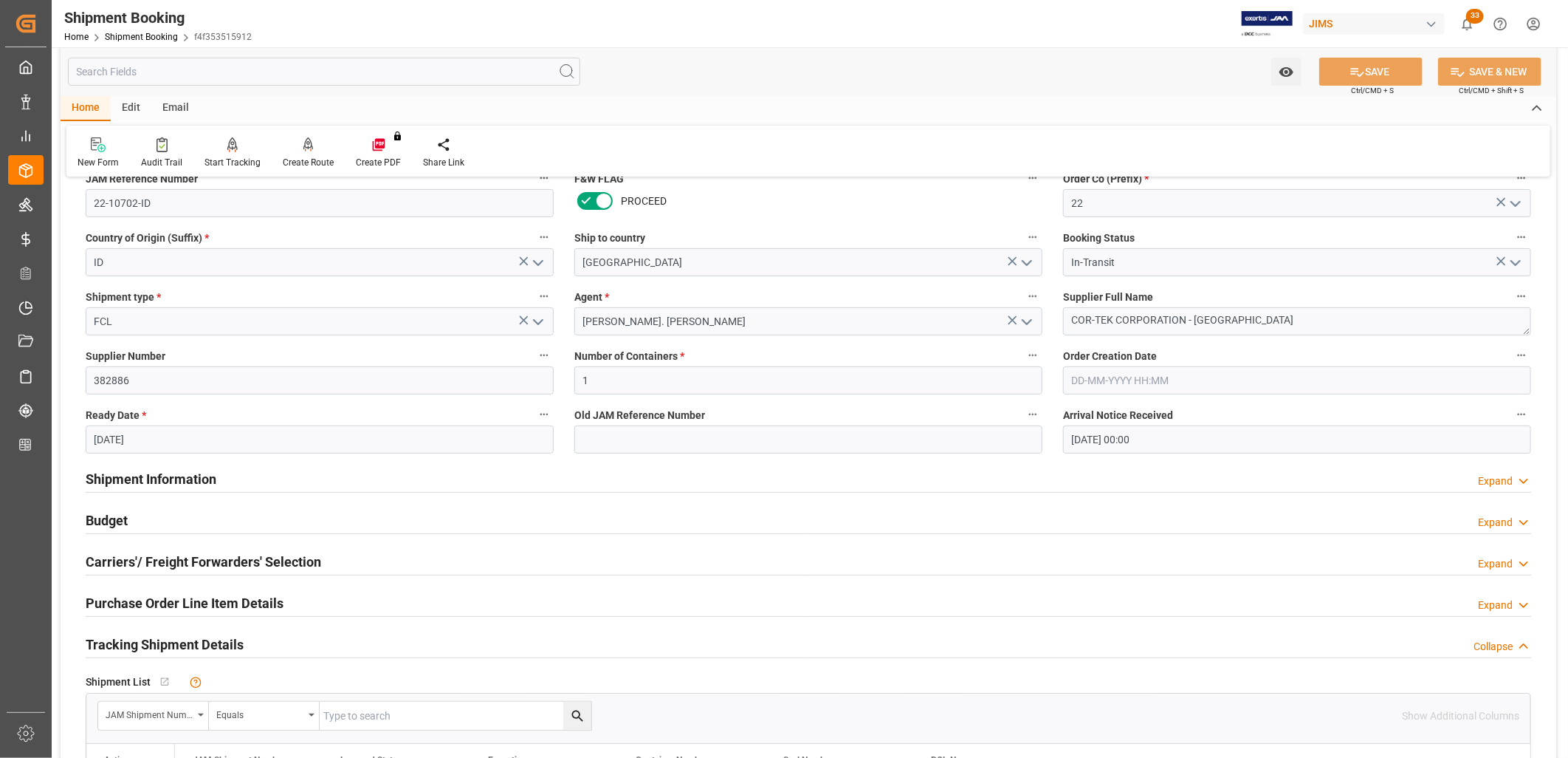
scroll to position [328, 0]
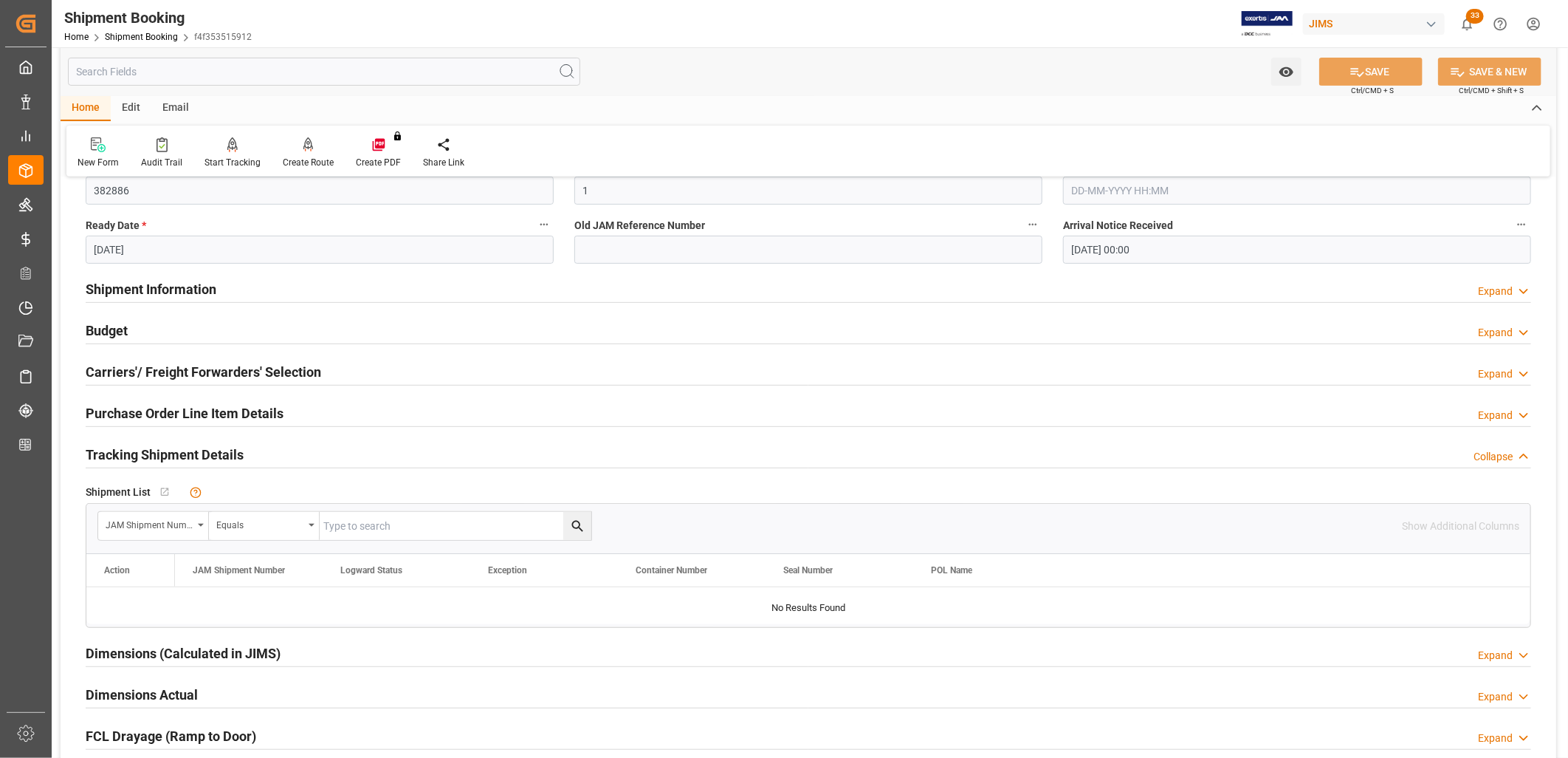
click at [224, 370] on h2 "Carriers'/ Freight Forwarders' Selection" at bounding box center [204, 371] width 236 height 20
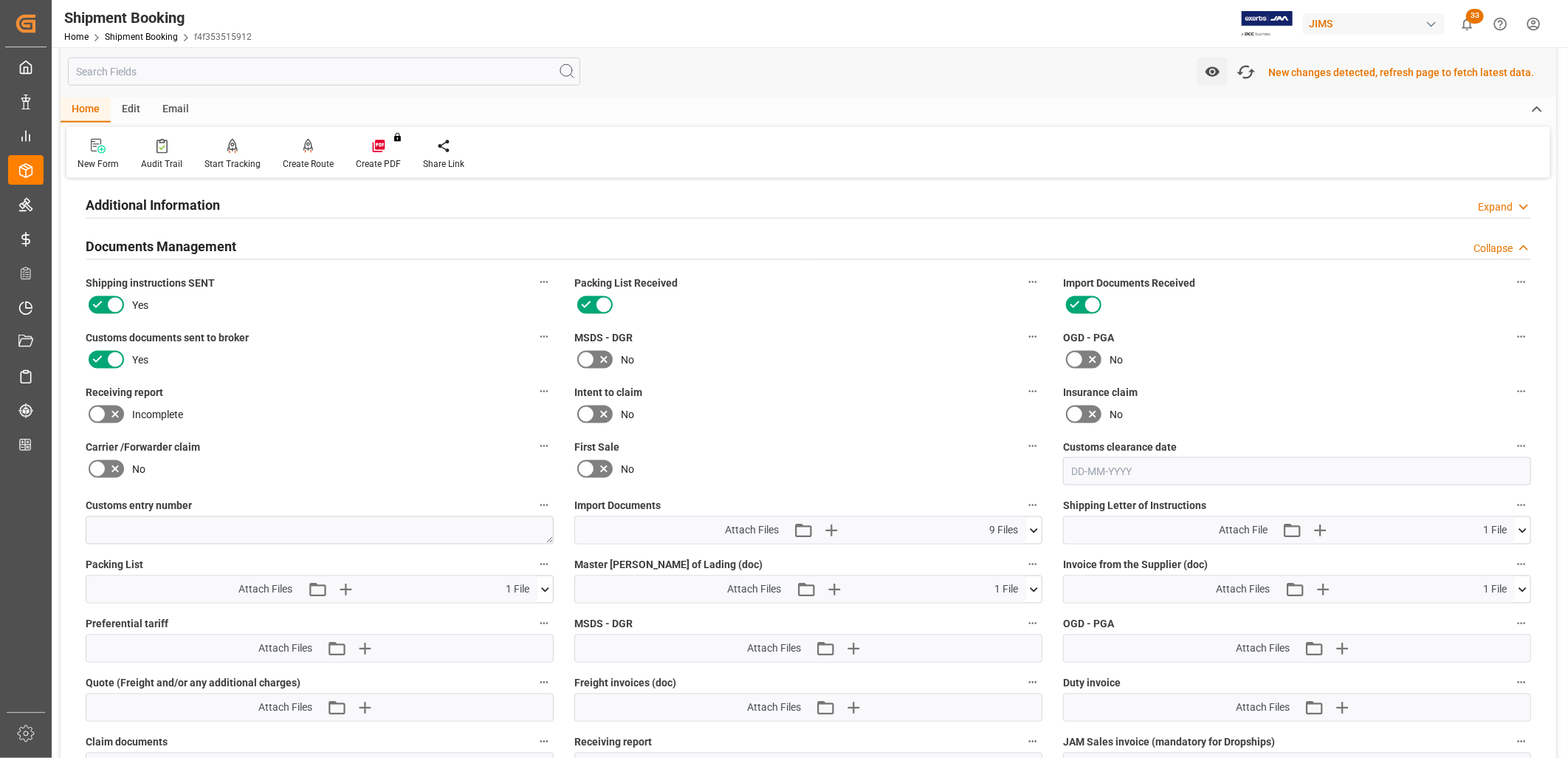
scroll to position [1315, 0]
